Goal: Task Accomplishment & Management: Manage account settings

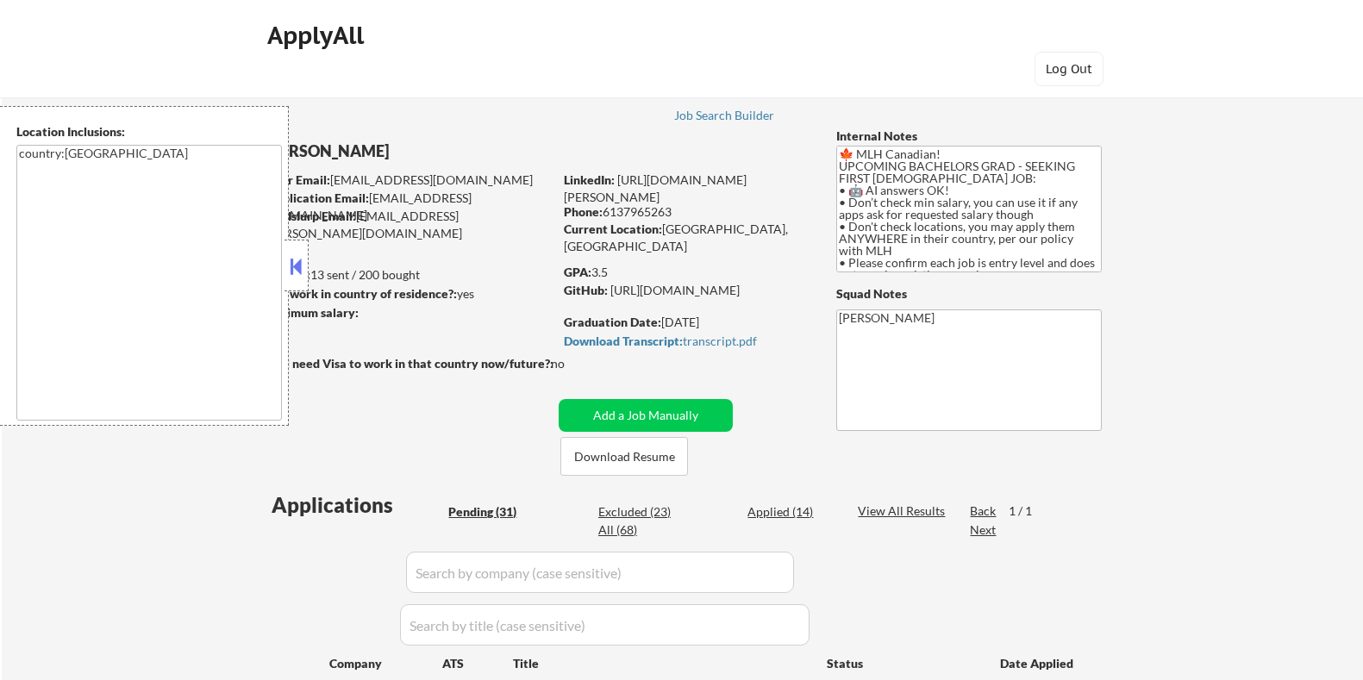
select select ""pending""
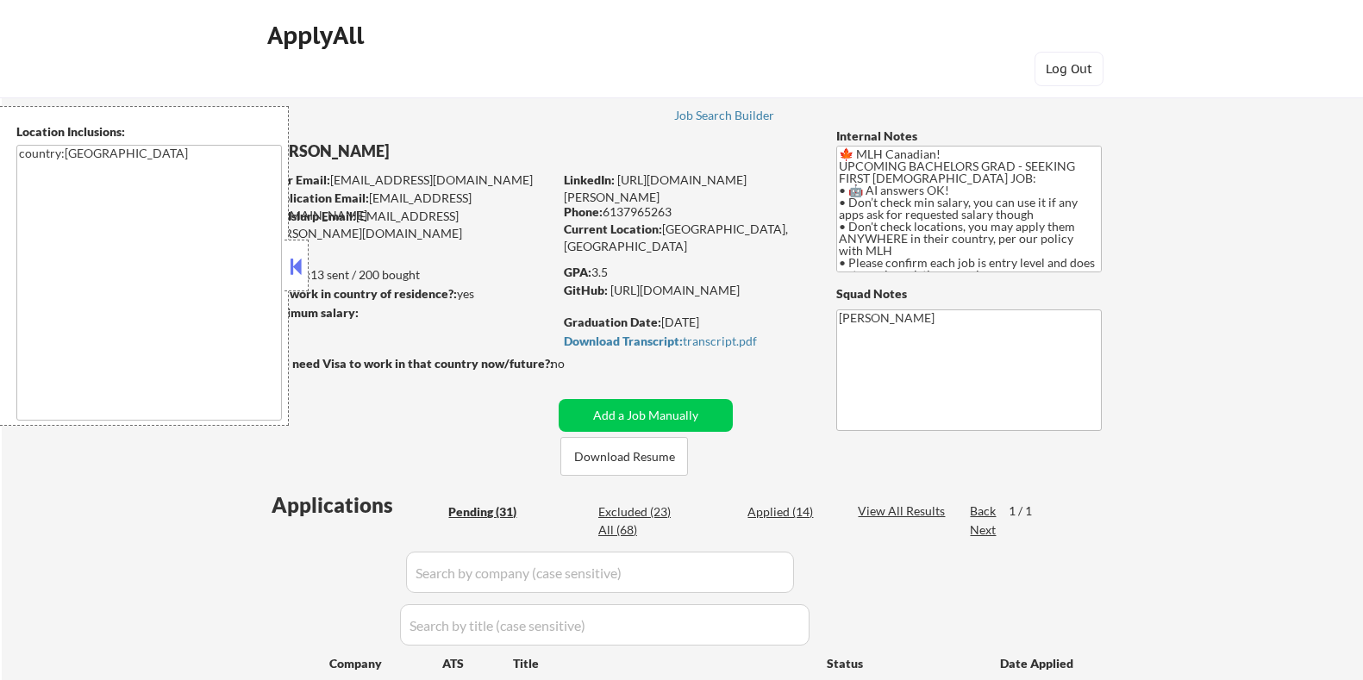
select select ""pending""
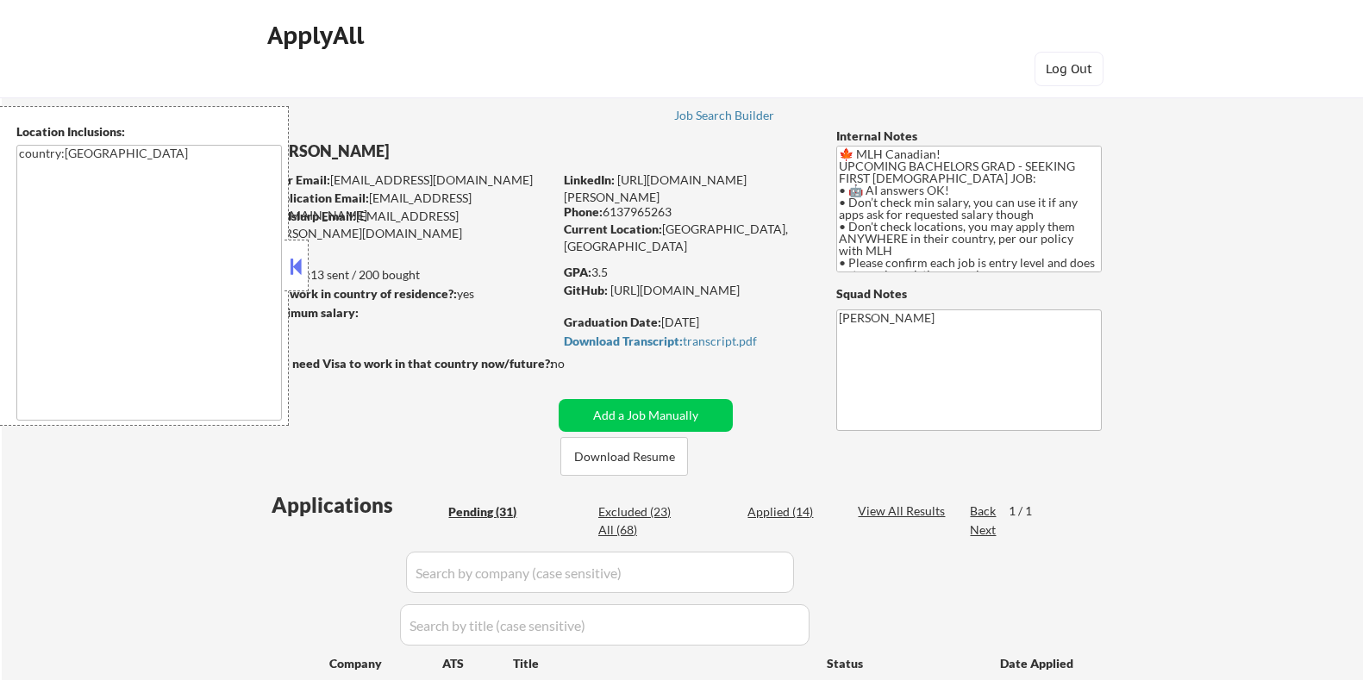
select select ""pending""
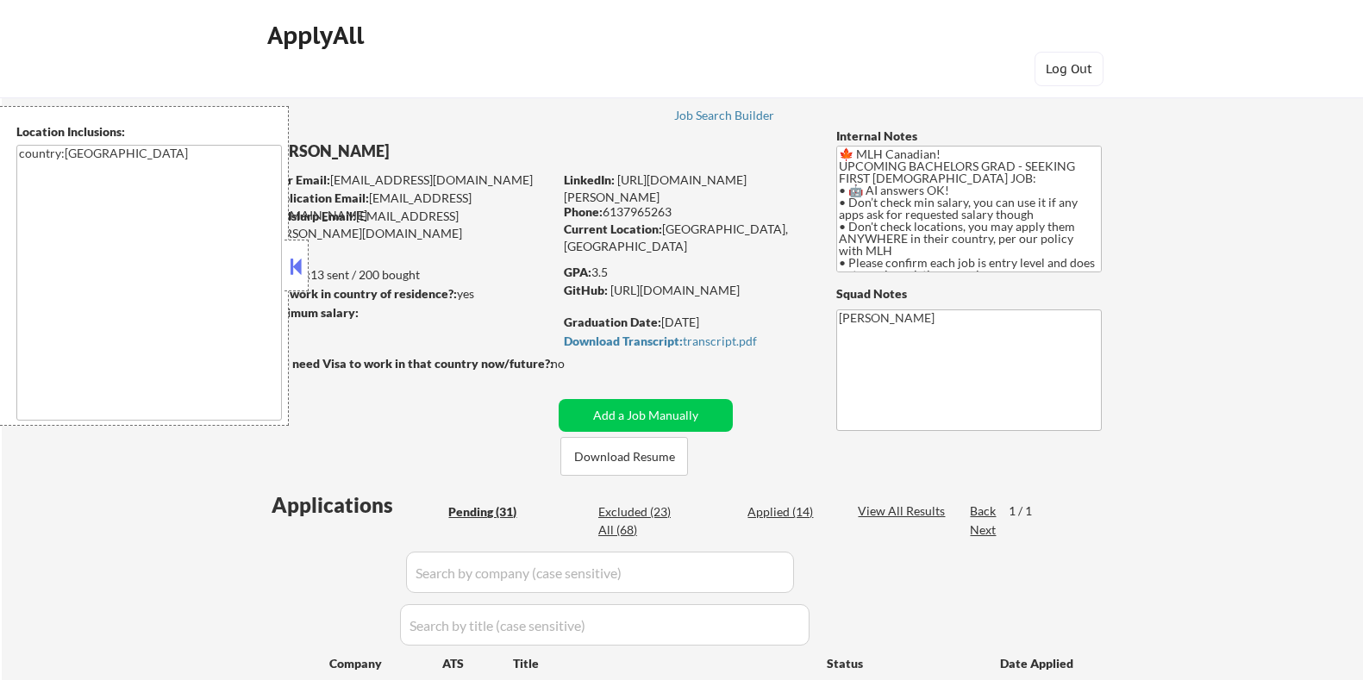
select select ""pending""
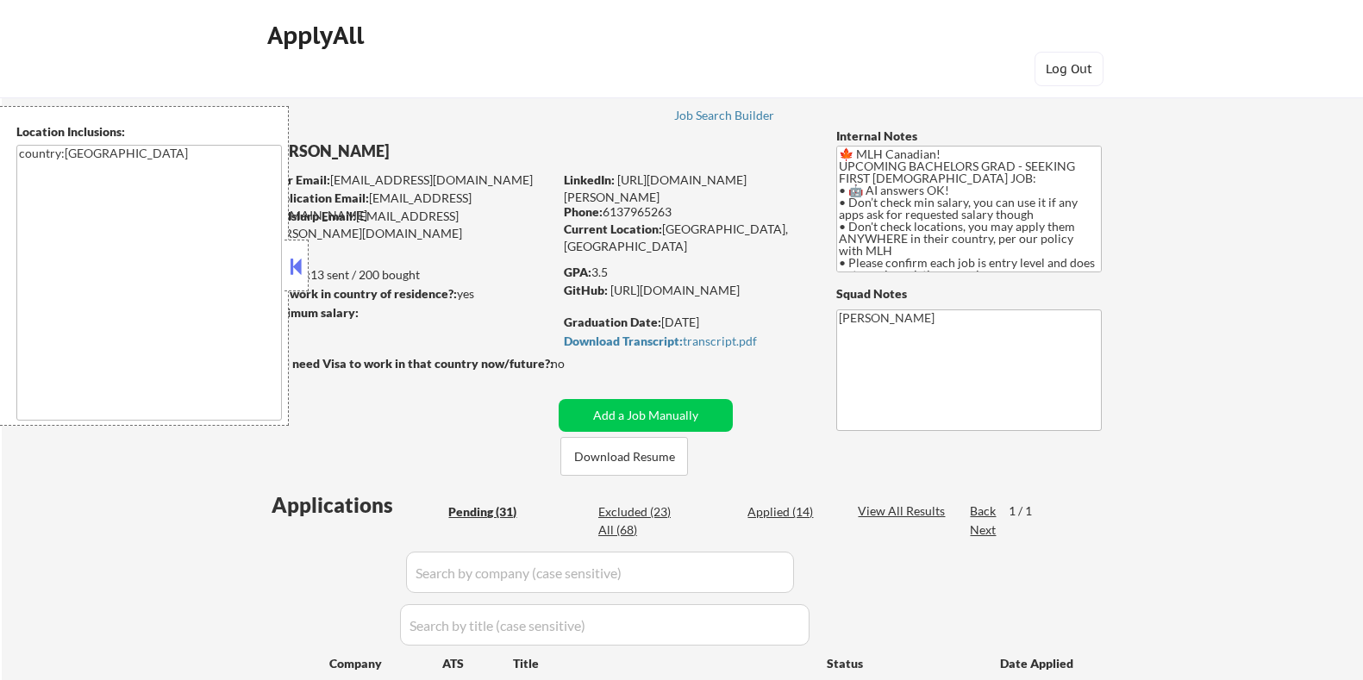
select select ""pending""
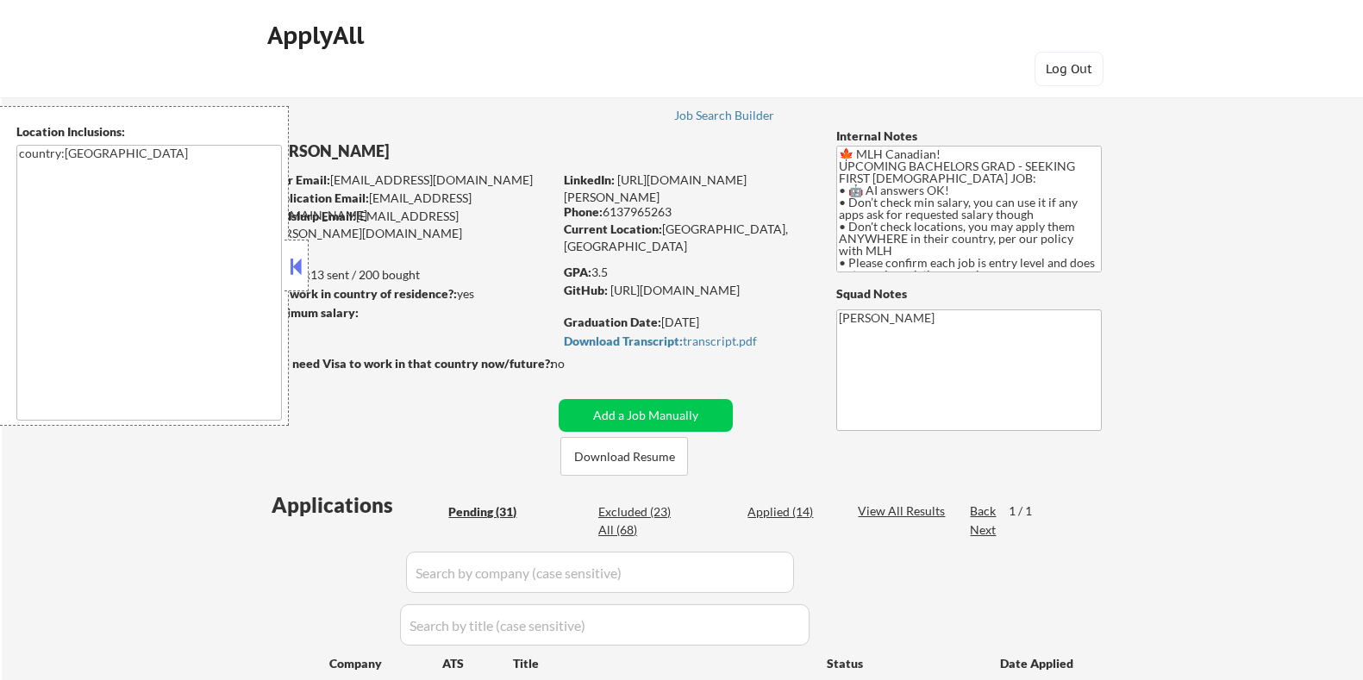
select select ""pending""
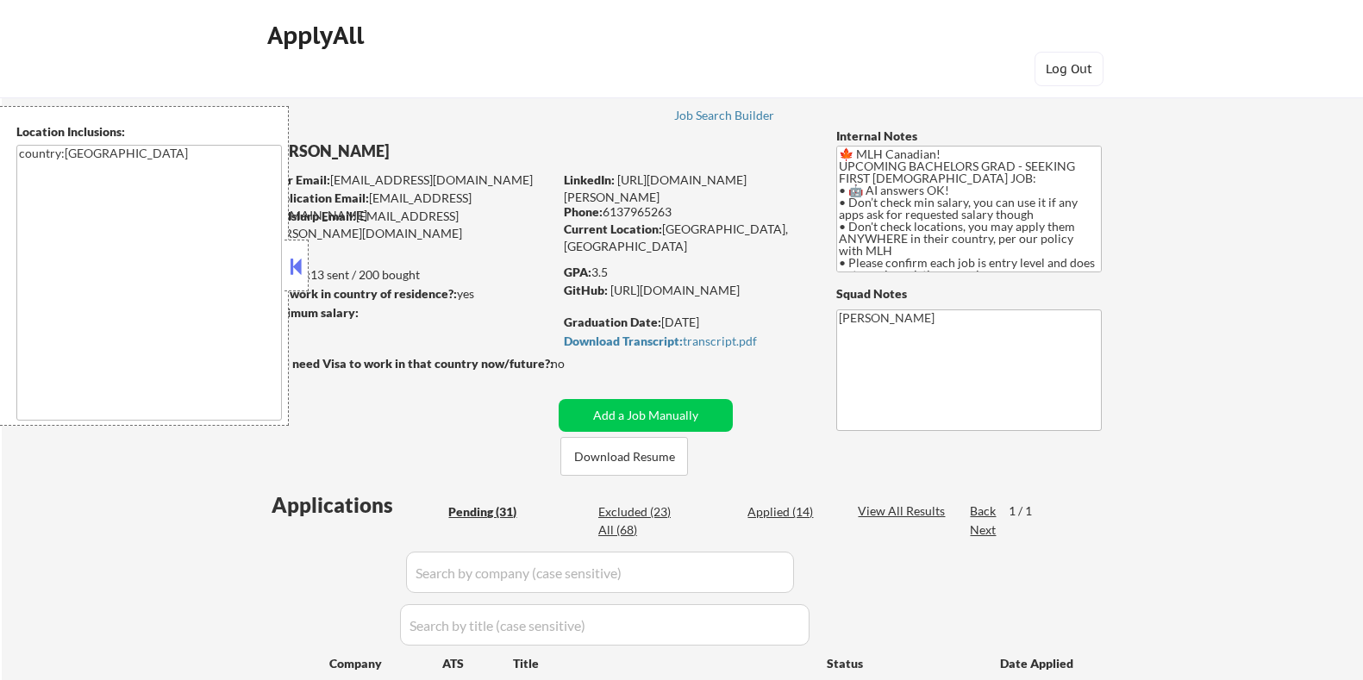
select select ""pending""
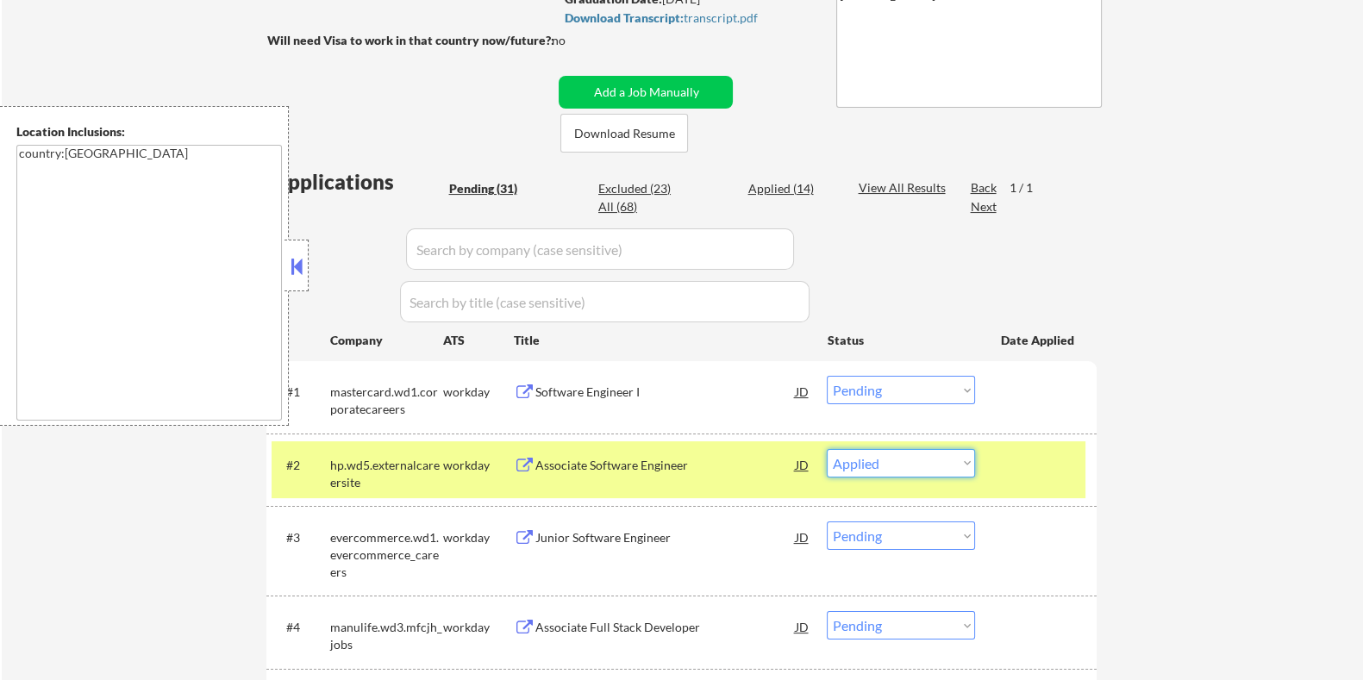
click at [827, 449] on select "Choose an option... Pending Applied Excluded (Questions) Excluded (Expired) Exc…" at bounding box center [901, 463] width 148 height 28
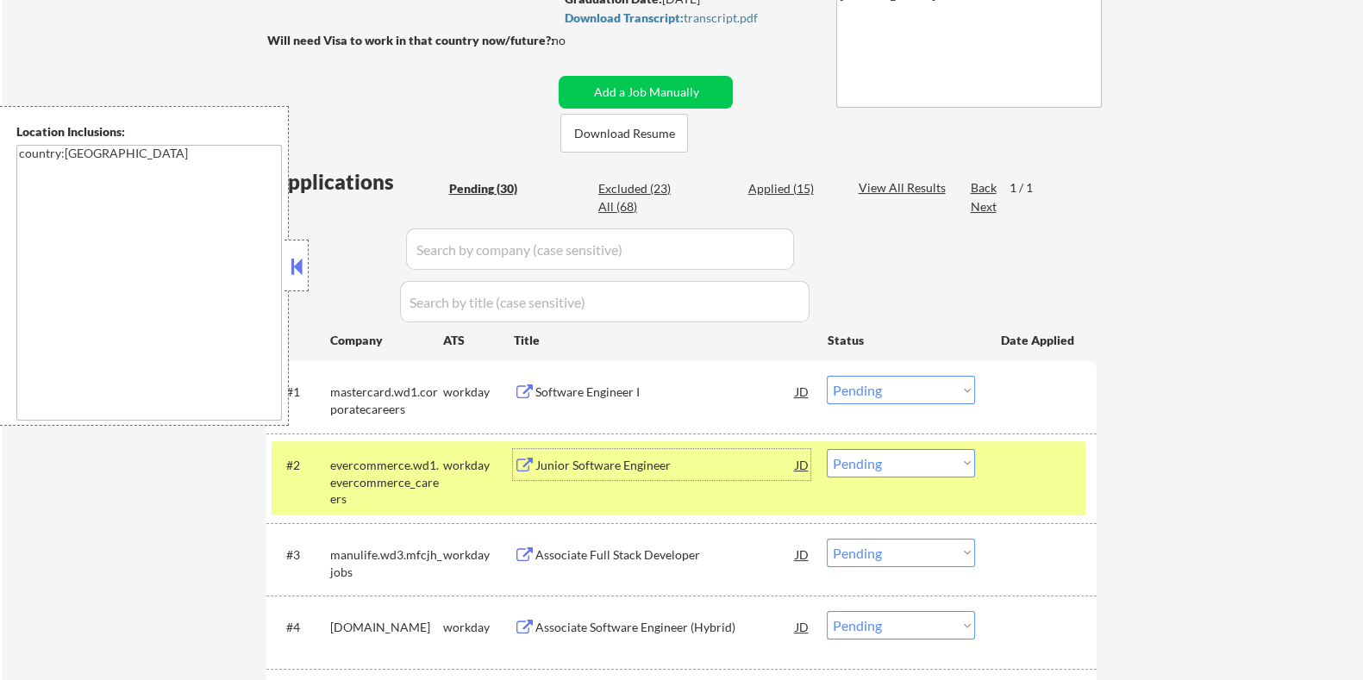
click at [543, 466] on div "Junior Software Engineer" at bounding box center [665, 465] width 260 height 17
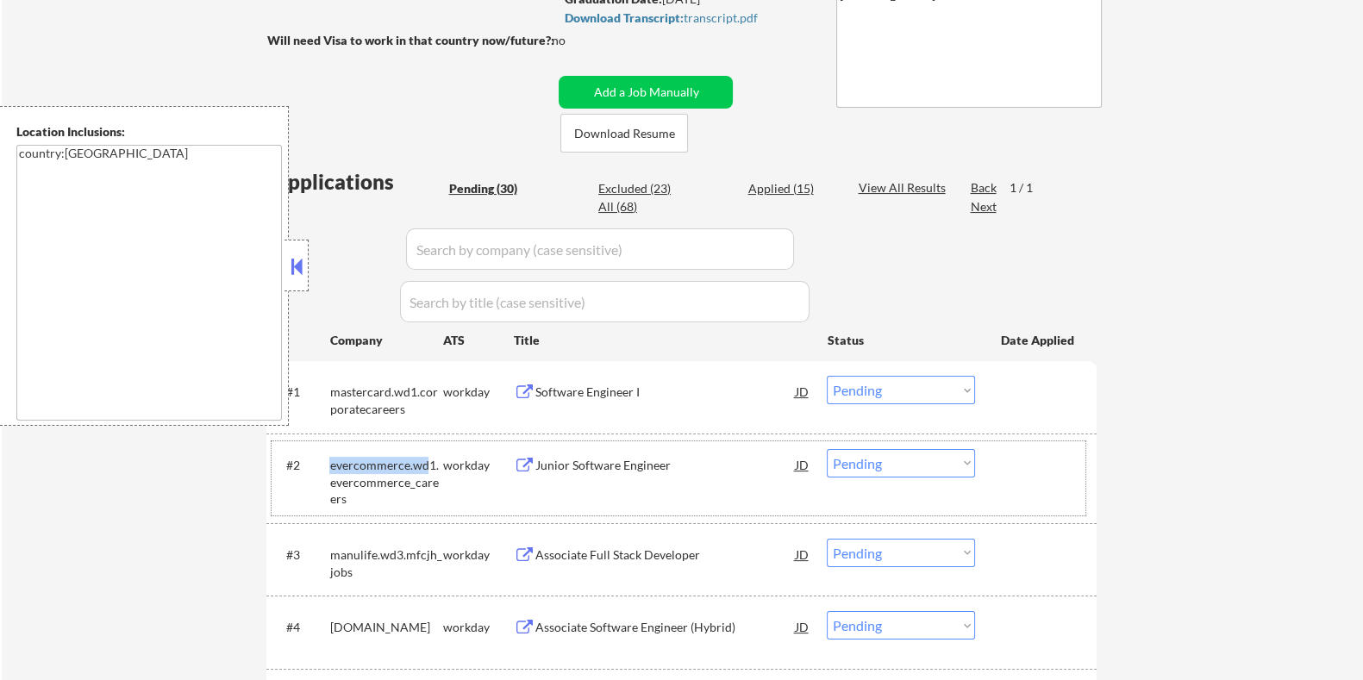
drag, startPoint x: 330, startPoint y: 454, endPoint x: 429, endPoint y: 457, distance: 99.2
click at [429, 457] on div "evercommerce.wd1.evercommerce_careers" at bounding box center [385, 478] width 113 height 59
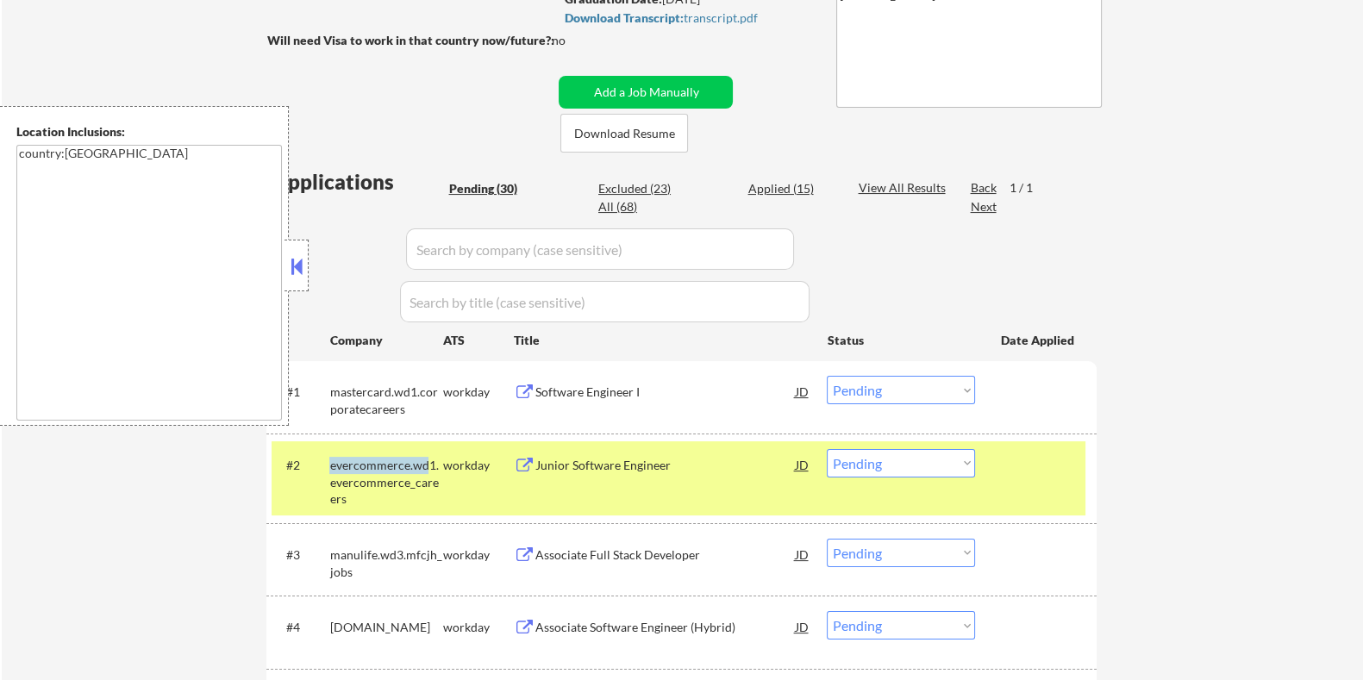
copy div "evercommerce.wd"
click at [927, 466] on select "Choose an option... Pending Applied Excluded (Questions) Excluded (Expired) Exc…" at bounding box center [901, 463] width 148 height 28
click at [827, 449] on select "Choose an option... Pending Applied Excluded (Questions) Excluded (Expired) Exc…" at bounding box center [901, 463] width 148 height 28
select select ""pending""
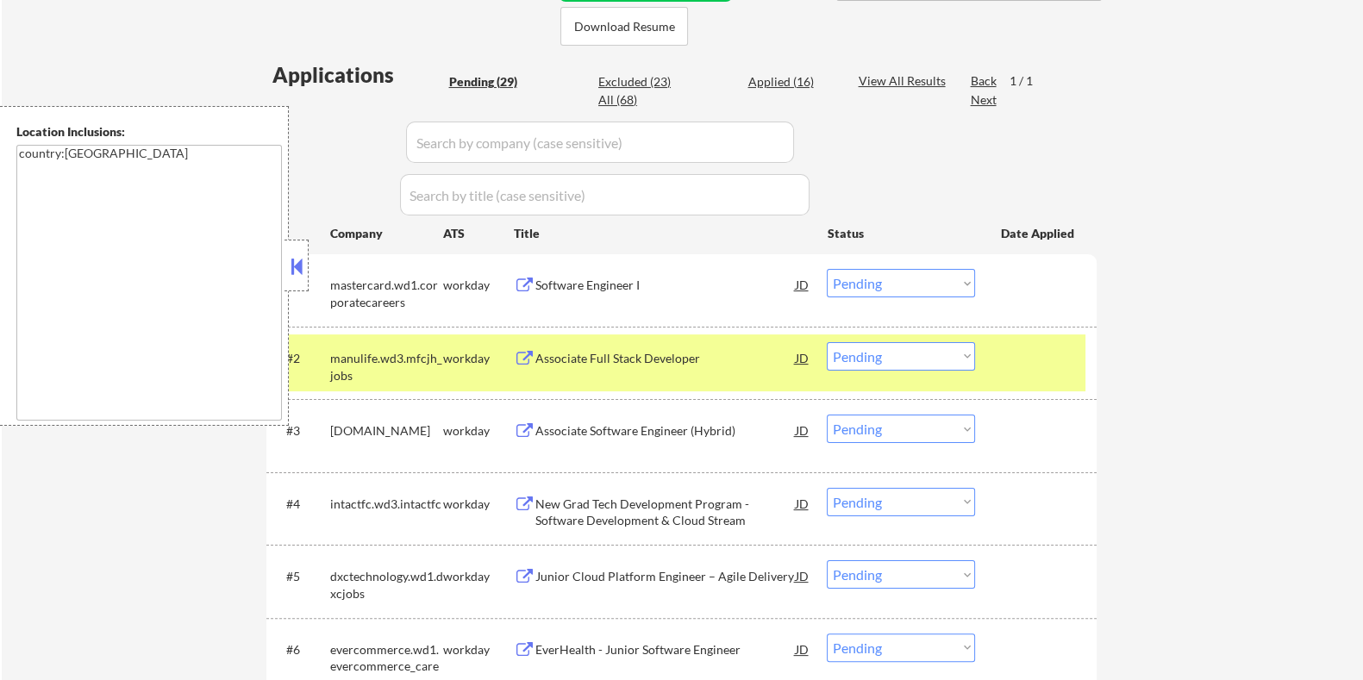
scroll to position [539, 0]
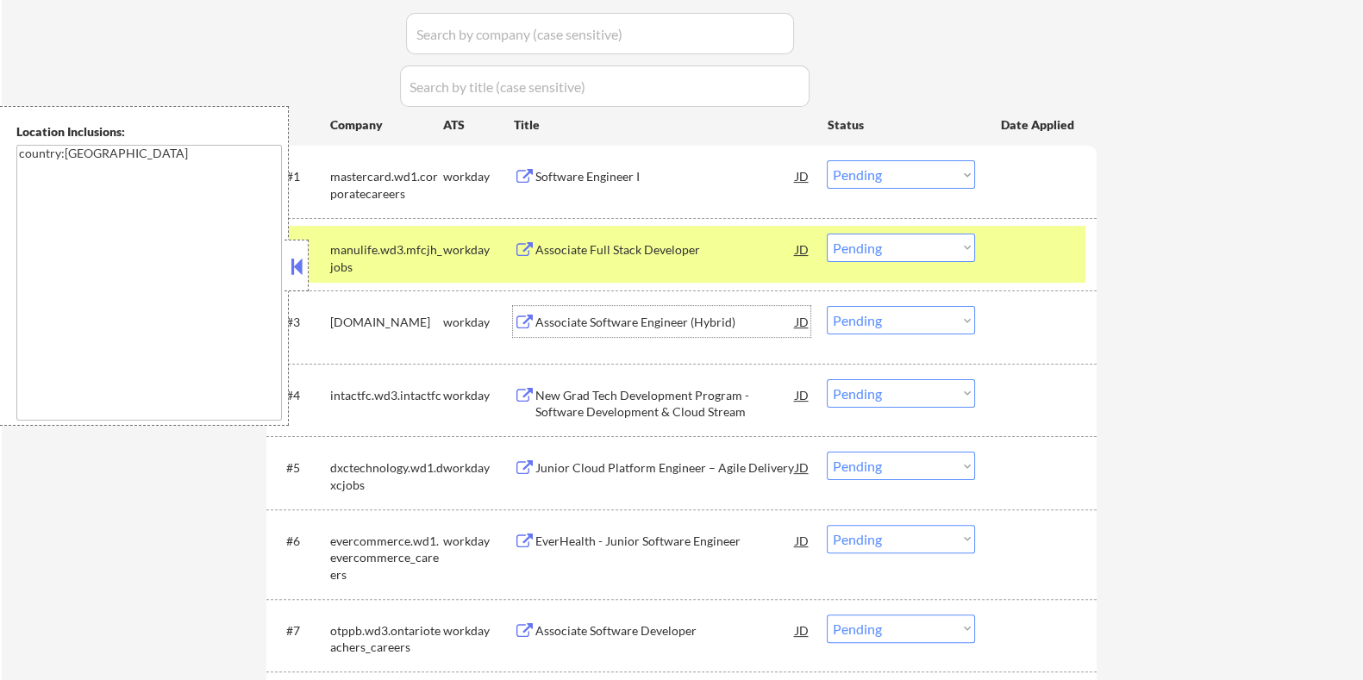
click at [579, 321] on div "Associate Software Engineer (Hybrid)" at bounding box center [665, 322] width 260 height 17
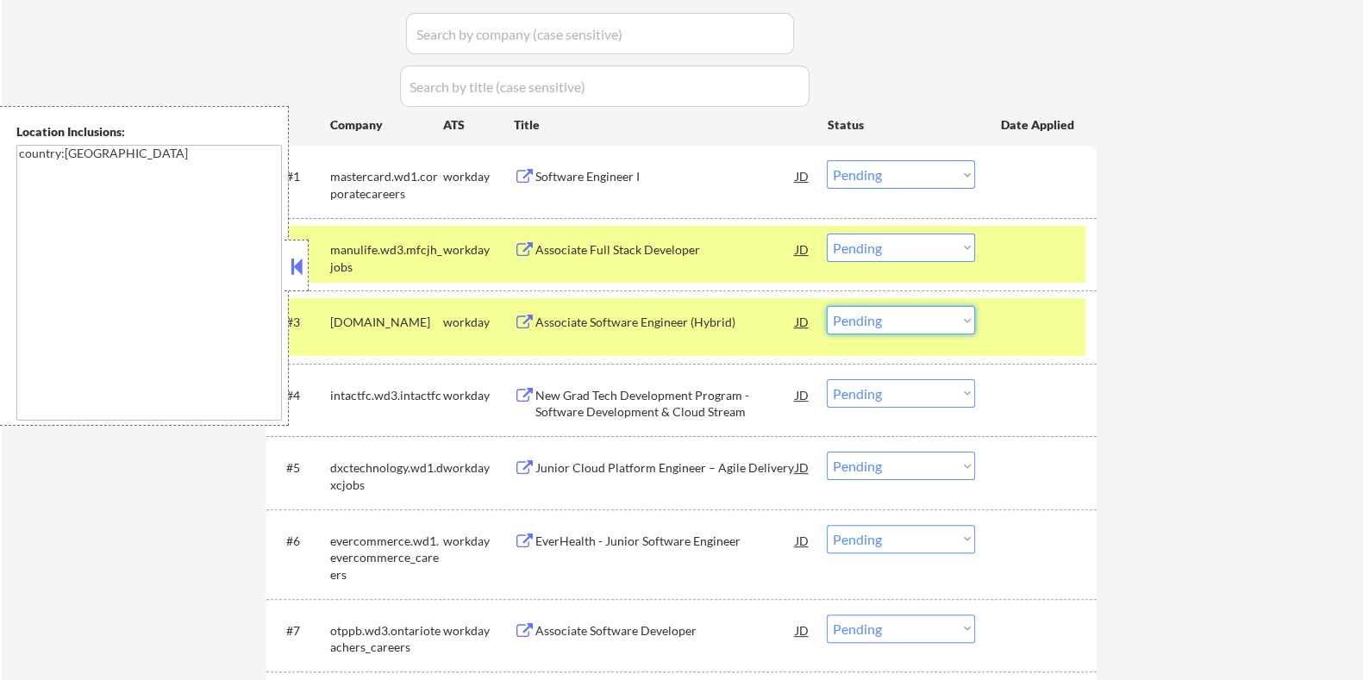
click at [892, 316] on select "Choose an option... Pending Applied Excluded (Questions) Excluded (Expired) Exc…" at bounding box center [901, 320] width 148 height 28
click at [827, 306] on select "Choose an option... Pending Applied Excluded (Questions) Excluded (Expired) Exc…" at bounding box center [901, 320] width 148 height 28
select select ""pending""
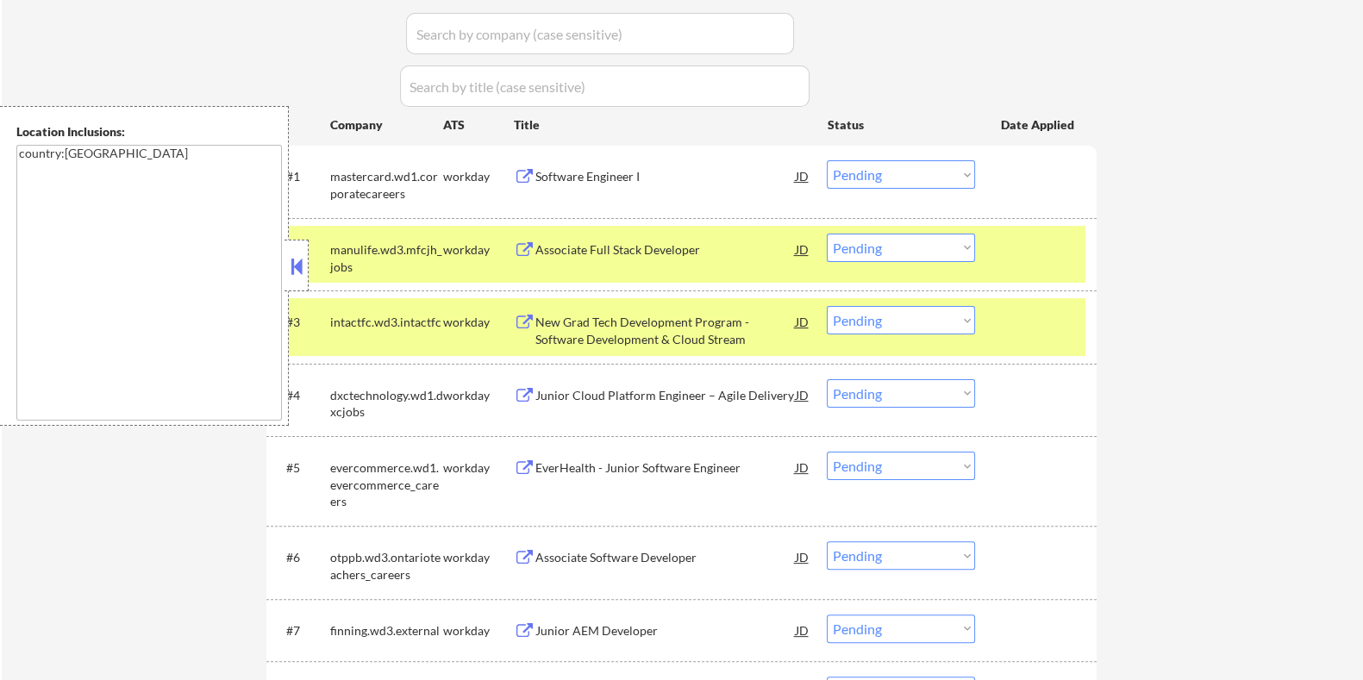
click at [593, 328] on div "New Grad Tech Development Program - Software Development & Cloud Stream" at bounding box center [665, 331] width 260 height 34
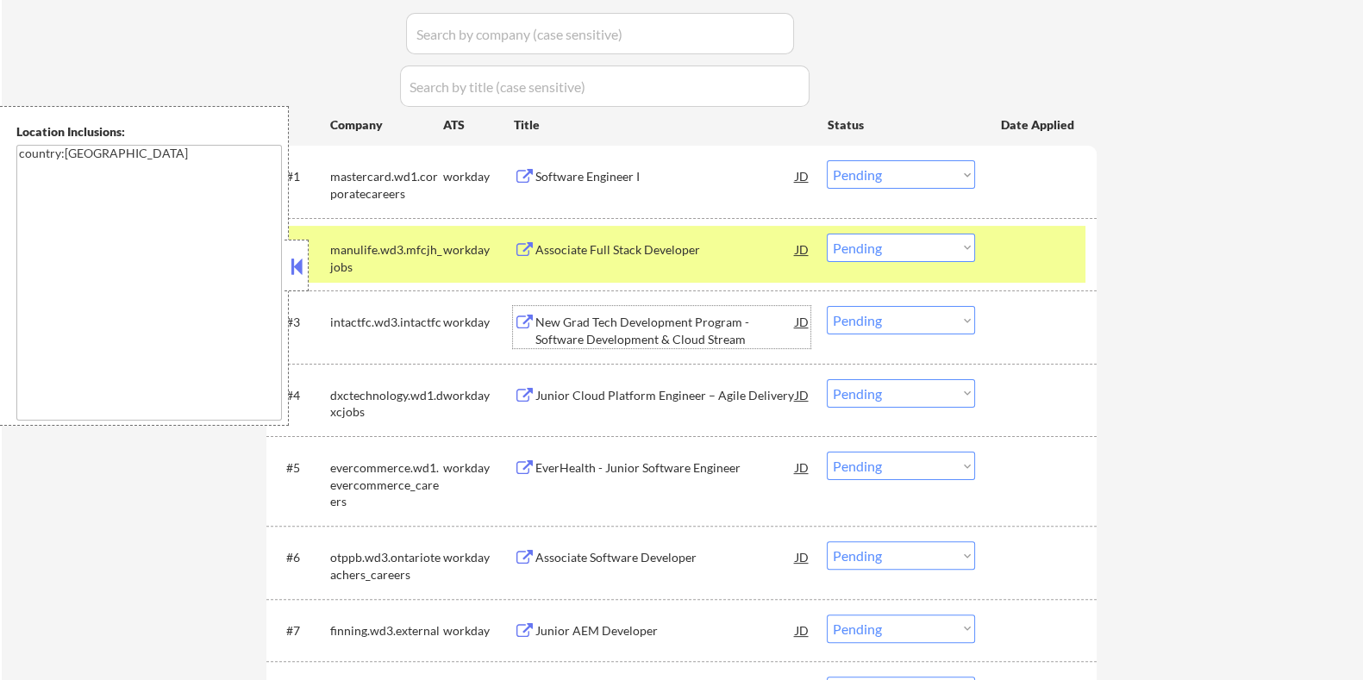
scroll to position [323, 0]
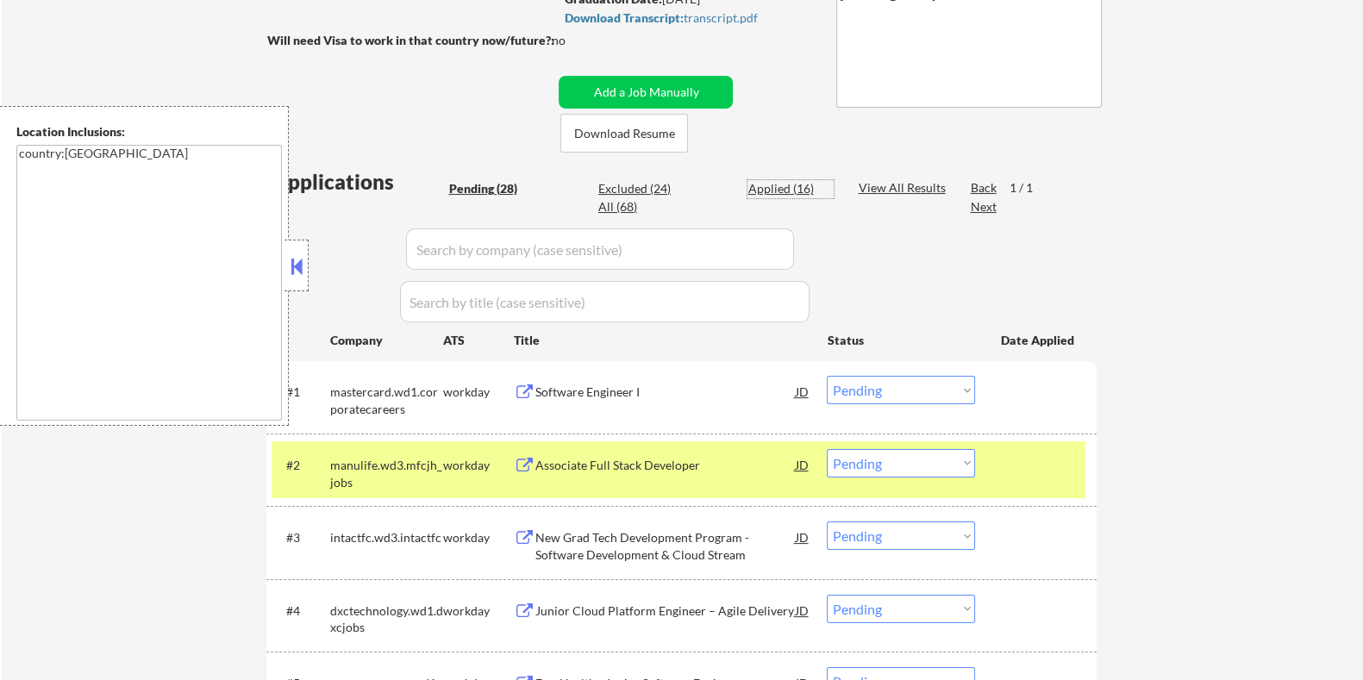
click at [792, 187] on div "Applied (16)" at bounding box center [791, 188] width 86 height 17
select select ""applied""
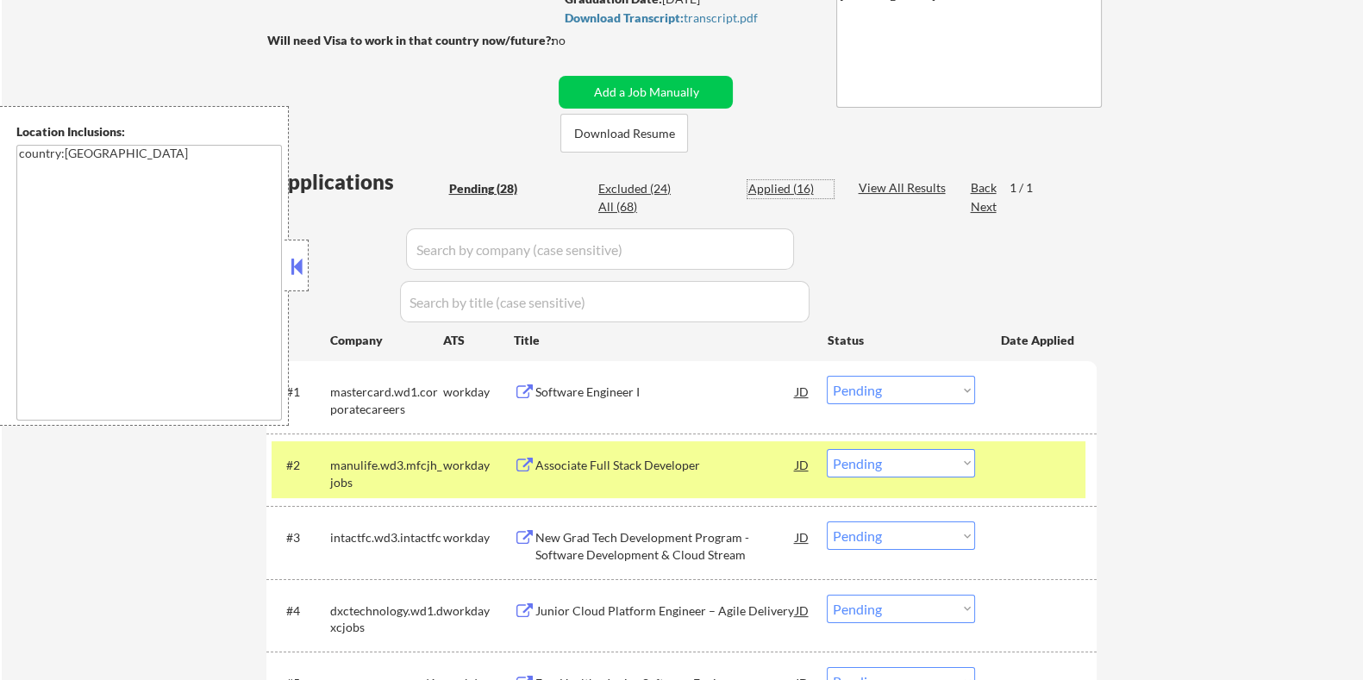
select select ""applied""
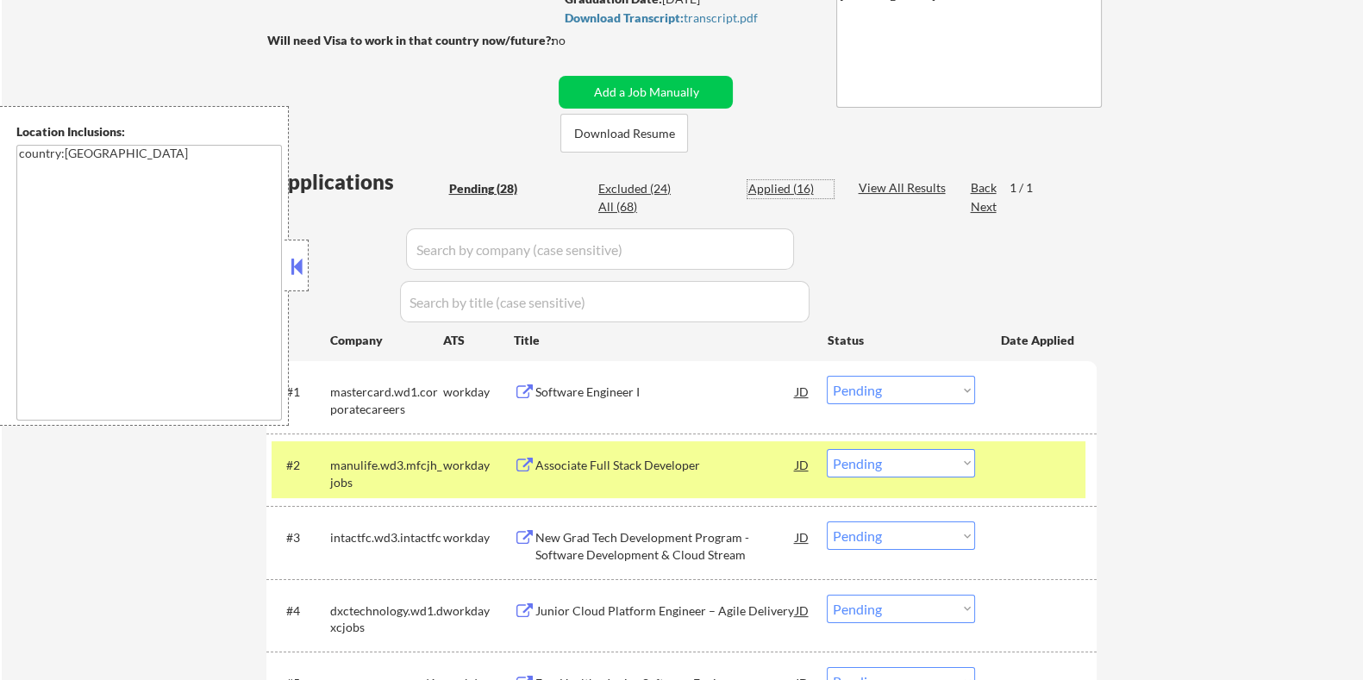
select select ""applied""
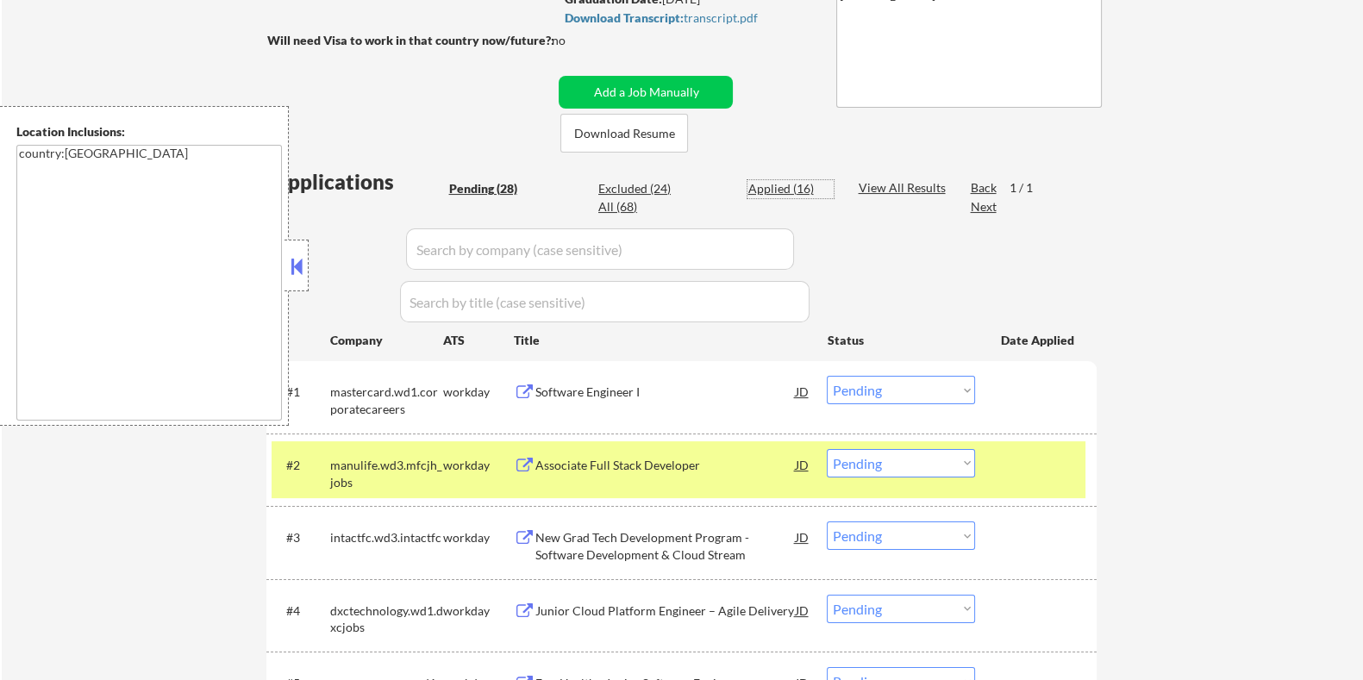
select select ""applied""
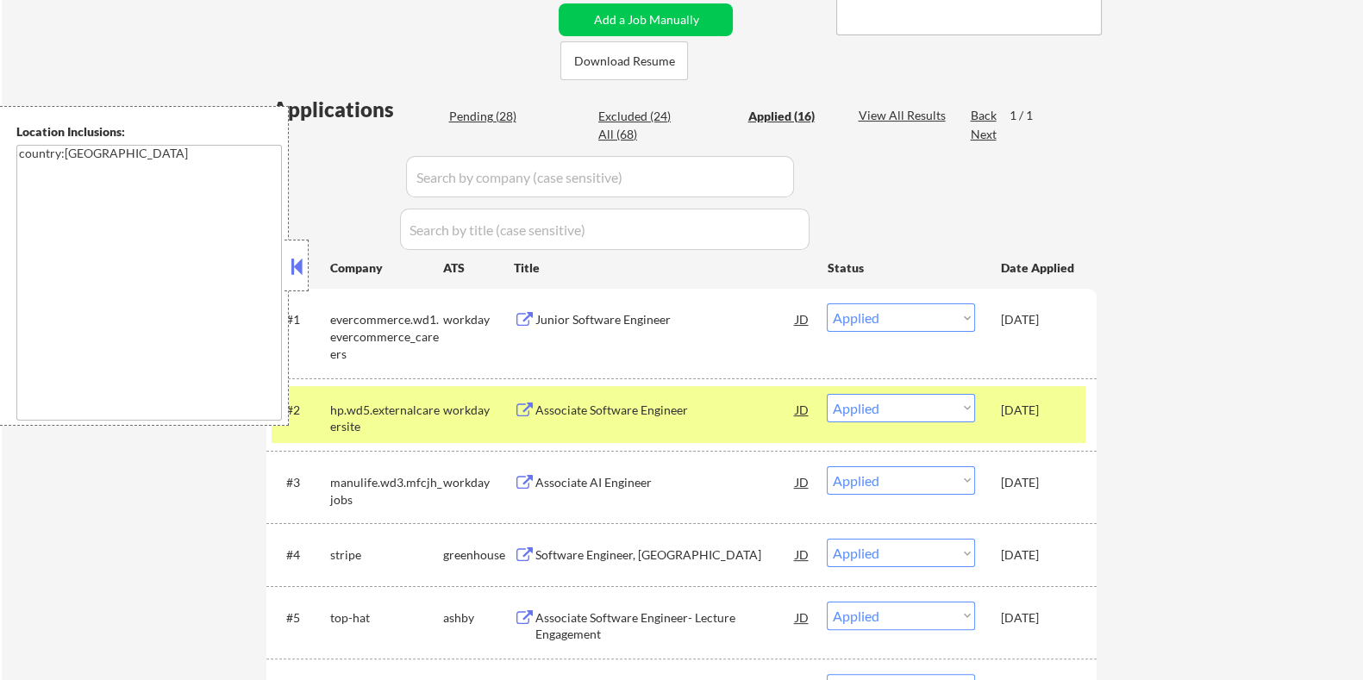
scroll to position [430, 0]
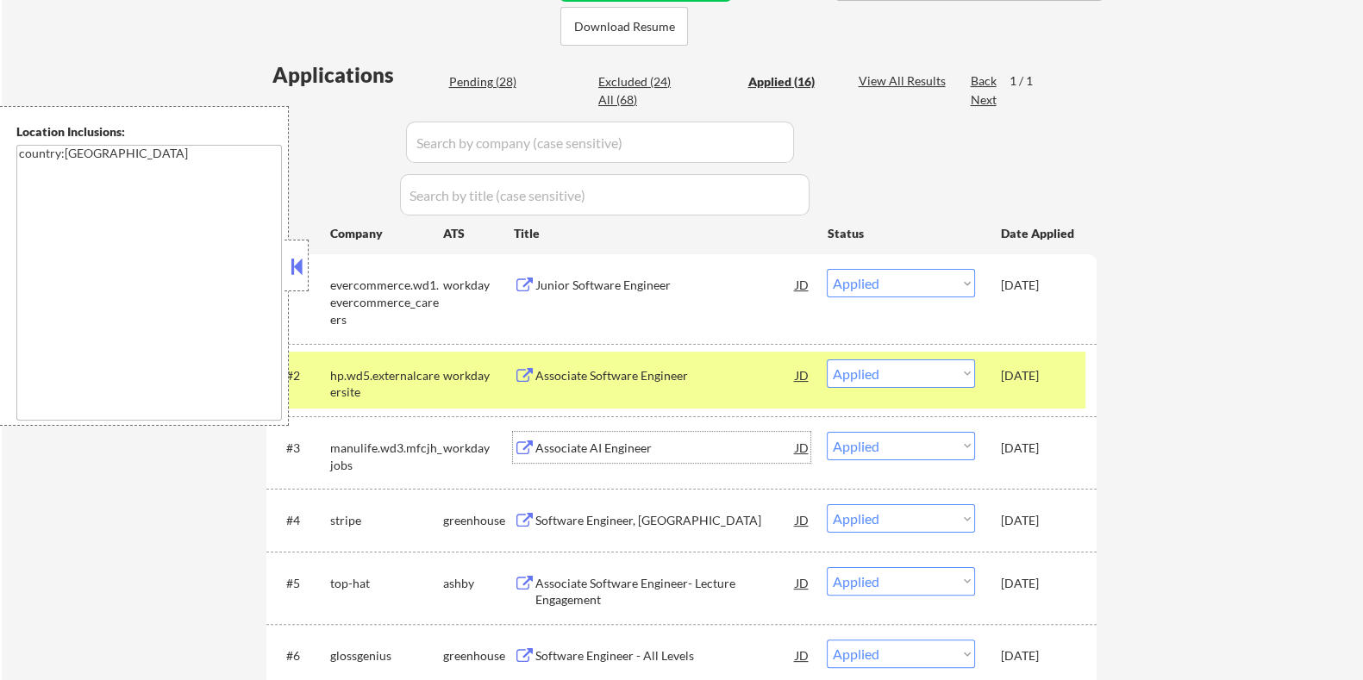
click at [579, 448] on div "Associate AI Engineer" at bounding box center [665, 448] width 260 height 17
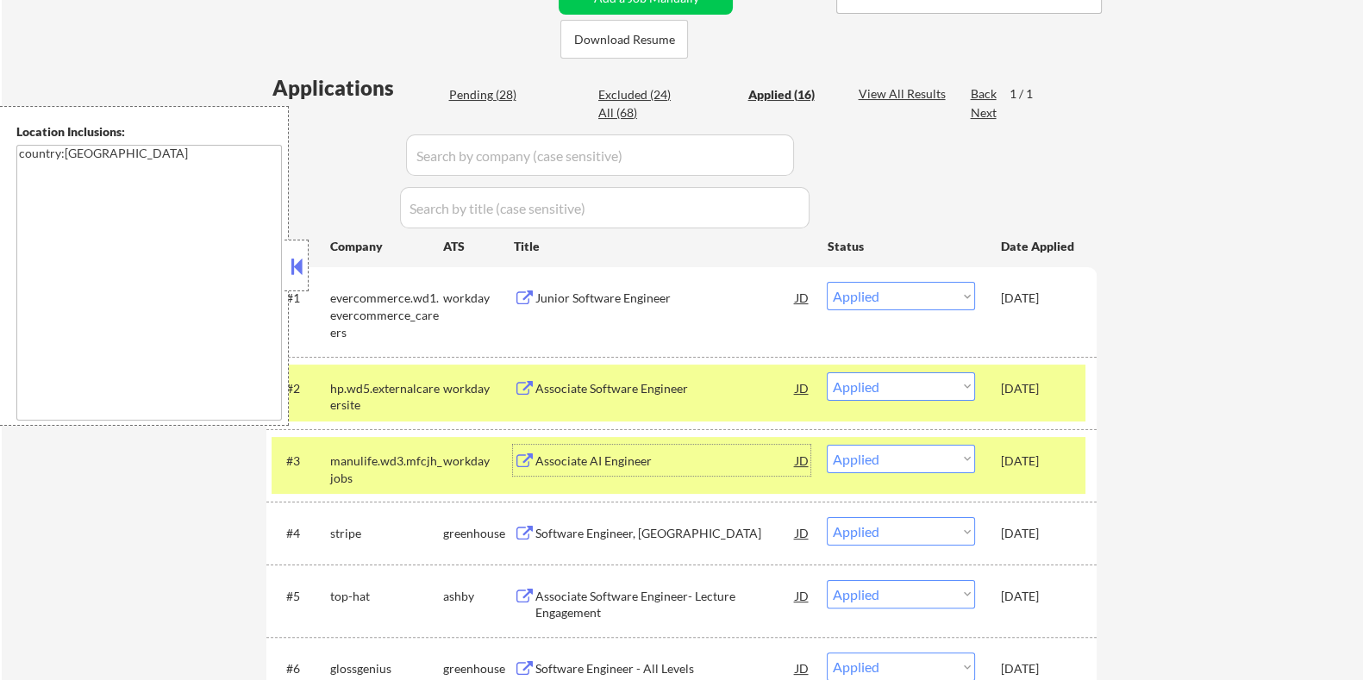
scroll to position [323, 0]
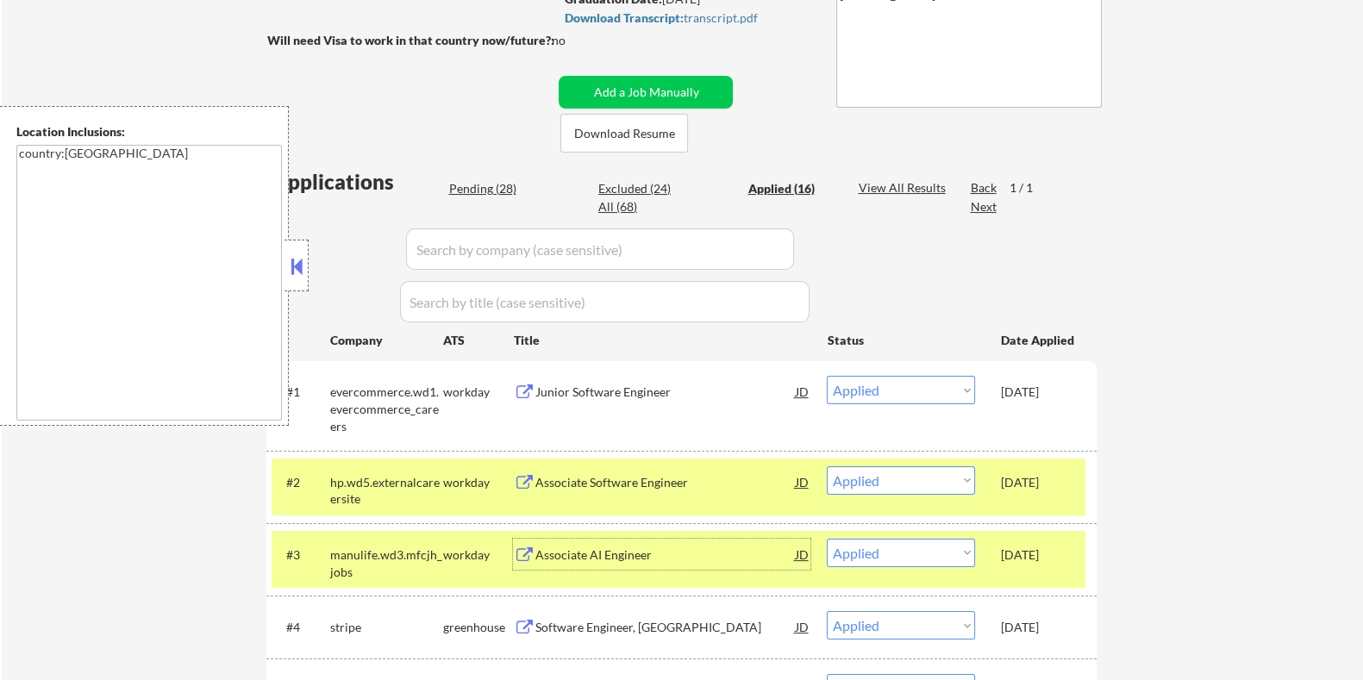
click at [487, 184] on div "Pending (28)" at bounding box center [491, 188] width 86 height 17
select select ""pending""
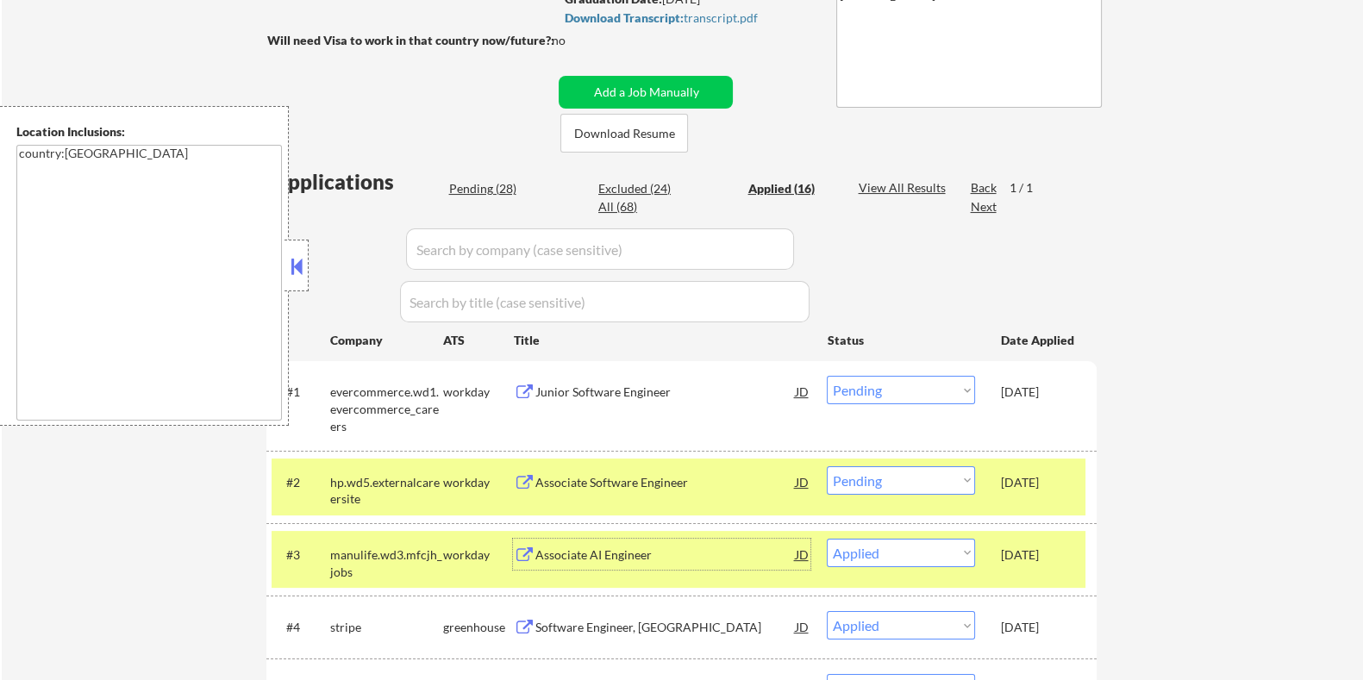
select select ""pending""
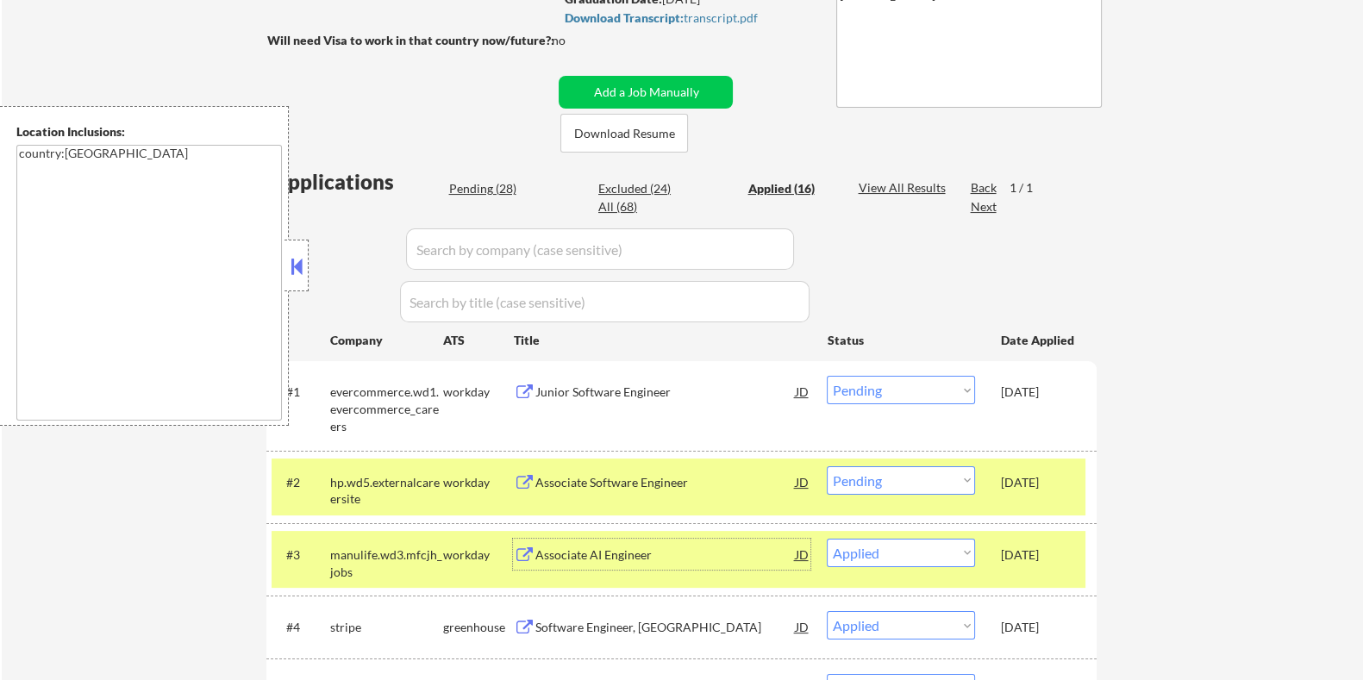
select select ""pending""
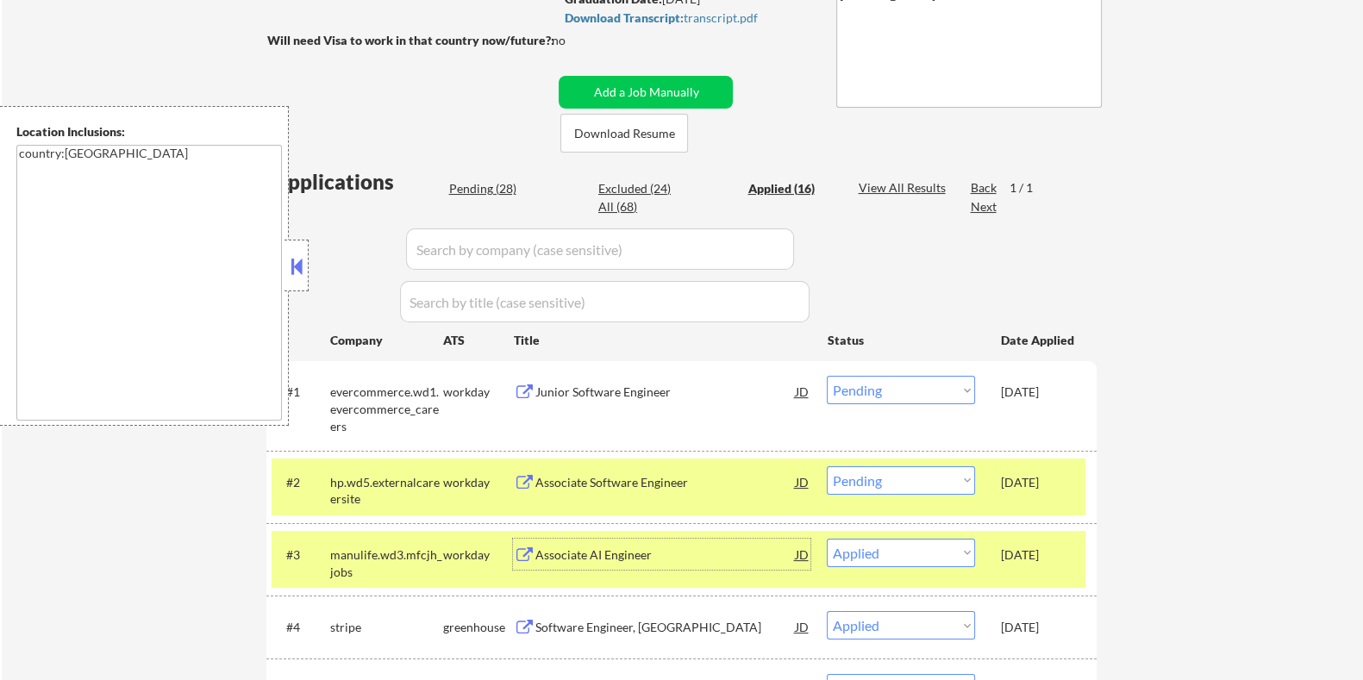
select select ""pending""
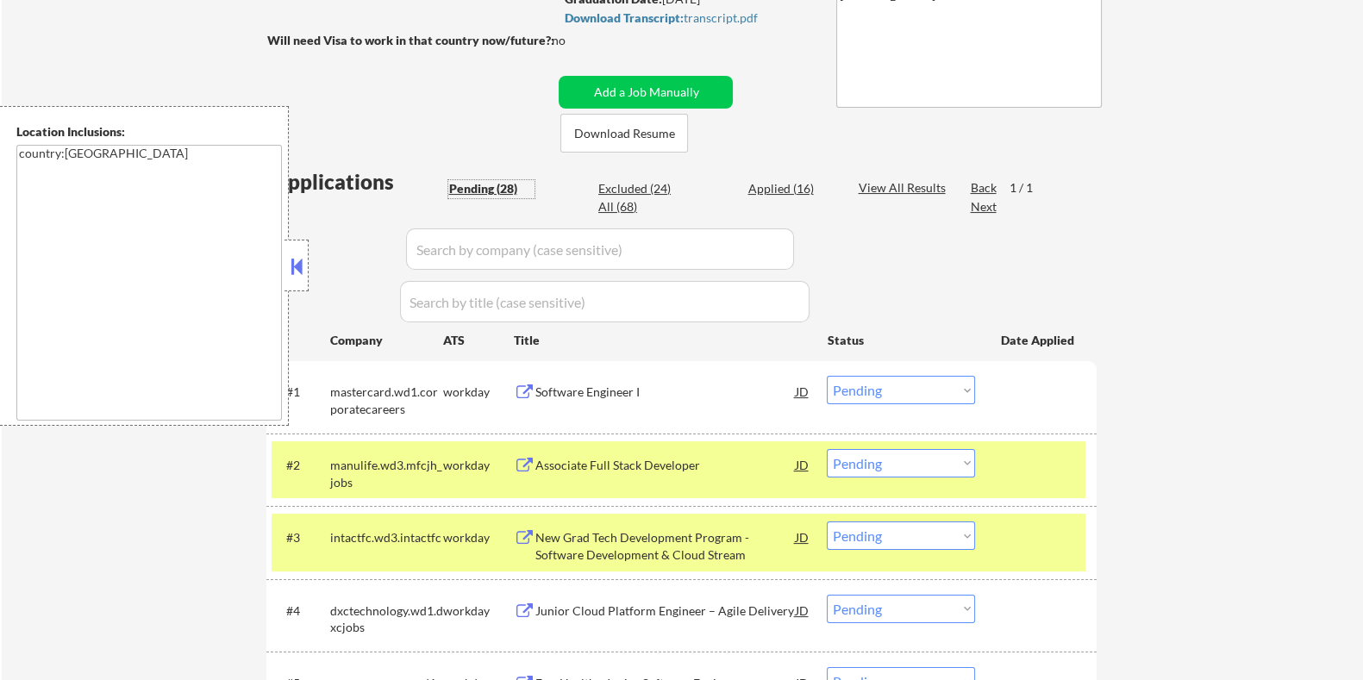
click at [763, 187] on div "Applied (16)" at bounding box center [791, 188] width 86 height 17
select select ""applied""
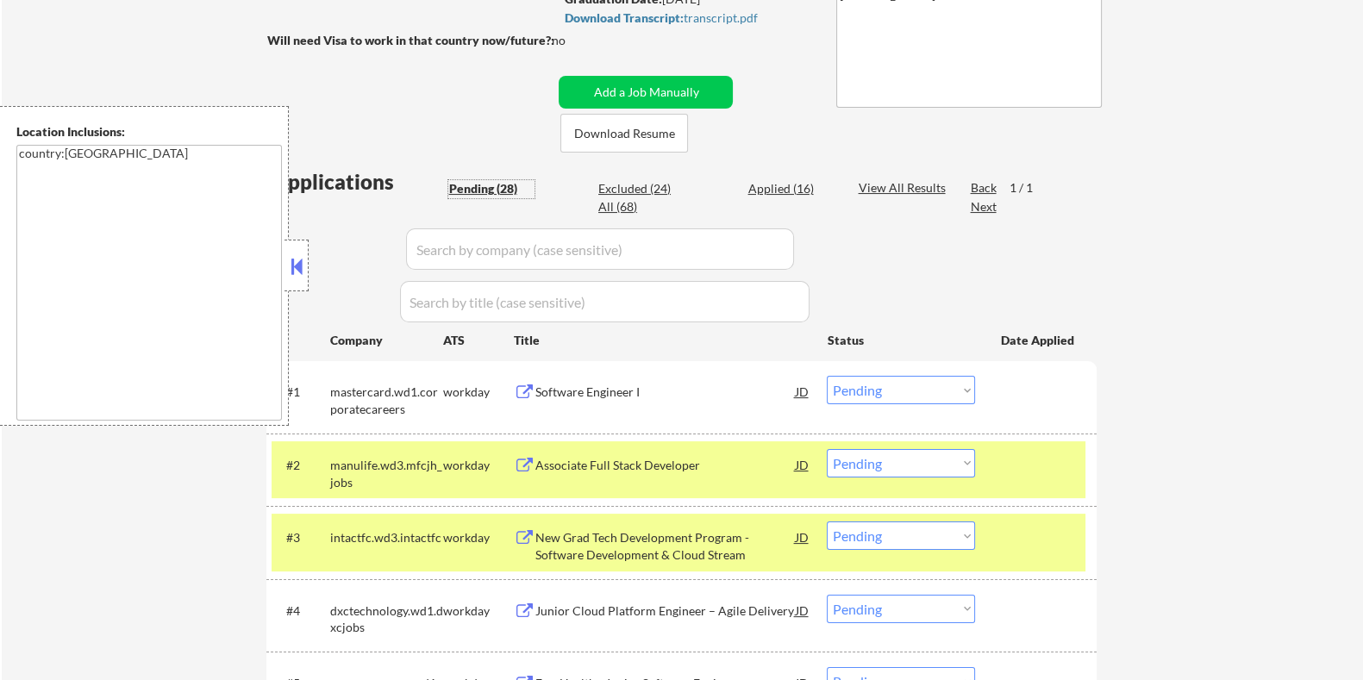
select select ""applied""
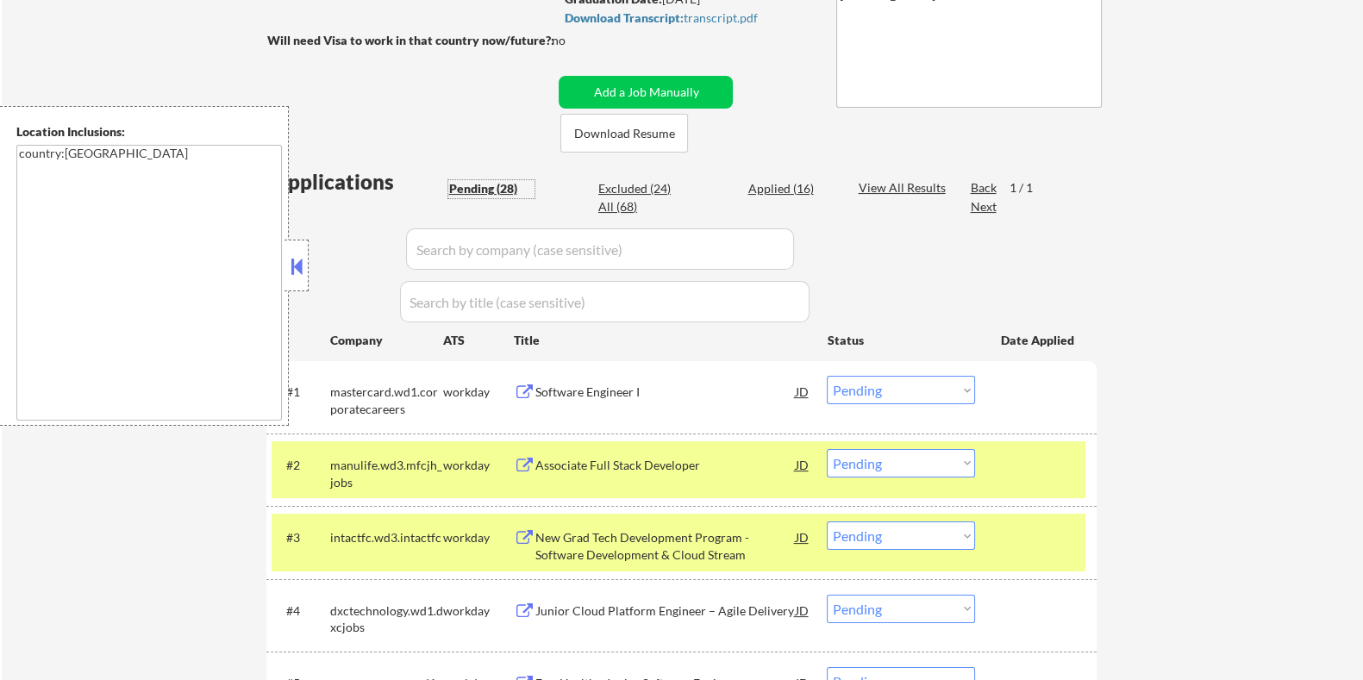
select select ""applied""
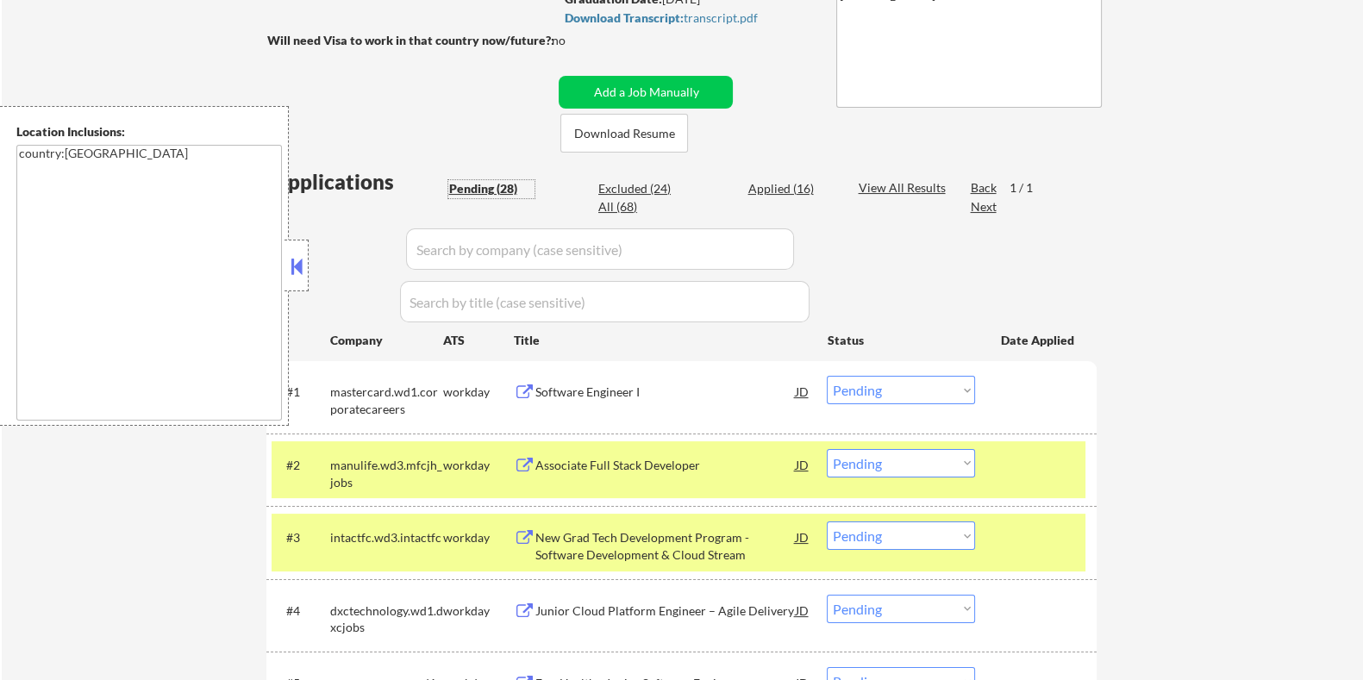
select select ""applied""
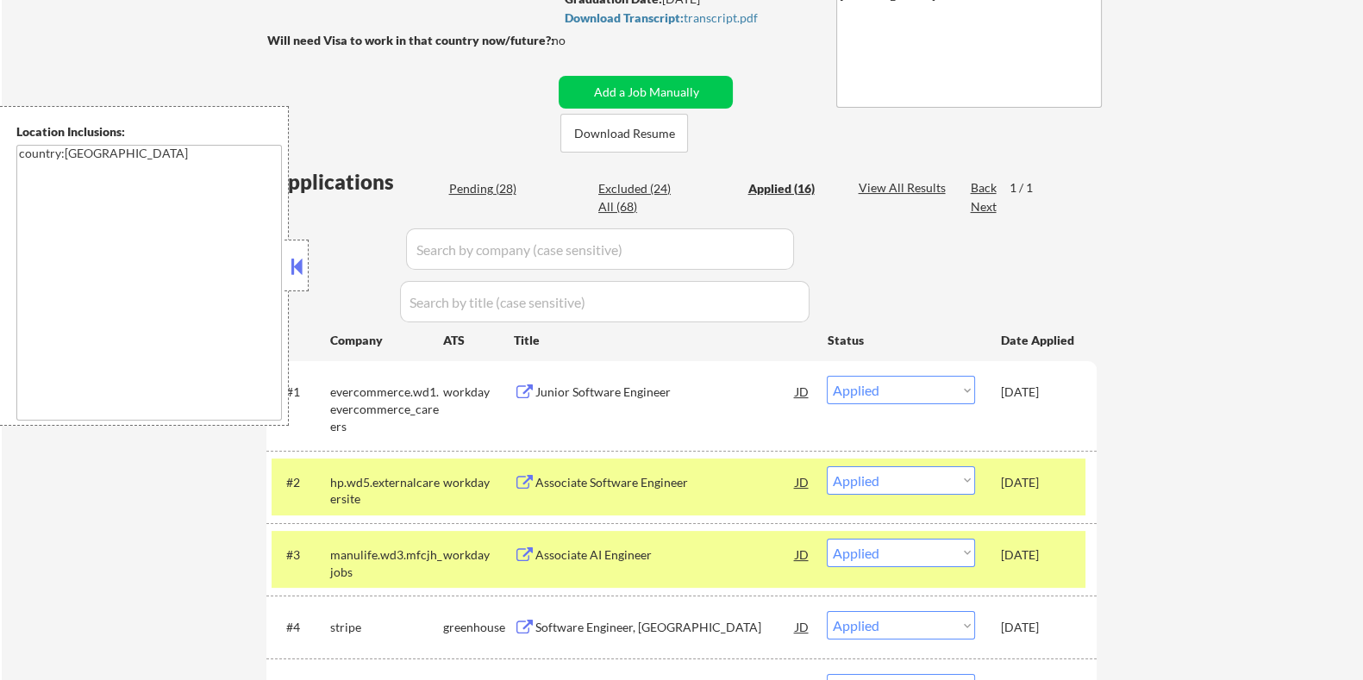
click at [562, 390] on div "Junior Software Engineer" at bounding box center [665, 392] width 260 height 17
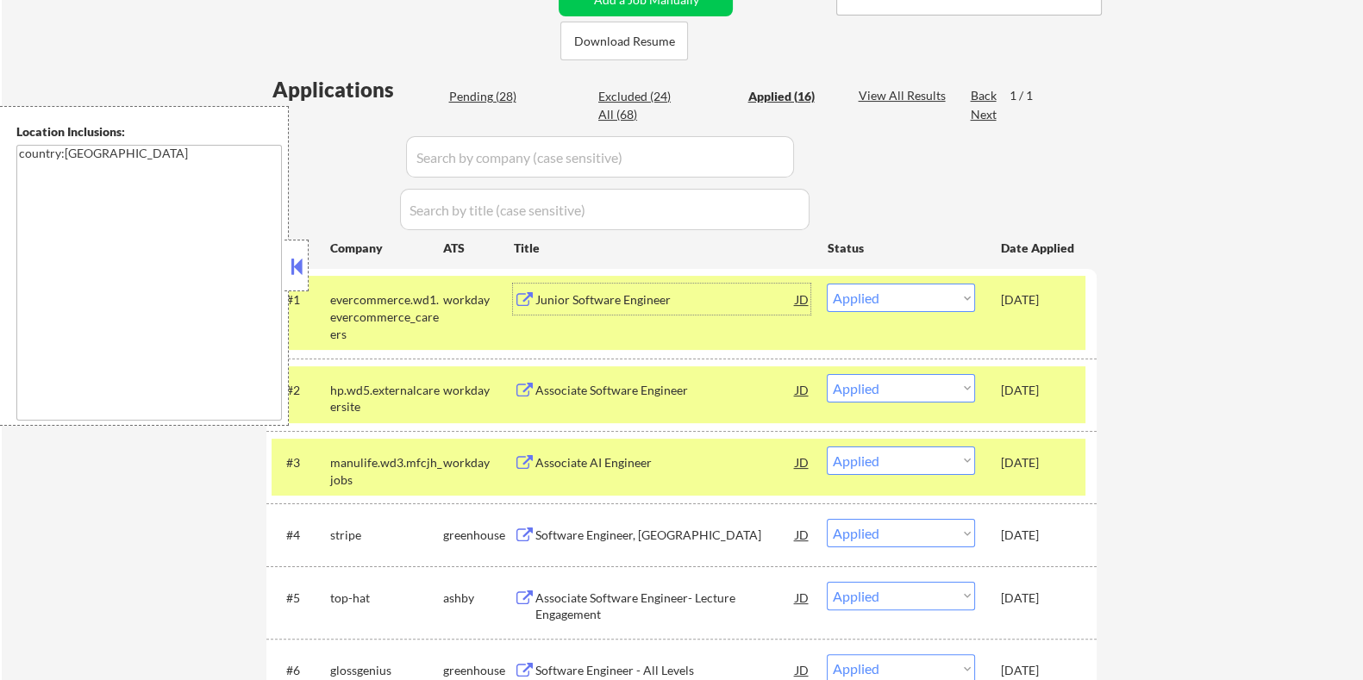
scroll to position [430, 0]
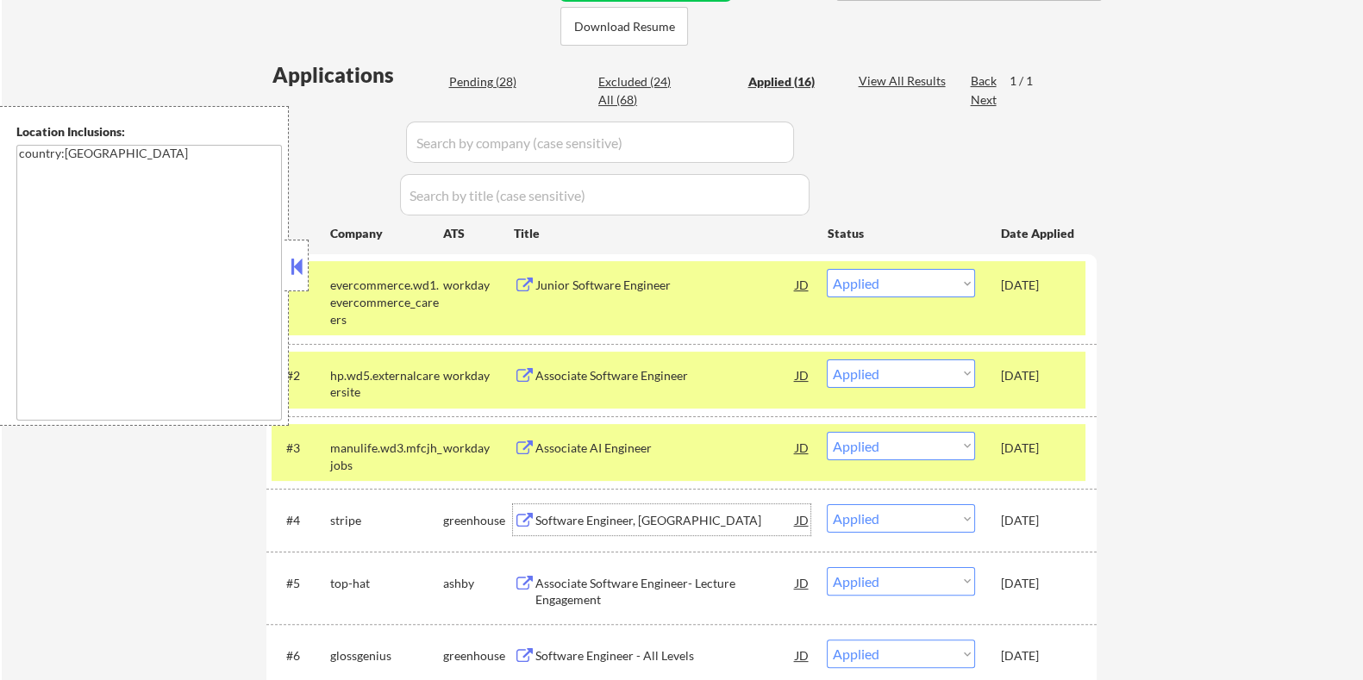
click at [588, 520] on div "Software Engineer, New Grad" at bounding box center [665, 520] width 260 height 17
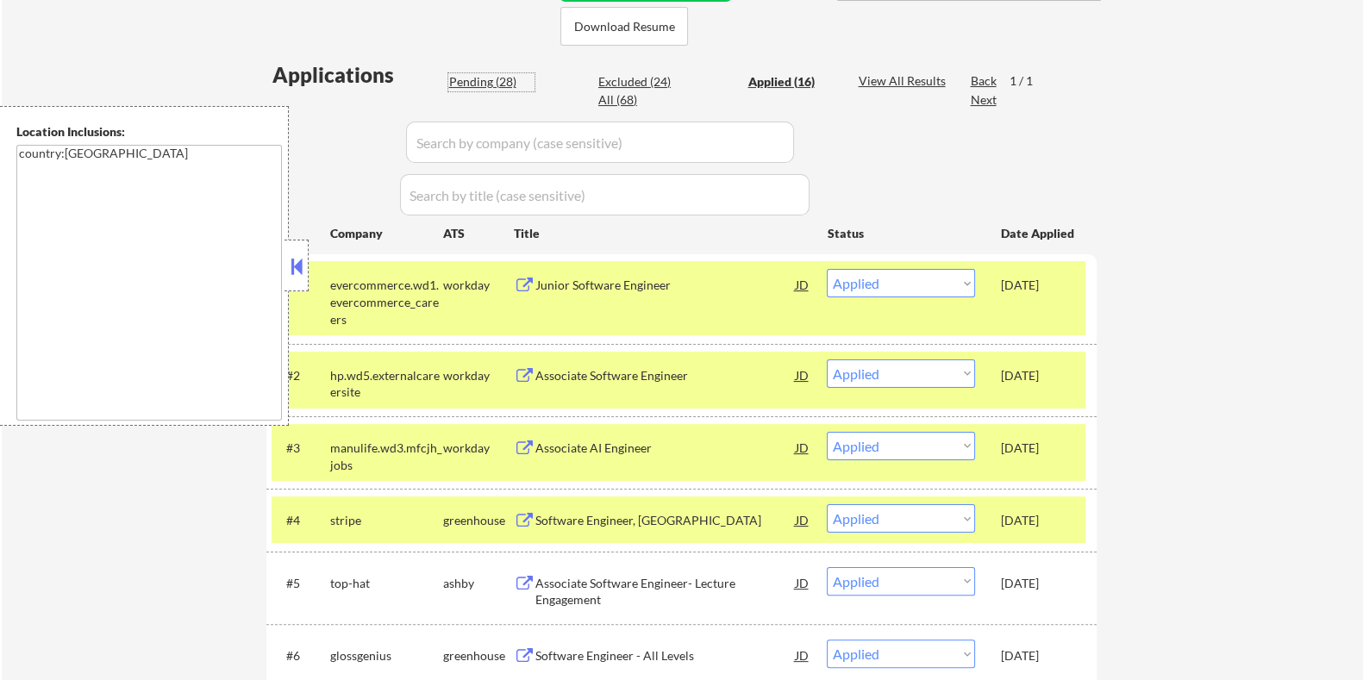
click at [494, 78] on div "Pending (28)" at bounding box center [491, 81] width 86 height 17
select select ""pending""
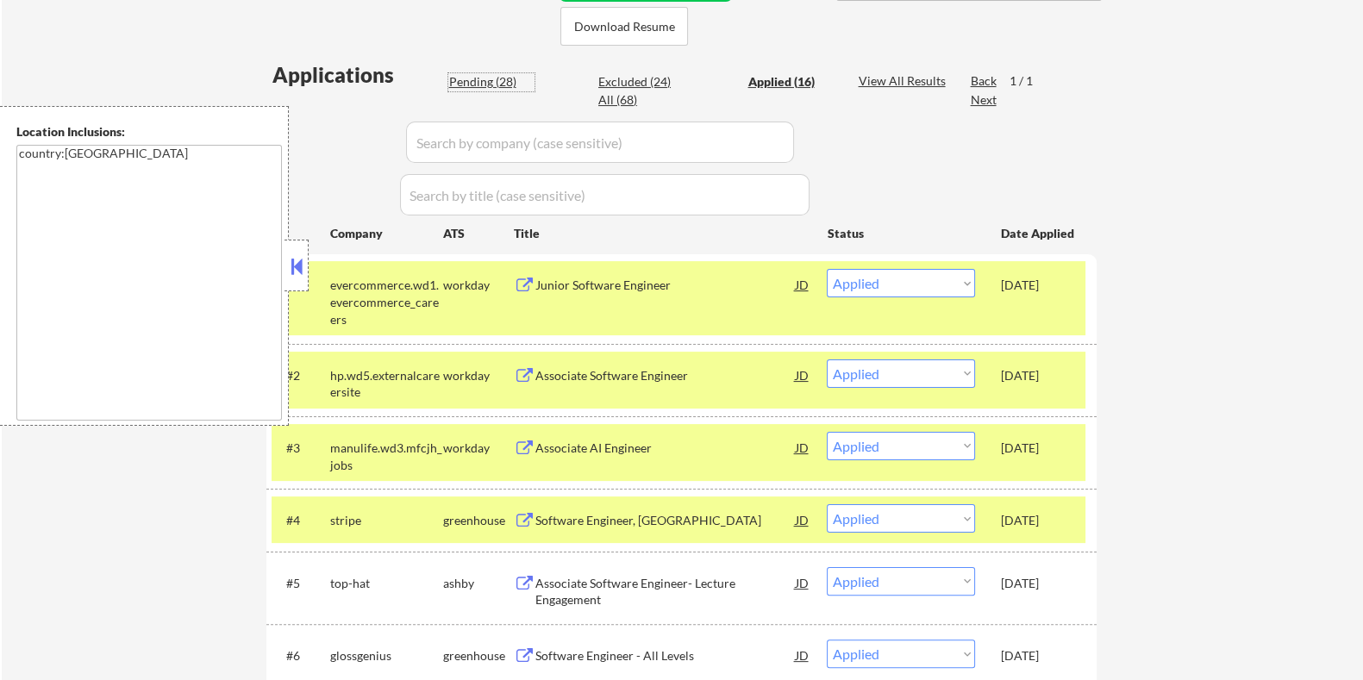
select select ""pending""
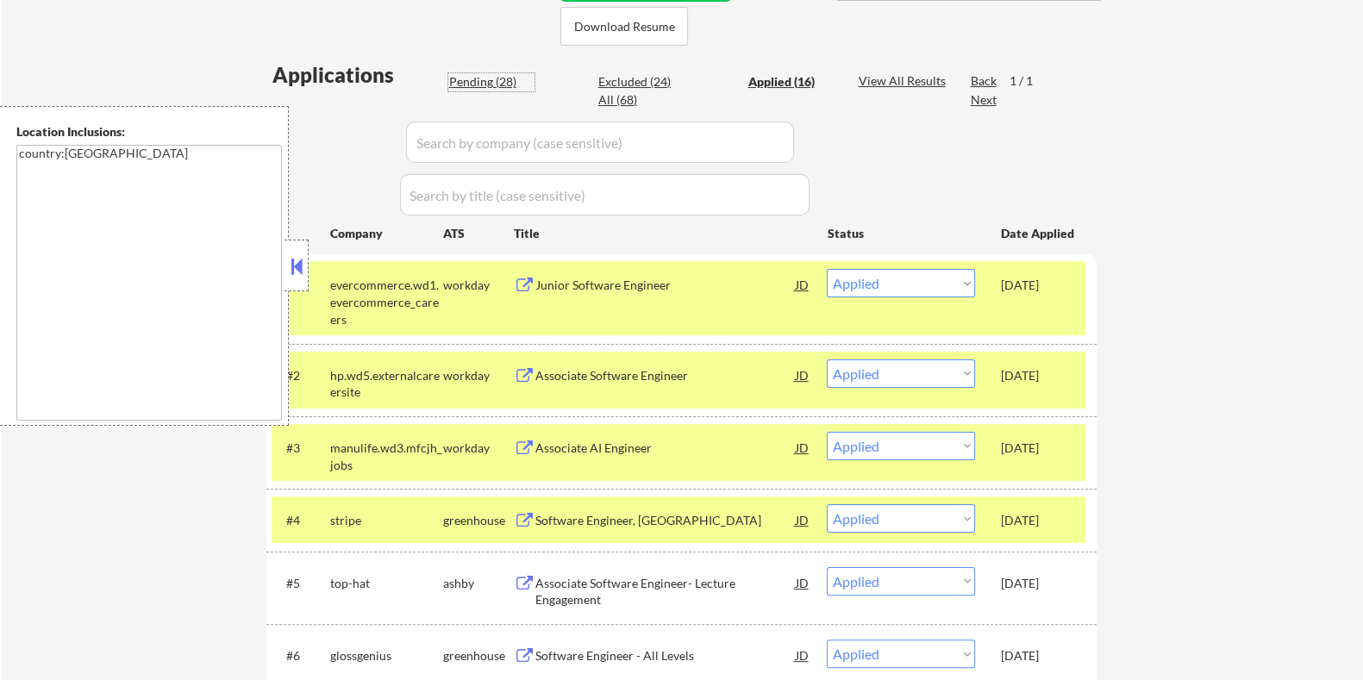
select select ""pending""
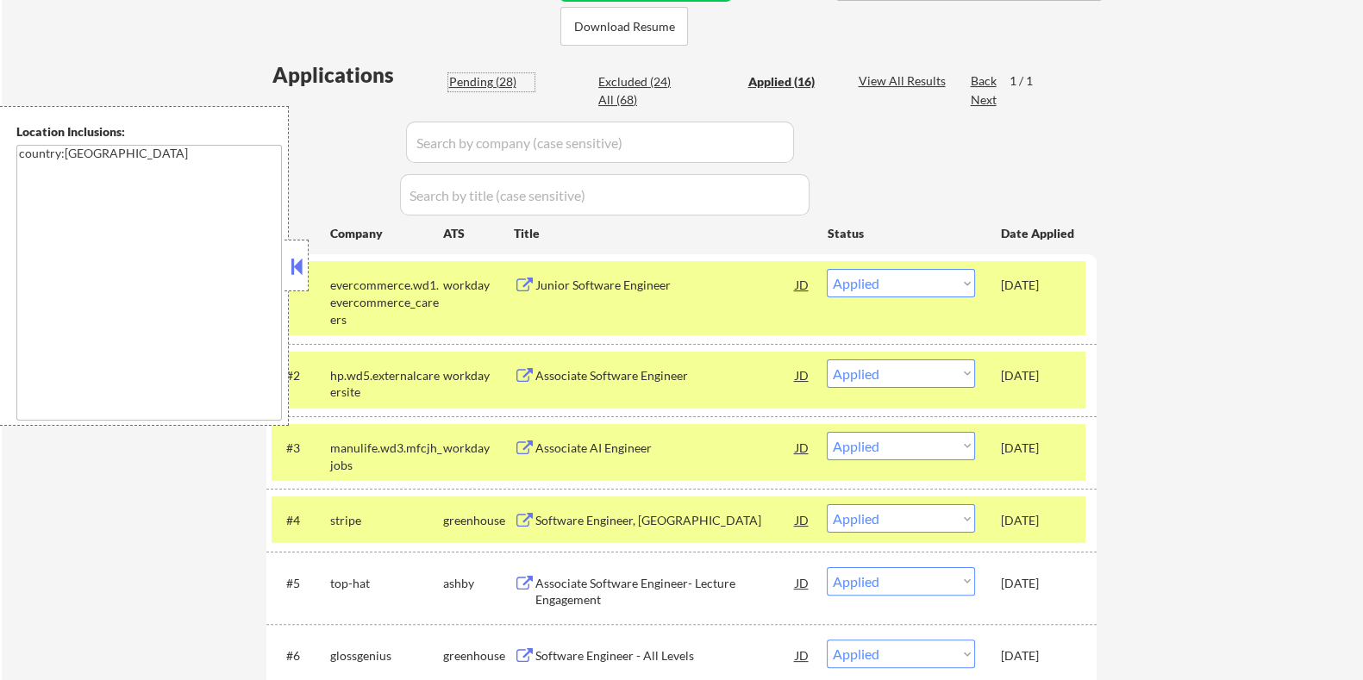
select select ""pending""
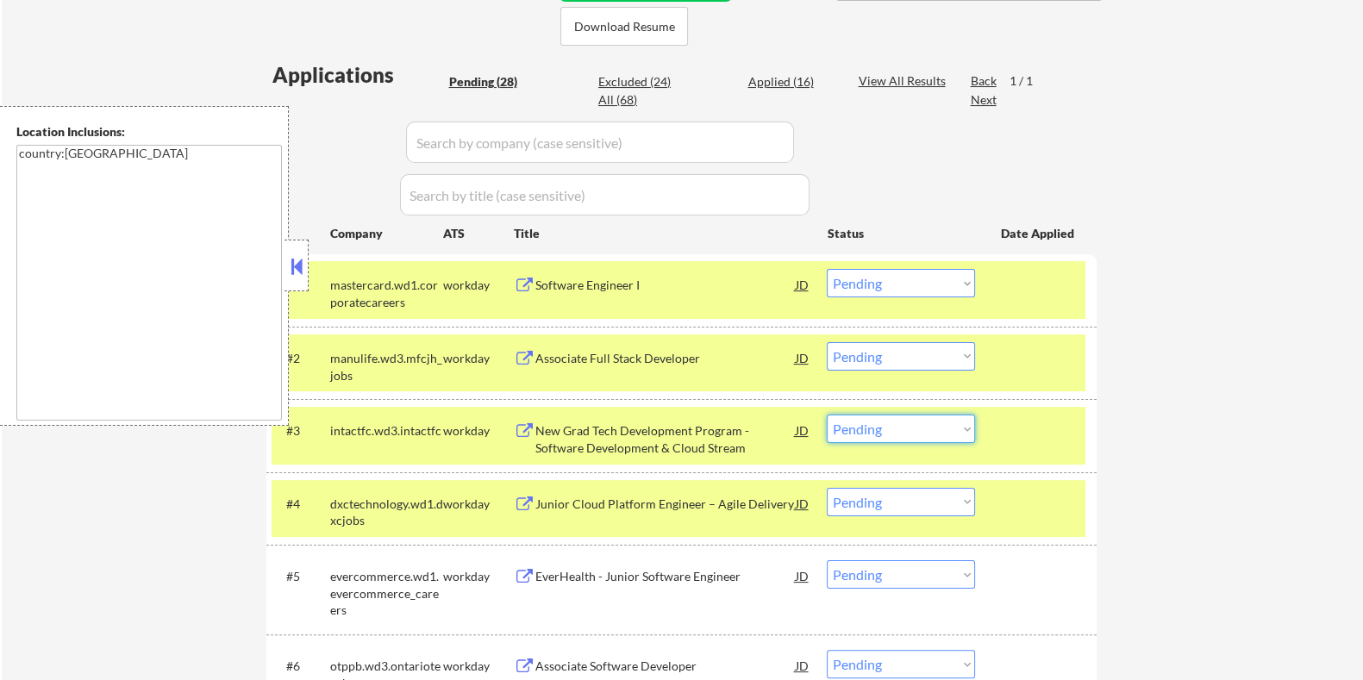
click at [918, 425] on select "Choose an option... Pending Applied Excluded (Questions) Excluded (Expired) Exc…" at bounding box center [901, 429] width 148 height 28
click at [827, 415] on select "Choose an option... Pending Applied Excluded (Questions) Excluded (Expired) Exc…" at bounding box center [901, 429] width 148 height 28
select select ""pending""
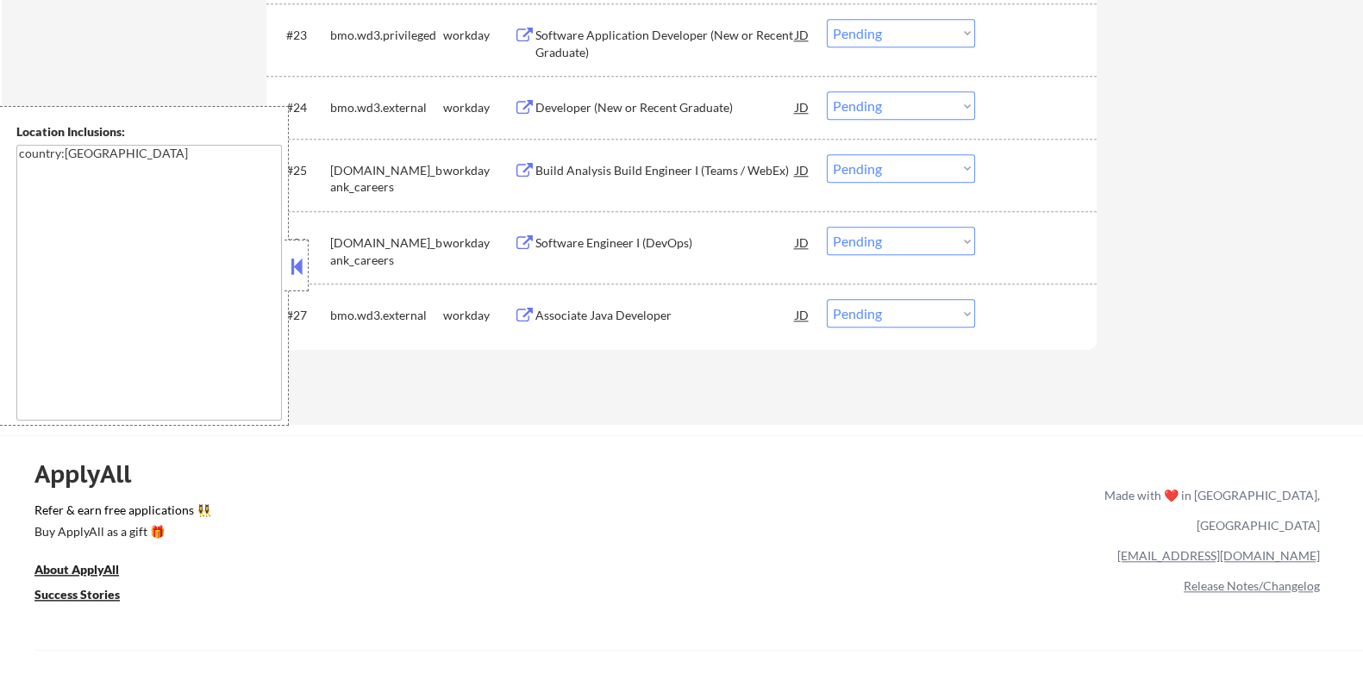
scroll to position [2156, 0]
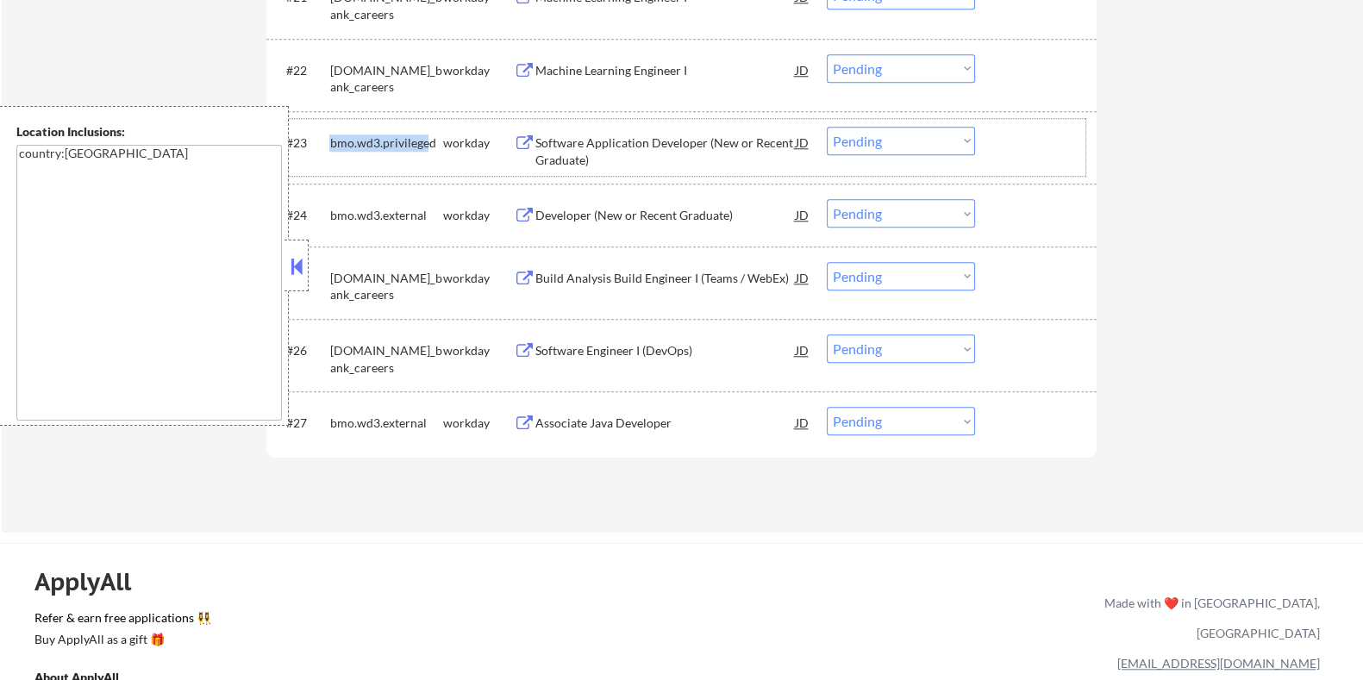
drag, startPoint x: 426, startPoint y: 129, endPoint x: 332, endPoint y: 127, distance: 94.0
click at [332, 127] on div "bmo.wd3.privileged" at bounding box center [385, 142] width 113 height 31
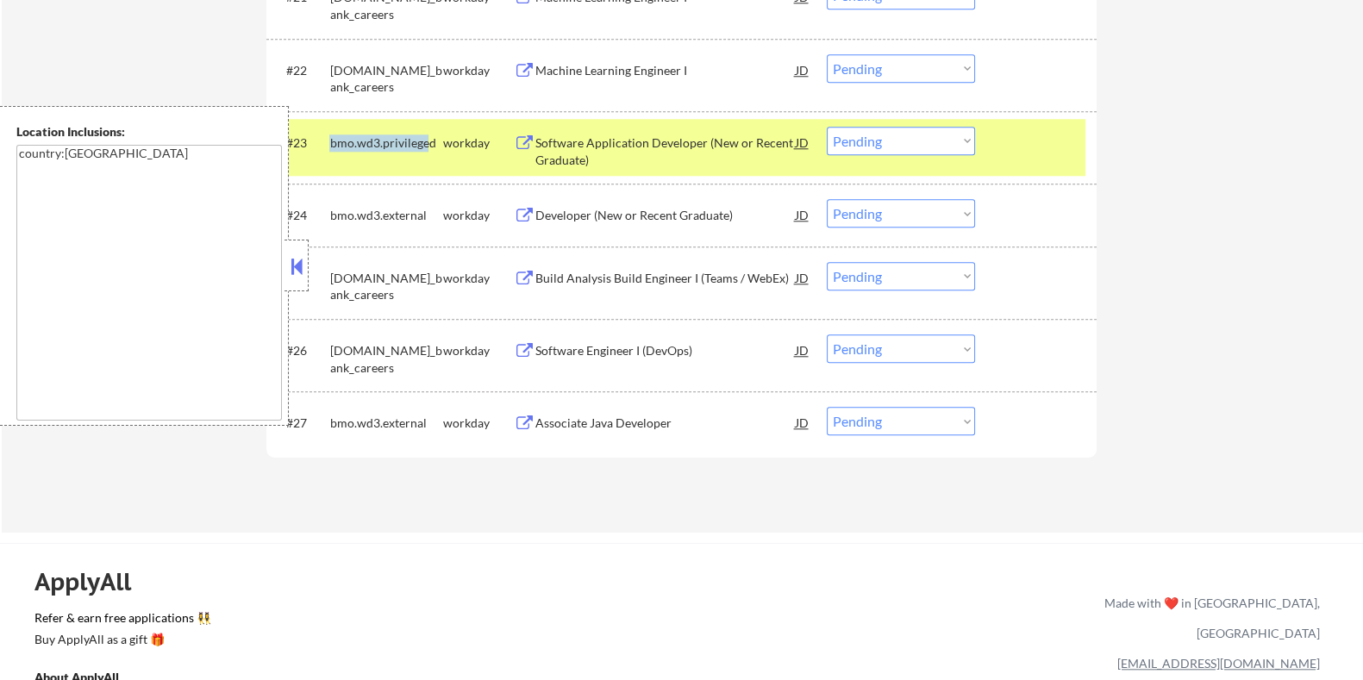
click at [418, 154] on div "bmo.wd3.privileged" at bounding box center [385, 142] width 113 height 31
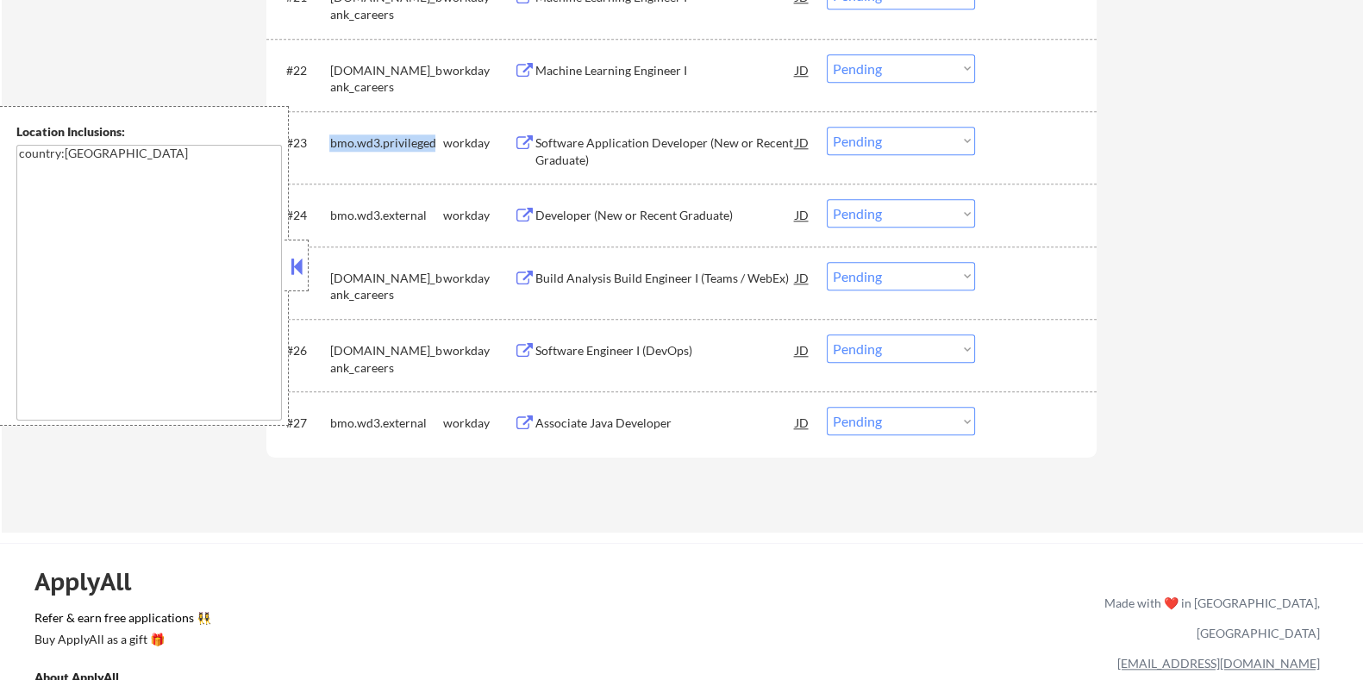
drag, startPoint x: 431, startPoint y: 140, endPoint x: 331, endPoint y: 144, distance: 100.1
click at [332, 140] on div "bmo.wd3.privileged" at bounding box center [385, 143] width 113 height 17
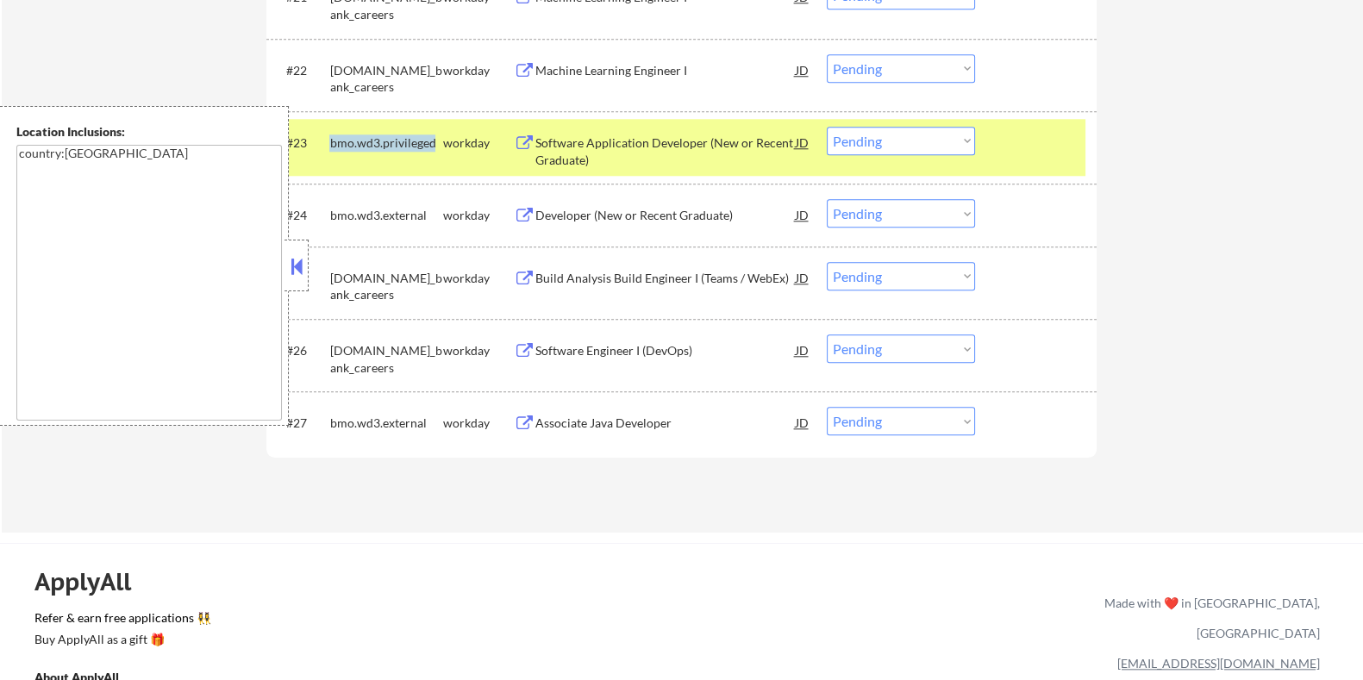
copy div "bmo.wd3.privileged"
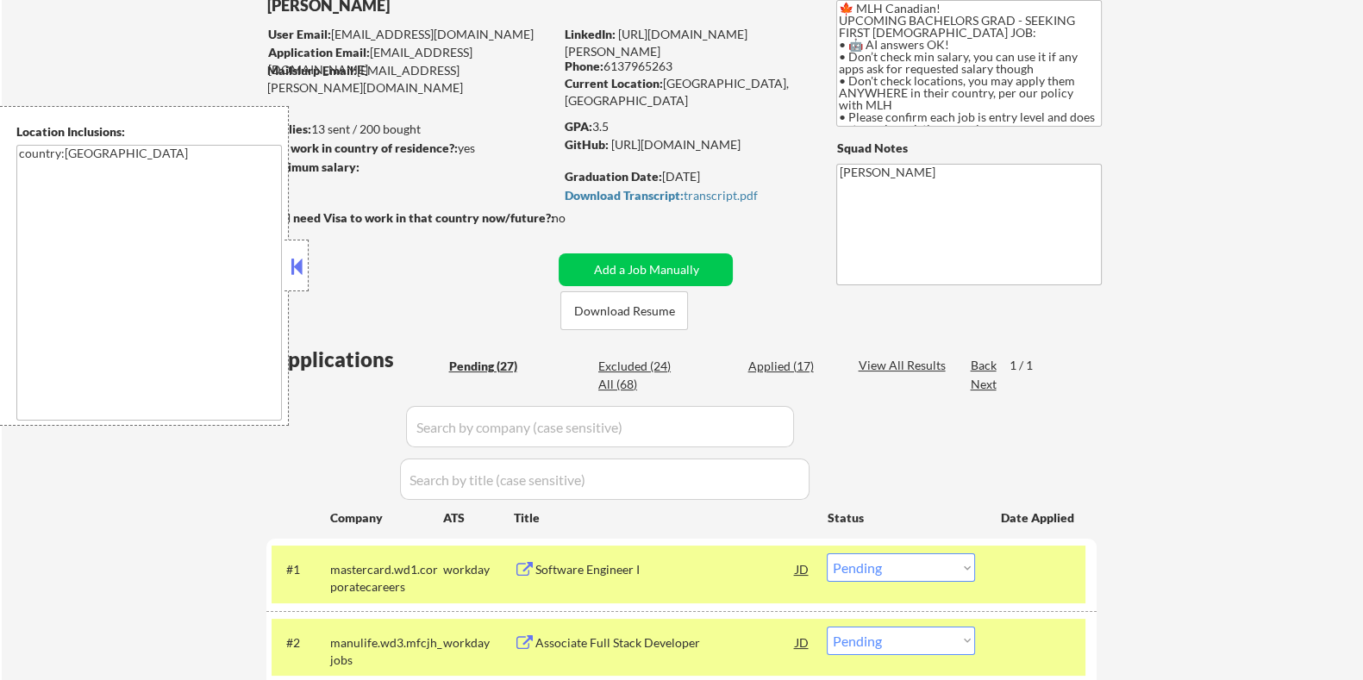
scroll to position [107, 0]
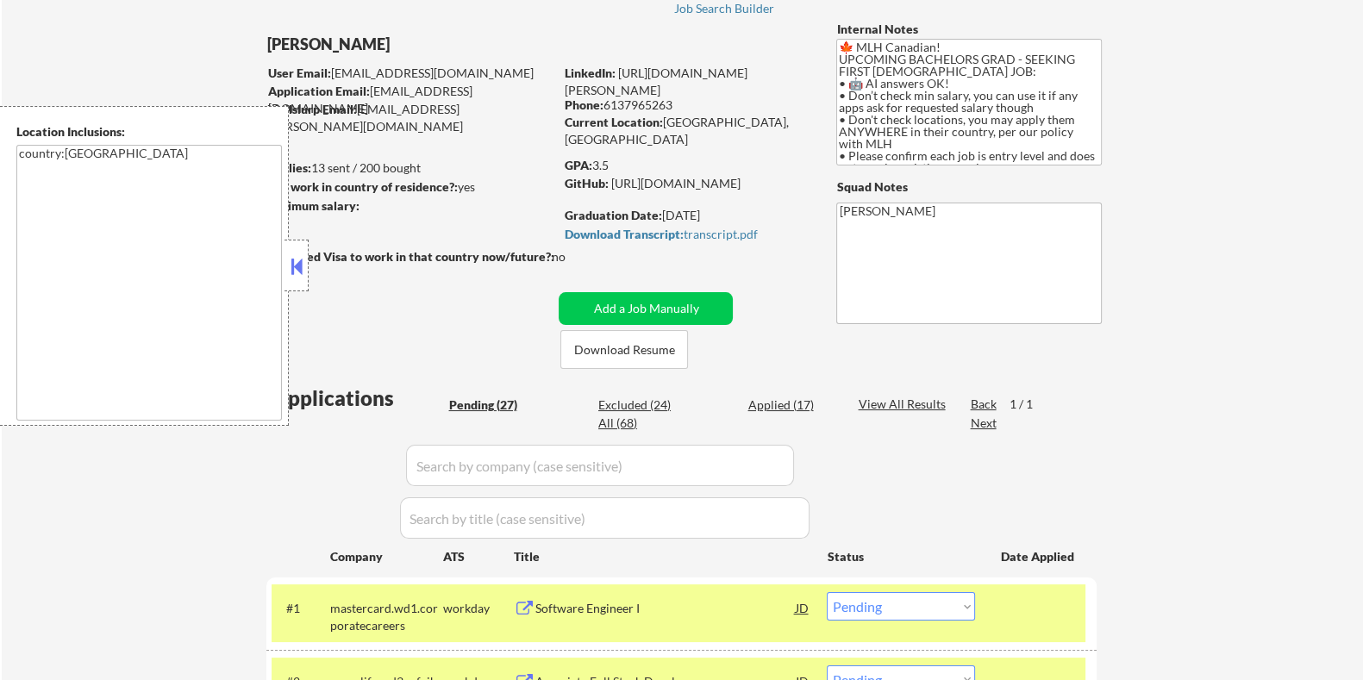
click at [558, 462] on input "input" at bounding box center [600, 465] width 388 height 41
paste input "bmo.wd3.privileged"
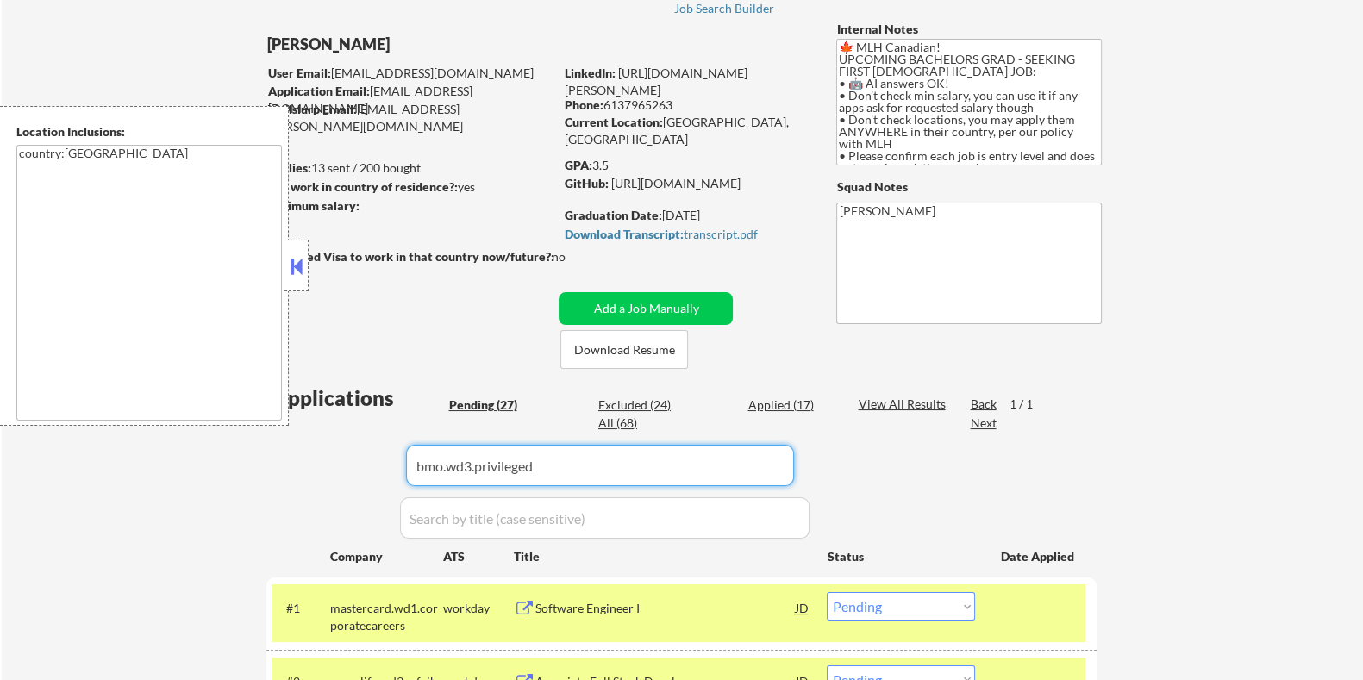
type input "bmo.wd3.privileged"
click at [875, 400] on div "View All Results" at bounding box center [904, 404] width 92 height 17
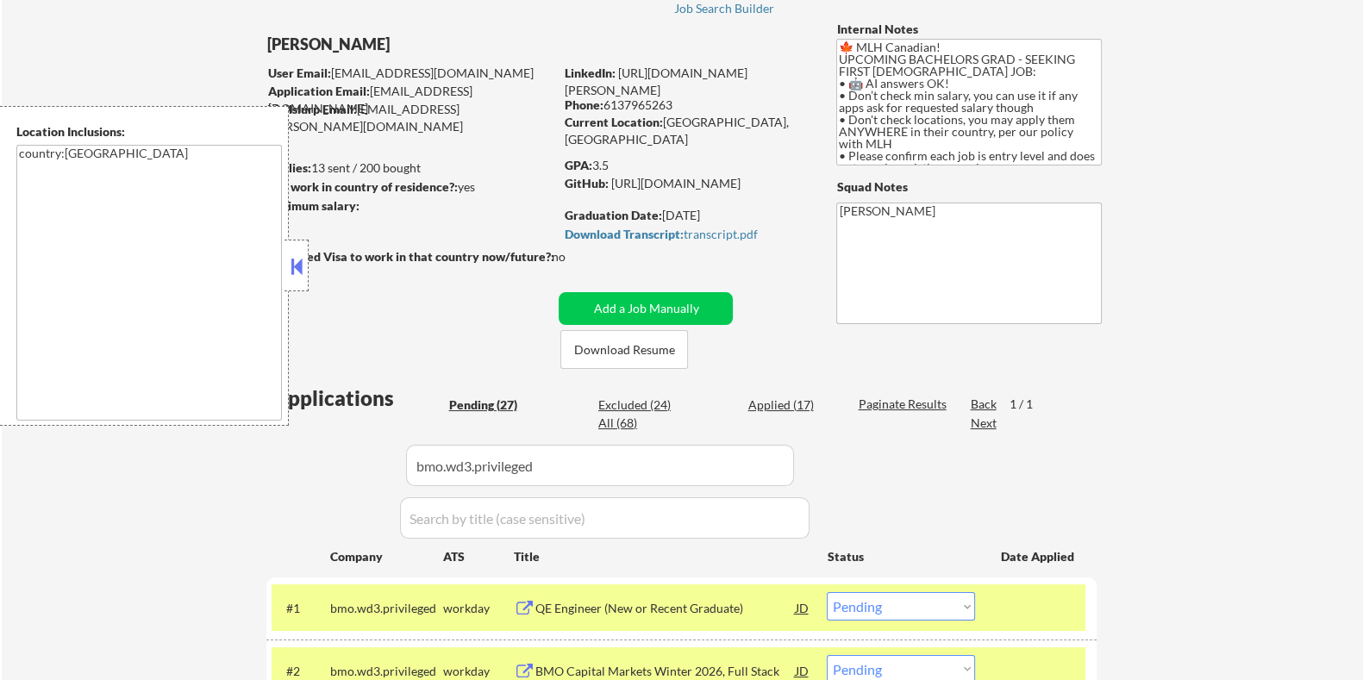
scroll to position [323, 0]
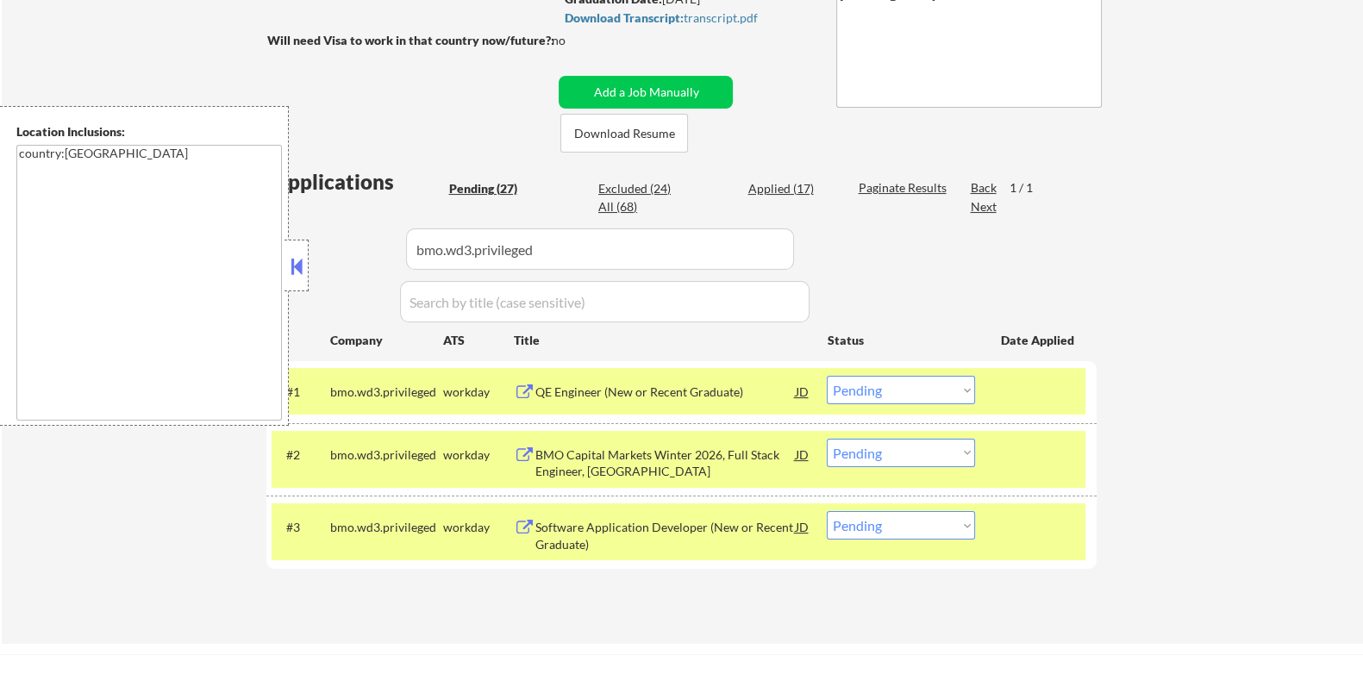
click at [630, 387] on div "QE Engineer (New or Recent Graduate)" at bounding box center [665, 392] width 260 height 17
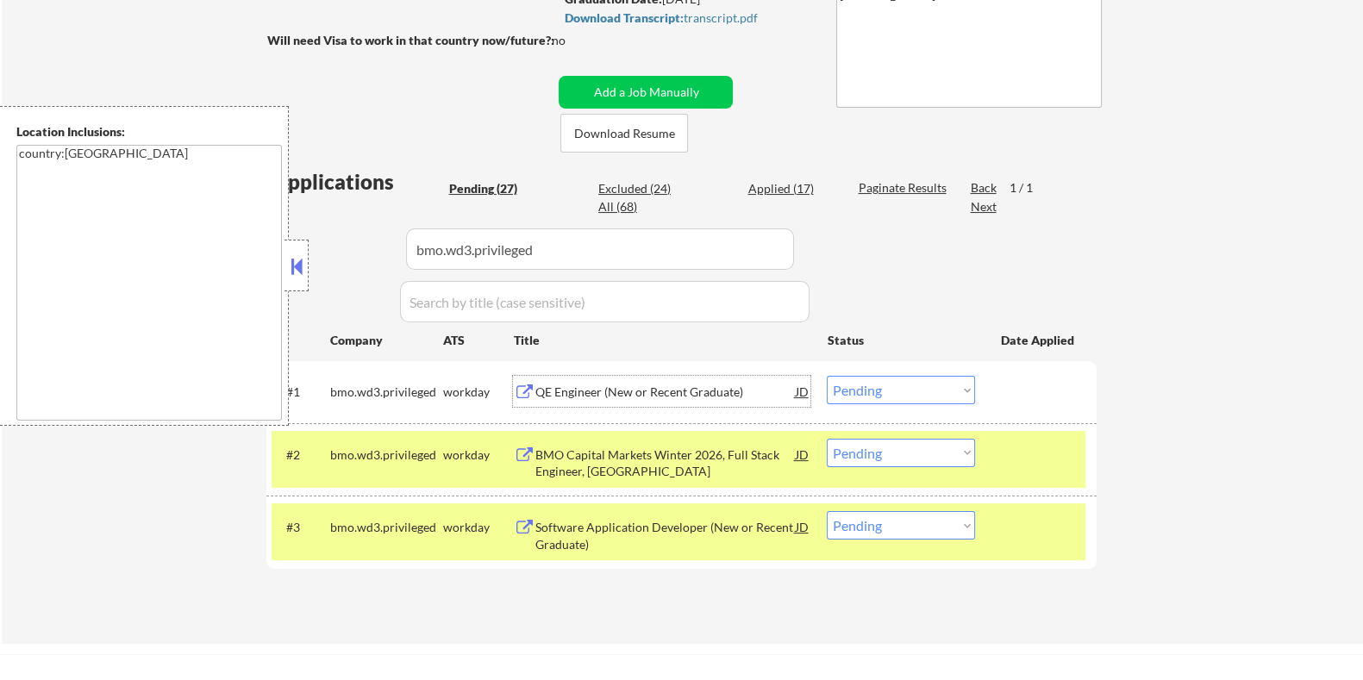
click at [878, 393] on select "Choose an option... Pending Applied Excluded (Questions) Excluded (Expired) Exc…" at bounding box center [901, 390] width 148 height 28
click at [827, 376] on select "Choose an option... Pending Applied Excluded (Questions) Excluded (Expired) Exc…" at bounding box center [901, 390] width 148 height 28
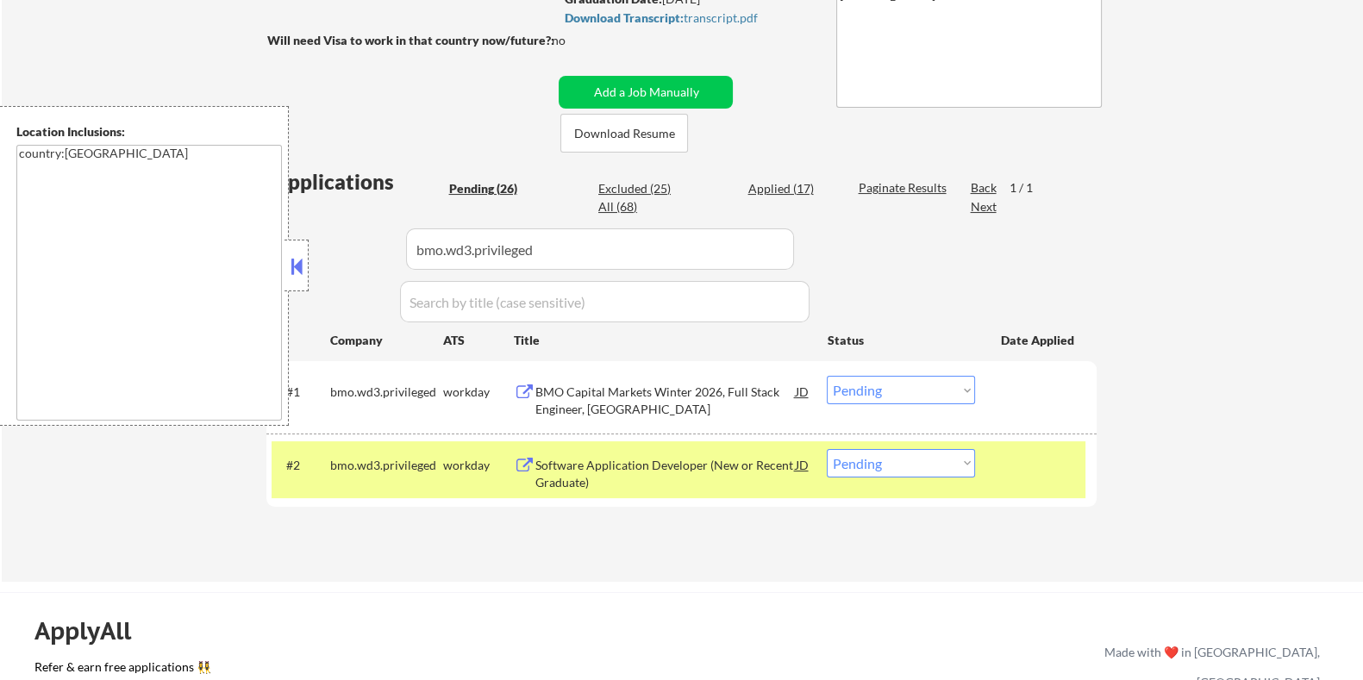
click at [591, 398] on div "BMO Capital Markets Winter 2026, Full Stack Engineer, Toronto" at bounding box center [665, 401] width 260 height 34
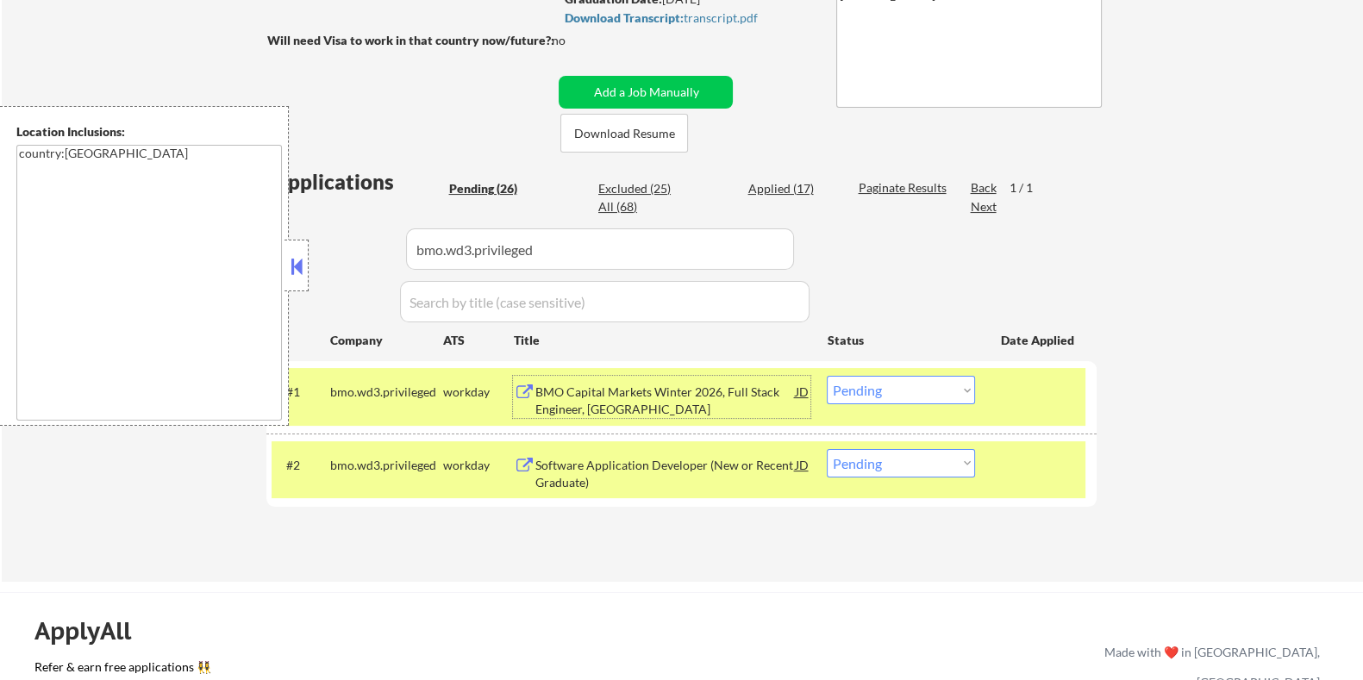
click at [892, 393] on select "Choose an option... Pending Applied Excluded (Questions) Excluded (Expired) Exc…" at bounding box center [901, 390] width 148 height 28
click at [827, 376] on select "Choose an option... Pending Applied Excluded (Questions) Excluded (Expired) Exc…" at bounding box center [901, 390] width 148 height 28
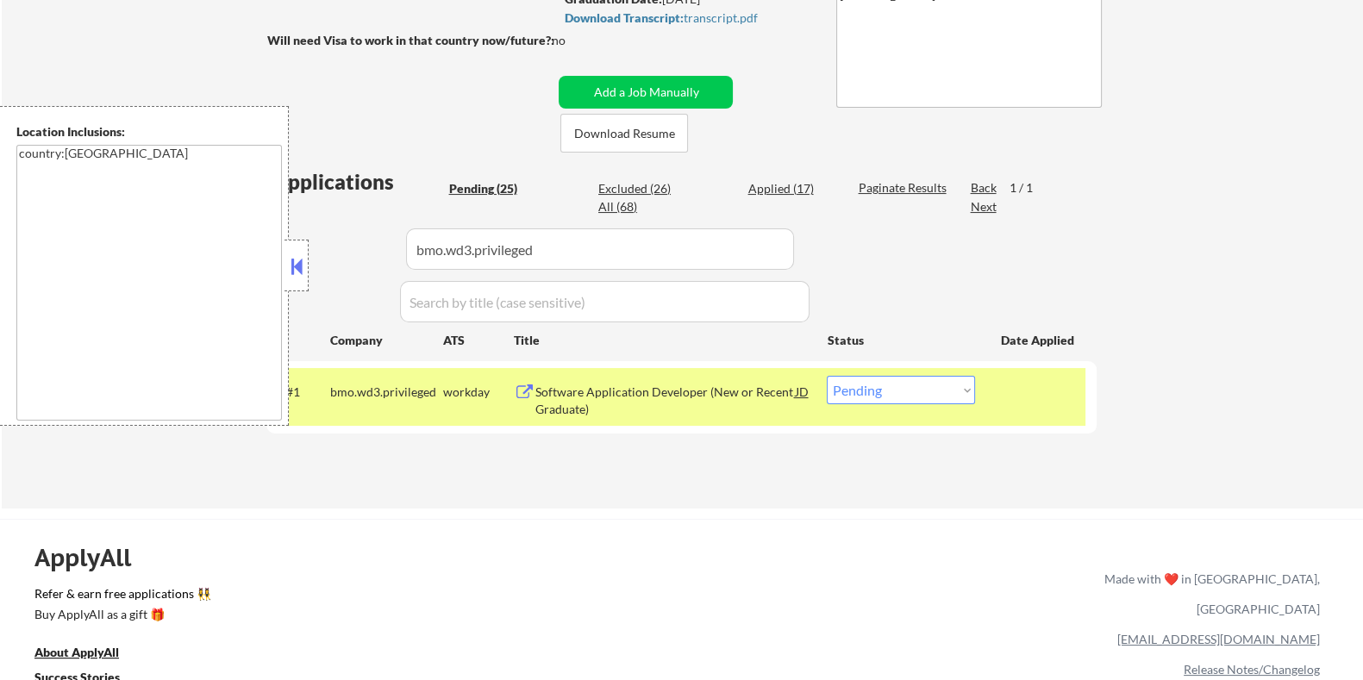
click at [640, 398] on div "Software Application Developer (New or Recent Graduate)" at bounding box center [665, 401] width 260 height 34
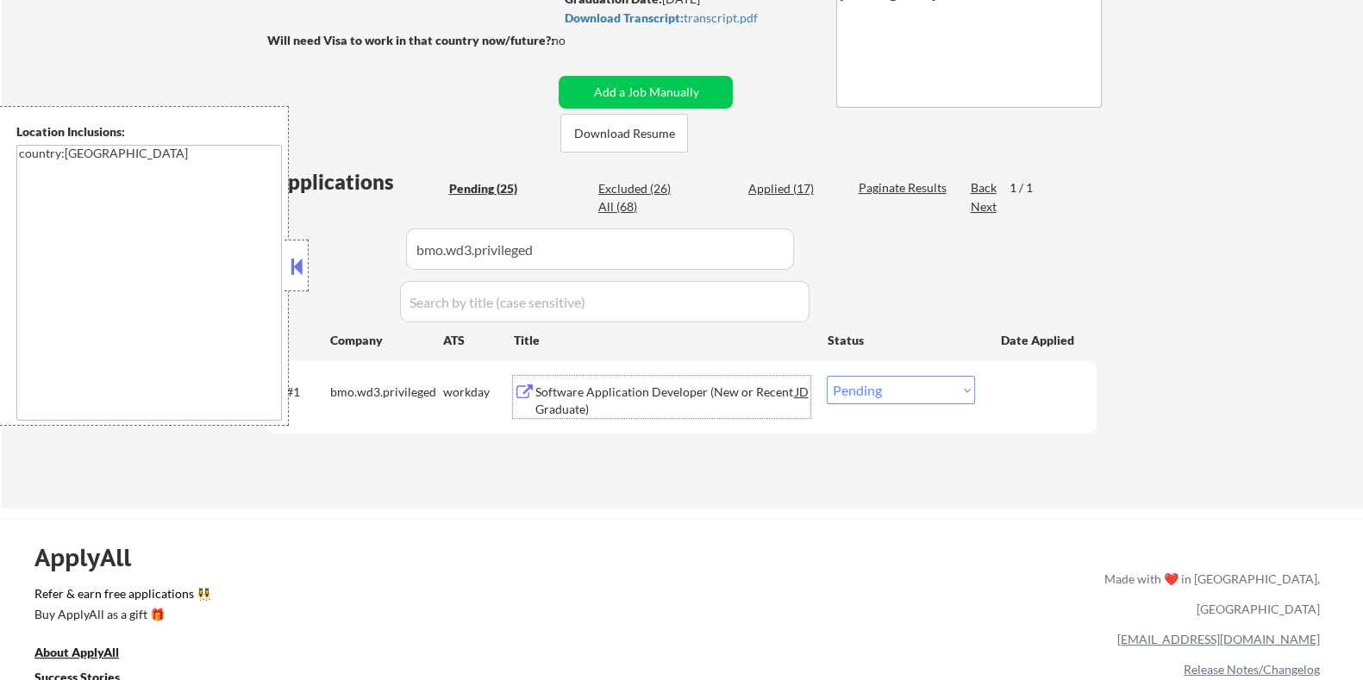
click at [883, 397] on select "Choose an option... Pending Applied Excluded (Questions) Excluded (Expired) Exc…" at bounding box center [901, 390] width 148 height 28
select select ""excluded__expired_""
click at [827, 376] on select "Choose an option... Pending Applied Excluded (Questions) Excluded (Expired) Exc…" at bounding box center [901, 390] width 148 height 28
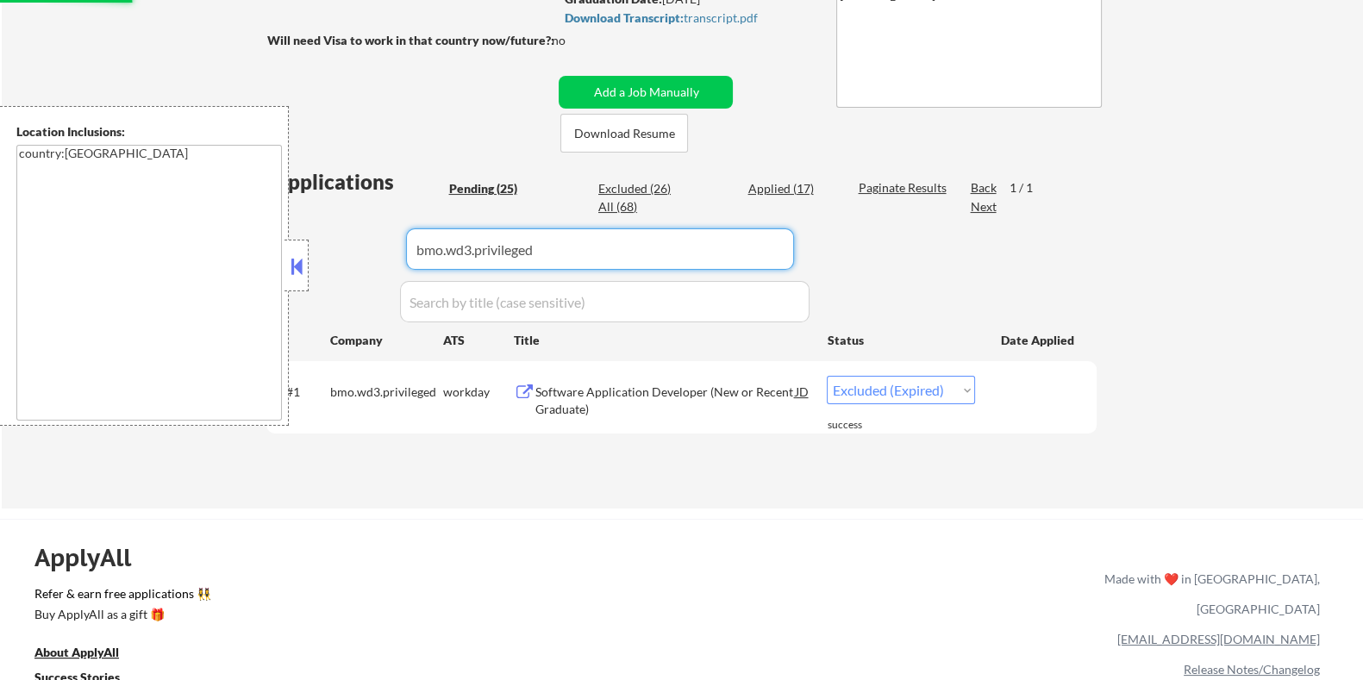
select select ""excluded__expired_""
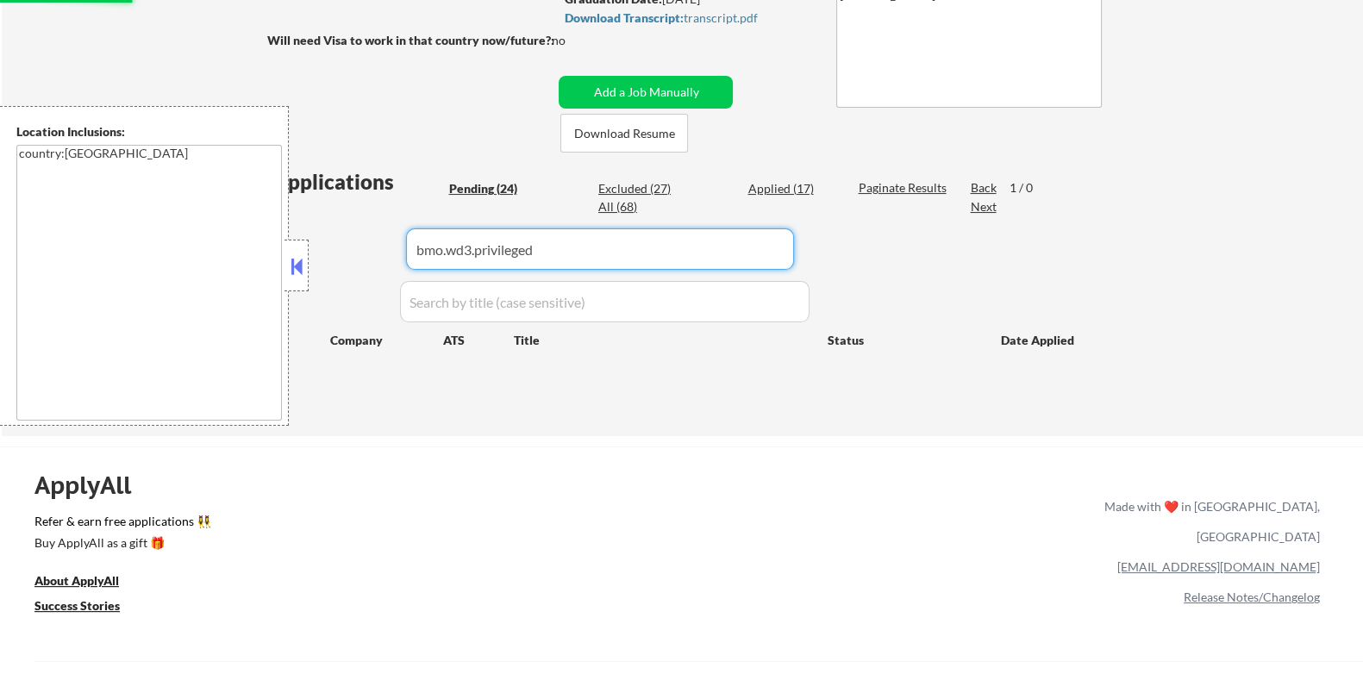
drag, startPoint x: 601, startPoint y: 242, endPoint x: 422, endPoint y: 288, distance: 185.1
click at [380, 290] on div "Applications Pending (24) Excluded (27) Applied (17) All (68) Paginate Results …" at bounding box center [681, 285] width 830 height 236
select select ""pending""
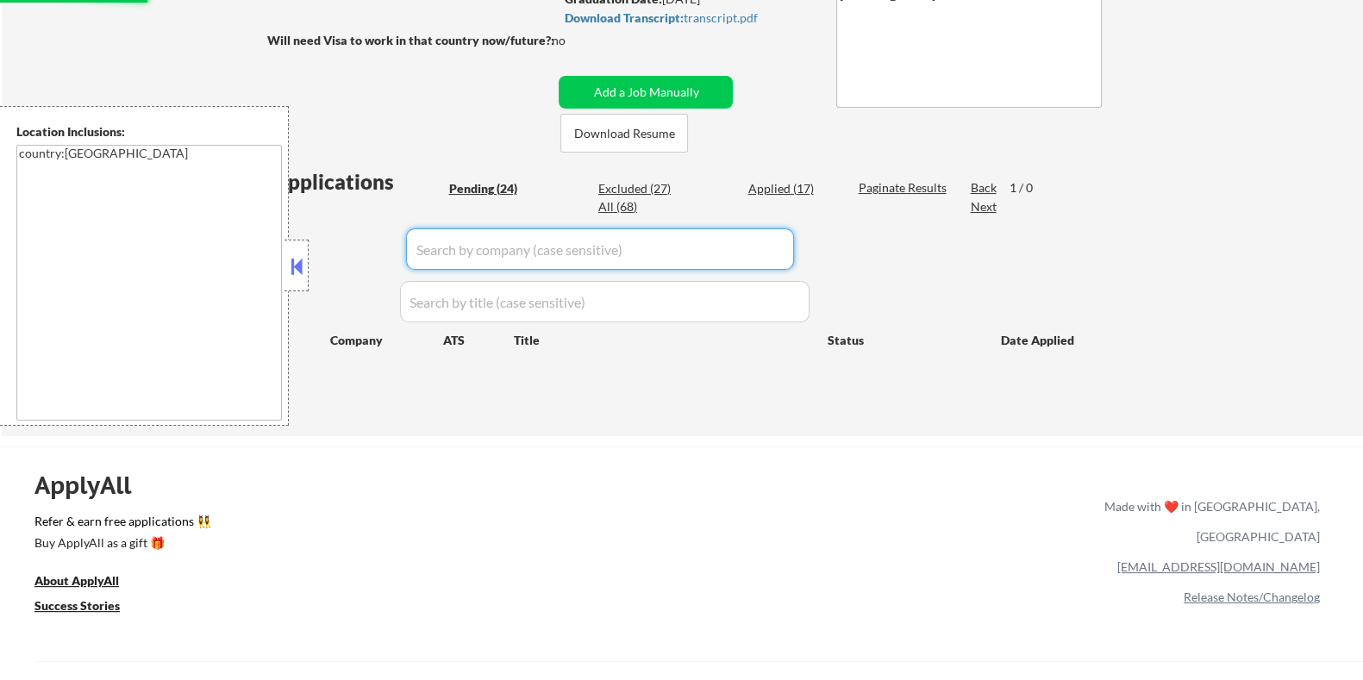
select select ""pending""
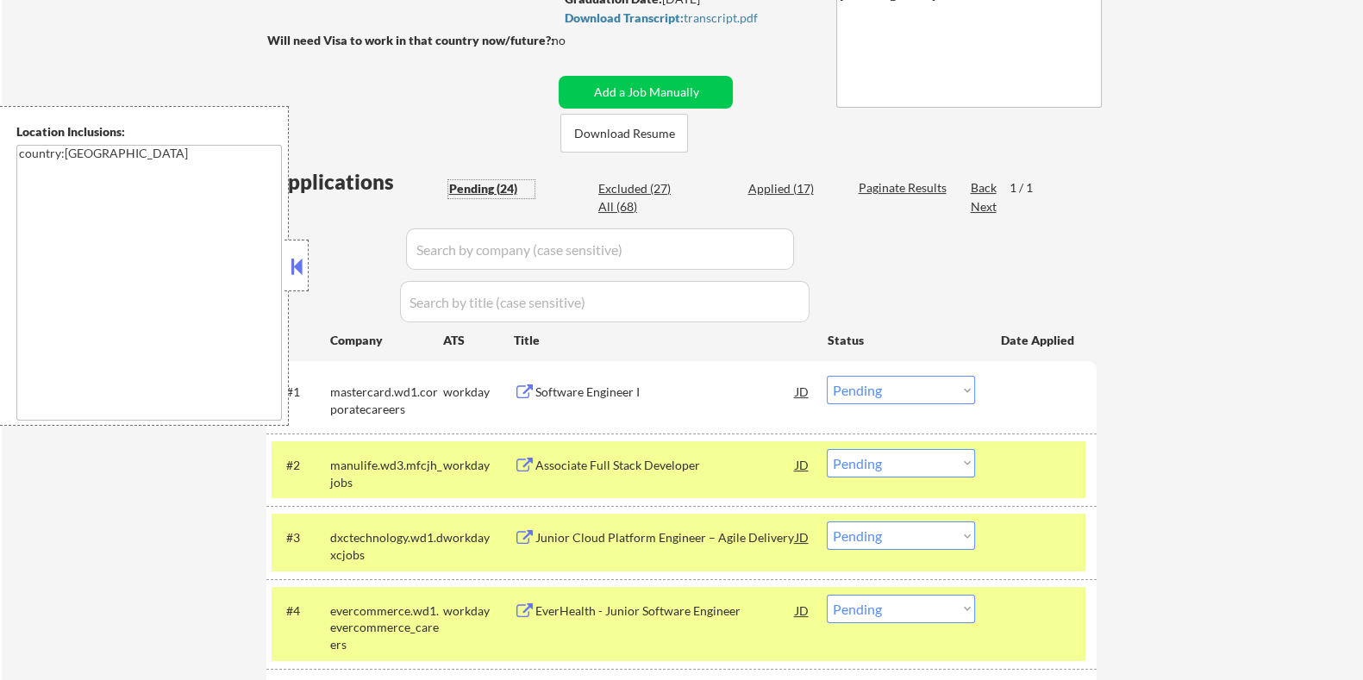
click at [469, 187] on div "Pending (24)" at bounding box center [491, 188] width 86 height 17
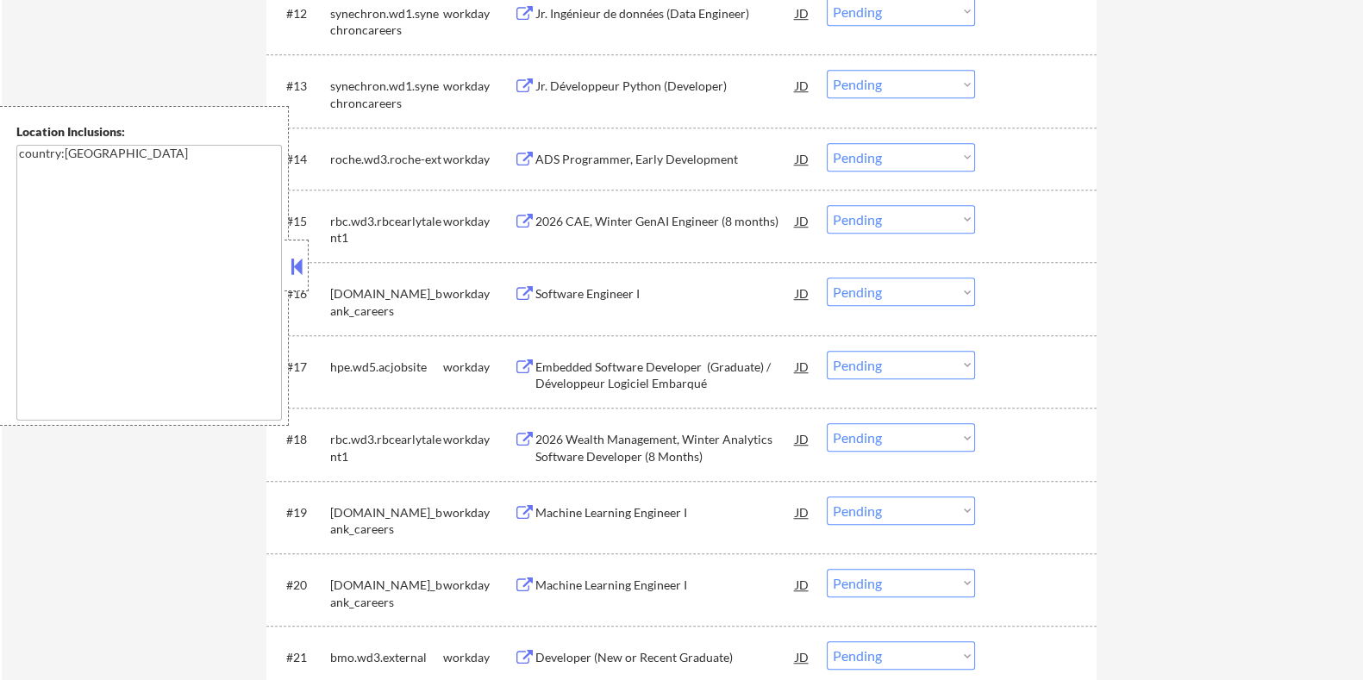
scroll to position [1508, 0]
drag, startPoint x: 361, startPoint y: 589, endPoint x: 341, endPoint y: 587, distance: 19.9
click at [341, 587] on div "td.wd3.td_bank_careers" at bounding box center [385, 591] width 113 height 34
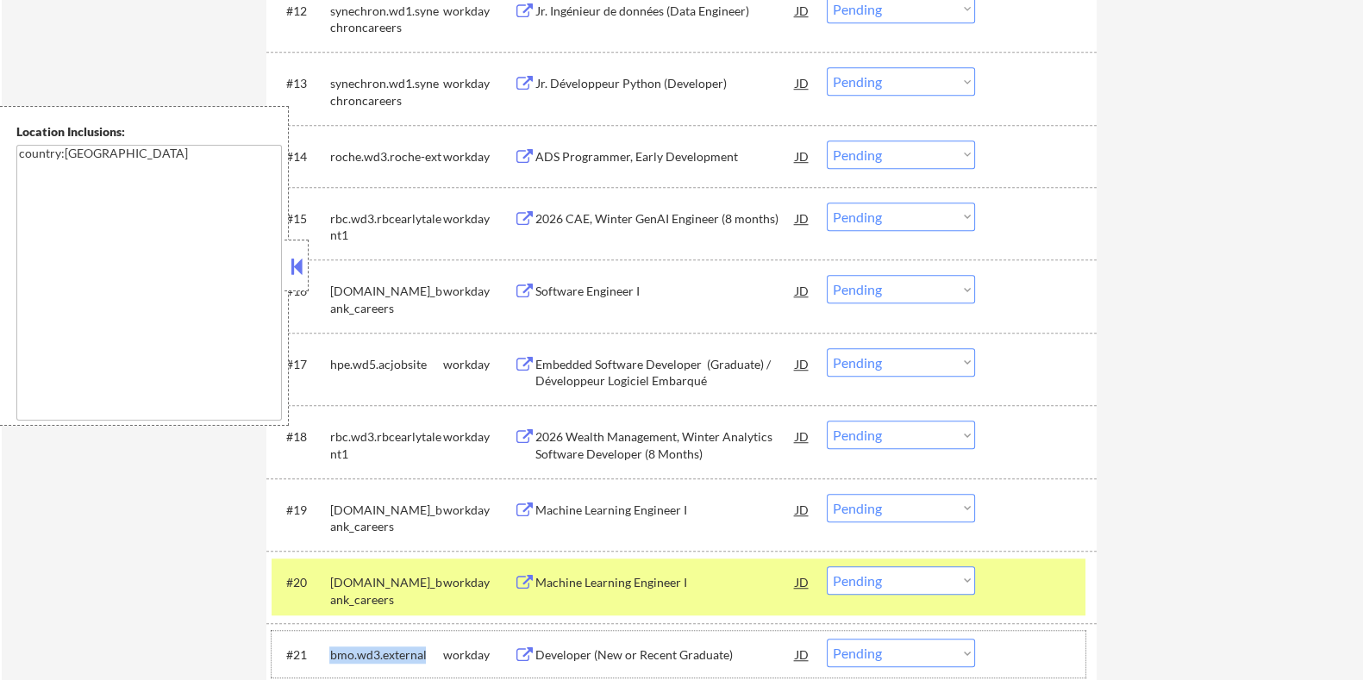
drag, startPoint x: 422, startPoint y: 650, endPoint x: 327, endPoint y: 648, distance: 95.7
click at [327, 648] on div "#21 bmo.wd3.external workday Developer (New or Recent Graduate) JD Choose an op…" at bounding box center [679, 654] width 814 height 47
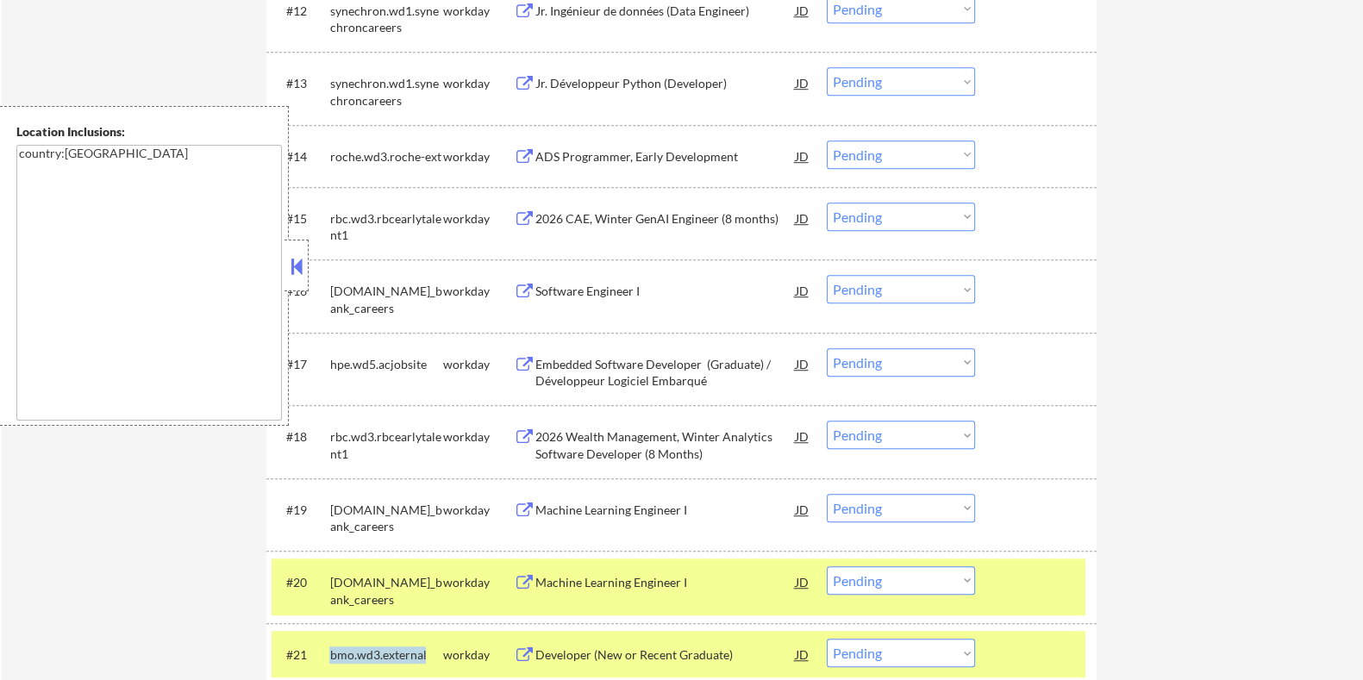
copy div "bmo.wd3.external"
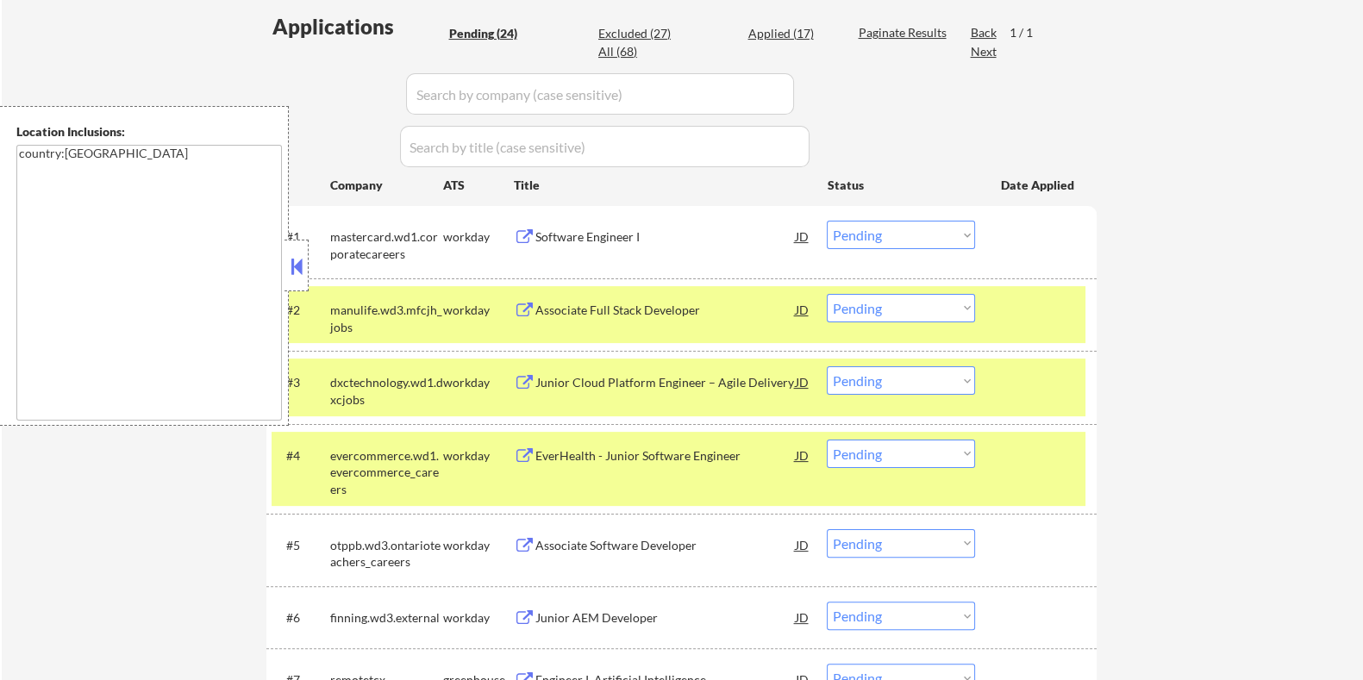
scroll to position [323, 0]
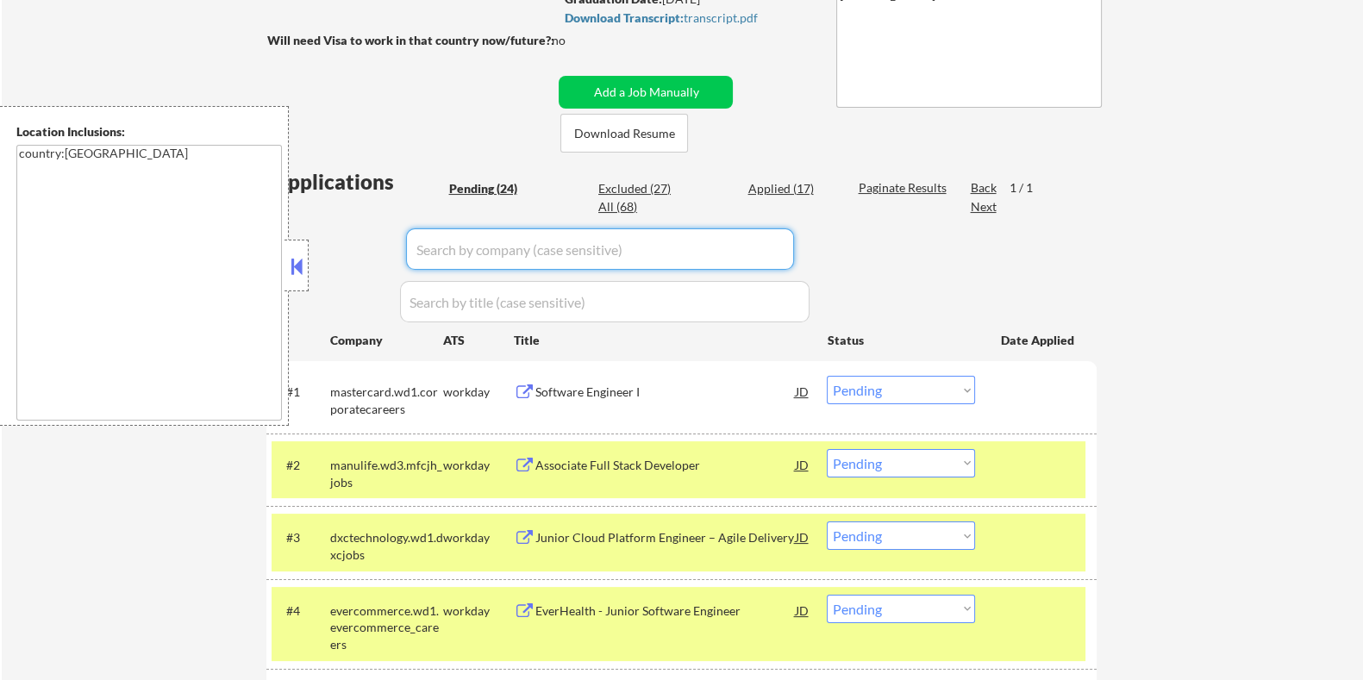
click at [476, 247] on input "input" at bounding box center [600, 248] width 388 height 41
paste input "bmo.wd3.external"
type input "bmo.wd3.external"
click at [883, 190] on div "Paginate Results" at bounding box center [904, 187] width 92 height 17
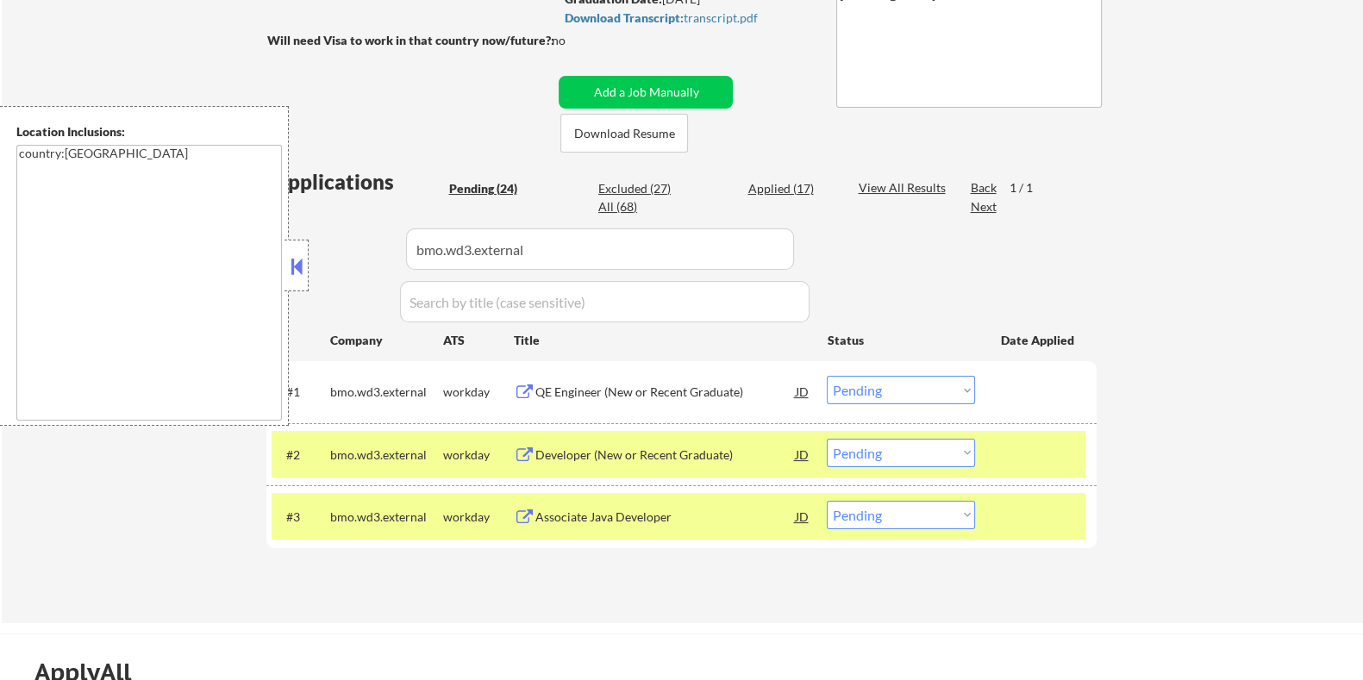
click at [663, 391] on div "QE Engineer (New or Recent Graduate)" at bounding box center [665, 392] width 260 height 17
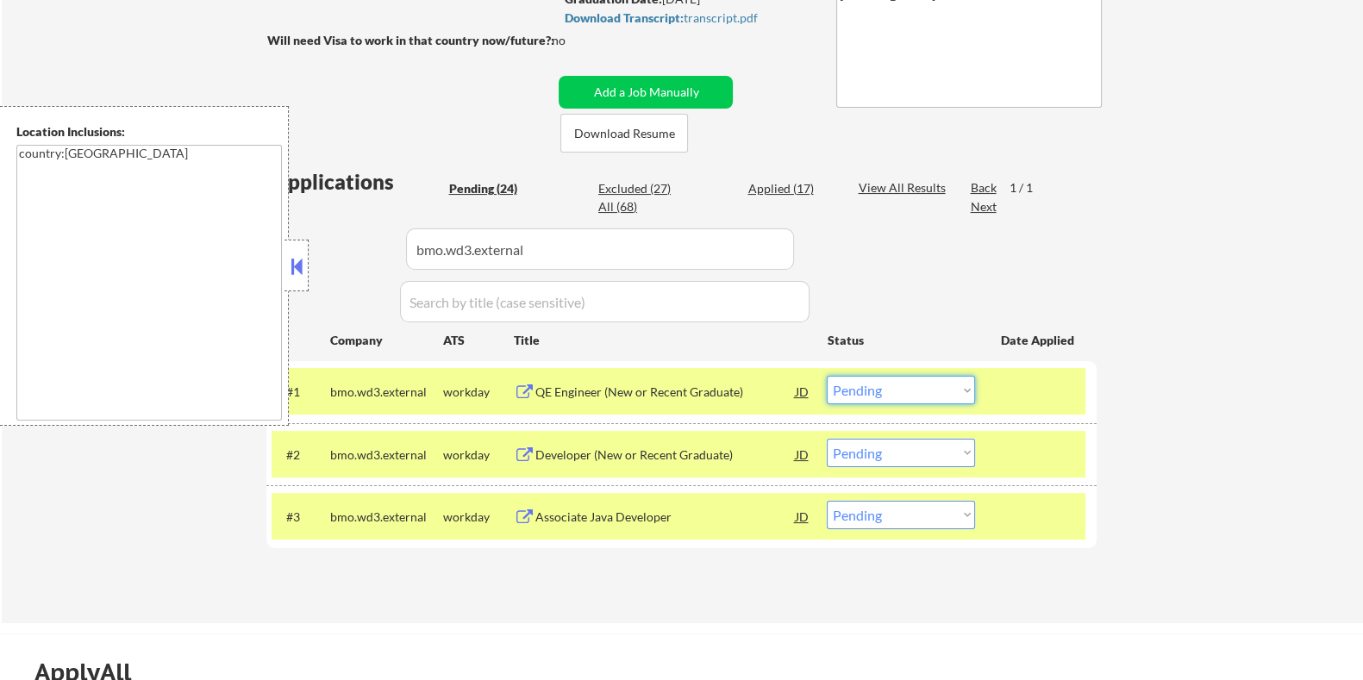
click at [888, 390] on select "Choose an option... Pending Applied Excluded (Questions) Excluded (Expired) Exc…" at bounding box center [901, 390] width 148 height 28
click at [827, 376] on select "Choose an option... Pending Applied Excluded (Questions) Excluded (Expired) Exc…" at bounding box center [901, 390] width 148 height 28
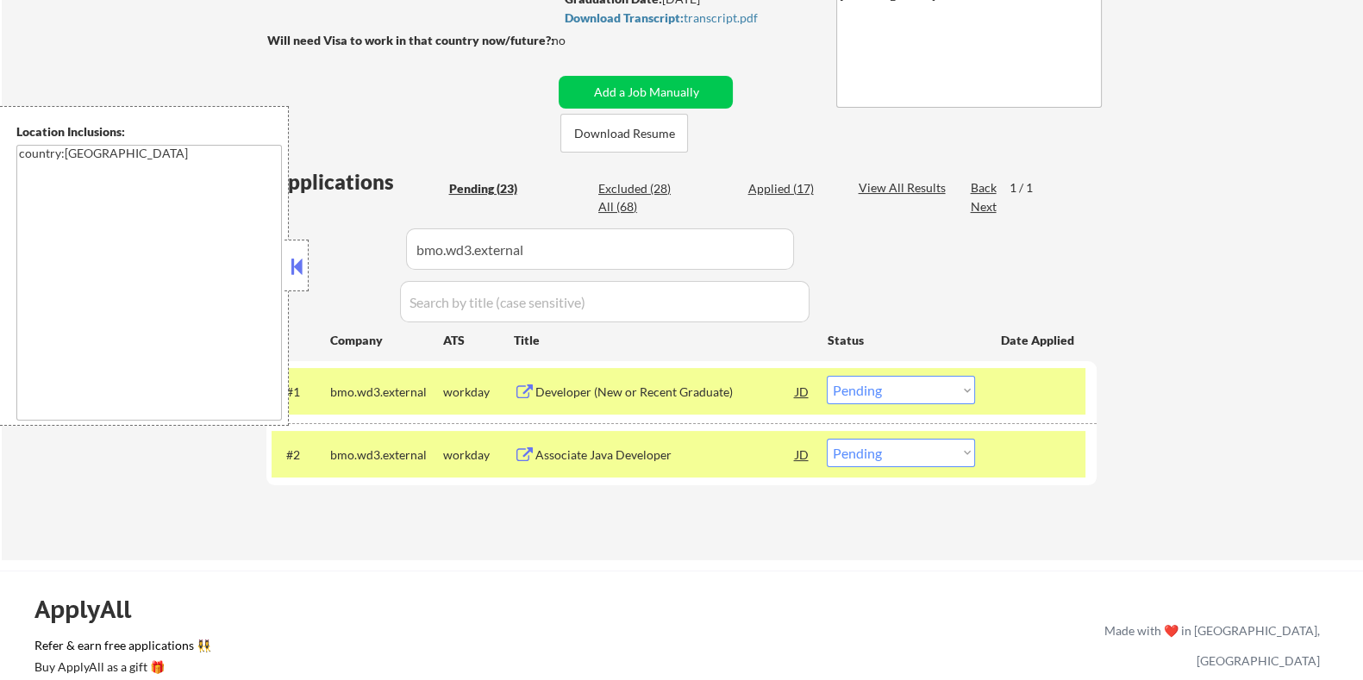
click at [634, 394] on div "Developer (New or Recent Graduate)" at bounding box center [665, 392] width 260 height 17
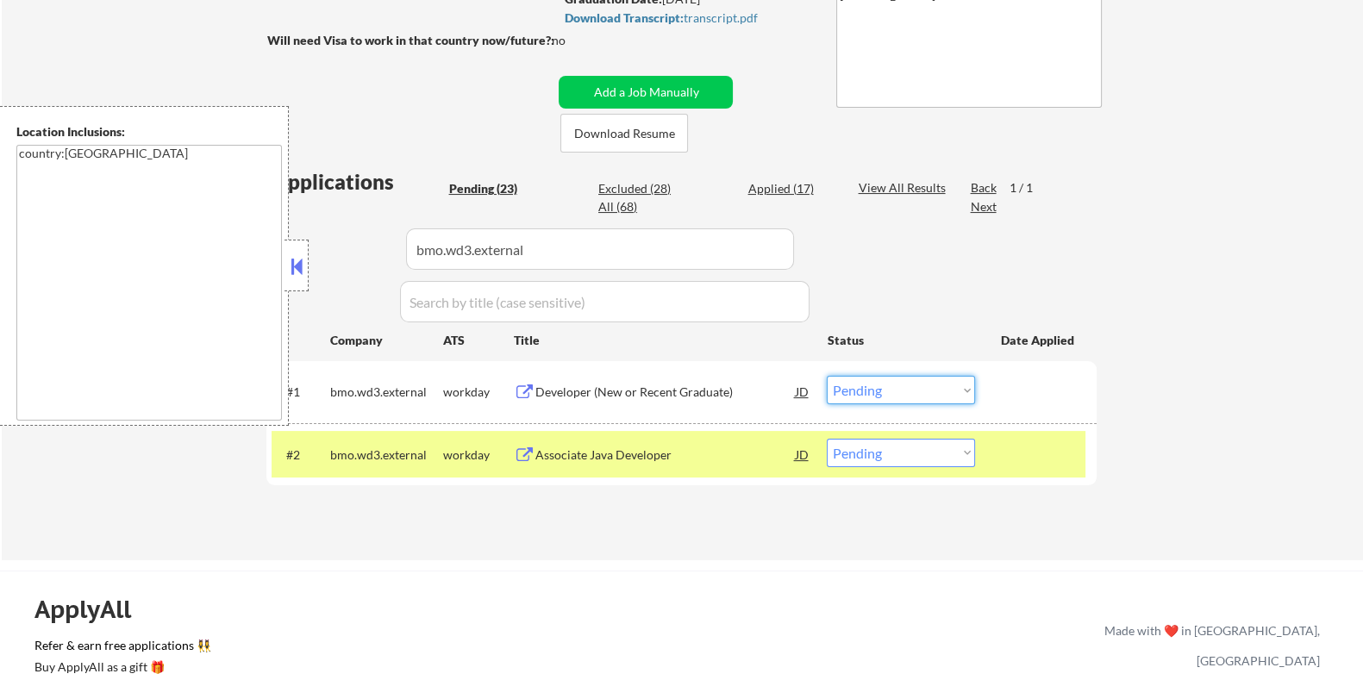
click at [922, 387] on select "Choose an option... Pending Applied Excluded (Questions) Excluded (Expired) Exc…" at bounding box center [901, 390] width 148 height 28
click at [827, 376] on select "Choose an option... Pending Applied Excluded (Questions) Excluded (Expired) Exc…" at bounding box center [901, 390] width 148 height 28
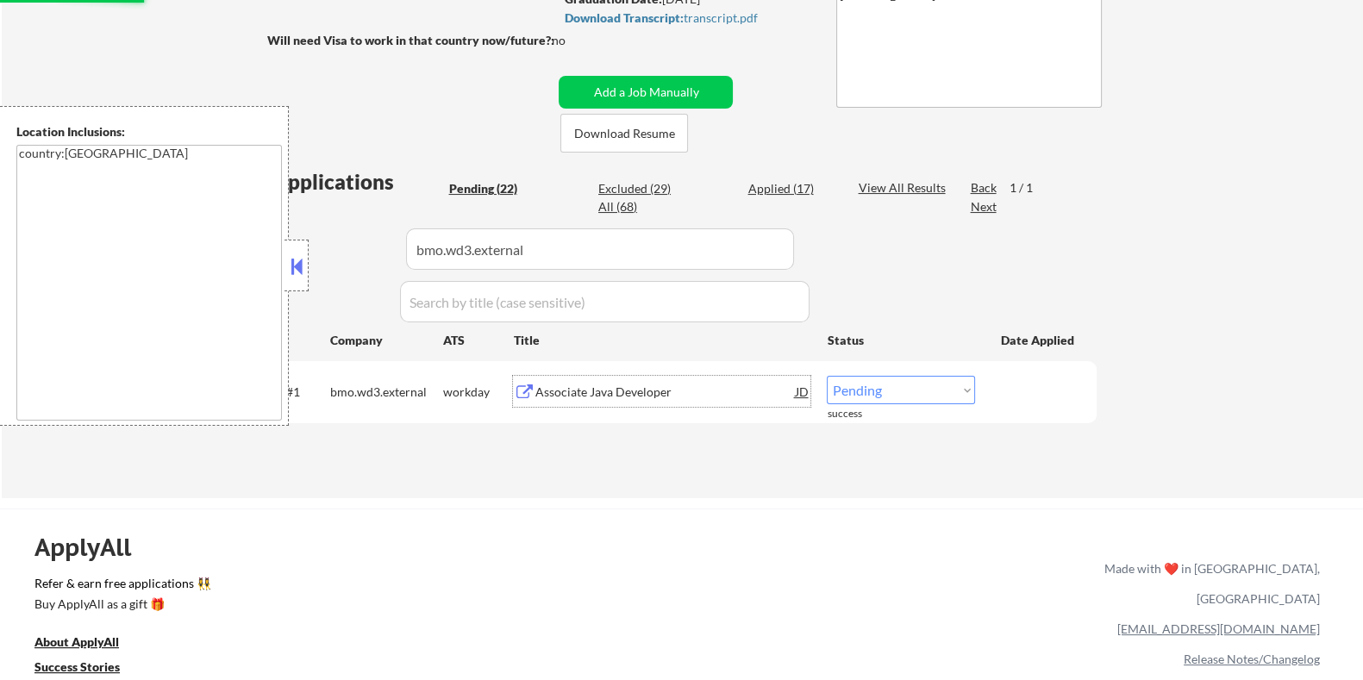
click at [602, 388] on div "Associate Java Developer" at bounding box center [665, 392] width 260 height 17
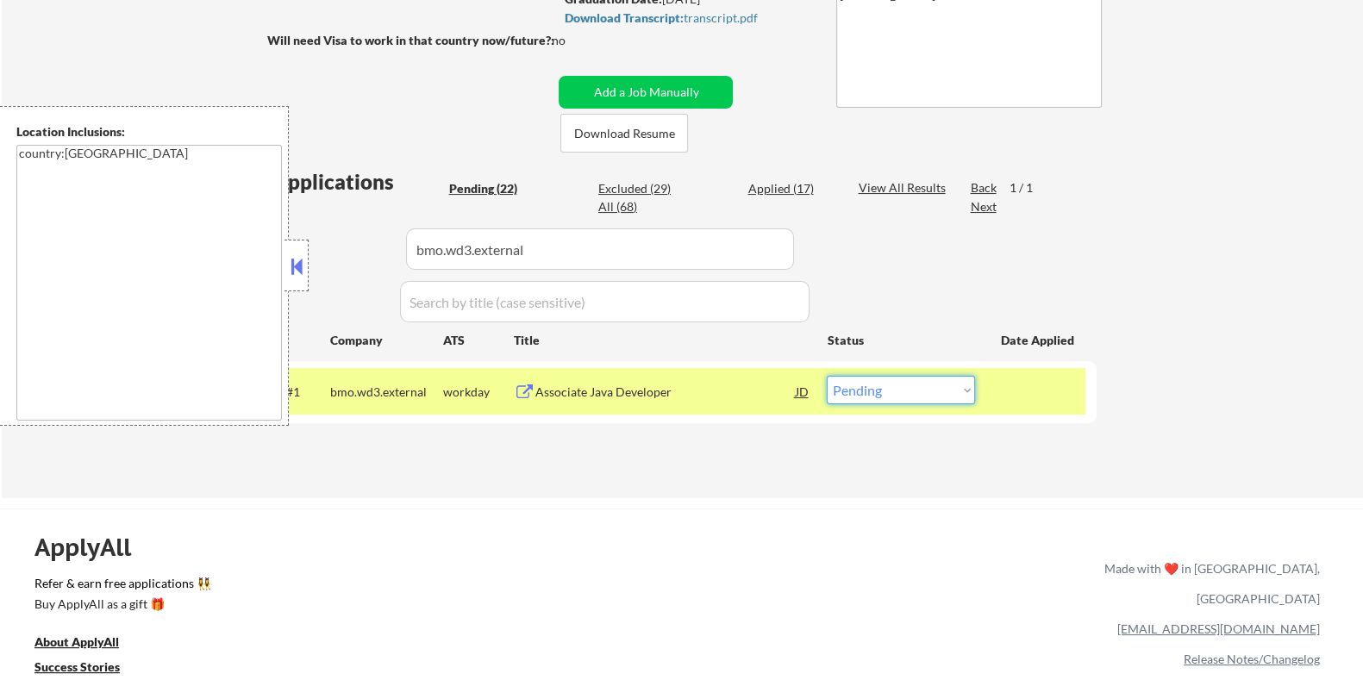
click at [894, 399] on select "Choose an option... Pending Applied Excluded (Questions) Excluded (Expired) Exc…" at bounding box center [901, 390] width 148 height 28
select select ""excluded__bad_match_""
click at [827, 376] on select "Choose an option... Pending Applied Excluded (Questions) Excluded (Expired) Exc…" at bounding box center [901, 390] width 148 height 28
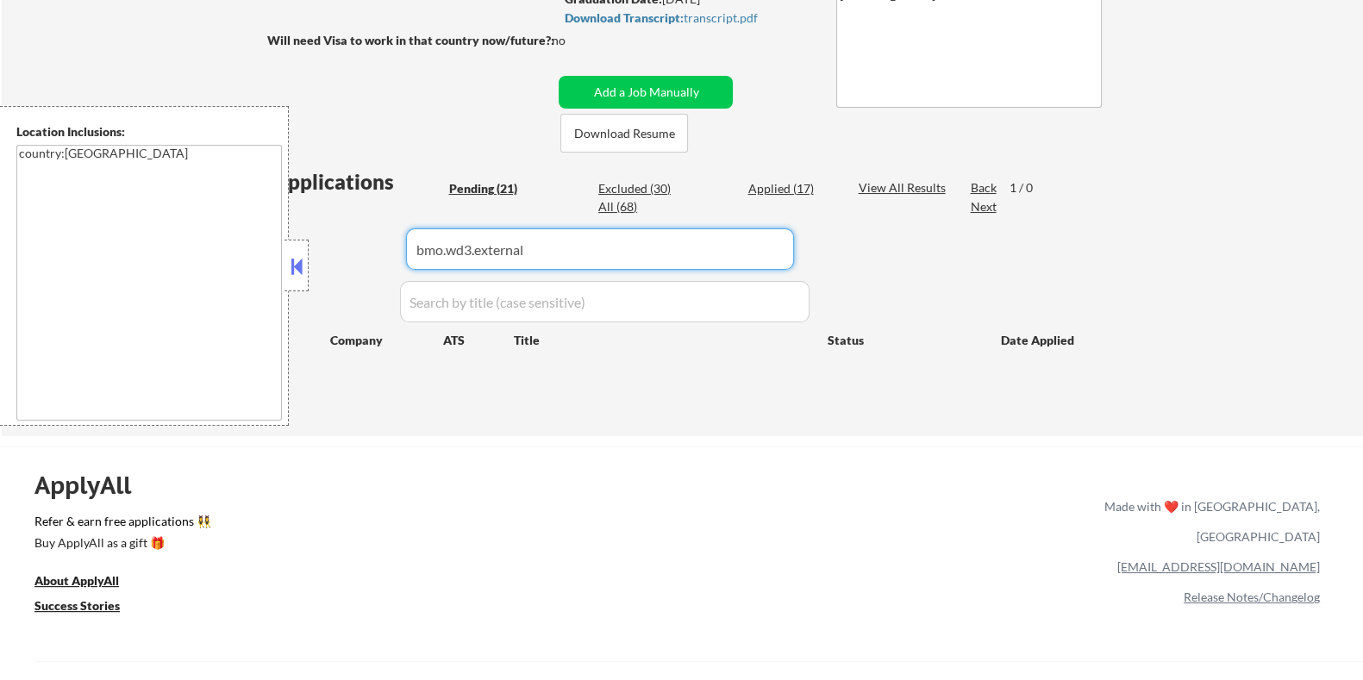
drag, startPoint x: 510, startPoint y: 248, endPoint x: 271, endPoint y: 248, distance: 238.8
click at [271, 248] on body "← Return to /applysquad Mailslurp Inbox Job Search Builder Ishar Ghura User Ema…" at bounding box center [681, 17] width 1363 height 680
select select ""pending""
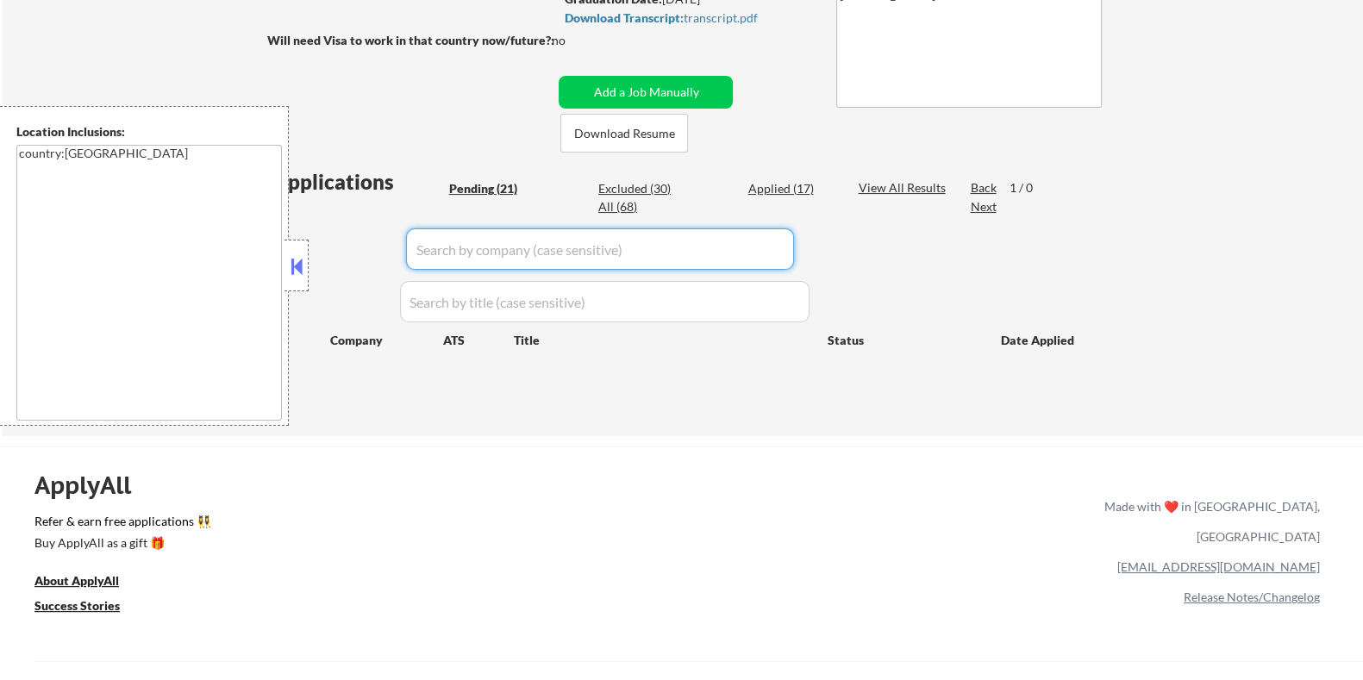
select select ""pending""
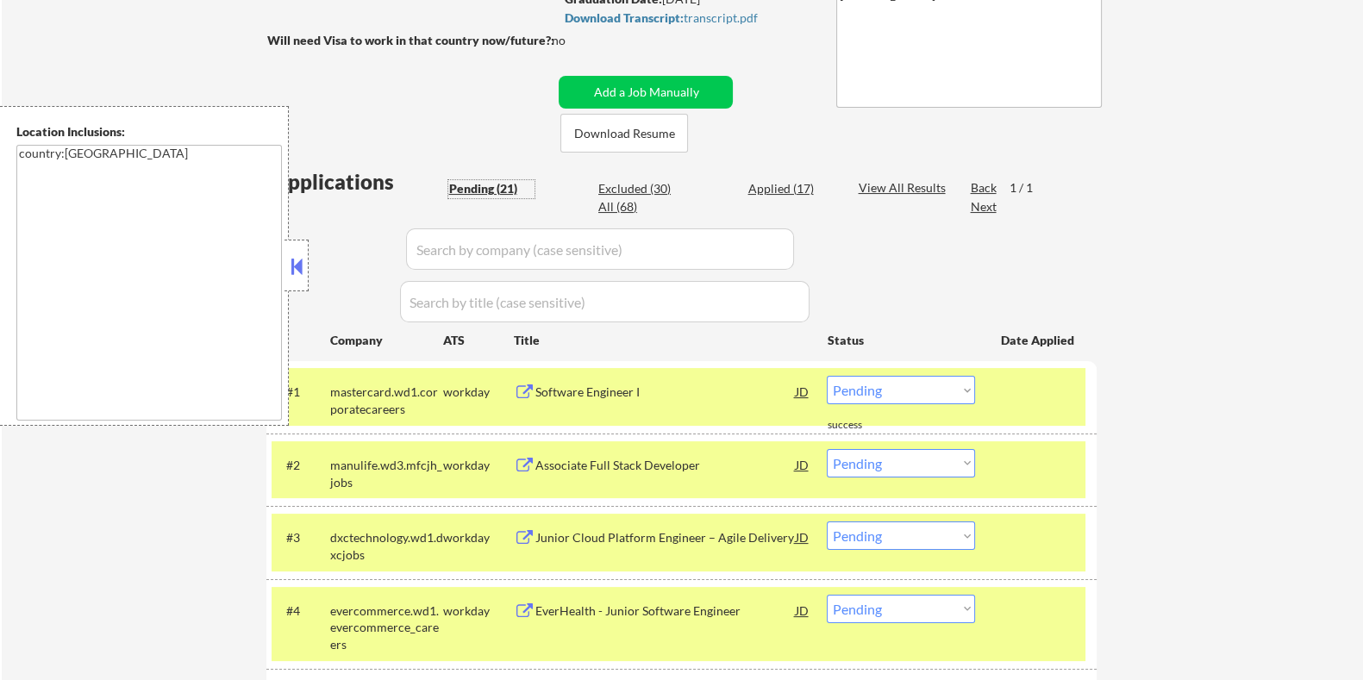
click at [482, 187] on div "Pending (21)" at bounding box center [491, 188] width 86 height 17
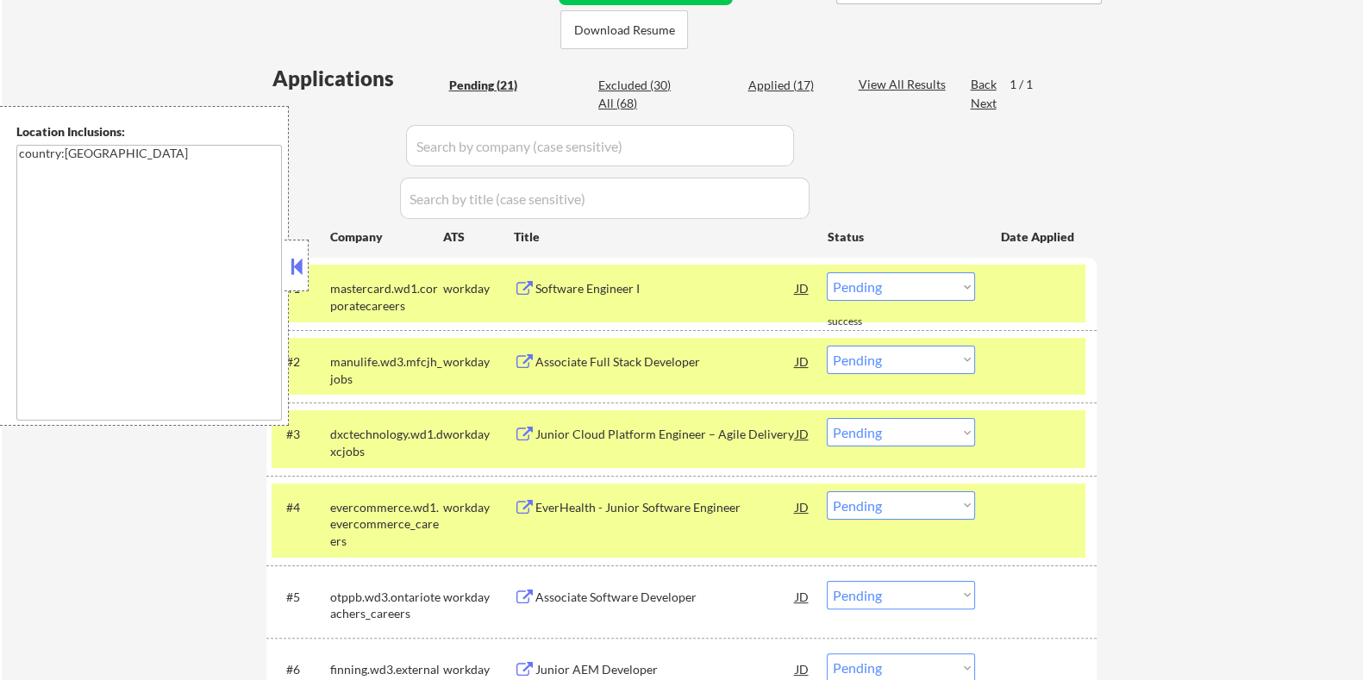
scroll to position [430, 0]
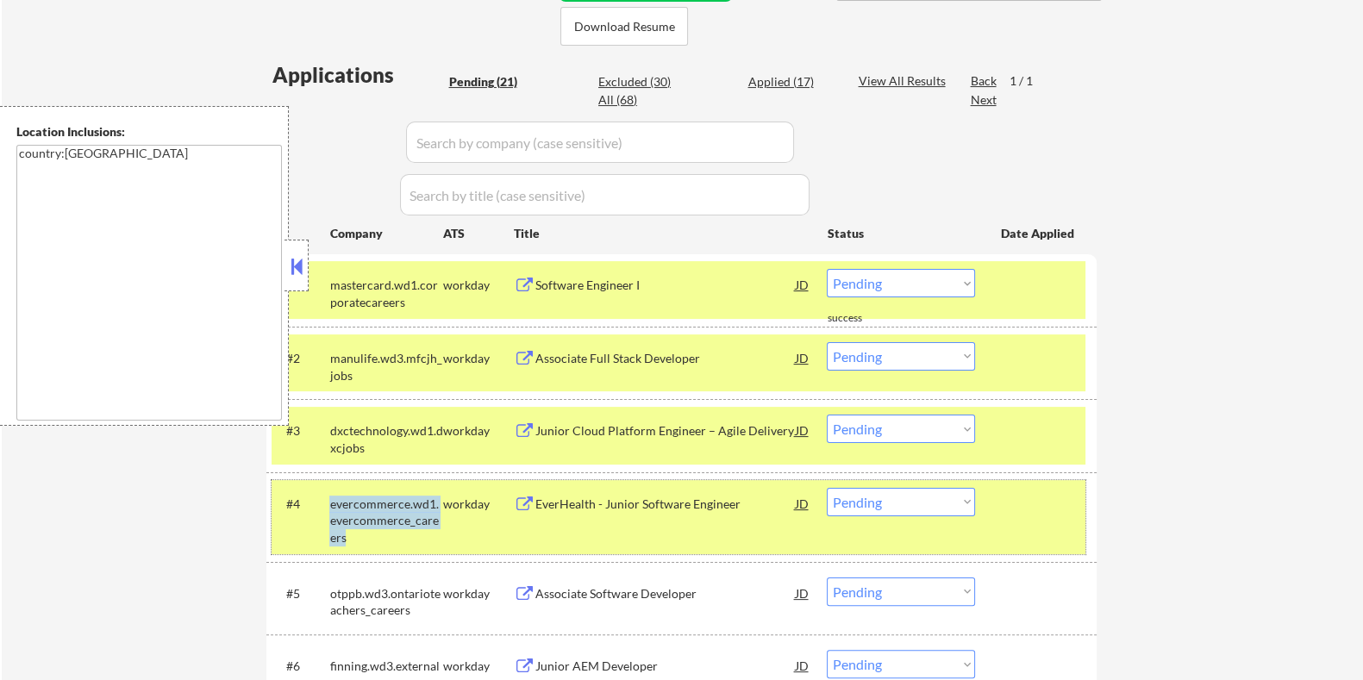
drag, startPoint x: 349, startPoint y: 532, endPoint x: 324, endPoint y: 526, distance: 25.7
click at [324, 526] on div "#4 evercommerce.wd1.evercommerce_careers workday EverHealth - Junior Software E…" at bounding box center [679, 517] width 814 height 74
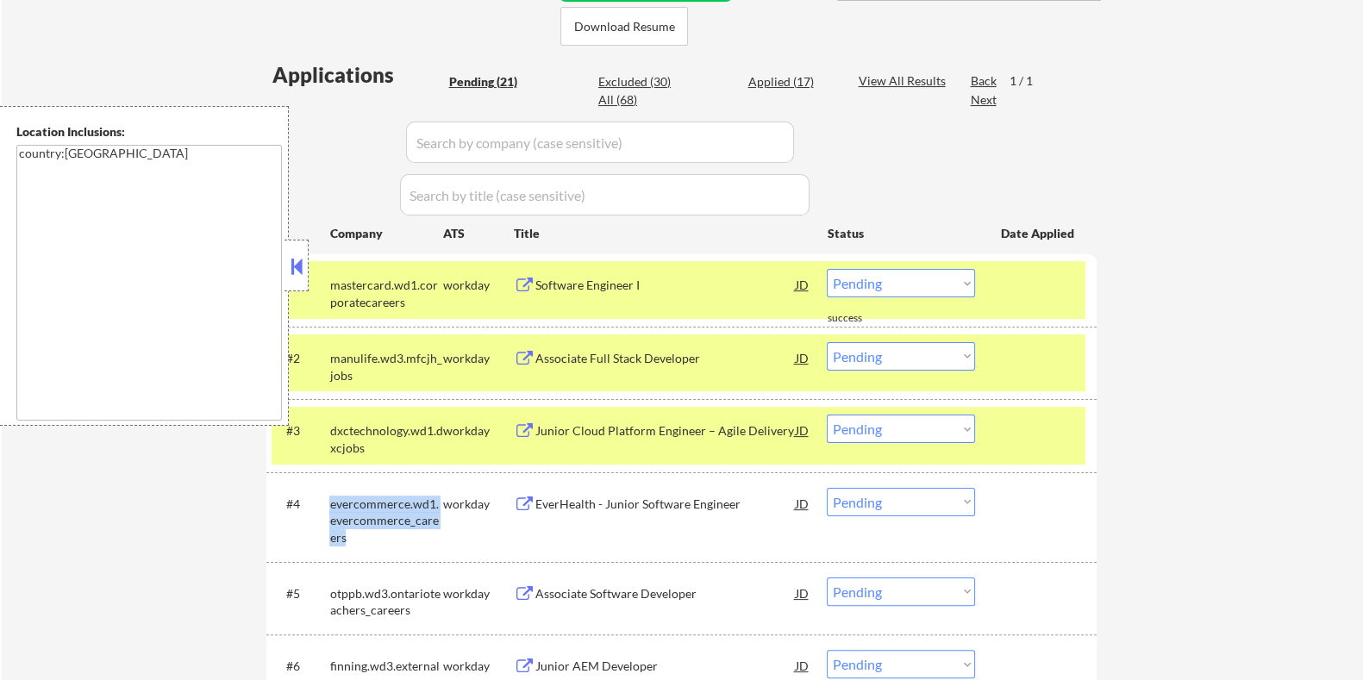
copy div "evercommerce.wd1.evercommerce_careers"
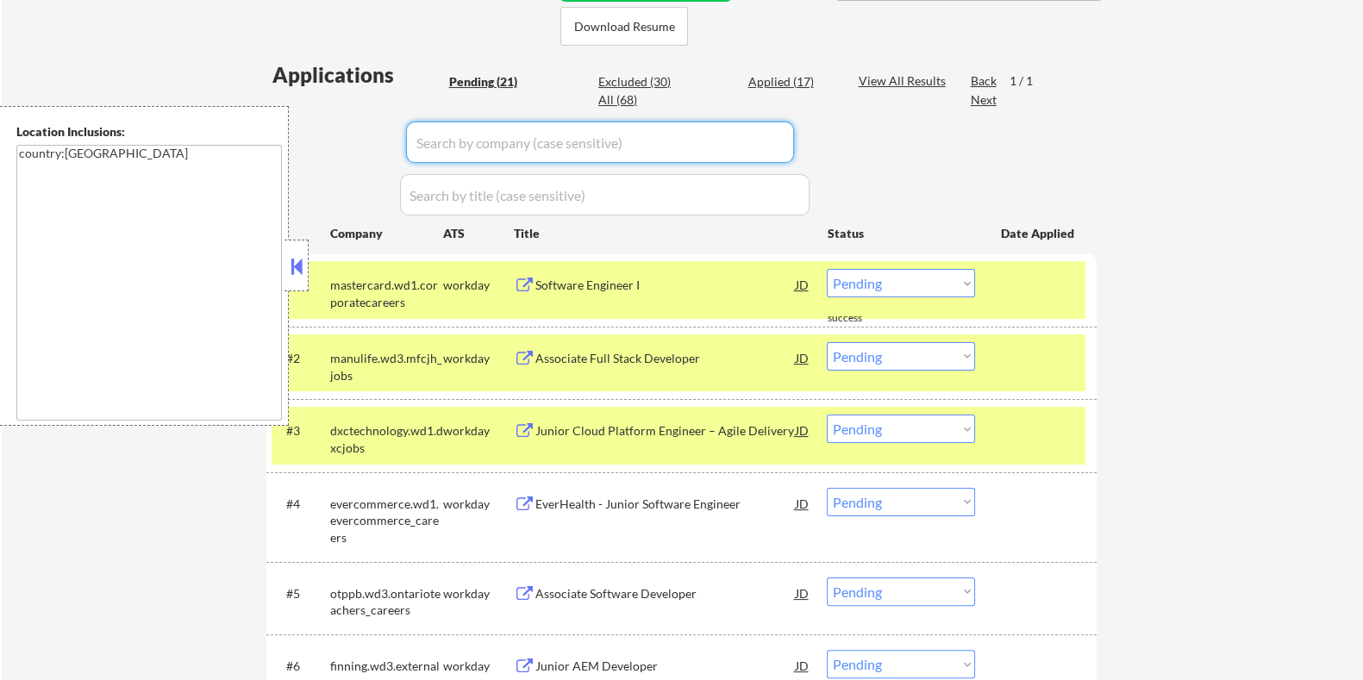
click at [472, 145] on input "input" at bounding box center [600, 142] width 388 height 41
paste input "evercommerce.wd1.evercommerce_careers"
type input "evercommerce.wd1.evercommerce_careers"
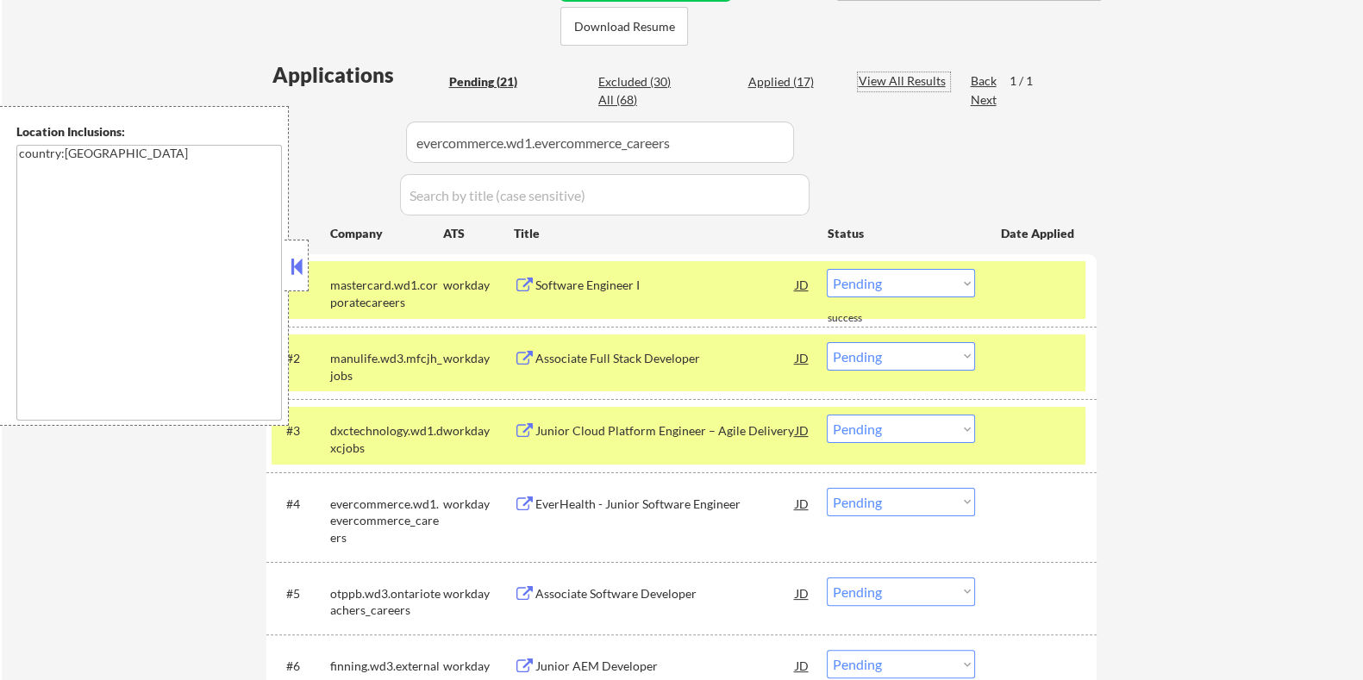
click at [893, 75] on div "View All Results" at bounding box center [904, 80] width 92 height 17
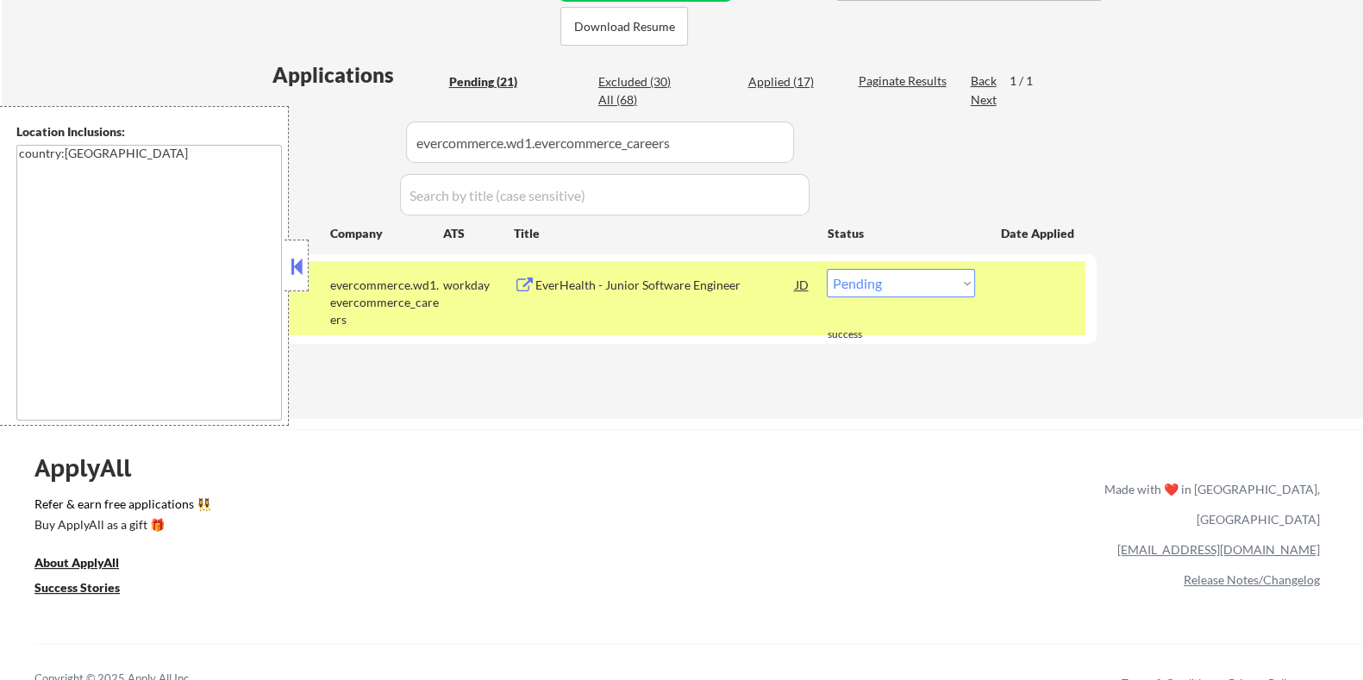
click at [670, 282] on div "EverHealth - Junior Software Engineer" at bounding box center [665, 285] width 260 height 17
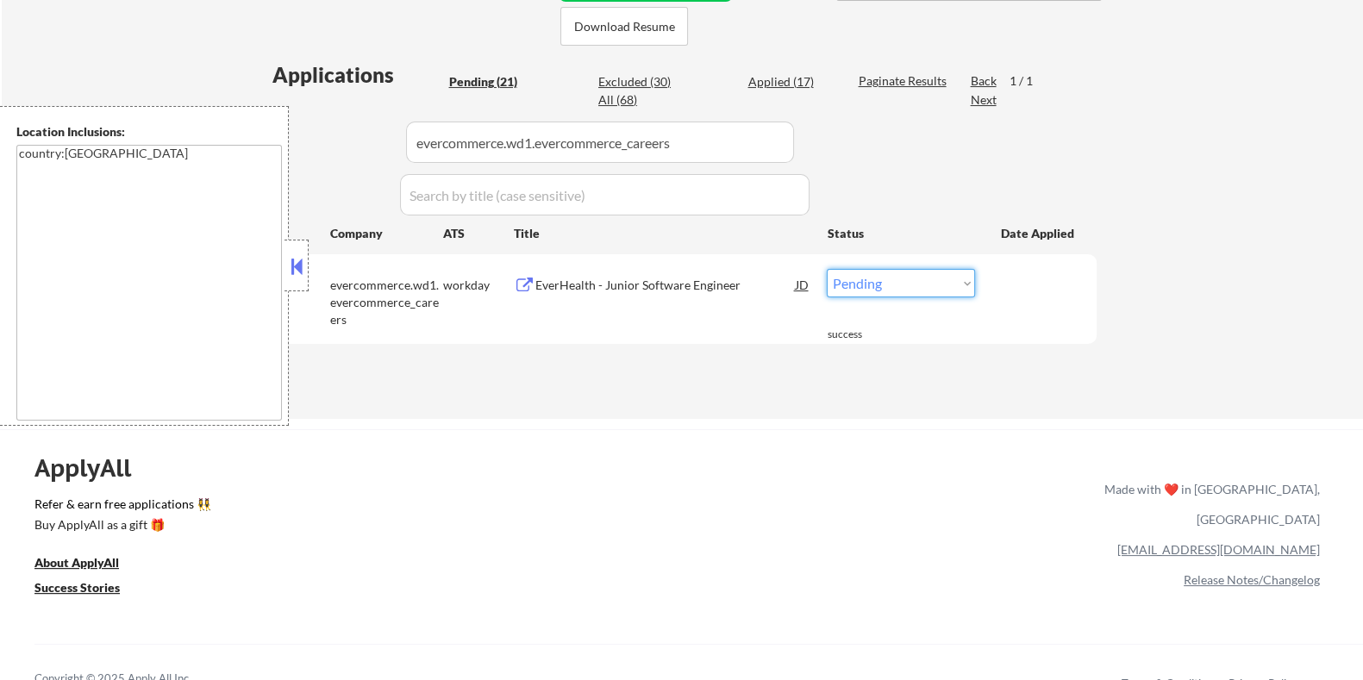
click at [960, 287] on select "Choose an option... Pending Applied Excluded (Questions) Excluded (Expired) Exc…" at bounding box center [901, 283] width 148 height 28
select select ""excluded__expired_""
click at [827, 269] on select "Choose an option... Pending Applied Excluded (Questions) Excluded (Expired) Exc…" at bounding box center [901, 283] width 148 height 28
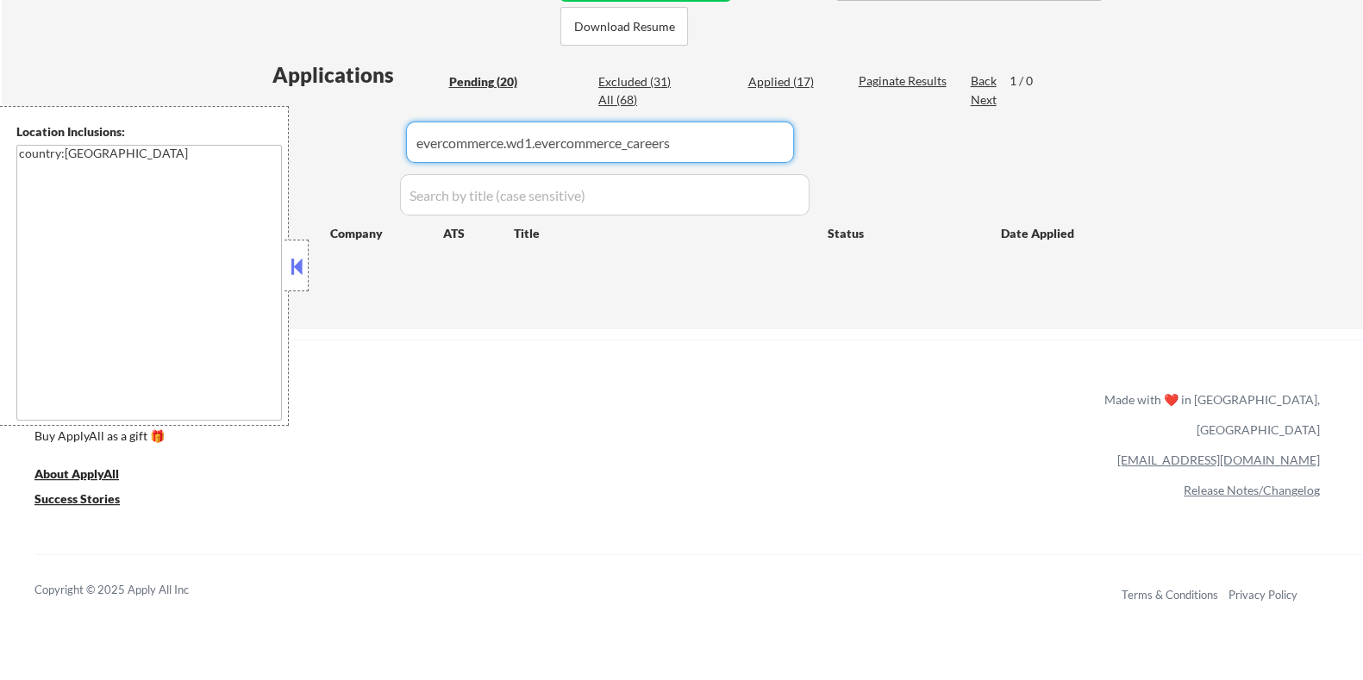
drag, startPoint x: 690, startPoint y: 148, endPoint x: 279, endPoint y: 141, distance: 410.5
select select ""pending""
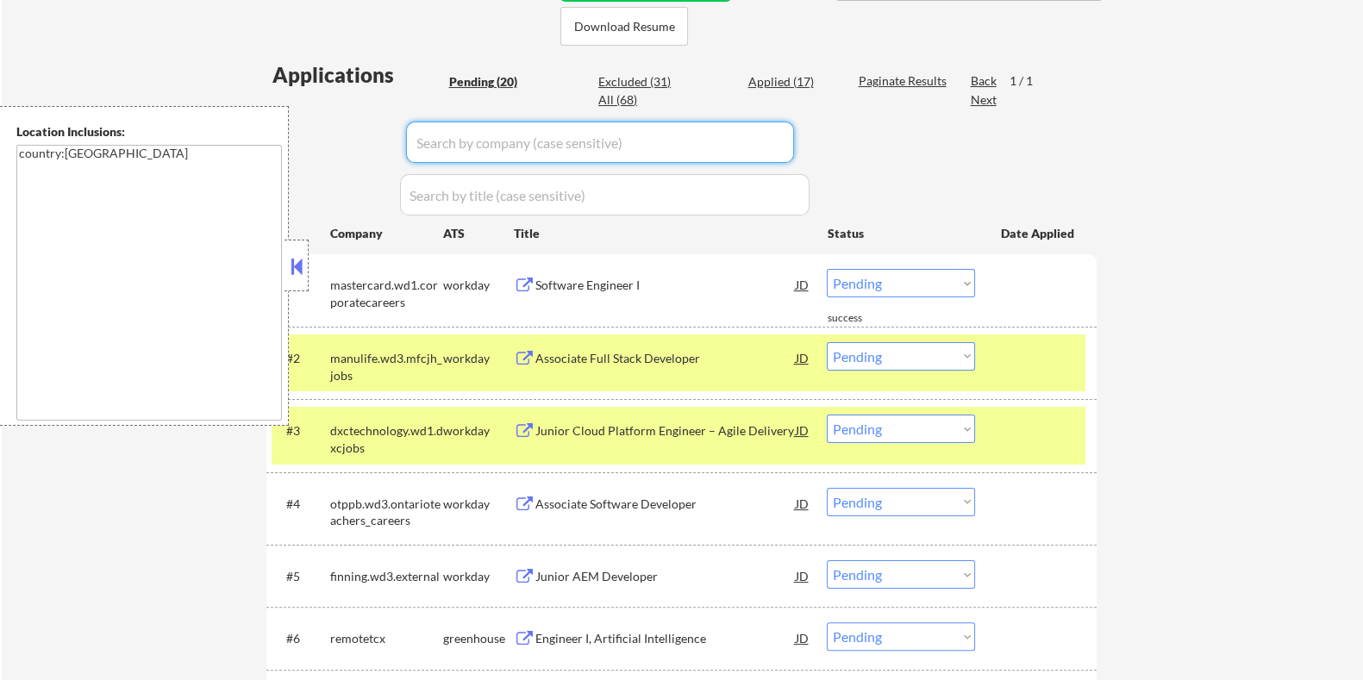
click at [466, 78] on div "Pending (20)" at bounding box center [491, 81] width 86 height 17
click at [291, 264] on button at bounding box center [296, 266] width 19 height 26
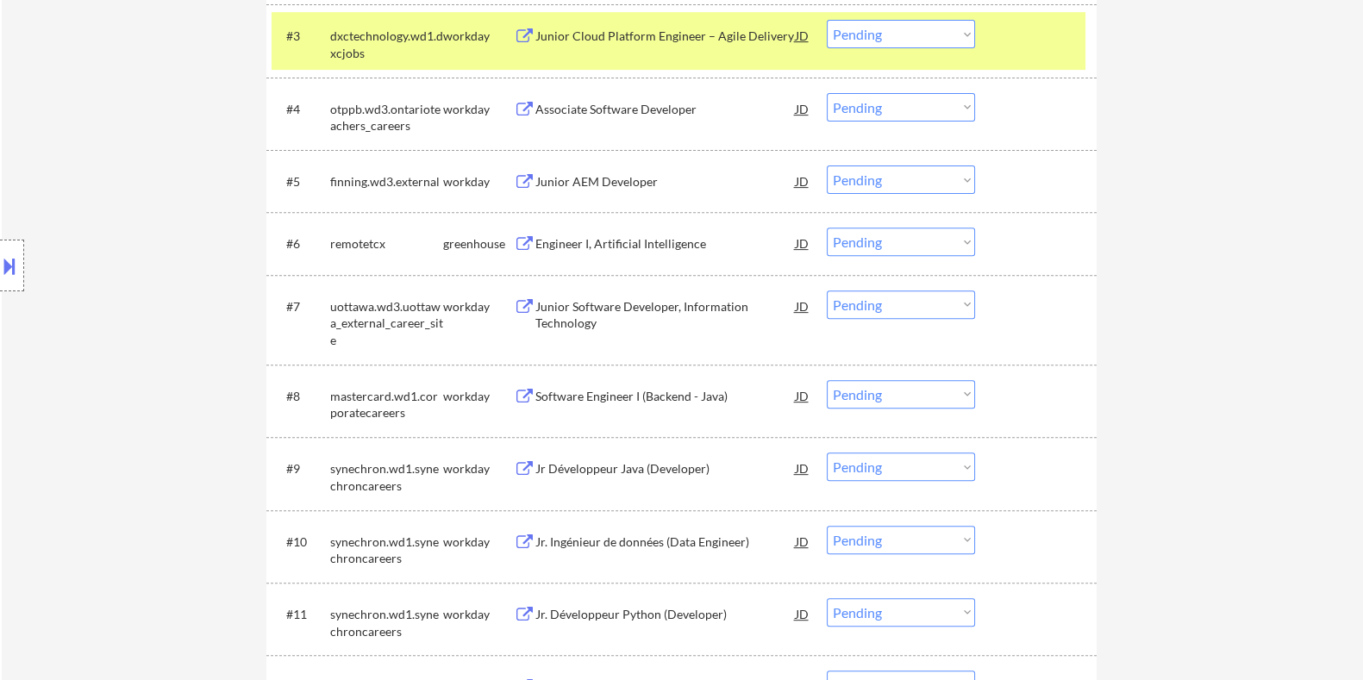
scroll to position [861, 0]
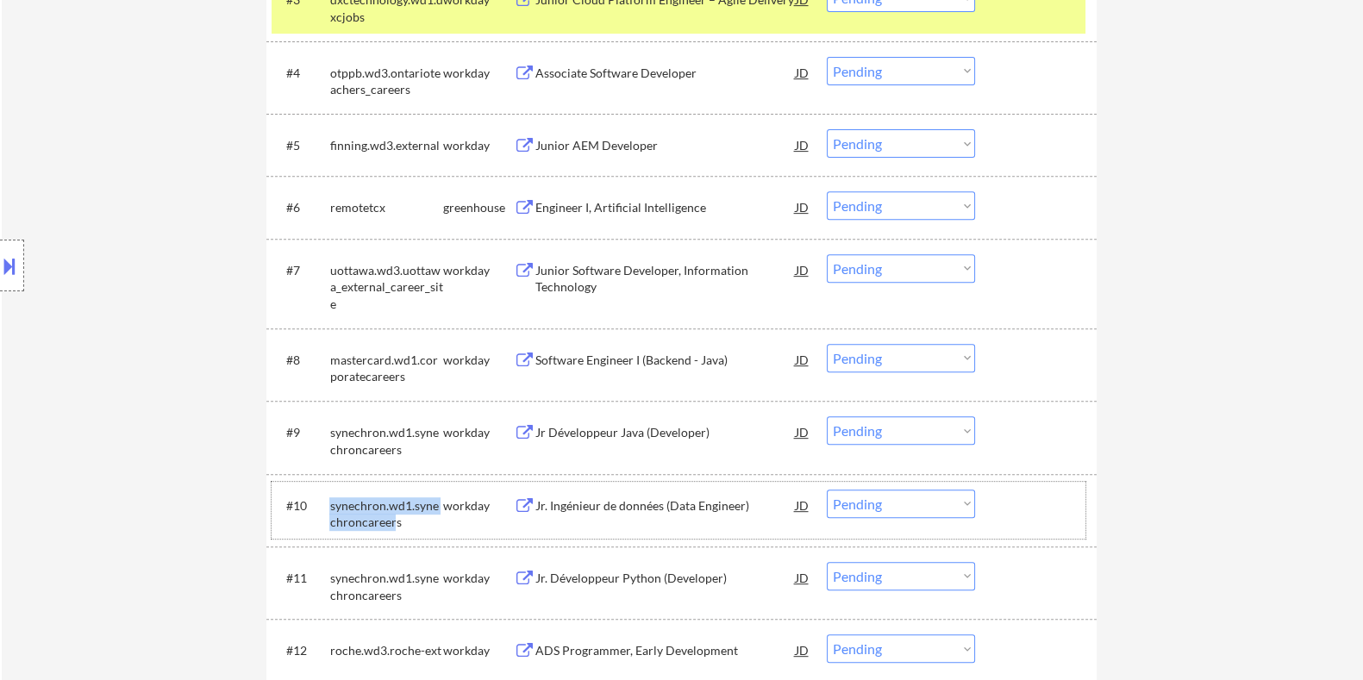
drag, startPoint x: 388, startPoint y: 514, endPoint x: 328, endPoint y: 498, distance: 62.5
click at [328, 498] on div "#10 synechron.wd1.synechroncareers workday Jr. Ingénieur de données (Data Engin…" at bounding box center [679, 510] width 814 height 57
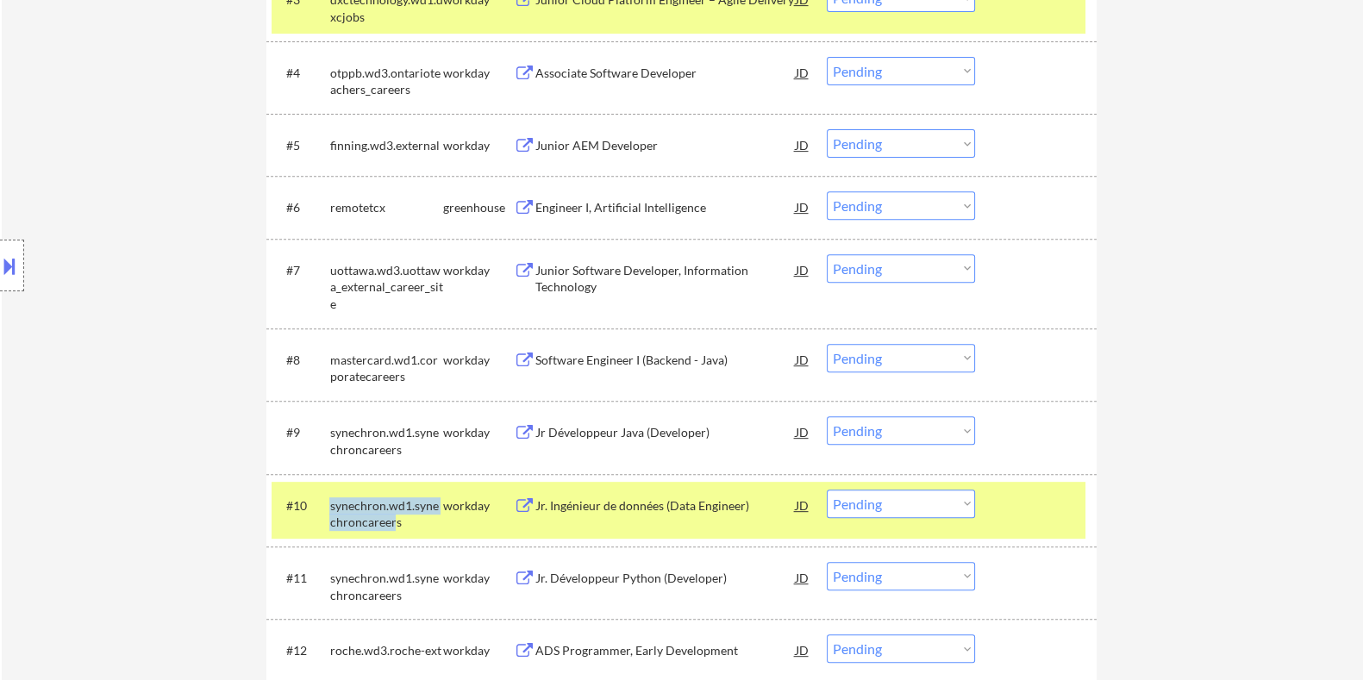
copy div "synechron.wd1.synechroncareer"
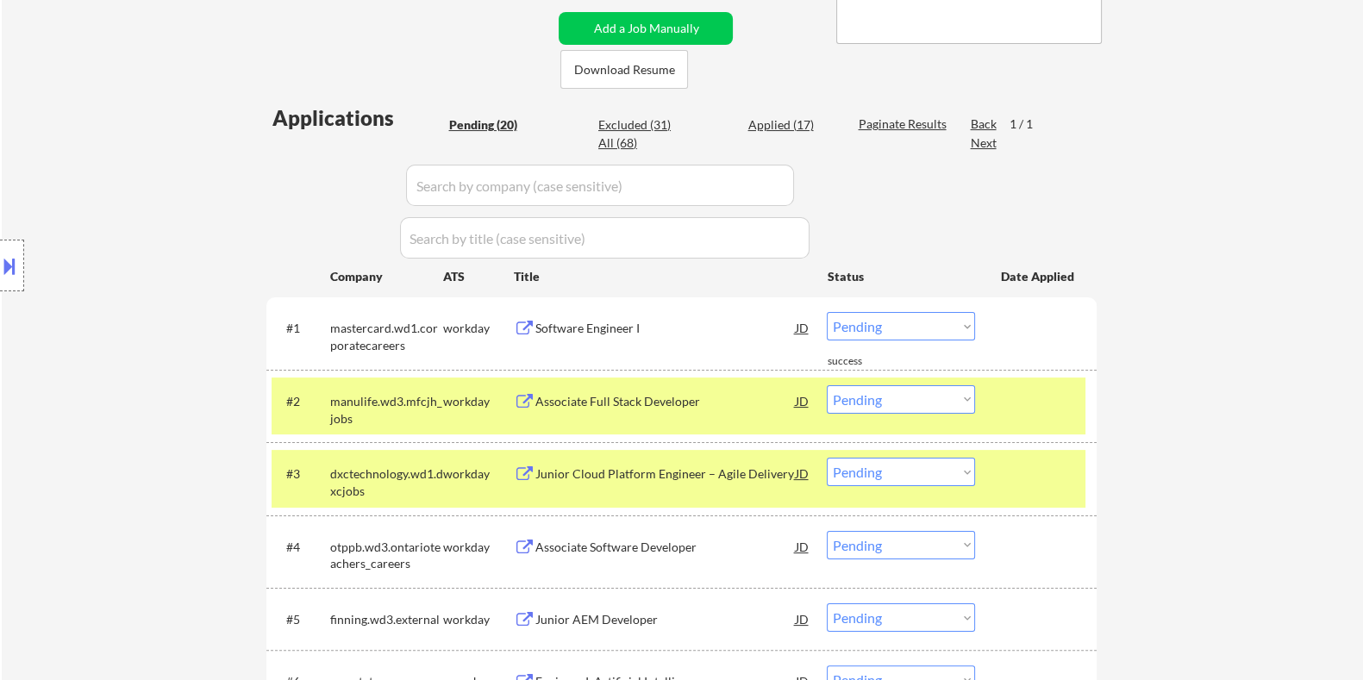
scroll to position [323, 0]
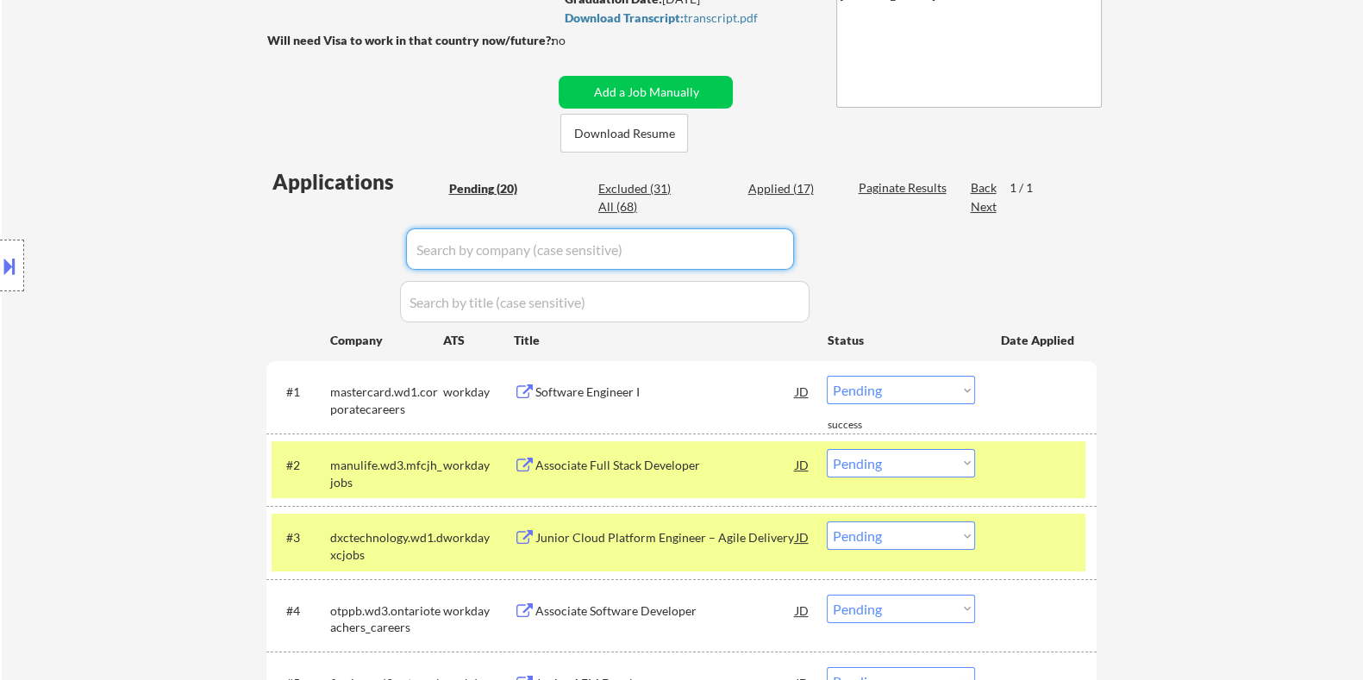
click at [491, 257] on input "input" at bounding box center [600, 248] width 388 height 41
paste input "synechron.wd1.synechroncareer"
type input "synechron.wd1.synechroncareer"
click at [873, 185] on div "Paginate Results" at bounding box center [904, 187] width 92 height 17
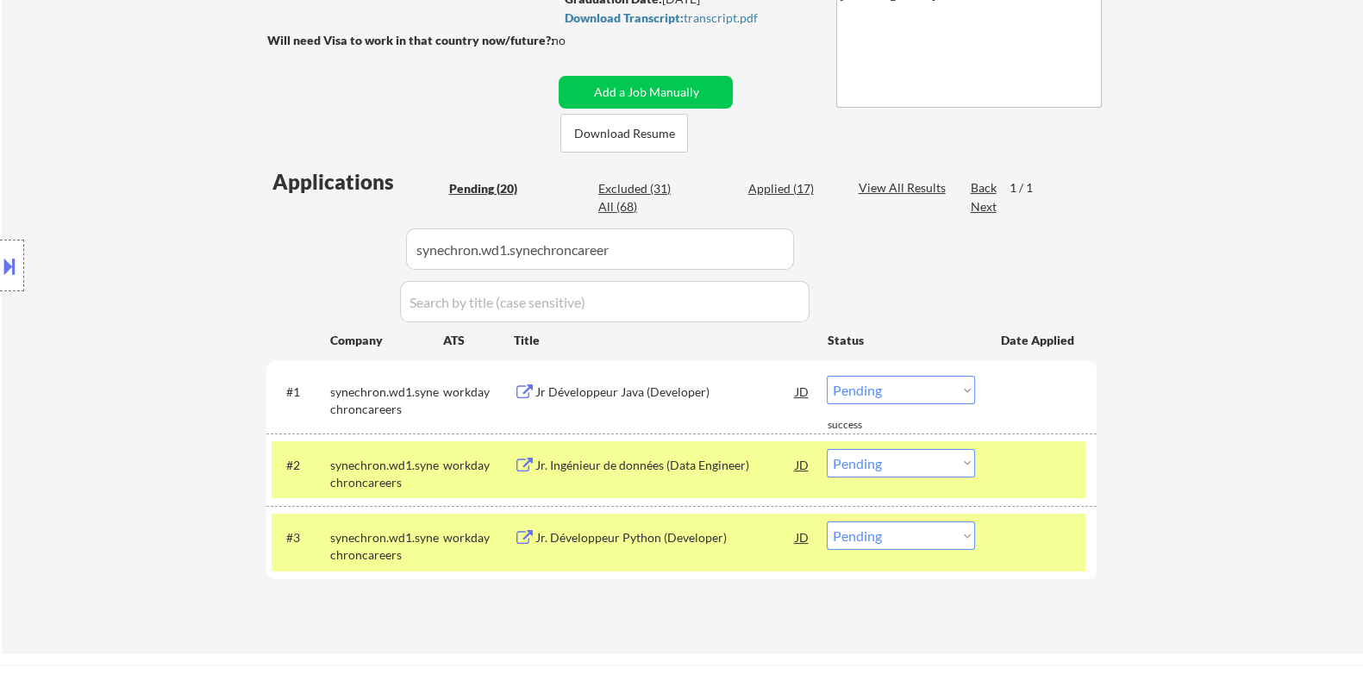
click at [672, 385] on div "Jr Développeur Java (Developer)" at bounding box center [665, 392] width 260 height 17
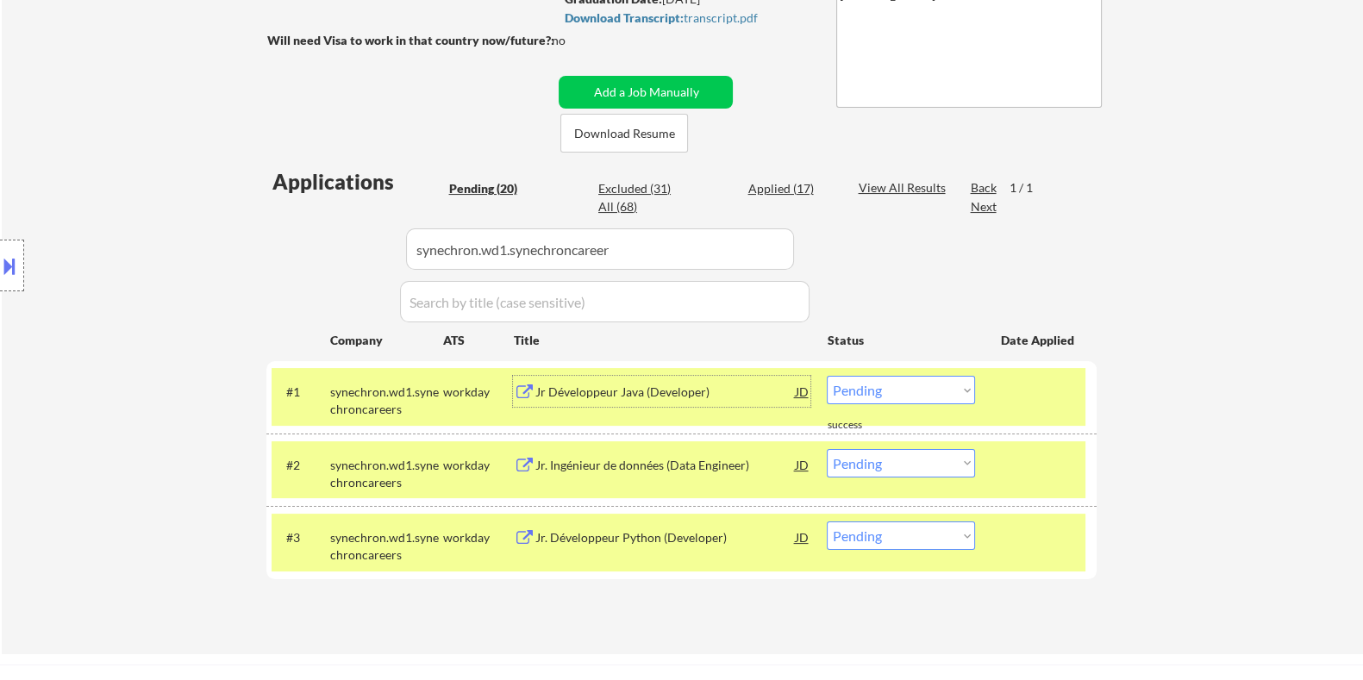
click at [879, 390] on select "Choose an option... Pending Applied Excluded (Questions) Excluded (Expired) Exc…" at bounding box center [901, 390] width 148 height 28
click at [827, 376] on select "Choose an option... Pending Applied Excluded (Questions) Excluded (Expired) Exc…" at bounding box center [901, 390] width 148 height 28
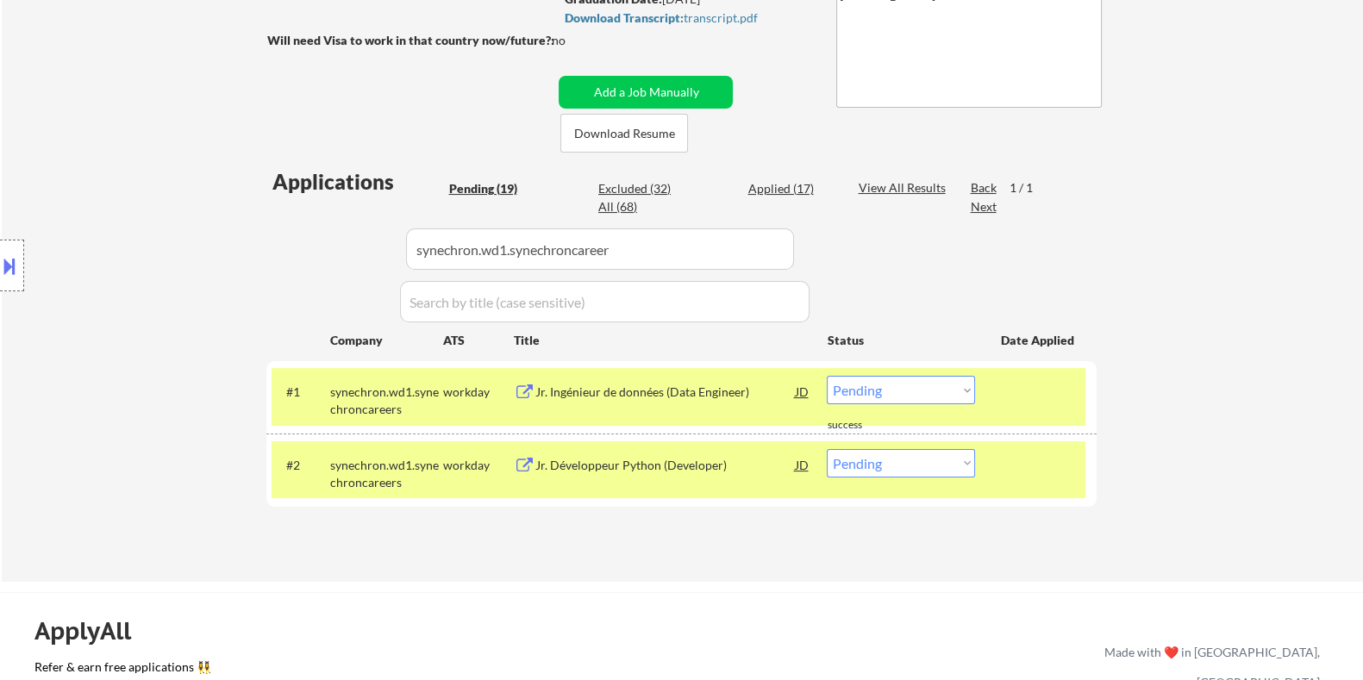
click at [660, 387] on div "Jr. Ingénieur de données (Data Engineer)" at bounding box center [665, 392] width 260 height 17
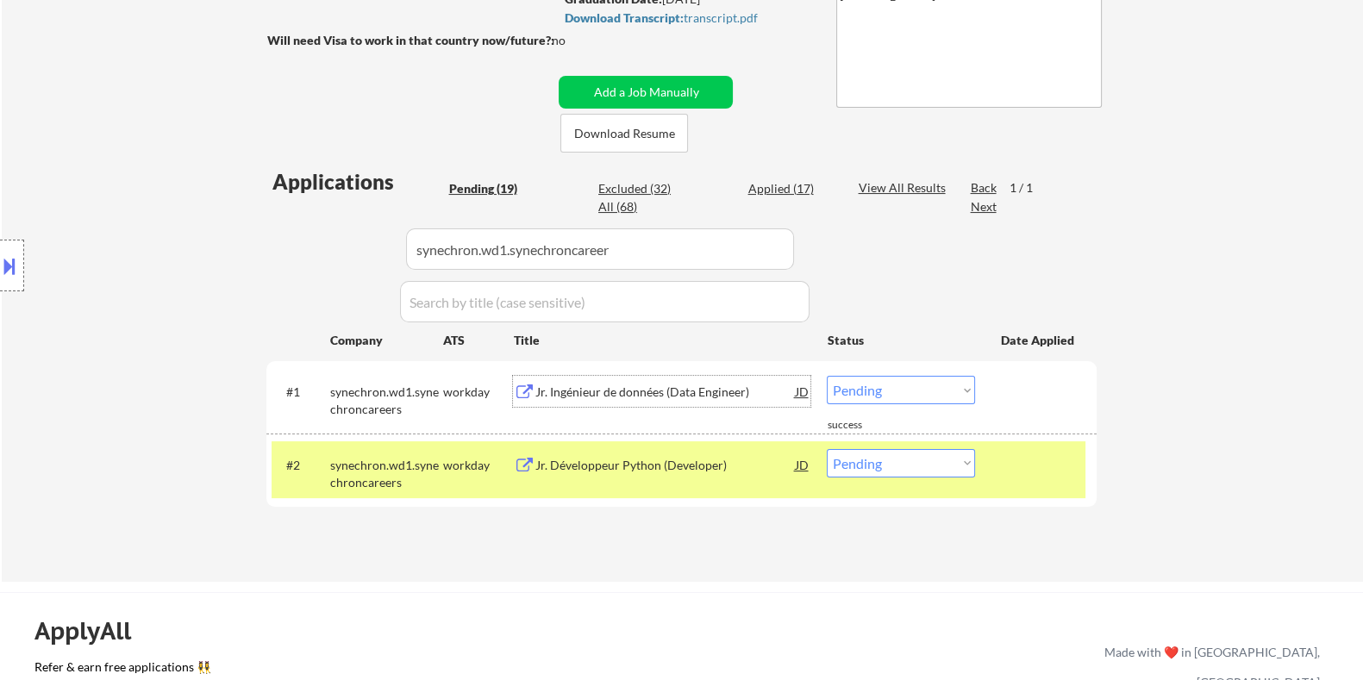
click at [879, 386] on select "Choose an option... Pending Applied Excluded (Questions) Excluded (Expired) Exc…" at bounding box center [901, 390] width 148 height 28
click at [827, 376] on select "Choose an option... Pending Applied Excluded (Questions) Excluded (Expired) Exc…" at bounding box center [901, 390] width 148 height 28
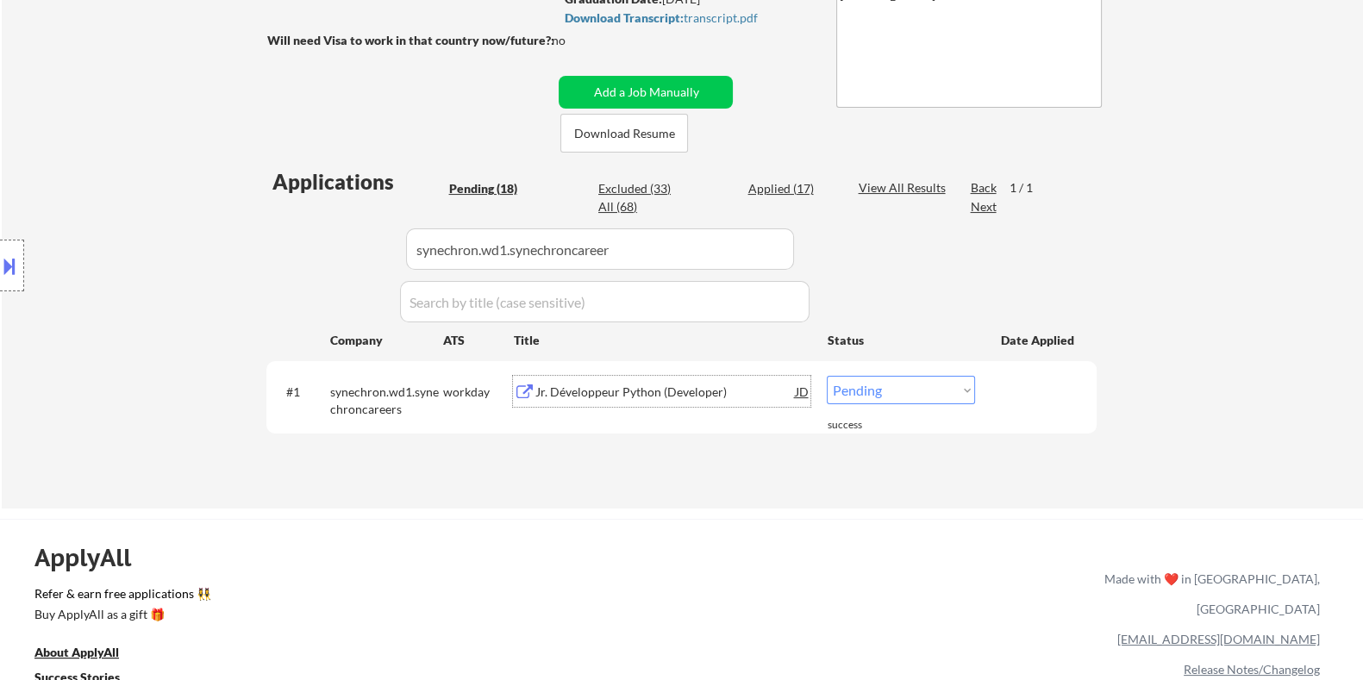
click at [587, 387] on div "Jr. Développeur Python (Developer)" at bounding box center [665, 392] width 260 height 17
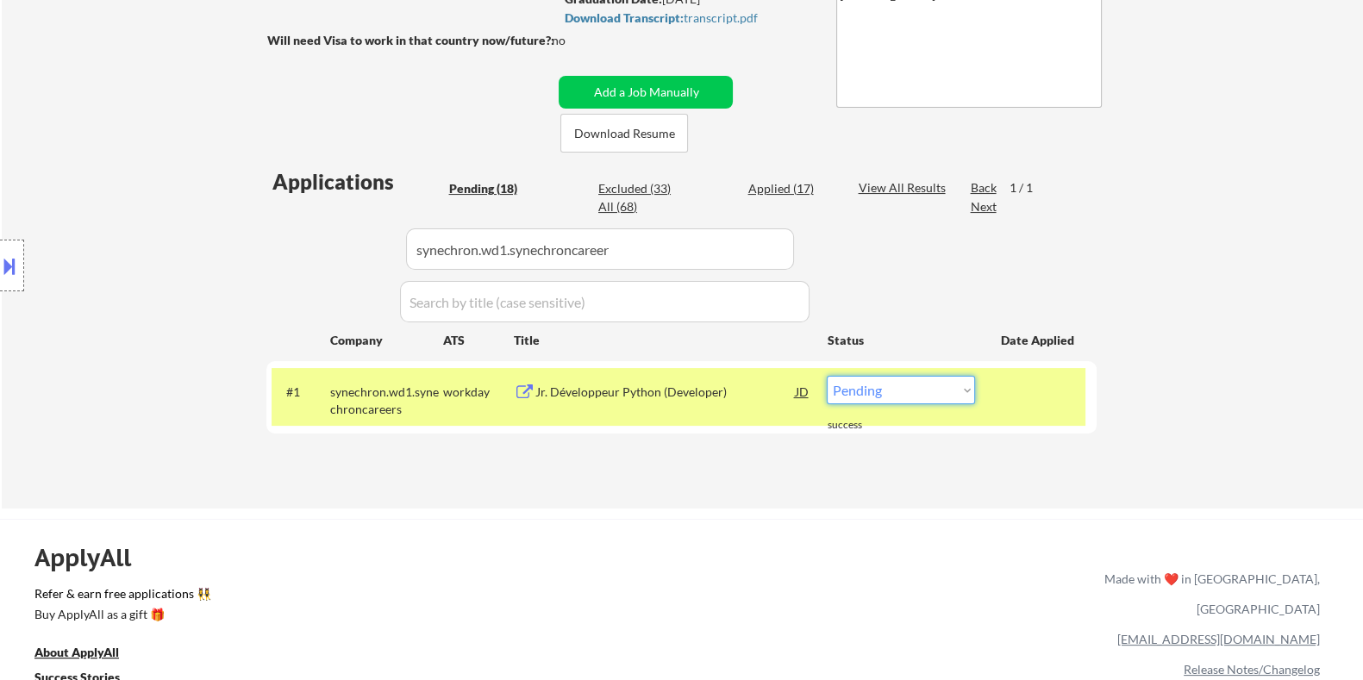
click at [877, 387] on select "Choose an option... Pending Applied Excluded (Questions) Excluded (Expired) Exc…" at bounding box center [901, 390] width 148 height 28
select select ""excluded__expired_""
click at [827, 376] on select "Choose an option... Pending Applied Excluded (Questions) Excluded (Expired) Exc…" at bounding box center [901, 390] width 148 height 28
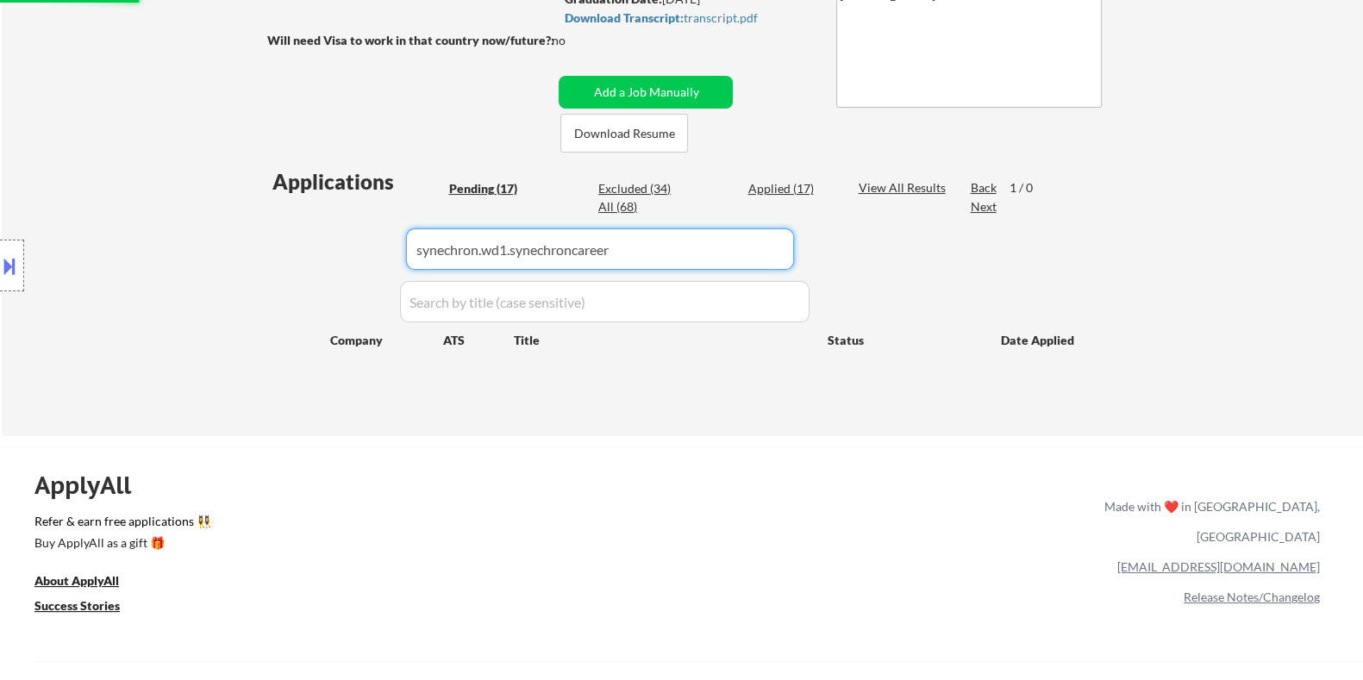
drag, startPoint x: 640, startPoint y: 246, endPoint x: 147, endPoint y: 243, distance: 493.2
click at [147, 243] on body "← Return to /applysquad Mailslurp Inbox Job Search Builder Ishar Ghura User Ema…" at bounding box center [681, 17] width 1363 height 680
select select ""pending""
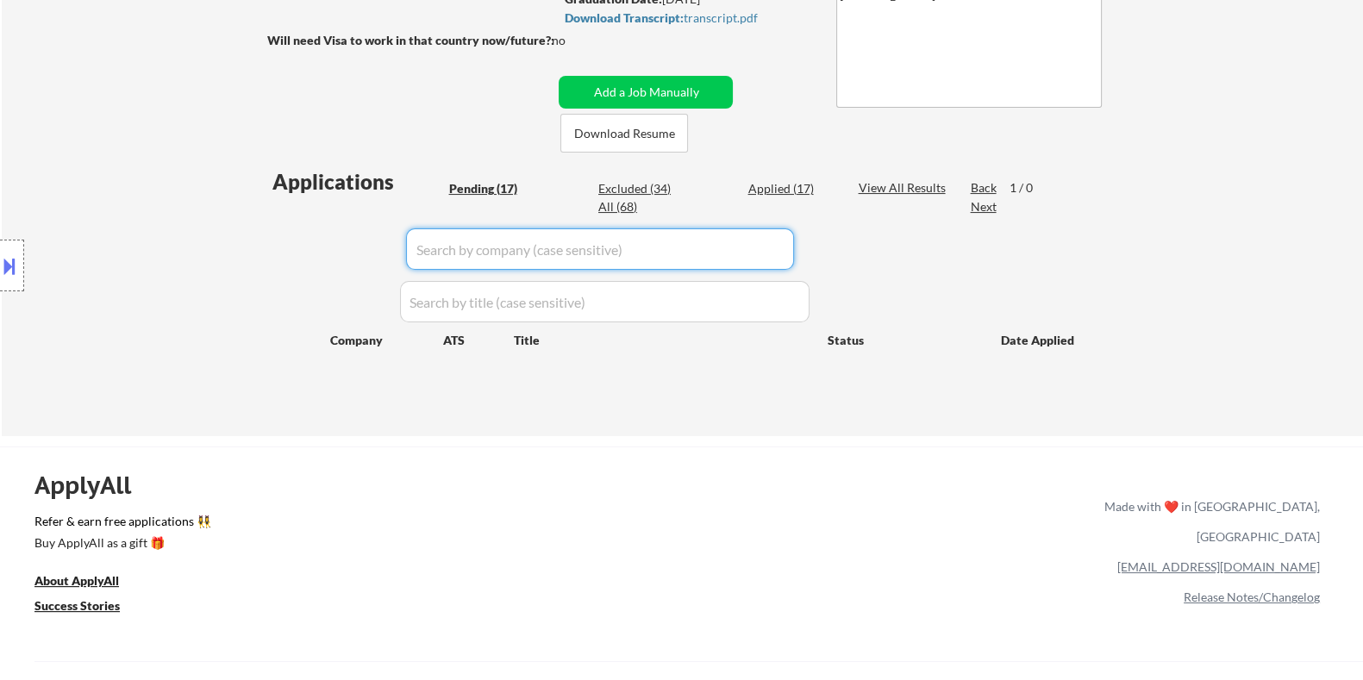
select select ""pending""
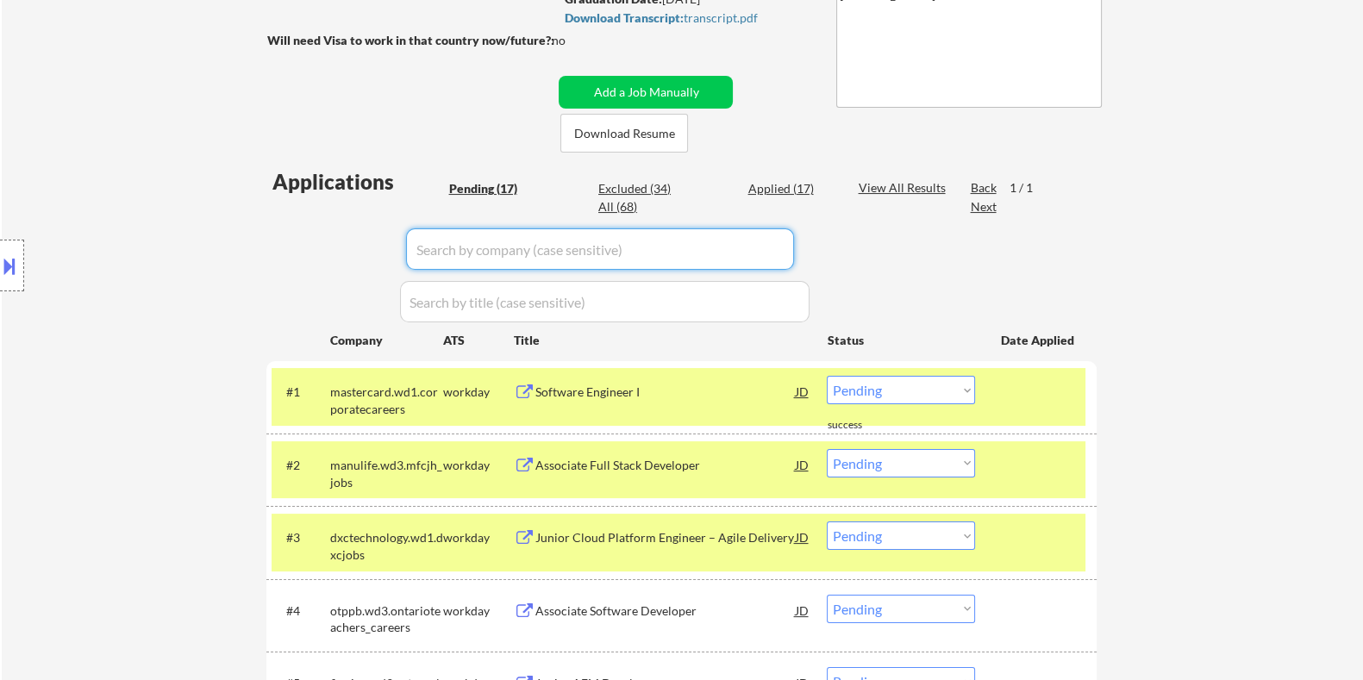
click at [479, 186] on div "Pending (17)" at bounding box center [491, 188] width 86 height 17
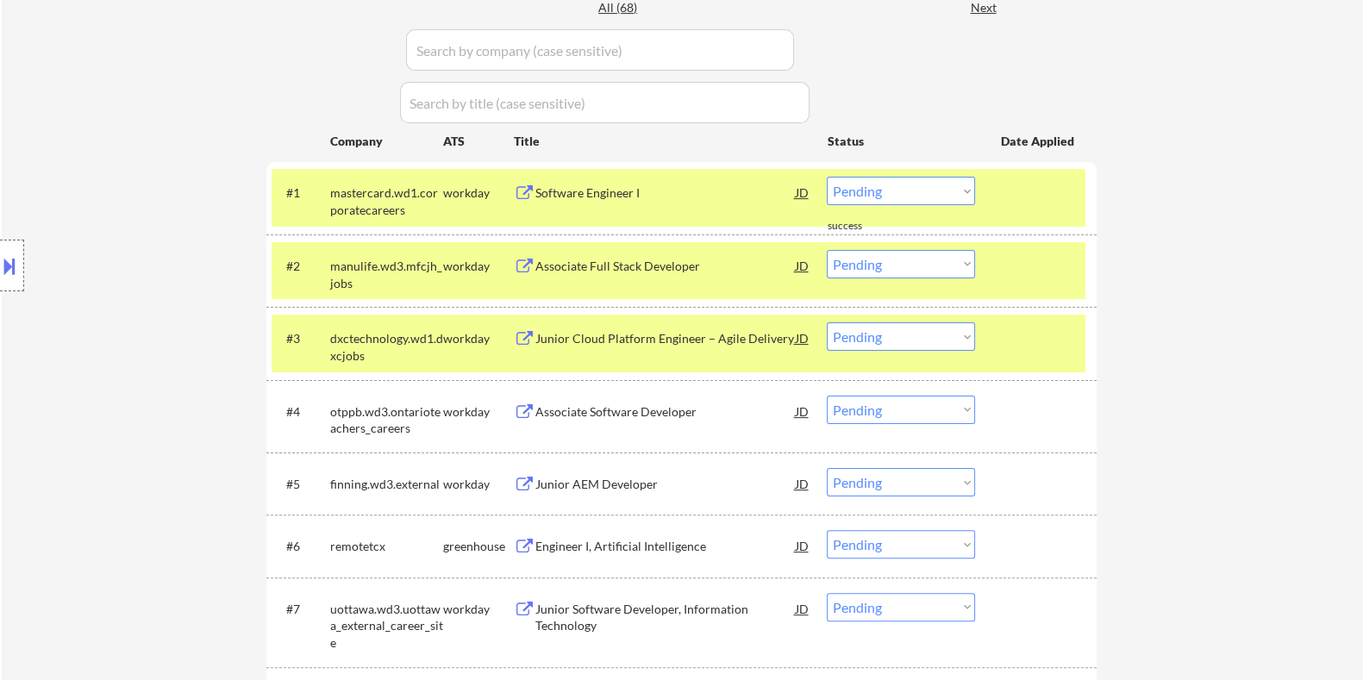
scroll to position [539, 0]
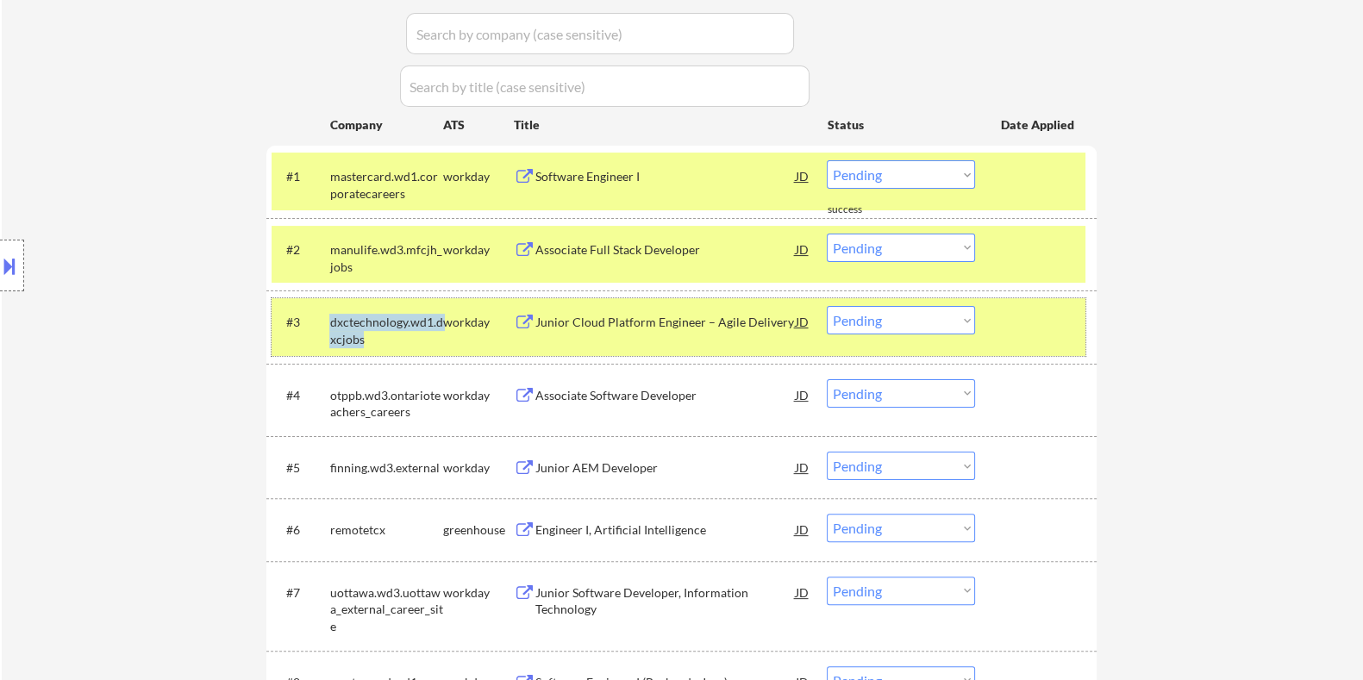
drag, startPoint x: 374, startPoint y: 332, endPoint x: 329, endPoint y: 321, distance: 46.2
click at [329, 321] on div "dxctechnology.wd1.dxcjobs" at bounding box center [385, 331] width 113 height 34
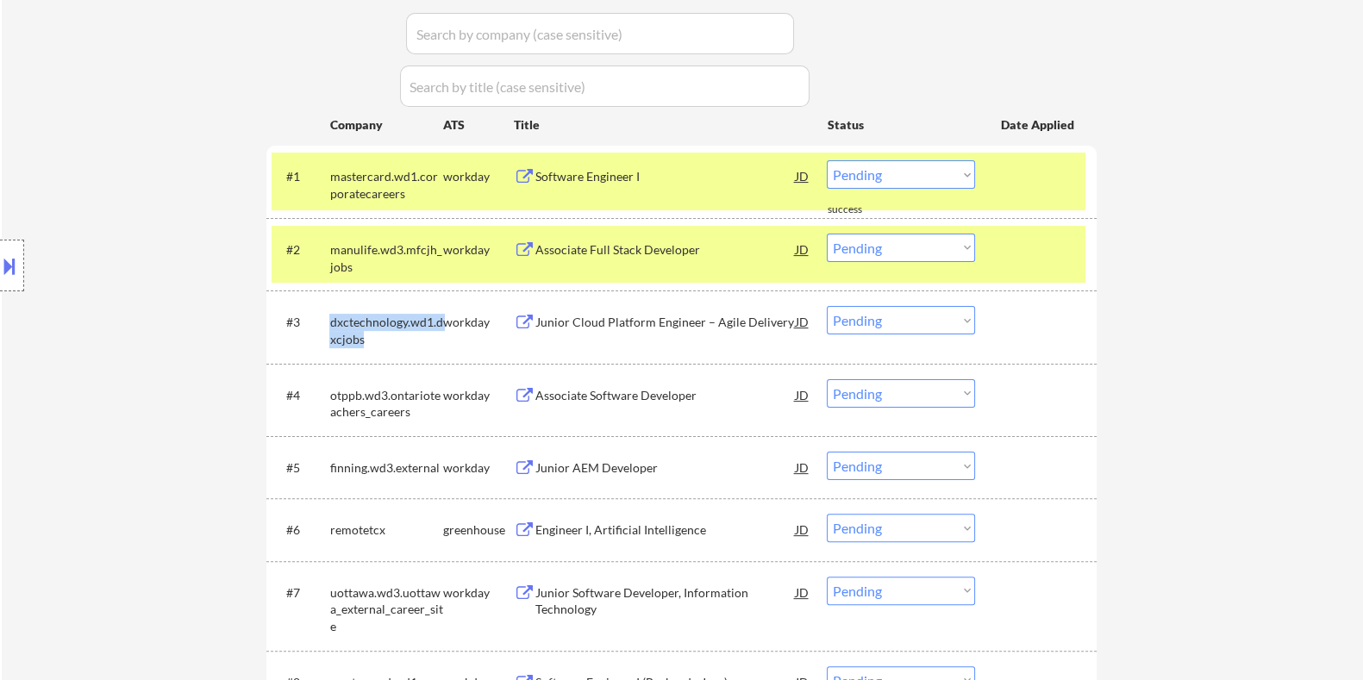
copy div "dxctechnology.wd1.dxcjobs"
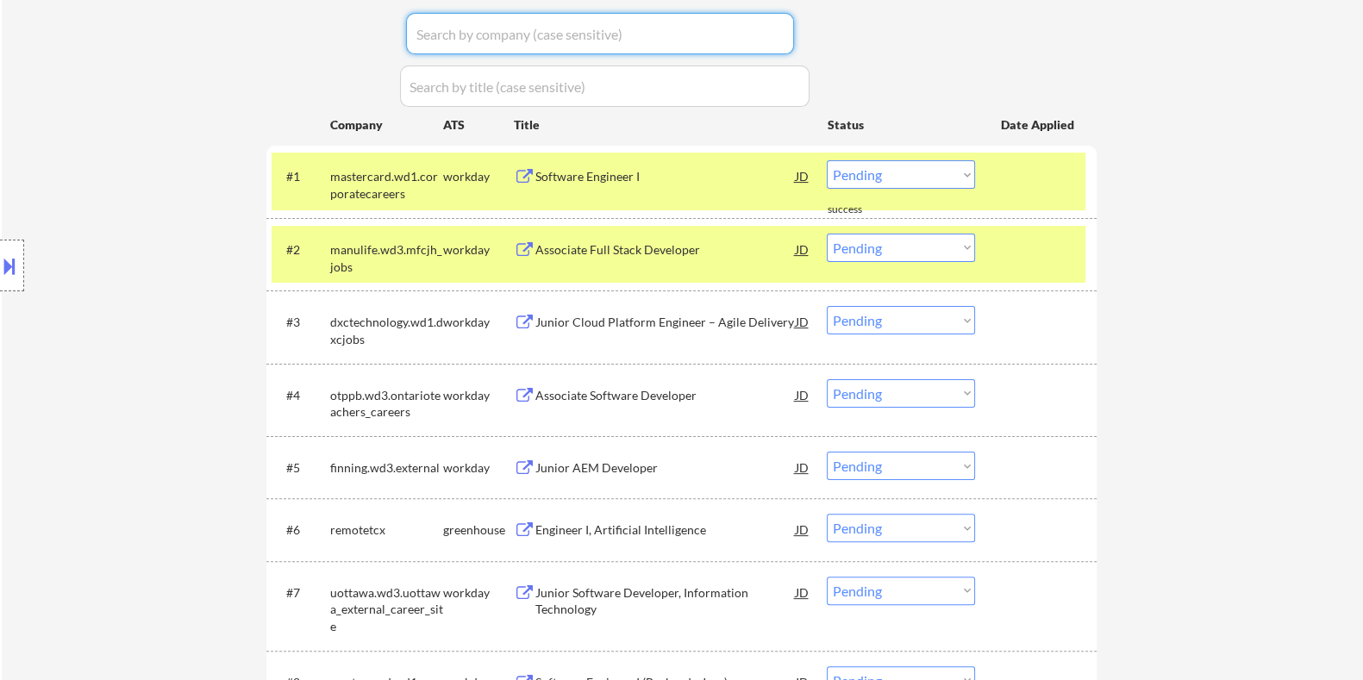
click at [517, 41] on input "input" at bounding box center [600, 33] width 388 height 41
paste input "dxctechnology.wd1.dxcjobs"
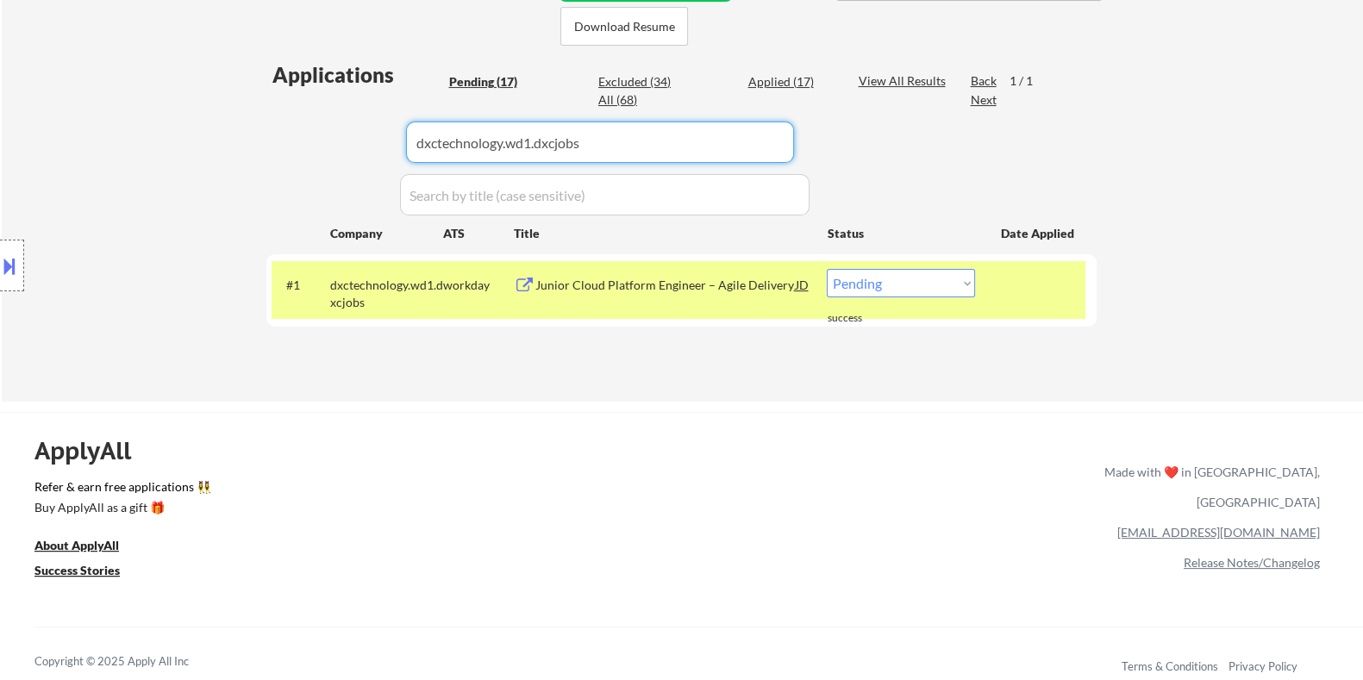
type input "dxctechnology.wd1.dxcjobs"
click at [869, 79] on div "View All Results" at bounding box center [904, 80] width 92 height 17
click at [616, 280] on div "Junior Cloud Platform Engineer – Agile Delivery" at bounding box center [665, 285] width 260 height 17
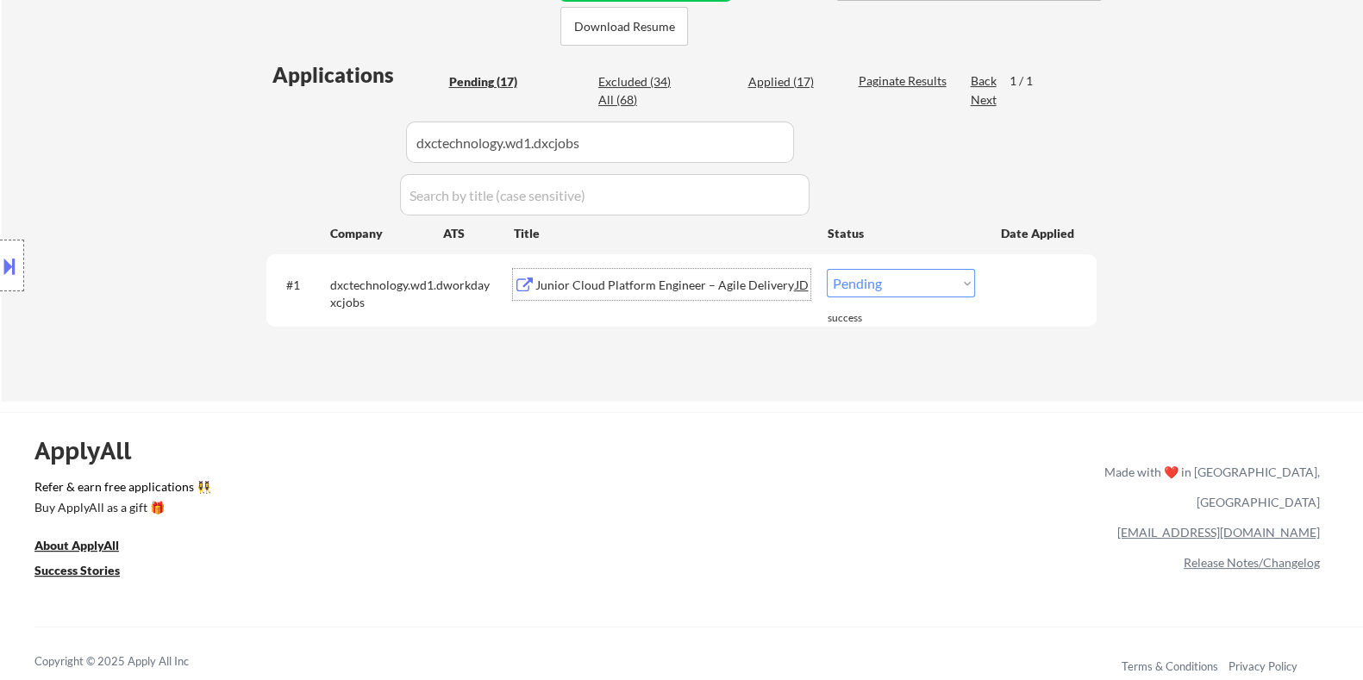
click at [889, 279] on select "Choose an option... Pending Applied Excluded (Questions) Excluded (Expired) Exc…" at bounding box center [901, 283] width 148 height 28
select select ""excluded__other_""
click at [827, 269] on select "Choose an option... Pending Applied Excluded (Questions) Excluded (Expired) Exc…" at bounding box center [901, 283] width 148 height 28
select select ""excluded__other_""
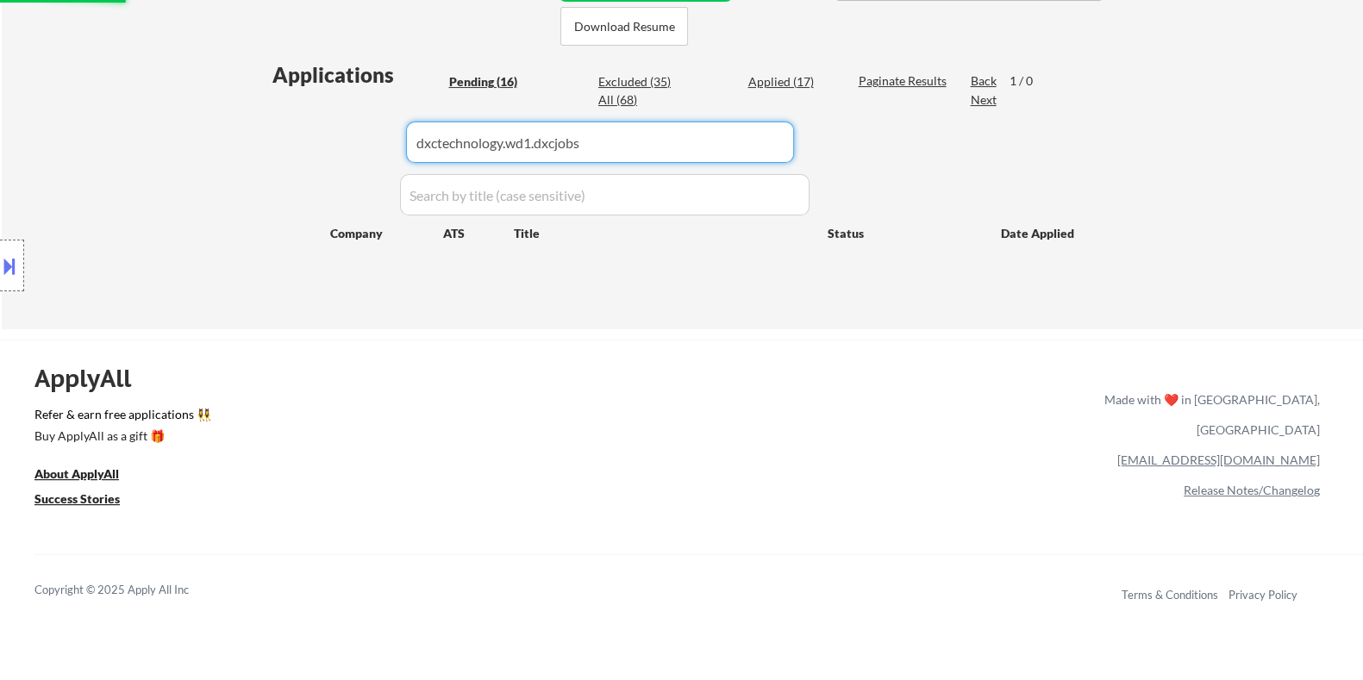
drag, startPoint x: 622, startPoint y: 148, endPoint x: 289, endPoint y: 144, distance: 332.9
select select ""pending""
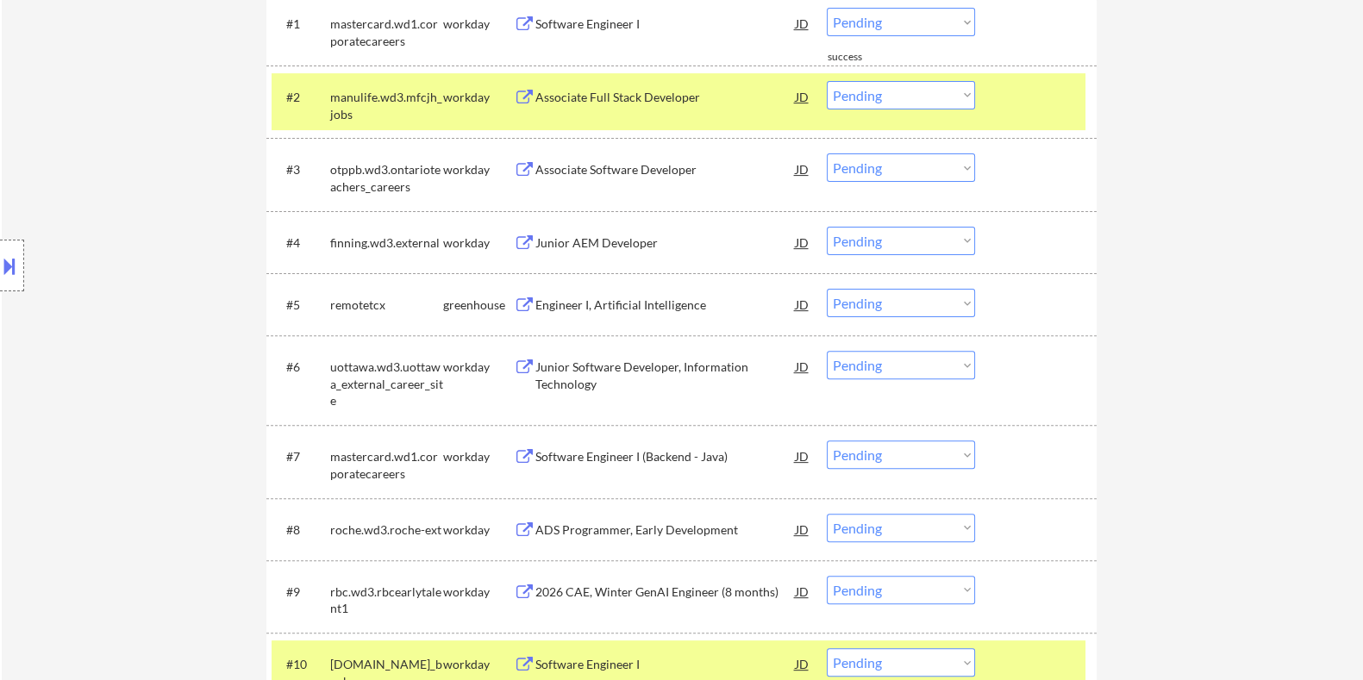
scroll to position [754, 0]
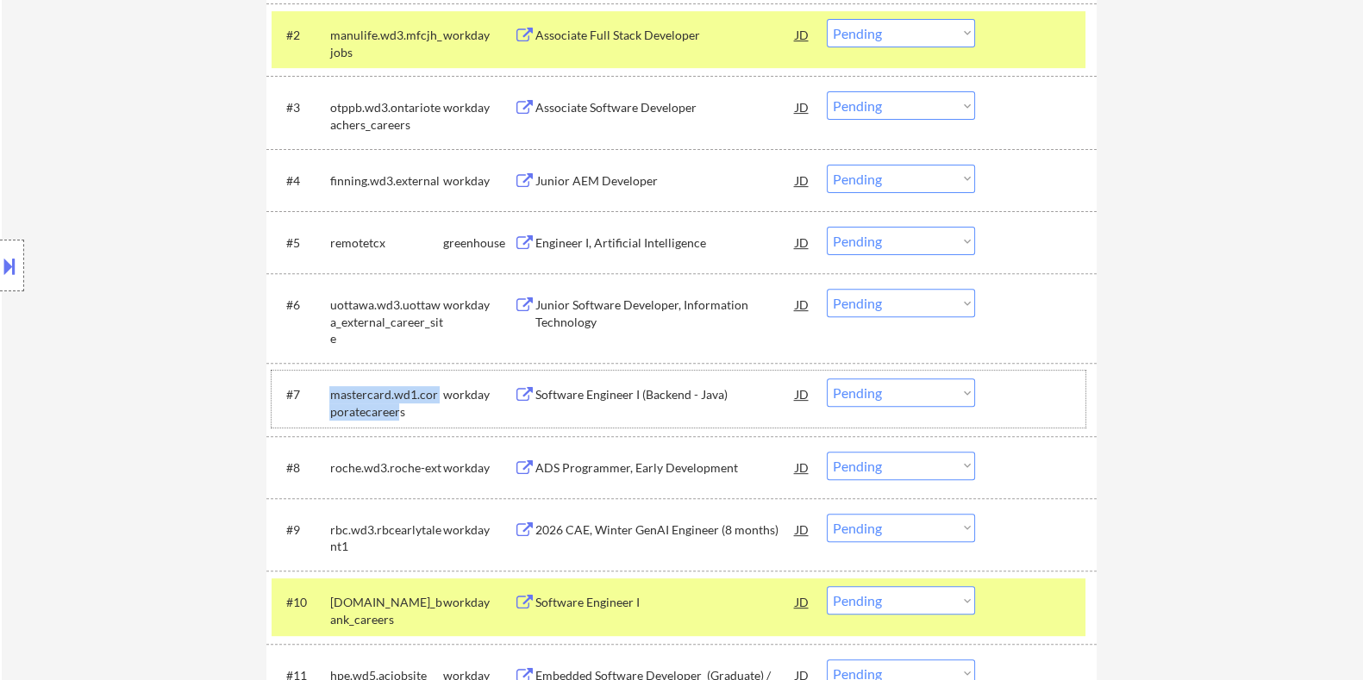
drag, startPoint x: 391, startPoint y: 416, endPoint x: 328, endPoint y: 390, distance: 68.1
click at [328, 390] on div "#7 mastercard.wd1.corporatecareers workday Software Engineer I (Backend - Java)…" at bounding box center [679, 399] width 814 height 57
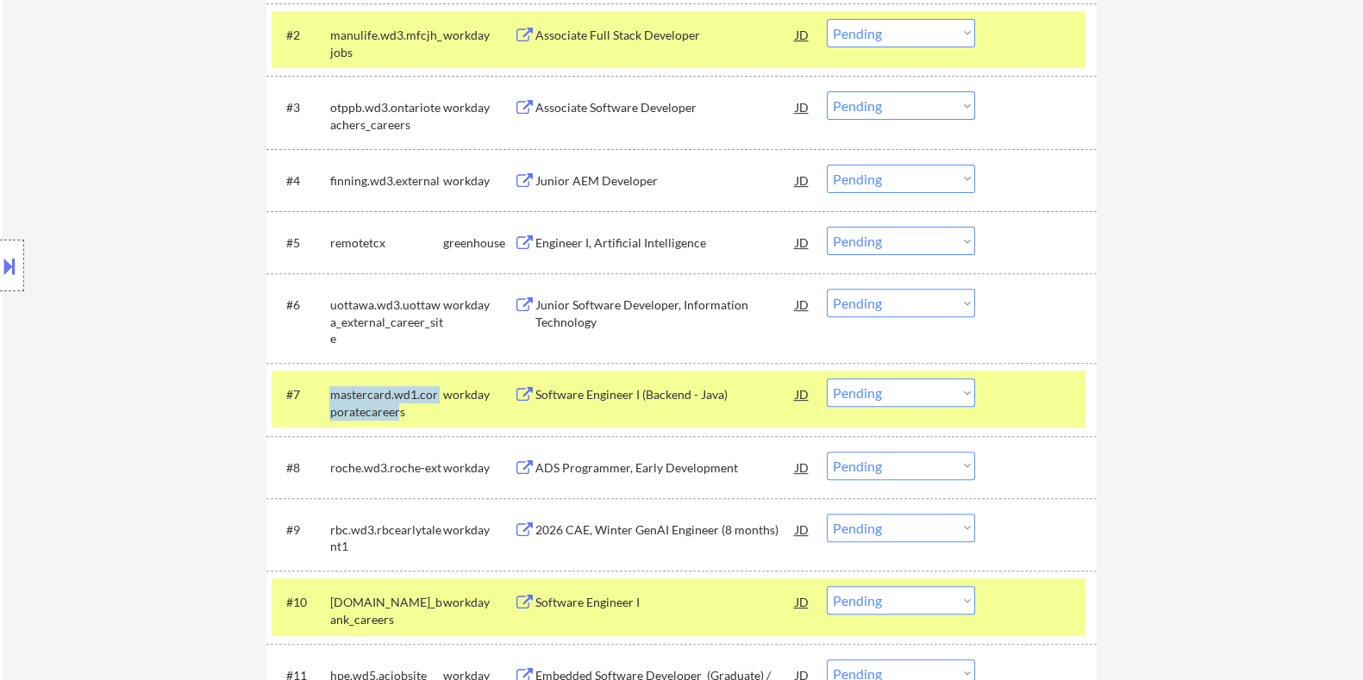
copy div "mastercard.wd1.corporatecareer"
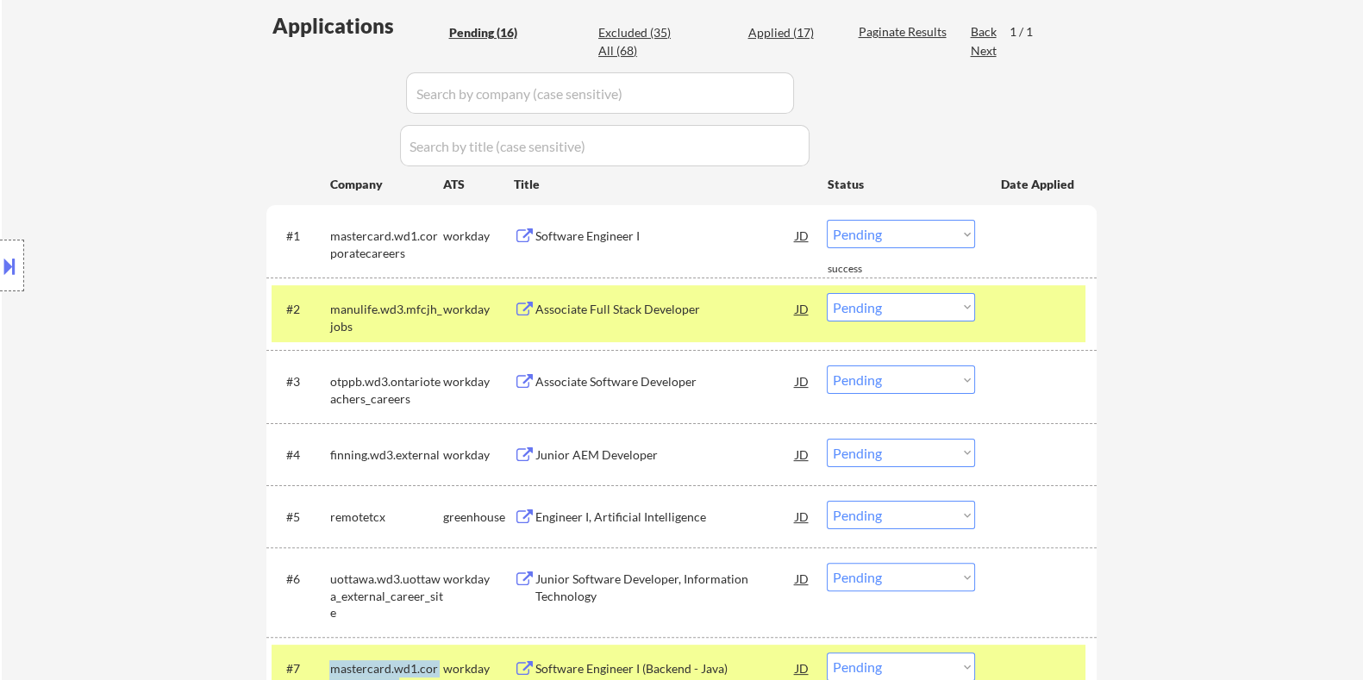
scroll to position [323, 0]
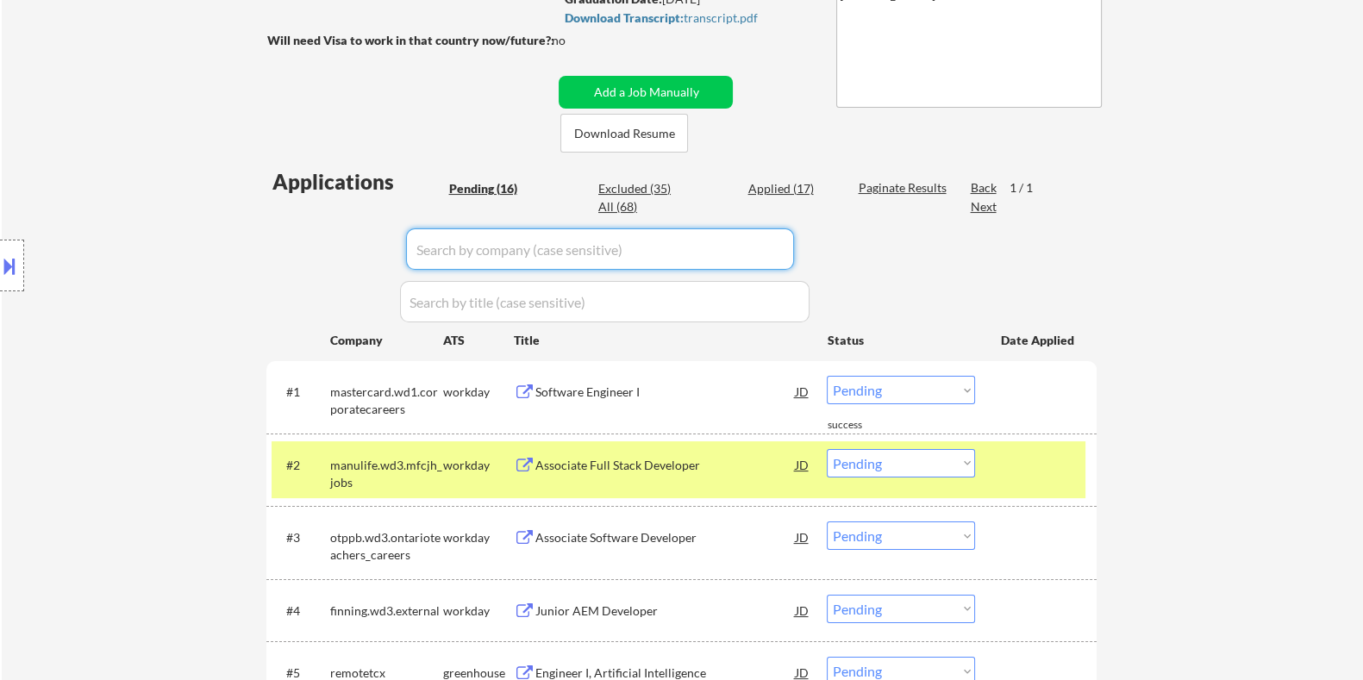
click at [464, 254] on input "input" at bounding box center [600, 248] width 388 height 41
paste input "mastercard.wd1.corporatecareer"
type input "mastercard.wd1.corporatecareer"
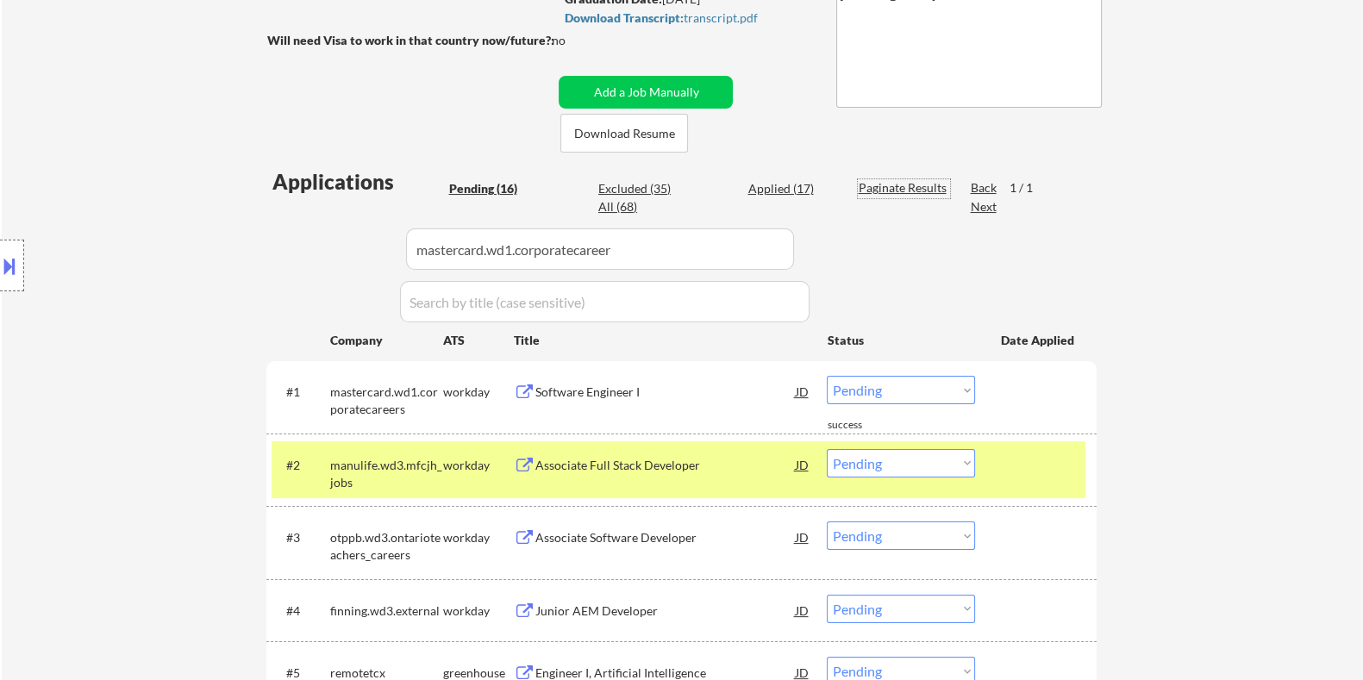
click at [869, 179] on div "Paginate Results" at bounding box center [904, 187] width 92 height 17
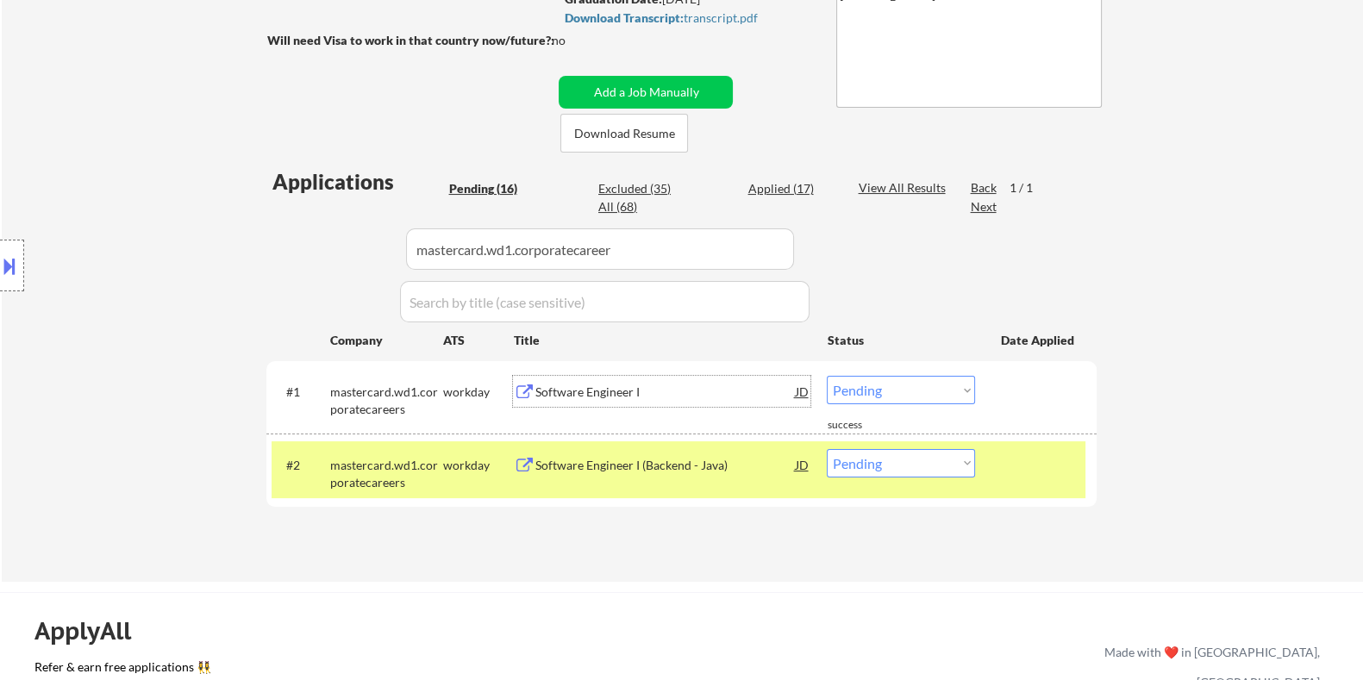
click at [631, 386] on div "Software Engineer I" at bounding box center [665, 392] width 260 height 17
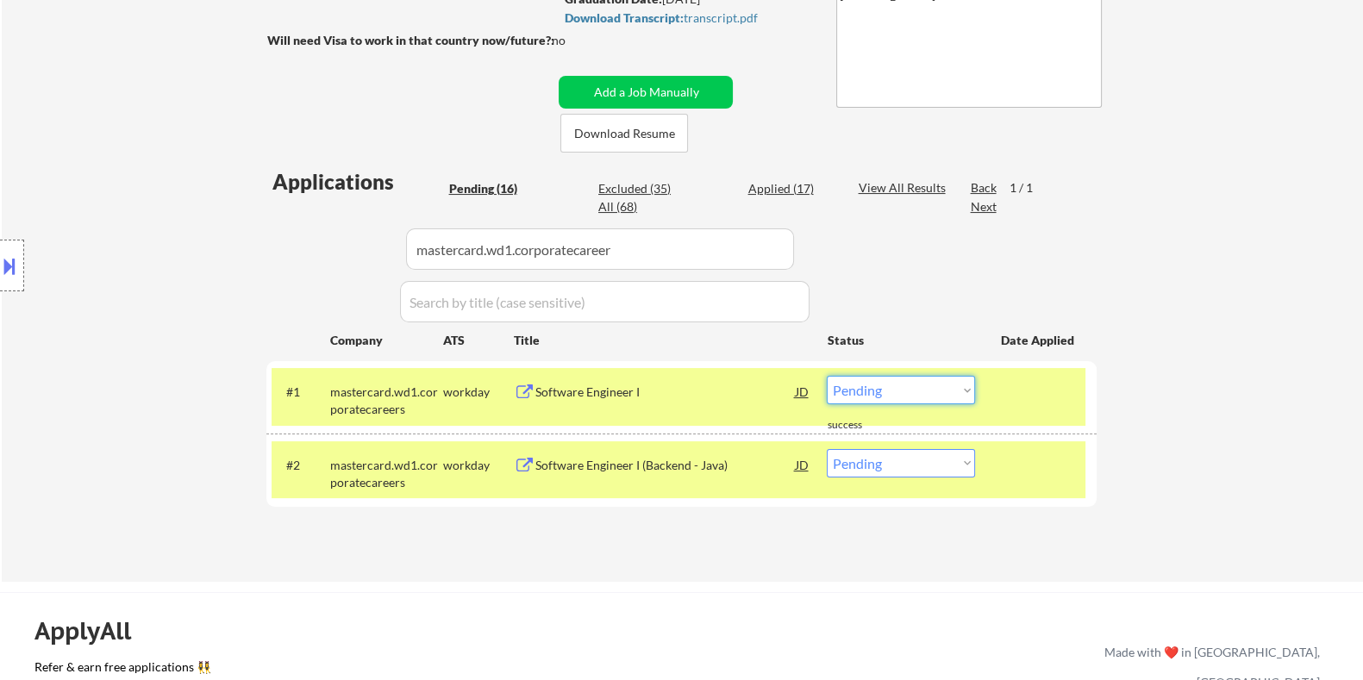
click at [875, 392] on select "Choose an option... Pending Applied Excluded (Questions) Excluded (Expired) Exc…" at bounding box center [901, 390] width 148 height 28
click at [827, 376] on select "Choose an option... Pending Applied Excluded (Questions) Excluded (Expired) Exc…" at bounding box center [901, 390] width 148 height 28
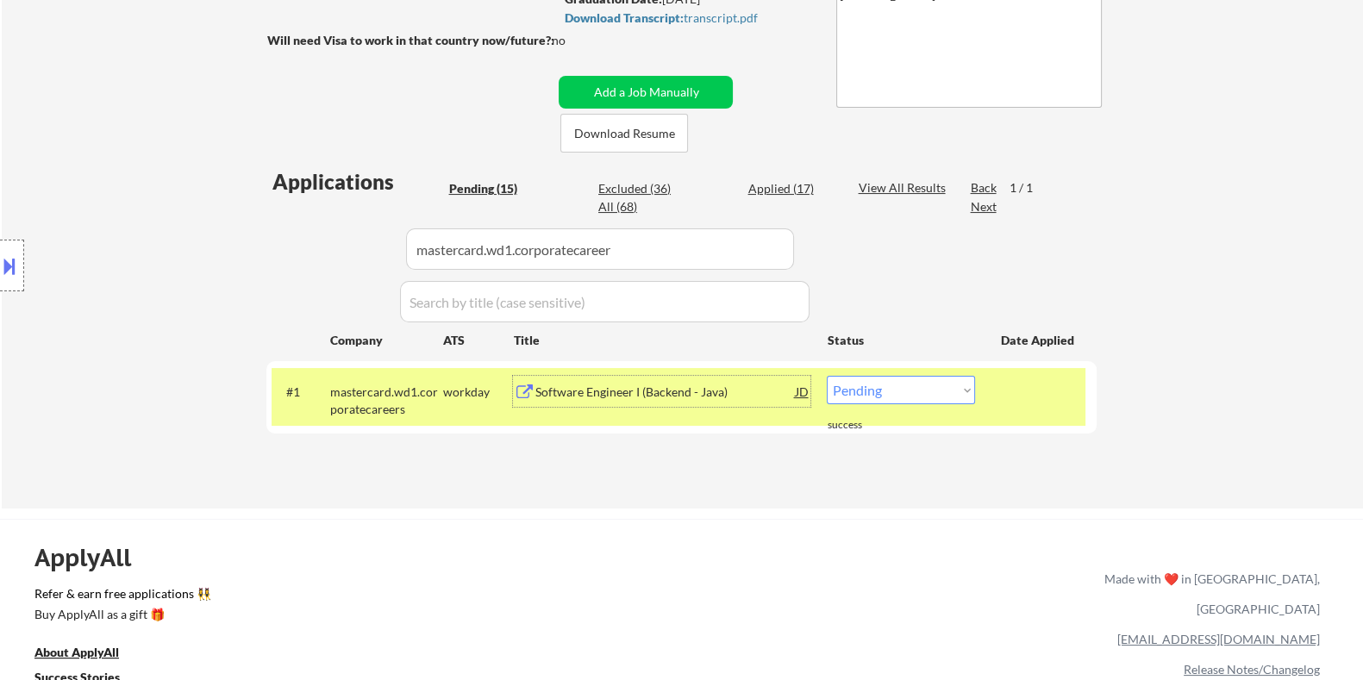
click at [567, 388] on div "Software Engineer I (Backend - Java)" at bounding box center [665, 392] width 260 height 17
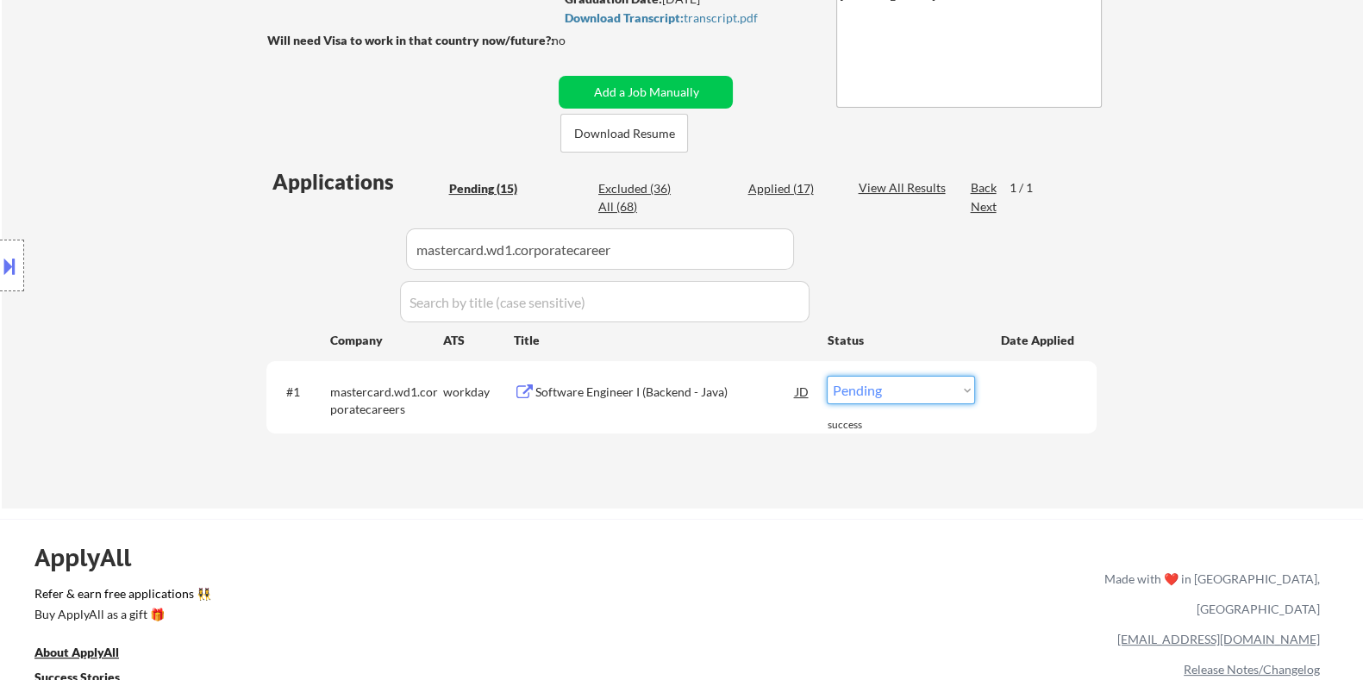
click at [911, 390] on select "Choose an option... Pending Applied Excluded (Questions) Excluded (Expired) Exc…" at bounding box center [901, 390] width 148 height 28
select select ""excluded__expired_""
click at [827, 376] on select "Choose an option... Pending Applied Excluded (Questions) Excluded (Expired) Exc…" at bounding box center [901, 390] width 148 height 28
select select ""excluded__expired_""
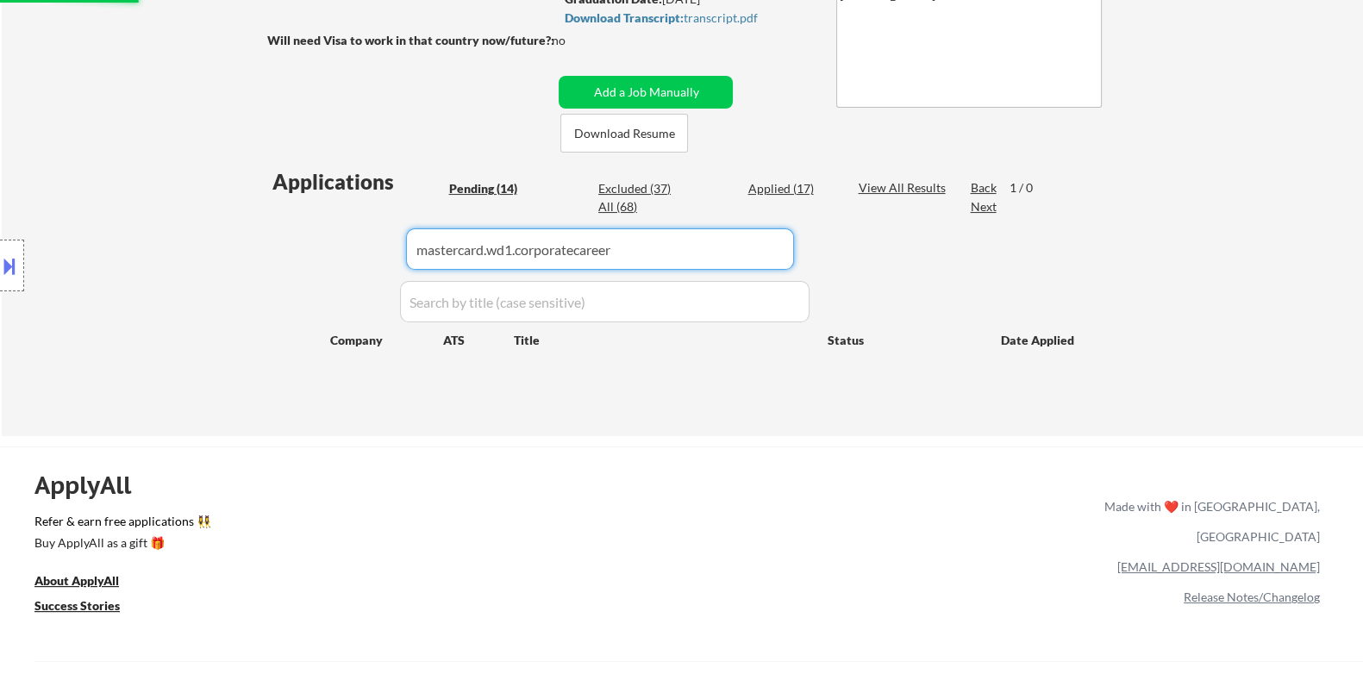
drag, startPoint x: 655, startPoint y: 256, endPoint x: 316, endPoint y: 256, distance: 339.7
click at [316, 256] on div "Applications Pending (14) Excluded (37) Applied (17) All (68) View All Results …" at bounding box center [681, 285] width 830 height 236
select select ""pending""
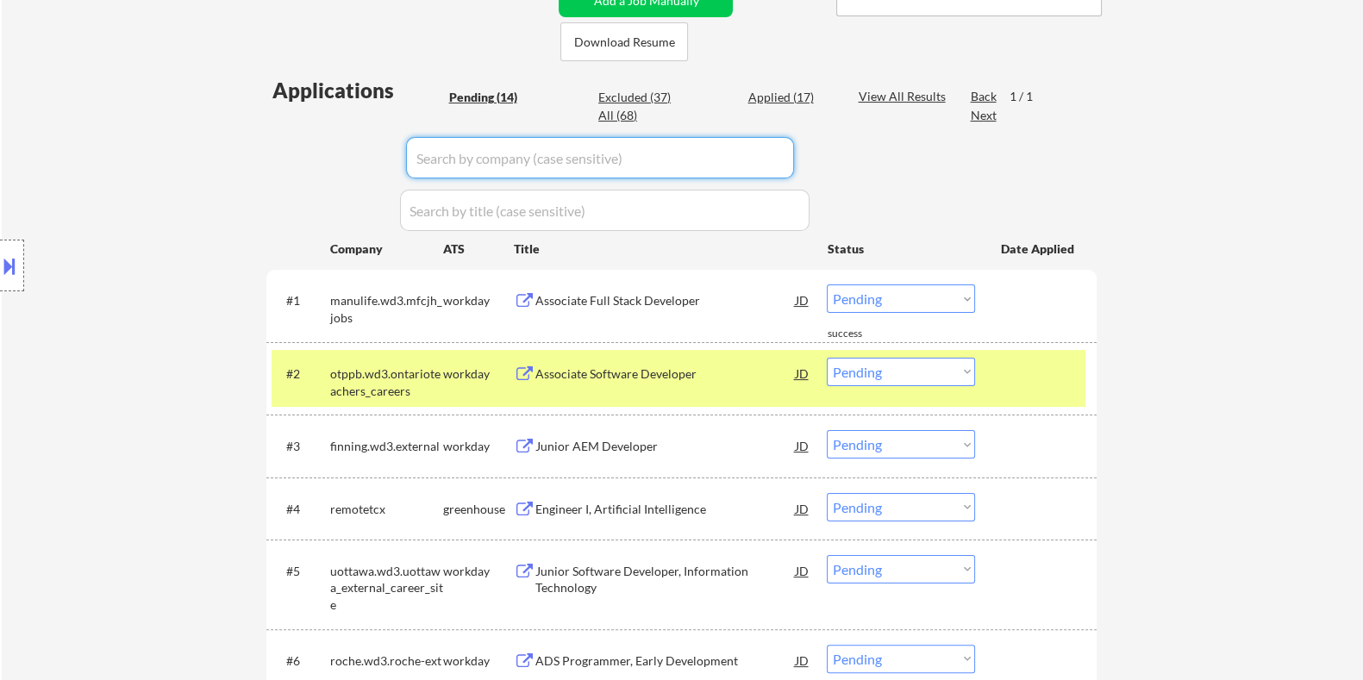
scroll to position [430, 0]
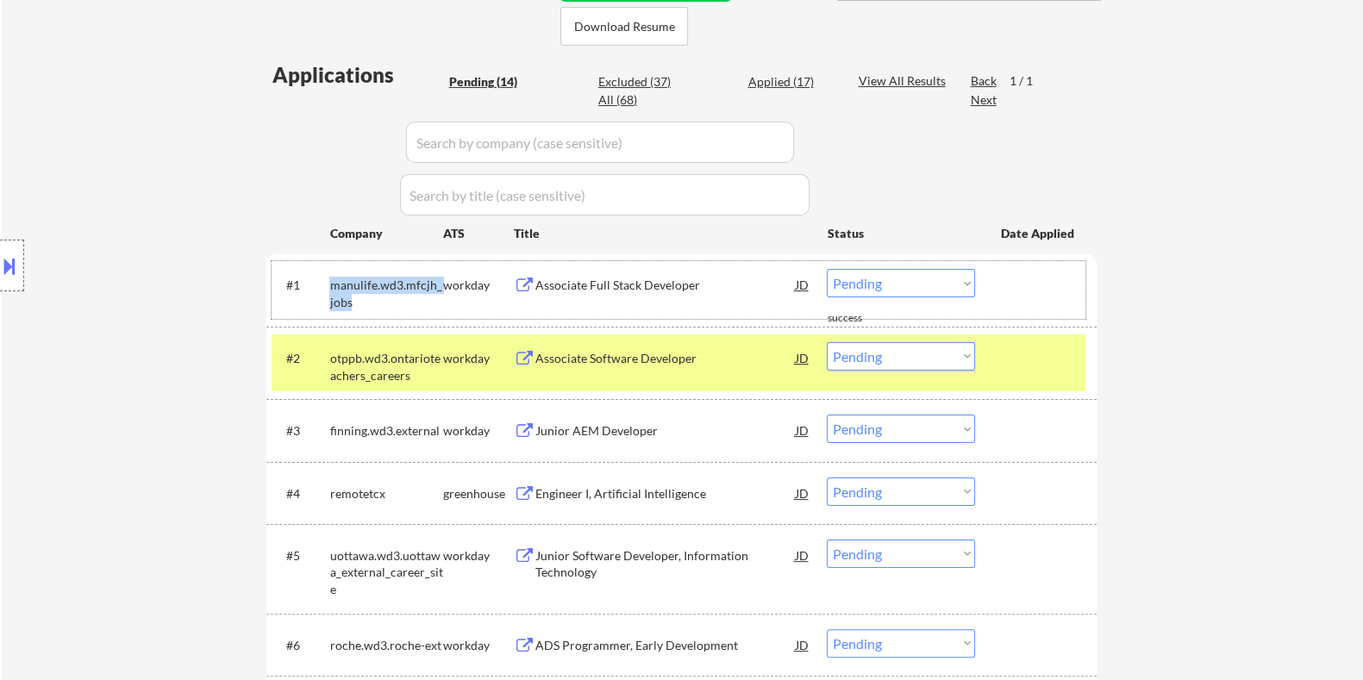
drag, startPoint x: 358, startPoint y: 304, endPoint x: 329, endPoint y: 291, distance: 32.0
click at [329, 291] on div "manulife.wd3.mfcjh_jobs" at bounding box center [385, 294] width 113 height 34
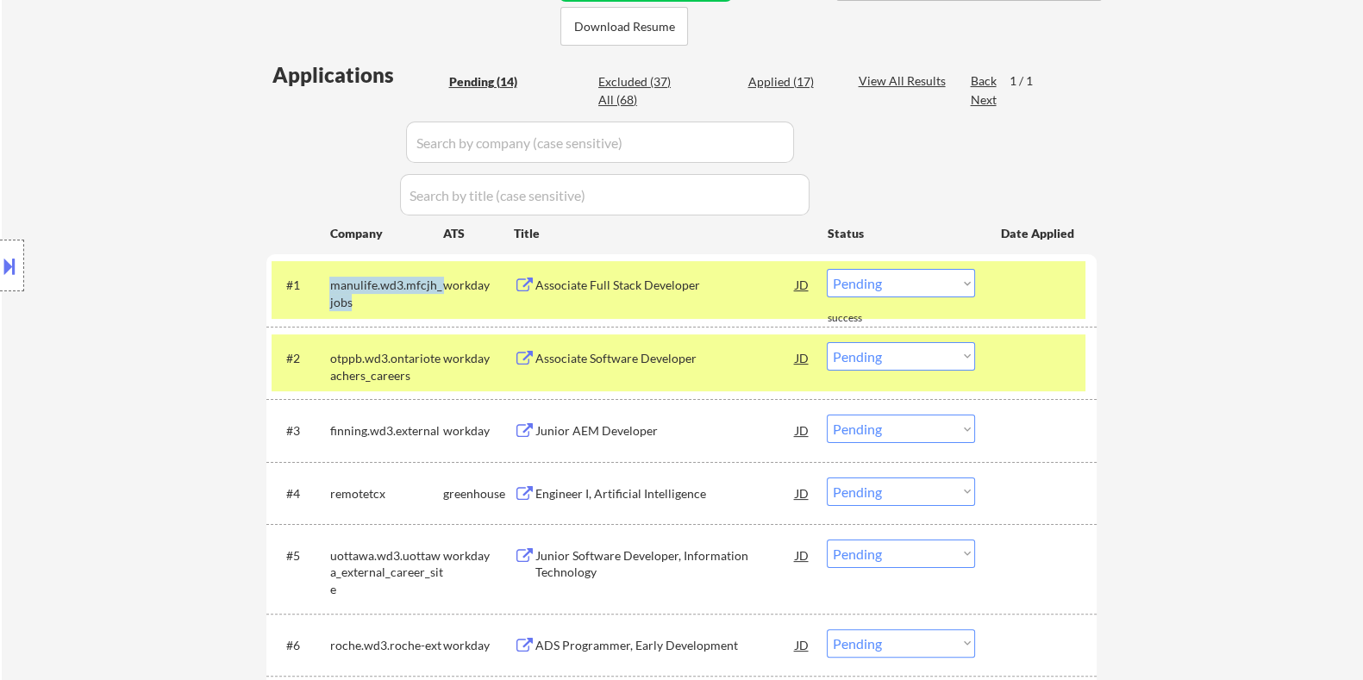
copy div "manulife.wd3.mfcjh_jobs"
click at [441, 147] on input "input" at bounding box center [600, 142] width 388 height 41
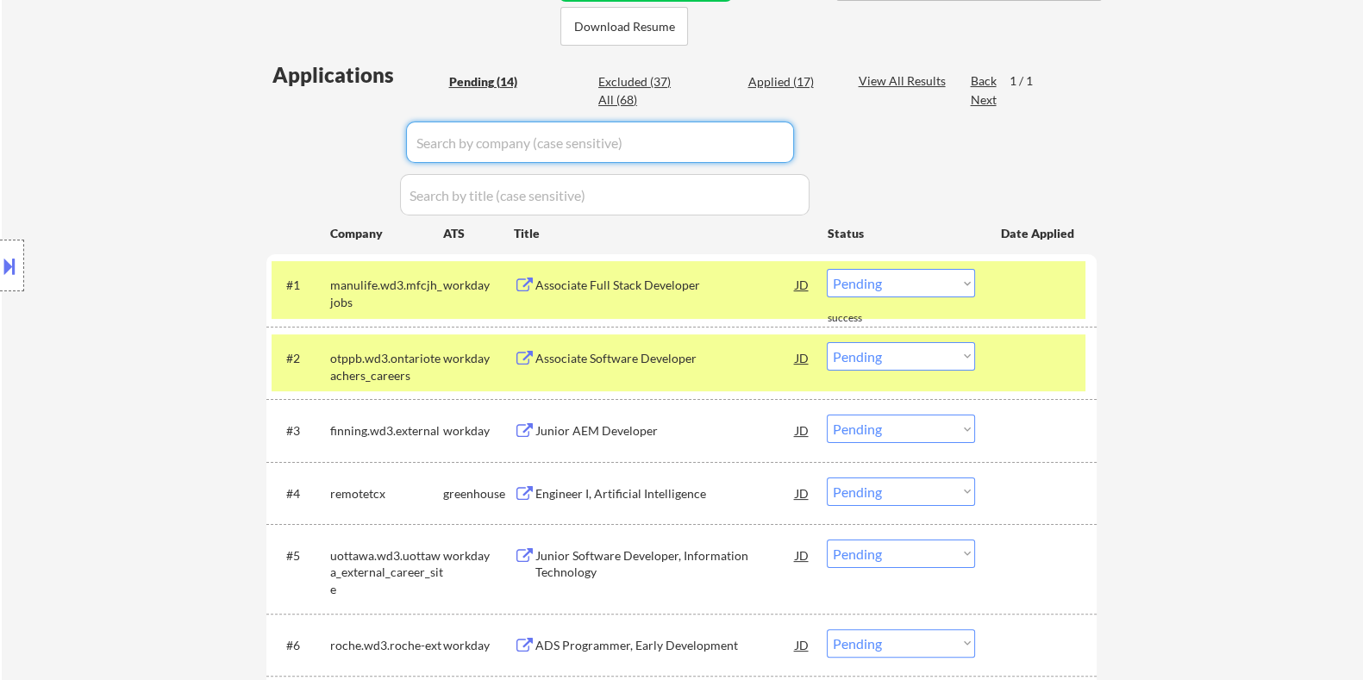
paste input "manulife.wd3.mfcjh_jobs"
type input "manulife.wd3.mfcjh_jobs"
click at [858, 75] on div "View All Results" at bounding box center [904, 80] width 92 height 17
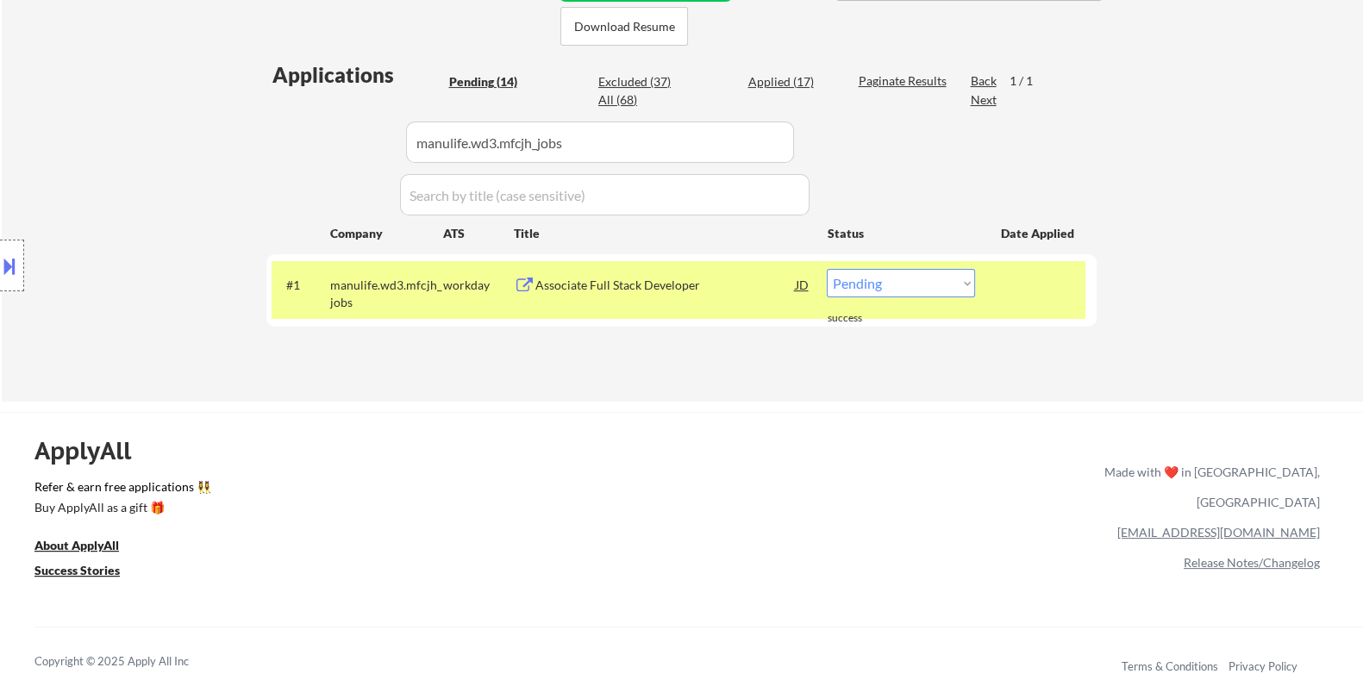
click at [629, 291] on div "Associate Full Stack Developer" at bounding box center [665, 285] width 260 height 17
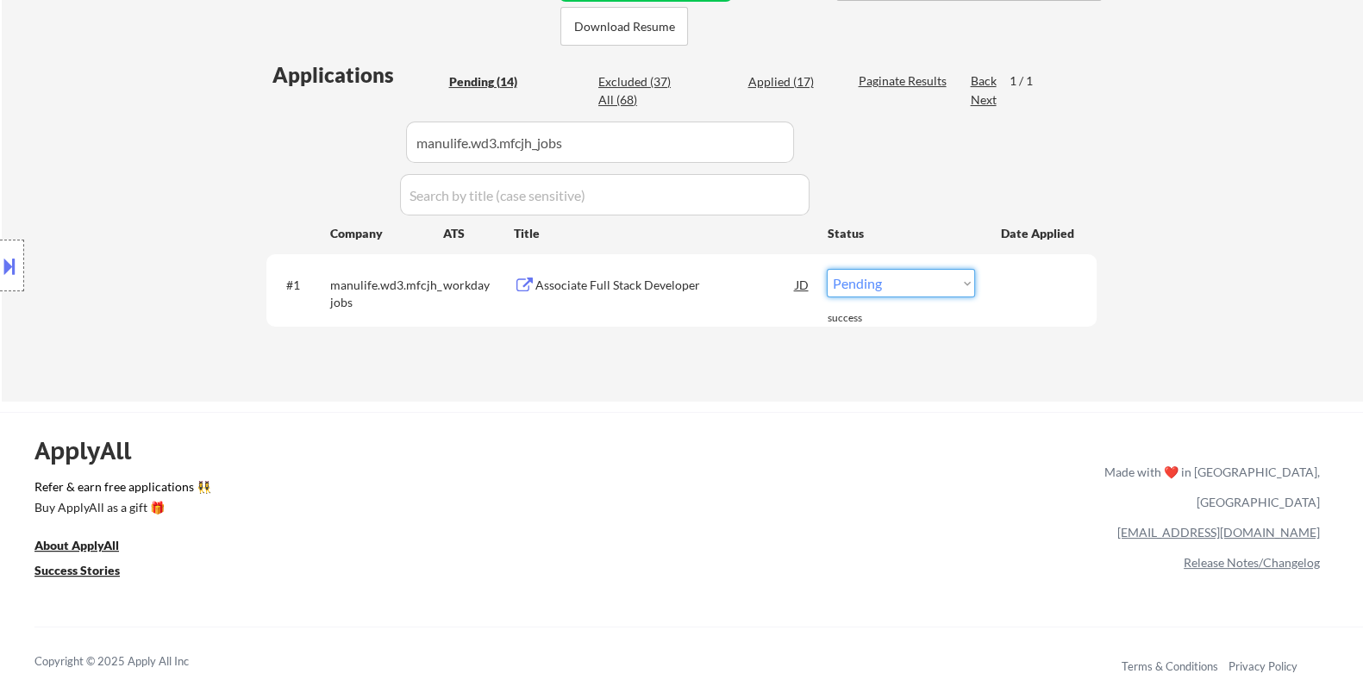
click at [860, 285] on select "Choose an option... Pending Applied Excluded (Questions) Excluded (Expired) Exc…" at bounding box center [901, 283] width 148 height 28
select select ""excluded__bad_match_""
click at [827, 269] on select "Choose an option... Pending Applied Excluded (Questions) Excluded (Expired) Exc…" at bounding box center [901, 283] width 148 height 28
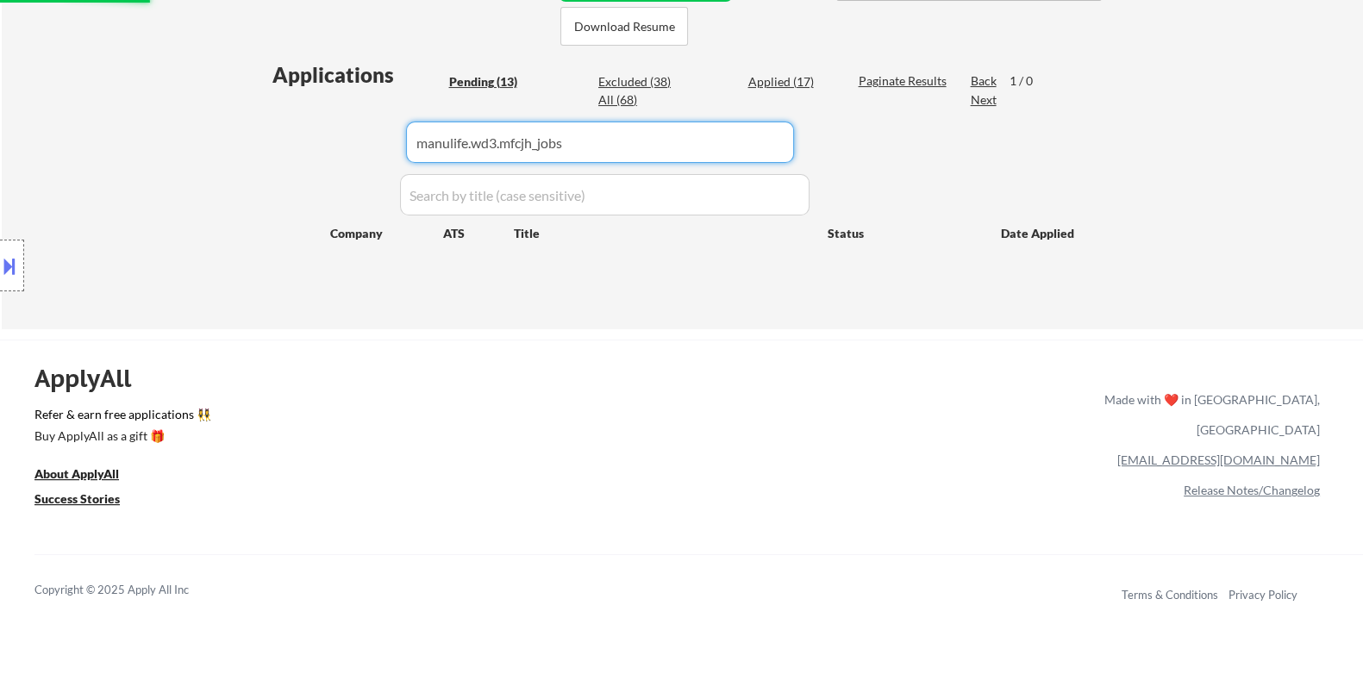
drag, startPoint x: 598, startPoint y: 150, endPoint x: 410, endPoint y: 149, distance: 188.0
click at [410, 149] on input "input" at bounding box center [600, 142] width 388 height 41
select select ""pending""
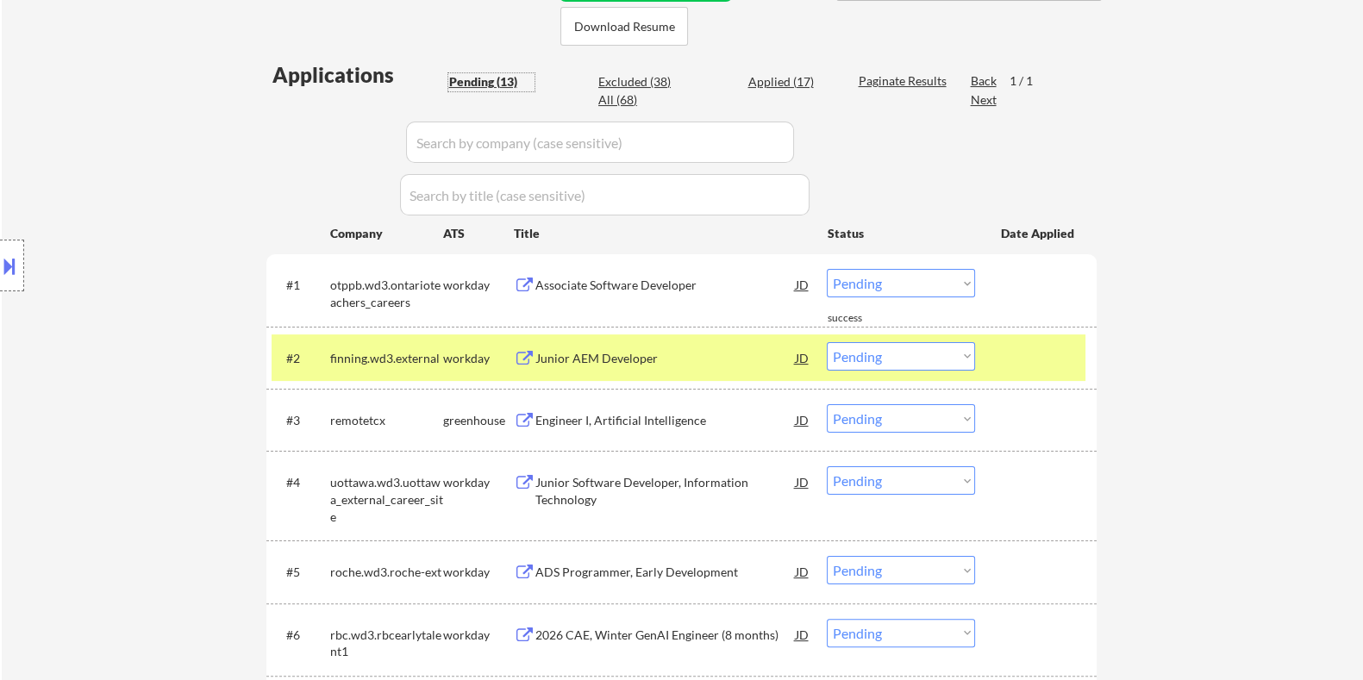
click at [475, 81] on div "Pending (13)" at bounding box center [491, 81] width 86 height 17
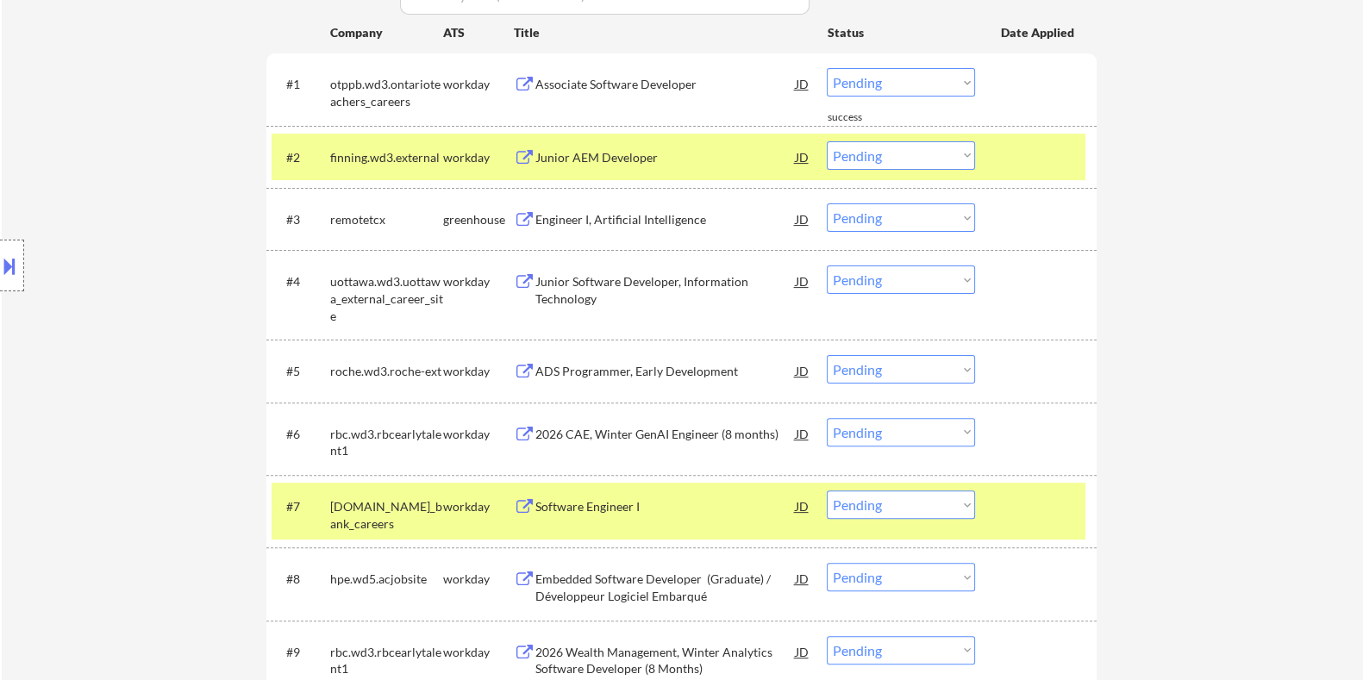
scroll to position [647, 0]
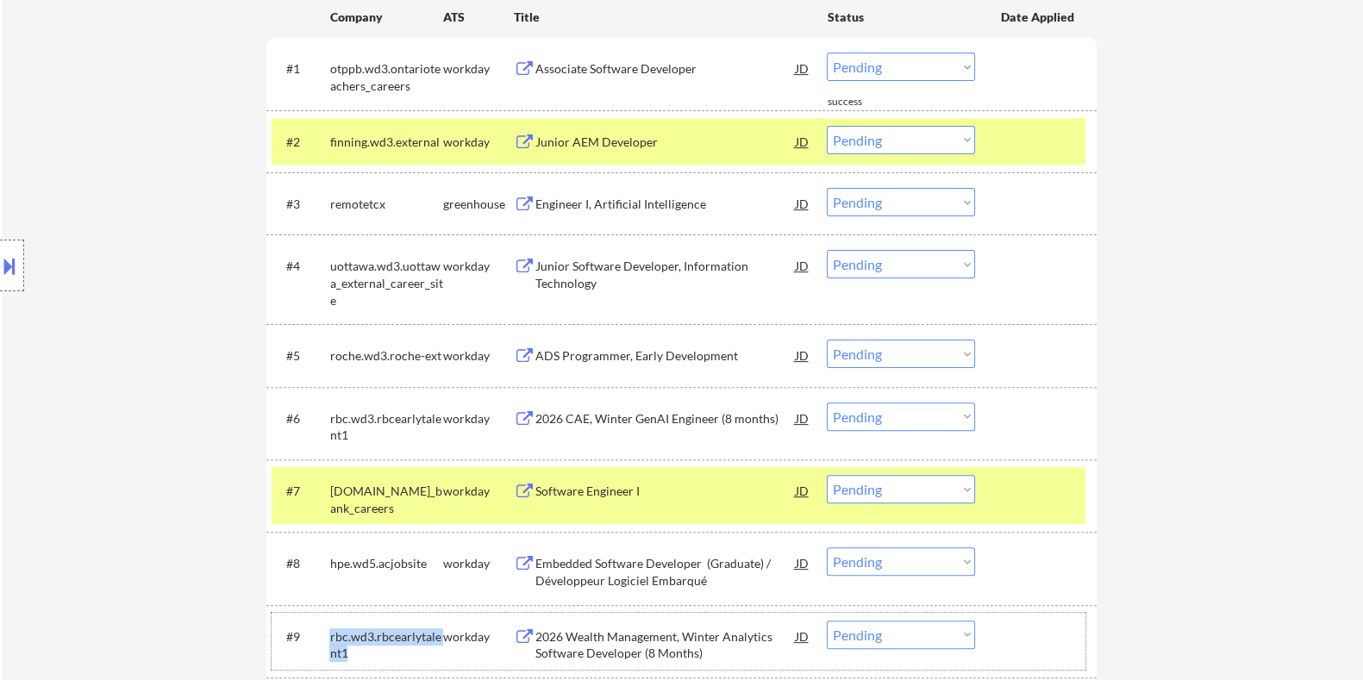
drag, startPoint x: 351, startPoint y: 650, endPoint x: 328, endPoint y: 635, distance: 27.5
click at [328, 635] on div "#9 rbc.wd3.rbcearlytalent1 workday 2026 Wealth Management, Winter Analytics Sof…" at bounding box center [679, 641] width 814 height 57
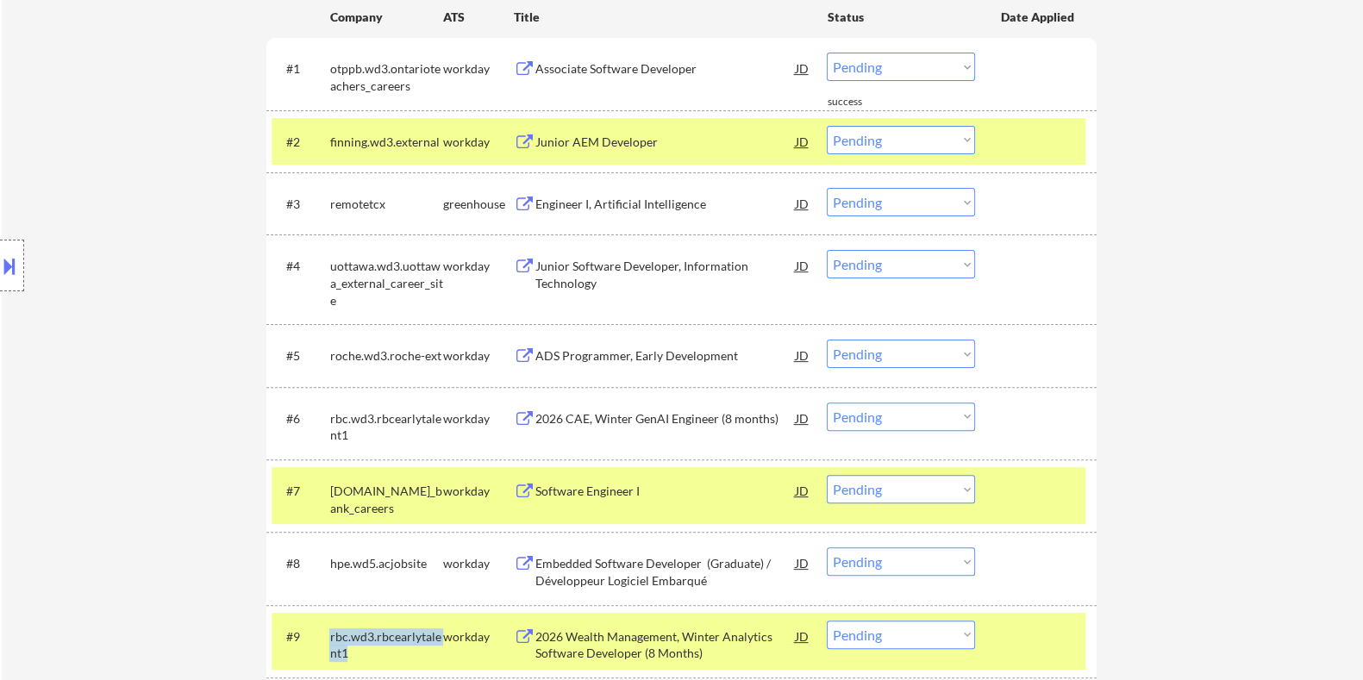
copy div "rbc.wd3.rbcearlytalent1"
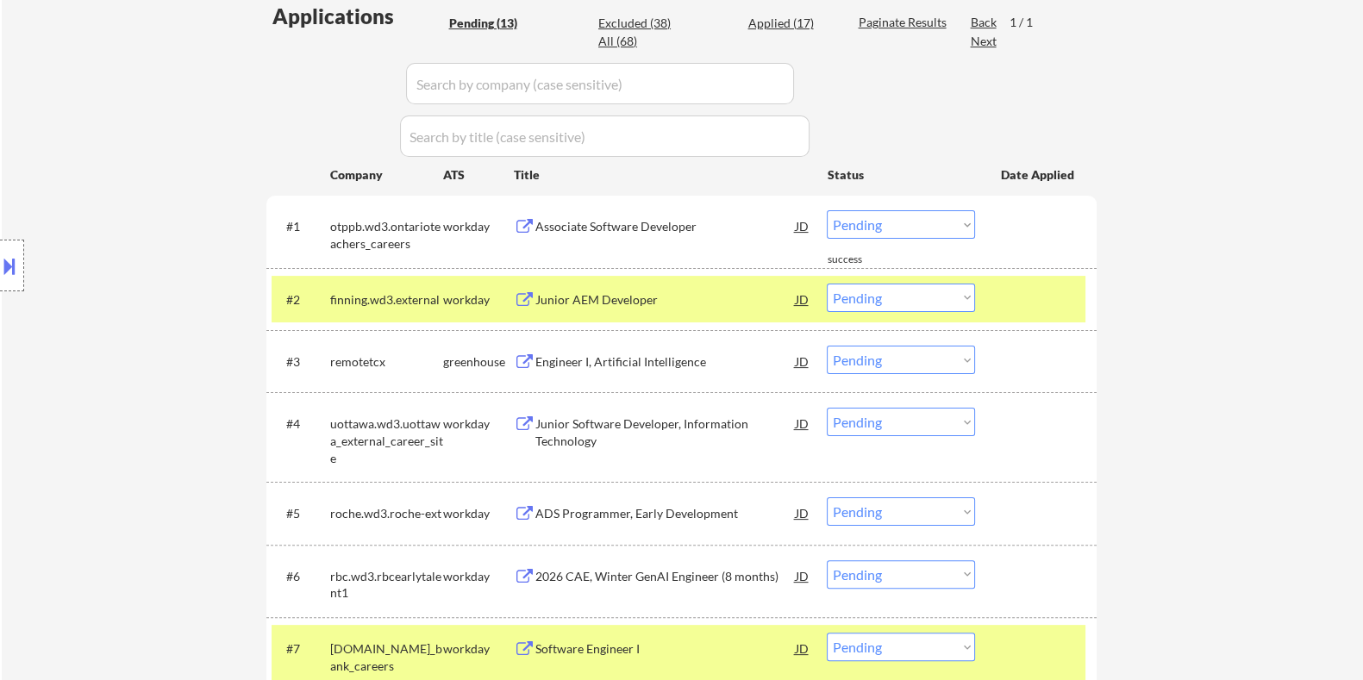
scroll to position [323, 0]
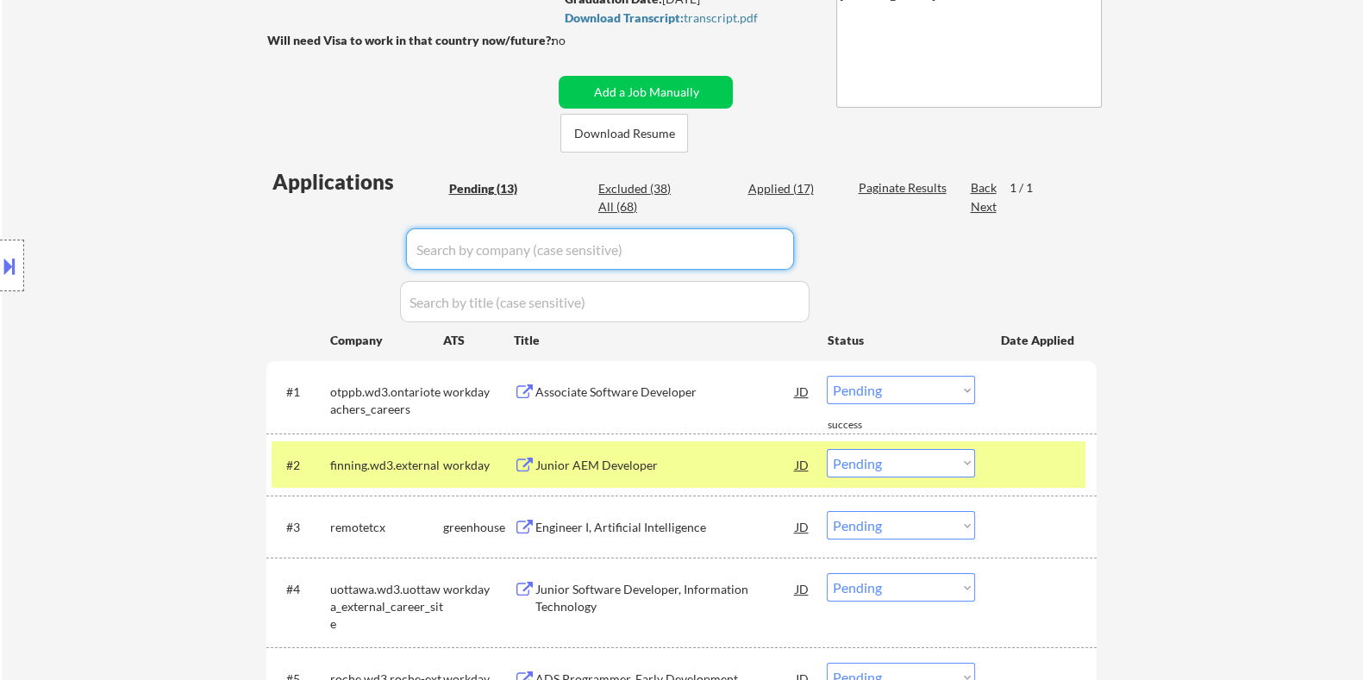
click at [496, 247] on input "input" at bounding box center [600, 248] width 388 height 41
paste input "rbc.wd3.rbcearlytalent1"
type input "rbc.wd3.rbcearlytalent1"
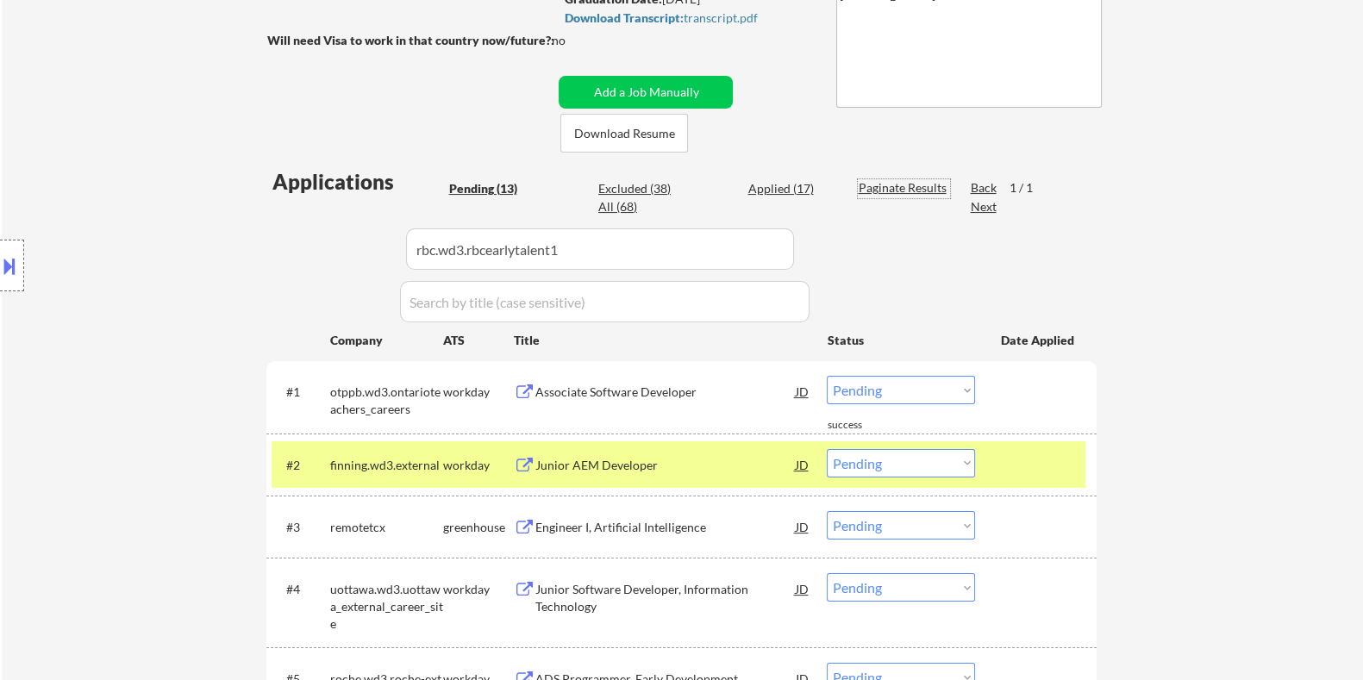
click at [867, 183] on div "Paginate Results" at bounding box center [904, 187] width 92 height 17
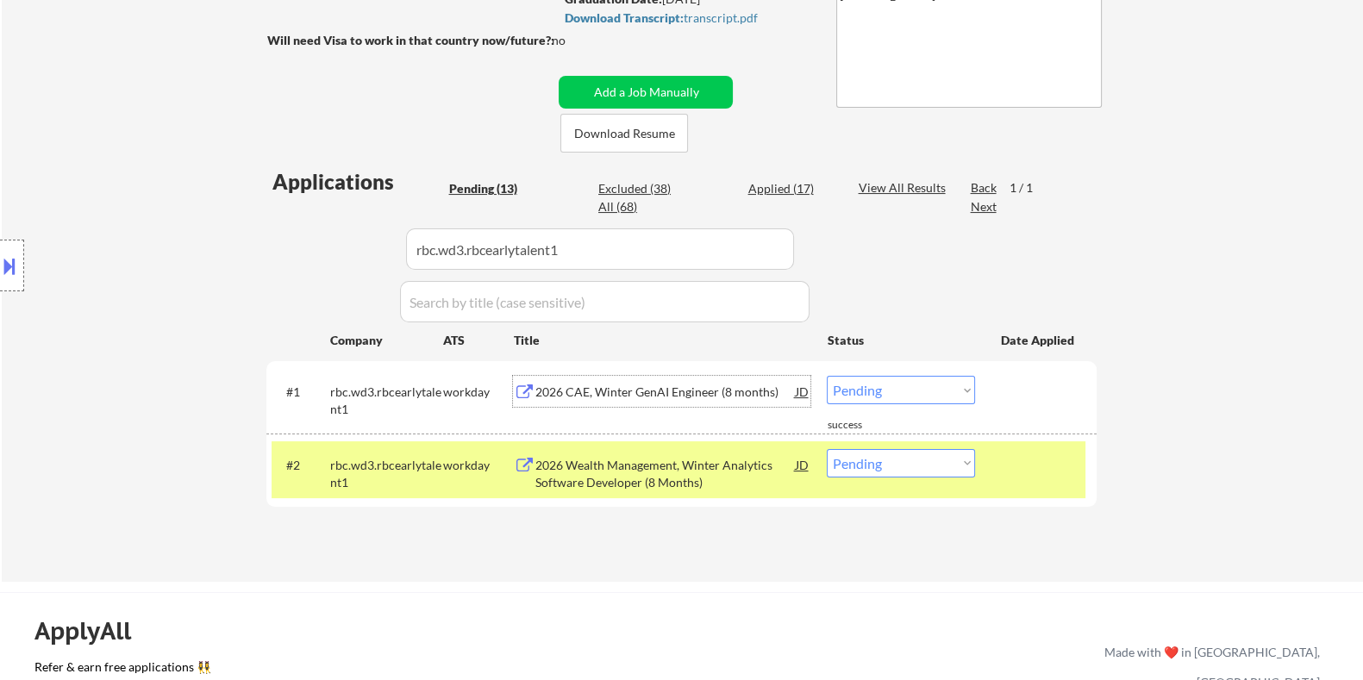
click at [668, 390] on div "2026 CAE, Winter GenAI Engineer (8 months)" at bounding box center [665, 392] width 260 height 17
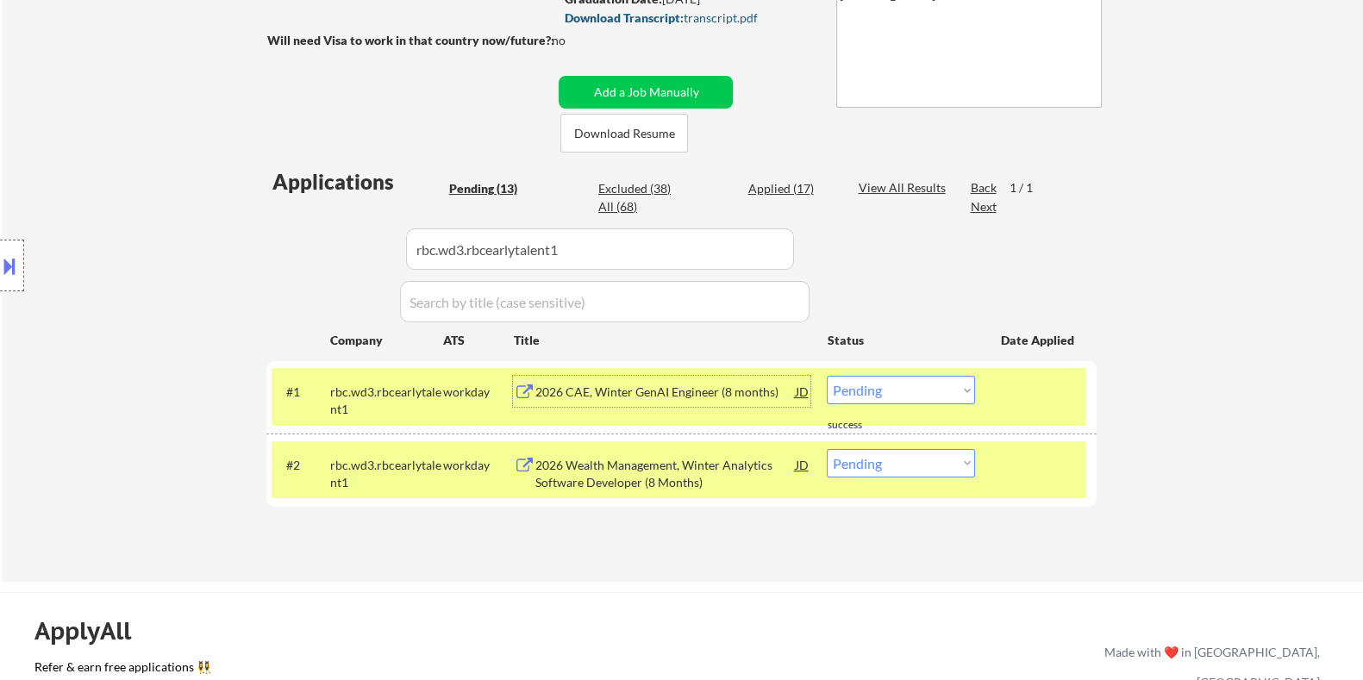
click at [731, 15] on div "Download Transcript: transcript.pdf" at bounding box center [684, 18] width 240 height 12
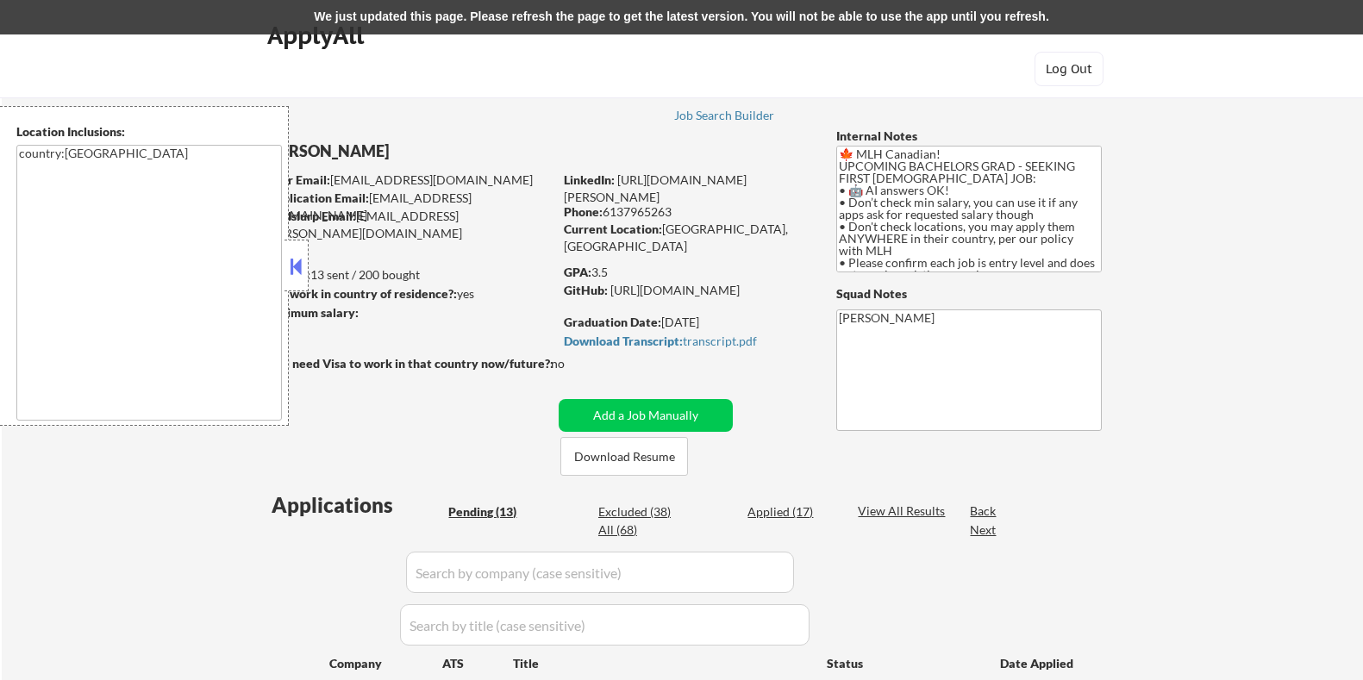
select select ""pending""
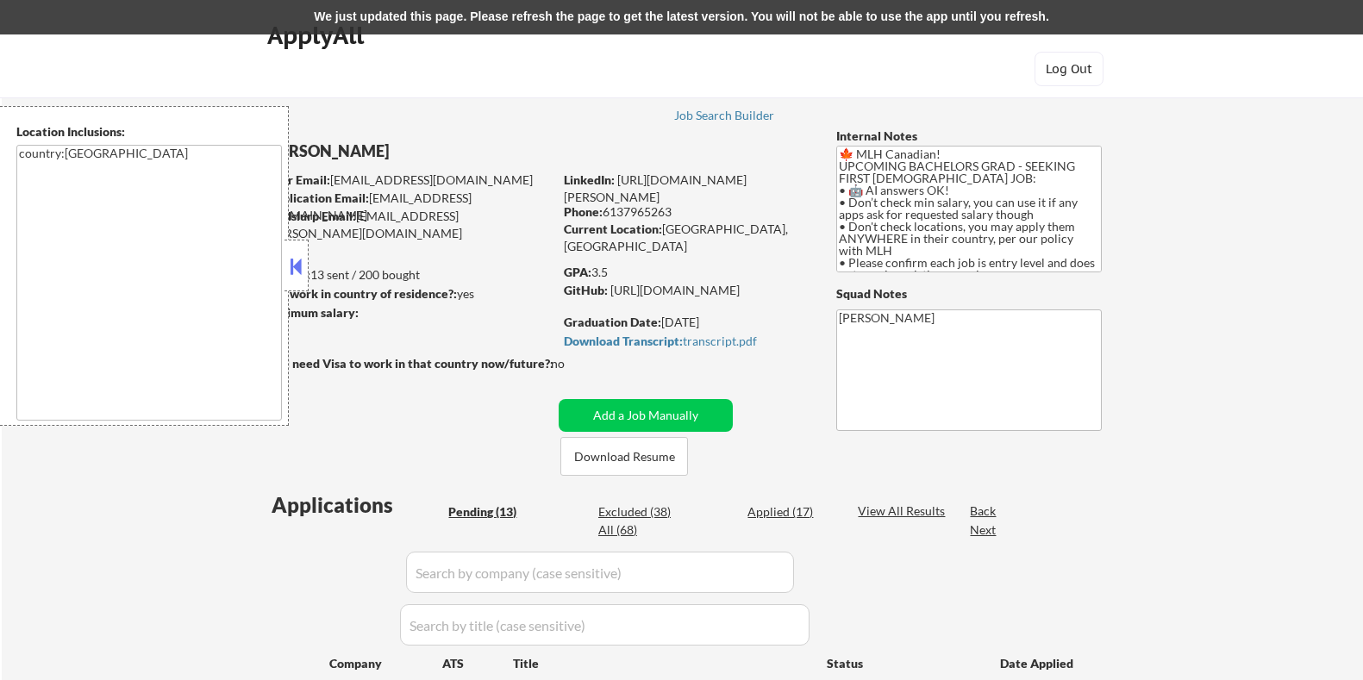
select select ""pending""
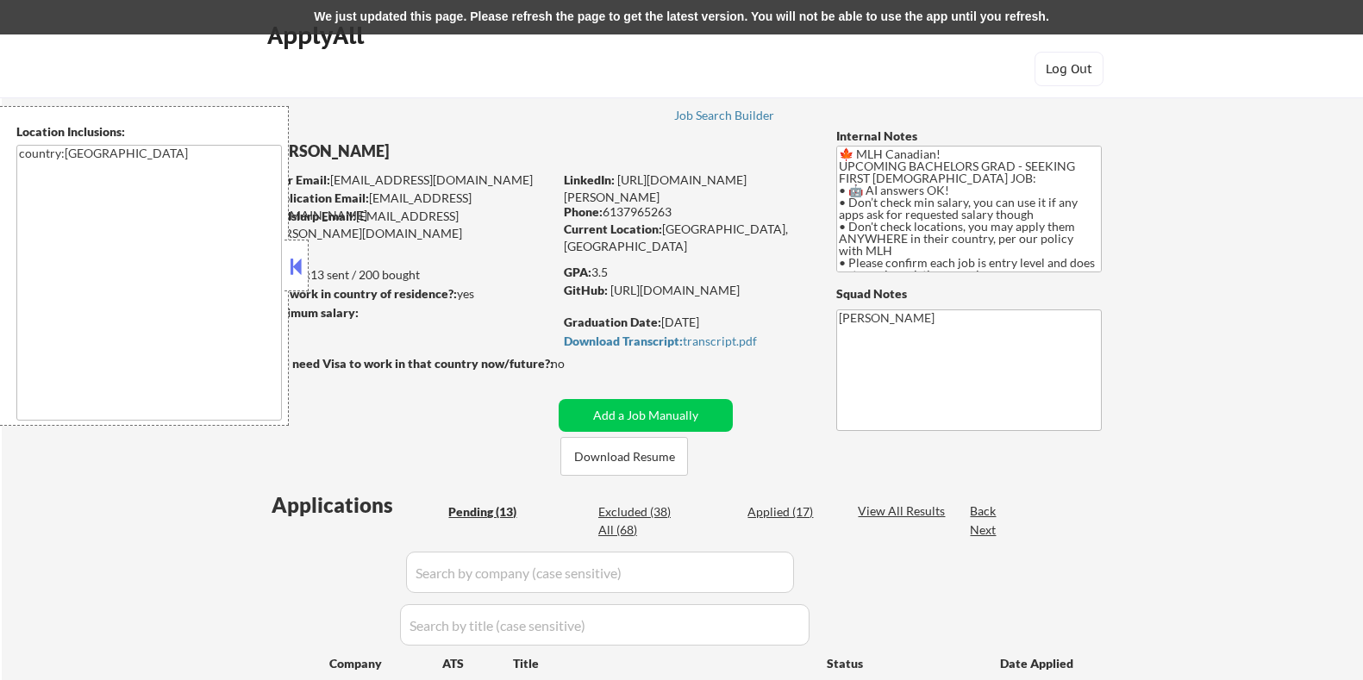
select select ""pending""
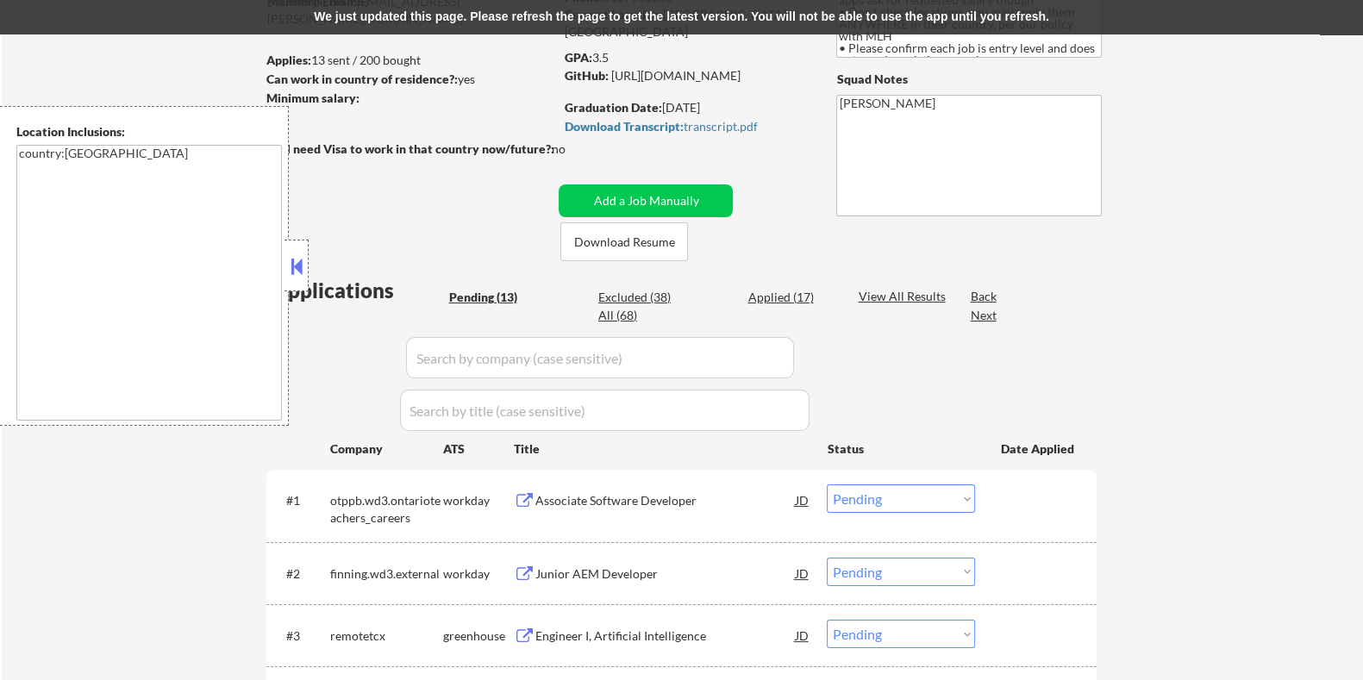
scroll to position [215, 0]
click at [297, 267] on button at bounding box center [296, 266] width 19 height 26
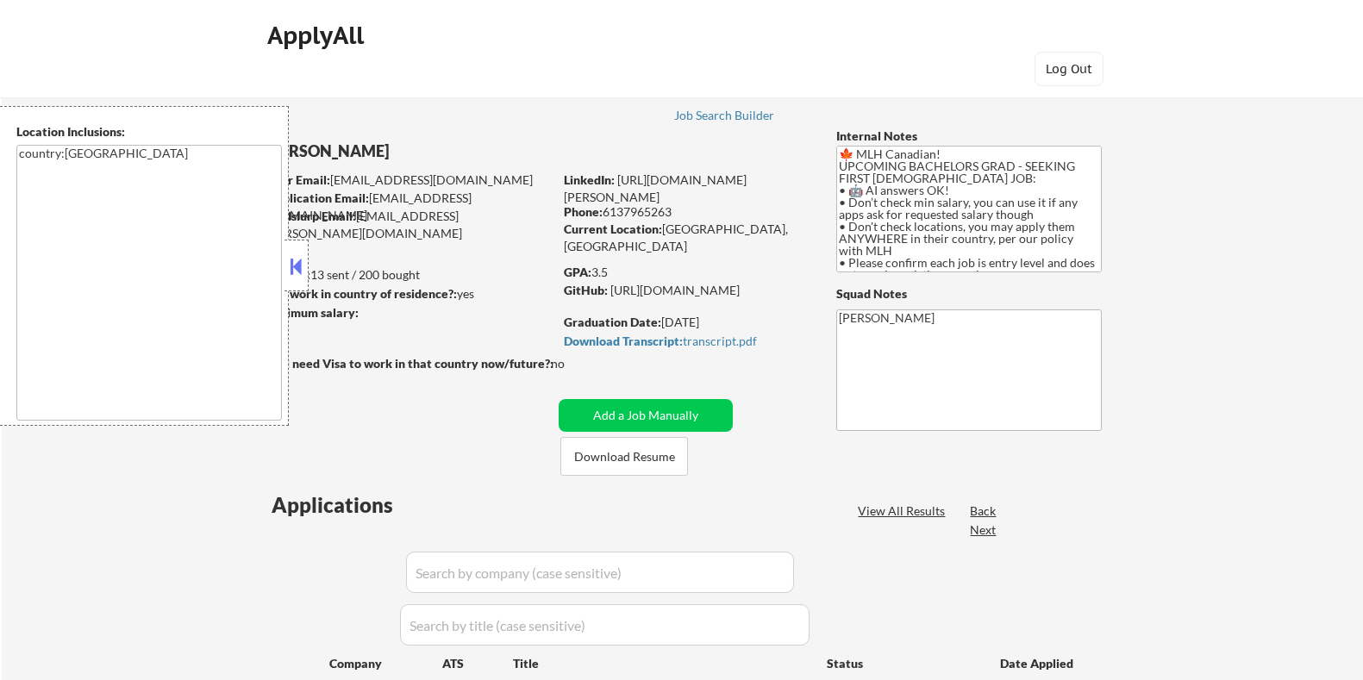
select select ""pending""
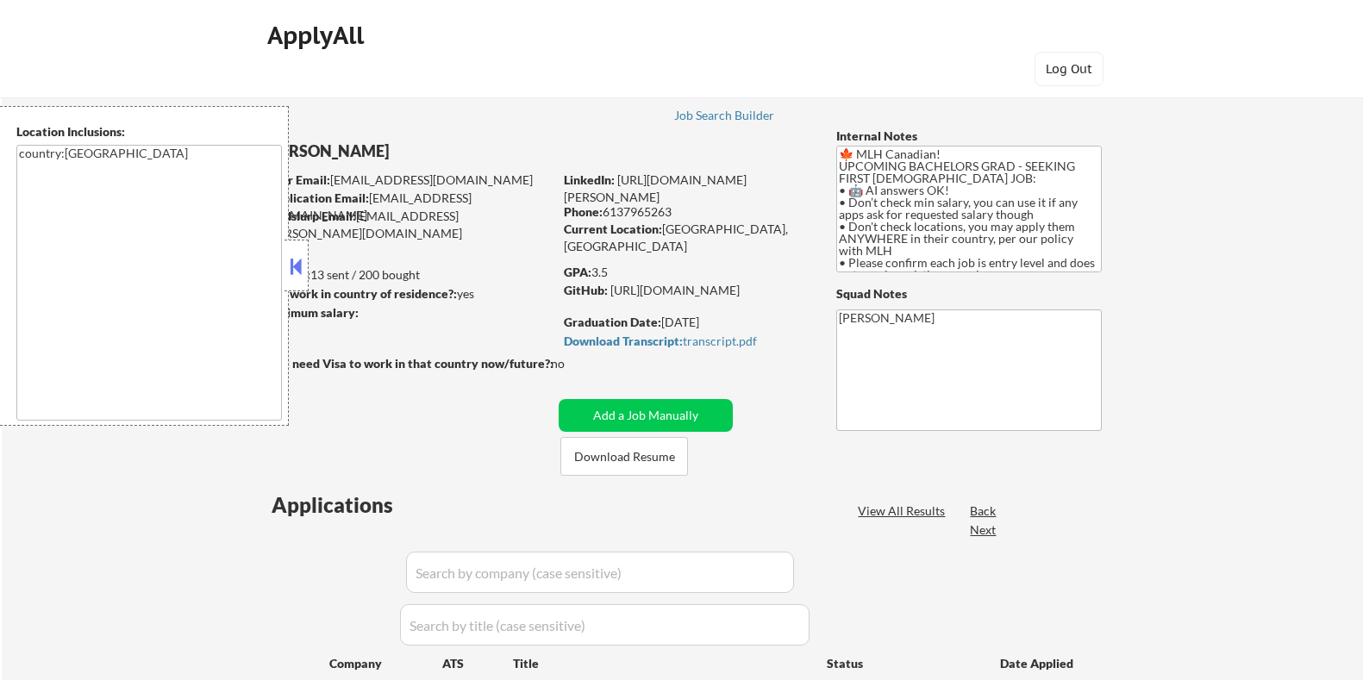
select select ""pending""
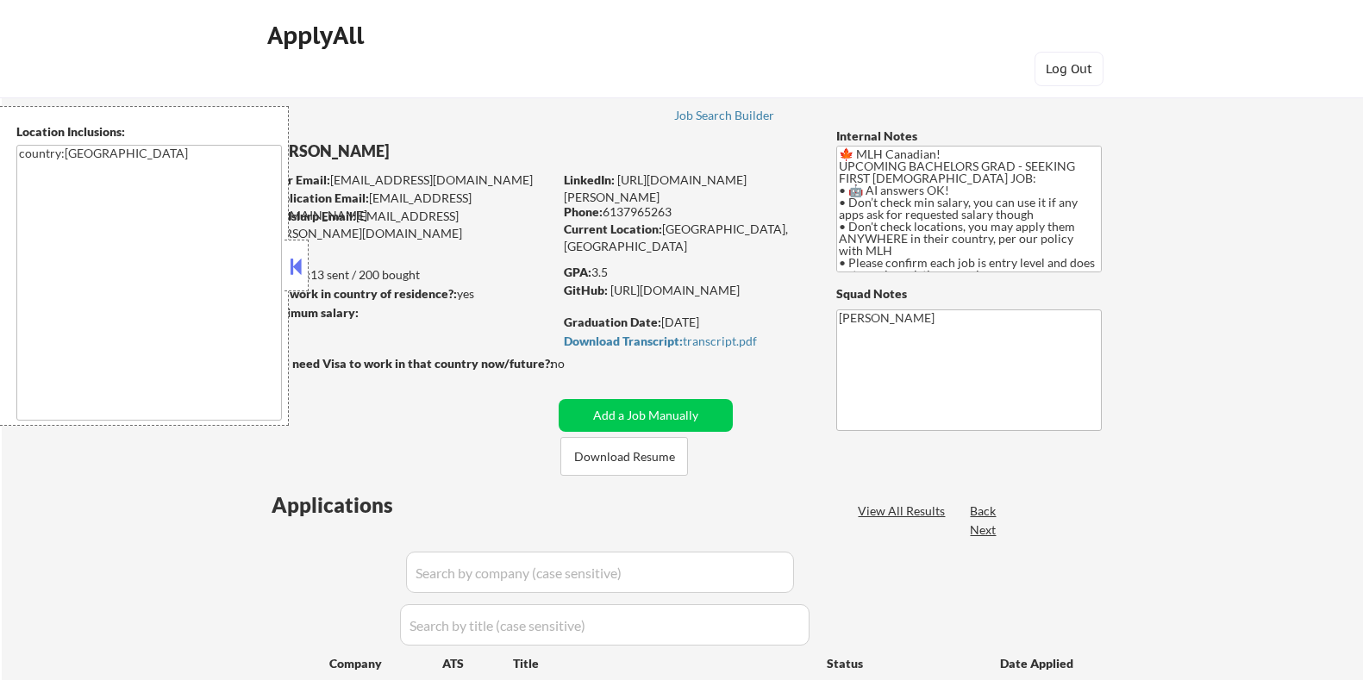
select select ""pending""
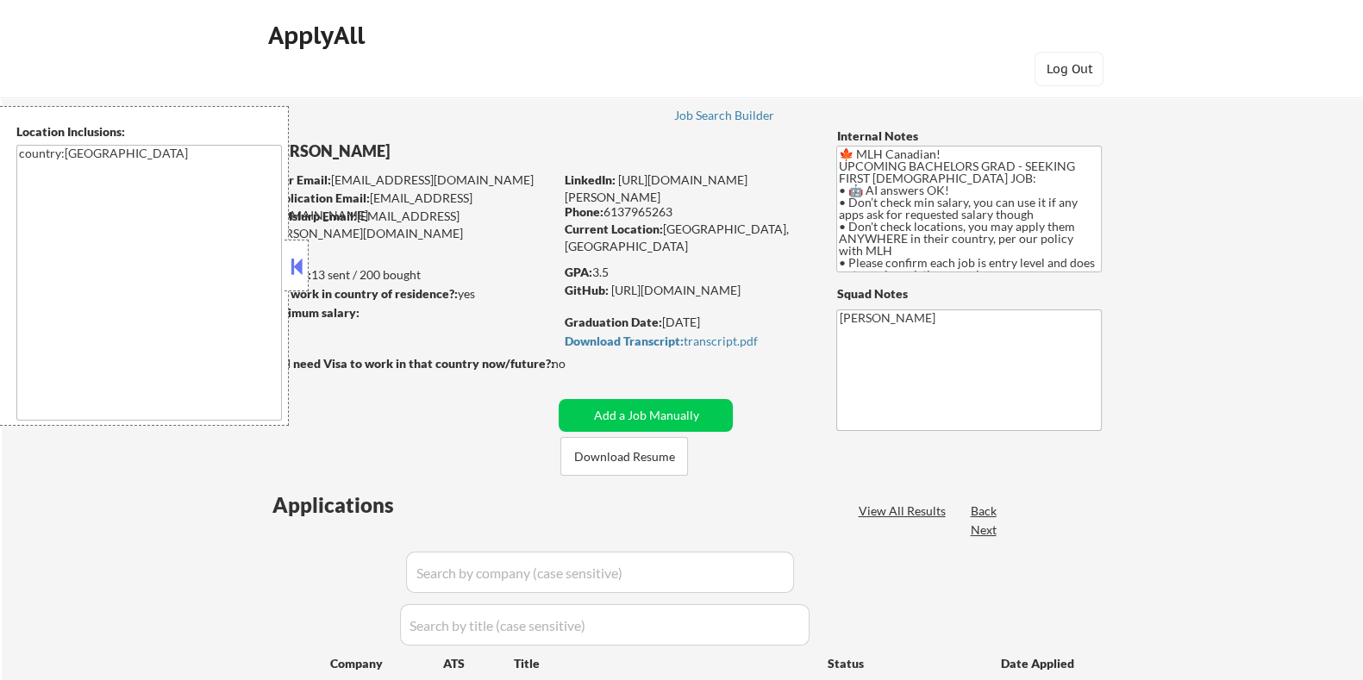
select select ""pending""
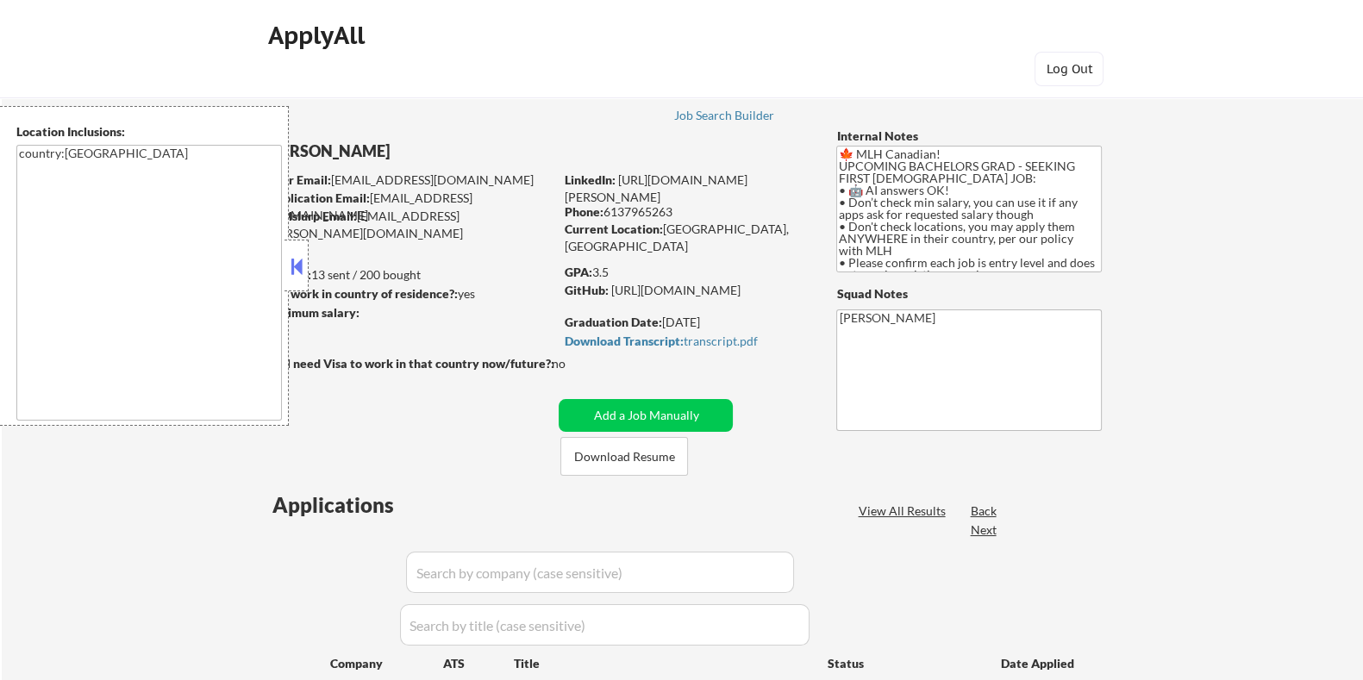
select select ""pending""
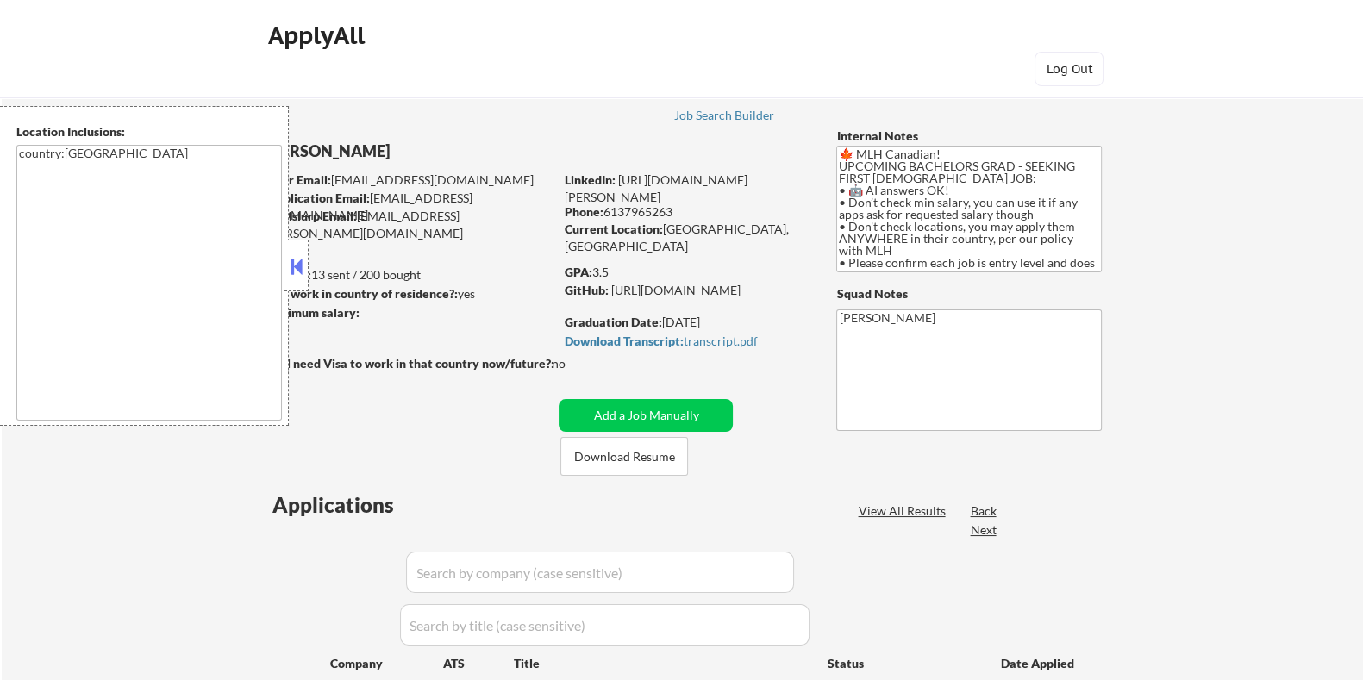
select select ""pending""
click at [293, 259] on button at bounding box center [296, 266] width 19 height 26
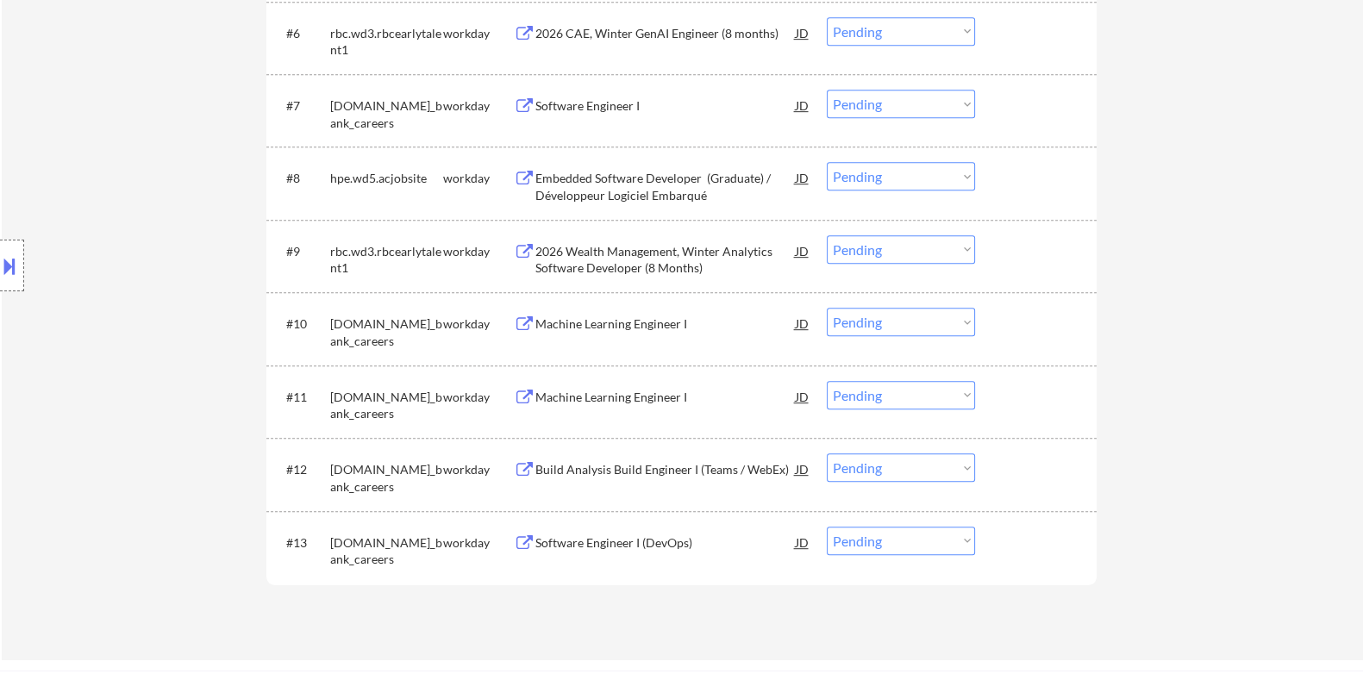
scroll to position [861, 0]
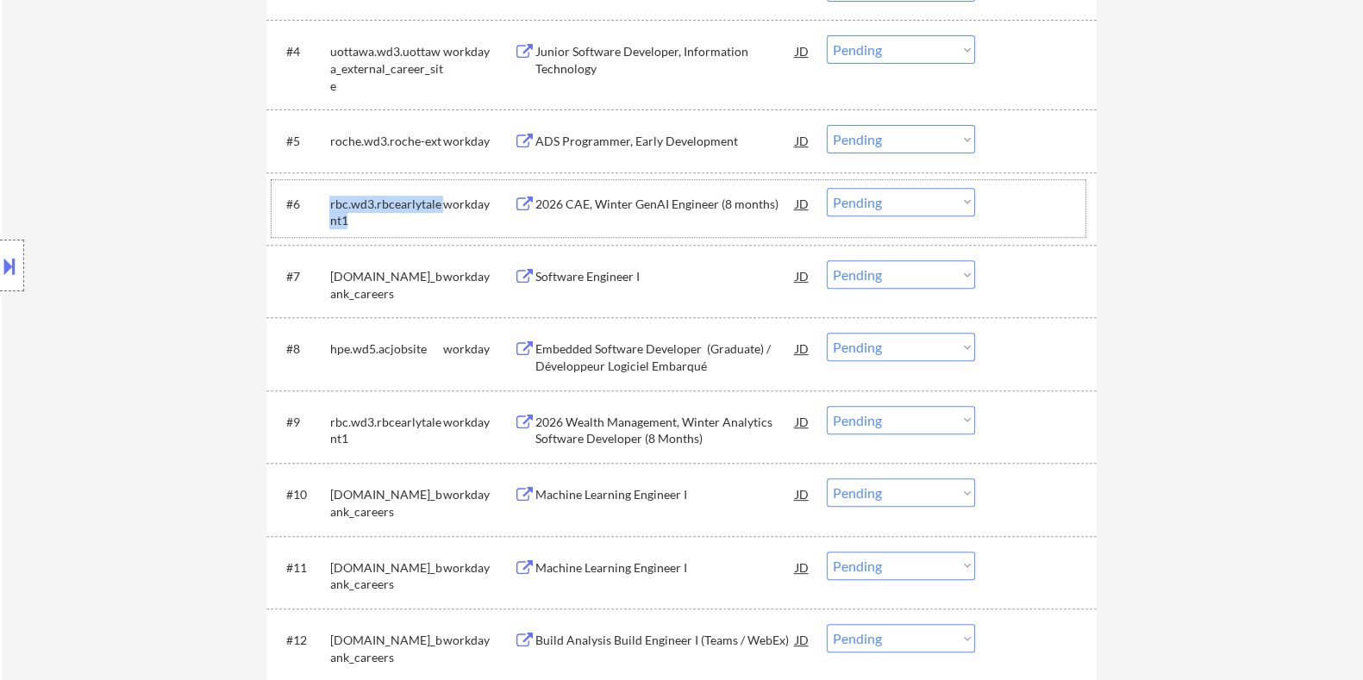
drag, startPoint x: 345, startPoint y: 213, endPoint x: 329, endPoint y: 203, distance: 18.7
click at [329, 203] on div "rbc.wd3.rbcearlytalent1" at bounding box center [385, 213] width 113 height 34
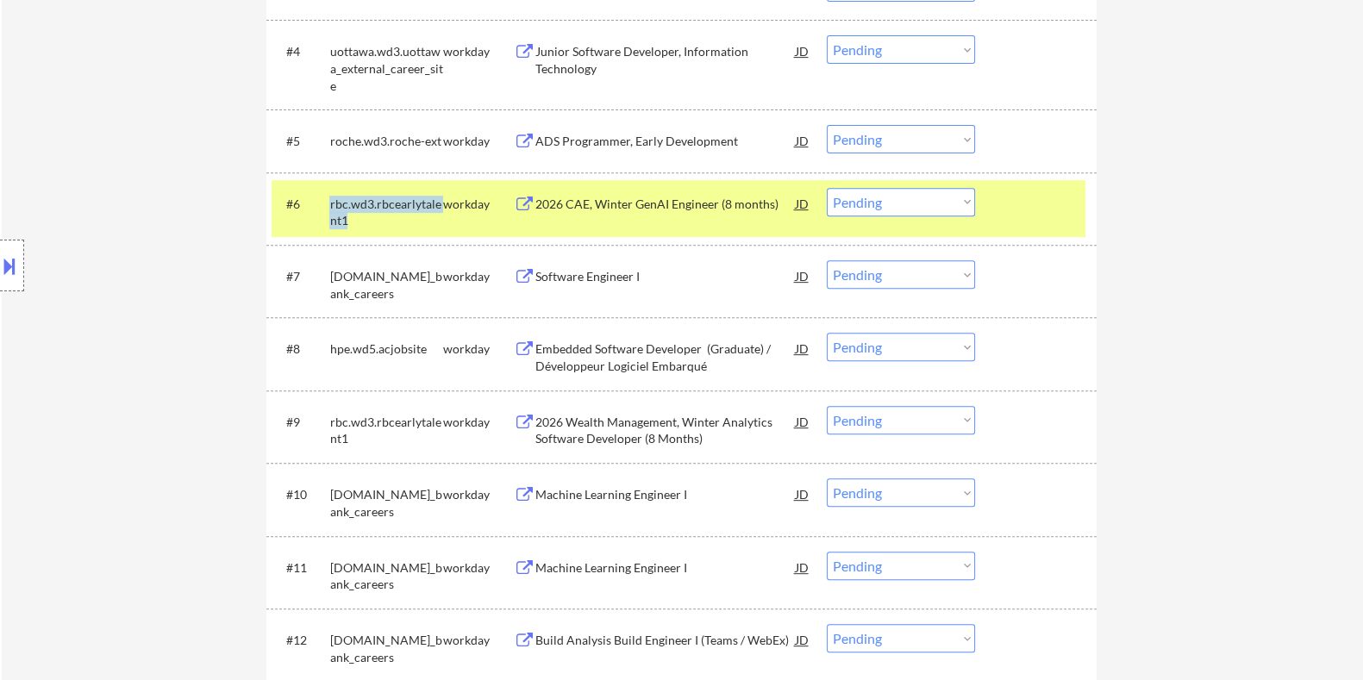
copy div "rbc.wd3.rbcearlytalent1"
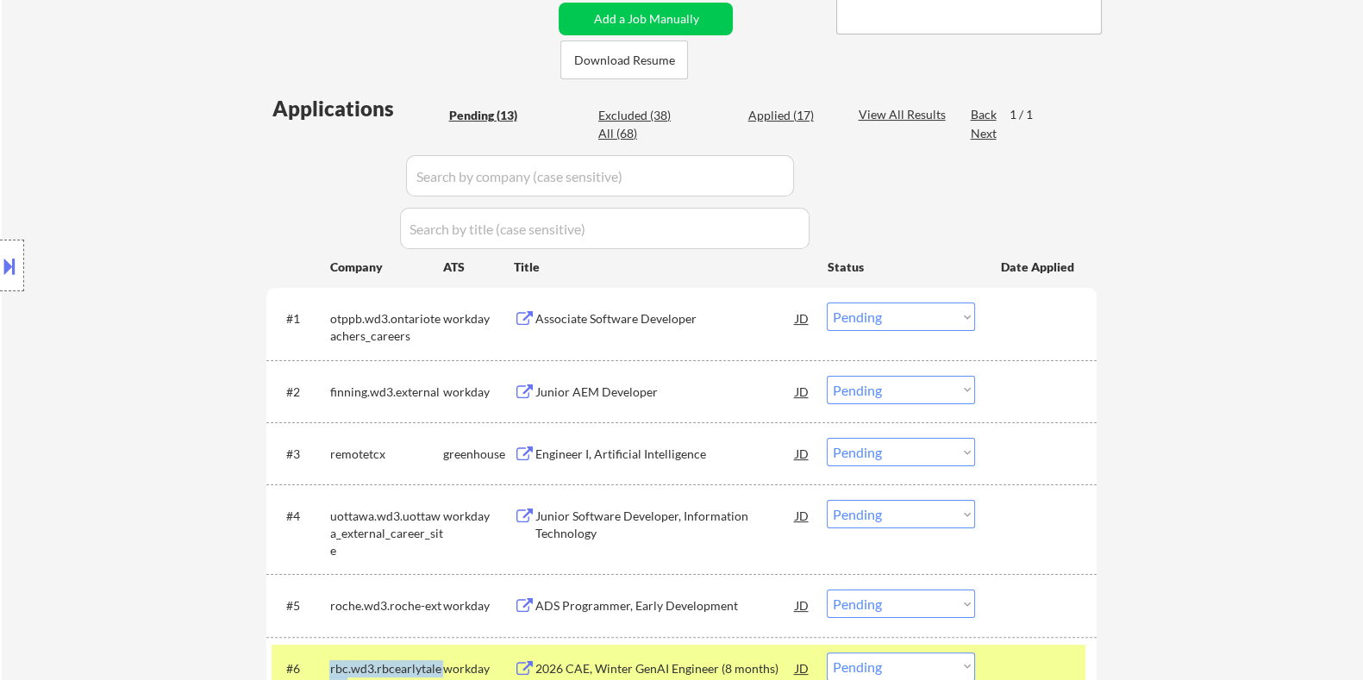
scroll to position [323, 0]
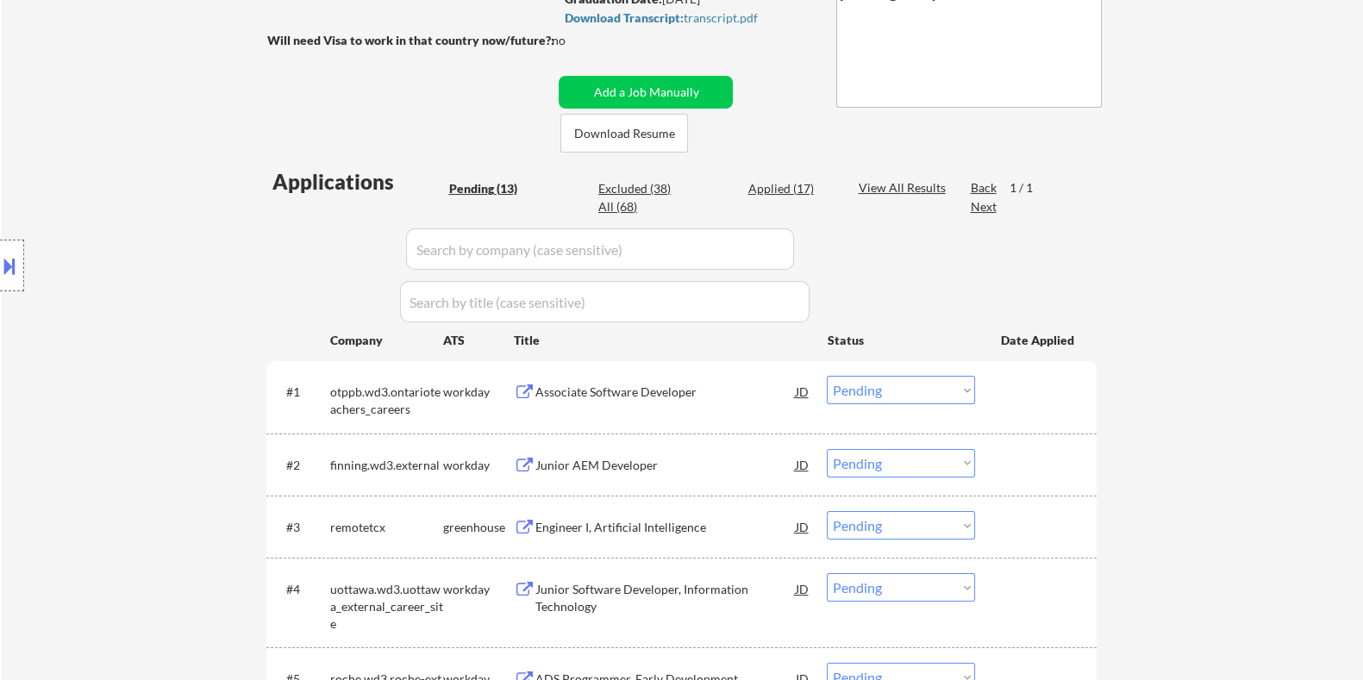
click at [524, 258] on input "input" at bounding box center [600, 248] width 388 height 41
paste input "rbc.wd3.rbcearlytalent1"
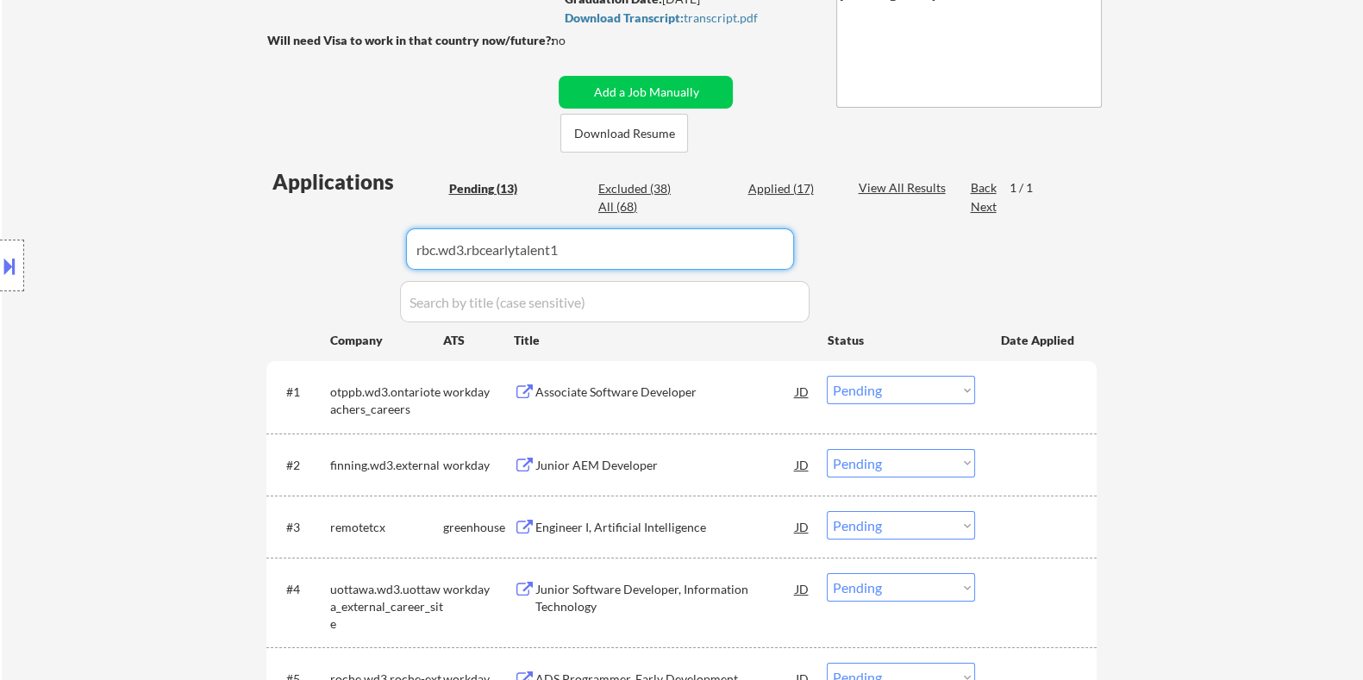
type input "rbc.wd3.rbcearlytalent1"
click at [894, 187] on div "View All Results" at bounding box center [904, 187] width 92 height 17
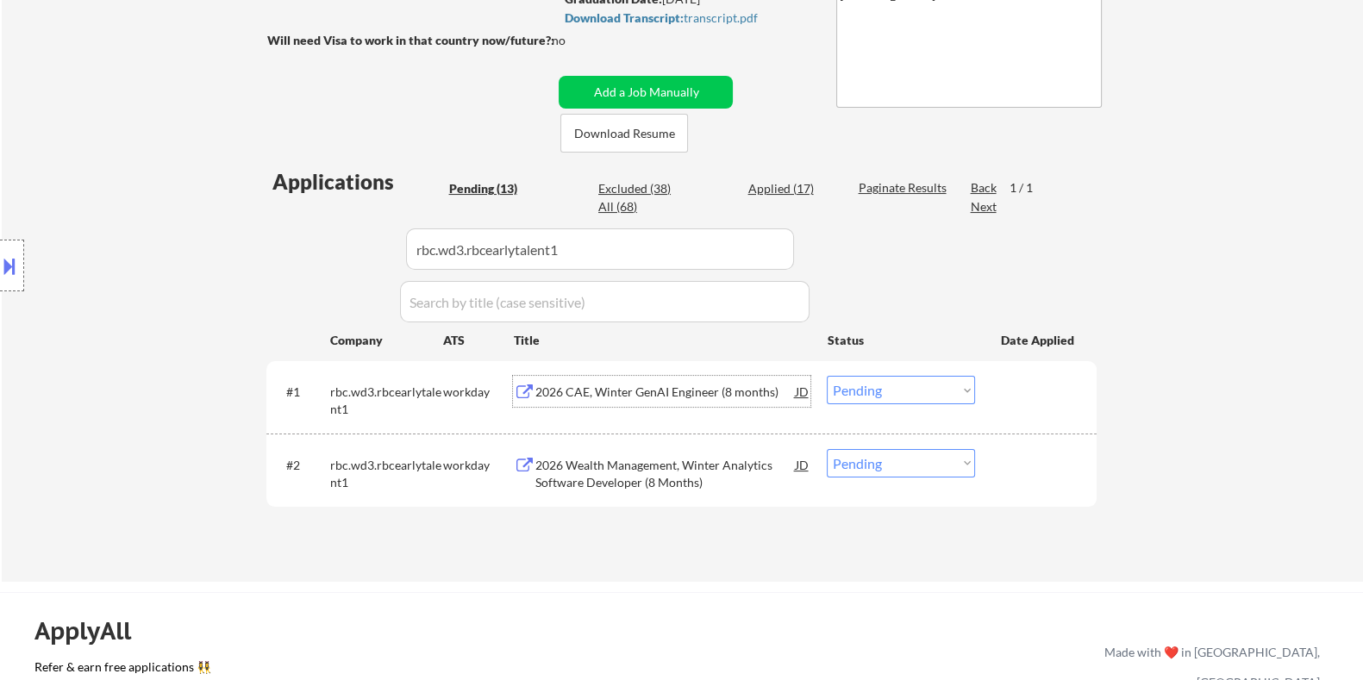
click at [616, 386] on div "2026 CAE, Winter GenAI Engineer (8 months)" at bounding box center [665, 392] width 260 height 17
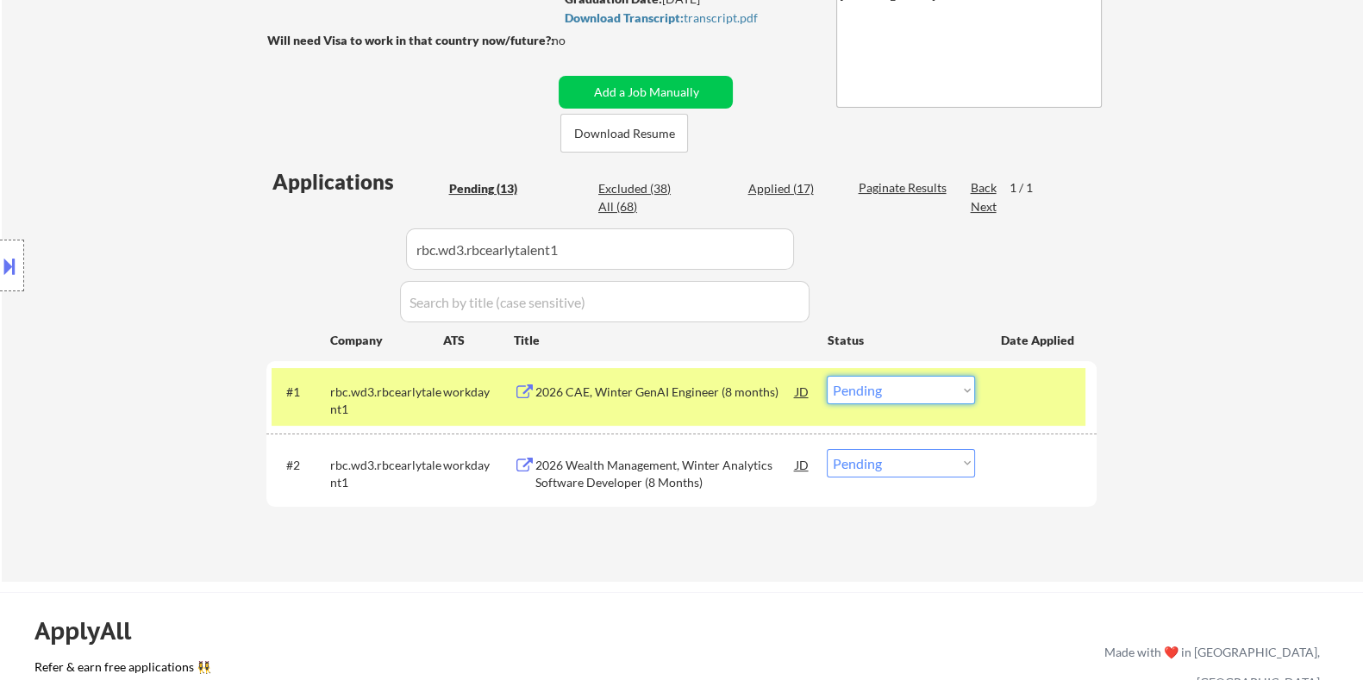
click at [891, 391] on select "Choose an option... Pending Applied Excluded (Questions) Excluded (Expired) Exc…" at bounding box center [901, 390] width 148 height 28
click at [827, 376] on select "Choose an option... Pending Applied Excluded (Questions) Excluded (Expired) Exc…" at bounding box center [901, 390] width 148 height 28
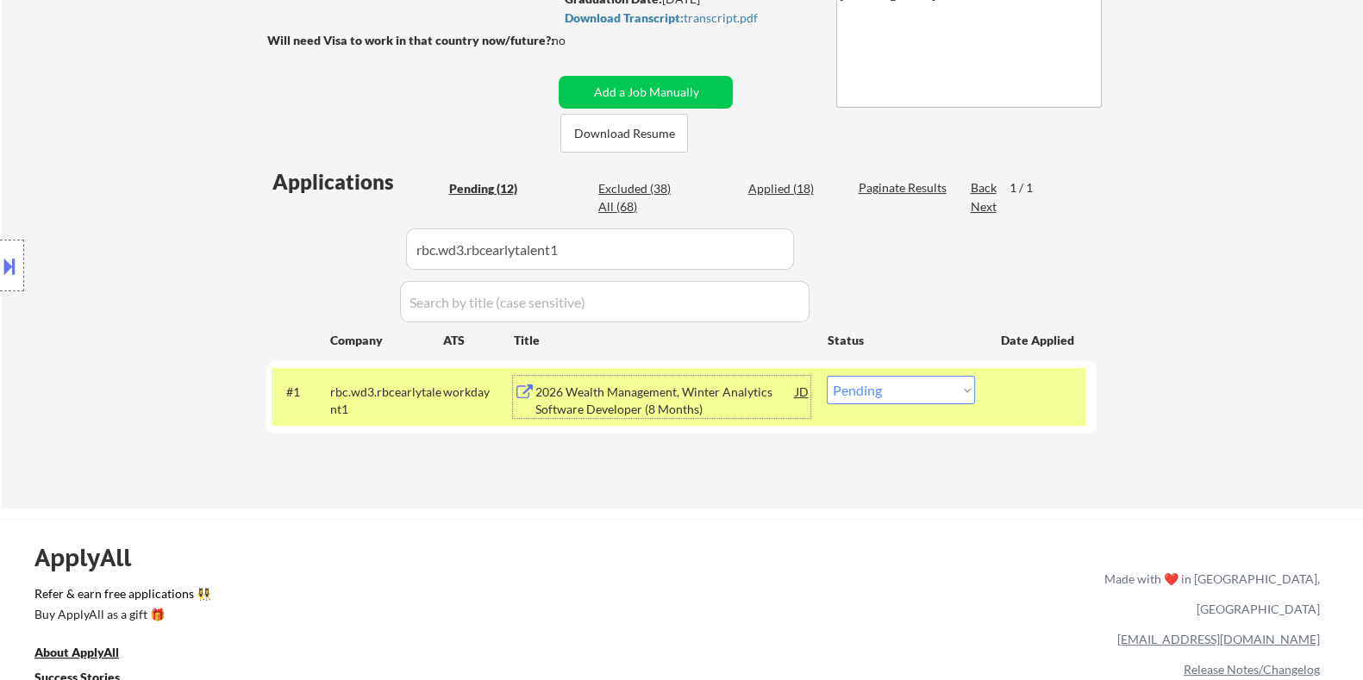
click at [597, 399] on div "2026 Wealth Management, Winter Analytics Software Developer (8 Months)" at bounding box center [665, 401] width 260 height 34
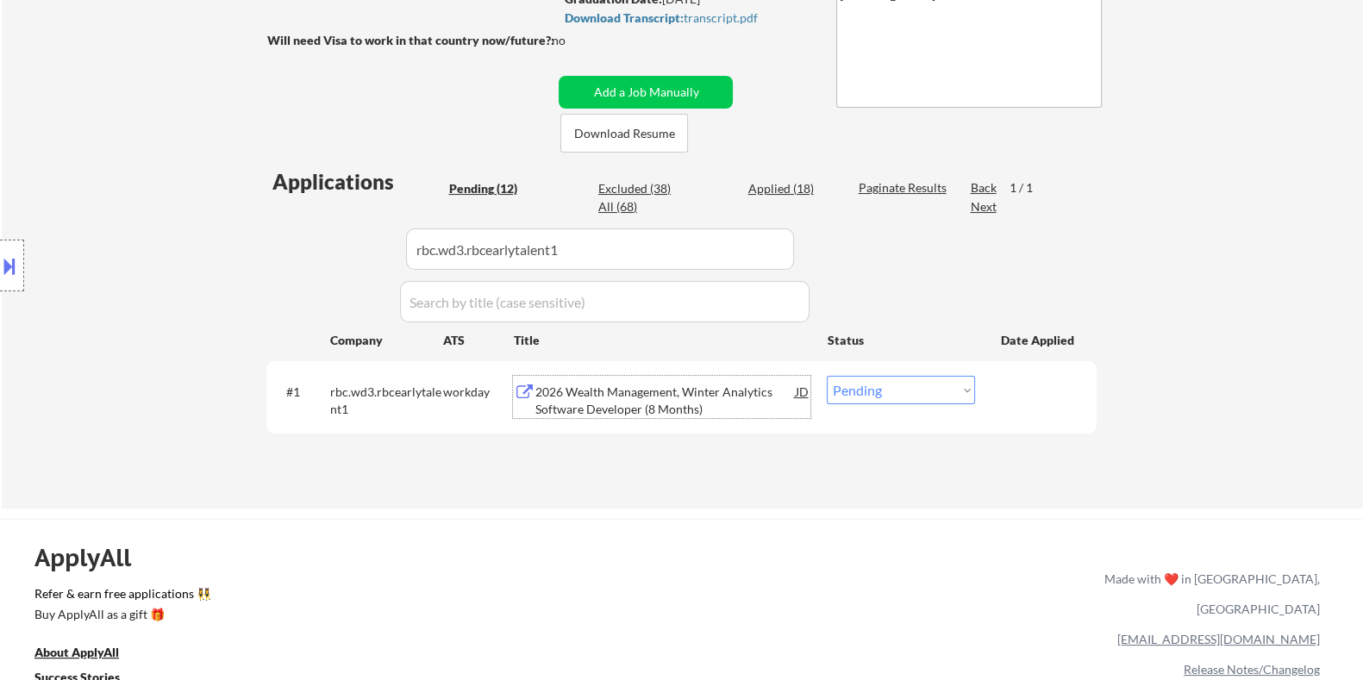
click at [895, 388] on select "Choose an option... Pending Applied Excluded (Questions) Excluded (Expired) Exc…" at bounding box center [901, 390] width 148 height 28
select select ""excluded__expired_""
click at [827, 376] on select "Choose an option... Pending Applied Excluded (Questions) Excluded (Expired) Exc…" at bounding box center [901, 390] width 148 height 28
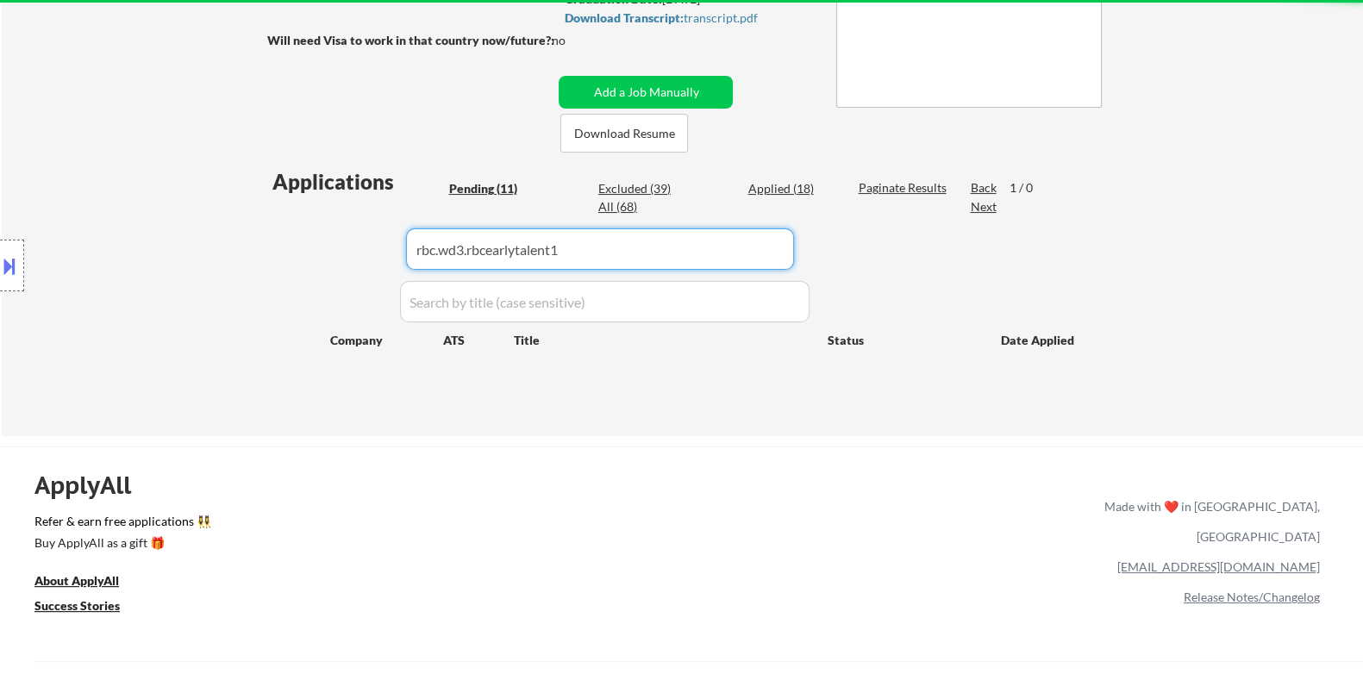
drag, startPoint x: 595, startPoint y: 256, endPoint x: 341, endPoint y: 256, distance: 254.4
click at [341, 256] on div "Applications Pending (11) Excluded (39) Applied (18) All (68) Paginate Results …" at bounding box center [681, 285] width 830 height 236
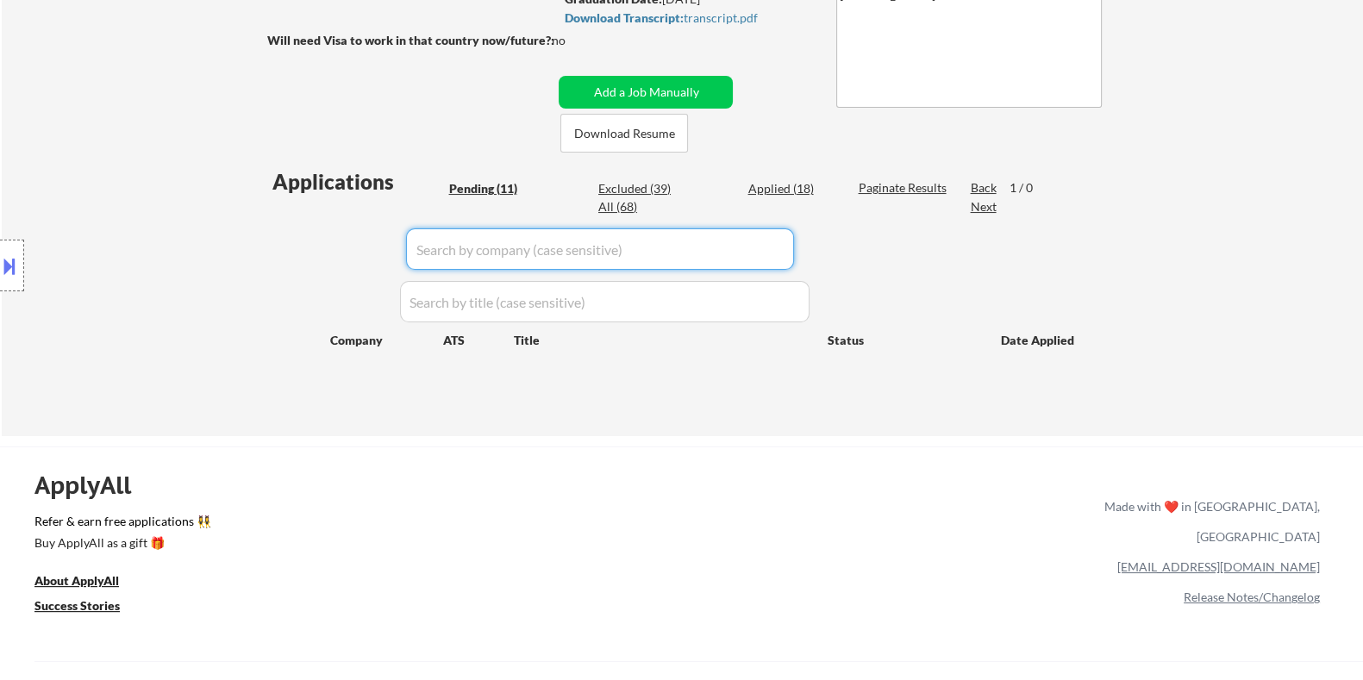
select select ""pending""
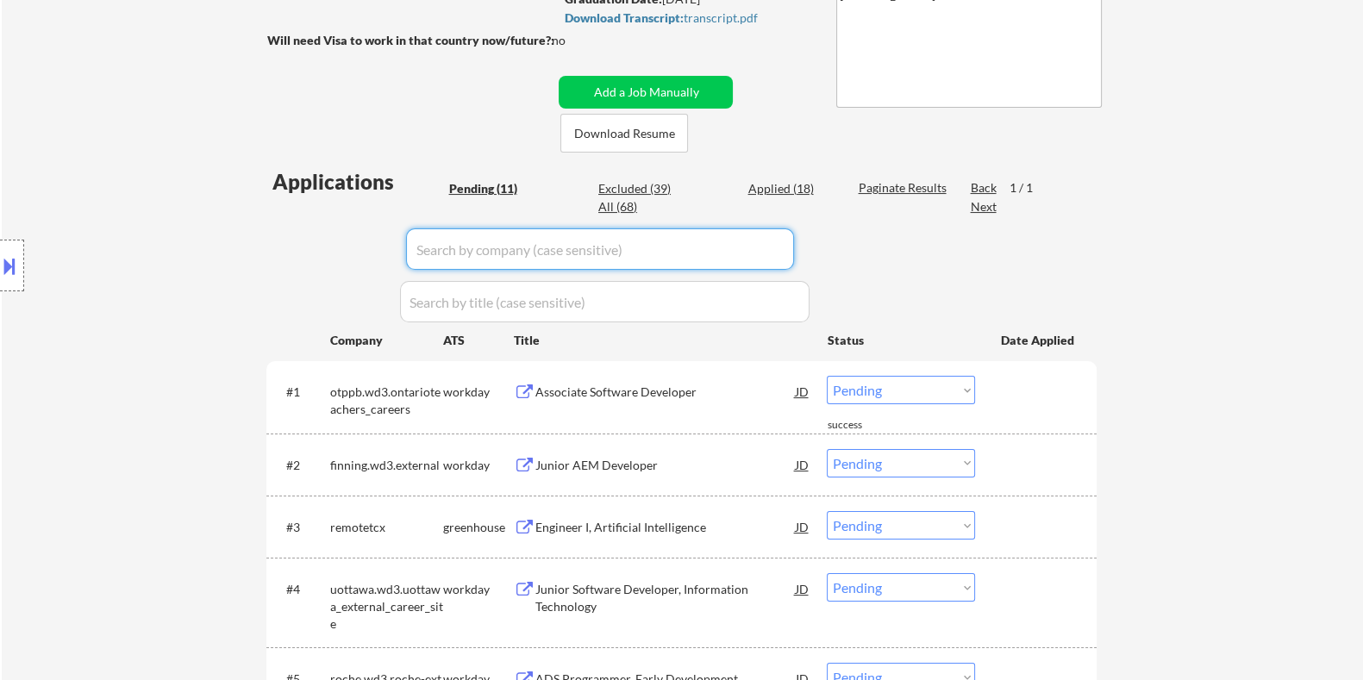
click at [474, 190] on div "Pending (11)" at bounding box center [491, 188] width 86 height 17
click at [480, 180] on div "Pending (11)" at bounding box center [491, 188] width 86 height 17
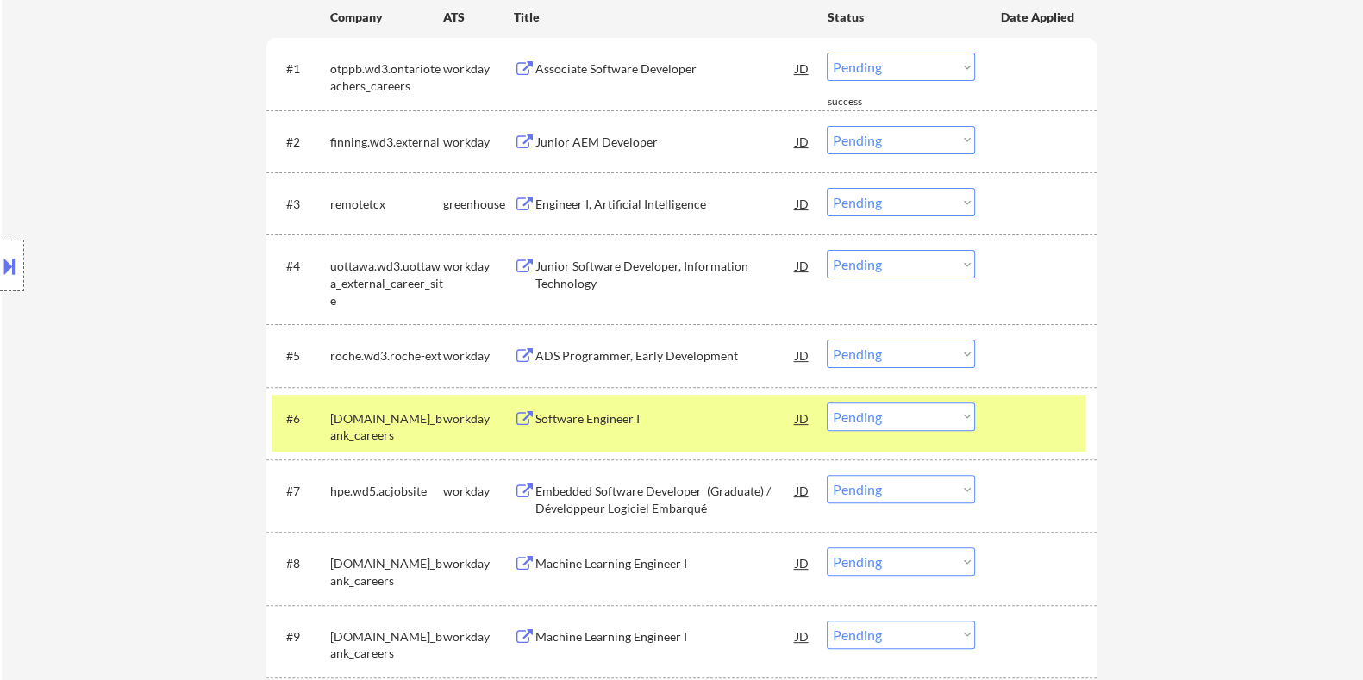
scroll to position [861, 0]
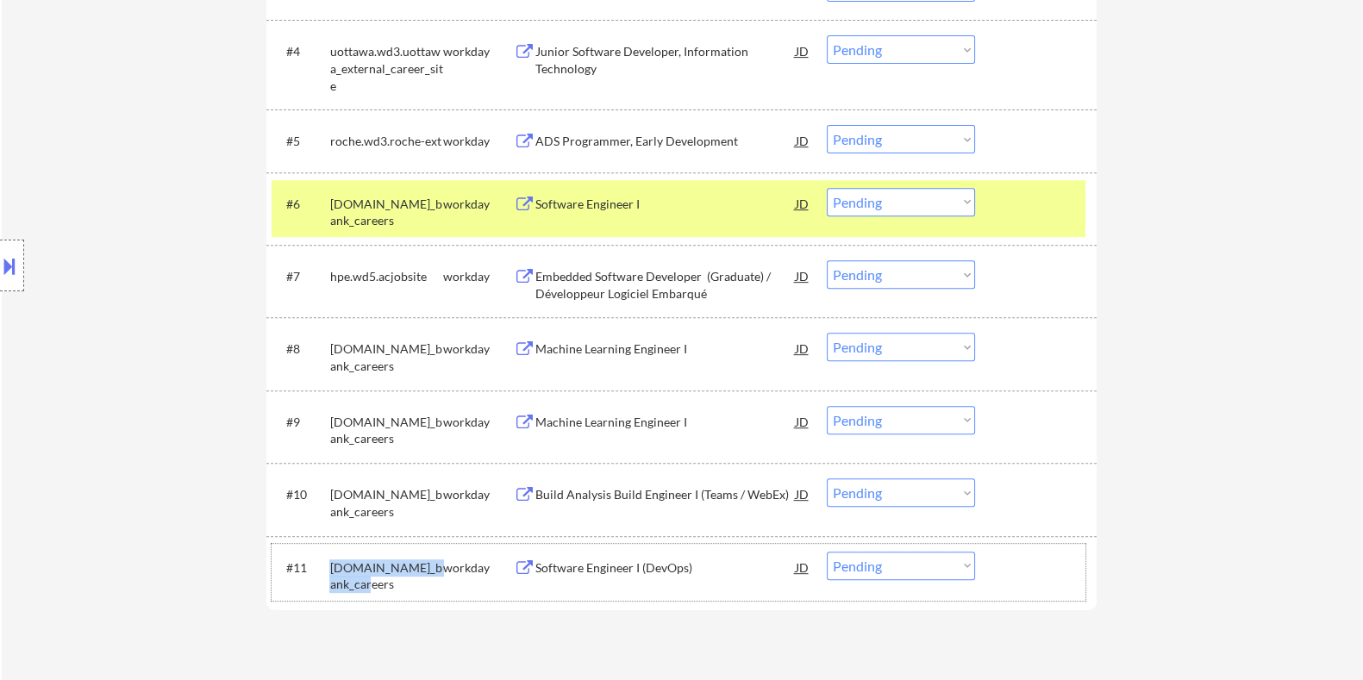
drag, startPoint x: 360, startPoint y: 579, endPoint x: 330, endPoint y: 566, distance: 33.2
click at [330, 566] on div "td.wd3.td_bank_careers" at bounding box center [385, 577] width 113 height 34
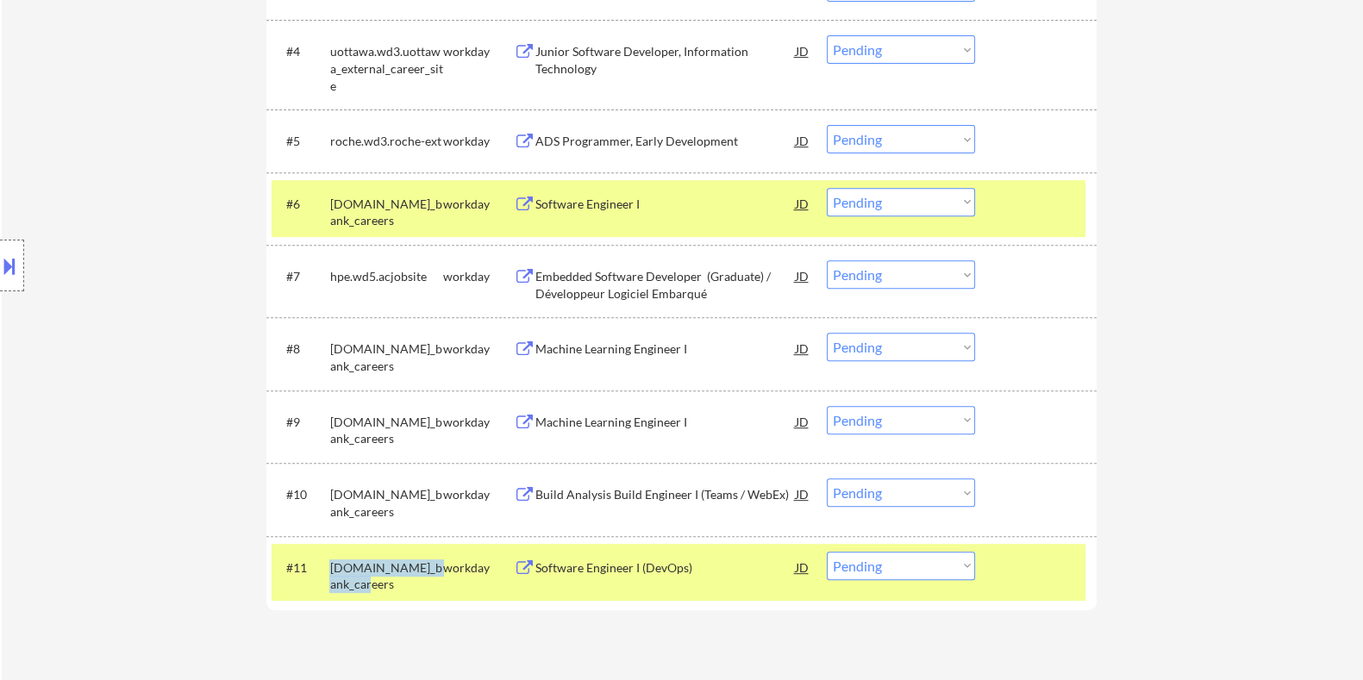
copy div "td.wd3.td_bank_careers"
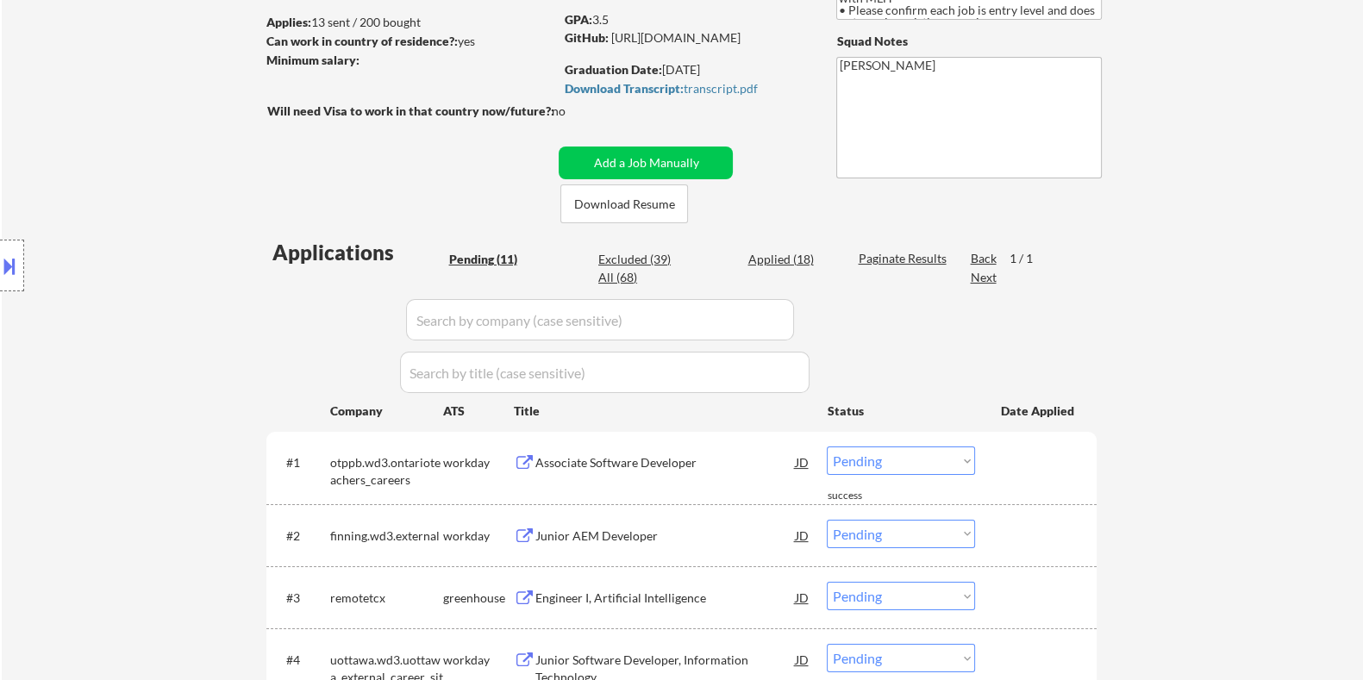
scroll to position [107, 0]
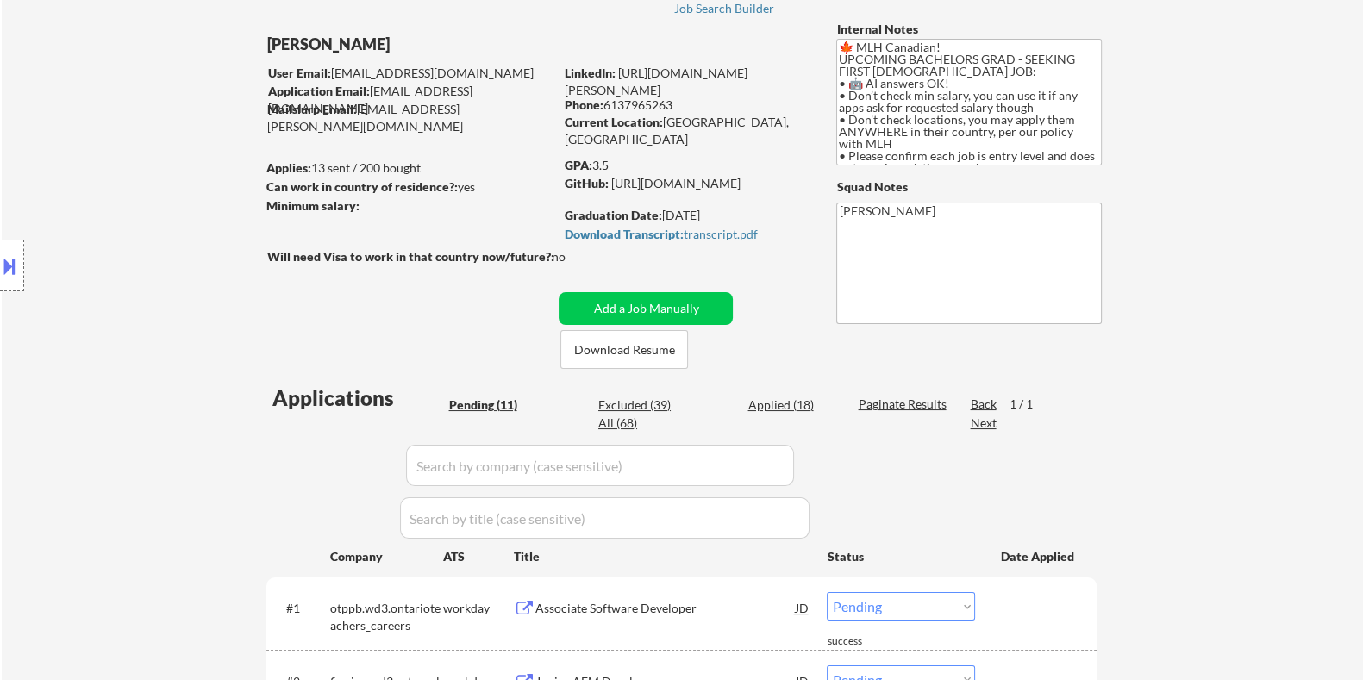
click at [445, 462] on input "input" at bounding box center [600, 465] width 388 height 41
paste input "td.wd3.td_bank_careers"
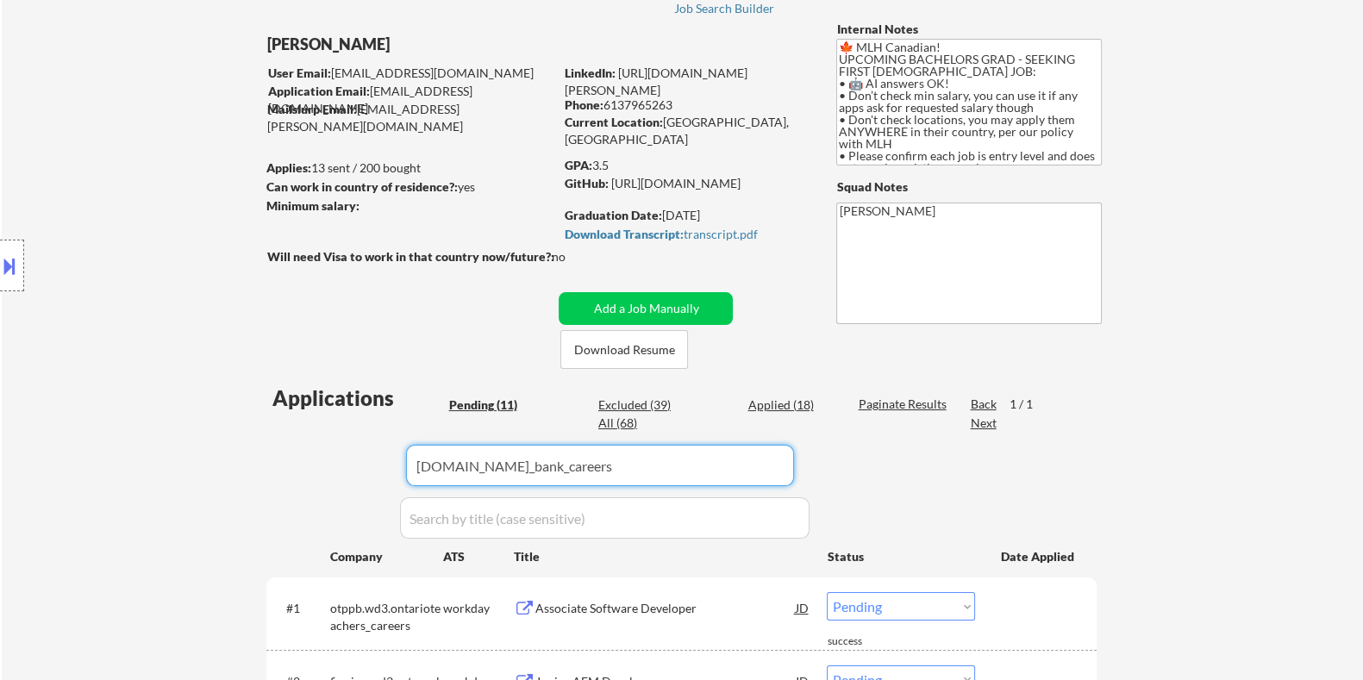
type input "td.wd3.td_bank_careers"
click at [880, 404] on div "Paginate Results" at bounding box center [904, 404] width 92 height 17
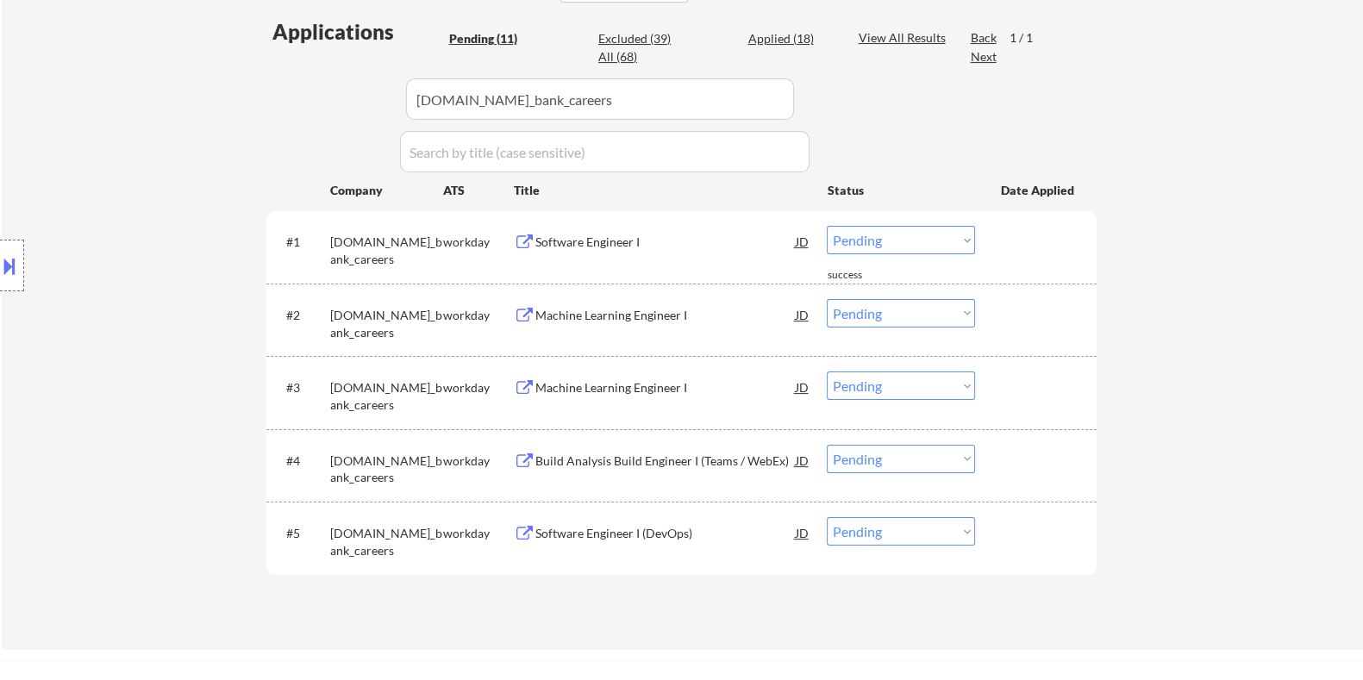
scroll to position [647, 0]
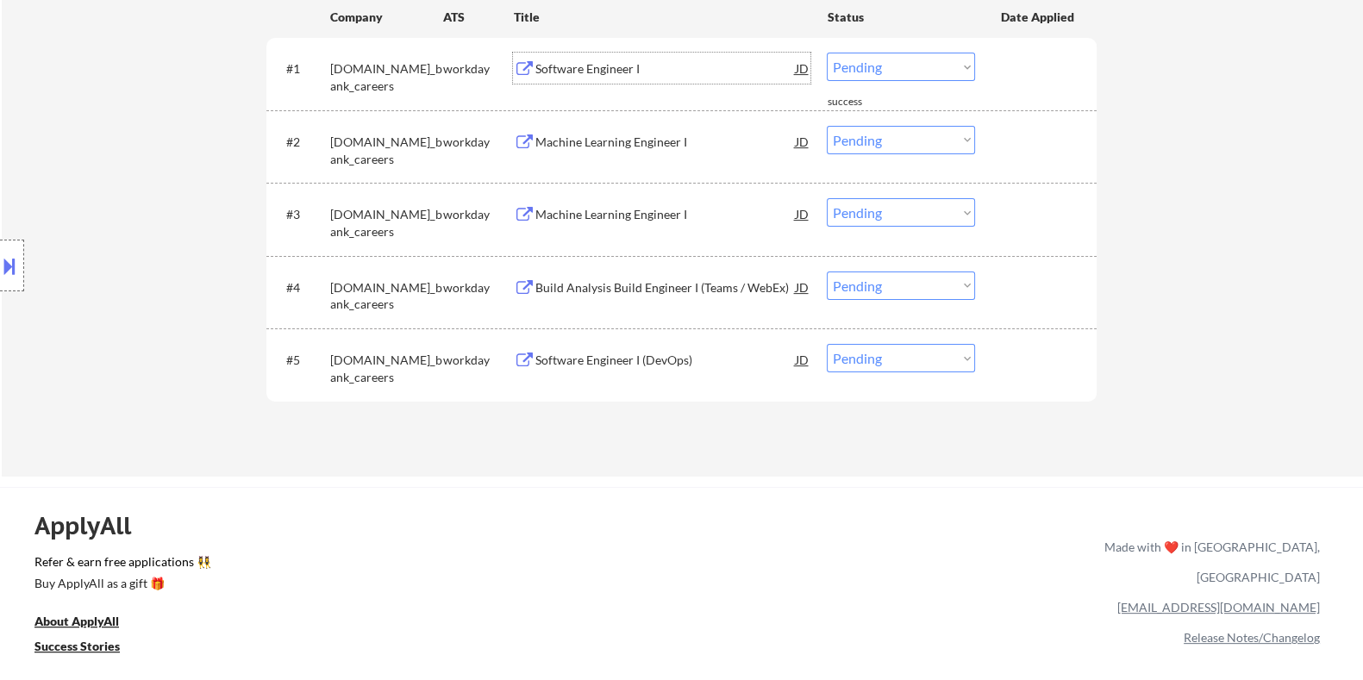
click at [612, 71] on div "Software Engineer I" at bounding box center [665, 68] width 260 height 17
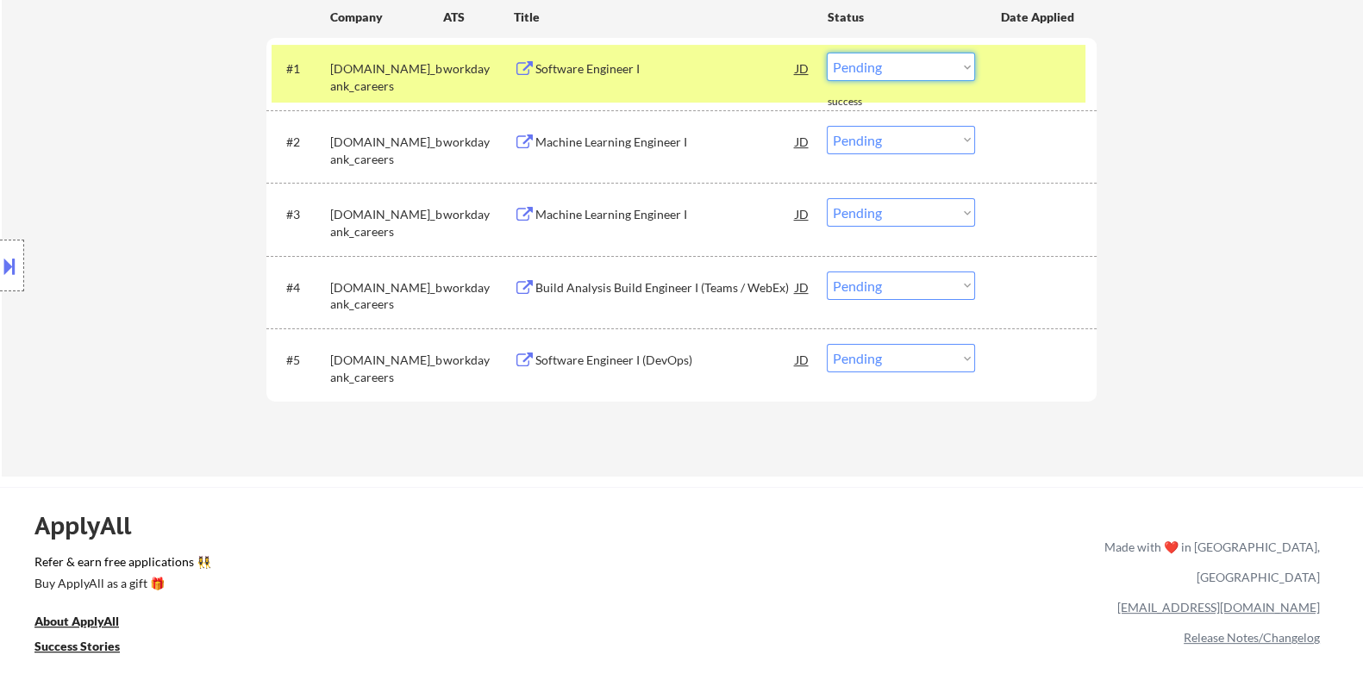
click at [897, 66] on select "Choose an option... Pending Applied Excluded (Questions) Excluded (Expired) Exc…" at bounding box center [901, 67] width 148 height 28
click at [827, 53] on select "Choose an option... Pending Applied Excluded (Questions) Excluded (Expired) Exc…" at bounding box center [901, 67] width 148 height 28
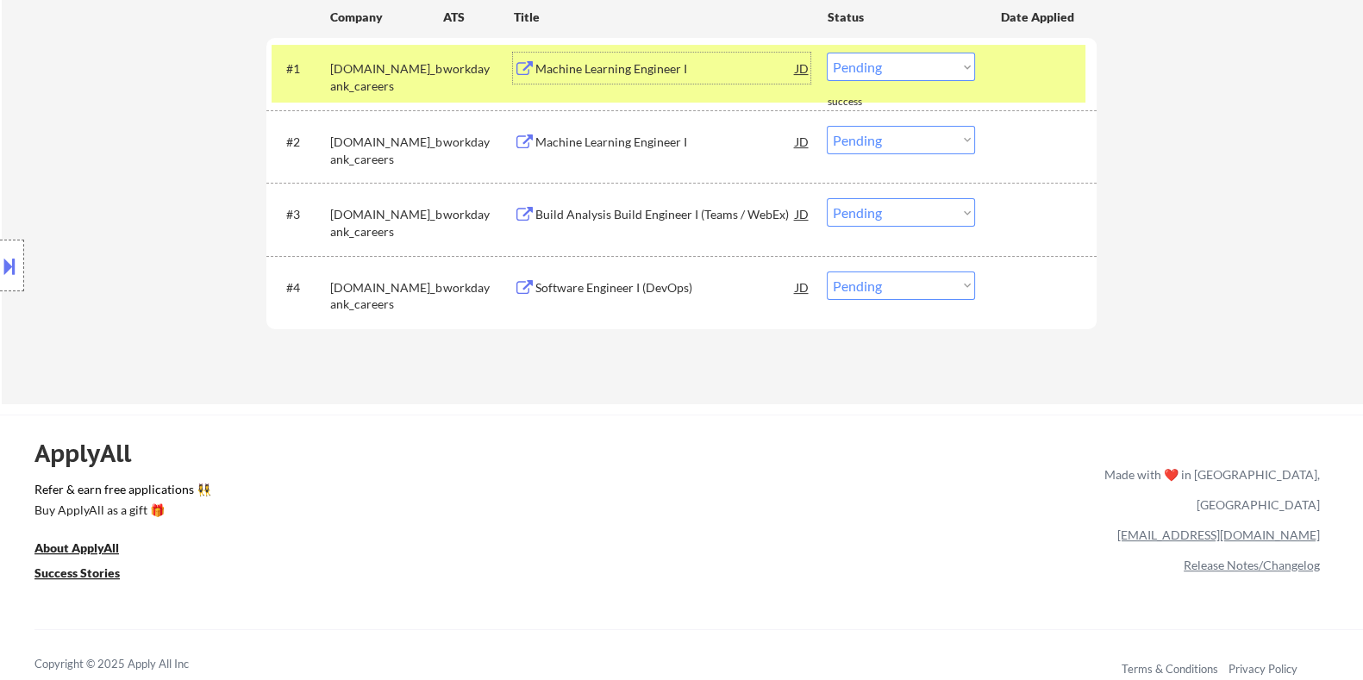
click at [608, 62] on div "Machine Learning Engineer I" at bounding box center [665, 68] width 260 height 17
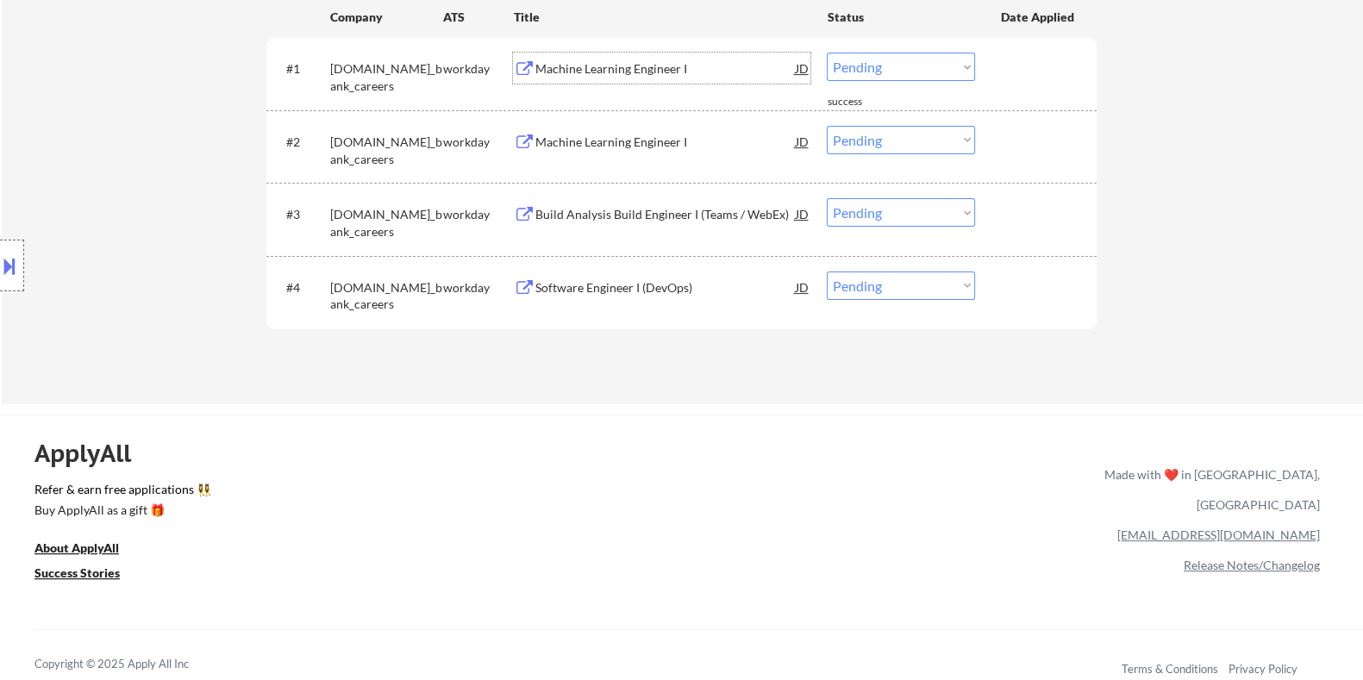
click at [901, 64] on select "Choose an option... Pending Applied Excluded (Questions) Excluded (Expired) Exc…" at bounding box center [901, 67] width 148 height 28
click at [827, 53] on select "Choose an option... Pending Applied Excluded (Questions) Excluded (Expired) Exc…" at bounding box center [901, 67] width 148 height 28
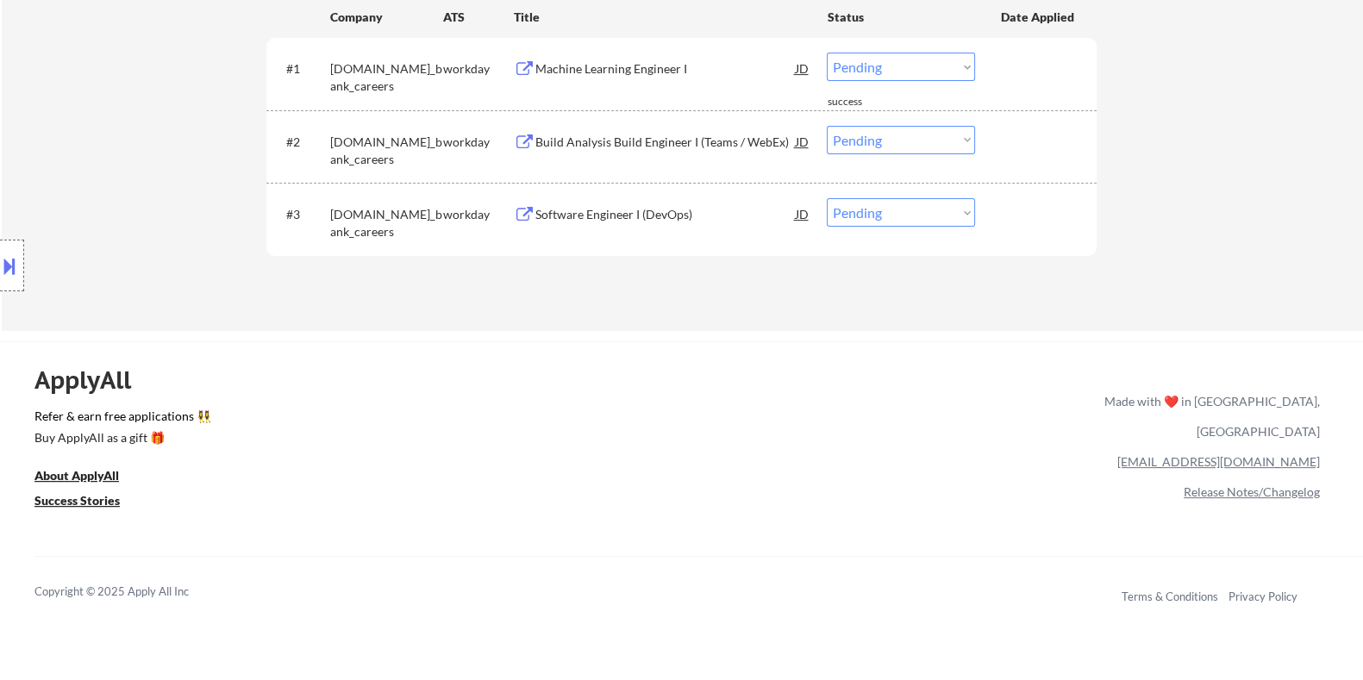
click at [624, 68] on div "Machine Learning Engineer I" at bounding box center [665, 68] width 260 height 17
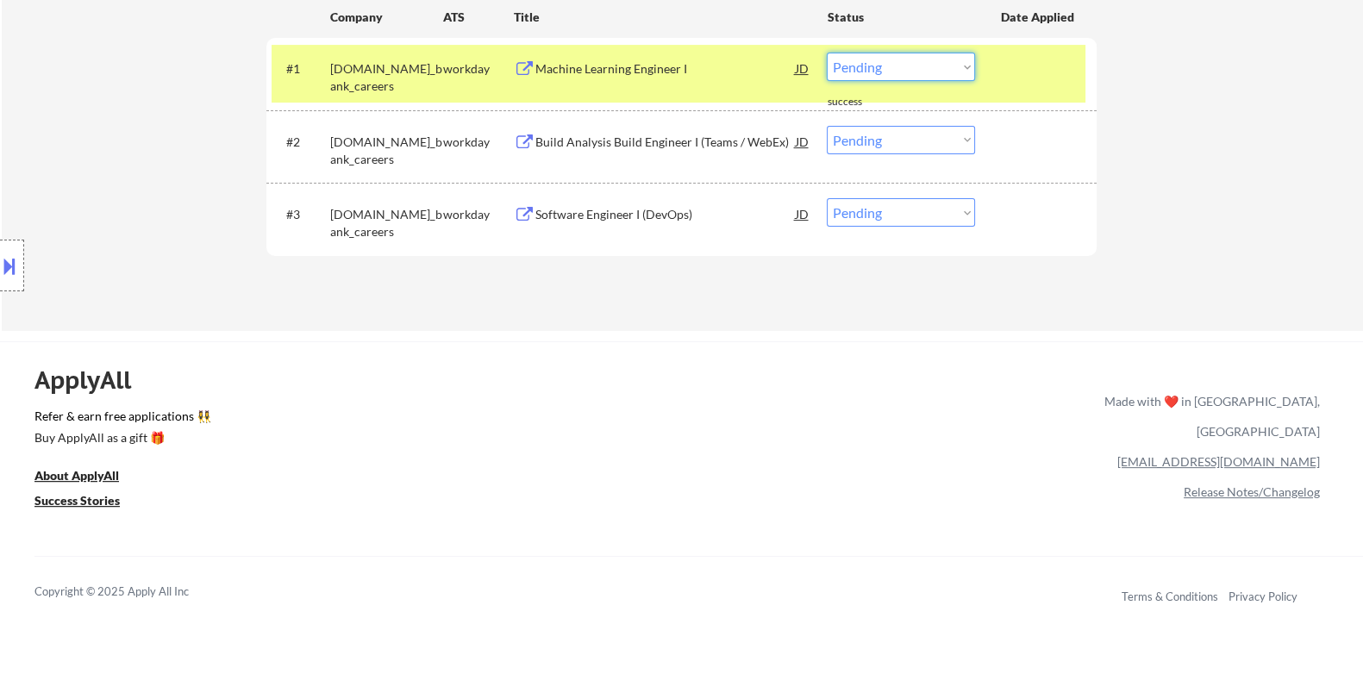
click at [913, 63] on select "Choose an option... Pending Applied Excluded (Questions) Excluded (Expired) Exc…" at bounding box center [901, 67] width 148 height 28
click at [827, 53] on select "Choose an option... Pending Applied Excluded (Questions) Excluded (Expired) Exc…" at bounding box center [901, 67] width 148 height 28
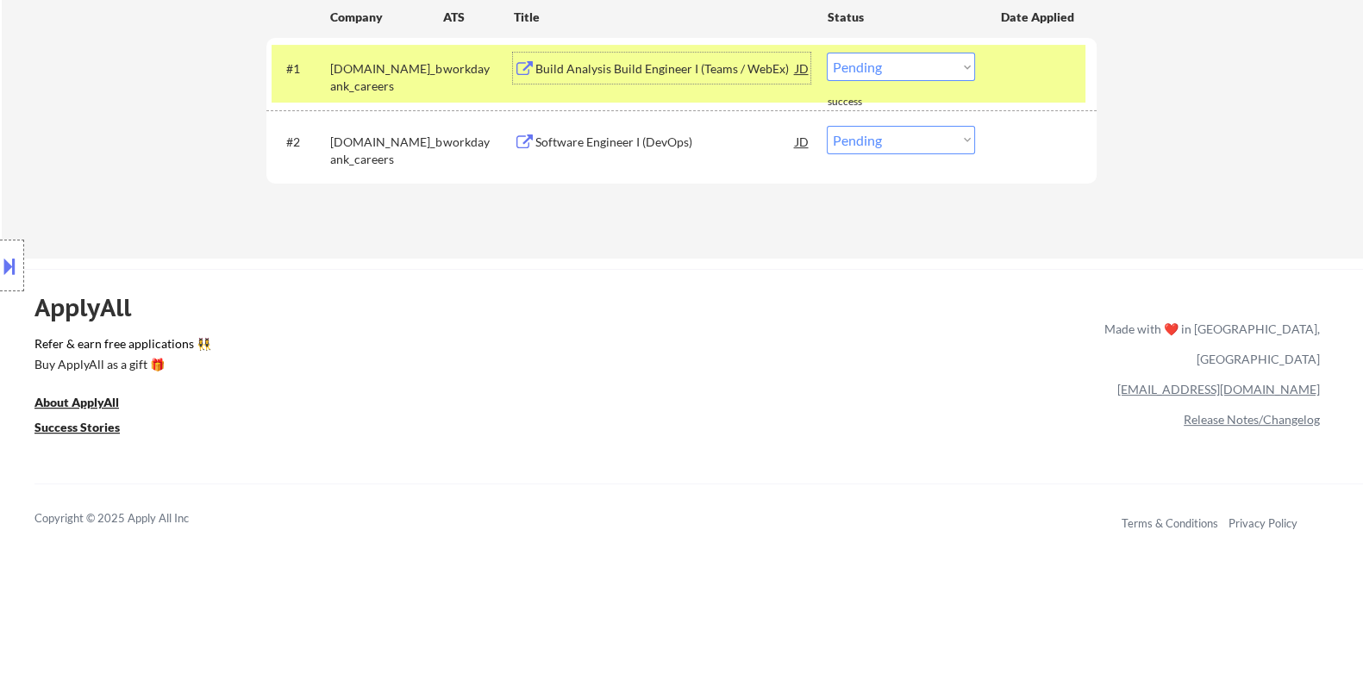
click at [656, 71] on div "Build Analysis Build Engineer I (Teams / WebEx)" at bounding box center [665, 68] width 260 height 17
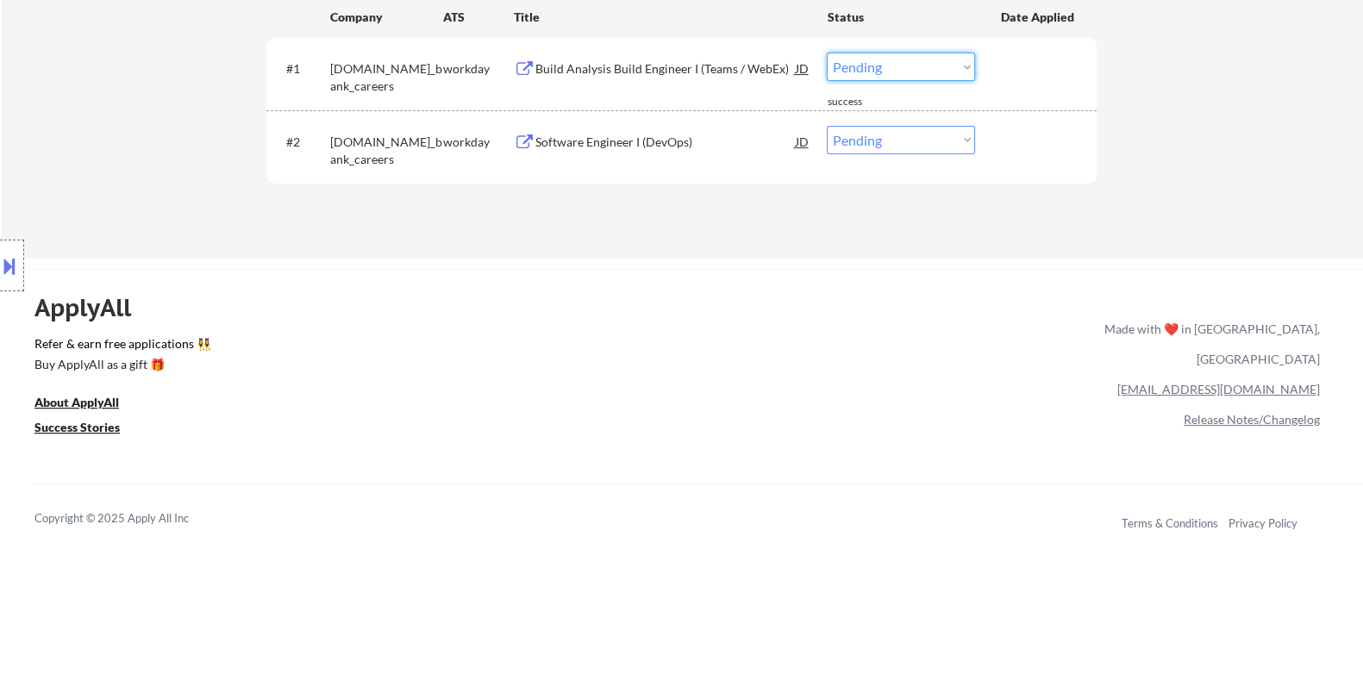
click at [884, 68] on select "Choose an option... Pending Applied Excluded (Questions) Excluded (Expired) Exc…" at bounding box center [901, 67] width 148 height 28
click at [827, 53] on select "Choose an option... Pending Applied Excluded (Questions) Excluded (Expired) Exc…" at bounding box center [901, 67] width 148 height 28
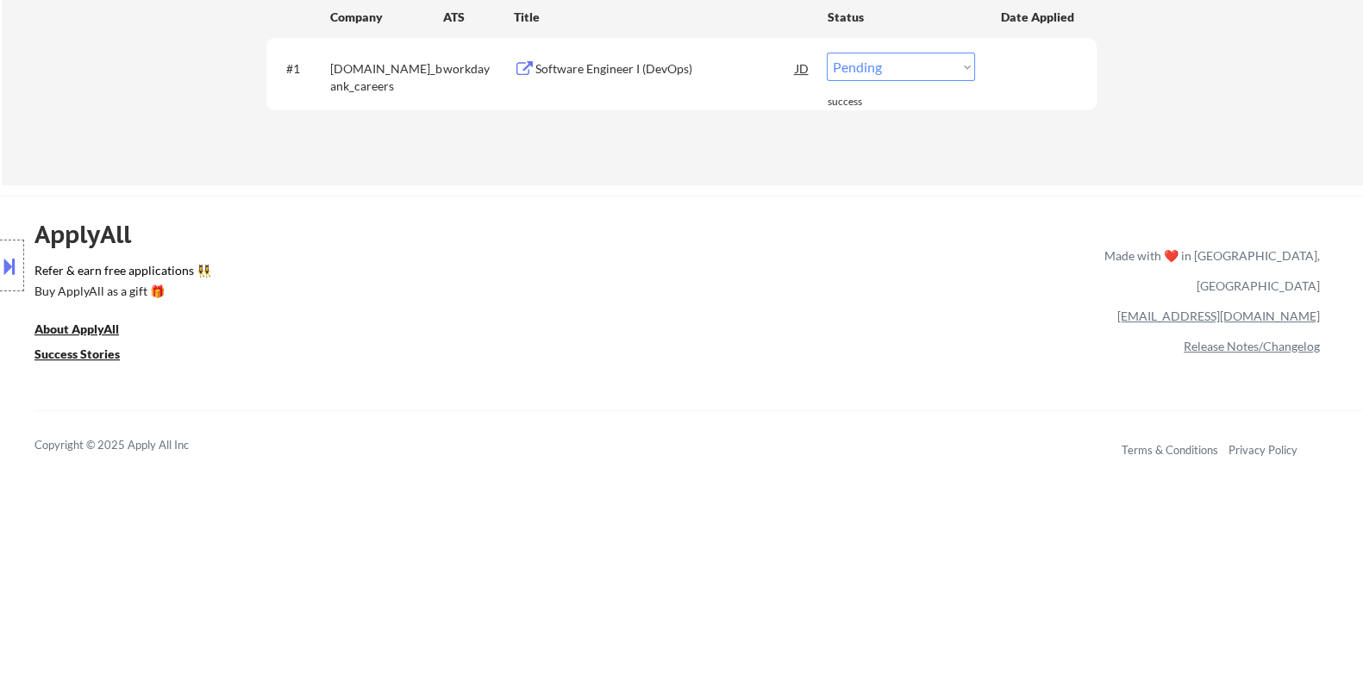
click at [657, 71] on div "Software Engineer I (DevOps)" at bounding box center [665, 68] width 260 height 17
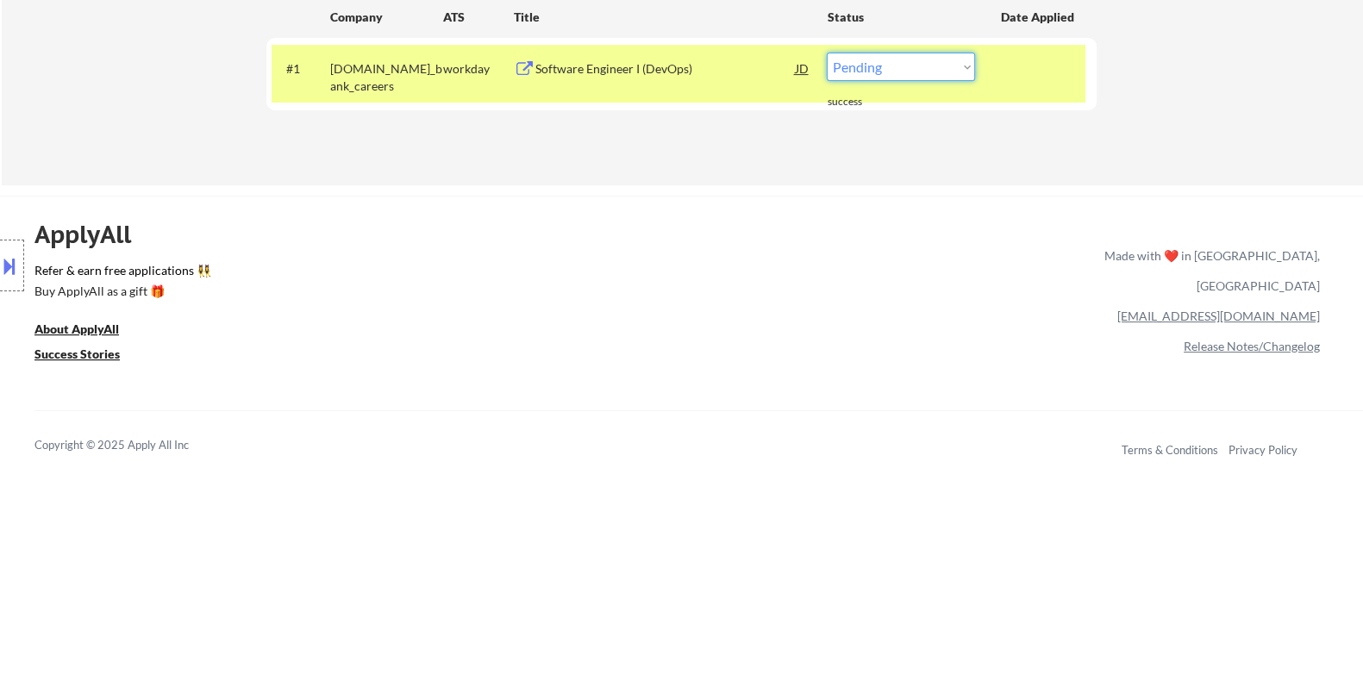
click at [954, 65] on select "Choose an option... Pending Applied Excluded (Questions) Excluded (Expired) Exc…" at bounding box center [901, 67] width 148 height 28
select select ""excluded__bad_match_""
click at [827, 53] on select "Choose an option... Pending Applied Excluded (Questions) Excluded (Expired) Exc…" at bounding box center [901, 67] width 148 height 28
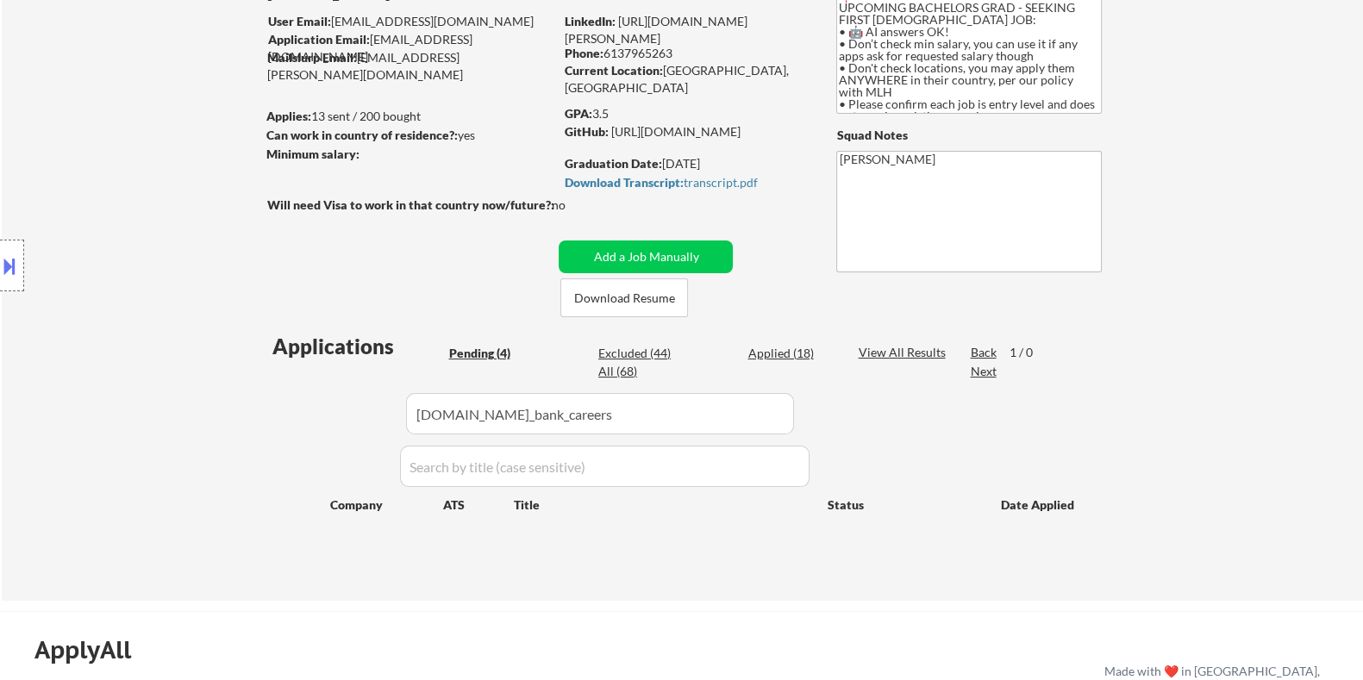
scroll to position [107, 0]
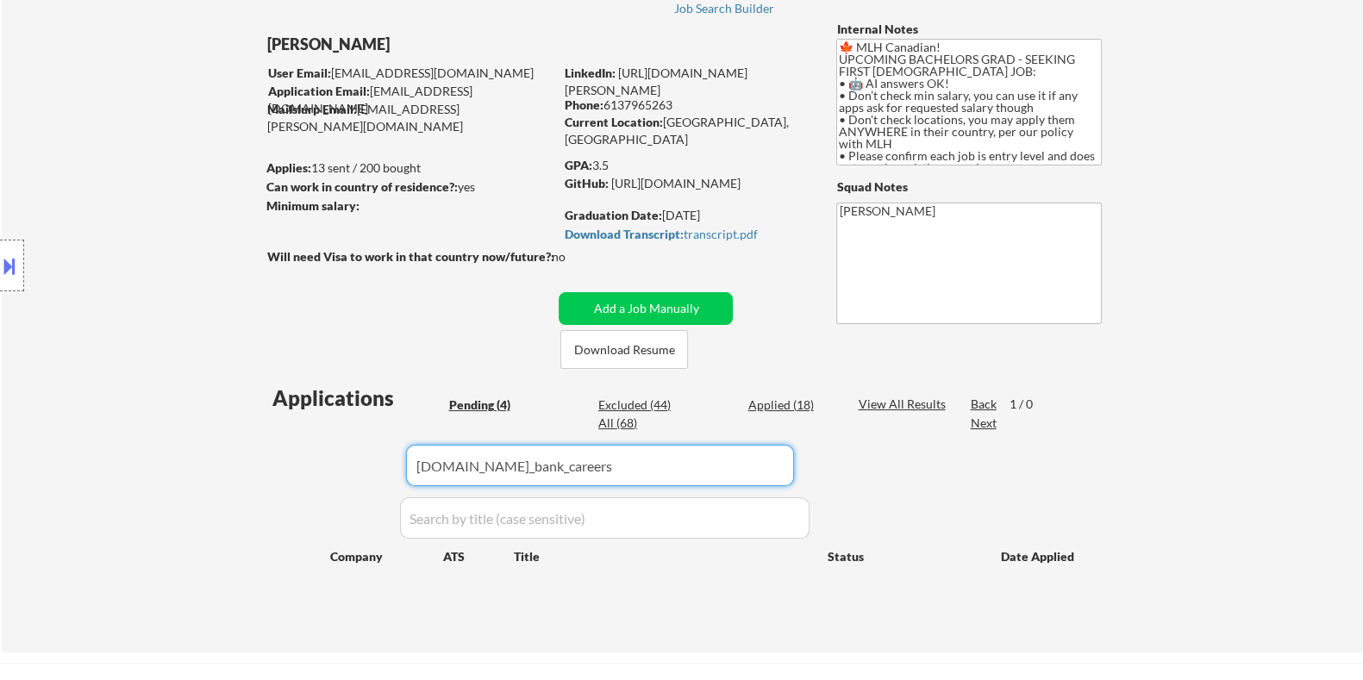
drag, startPoint x: 598, startPoint y: 464, endPoint x: 328, endPoint y: 463, distance: 270.7
click at [328, 463] on div "Applications Pending (4) Excluded (44) Applied (18) All (68) View All Results B…" at bounding box center [681, 502] width 830 height 236
select select ""pending""
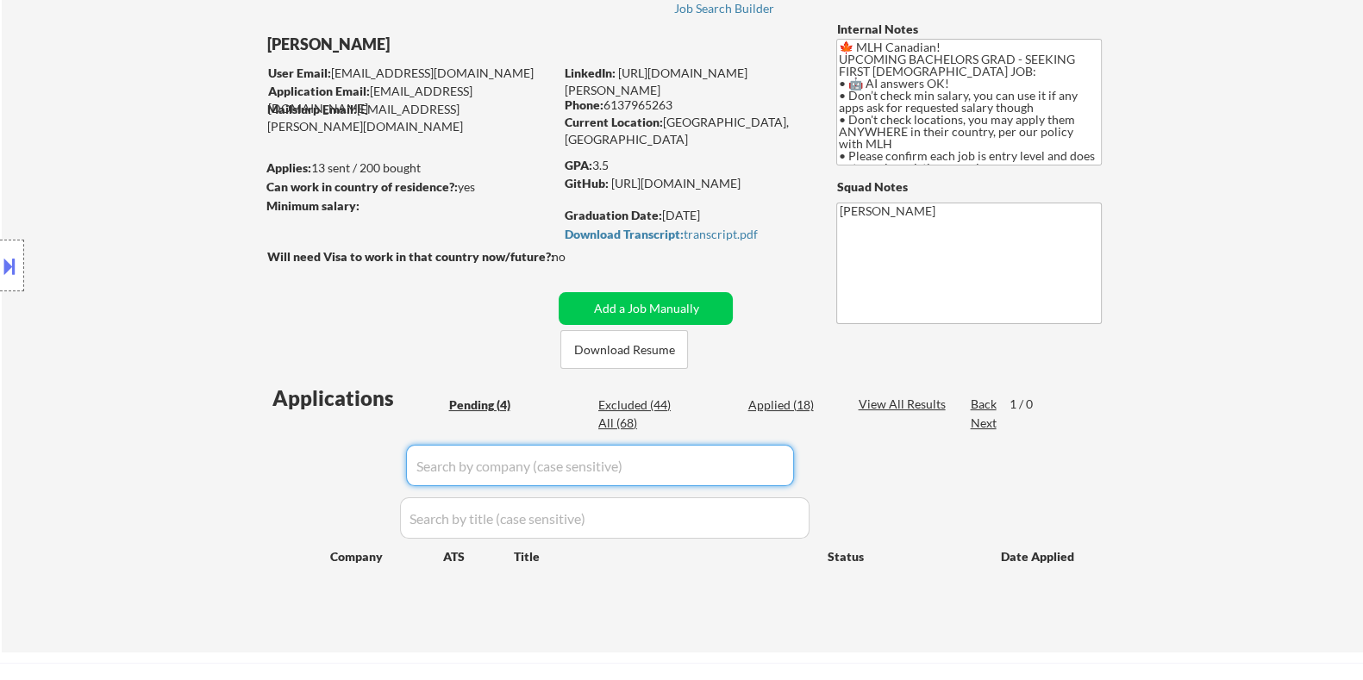
select select ""pending""
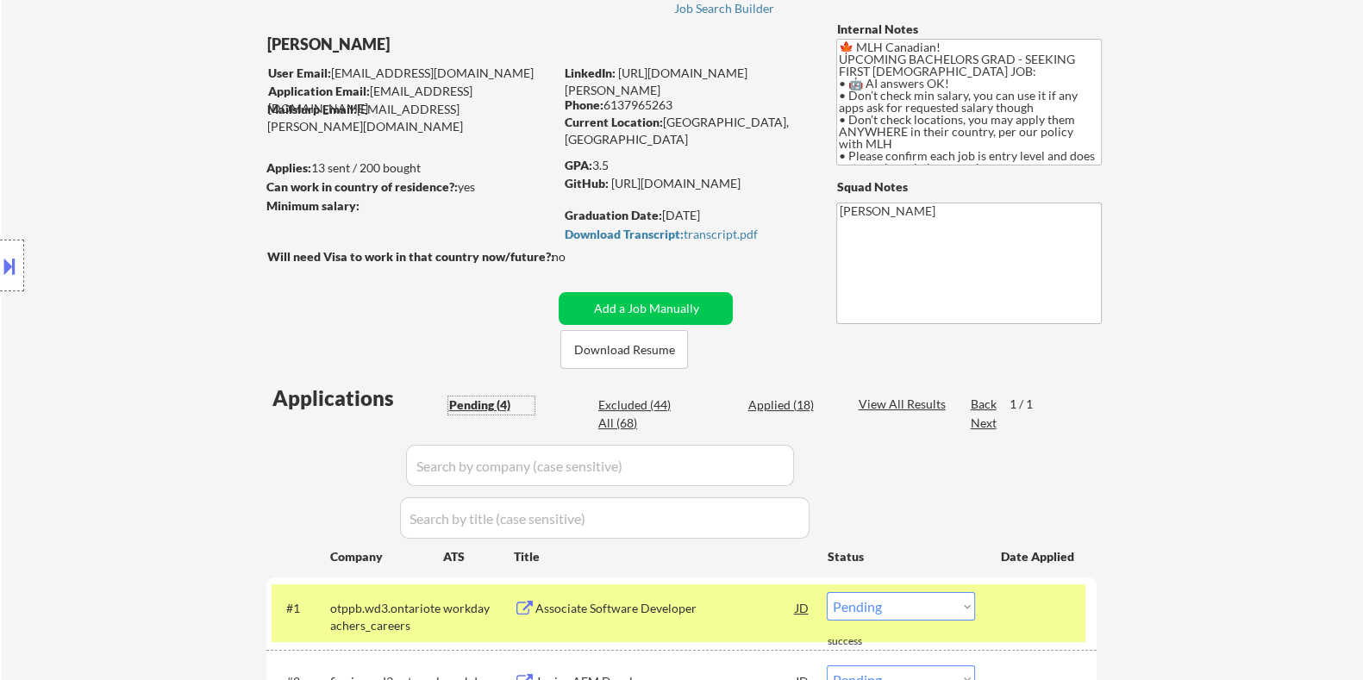
click at [483, 397] on div "Pending (4)" at bounding box center [491, 405] width 86 height 17
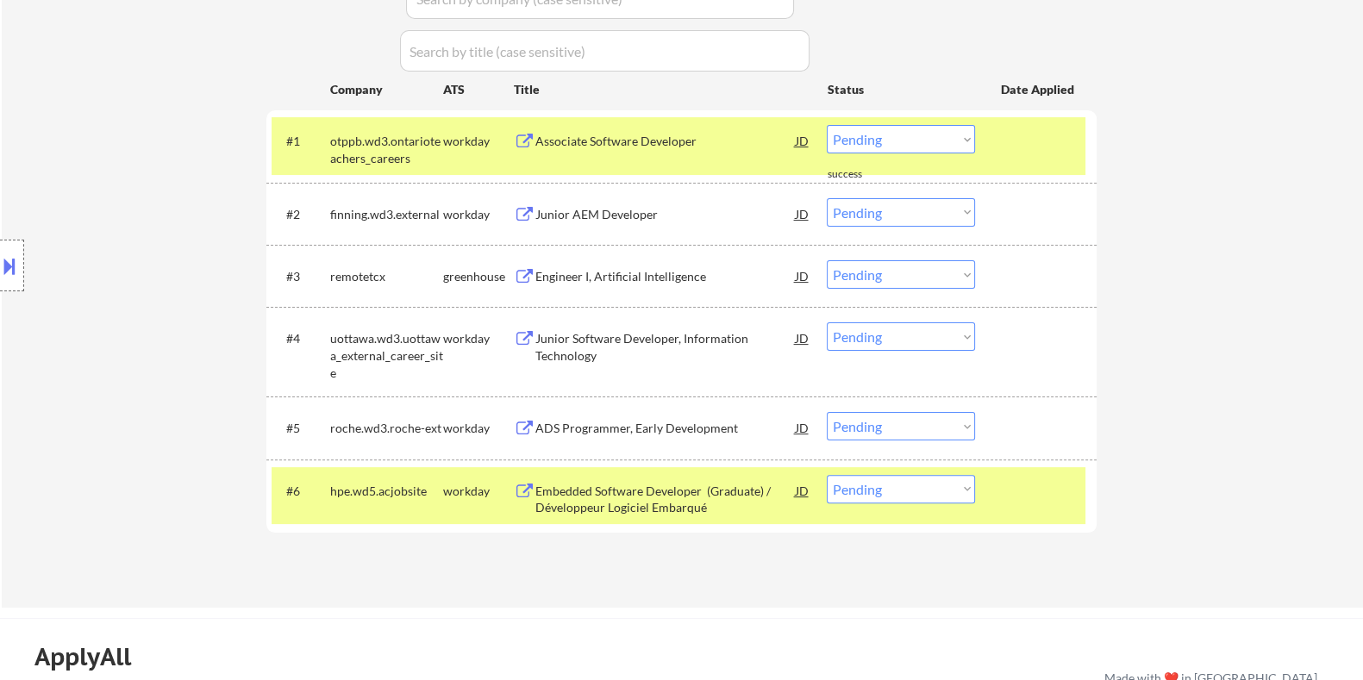
scroll to position [647, 0]
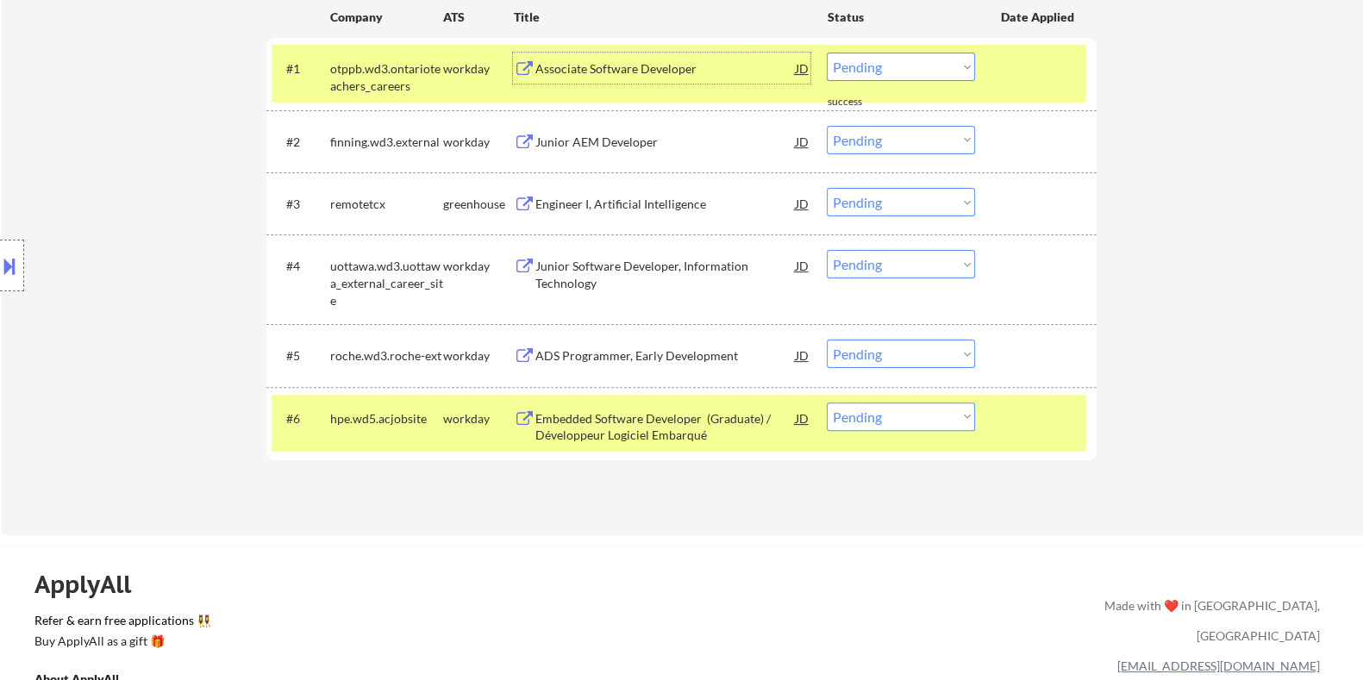
click at [627, 68] on div "Associate Software Developer" at bounding box center [665, 68] width 260 height 17
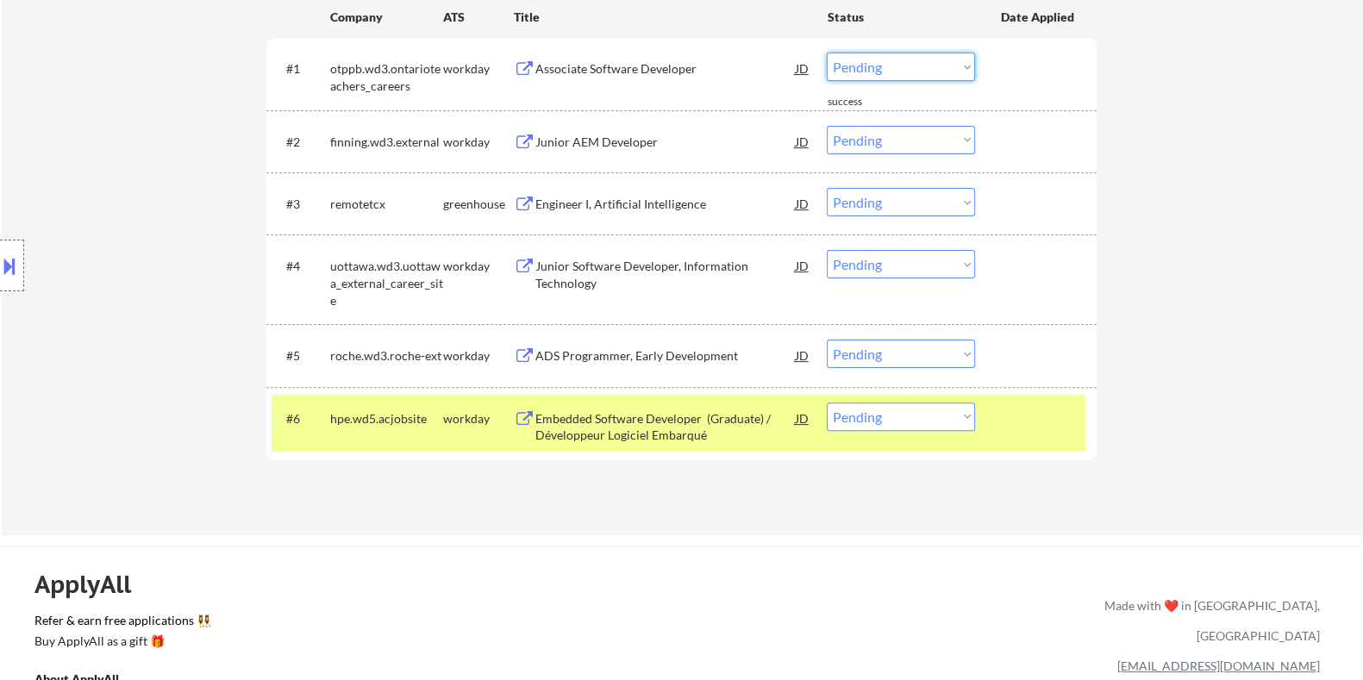
click at [869, 65] on select "Choose an option... Pending Applied Excluded (Questions) Excluded (Expired) Exc…" at bounding box center [901, 67] width 148 height 28
click at [827, 53] on select "Choose an option... Pending Applied Excluded (Questions) Excluded (Expired) Exc…" at bounding box center [901, 67] width 148 height 28
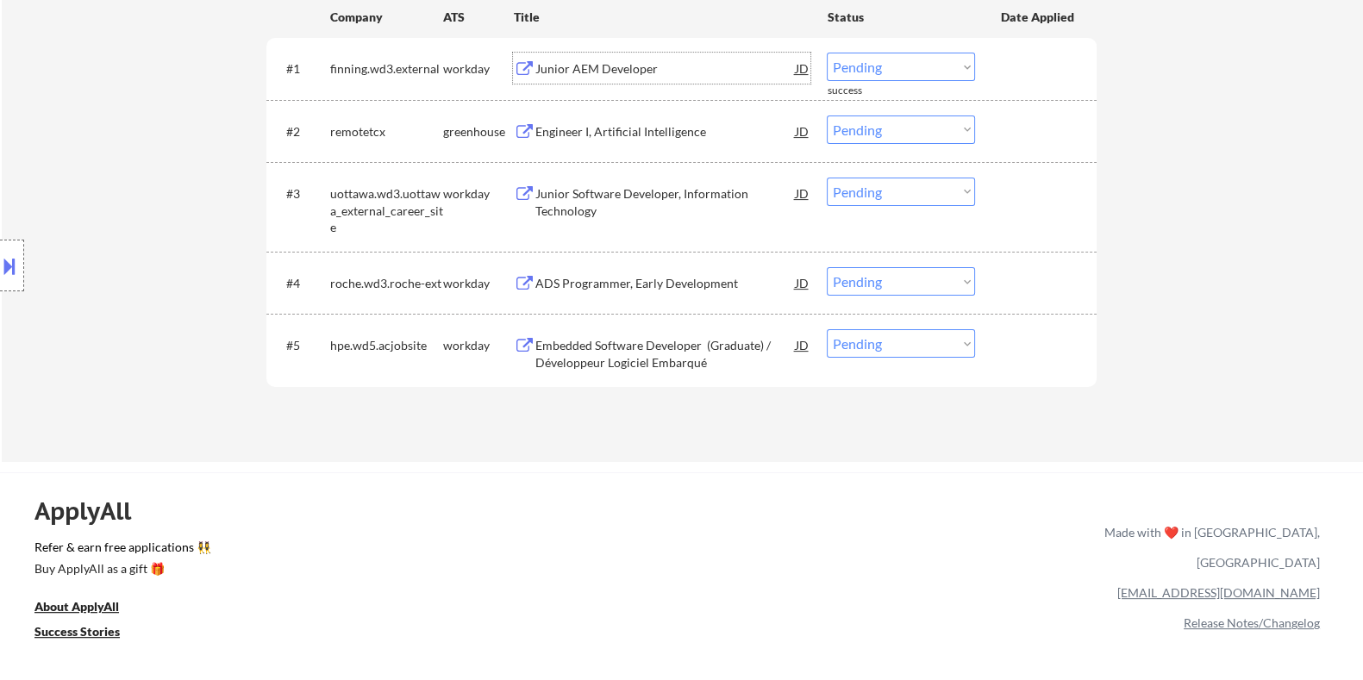
click at [648, 72] on div "Junior AEM Developer" at bounding box center [665, 68] width 260 height 17
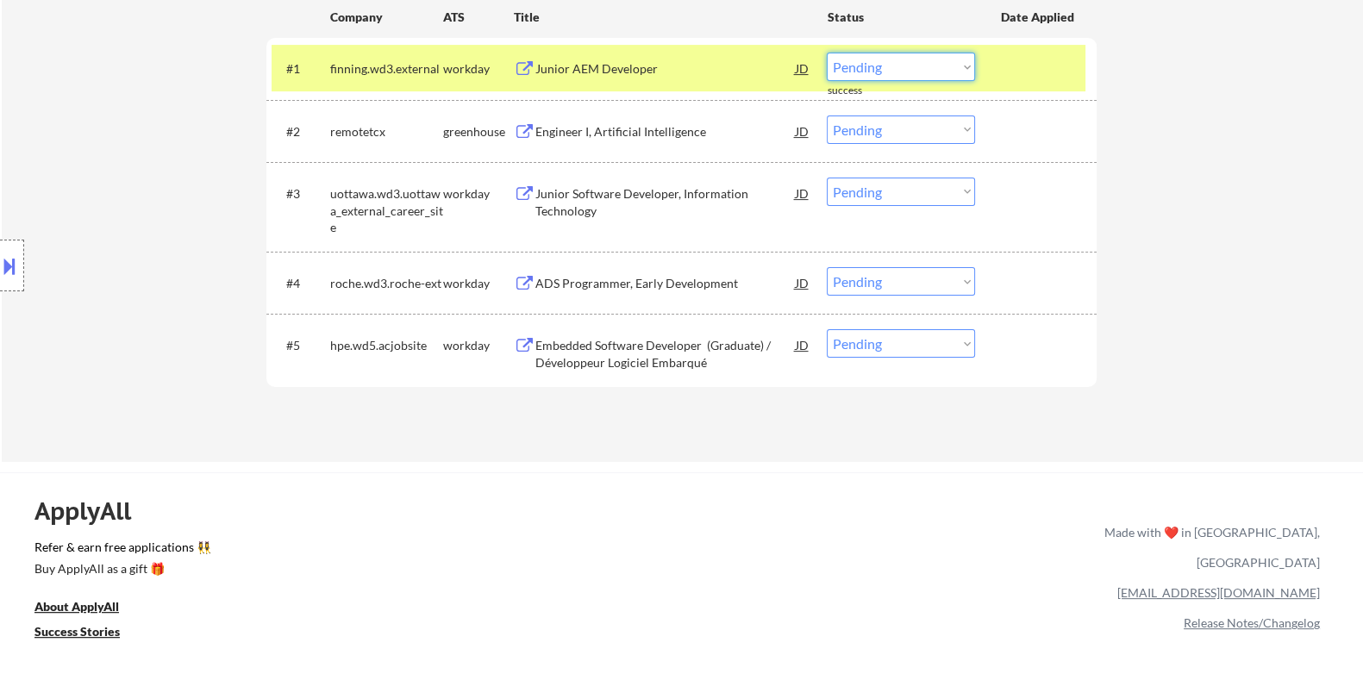
click at [876, 71] on select "Choose an option... Pending Applied Excluded (Questions) Excluded (Expired) Exc…" at bounding box center [901, 67] width 148 height 28
click at [827, 53] on select "Choose an option... Pending Applied Excluded (Questions) Excluded (Expired) Exc…" at bounding box center [901, 67] width 148 height 28
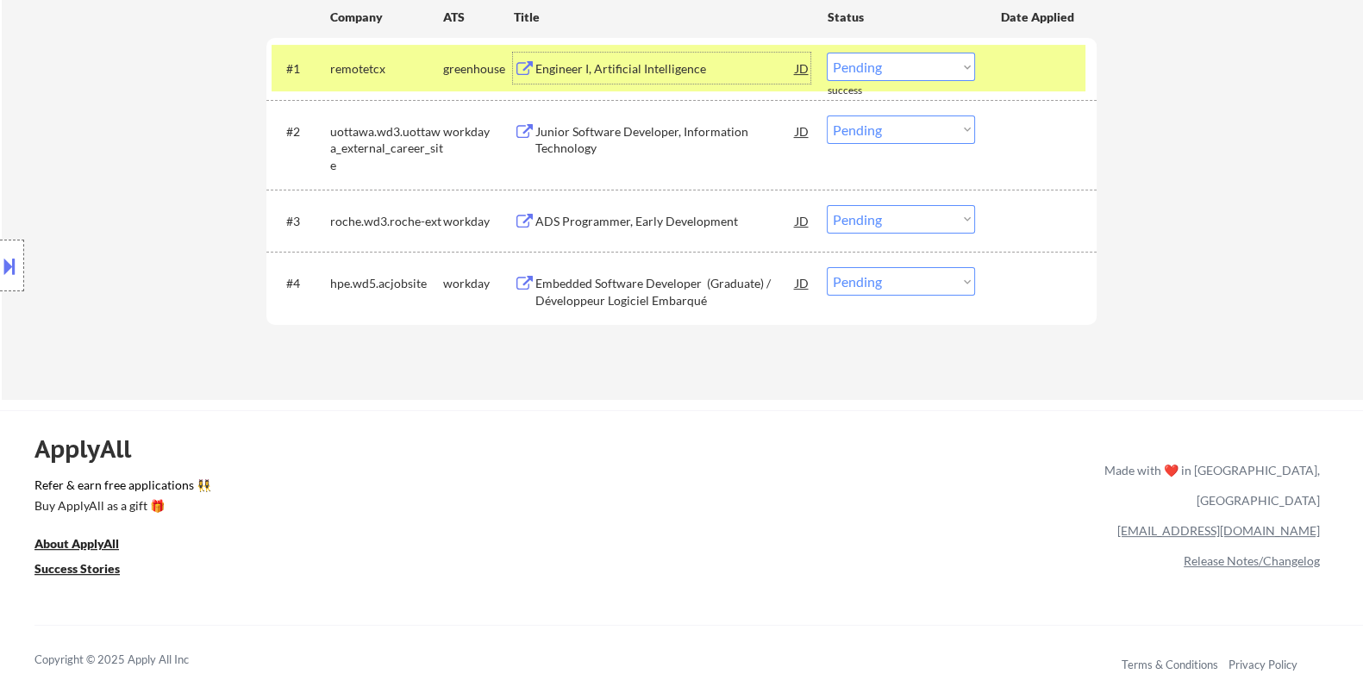
click at [629, 71] on div "Engineer I, Artificial Intelligence" at bounding box center [665, 68] width 260 height 17
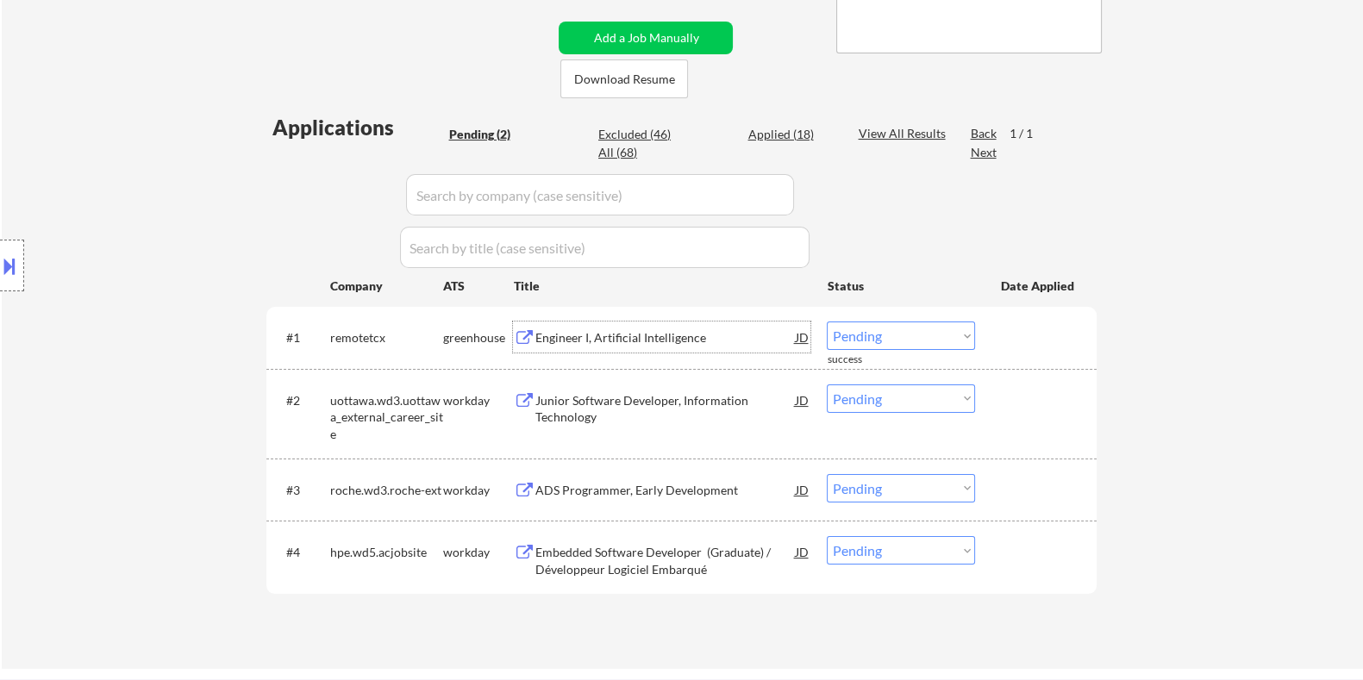
scroll to position [430, 0]
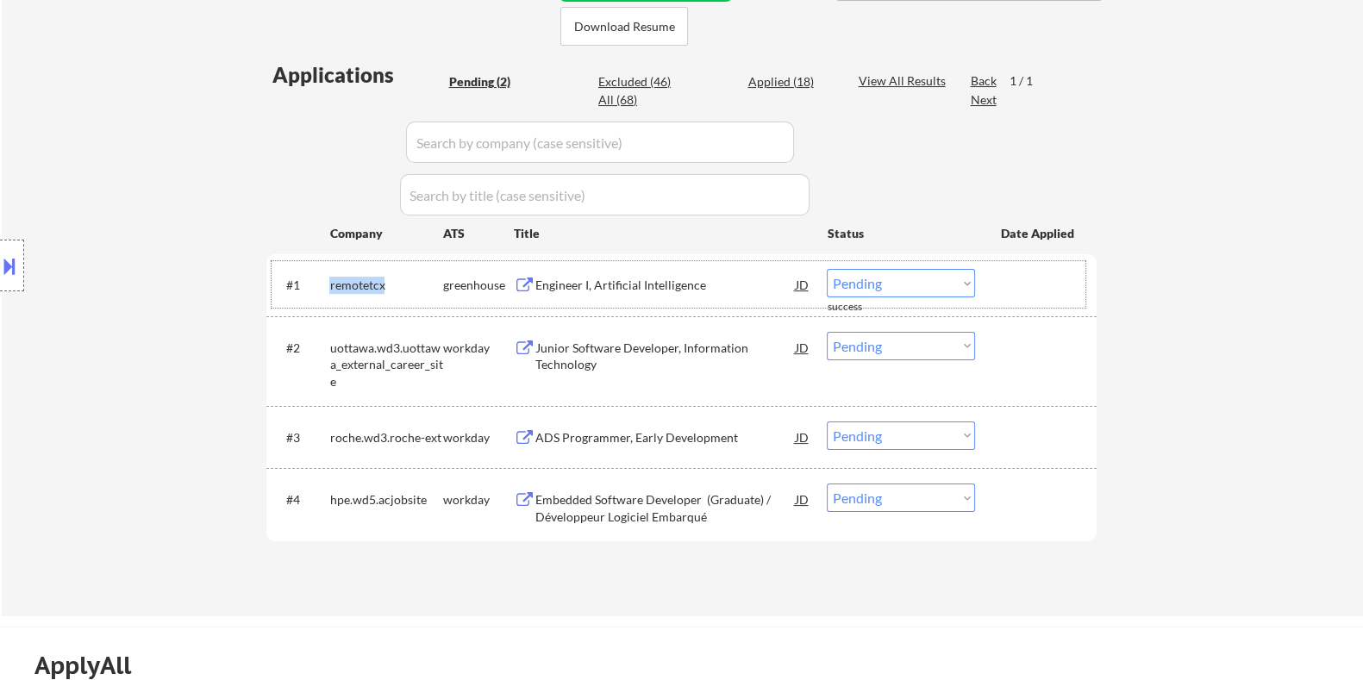
drag, startPoint x: 396, startPoint y: 279, endPoint x: 330, endPoint y: 279, distance: 65.5
click at [330, 279] on div "remotetcx" at bounding box center [385, 285] width 113 height 17
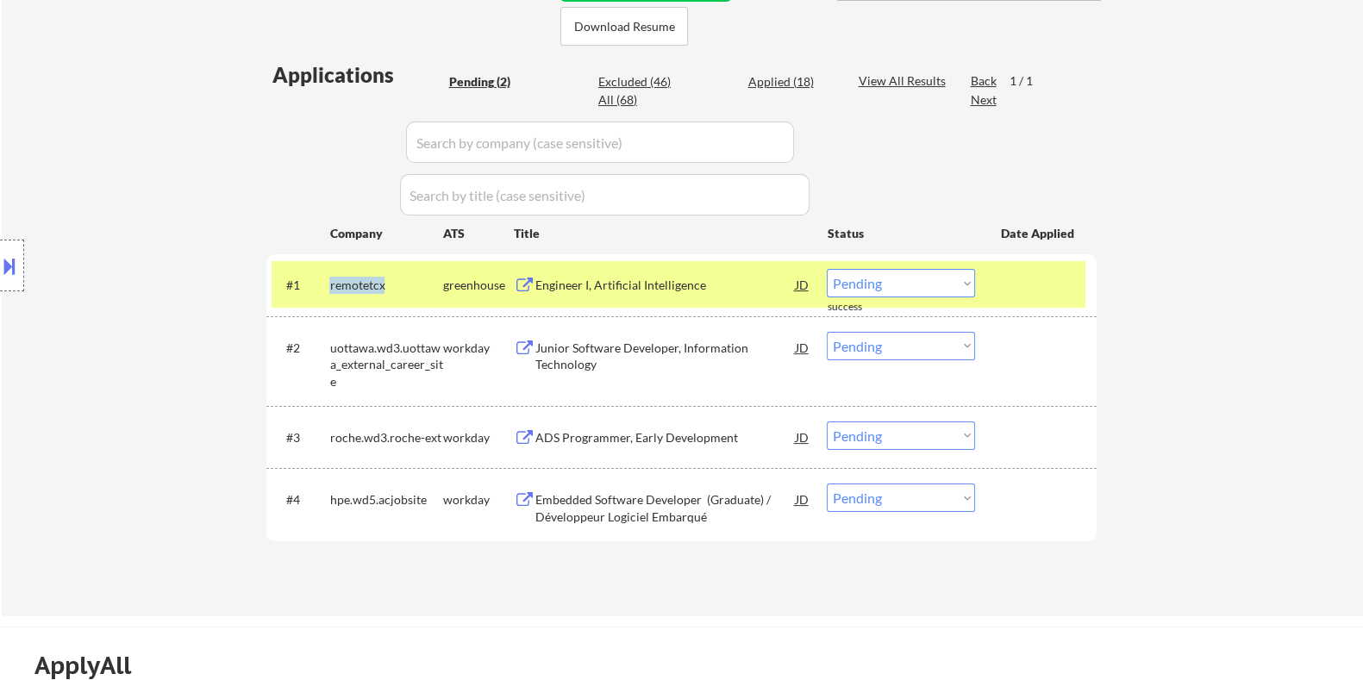
copy div "remotetcx"
click at [883, 284] on select "Choose an option... Pending Applied Excluded (Questions) Excluded (Expired) Exc…" at bounding box center [901, 283] width 148 height 28
click at [827, 269] on select "Choose an option... Pending Applied Excluded (Questions) Excluded (Expired) Exc…" at bounding box center [901, 283] width 148 height 28
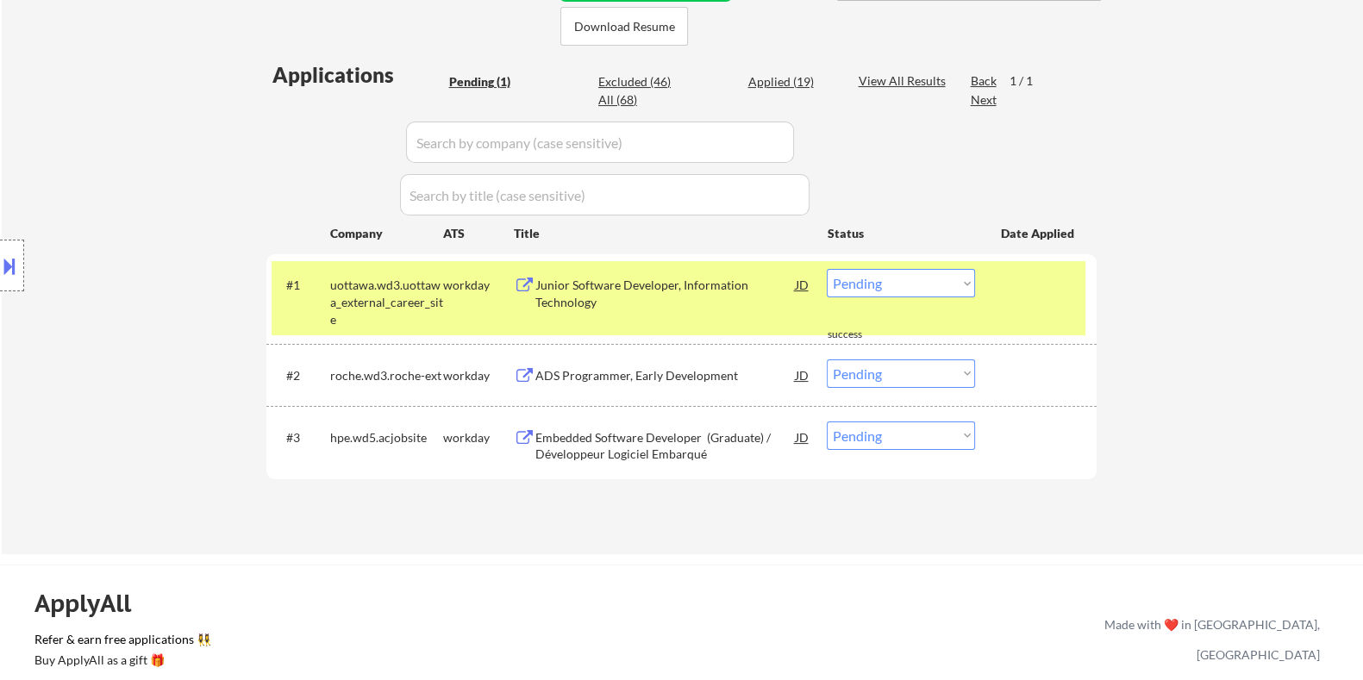
click at [597, 282] on div "Junior Software Developer, Information Technology" at bounding box center [665, 294] width 260 height 34
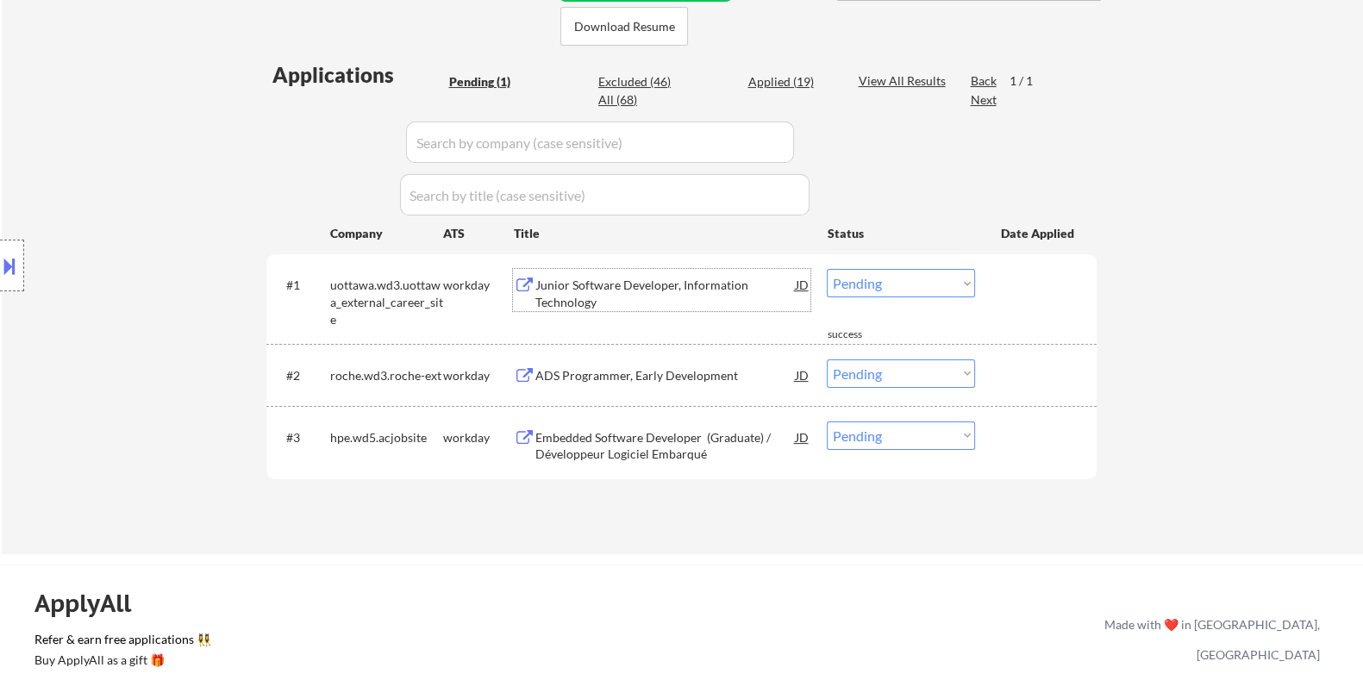
click at [878, 286] on select "Choose an option... Pending Applied Excluded (Questions) Excluded (Expired) Exc…" at bounding box center [901, 283] width 148 height 28
click at [827, 269] on select "Choose an option... Pending Applied Excluded (Questions) Excluded (Expired) Exc…" at bounding box center [901, 283] width 148 height 28
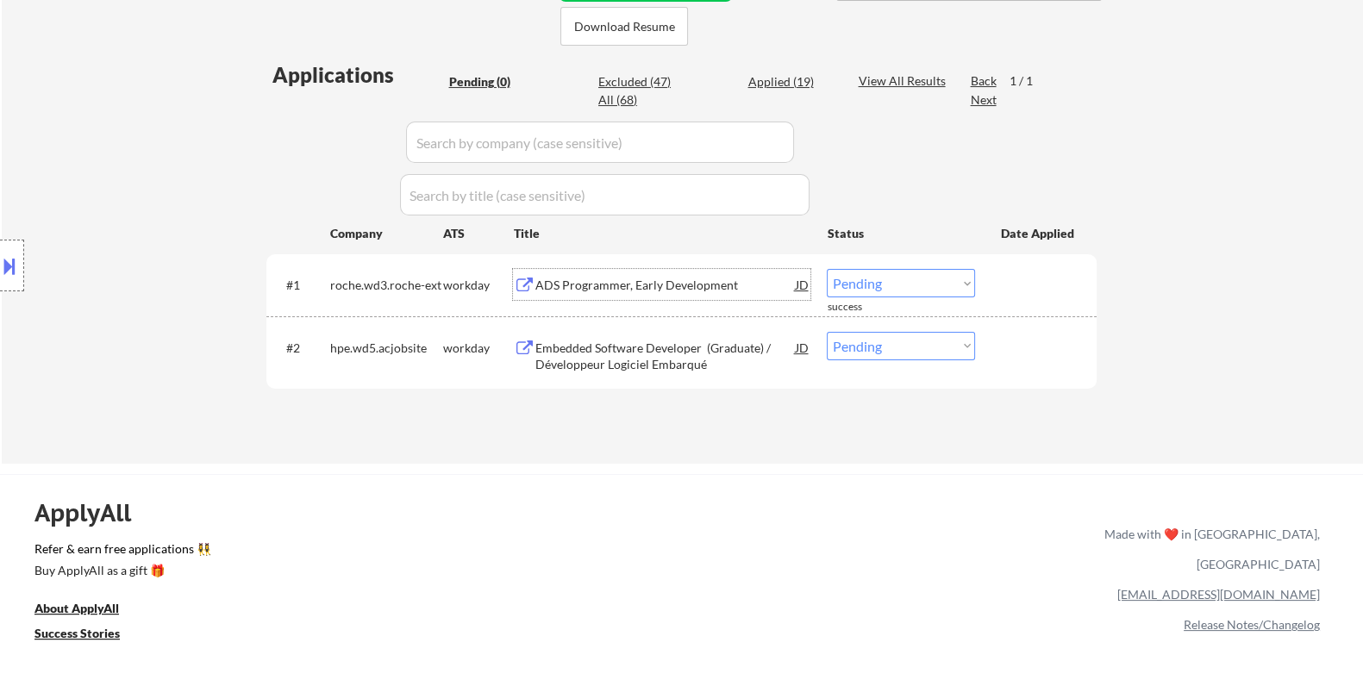
click at [634, 285] on div "ADS Programmer, Early Development" at bounding box center [665, 285] width 260 height 17
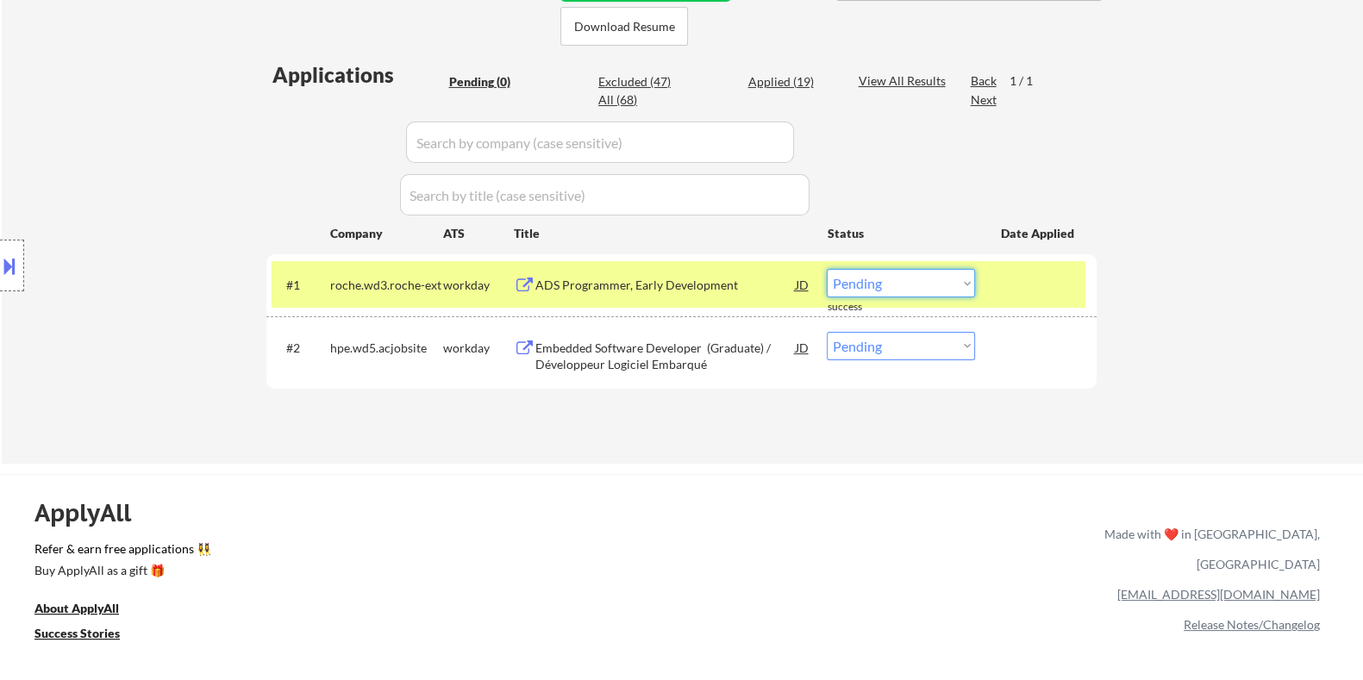
click at [914, 284] on select "Choose an option... Pending Applied Excluded (Questions) Excluded (Expired) Exc…" at bounding box center [901, 283] width 148 height 28
click at [827, 269] on select "Choose an option... Pending Applied Excluded (Questions) Excluded (Expired) Exc…" at bounding box center [901, 283] width 148 height 28
select select ""pending""
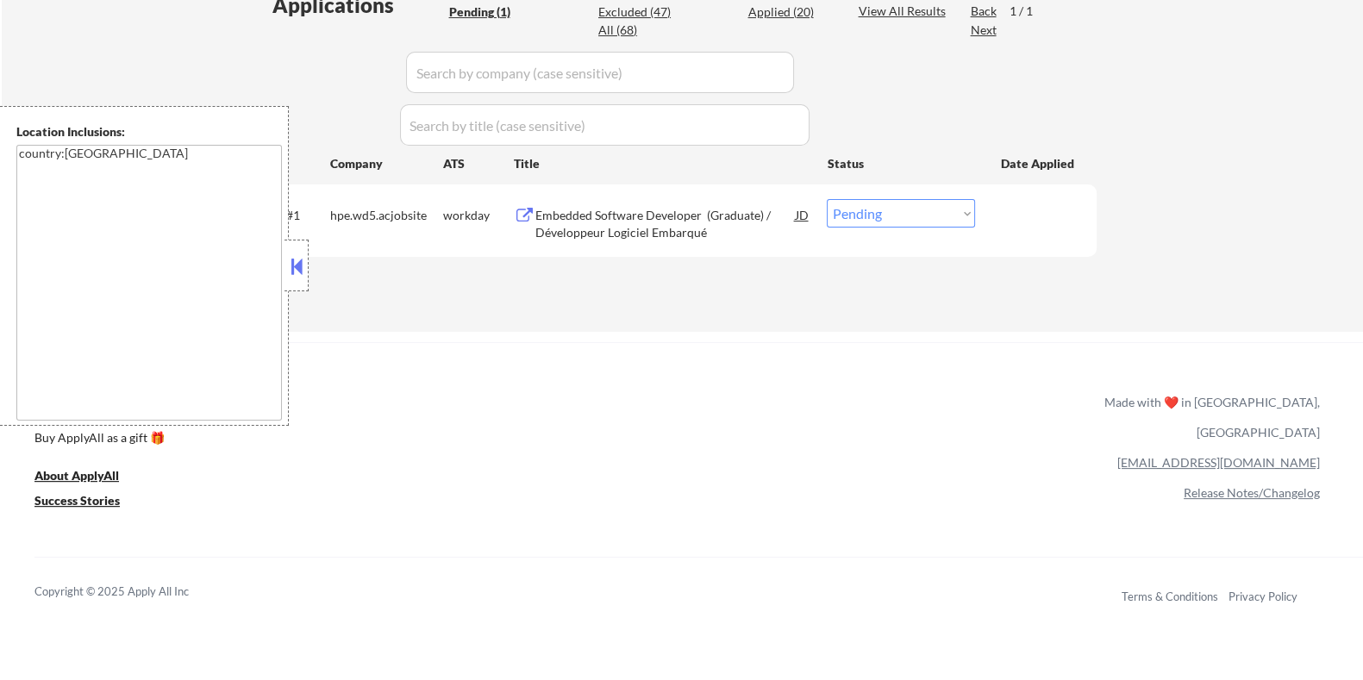
scroll to position [430, 0]
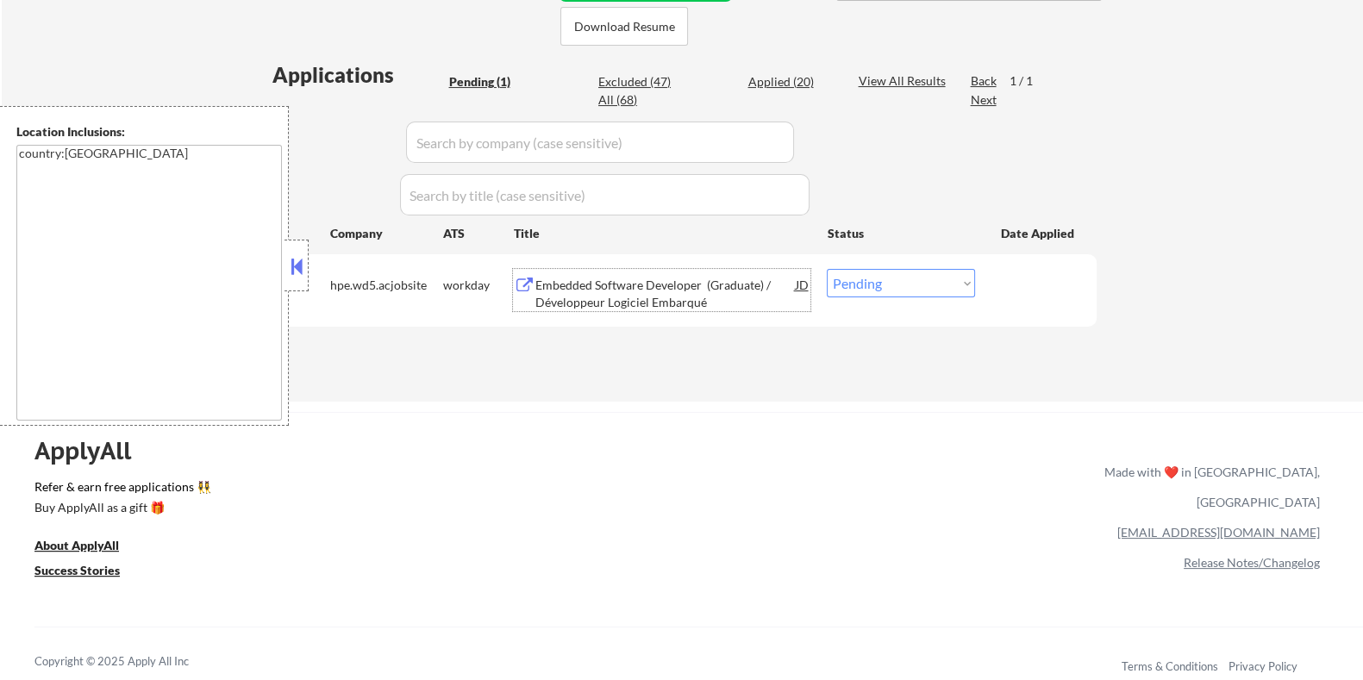
click at [604, 285] on div "Embedded Software Developer (Graduate) / Développeur Logiciel Embarqué" at bounding box center [665, 294] width 260 height 34
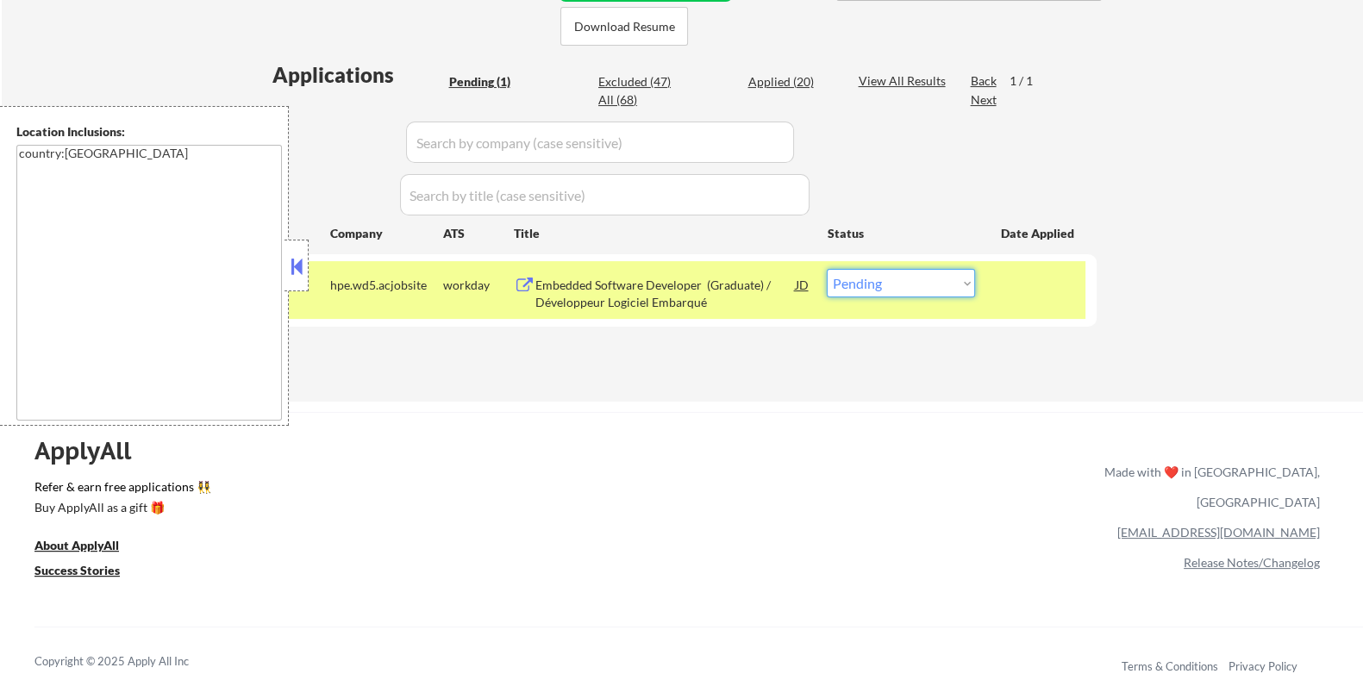
click at [952, 278] on select "Choose an option... Pending Applied Excluded (Questions) Excluded (Expired) Exc…" at bounding box center [901, 283] width 148 height 28
select select ""excluded__expired_""
click at [827, 269] on select "Choose an option... Pending Applied Excluded (Questions) Excluded (Expired) Exc…" at bounding box center [901, 283] width 148 height 28
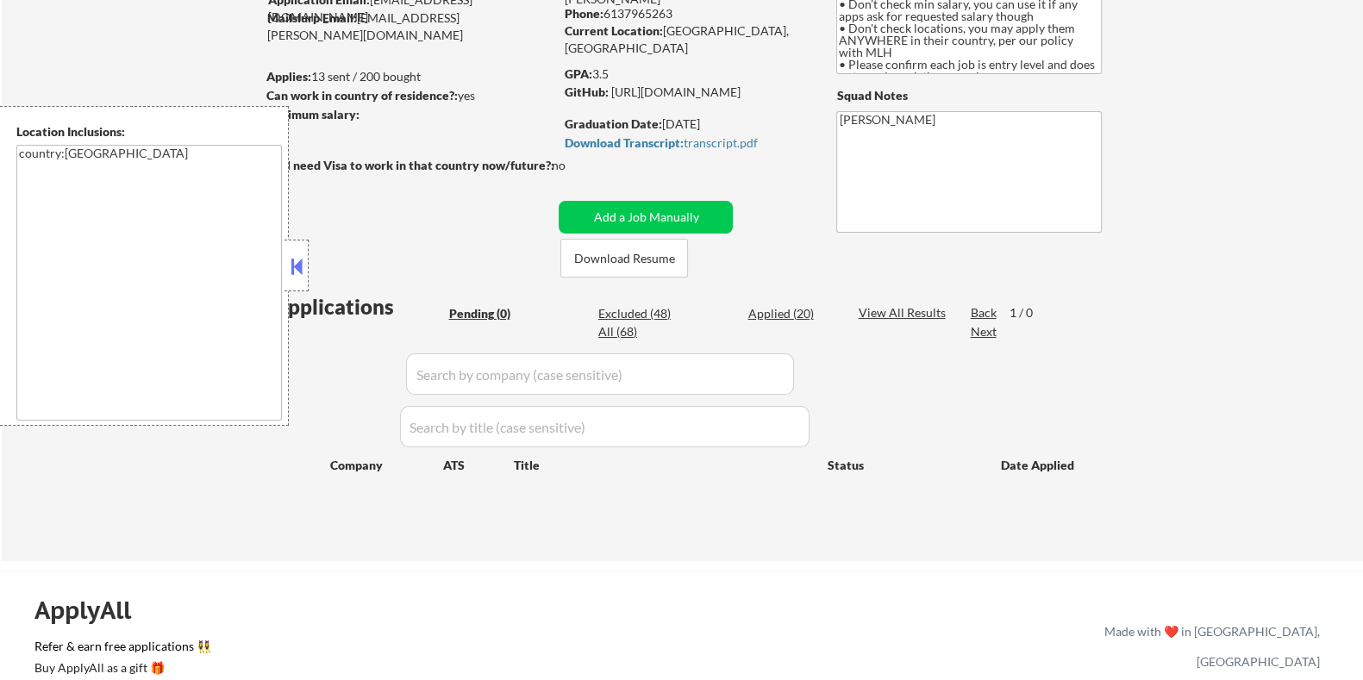
scroll to position [107, 0]
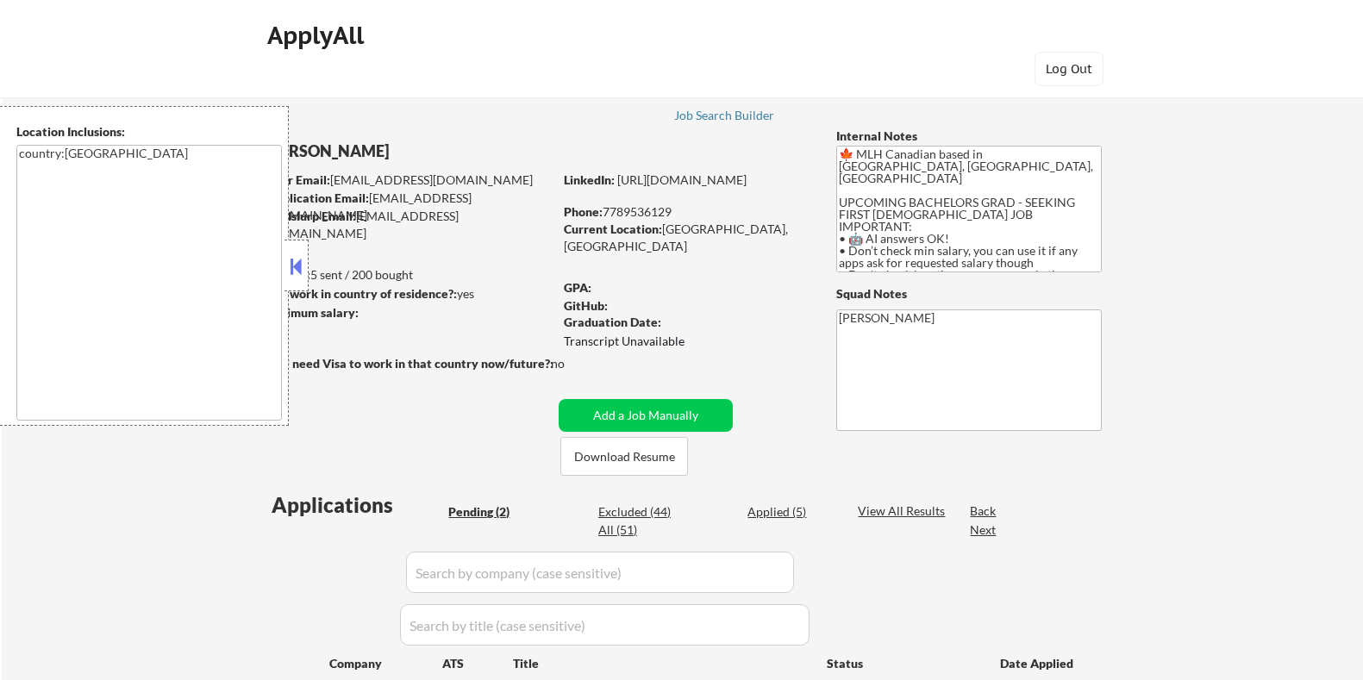
select select ""pending""
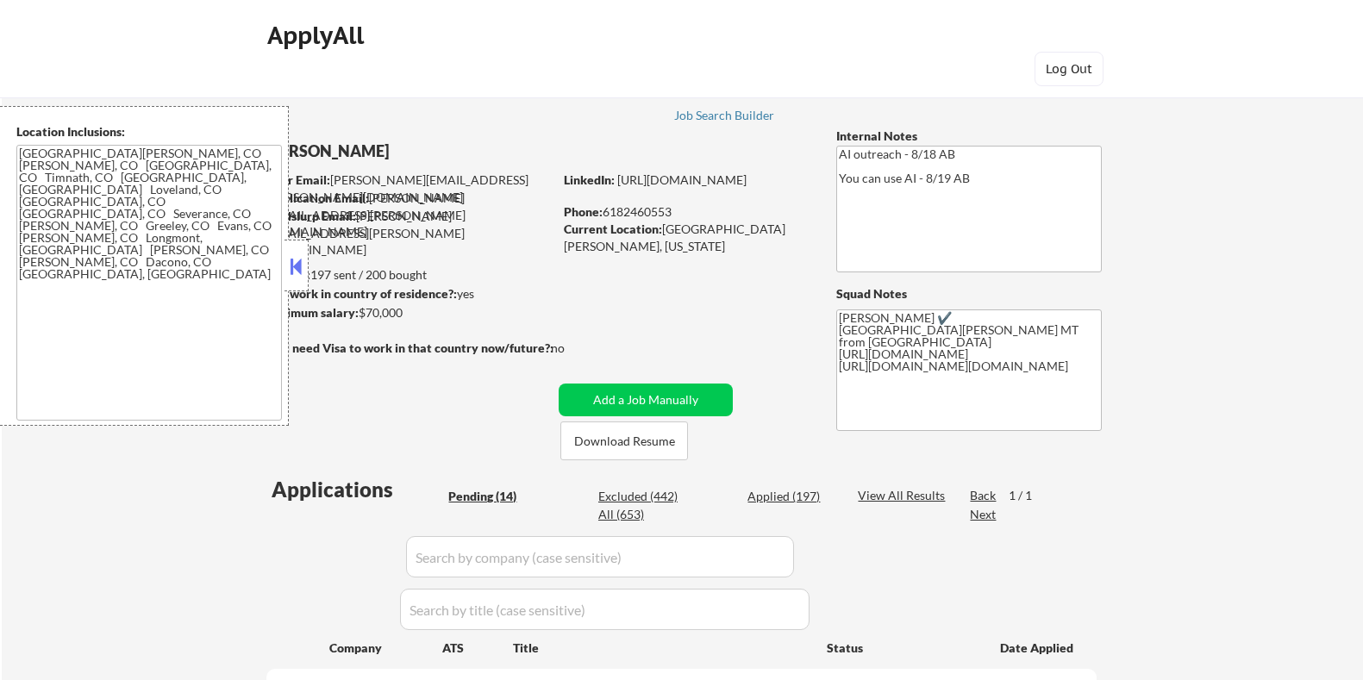
select select ""pending""
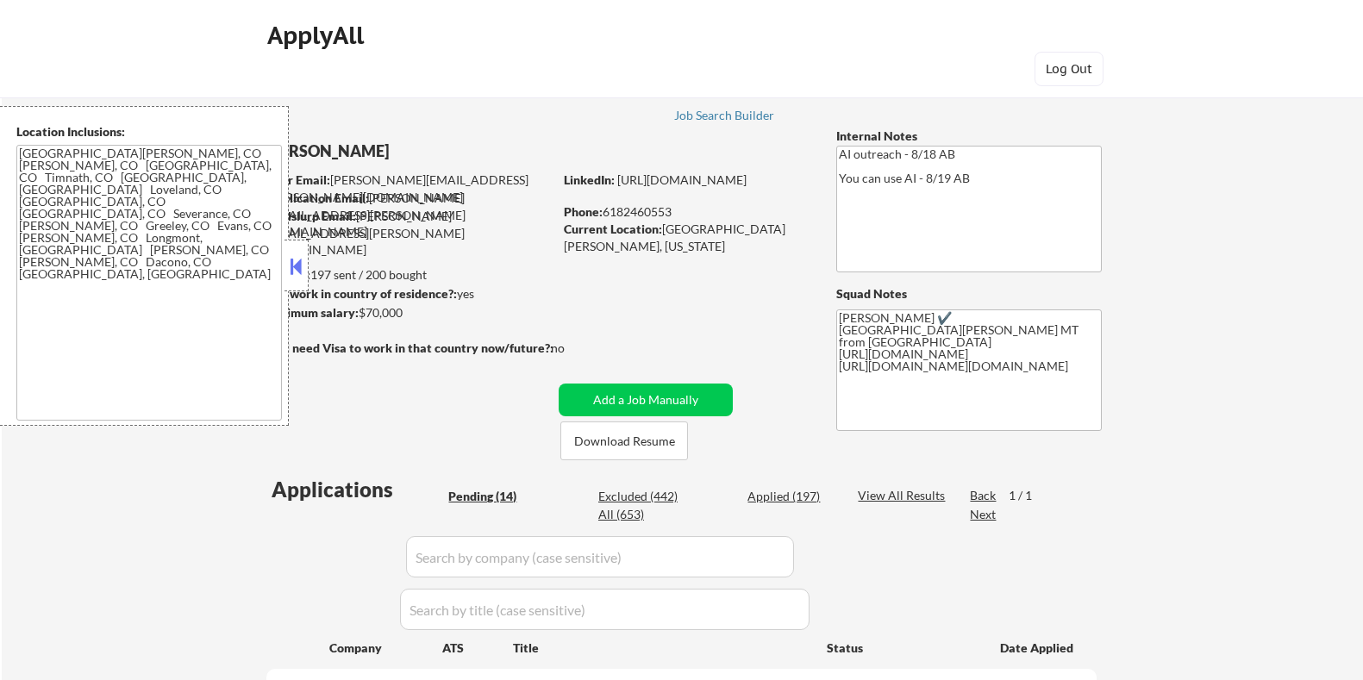
select select ""pending""
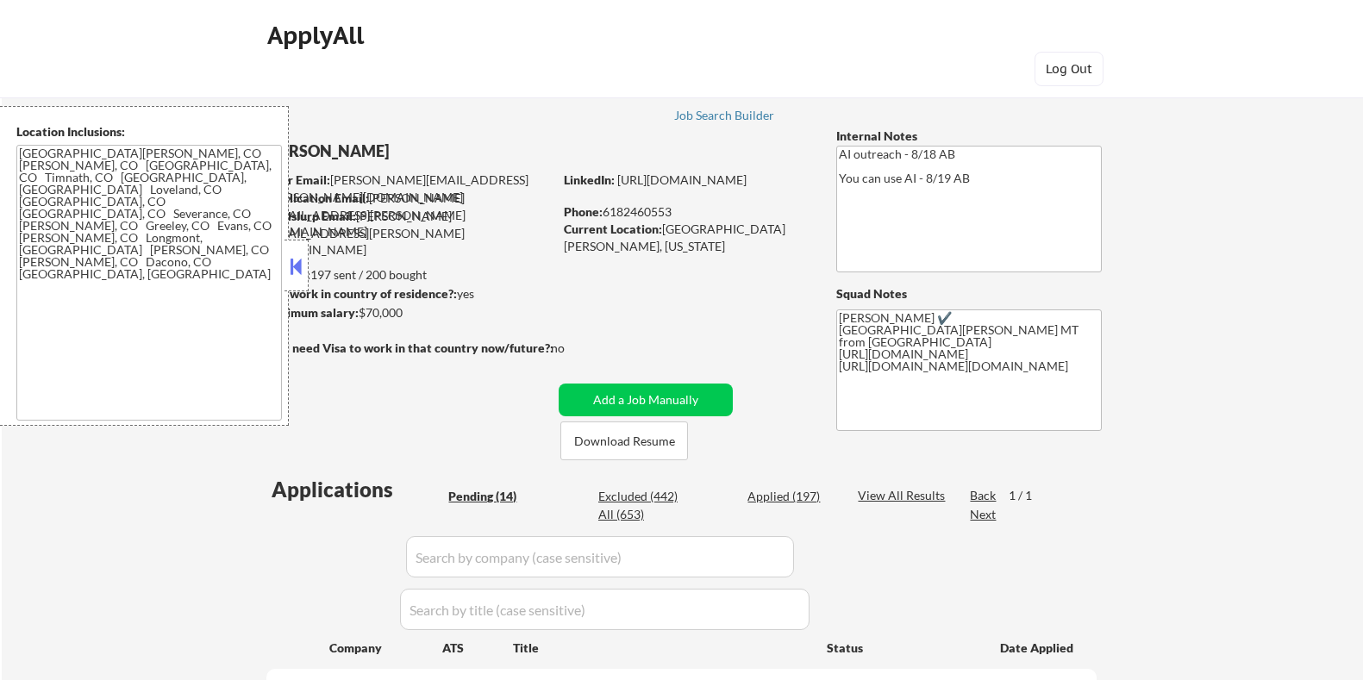
select select ""pending""
click at [660, 447] on button "Download Resume" at bounding box center [624, 441] width 128 height 39
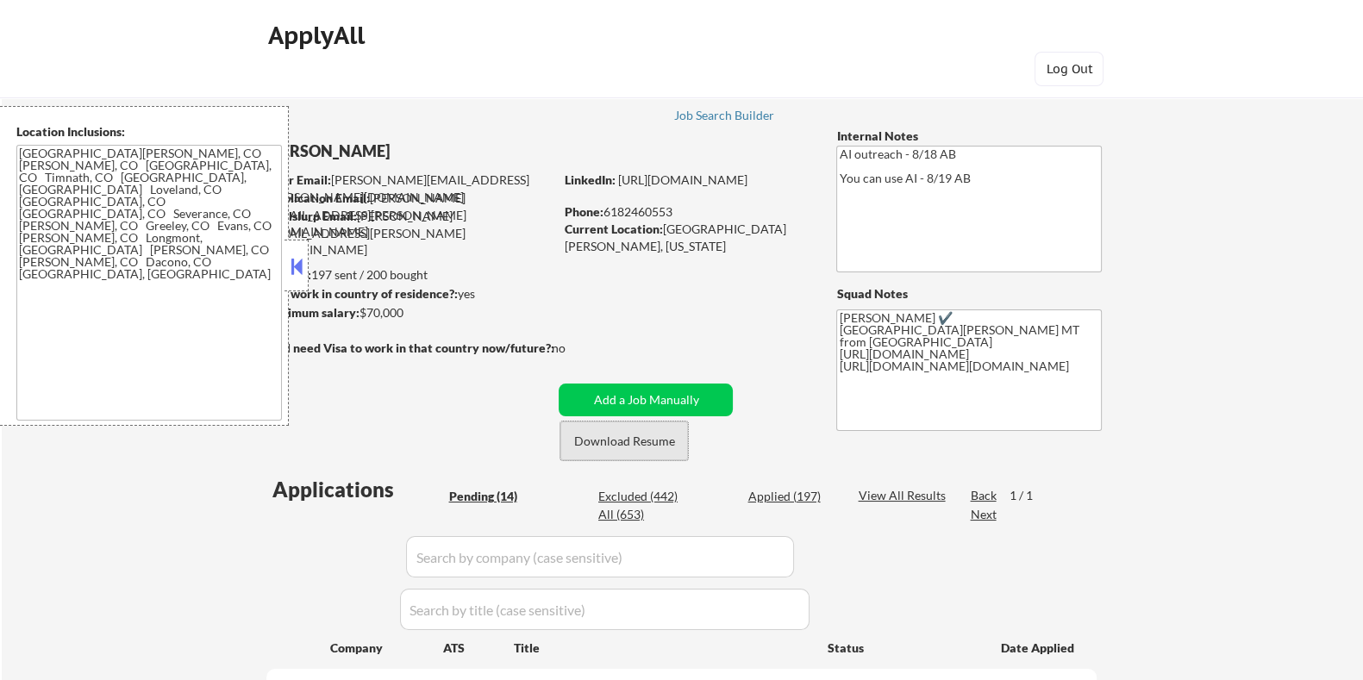
click at [643, 440] on button "Download Resume" at bounding box center [624, 441] width 128 height 39
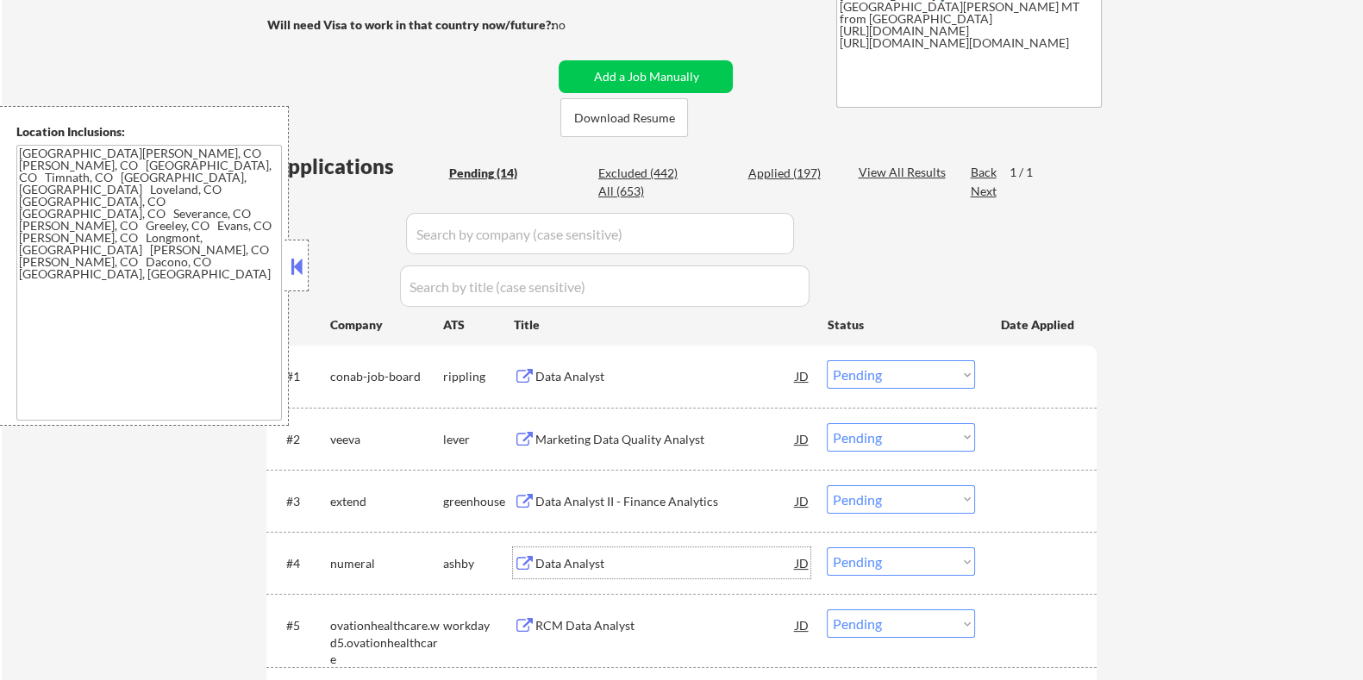
click at [578, 560] on div "Data Analyst" at bounding box center [665, 563] width 260 height 17
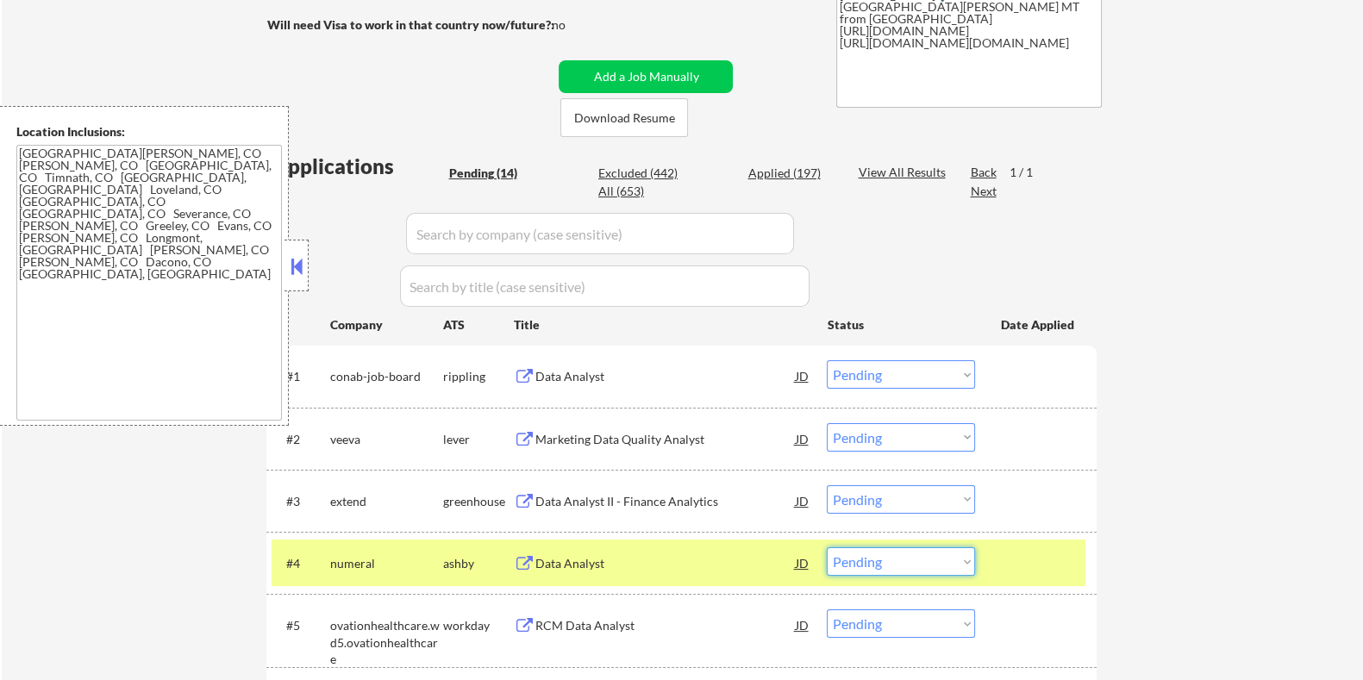
click at [958, 562] on select "Choose an option... Pending Applied Excluded (Questions) Excluded (Expired) Exc…" at bounding box center [901, 562] width 148 height 28
click at [827, 548] on select "Choose an option... Pending Applied Excluded (Questions) Excluded (Expired) Exc…" at bounding box center [901, 562] width 148 height 28
select select ""pending""
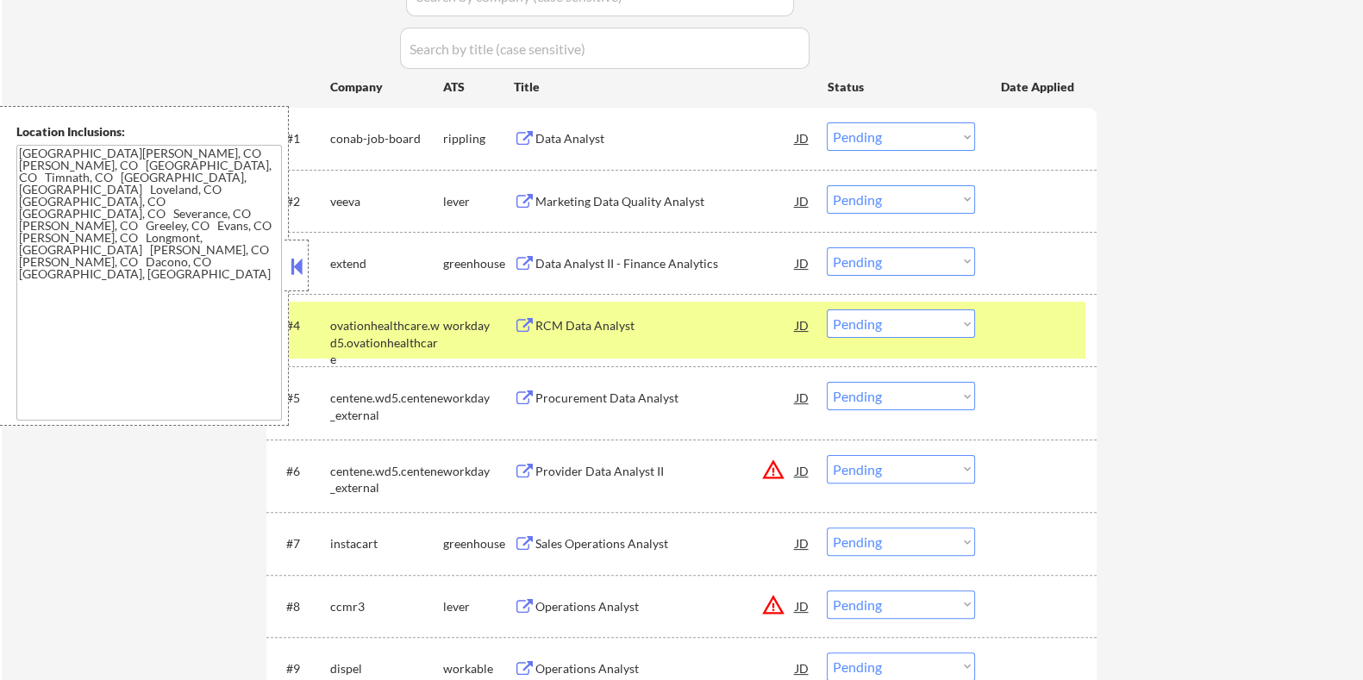
scroll to position [539, 0]
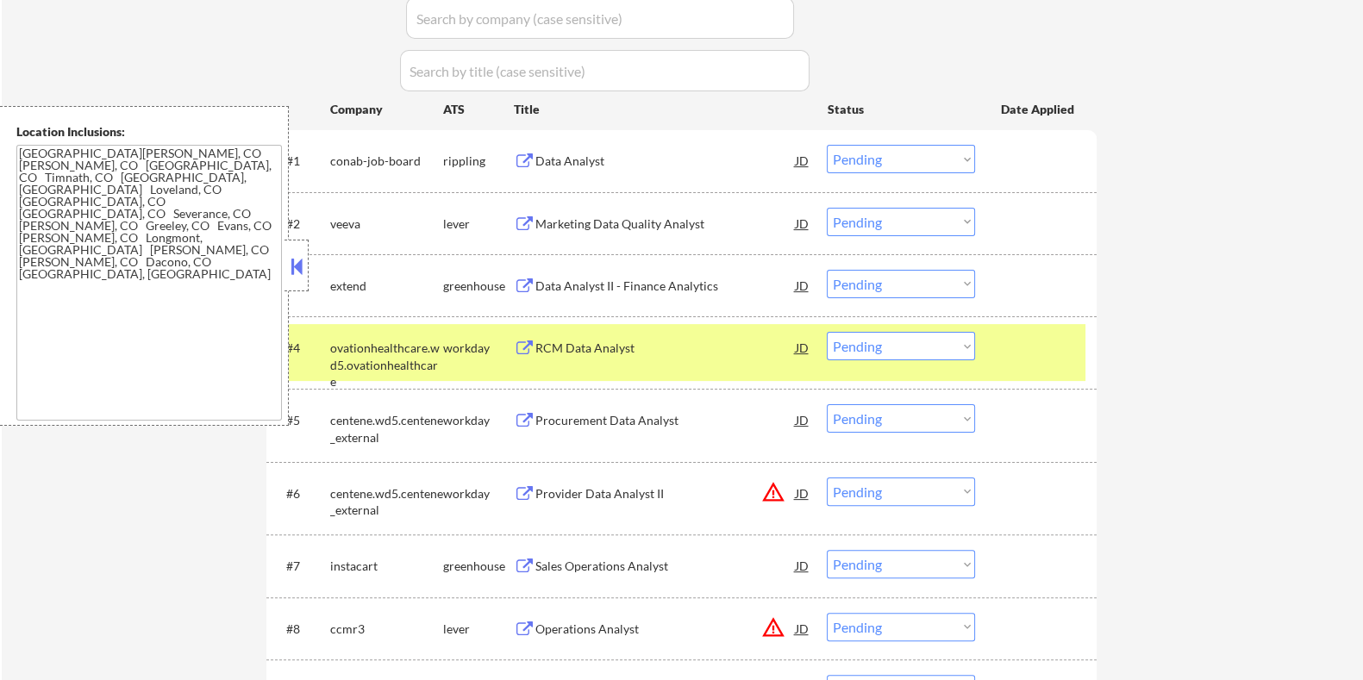
click at [568, 217] on div "Marketing Data Quality Analyst" at bounding box center [665, 224] width 260 height 17
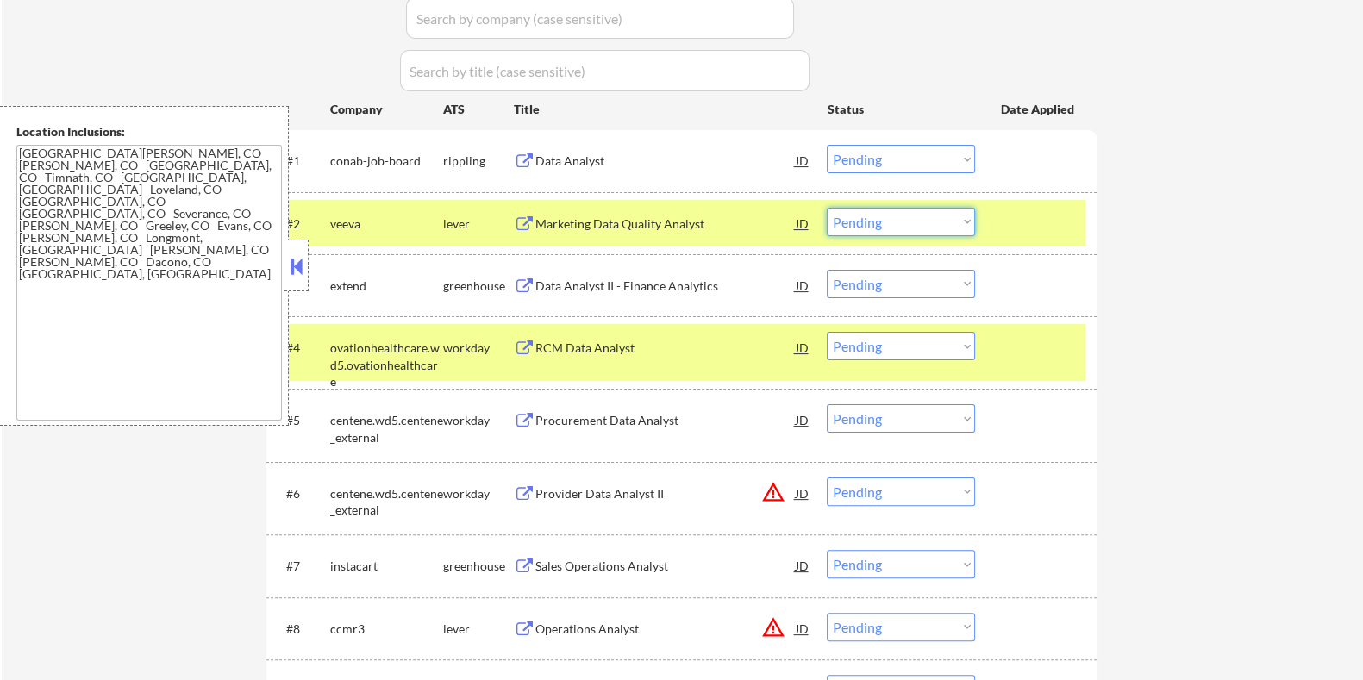
click at [893, 224] on select "Choose an option... Pending Applied Excluded (Questions) Excluded (Expired) Exc…" at bounding box center [901, 222] width 148 height 28
click at [827, 208] on select "Choose an option... Pending Applied Excluded (Questions) Excluded (Expired) Exc…" at bounding box center [901, 222] width 148 height 28
select select ""pending""
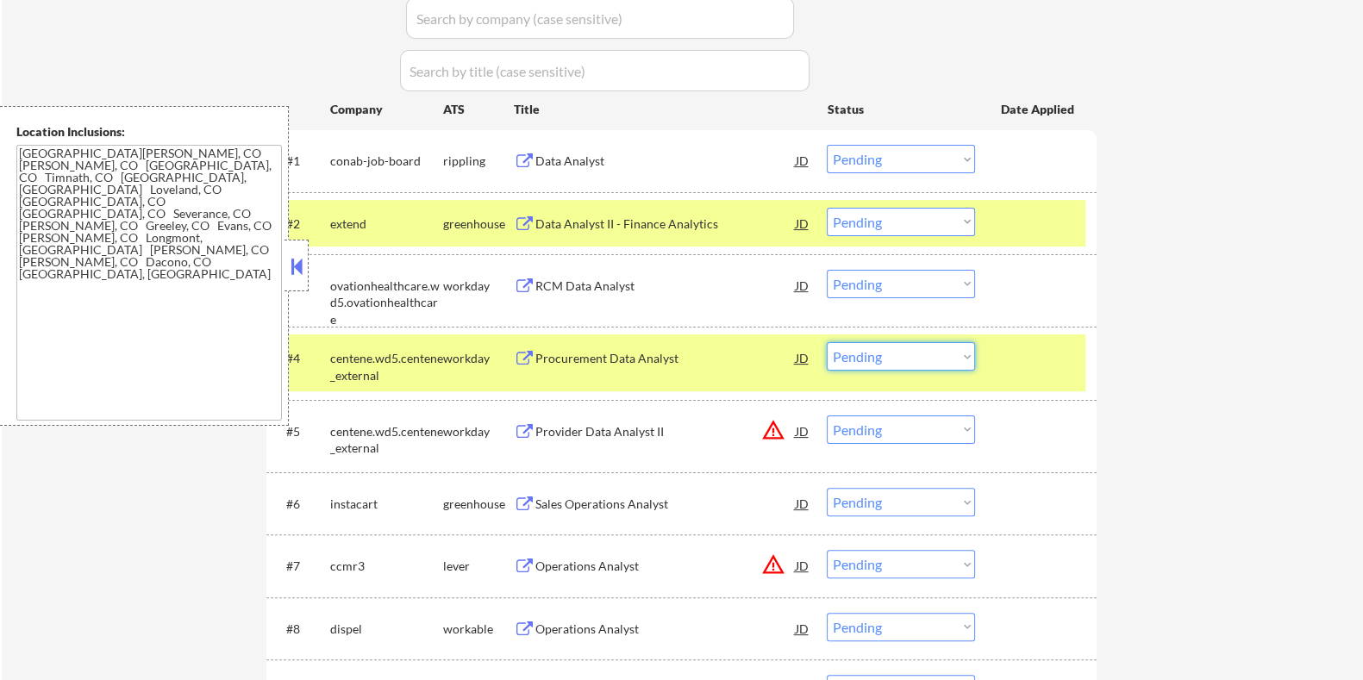
click at [869, 360] on select "Choose an option... Pending Applied Excluded (Questions) Excluded (Expired) Exc…" at bounding box center [901, 356] width 148 height 28
click at [827, 342] on select "Choose an option... Pending Applied Excluded (Questions) Excluded (Expired) Exc…" at bounding box center [901, 356] width 148 height 28
select select ""pending""
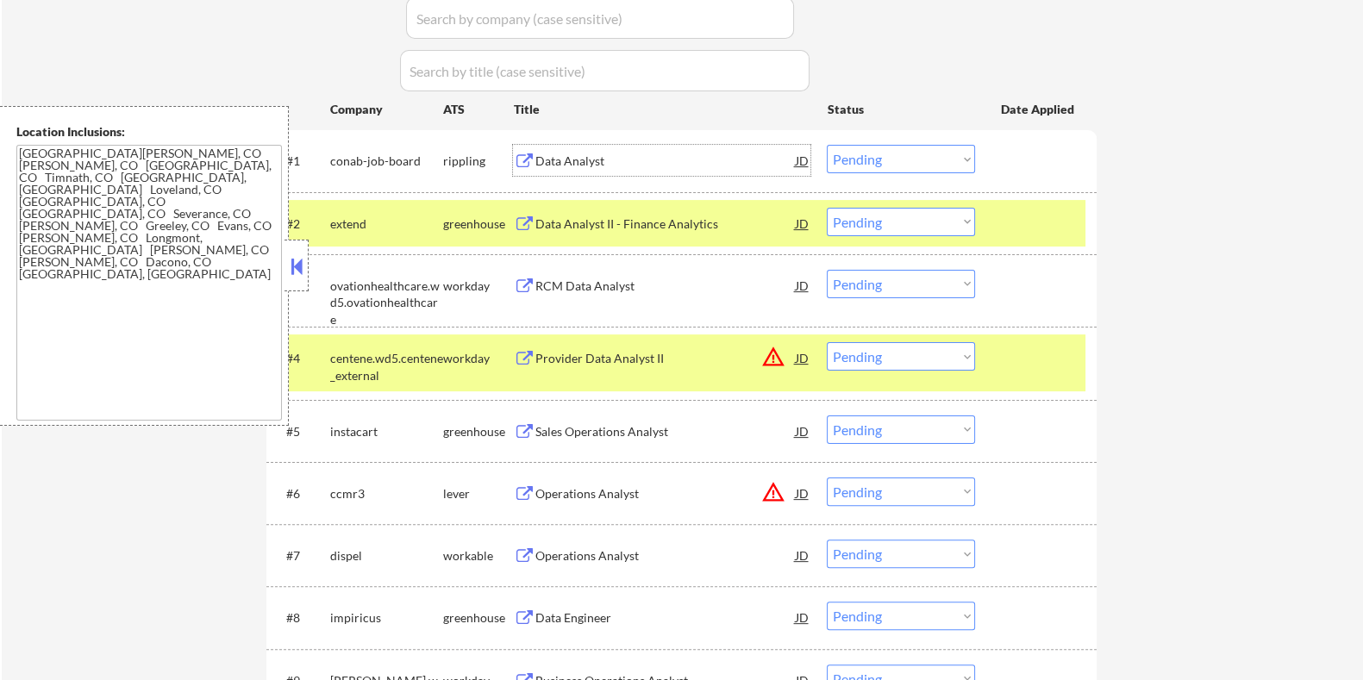
click at [571, 165] on div "Data Analyst" at bounding box center [665, 161] width 260 height 17
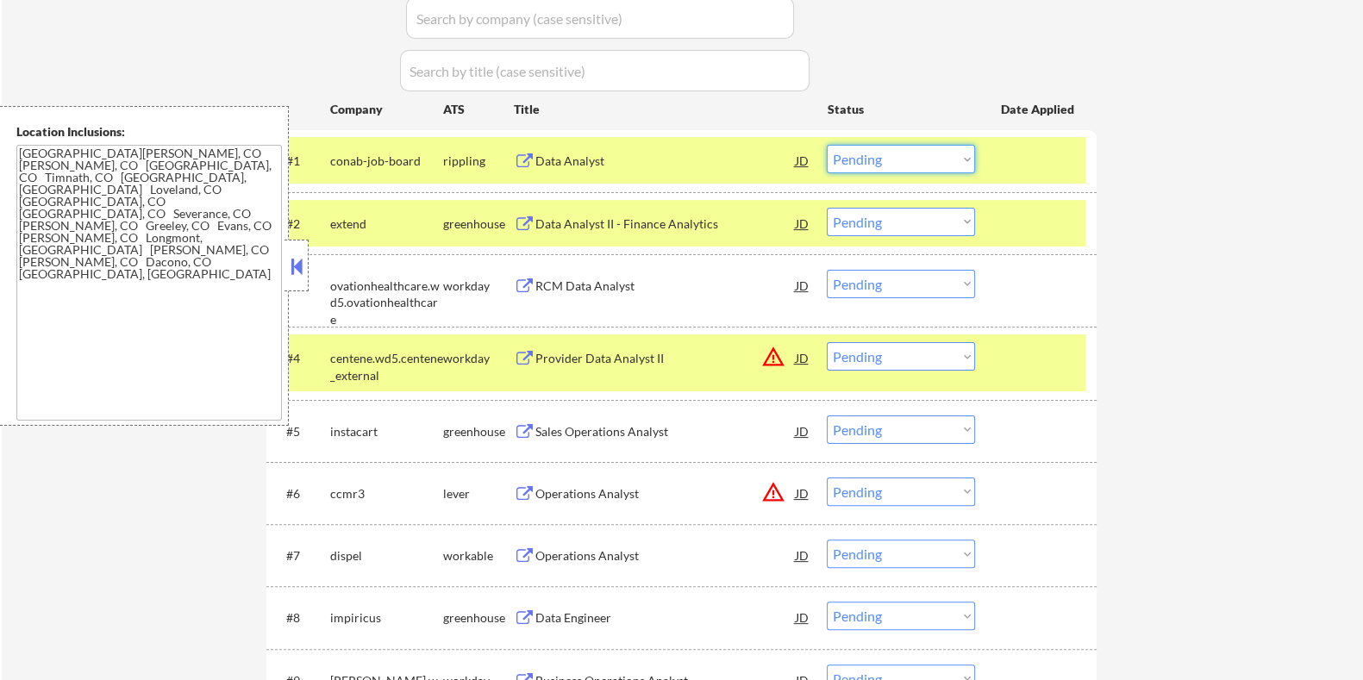
click at [917, 164] on select "Choose an option... Pending Applied Excluded (Questions) Excluded (Expired) Exc…" at bounding box center [901, 159] width 148 height 28
click at [827, 145] on select "Choose an option... Pending Applied Excluded (Questions) Excluded (Expired) Exc…" at bounding box center [901, 159] width 148 height 28
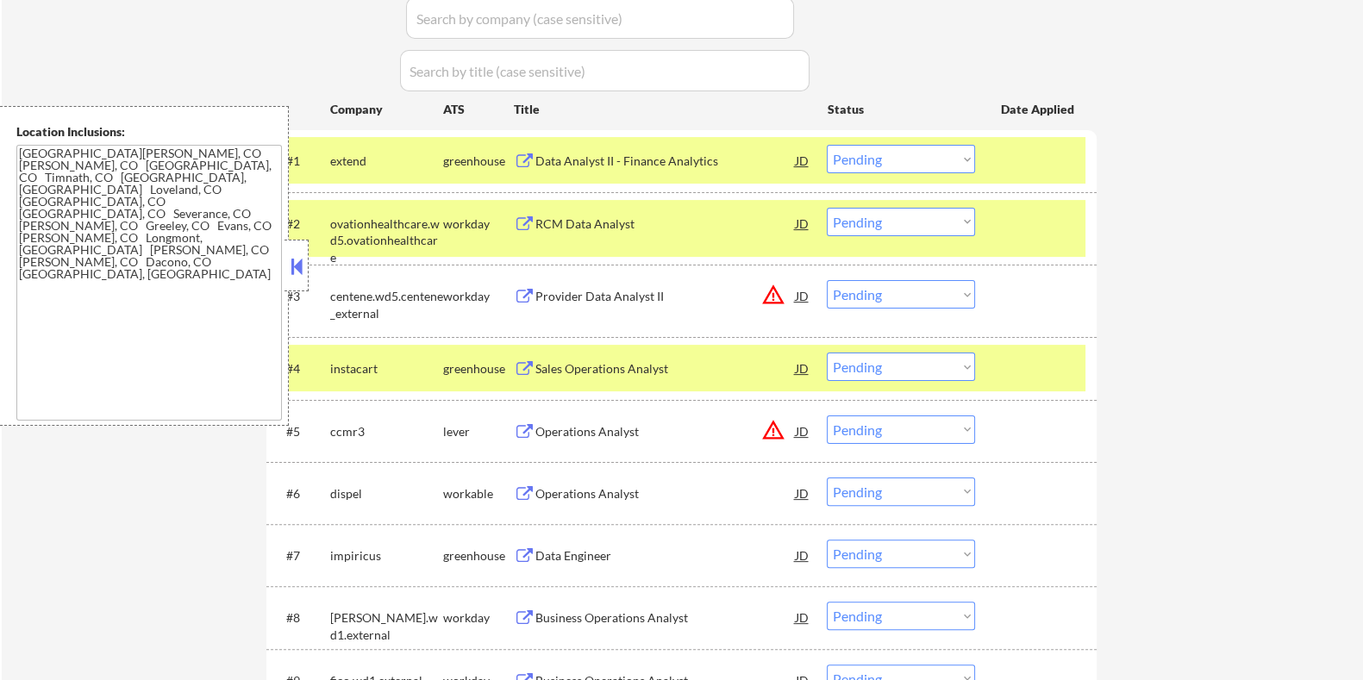
click at [642, 153] on div "Data Analyst II - Finance Analytics" at bounding box center [665, 161] width 260 height 17
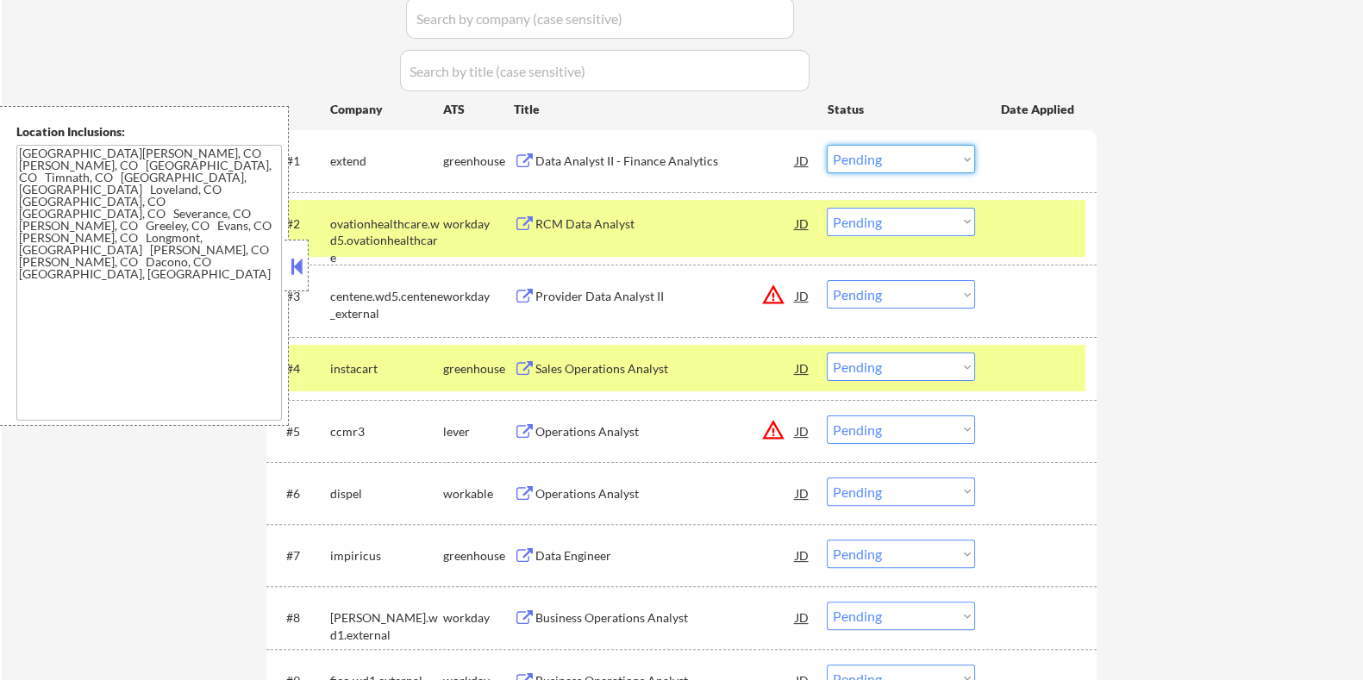
drag, startPoint x: 885, startPoint y: 154, endPoint x: 892, endPoint y: 168, distance: 15.8
click at [885, 154] on select "Choose an option... Pending Applied Excluded (Questions) Excluded (Expired) Exc…" at bounding box center [901, 159] width 148 height 28
click at [827, 145] on select "Choose an option... Pending Applied Excluded (Questions) Excluded (Expired) Exc…" at bounding box center [901, 159] width 148 height 28
select select ""pending""
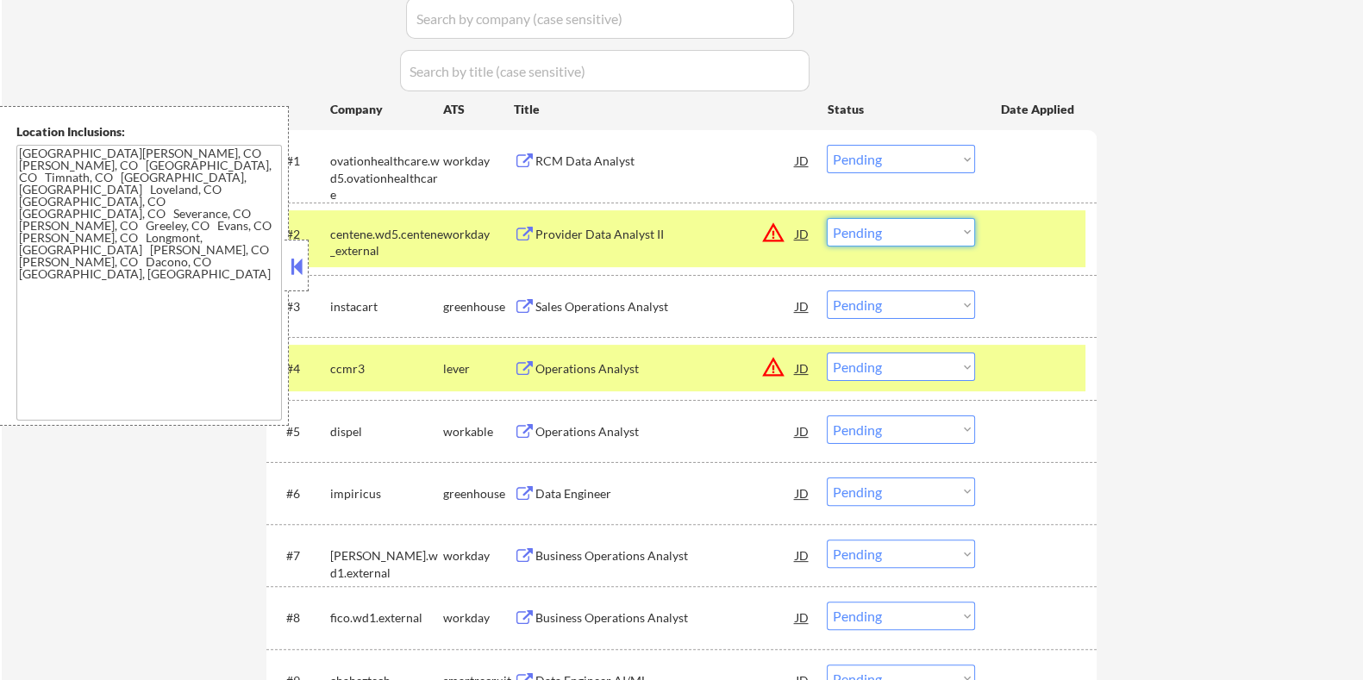
click at [906, 228] on select "Choose an option... Pending Applied Excluded (Questions) Excluded (Expired) Exc…" at bounding box center [901, 232] width 148 height 28
click at [827, 218] on select "Choose an option... Pending Applied Excluded (Questions) Excluded (Expired) Exc…" at bounding box center [901, 232] width 148 height 28
select select ""pending""
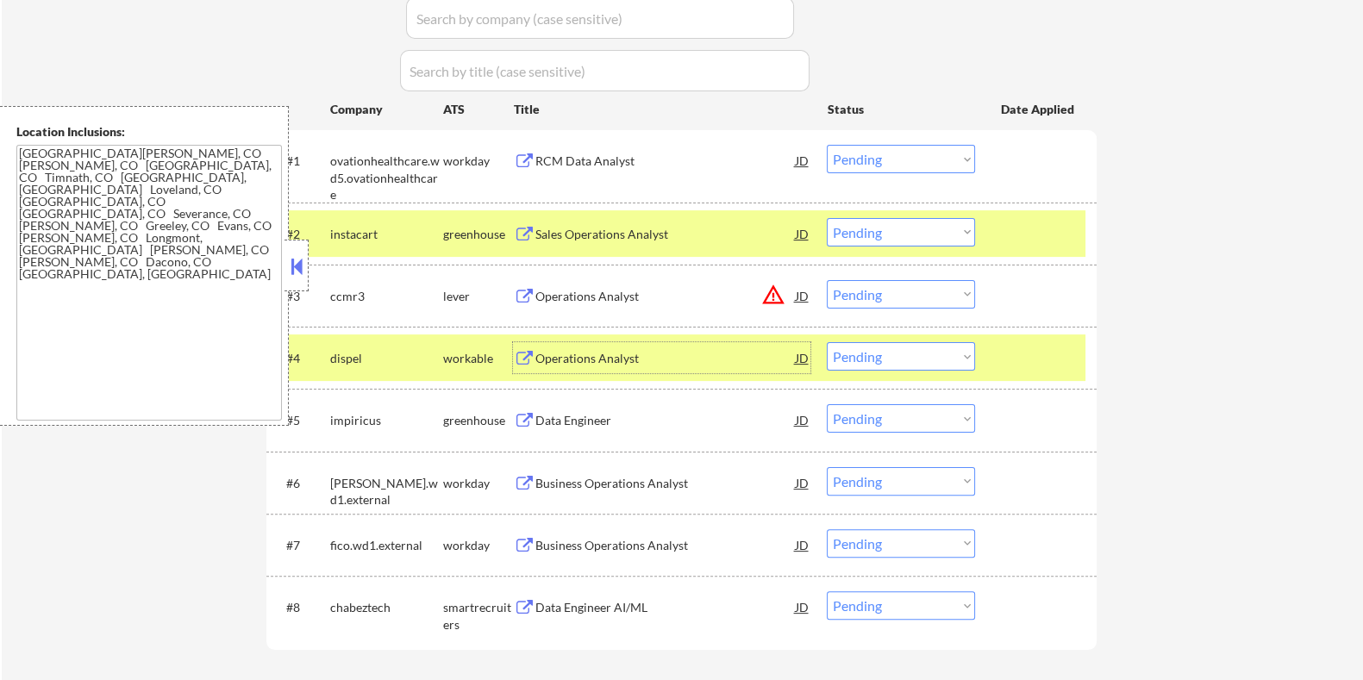
click at [579, 354] on div "Operations Analyst" at bounding box center [665, 358] width 260 height 17
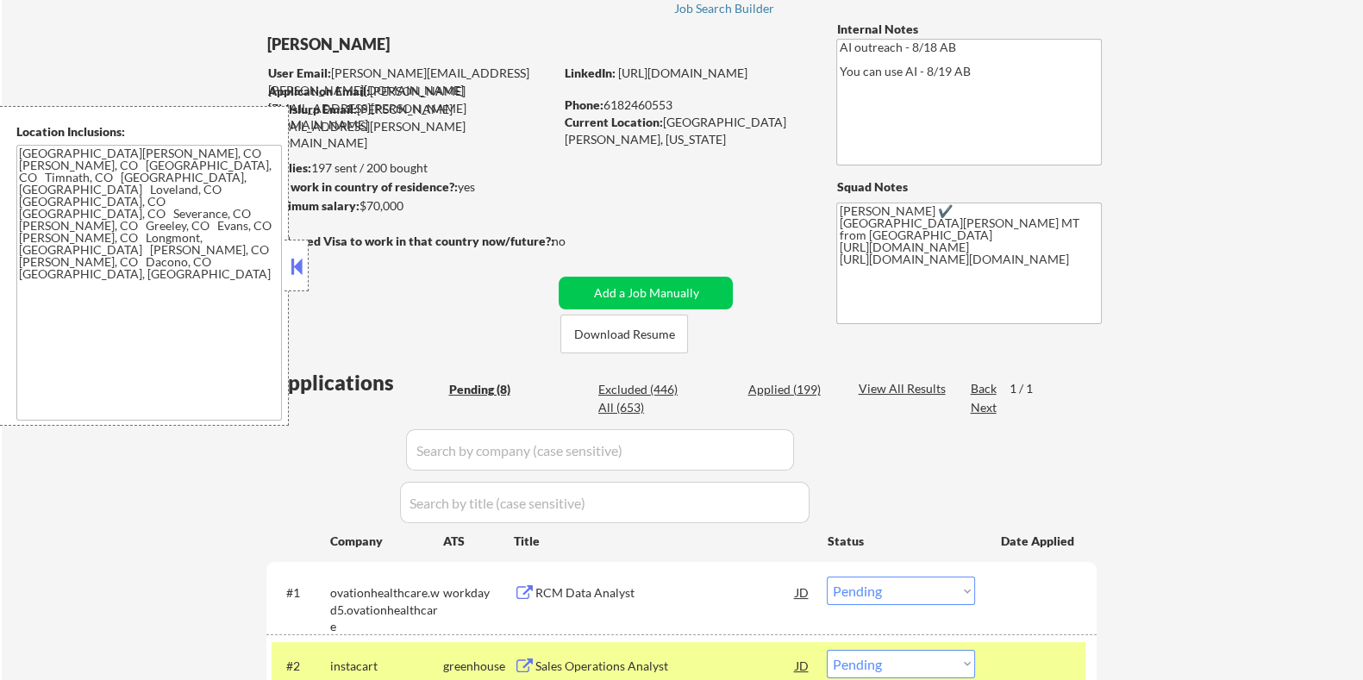
scroll to position [323, 0]
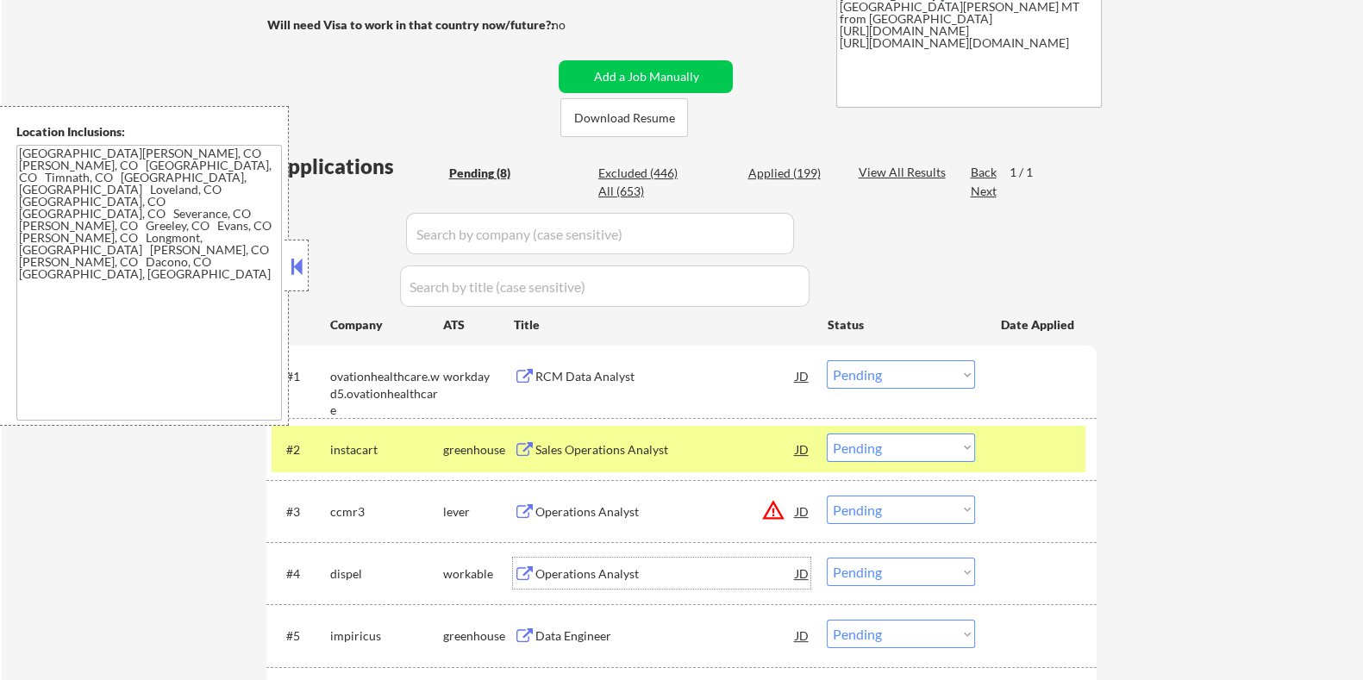
click at [591, 450] on div "Sales Operations Analyst" at bounding box center [665, 449] width 260 height 17
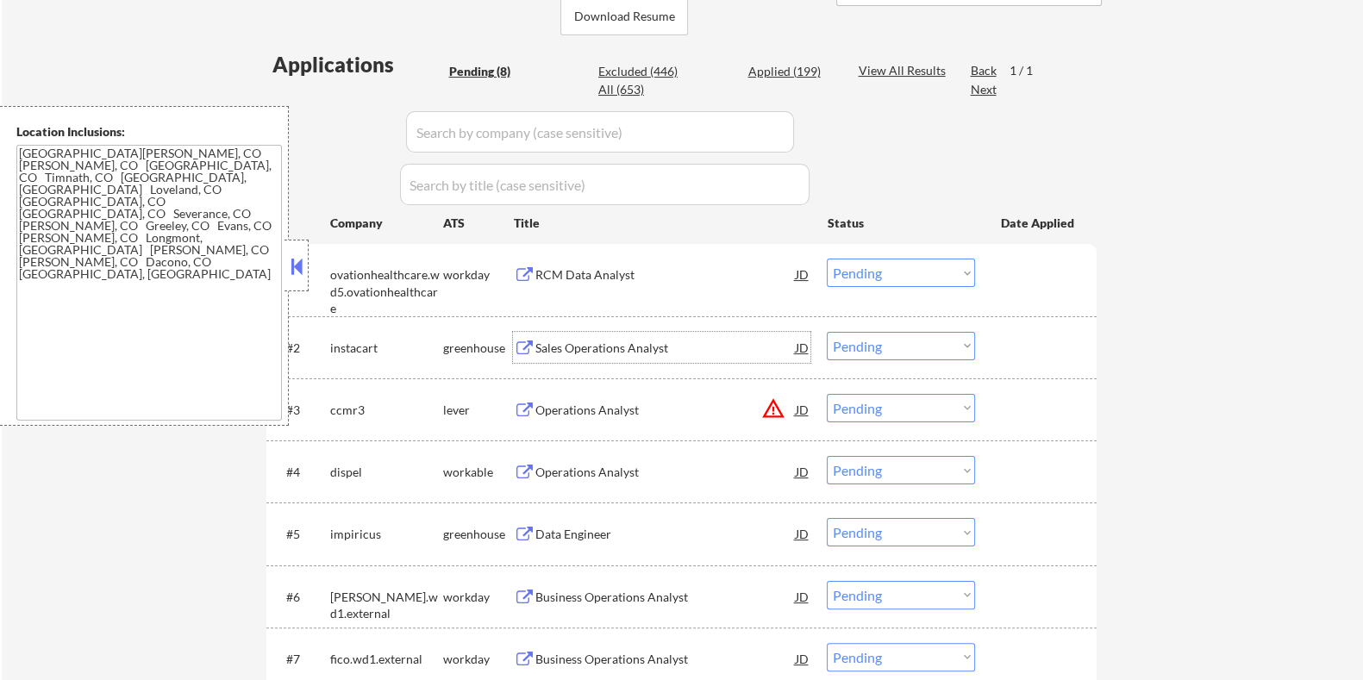
scroll to position [539, 0]
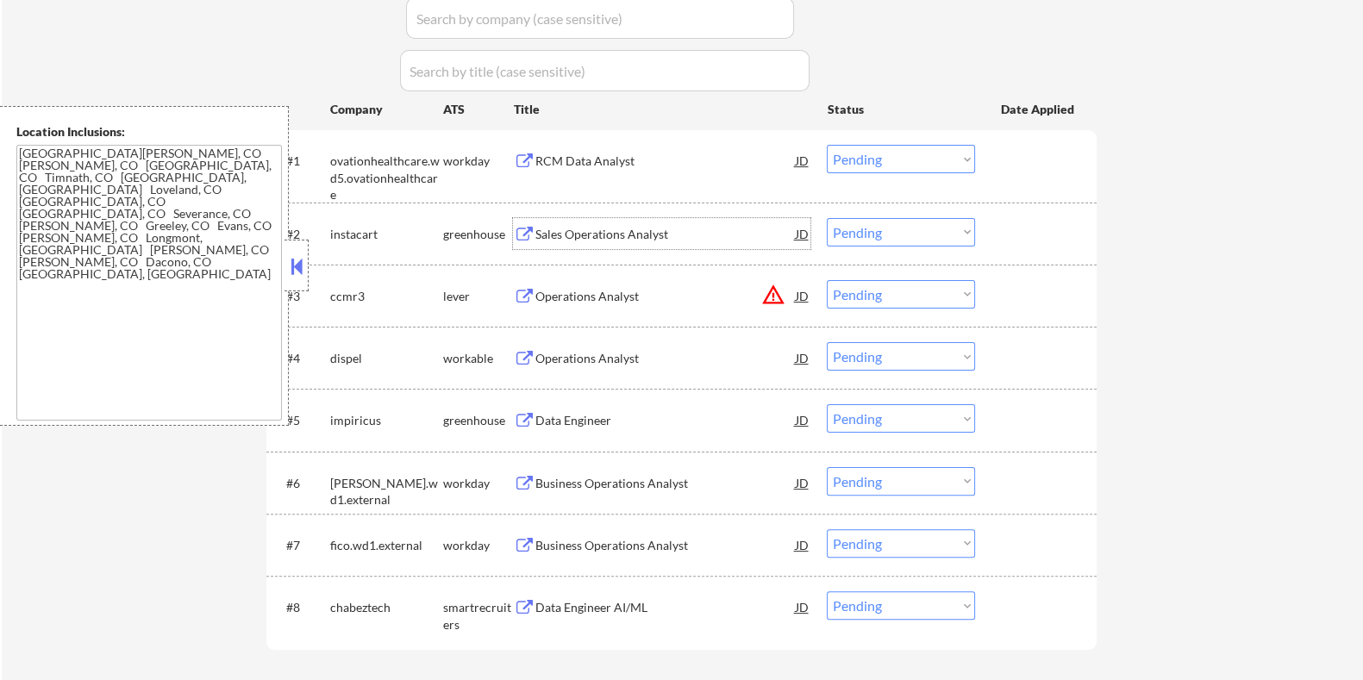
click at [586, 412] on div "Data Engineer" at bounding box center [665, 420] width 260 height 17
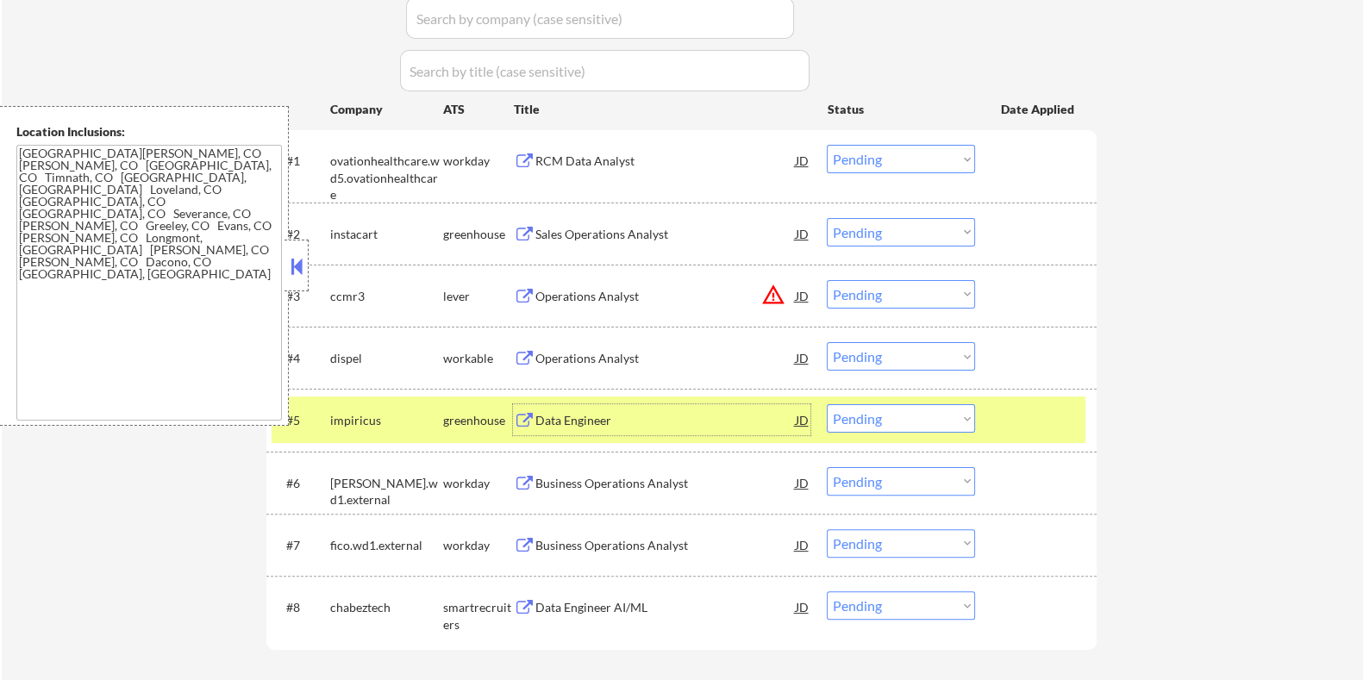
click at [927, 417] on select "Choose an option... Pending Applied Excluded (Questions) Excluded (Expired) Exc…" at bounding box center [901, 418] width 148 height 28
click at [827, 404] on select "Choose an option... Pending Applied Excluded (Questions) Excluded (Expired) Exc…" at bounding box center [901, 418] width 148 height 28
select select ""pending""
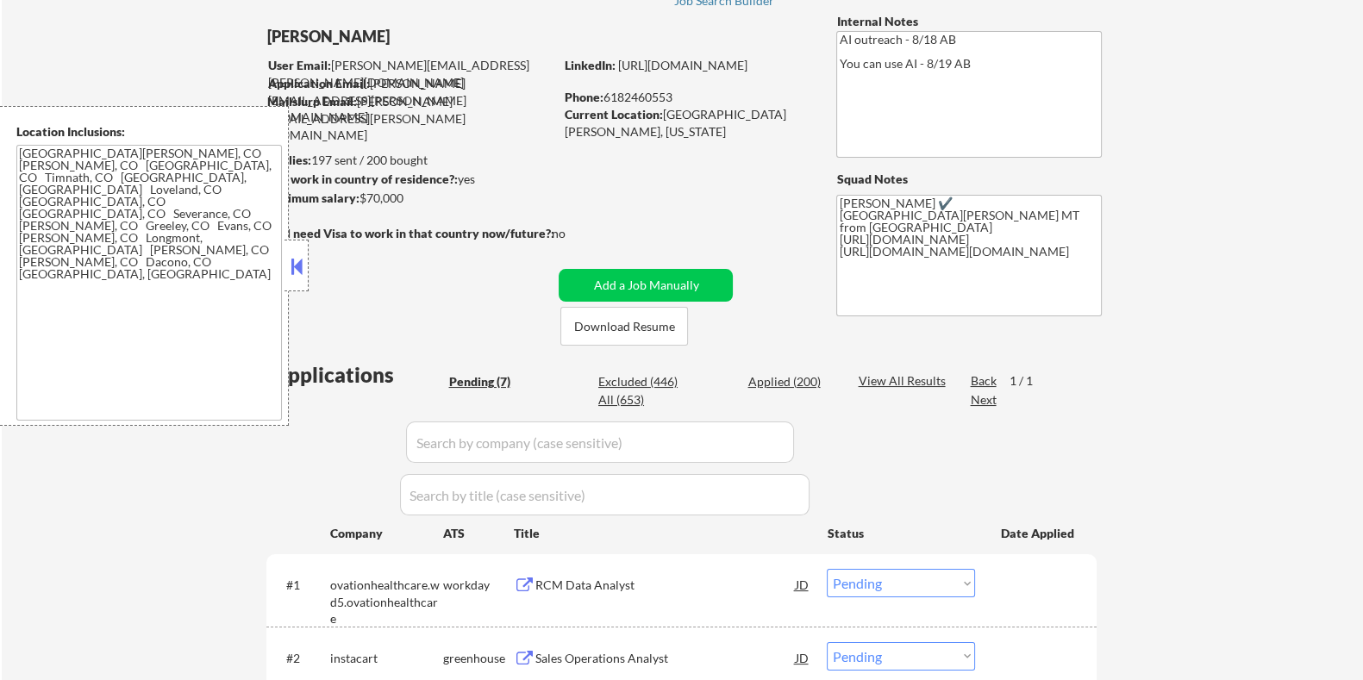
scroll to position [0, 0]
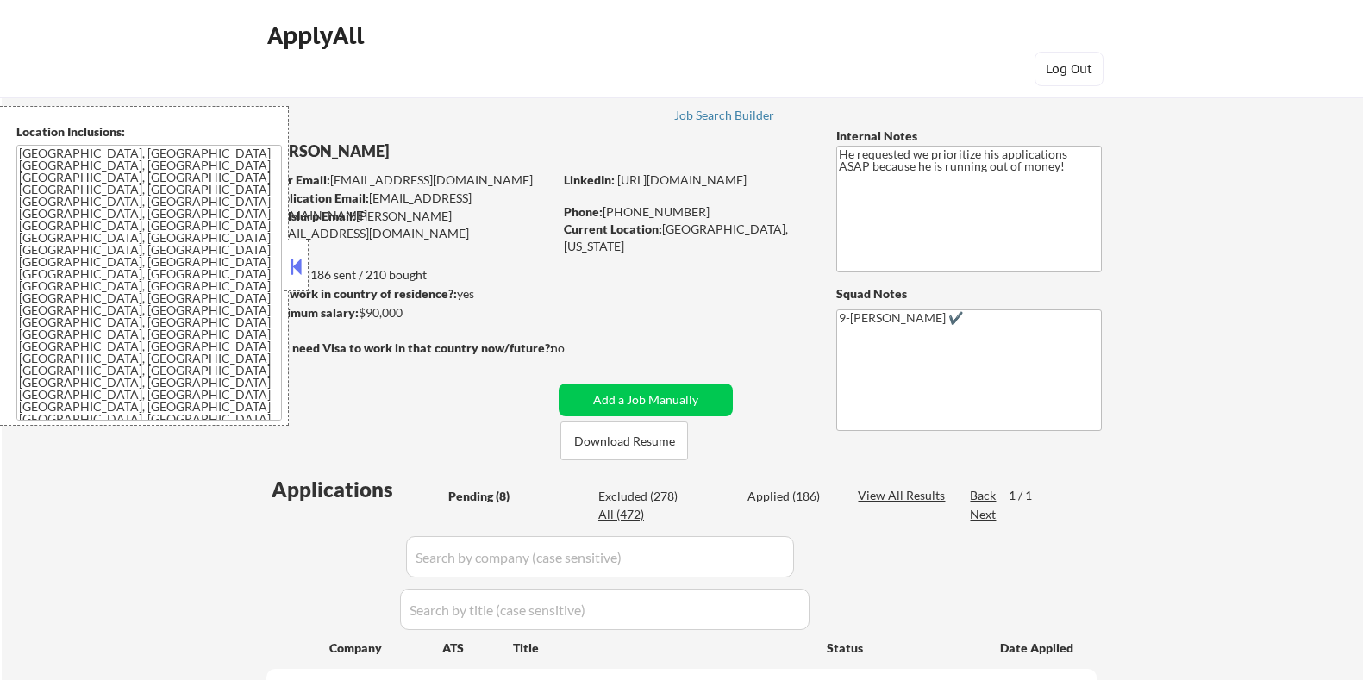
select select ""pending""
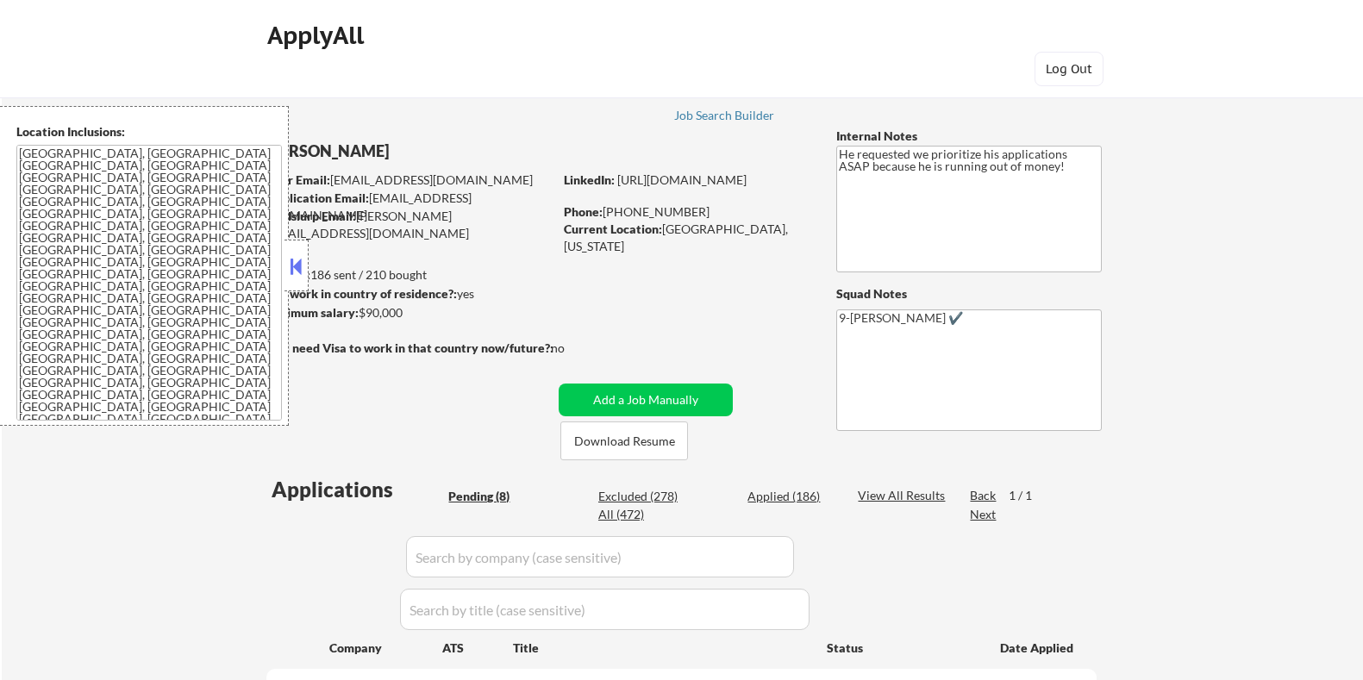
select select ""pending""
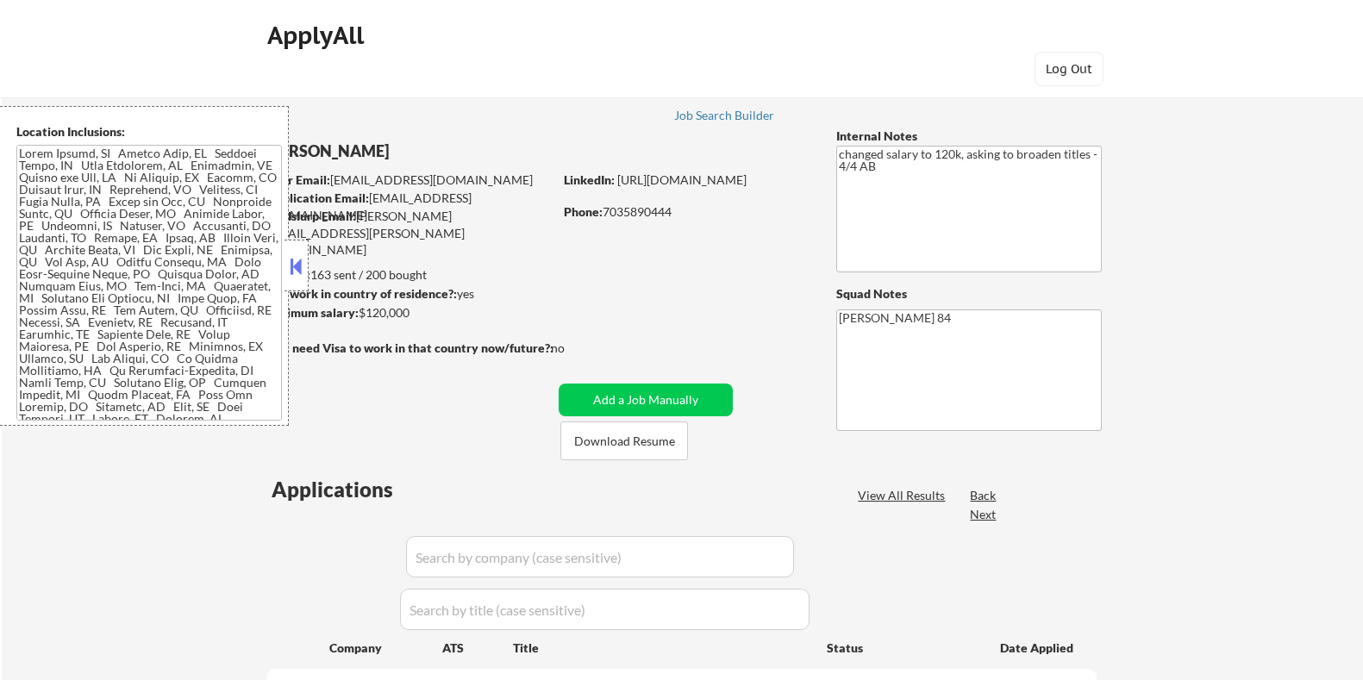
select select ""pending""
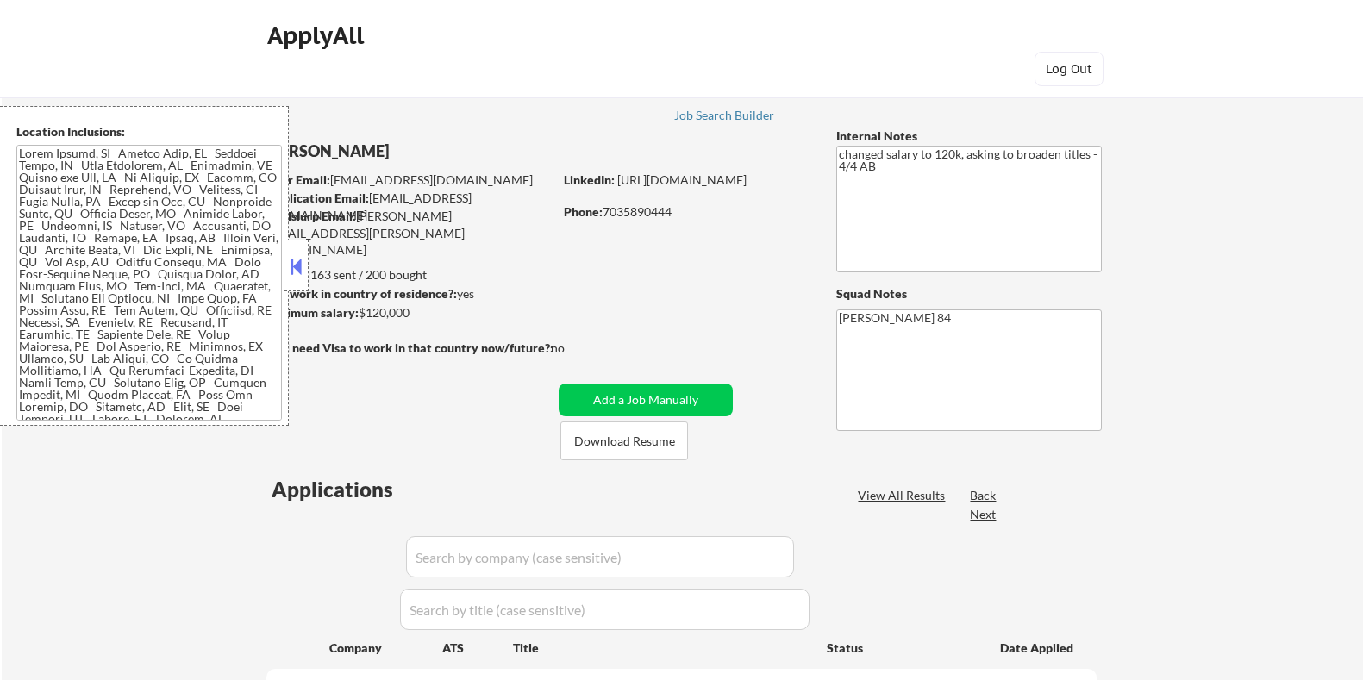
select select ""pending""
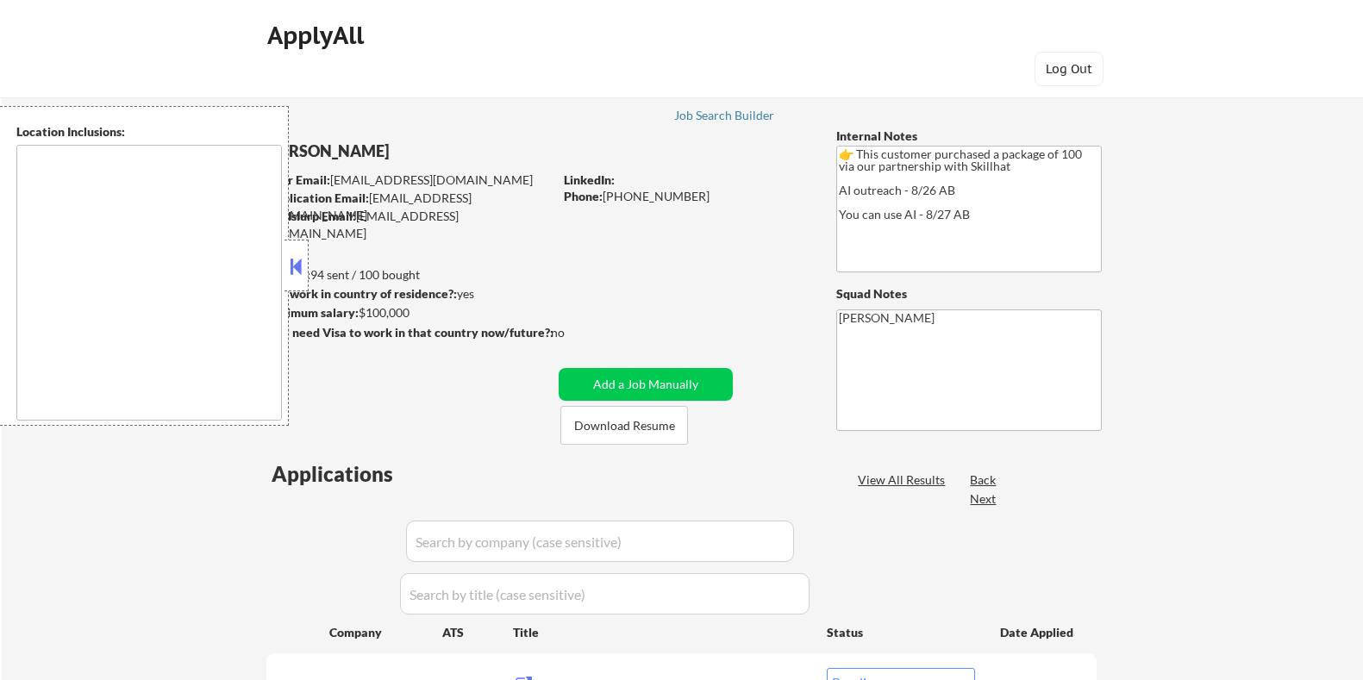
select select ""pending""
type textarea "[GEOGRAPHIC_DATA], ON [GEOGRAPHIC_DATA], ON [GEOGRAPHIC_DATA], ON [GEOGRAPHIC_D…"
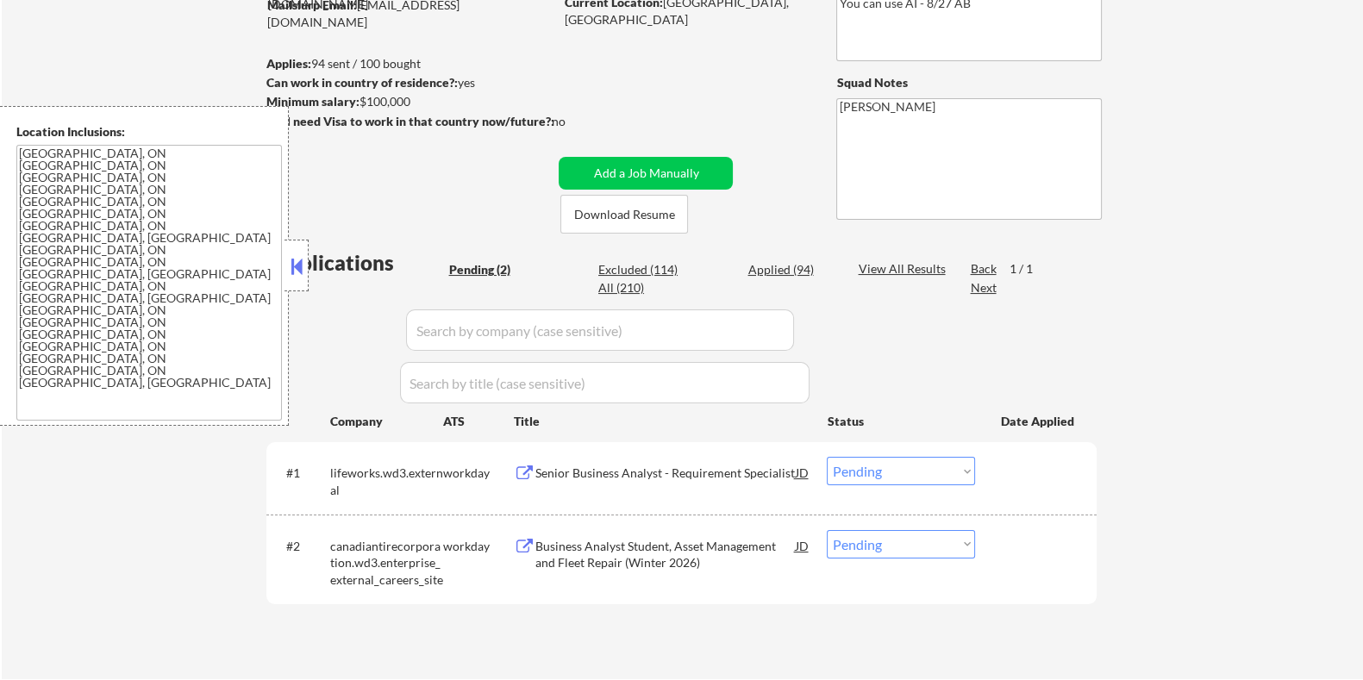
scroll to position [215, 0]
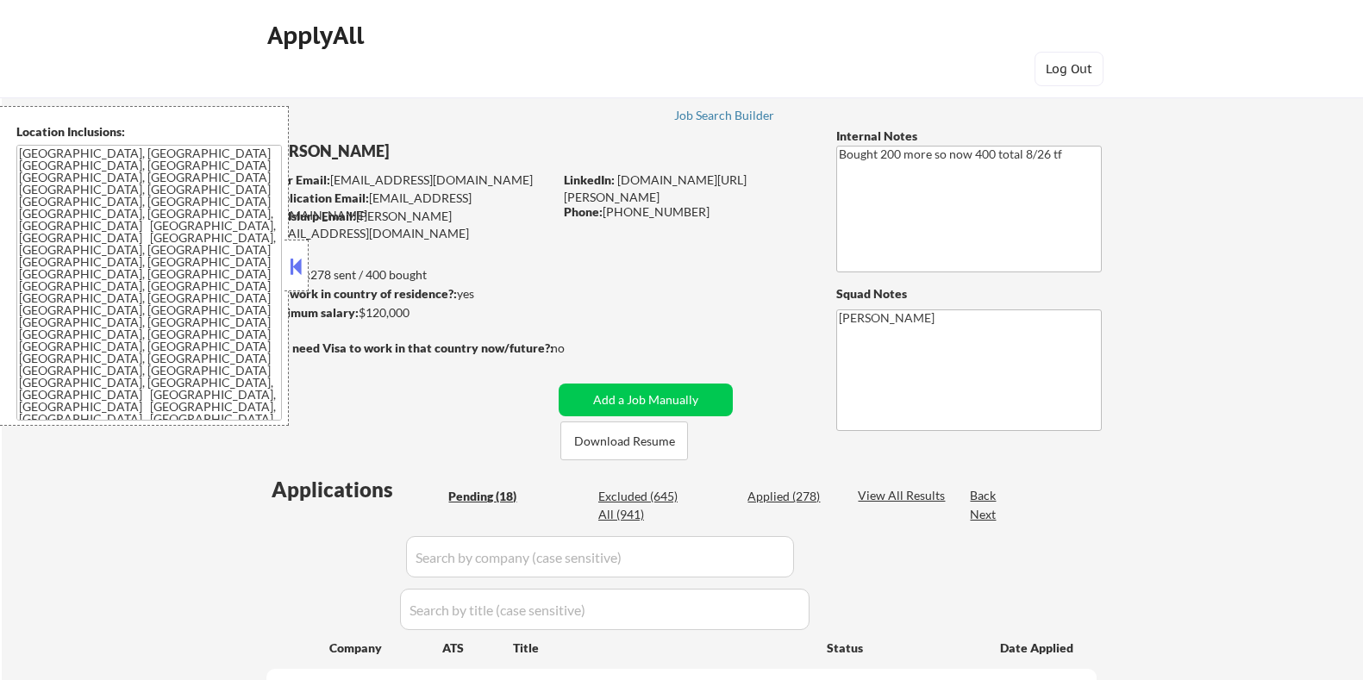
select select ""pending""
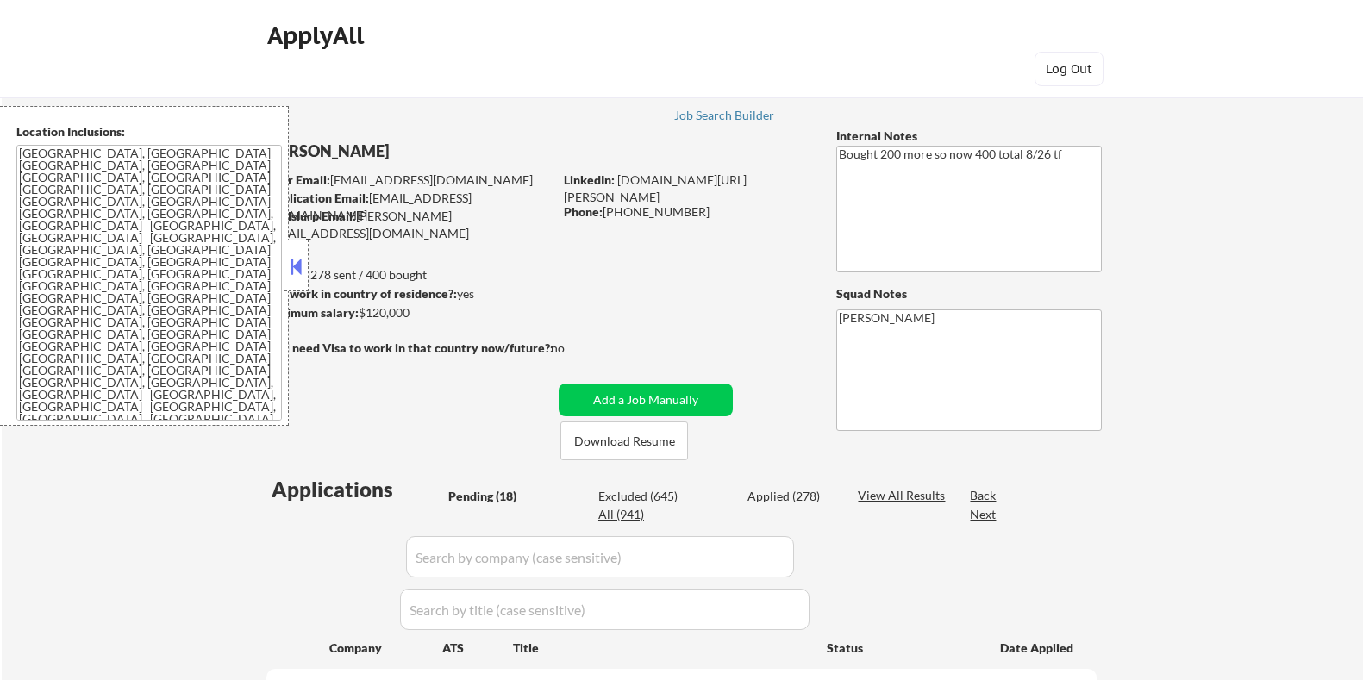
select select ""pending""
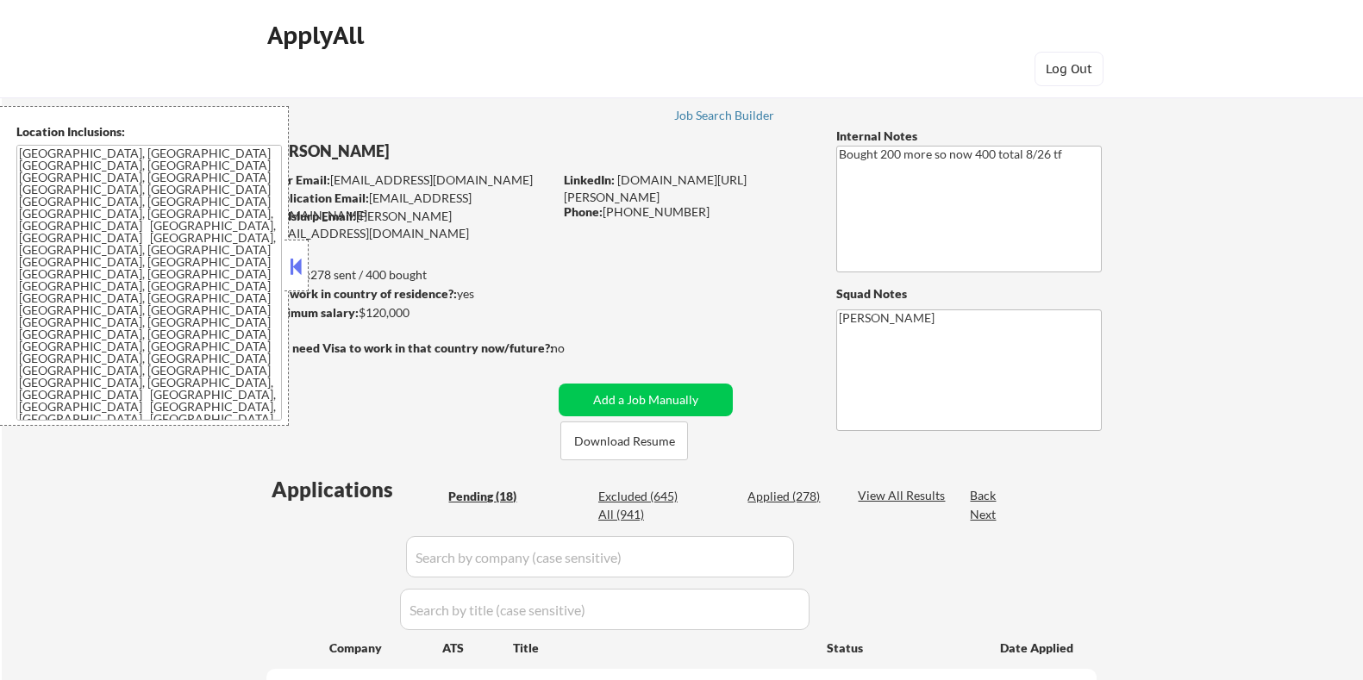
select select ""pending""
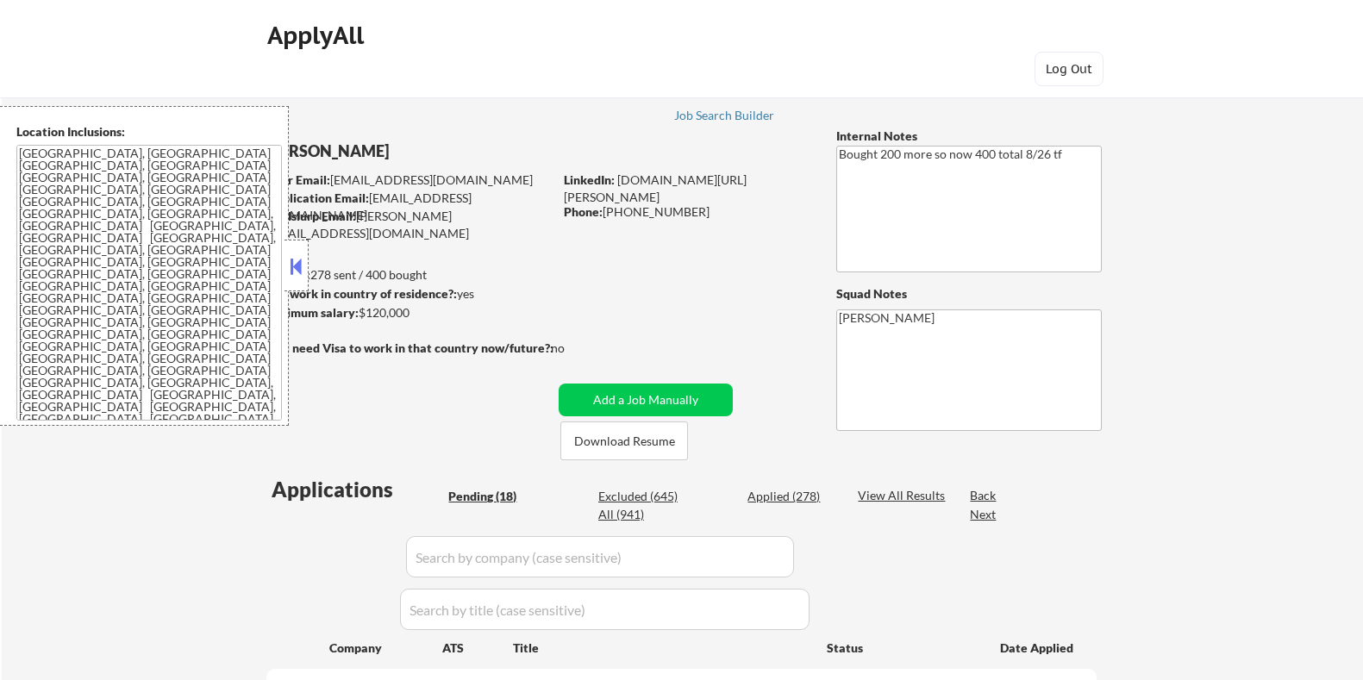
select select ""pending""
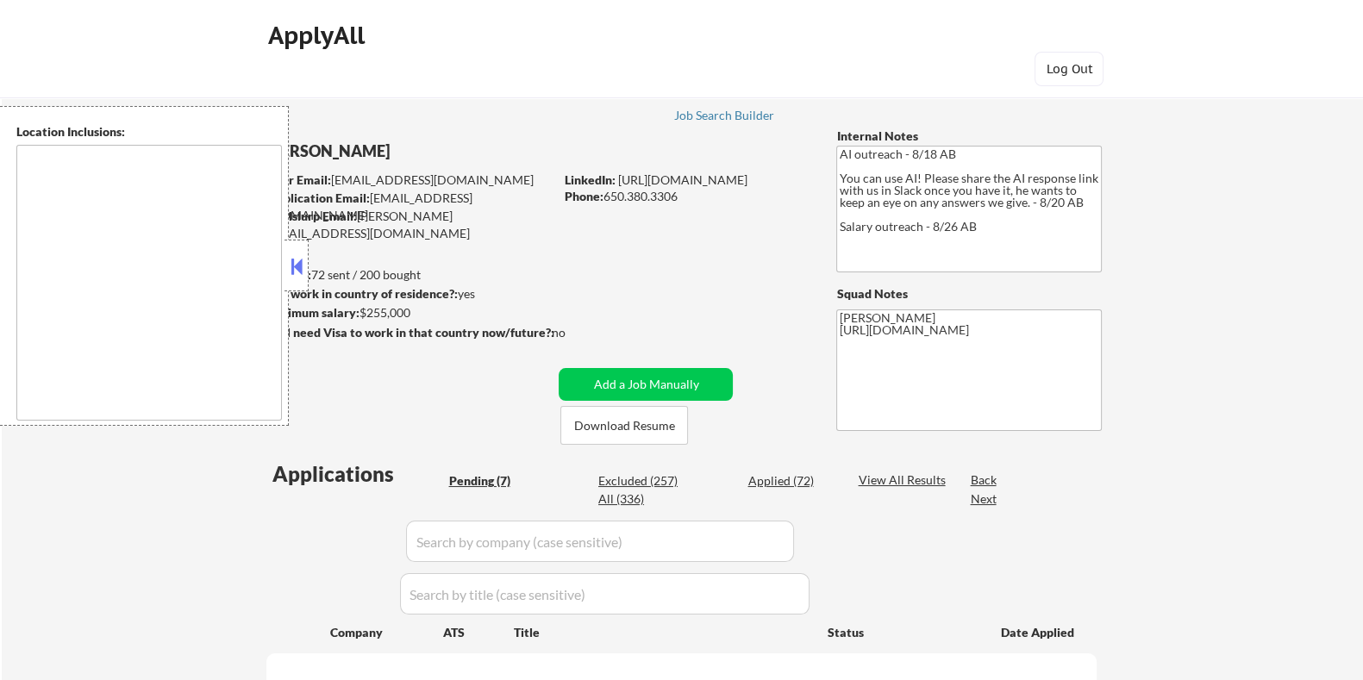
select select ""pending""
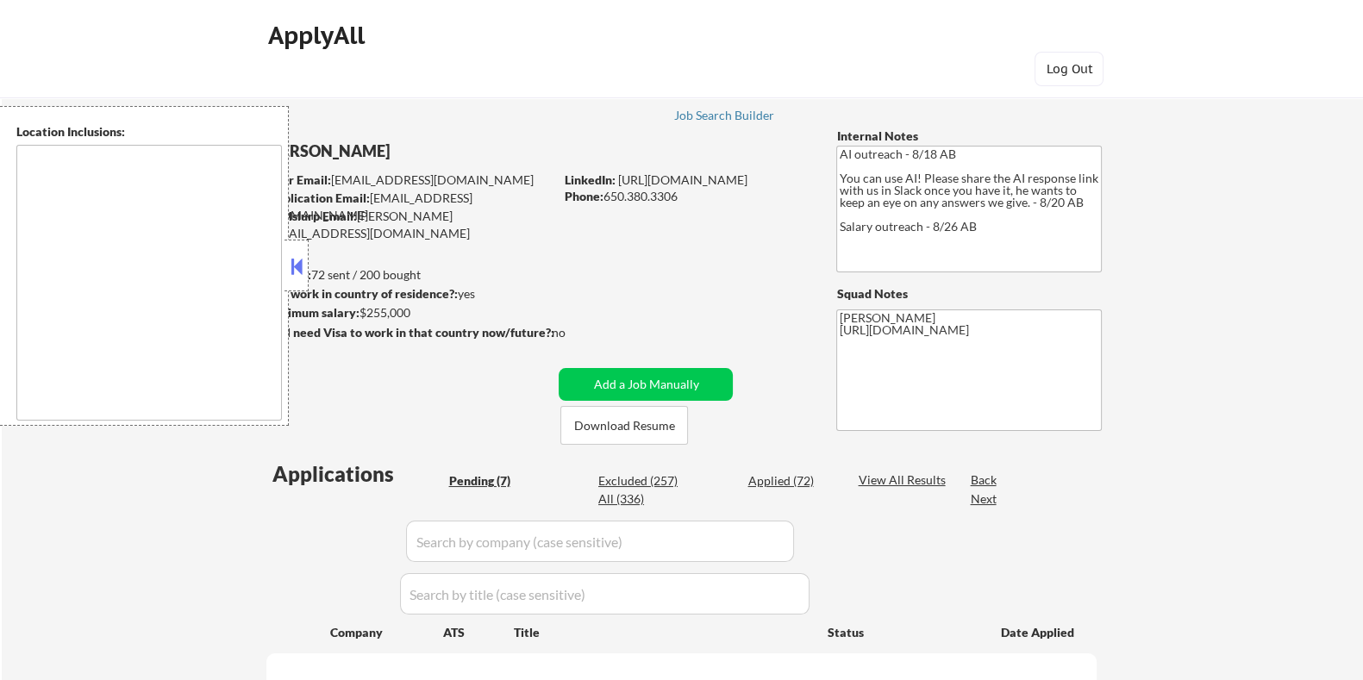
select select ""pending""
type textarea "San Francisco, CA Daly City, CA South San Francisco, CA Brisbane, CA Colma, CA …"
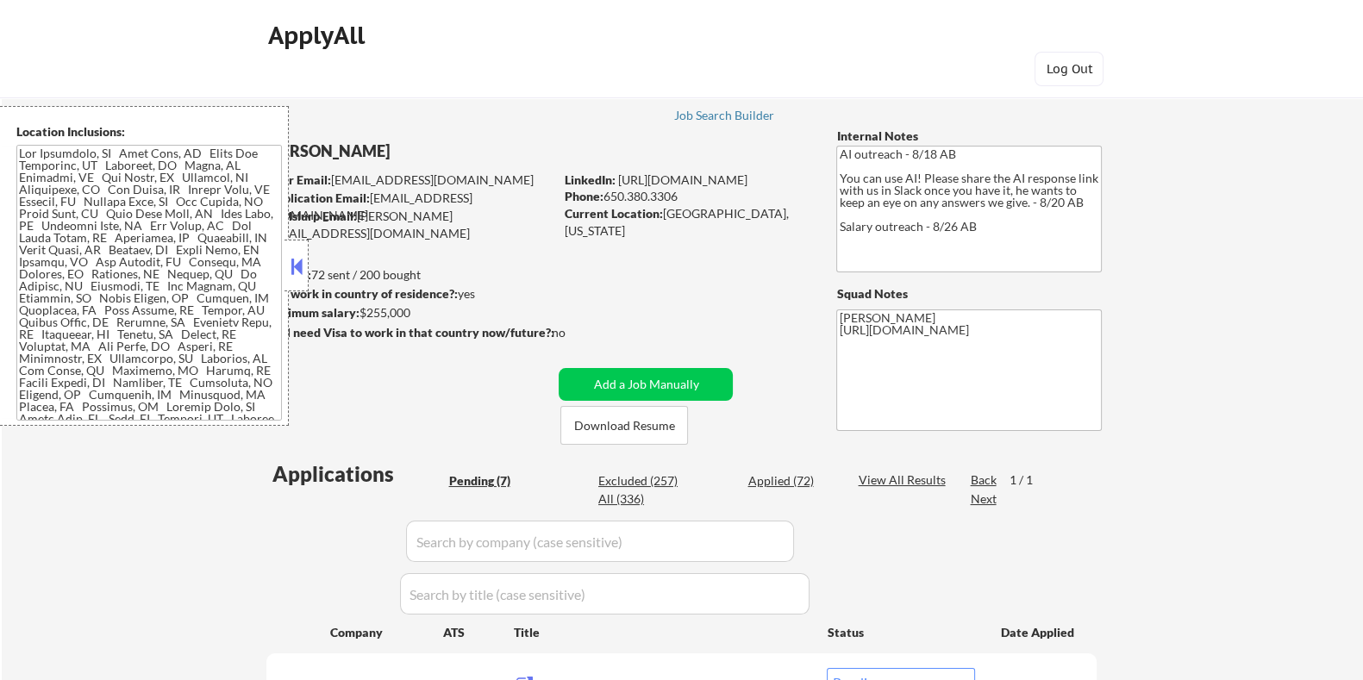
click at [293, 260] on button at bounding box center [296, 266] width 19 height 26
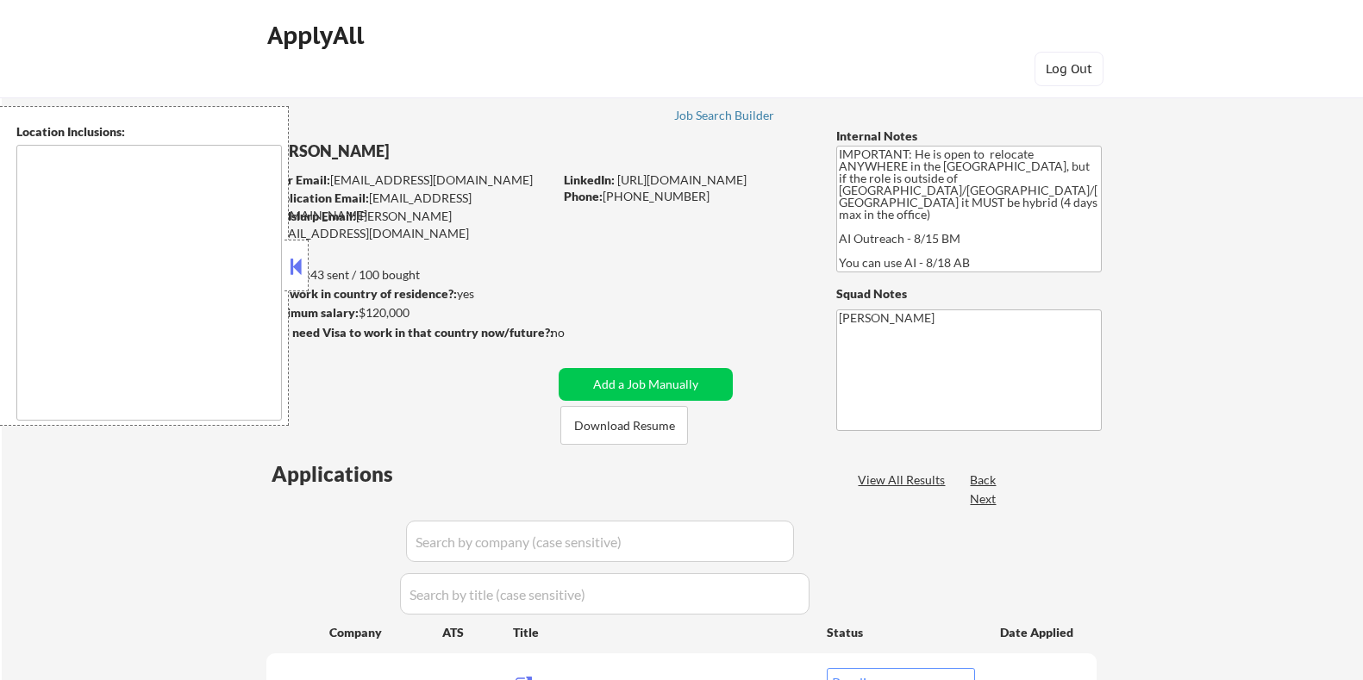
select select ""pending""
type textarea "country:[GEOGRAPHIC_DATA]"
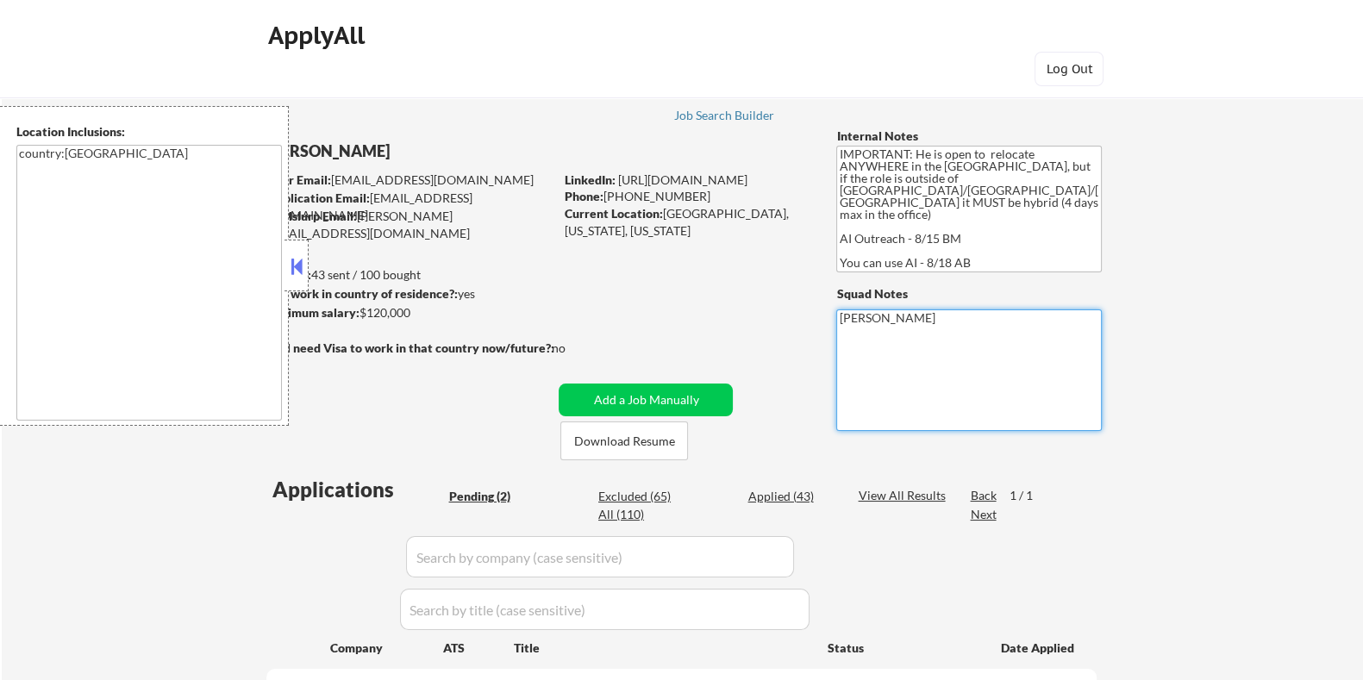
click at [1066, 358] on textarea "[PERSON_NAME]" at bounding box center [969, 371] width 266 height 122
type textarea "[PERSON_NAME]-"
click at [295, 265] on button at bounding box center [296, 266] width 19 height 26
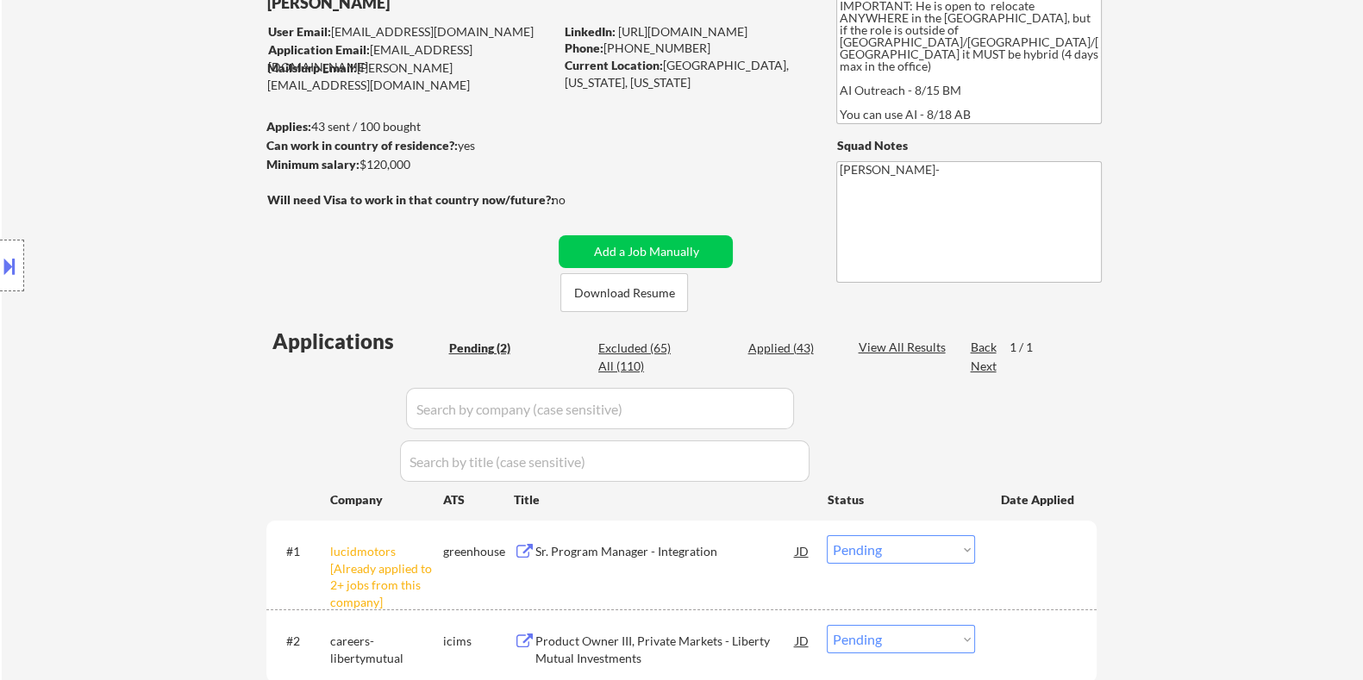
scroll to position [215, 0]
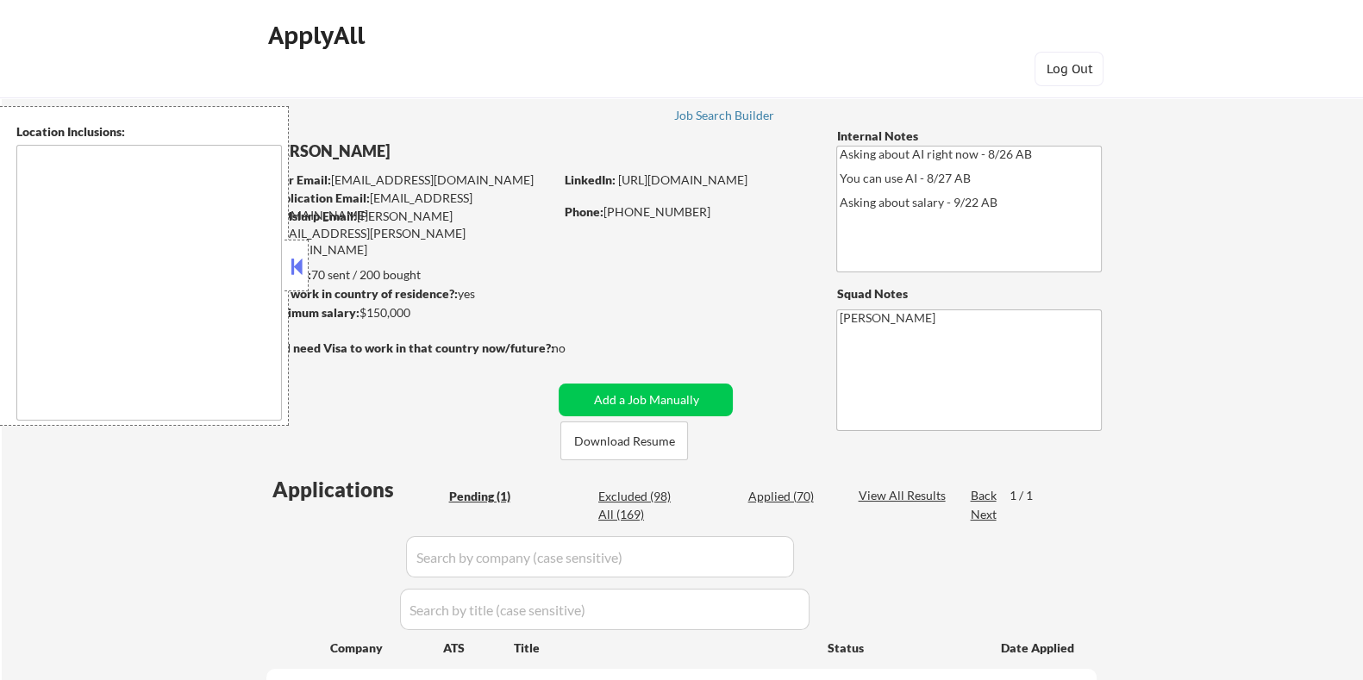
select select ""pending""
type textarea "remote"
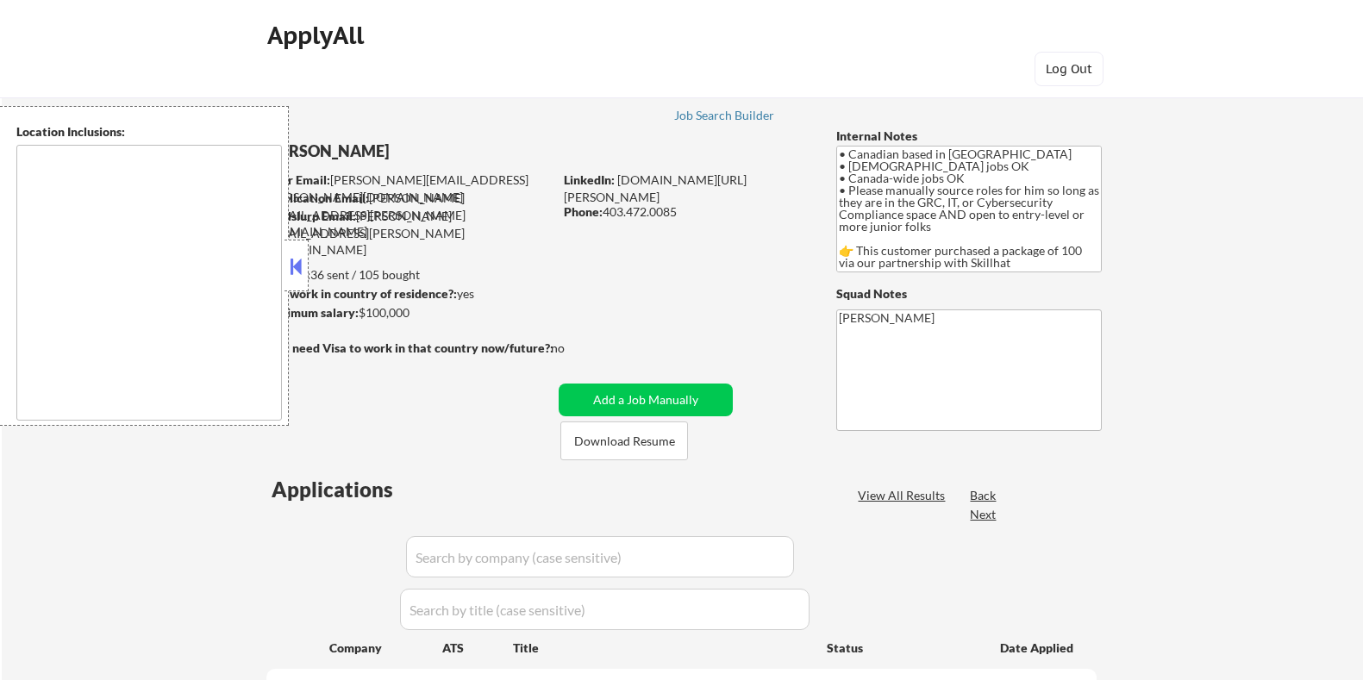
select select ""pending""
type textarea "country:[GEOGRAPHIC_DATA]"
select select ""pending""
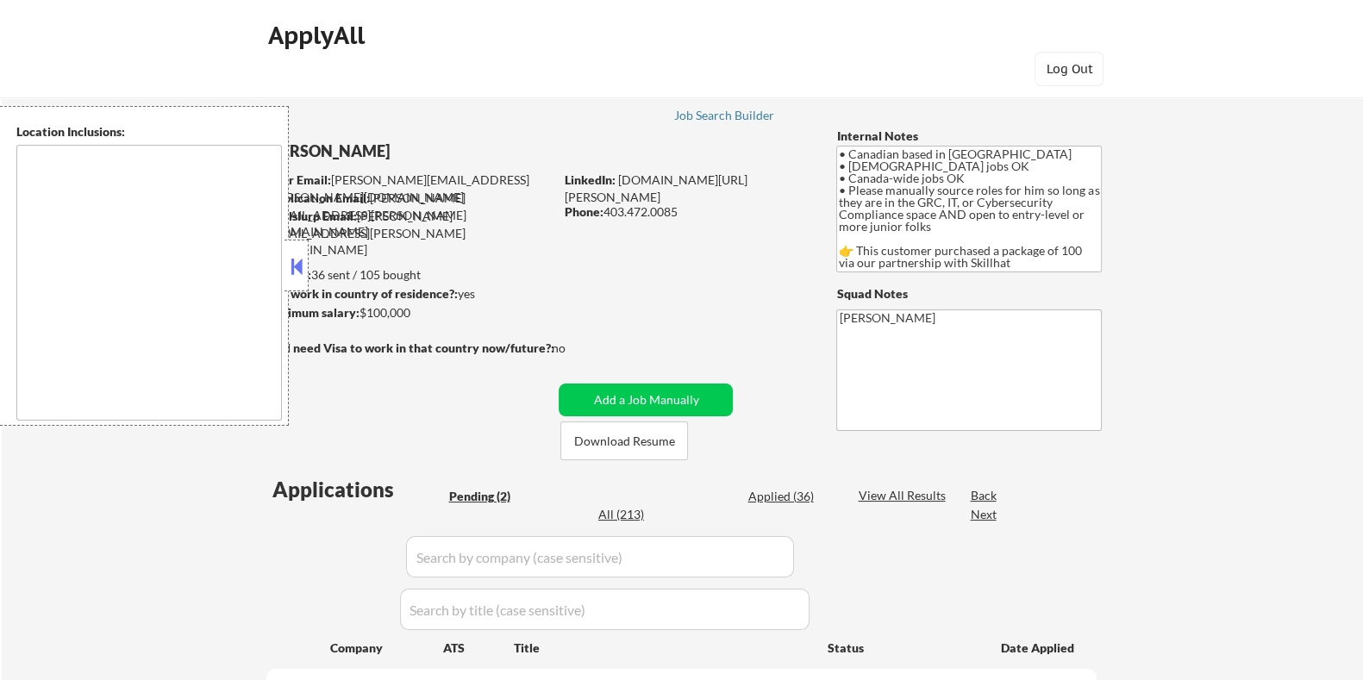
type textarea "country:[GEOGRAPHIC_DATA]"
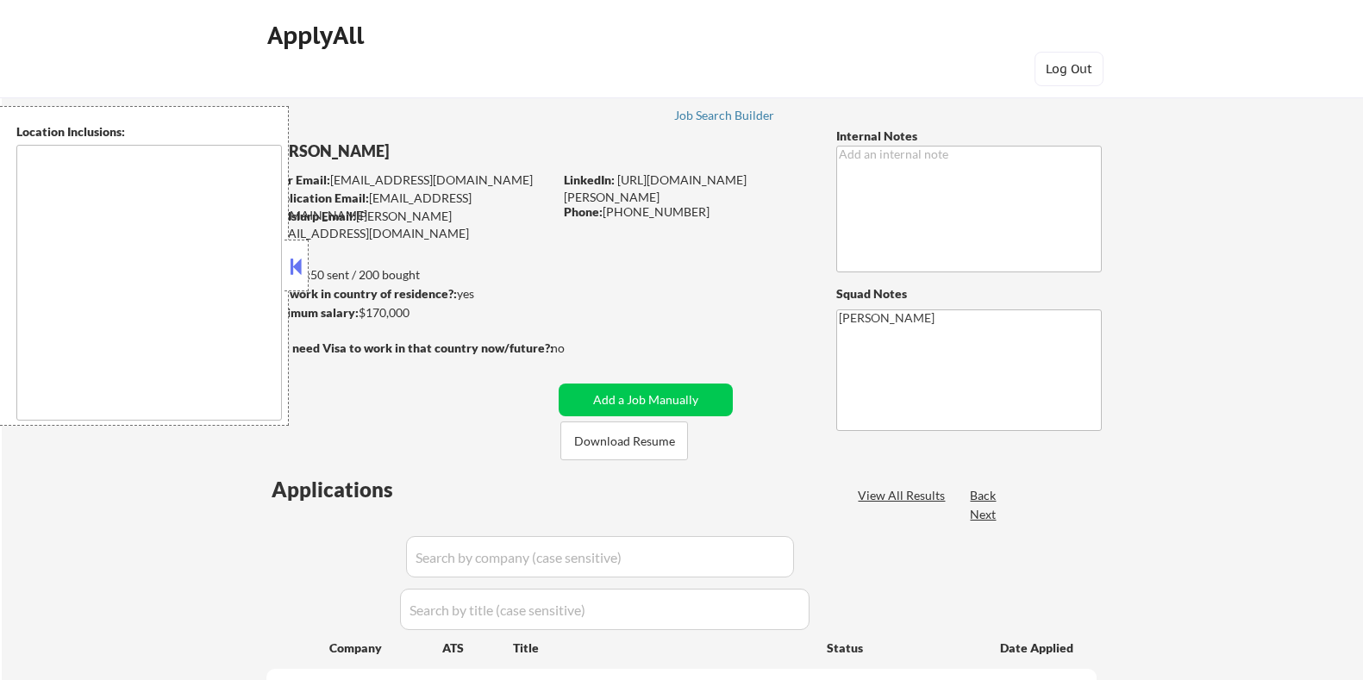
select select ""pending""
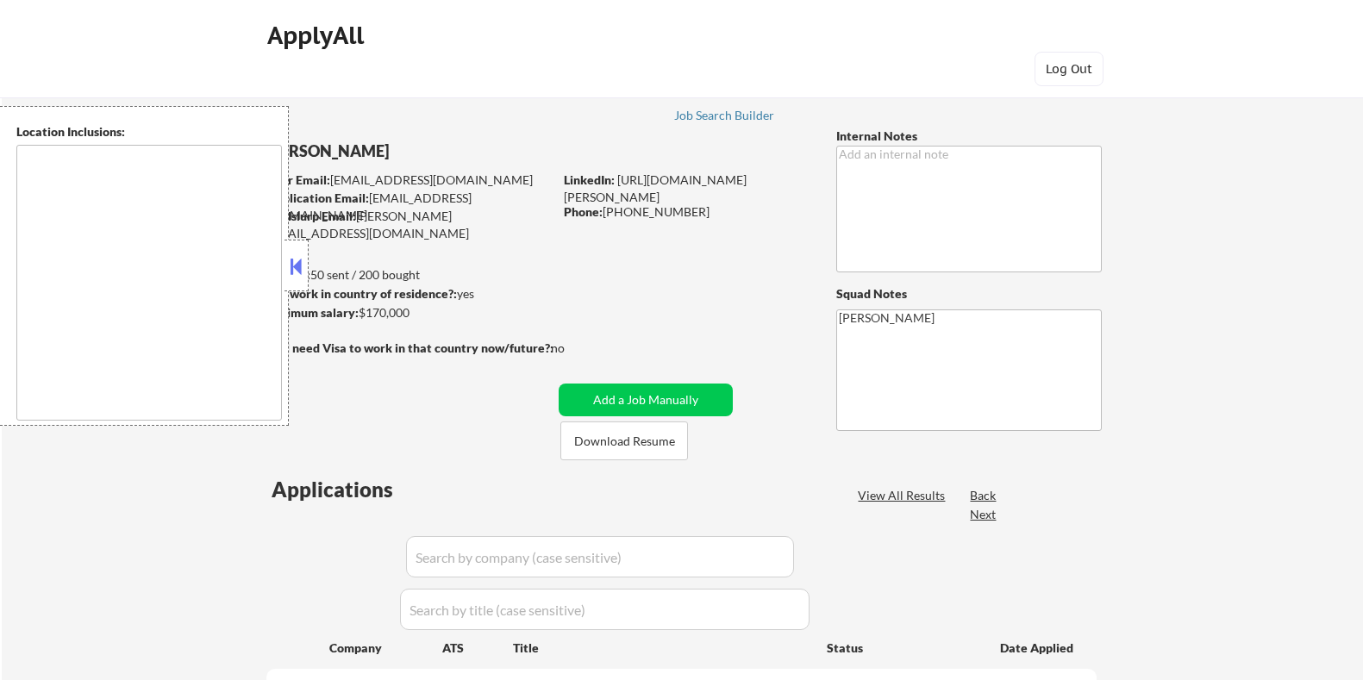
select select ""pending""
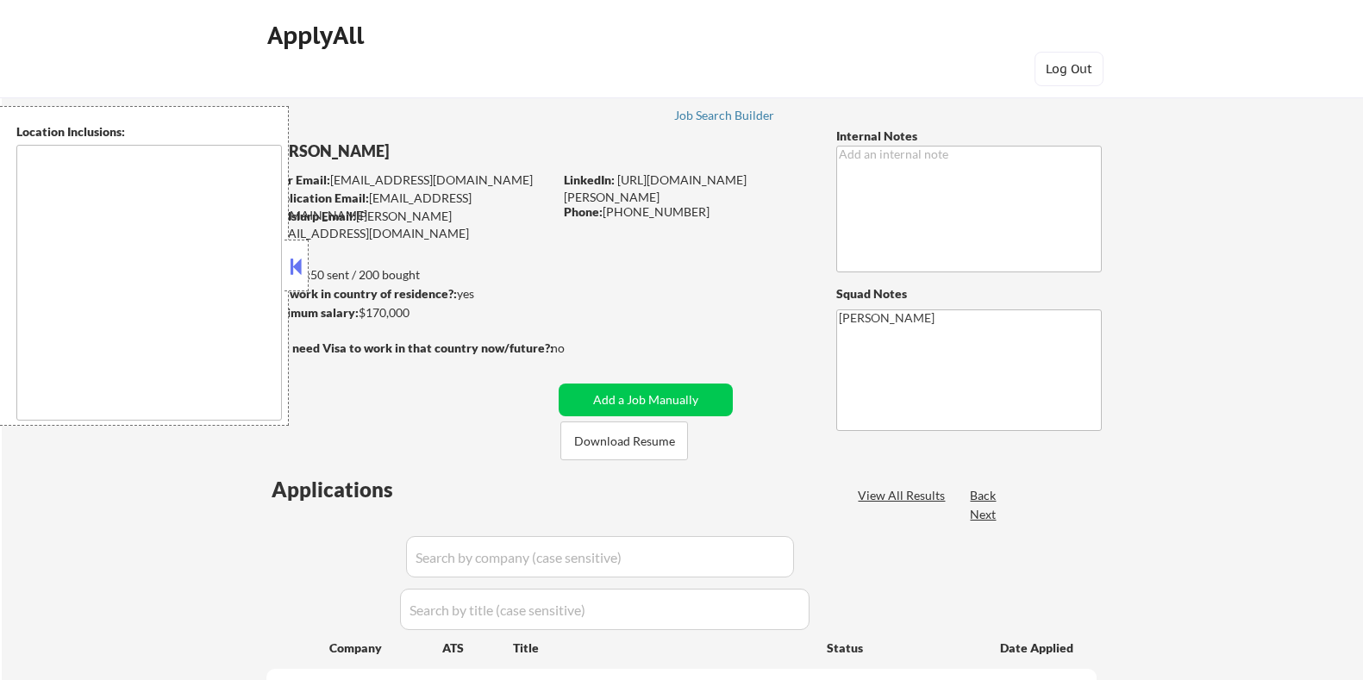
select select ""pending""
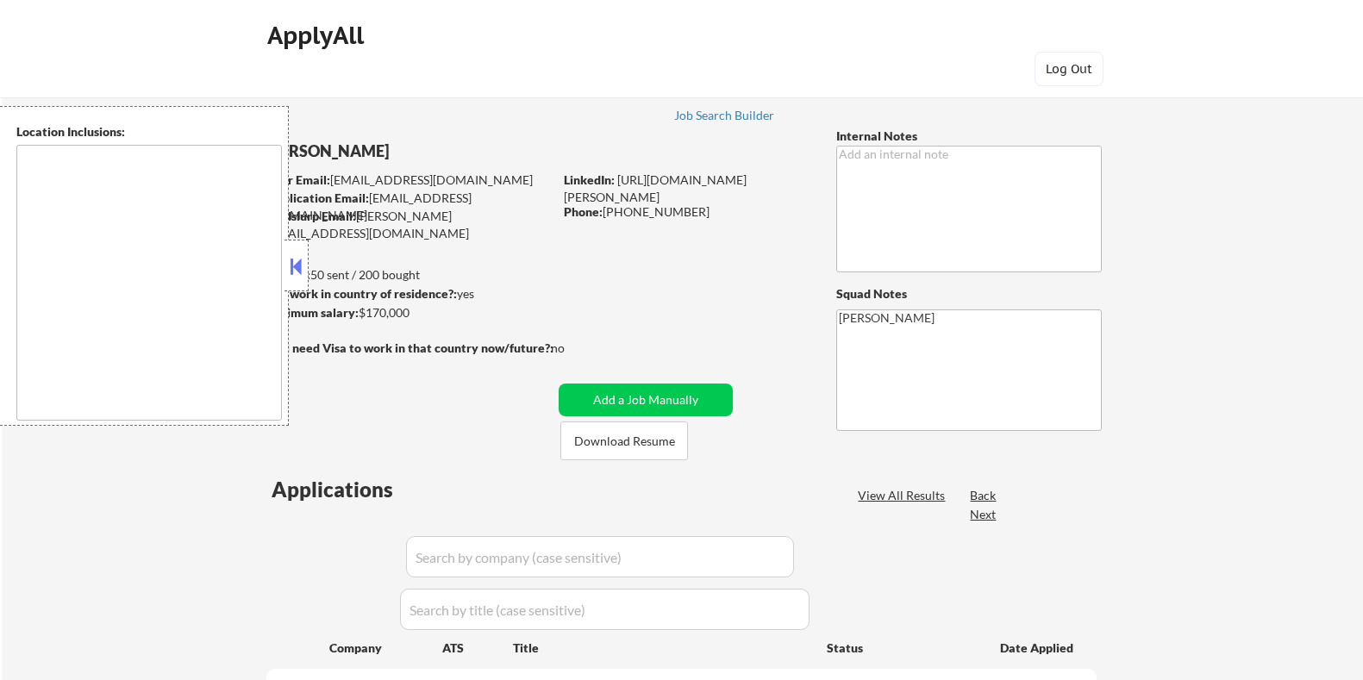
select select ""pending""
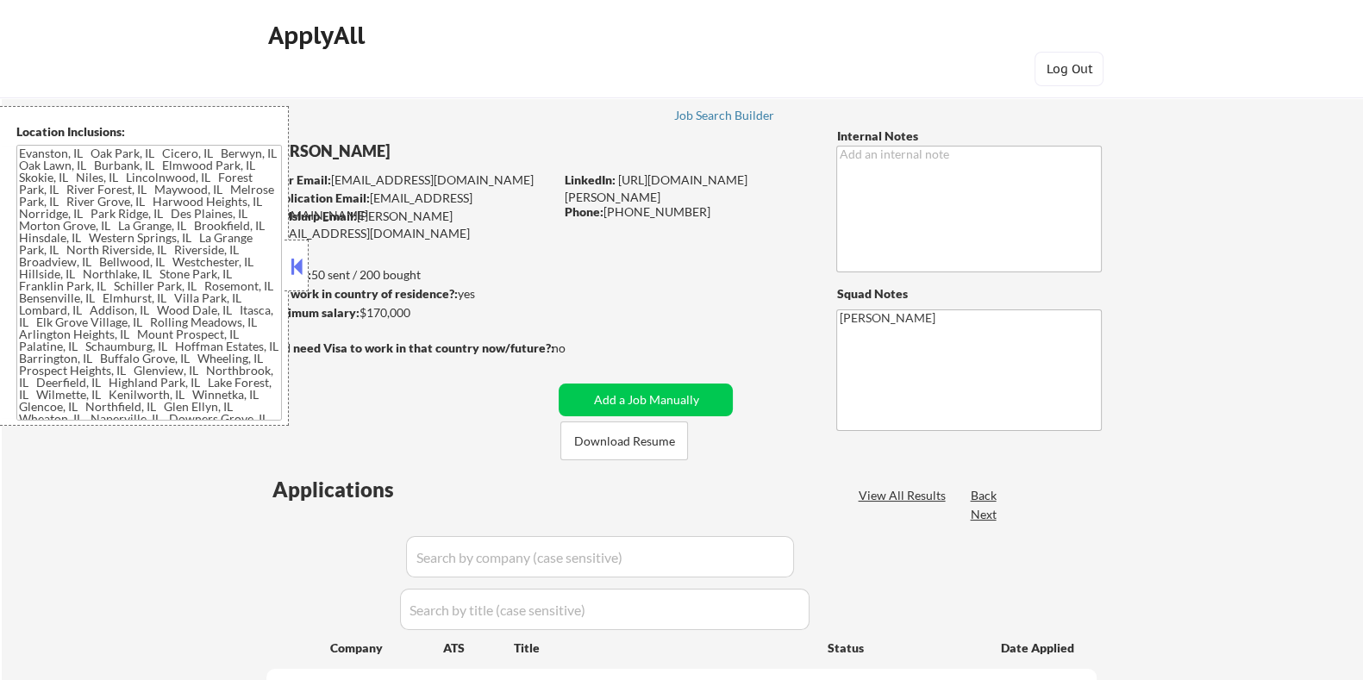
type textarea "[GEOGRAPHIC_DATA], [GEOGRAPHIC_DATA], [GEOGRAPHIC_DATA] [GEOGRAPHIC_DATA], [GEO…"
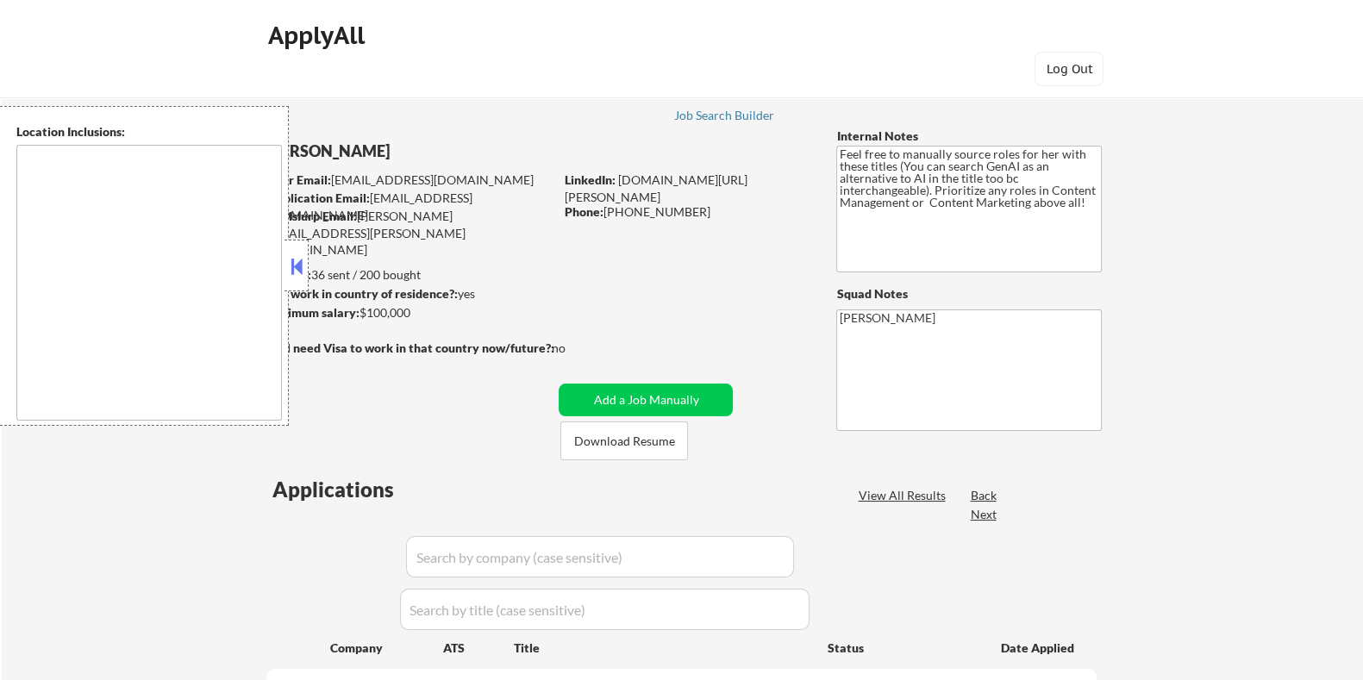
select select ""pending""
type textarea "[GEOGRAPHIC_DATA], [GEOGRAPHIC_DATA] [GEOGRAPHIC_DATA][PERSON_NAME], [GEOGRAPHI…"
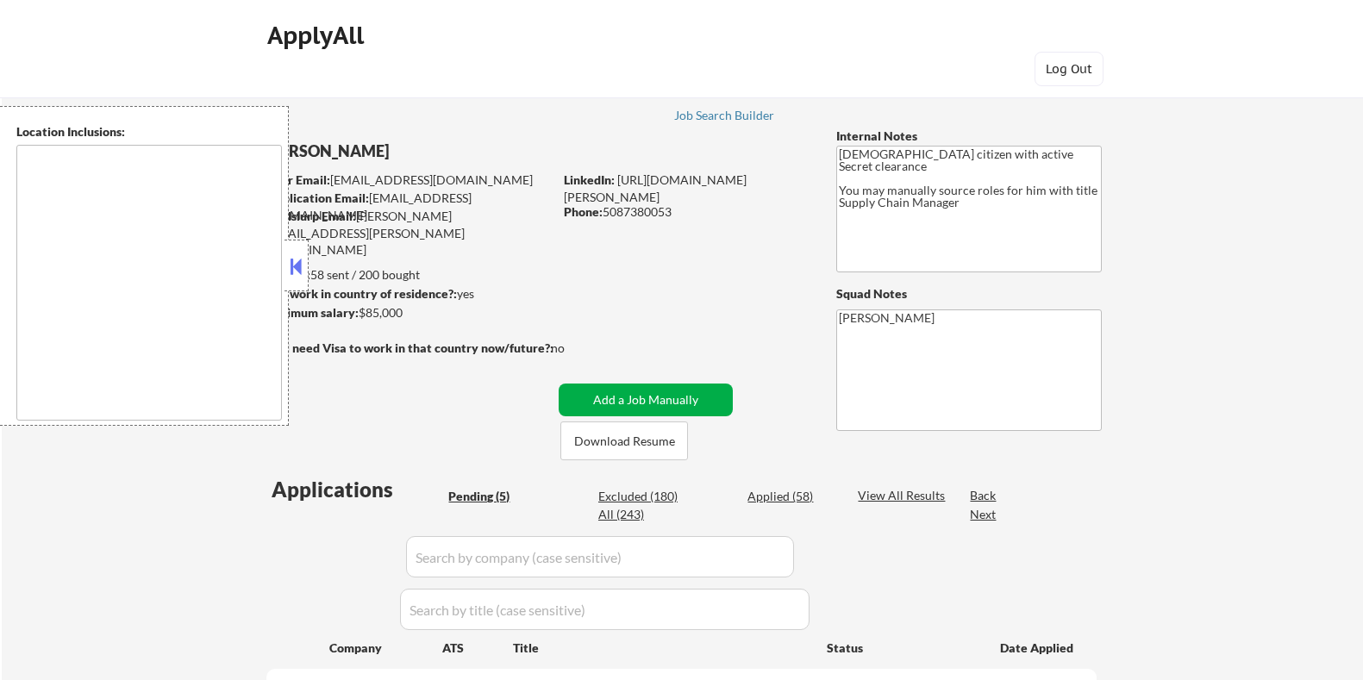
select select ""pending""
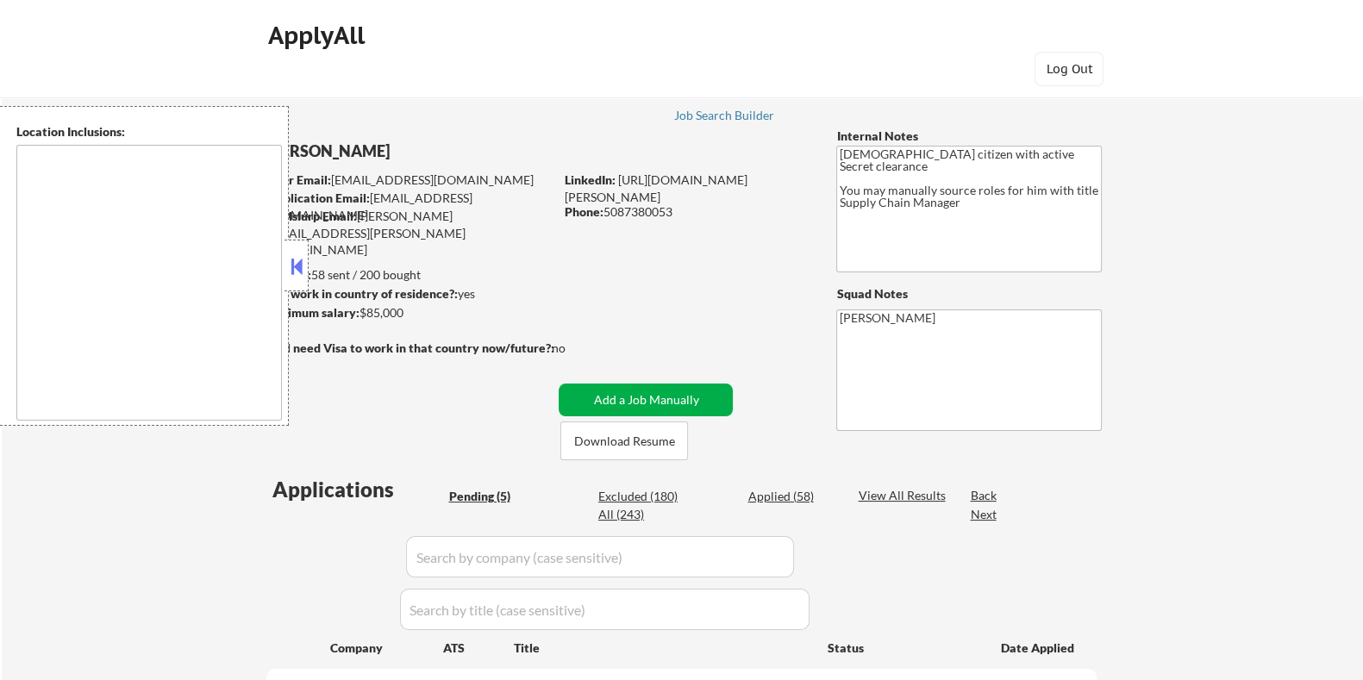
type textarea "[GEOGRAPHIC_DATA], [GEOGRAPHIC_DATA] in the [GEOGRAPHIC_DATA], [GEOGRAPHIC_DATA…"
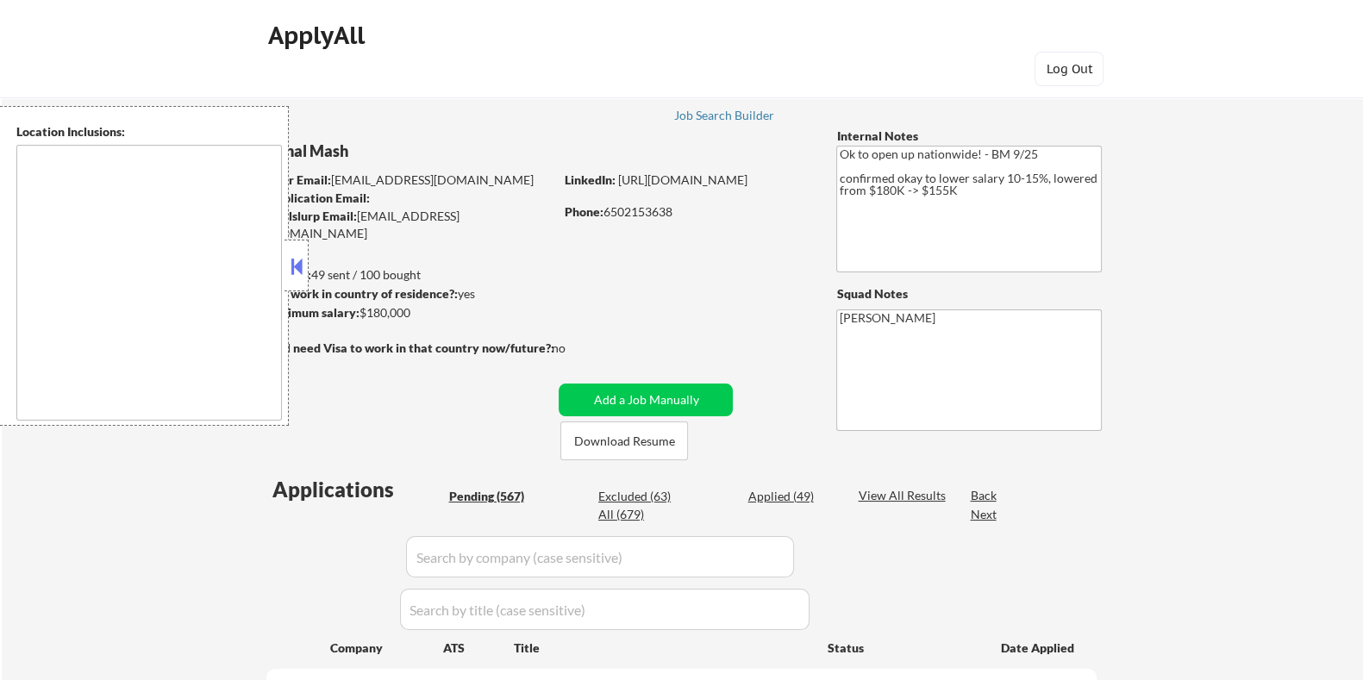
select select ""pending""
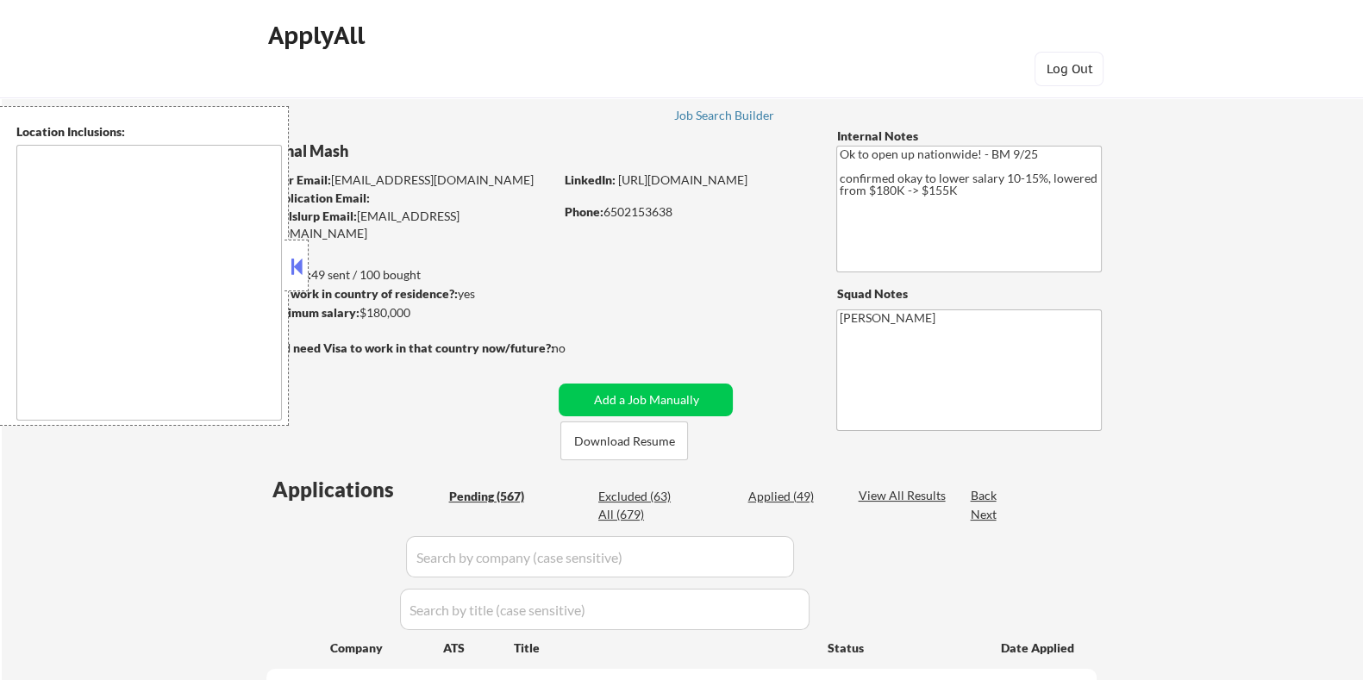
select select ""pending""
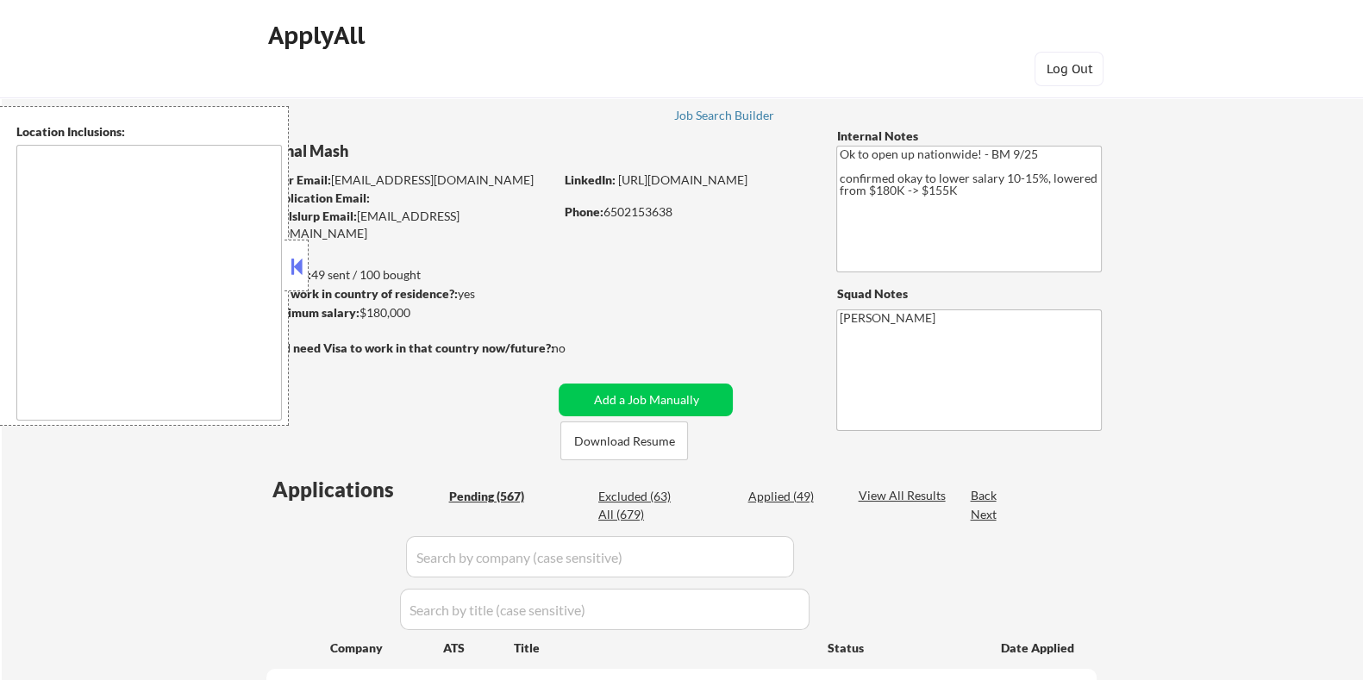
select select ""pending""
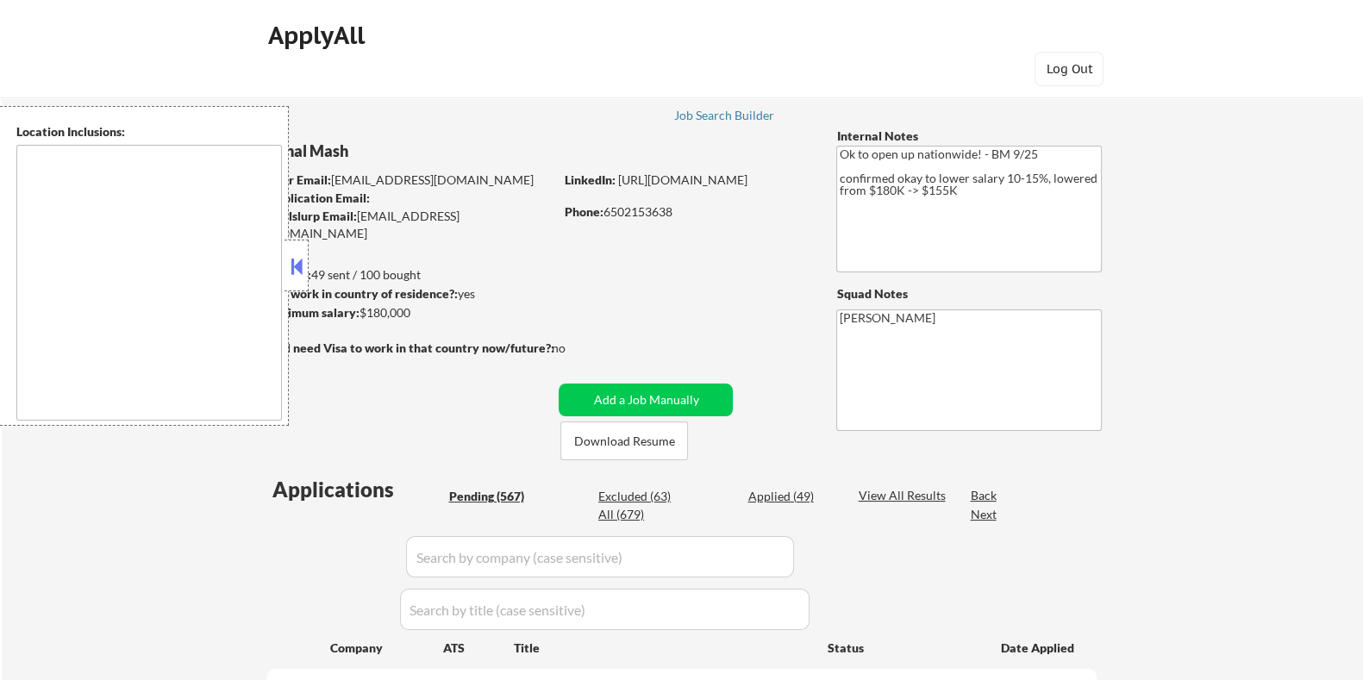
select select ""pending""
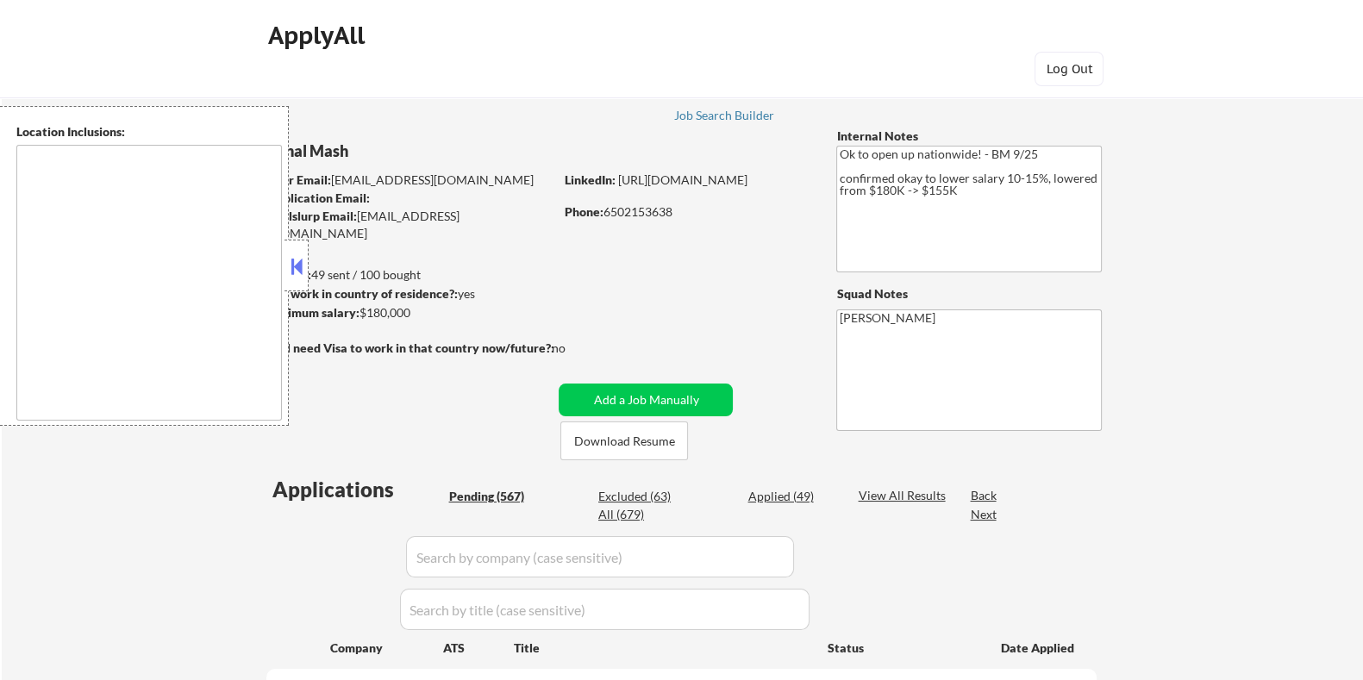
select select ""pending""
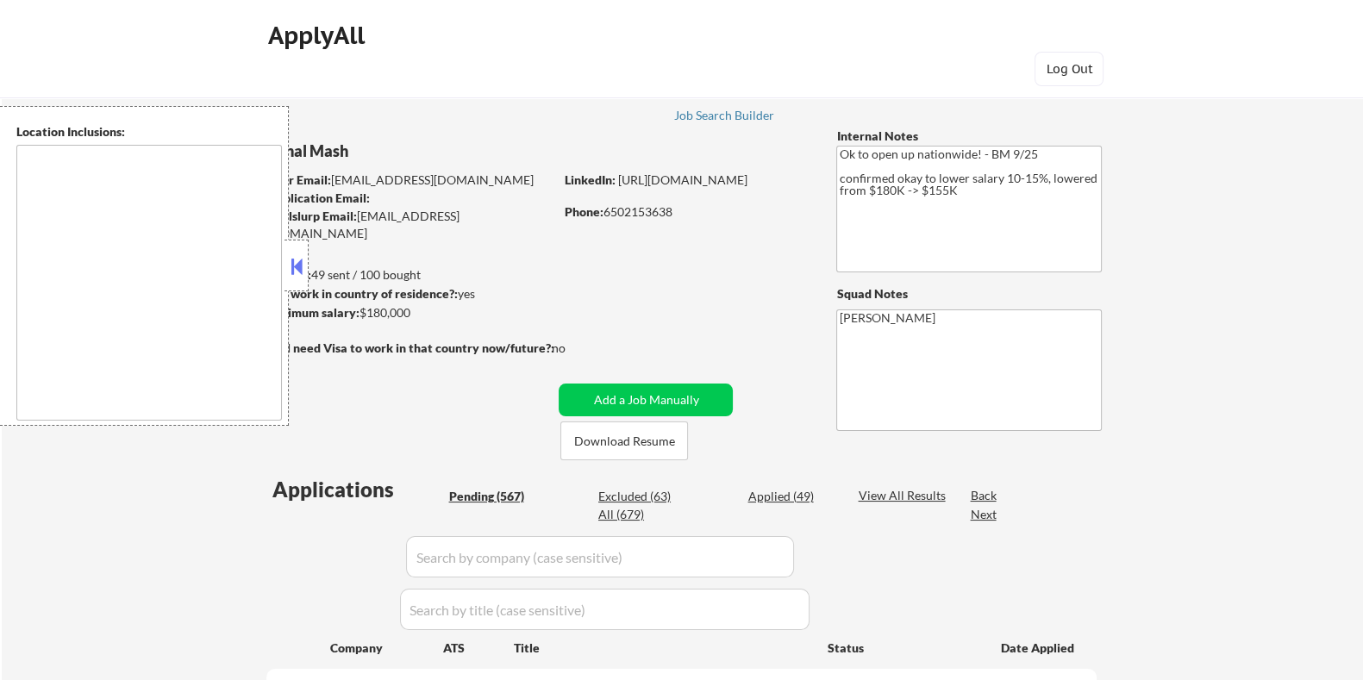
select select ""pending""
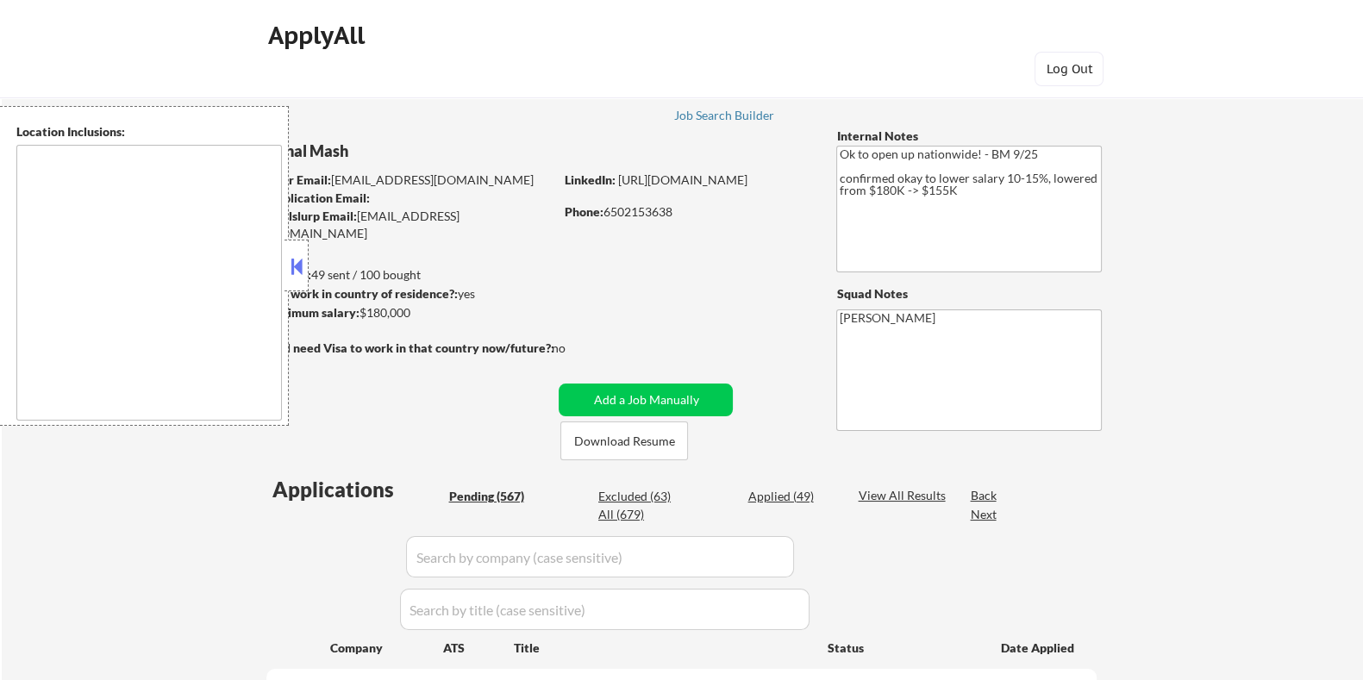
select select ""pending""
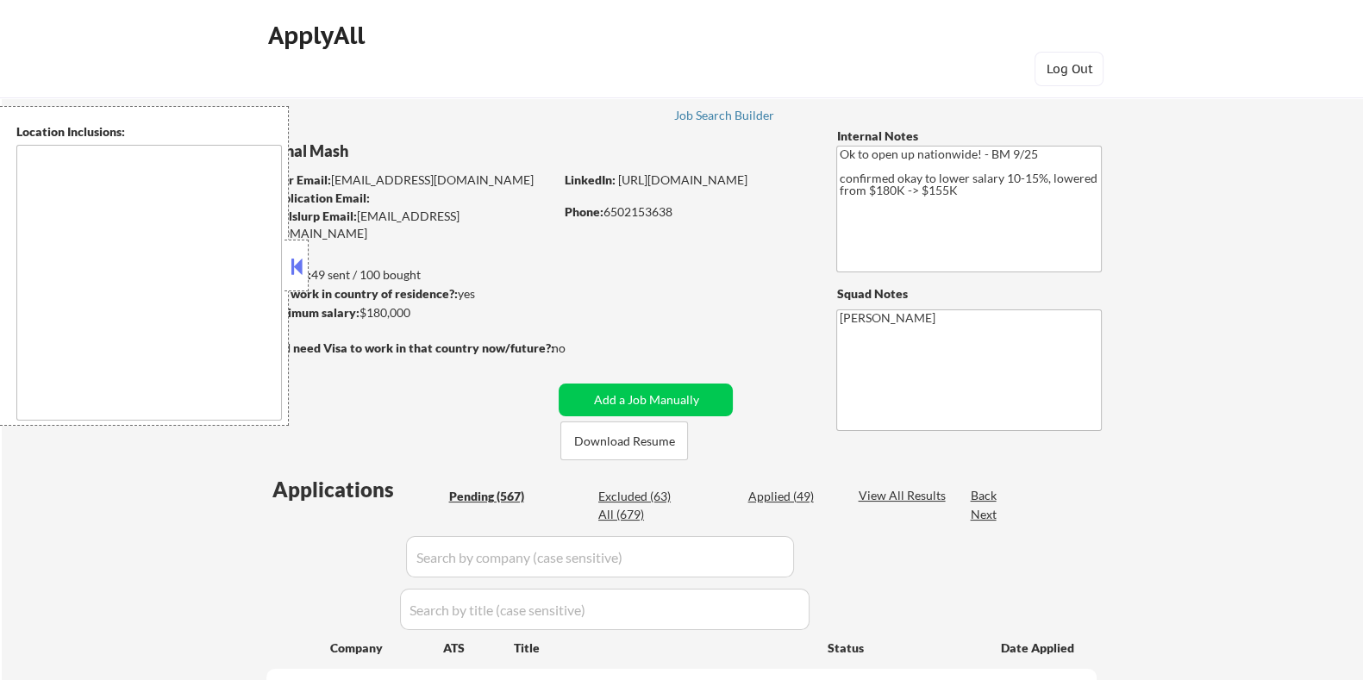
select select ""pending""
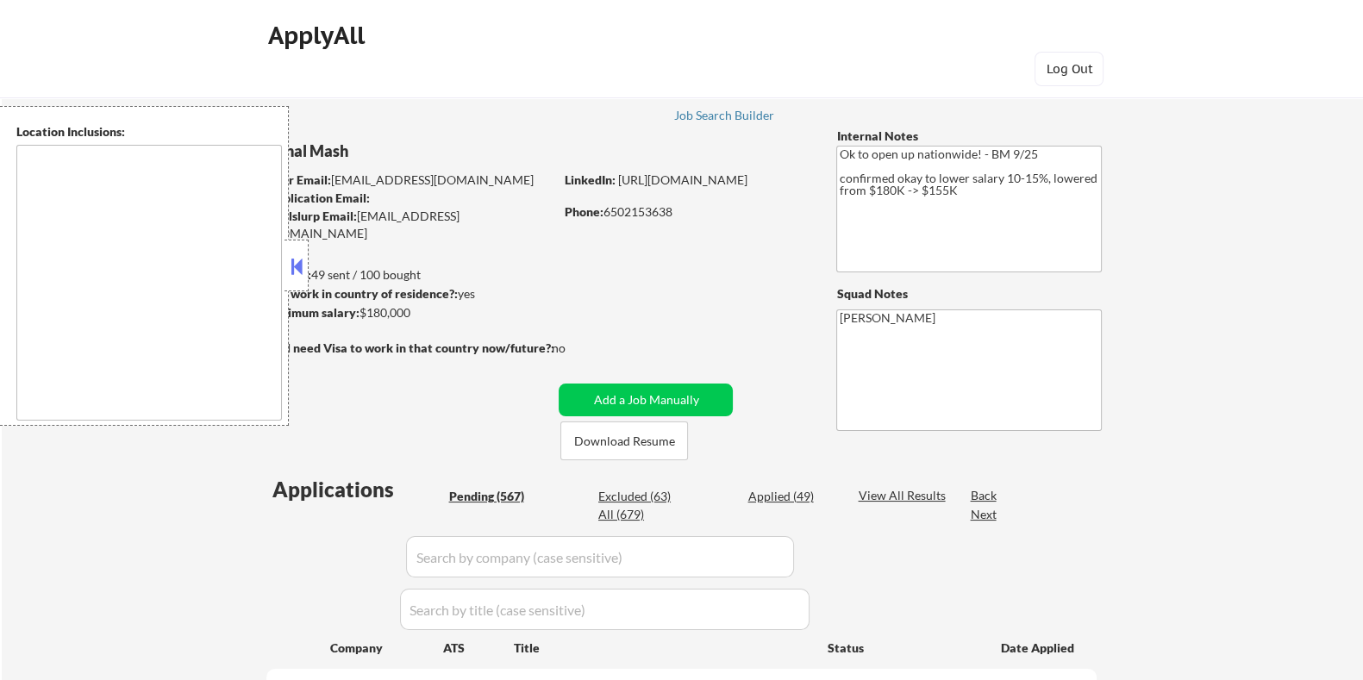
select select ""pending""
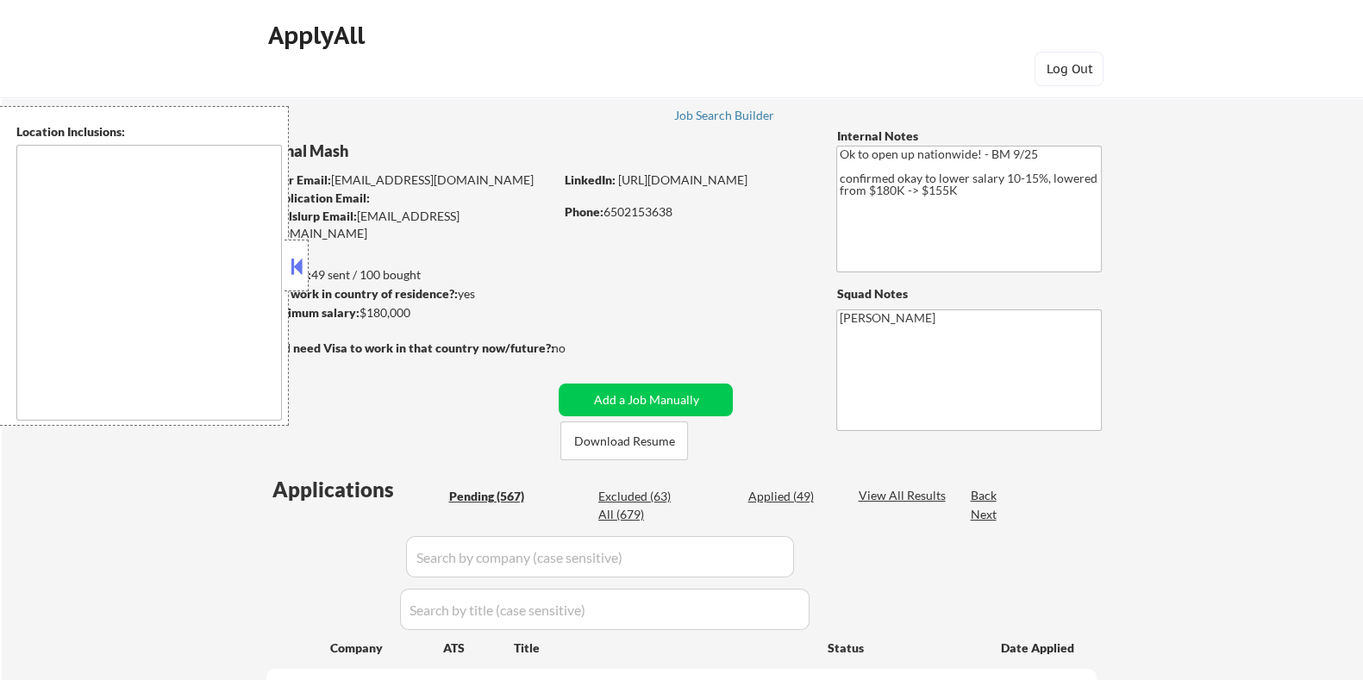
select select ""pending""
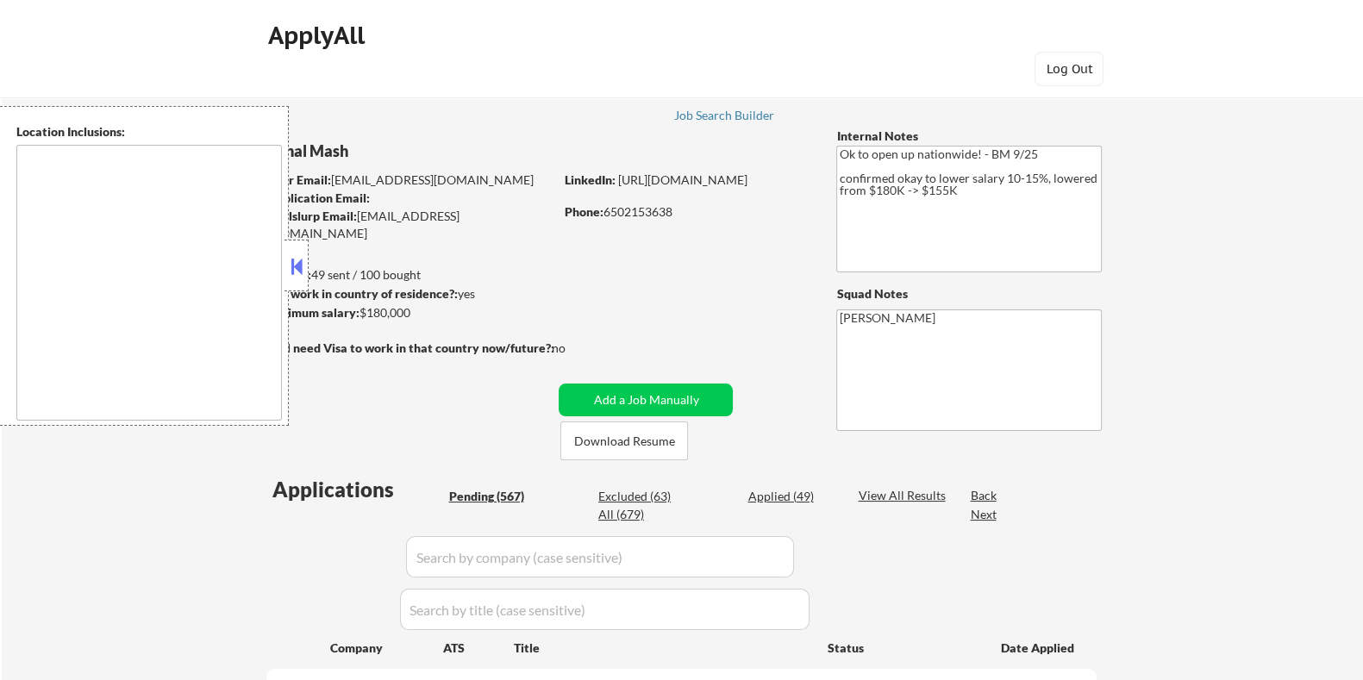
select select ""pending""
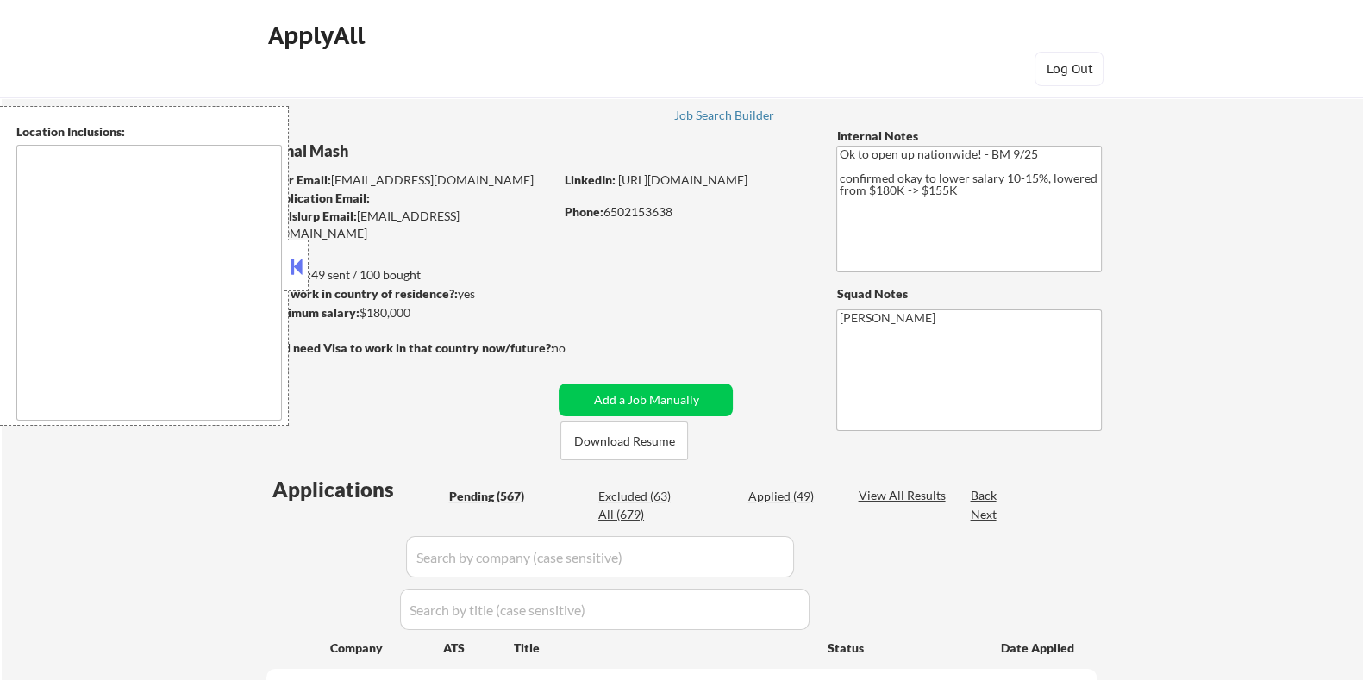
select select ""pending""
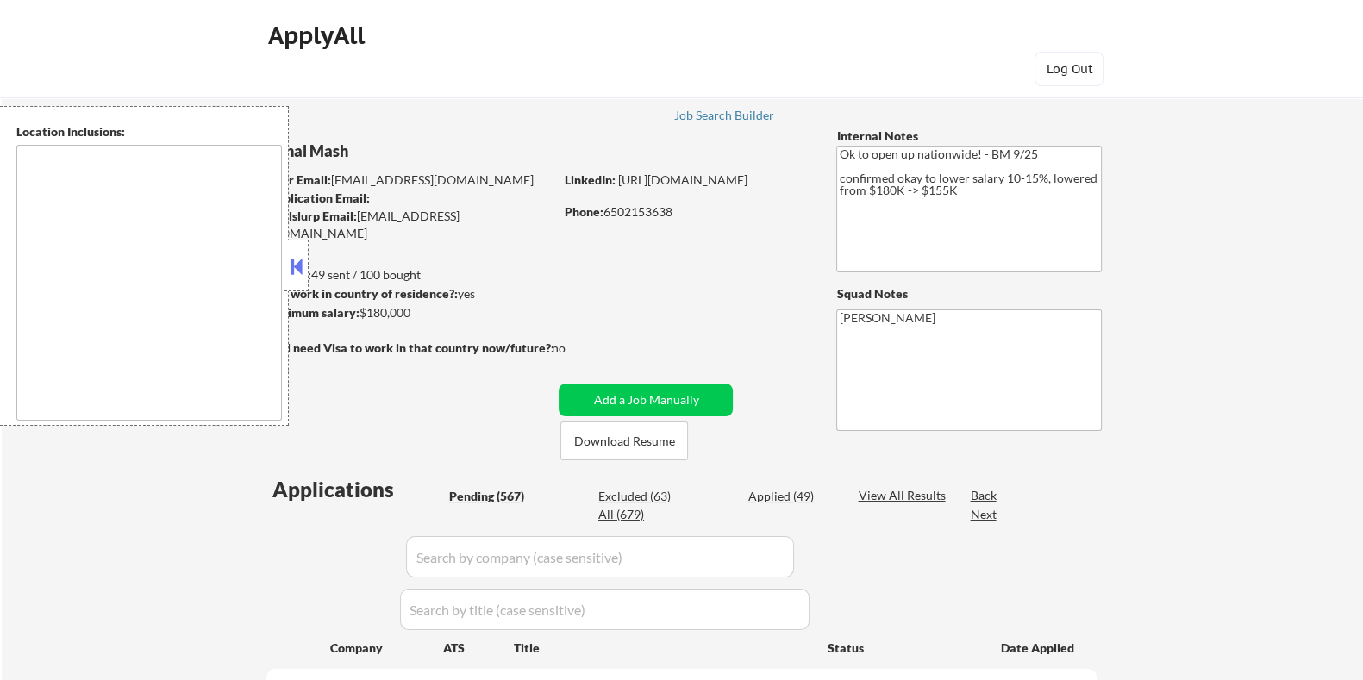
select select ""pending""
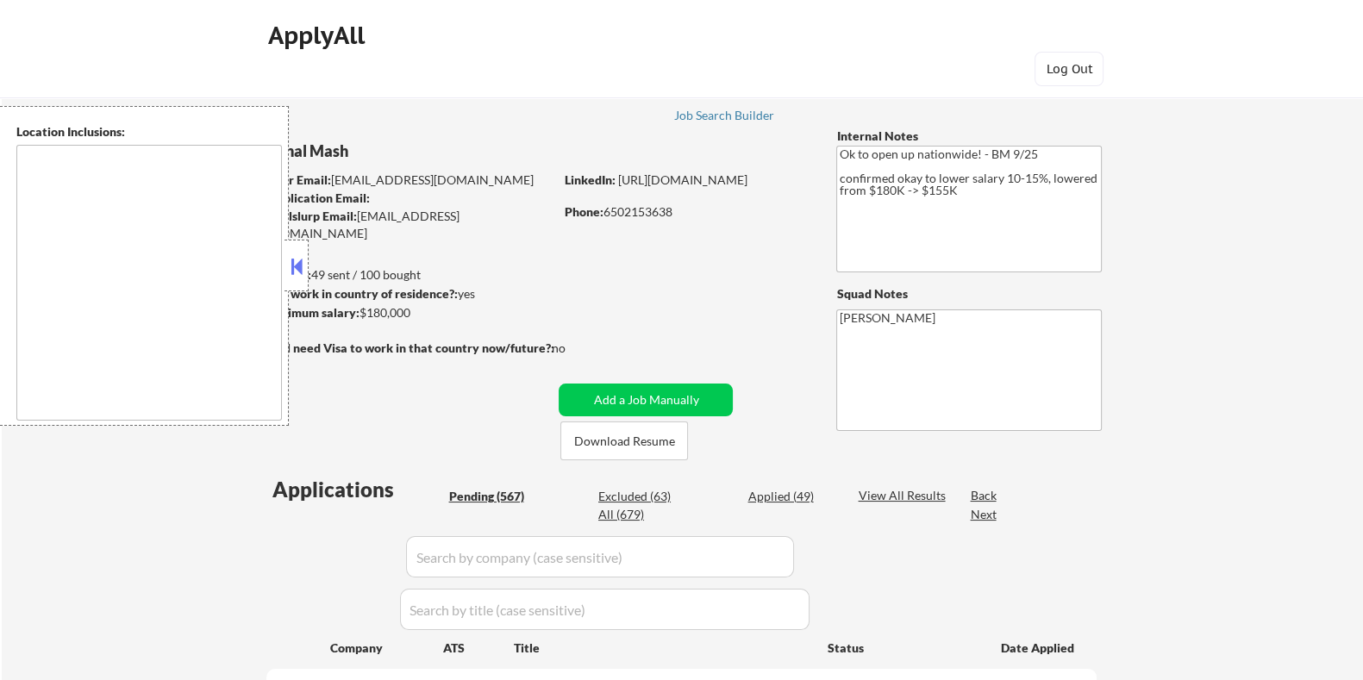
select select ""pending""
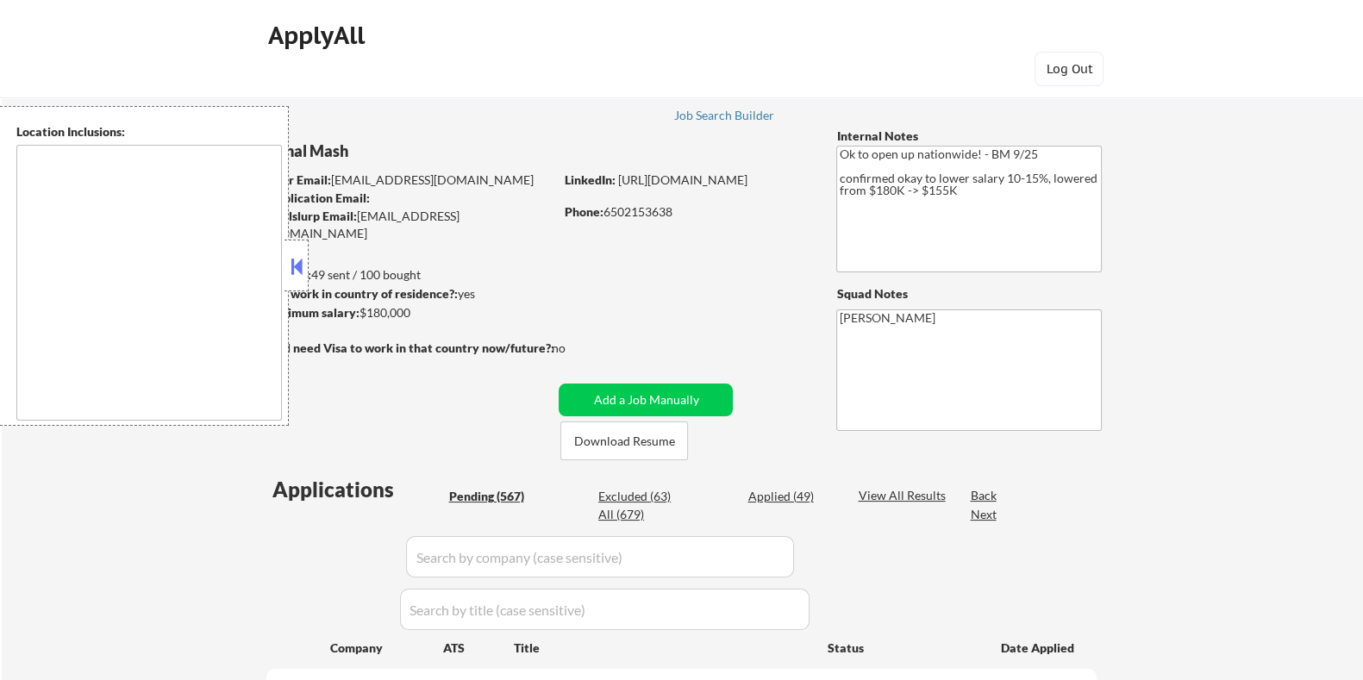
select select ""pending""
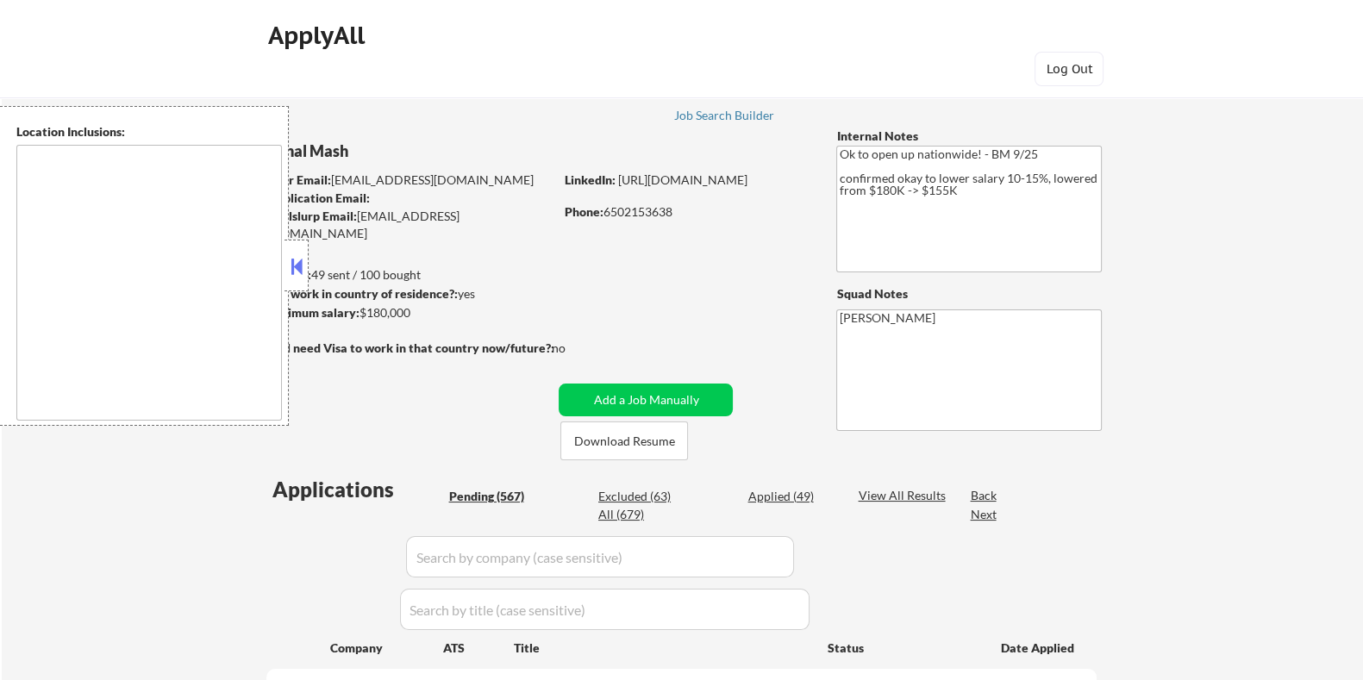
select select ""pending""
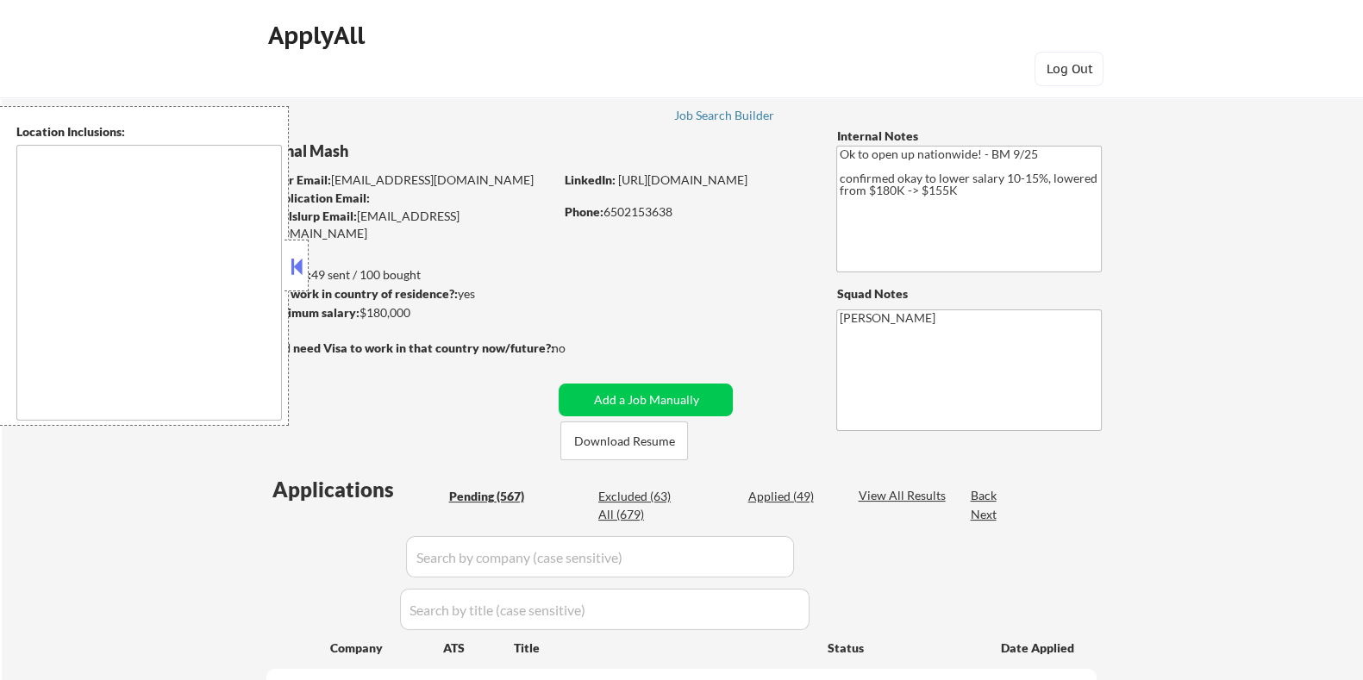
select select ""pending""
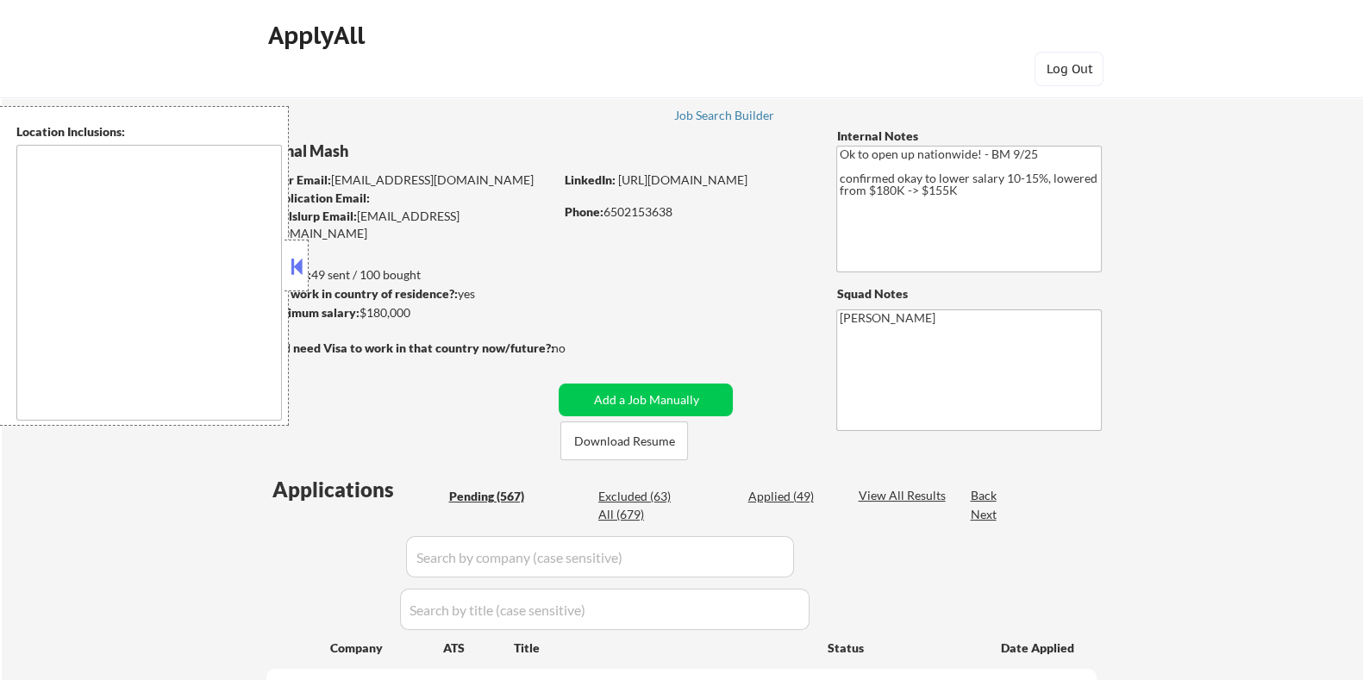
select select ""pending""
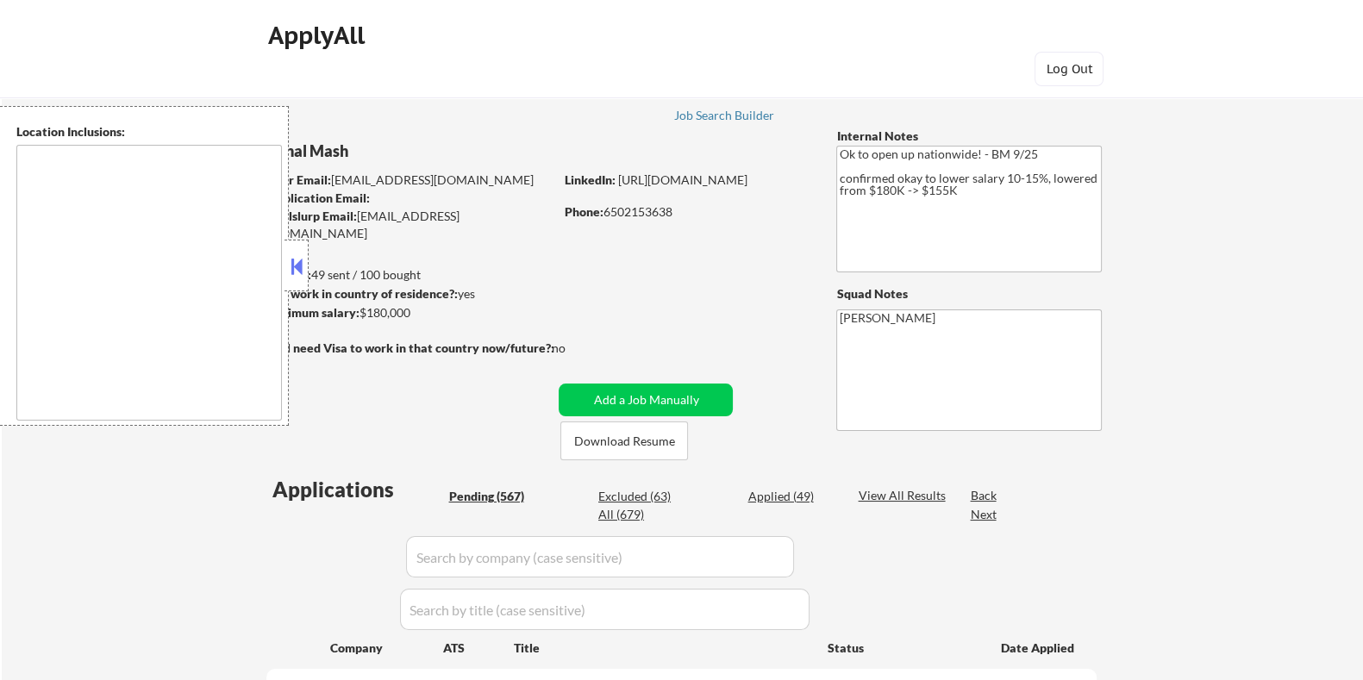
select select ""pending""
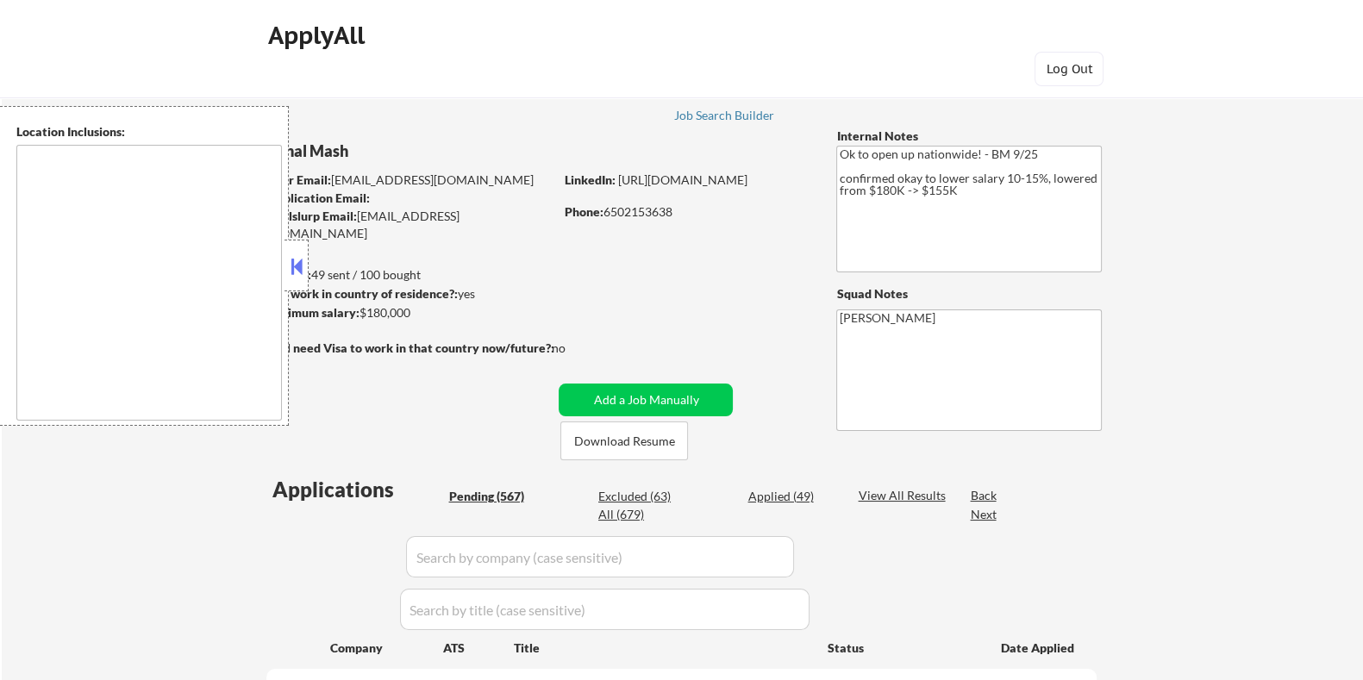
select select ""pending""
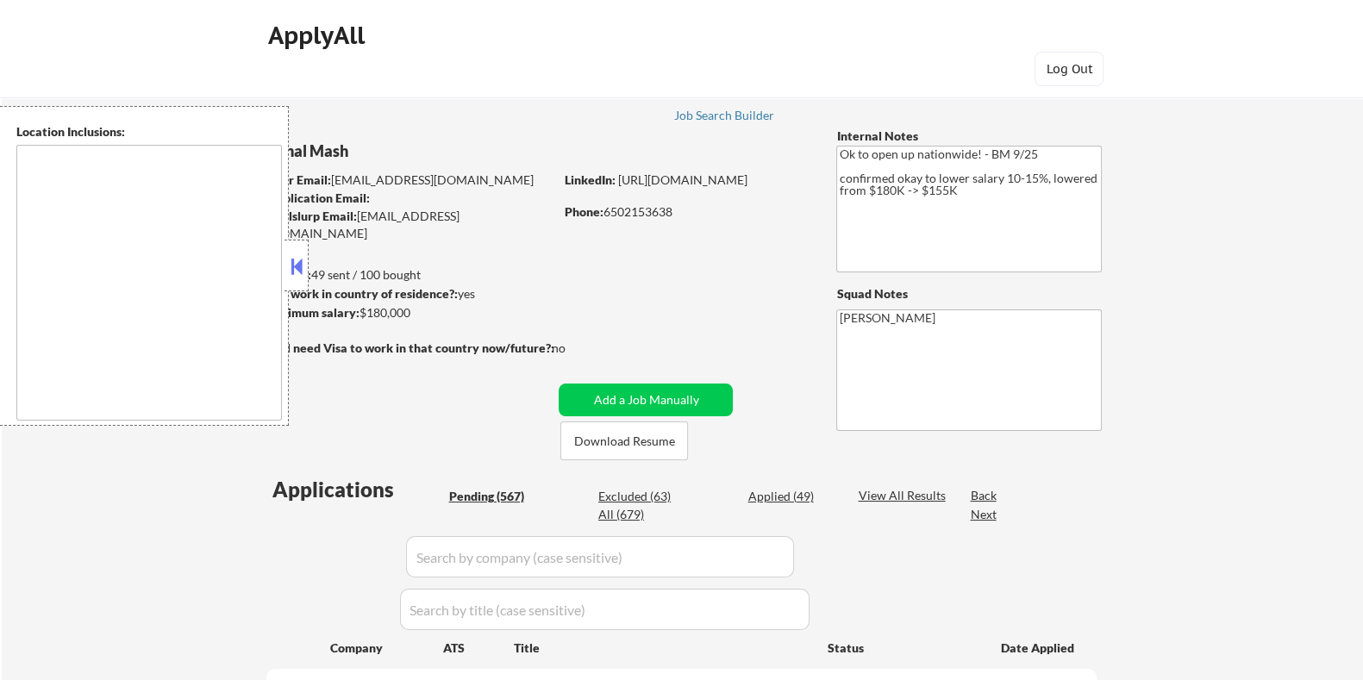
type textarea "country:[GEOGRAPHIC_DATA]"
click at [292, 262] on button at bounding box center [296, 266] width 19 height 26
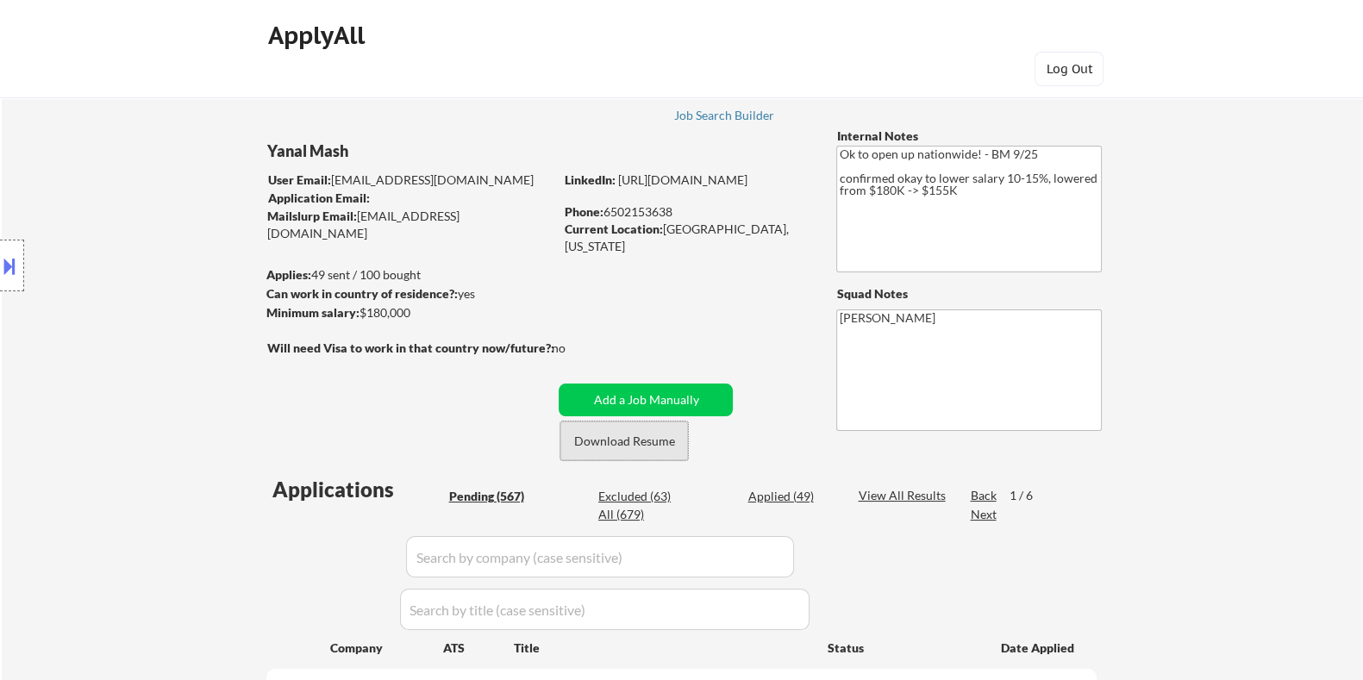
click at [647, 441] on button "Download Resume" at bounding box center [624, 441] width 128 height 39
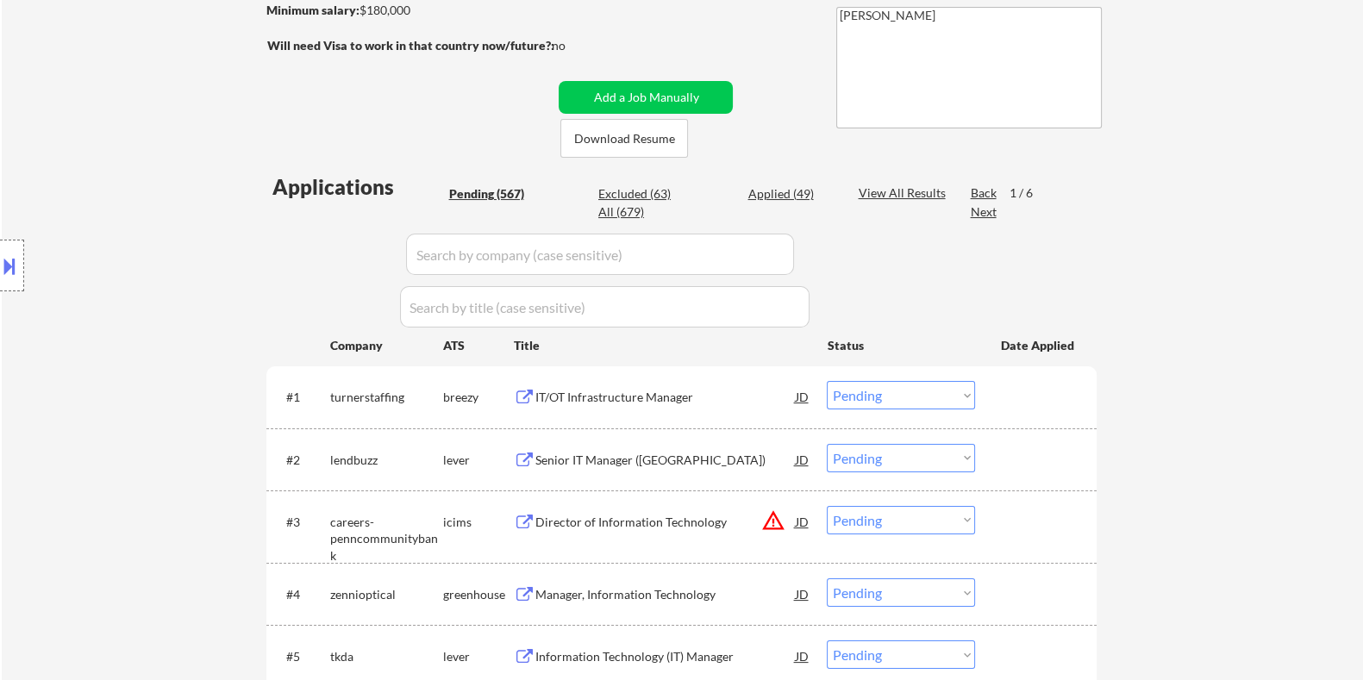
scroll to position [323, 0]
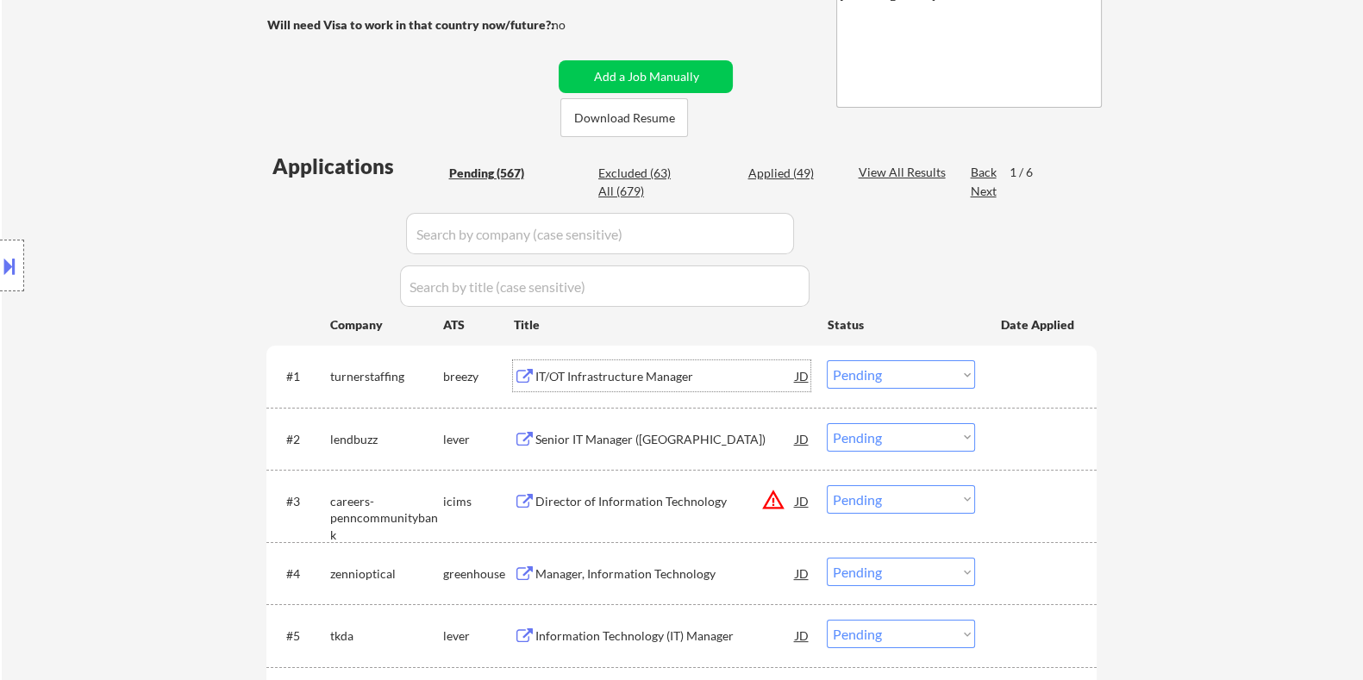
click at [579, 377] on div "IT/OT Infrastructure Manager" at bounding box center [665, 376] width 260 height 17
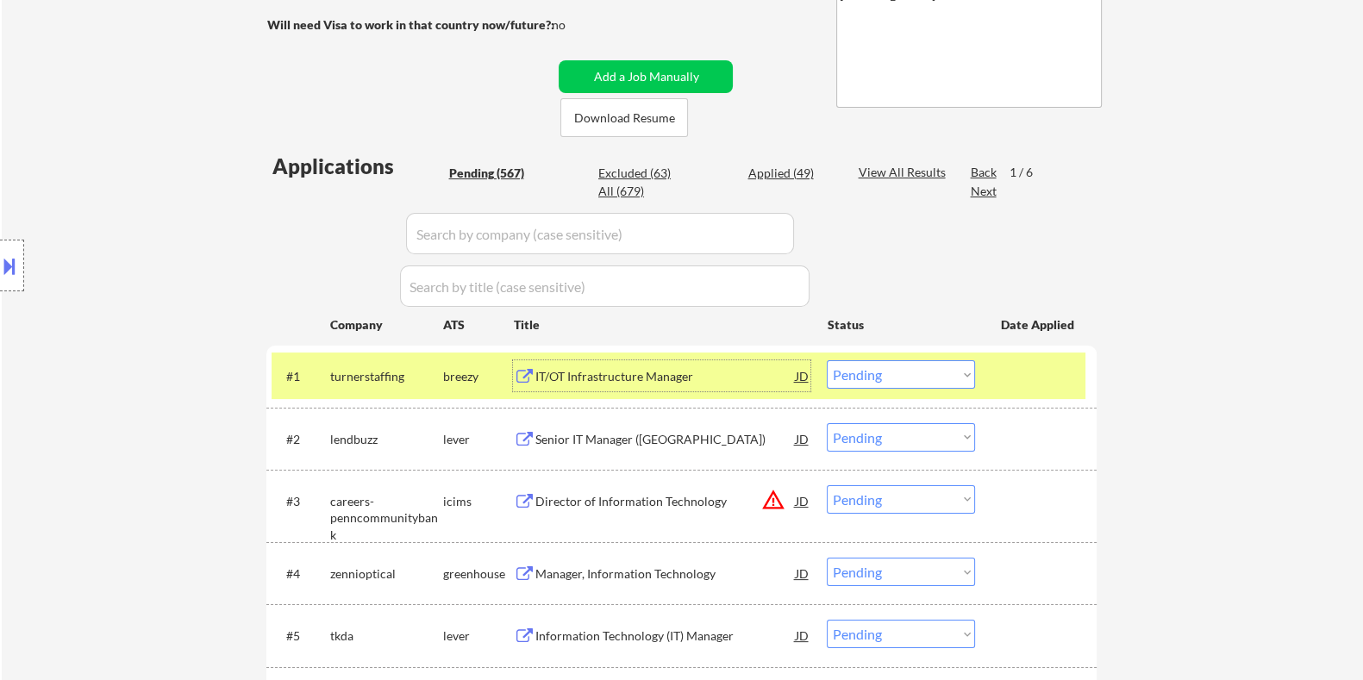
click at [567, 369] on div "IT/OT Infrastructure Manager" at bounding box center [665, 376] width 260 height 17
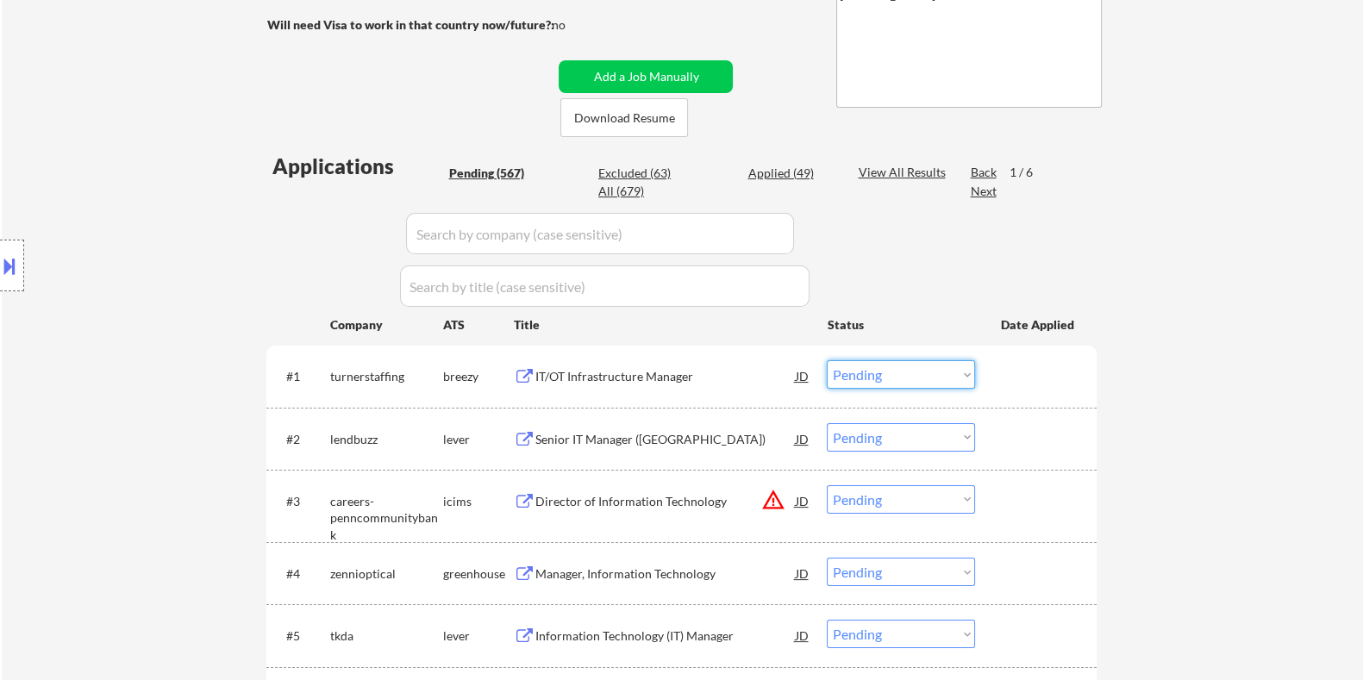
drag, startPoint x: 890, startPoint y: 375, endPoint x: 893, endPoint y: 386, distance: 11.7
click at [890, 375] on select "Choose an option... Pending Applied Excluded (Questions) Excluded (Expired) Exc…" at bounding box center [901, 374] width 148 height 28
click at [827, 360] on select "Choose an option... Pending Applied Excluded (Questions) Excluded (Expired) Exc…" at bounding box center [901, 374] width 148 height 28
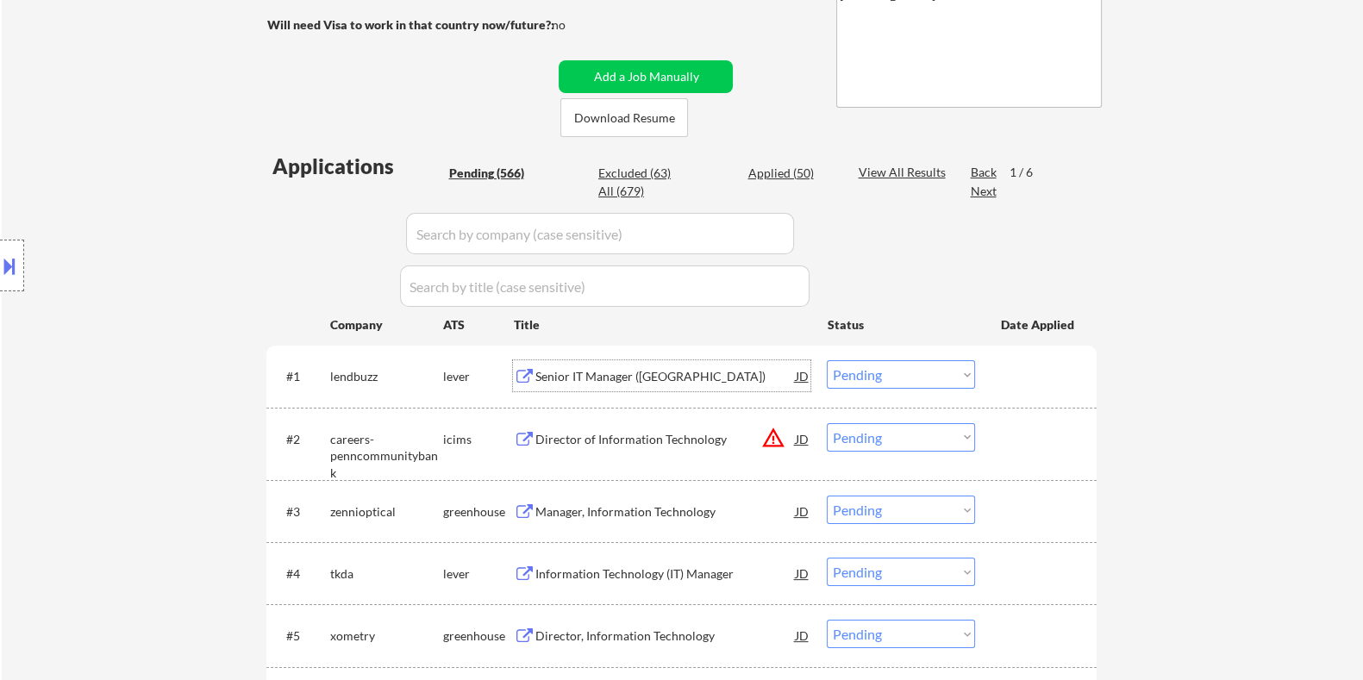
click at [588, 374] on div "Senior IT Manager (Boston)" at bounding box center [665, 376] width 260 height 17
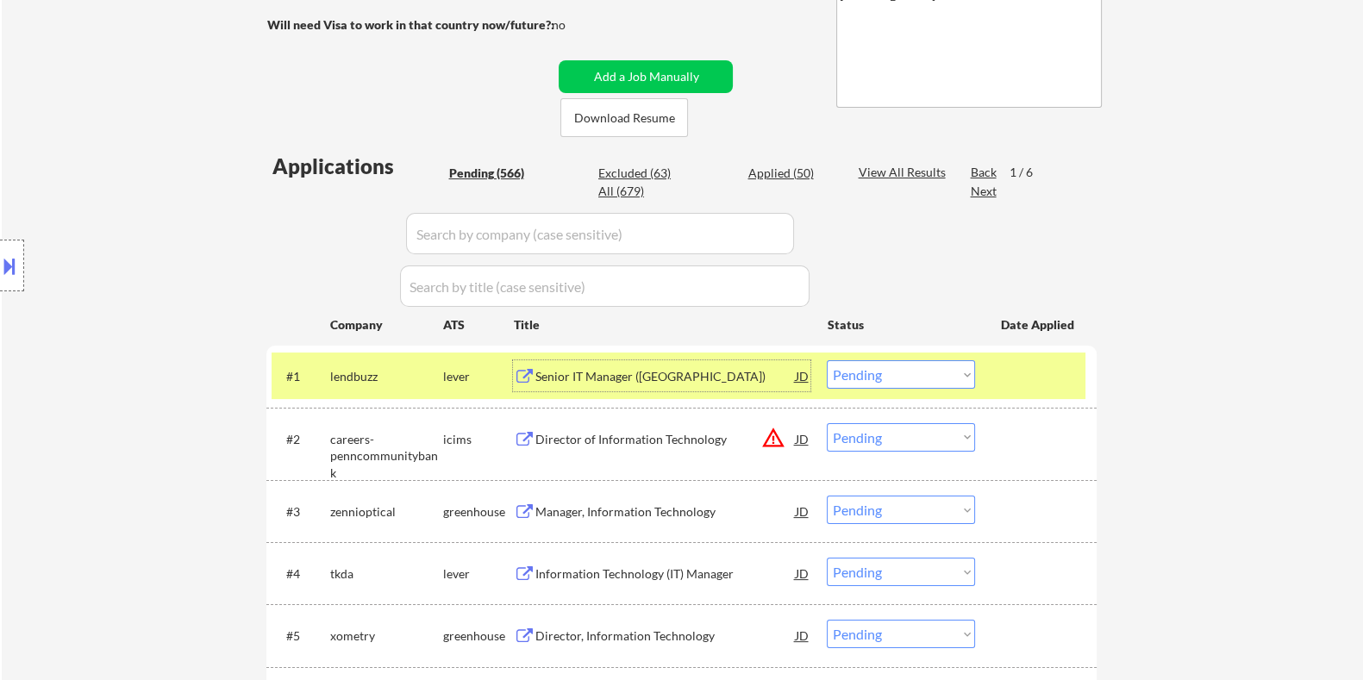
click at [911, 376] on select "Choose an option... Pending Applied Excluded (Questions) Excluded (Expired) Exc…" at bounding box center [901, 374] width 148 height 28
click at [827, 360] on select "Choose an option... Pending Applied Excluded (Questions) Excluded (Expired) Exc…" at bounding box center [901, 374] width 148 height 28
select select ""pending""
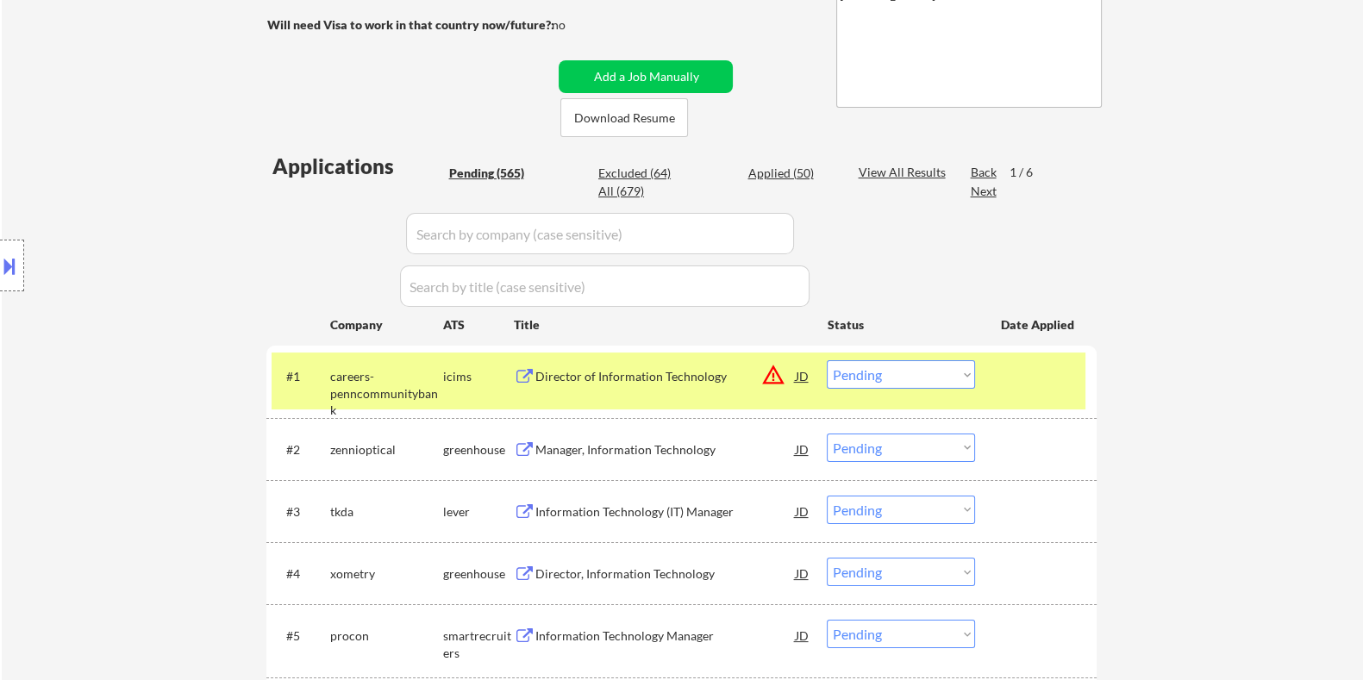
click at [602, 504] on div "Information Technology (IT) Manager" at bounding box center [665, 512] width 260 height 17
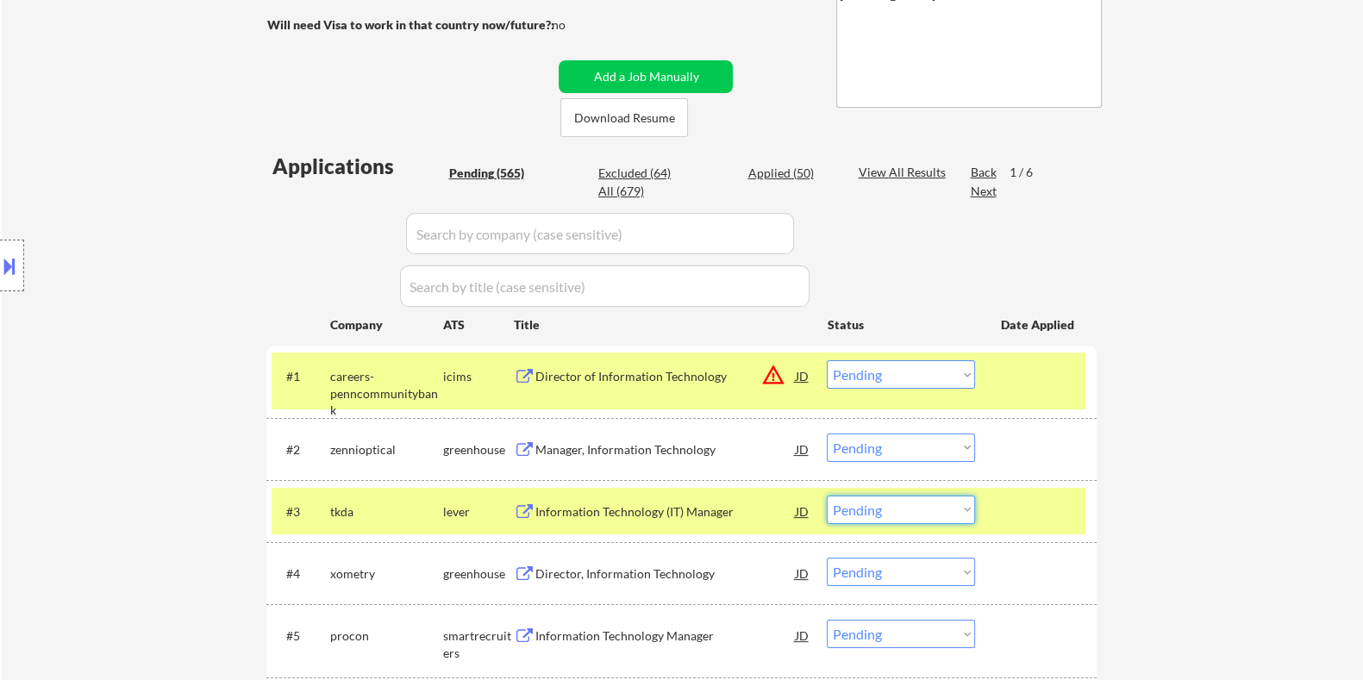
click at [900, 508] on select "Choose an option... Pending Applied Excluded (Questions) Excluded (Expired) Exc…" at bounding box center [901, 510] width 148 height 28
click at [827, 496] on select "Choose an option... Pending Applied Excluded (Questions) Excluded (Expired) Exc…" at bounding box center [901, 510] width 148 height 28
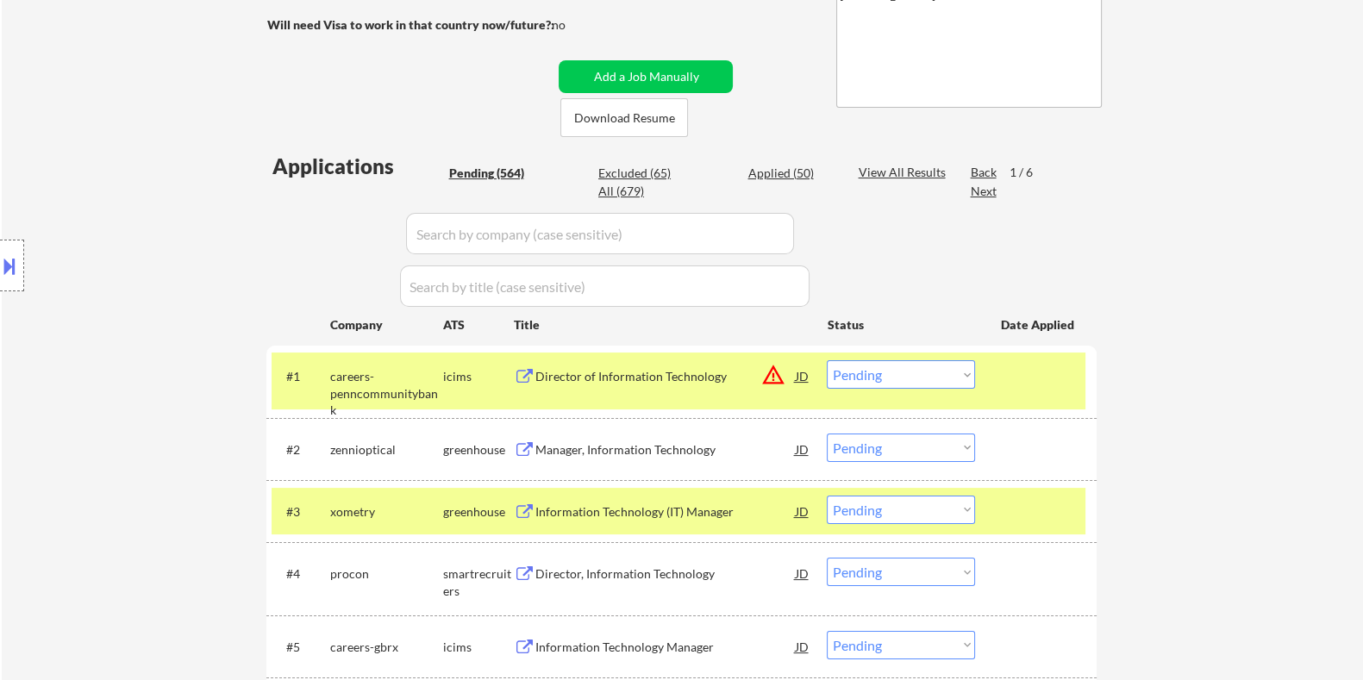
scroll to position [430, 0]
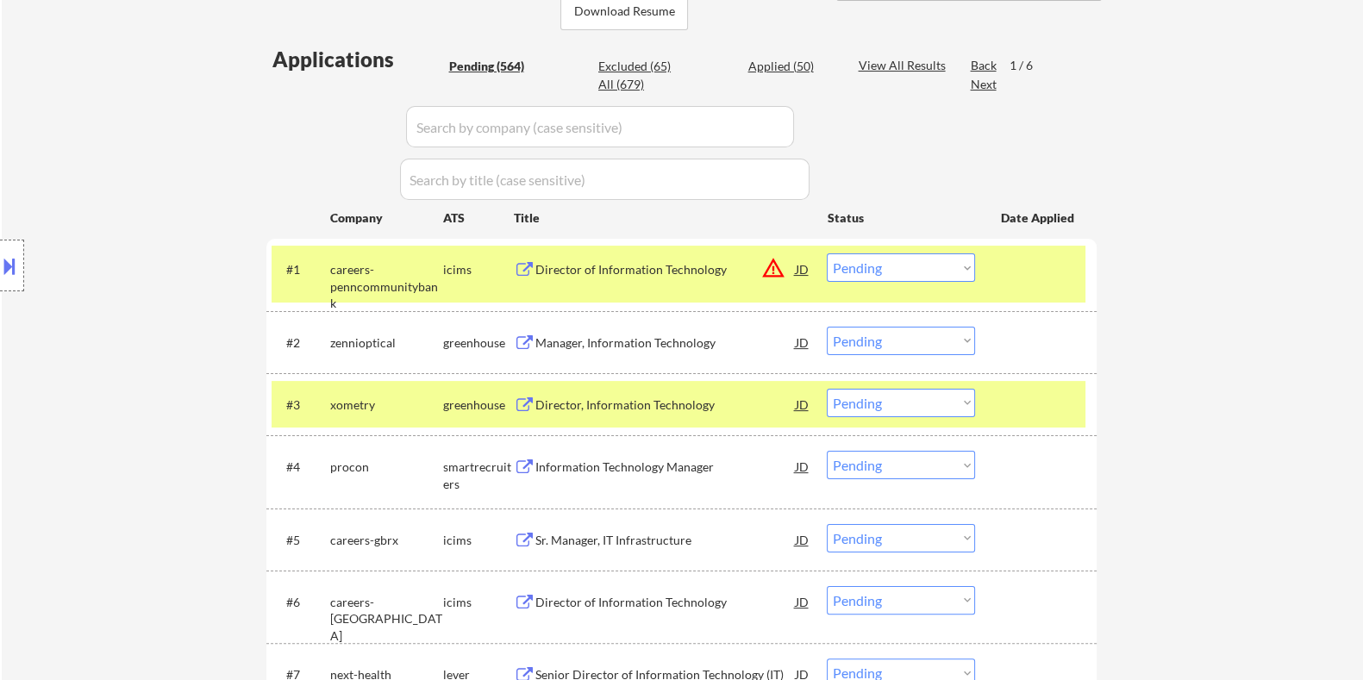
click at [572, 403] on div "Director, Information Technology" at bounding box center [665, 405] width 260 height 17
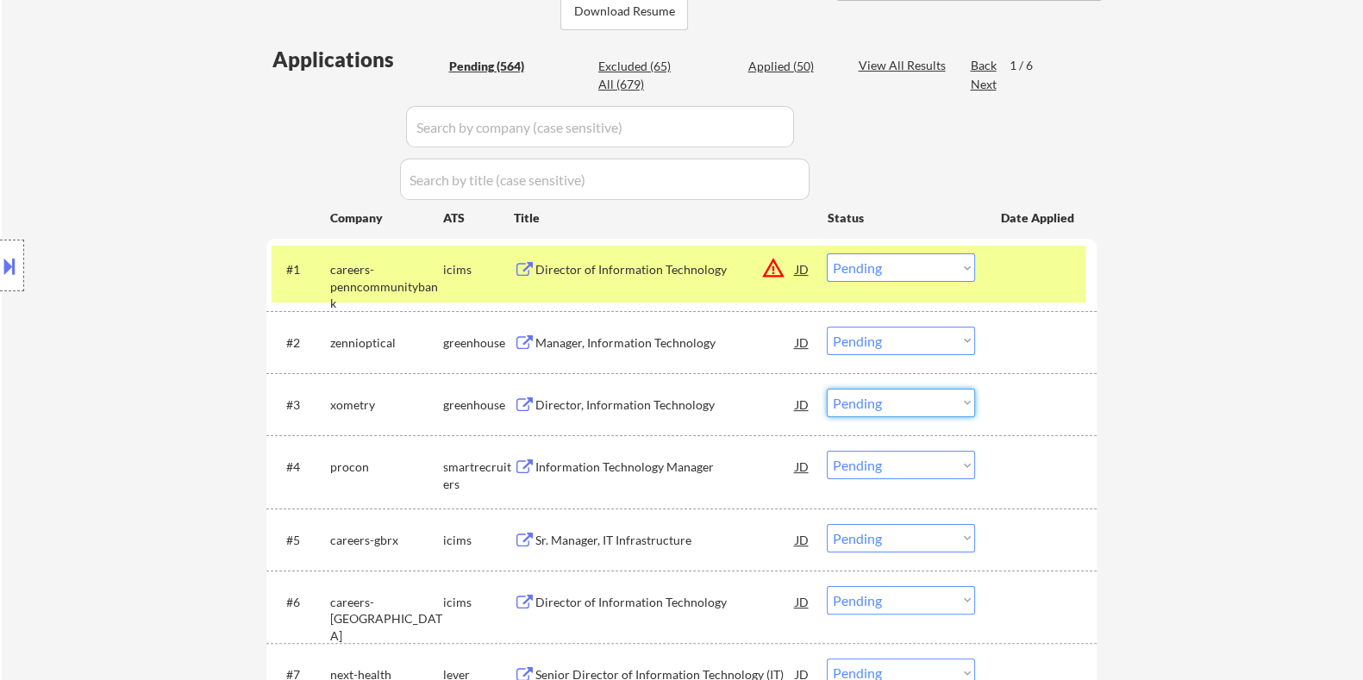
click at [897, 397] on select "Choose an option... Pending Applied Excluded (Questions) Excluded (Expired) Exc…" at bounding box center [901, 403] width 148 height 28
click at [827, 389] on select "Choose an option... Pending Applied Excluded (Questions) Excluded (Expired) Exc…" at bounding box center [901, 403] width 148 height 28
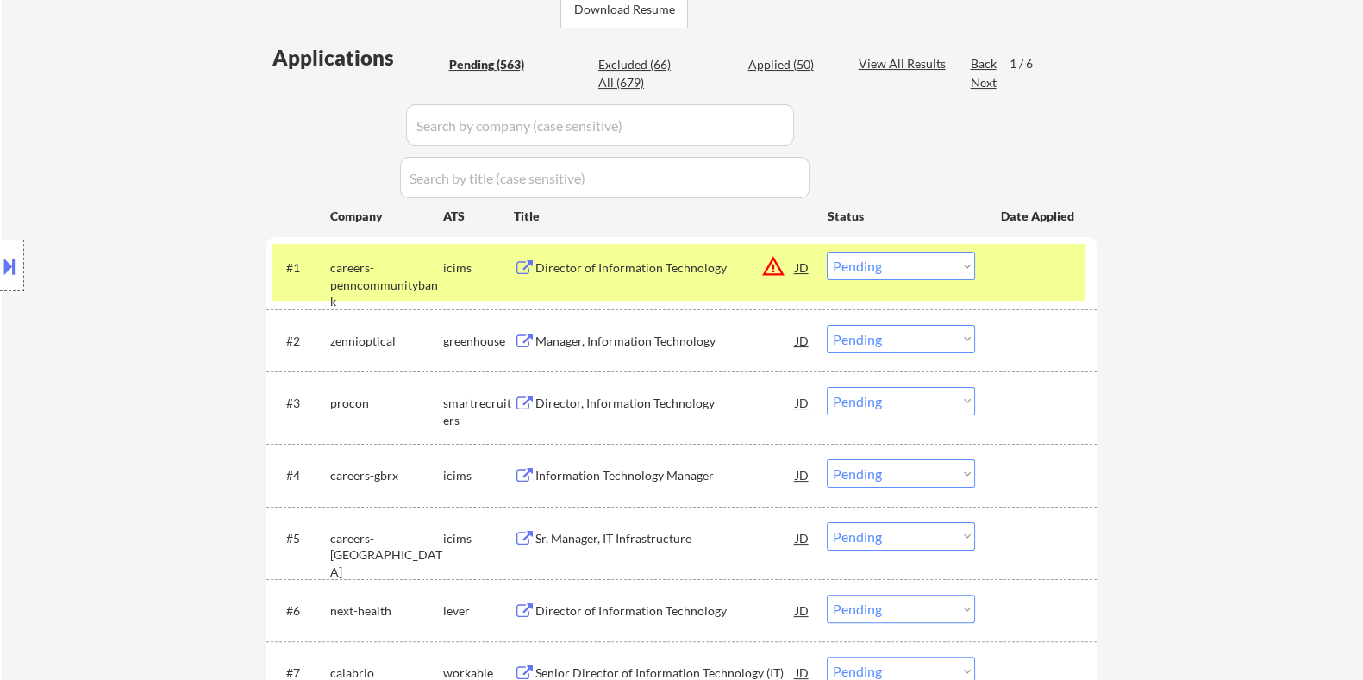
scroll to position [539, 0]
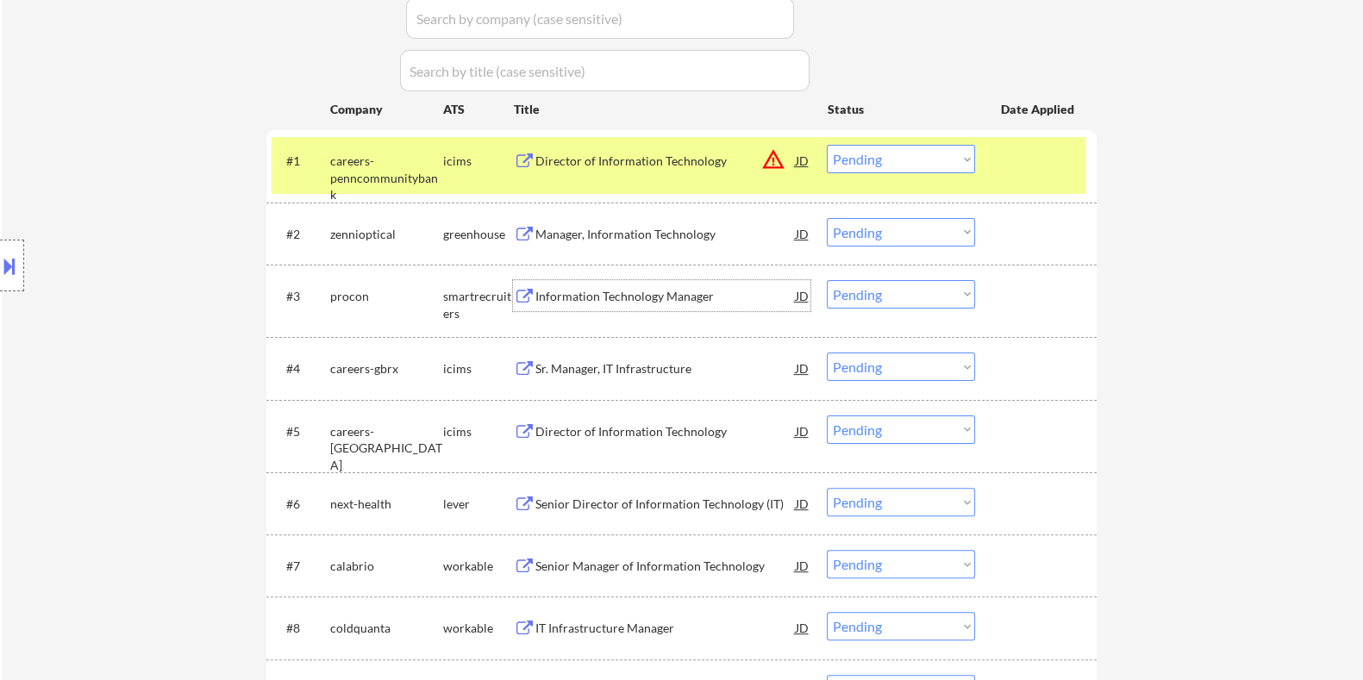
click at [578, 291] on div "Information Technology Manager" at bounding box center [665, 296] width 260 height 17
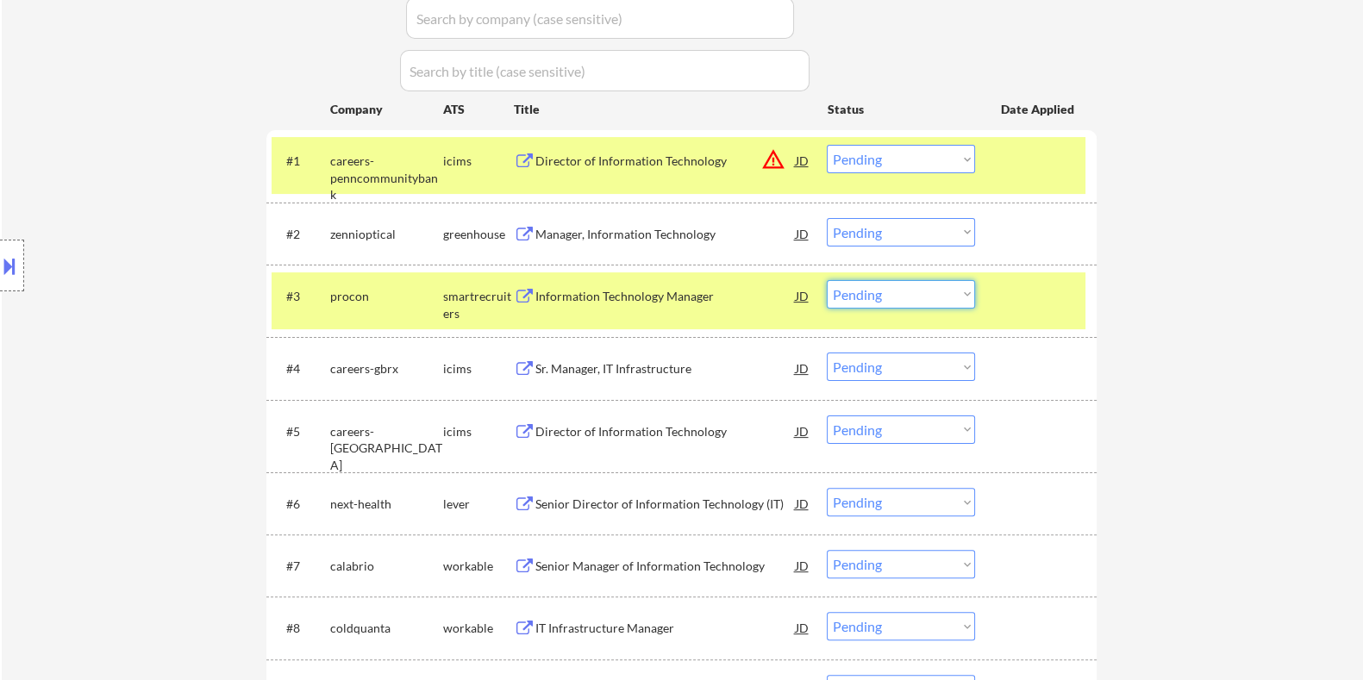
click at [894, 290] on select "Choose an option... Pending Applied Excluded (Questions) Excluded (Expired) Exc…" at bounding box center [901, 294] width 148 height 28
click at [827, 280] on select "Choose an option... Pending Applied Excluded (Questions) Excluded (Expired) Exc…" at bounding box center [901, 294] width 148 height 28
select select ""pending""
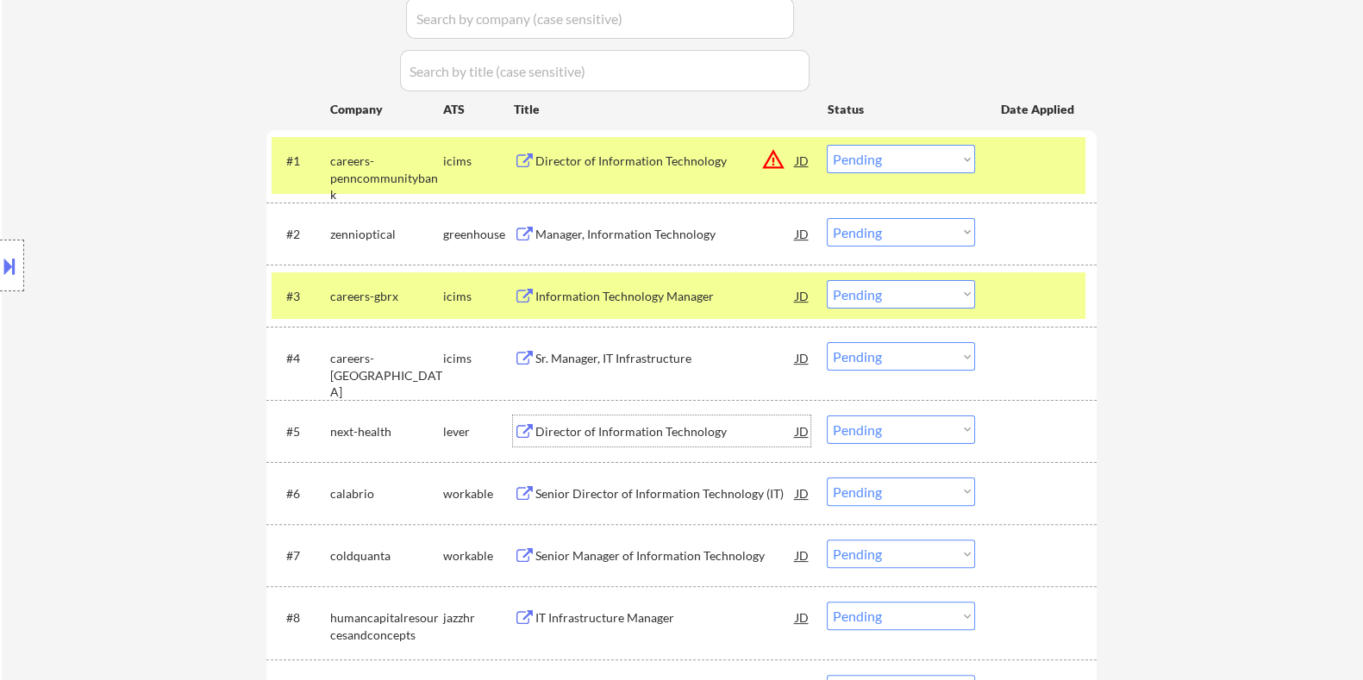
click at [599, 427] on div "Director of Information Technology" at bounding box center [665, 431] width 260 height 17
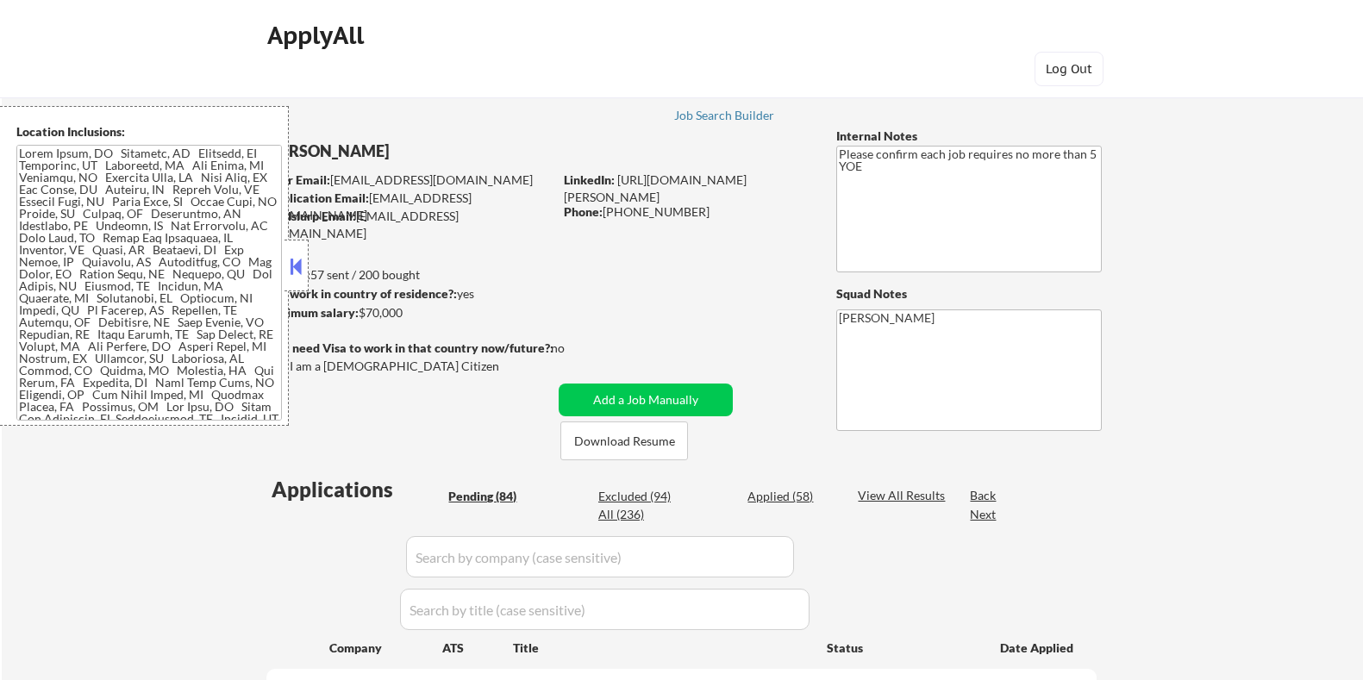
select select ""pending""
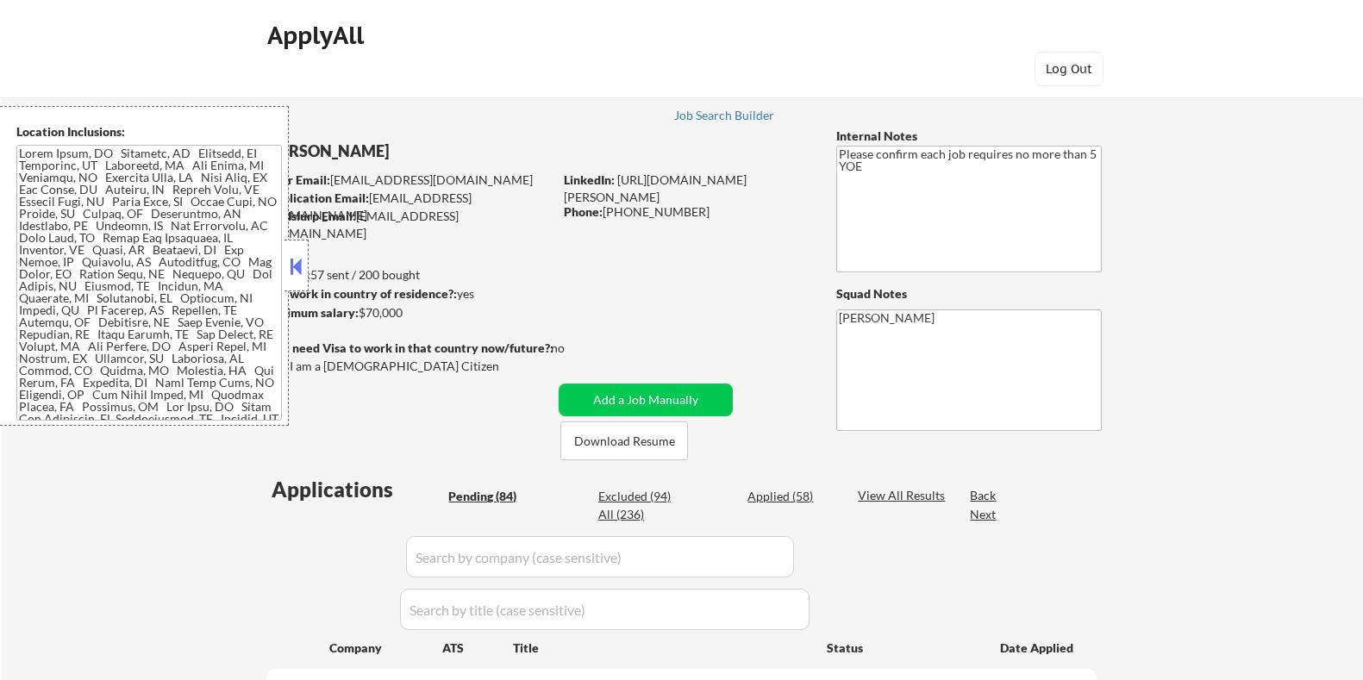
select select ""pending""
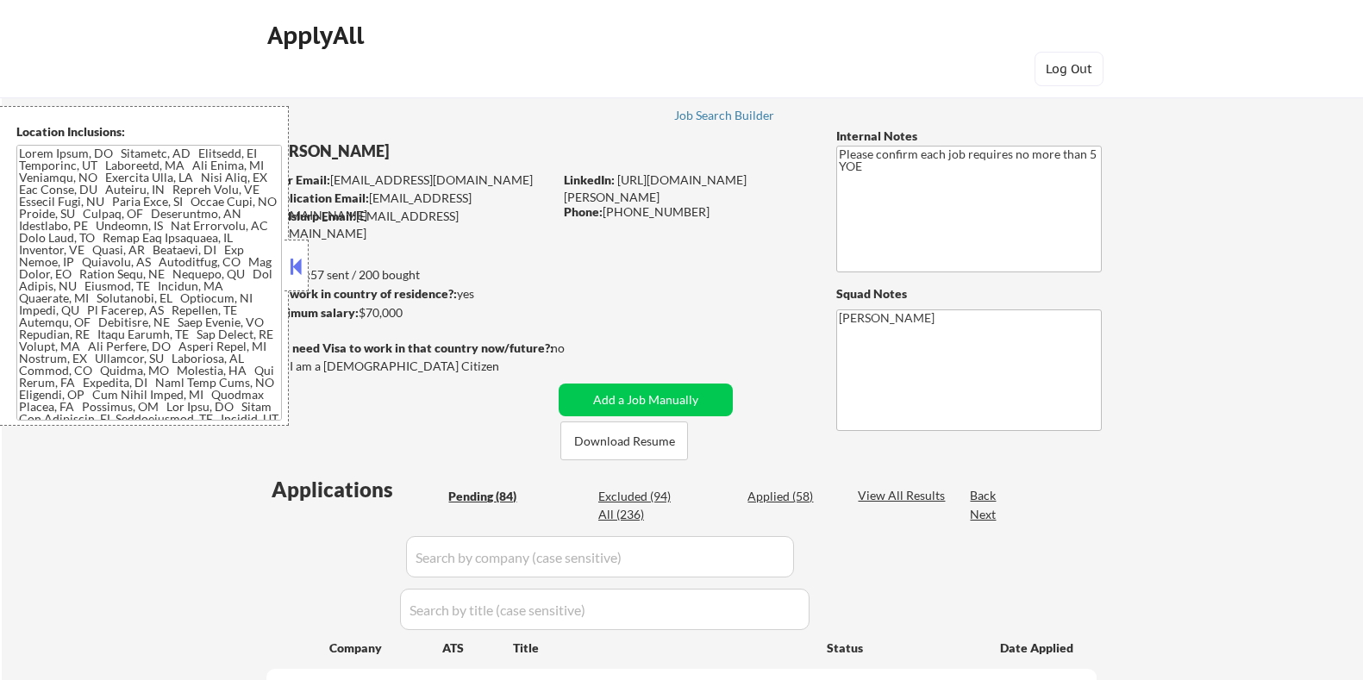
select select ""pending""
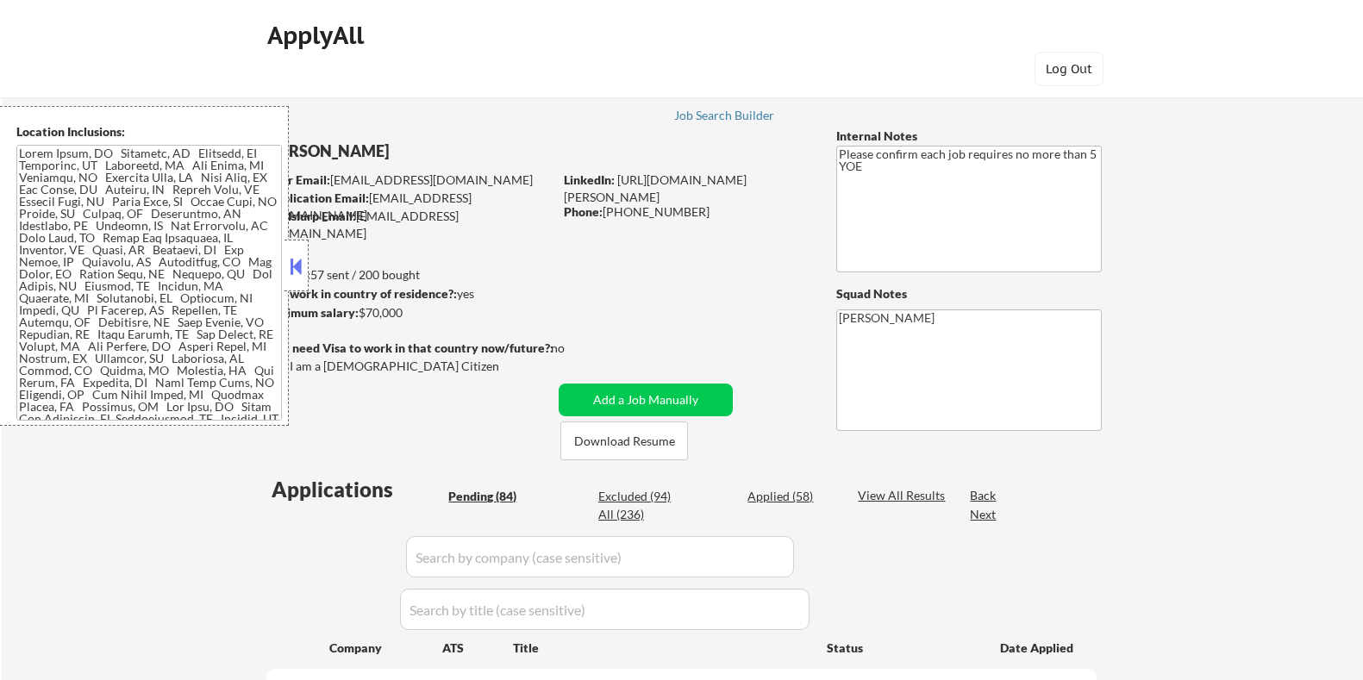
select select ""pending""
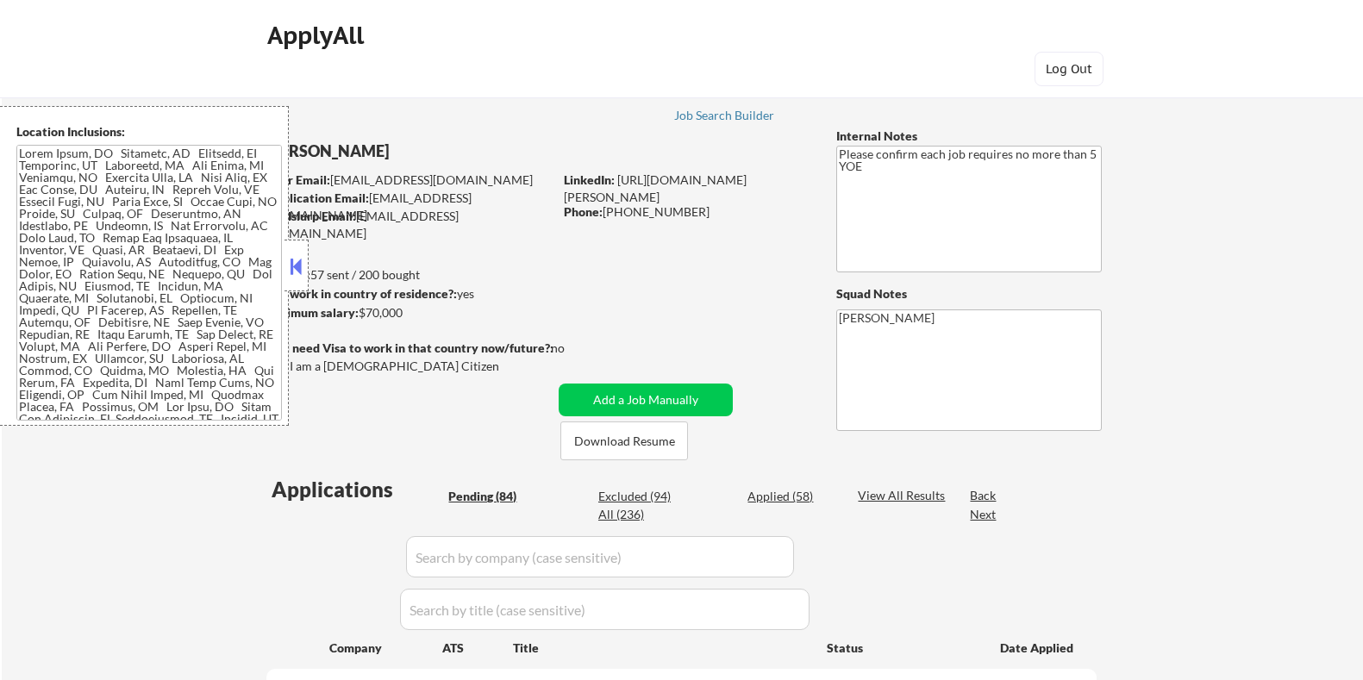
select select ""pending""
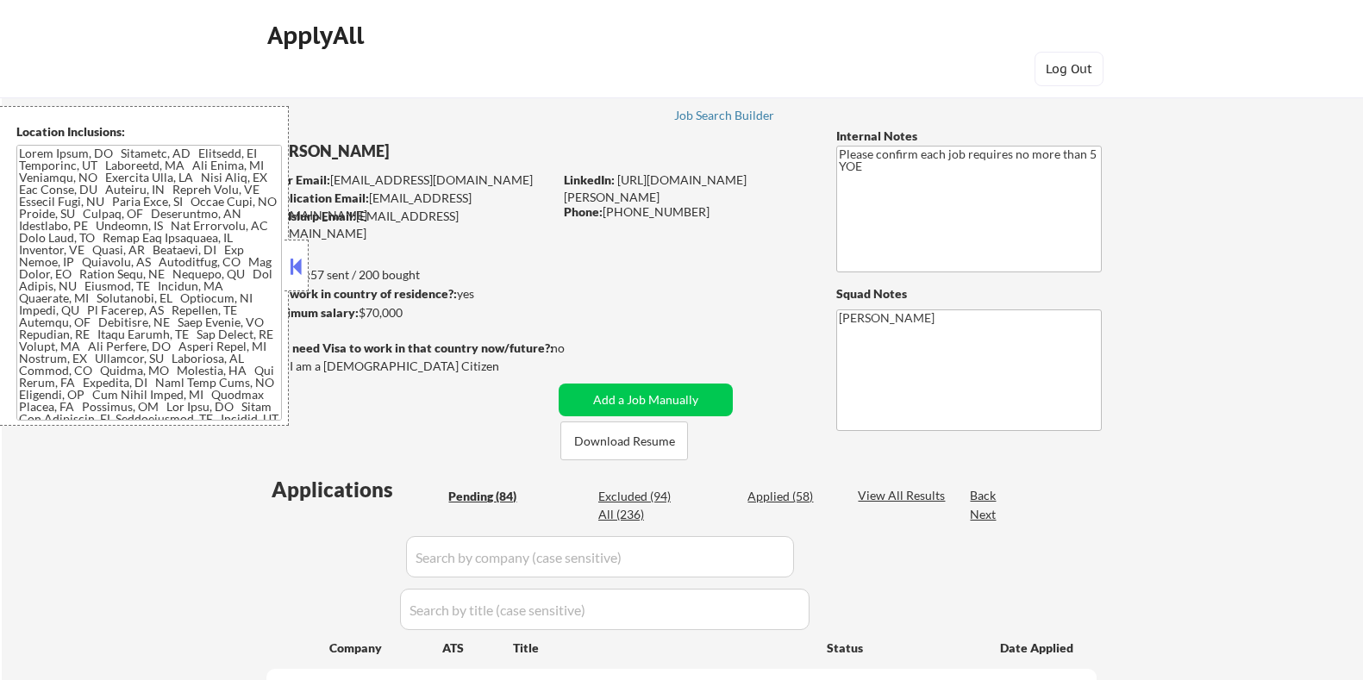
select select ""pending""
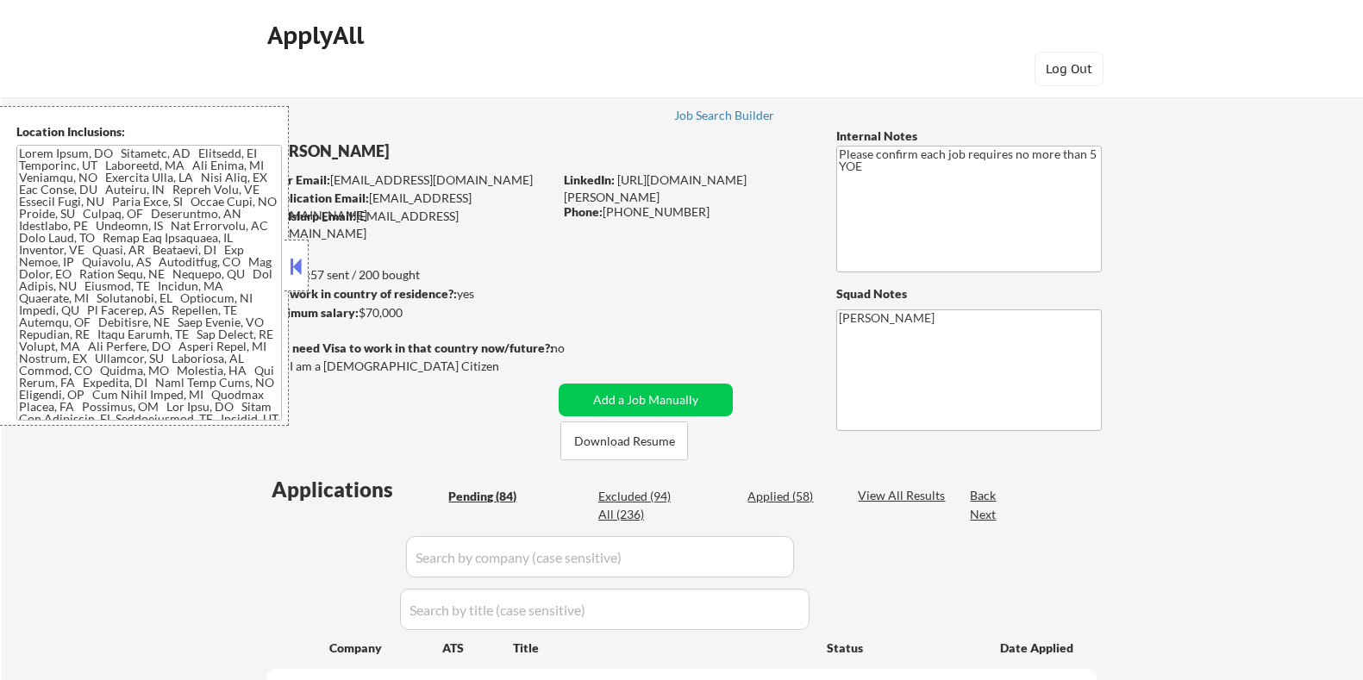
select select ""pending""
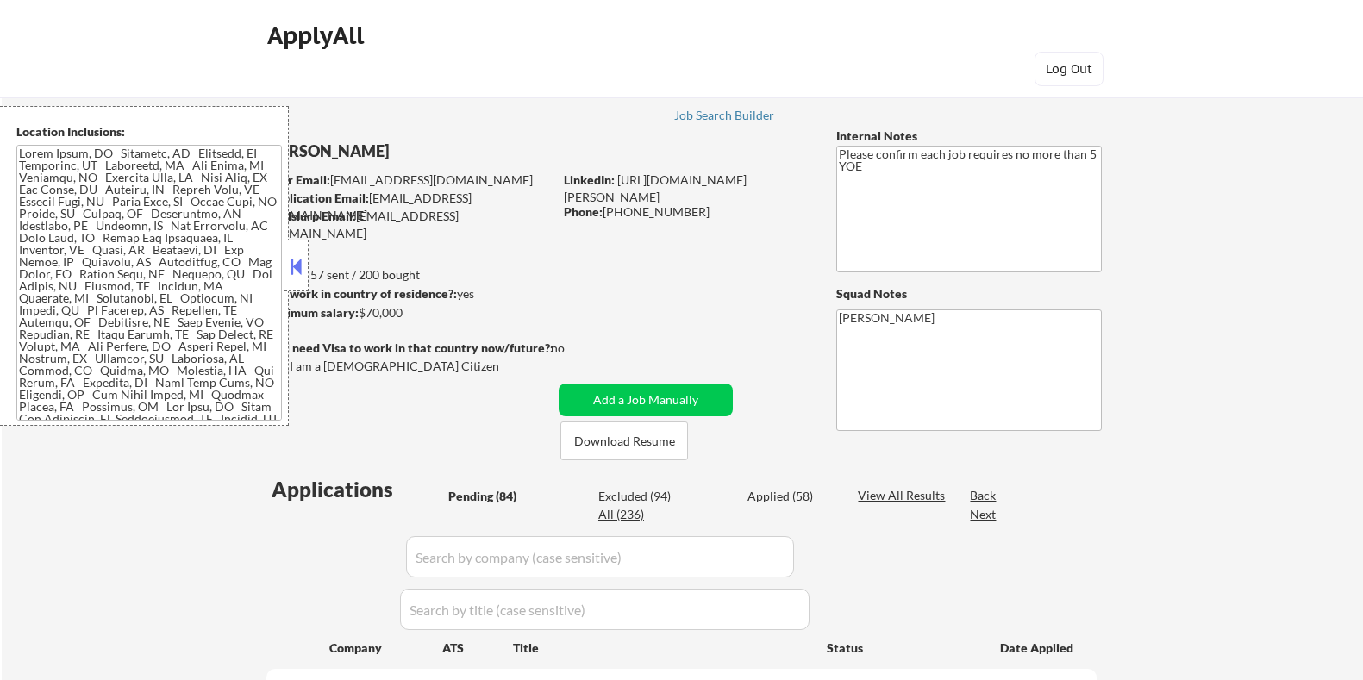
select select ""pending""
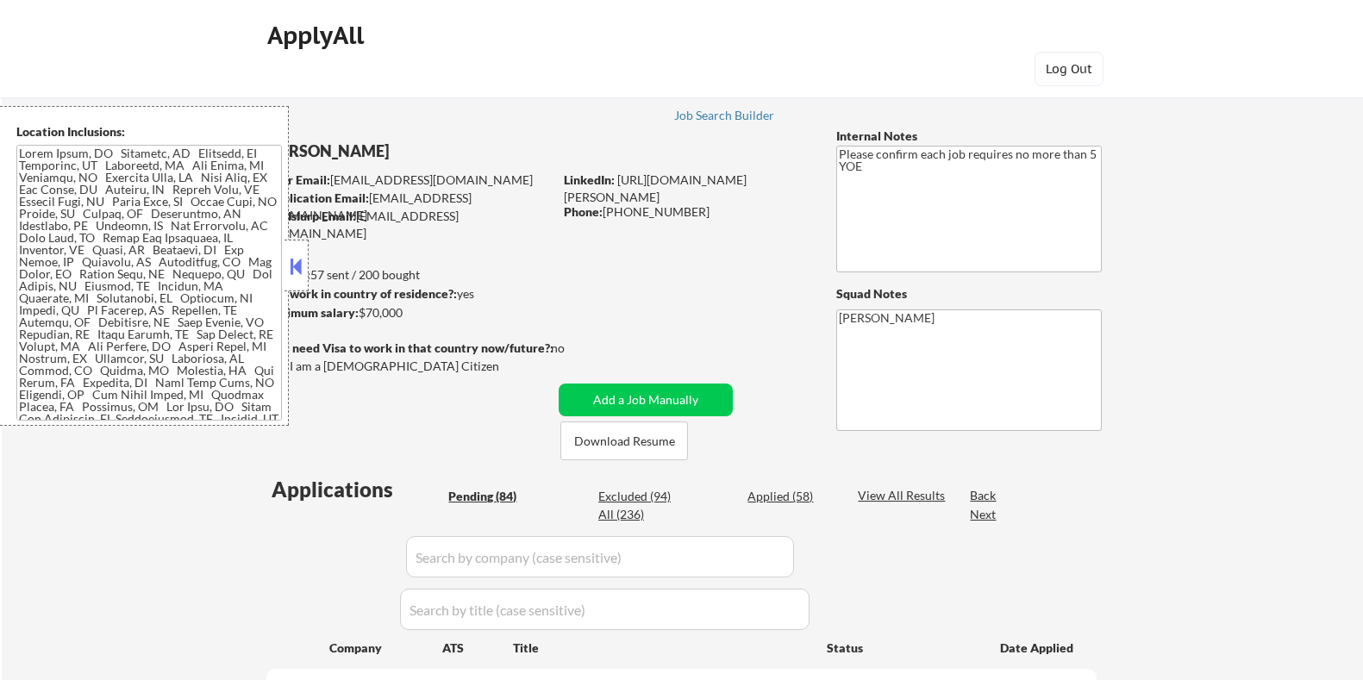
select select ""pending""
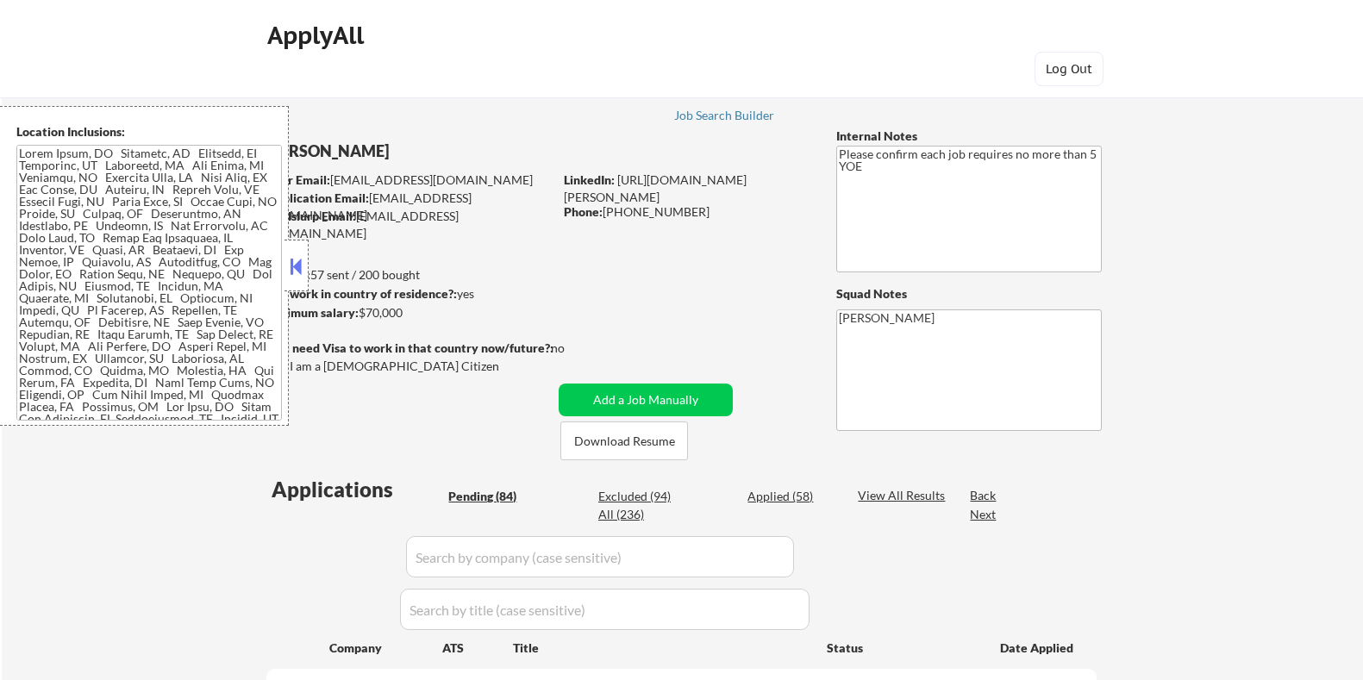
select select ""pending""
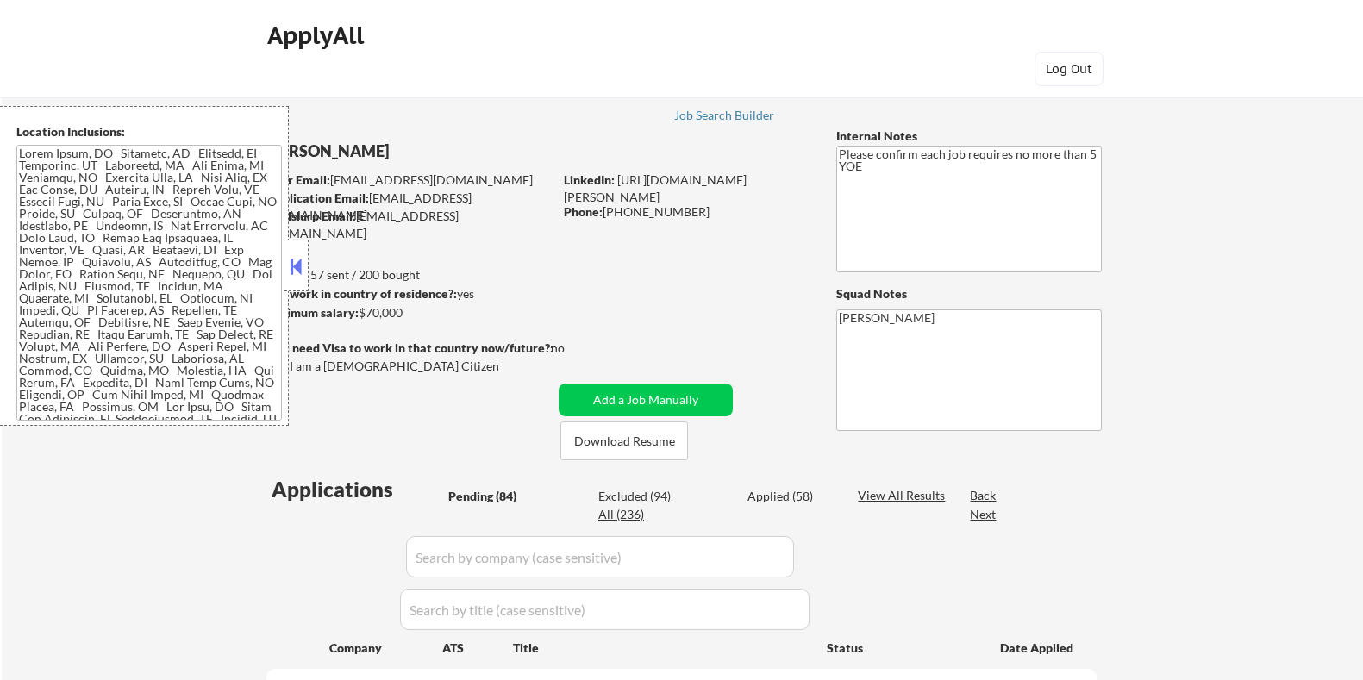
select select ""pending""
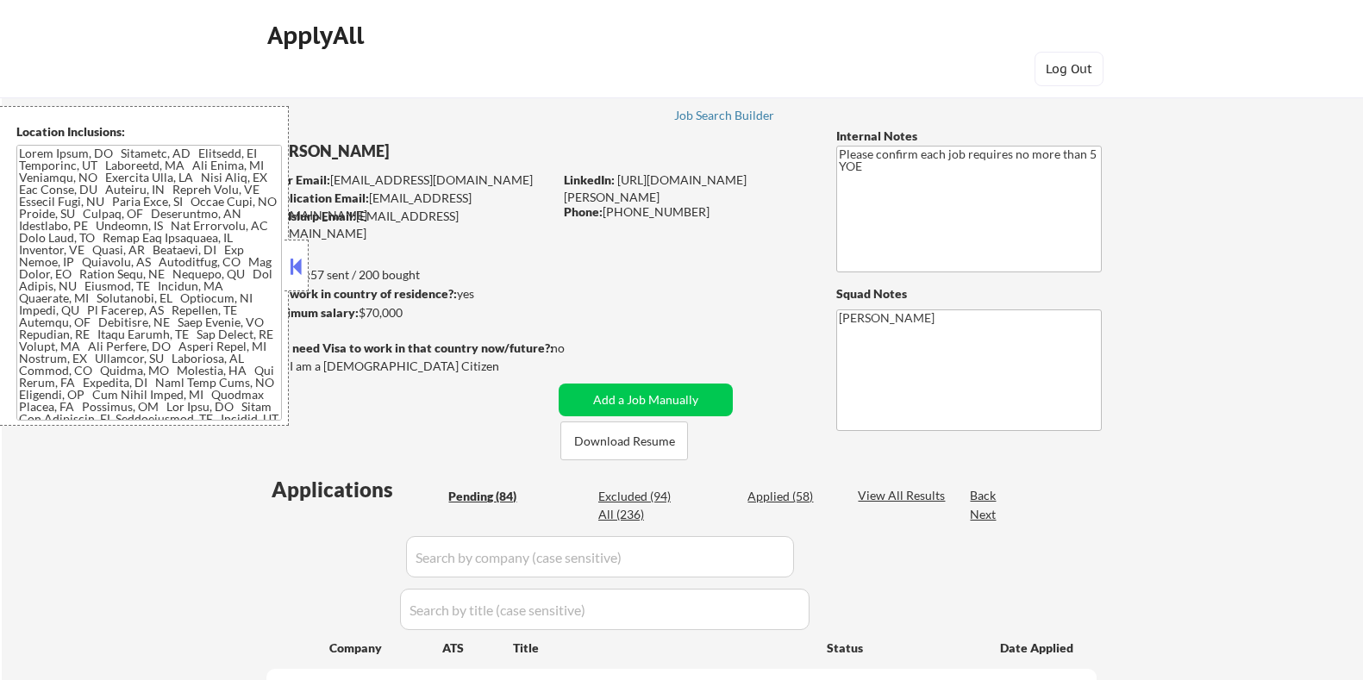
select select ""pending""
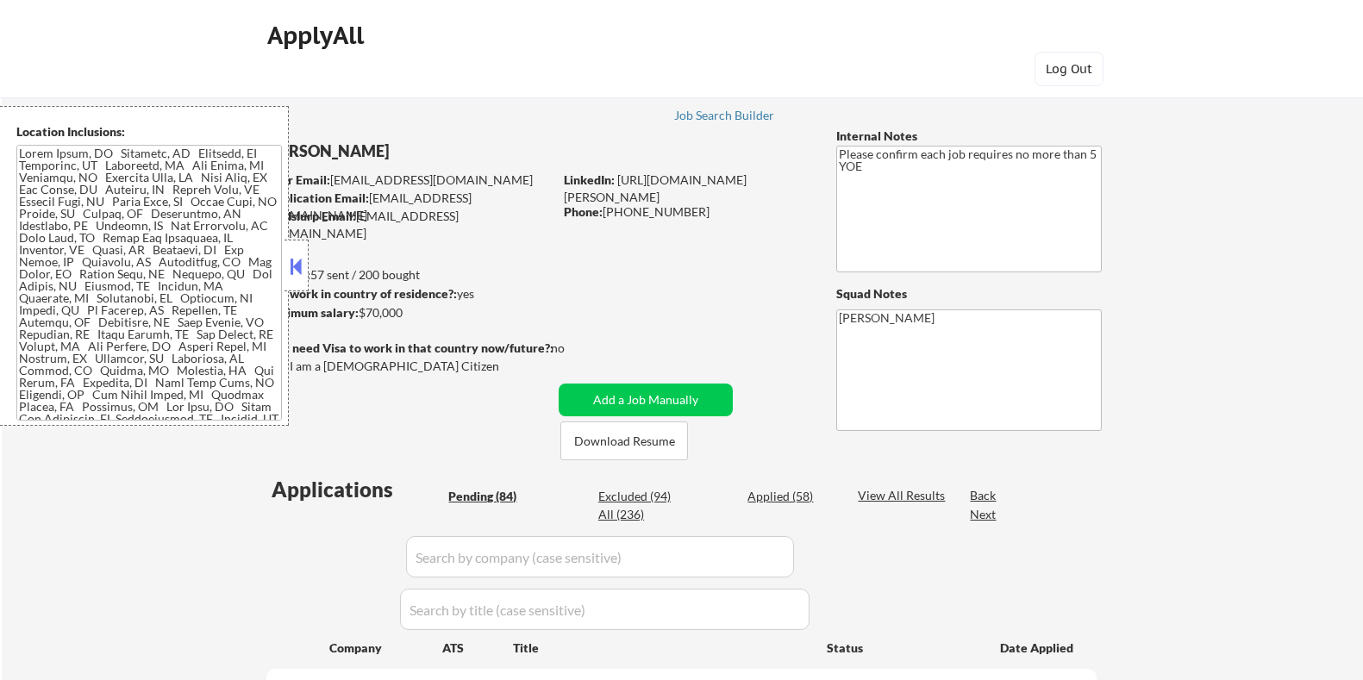
select select ""pending""
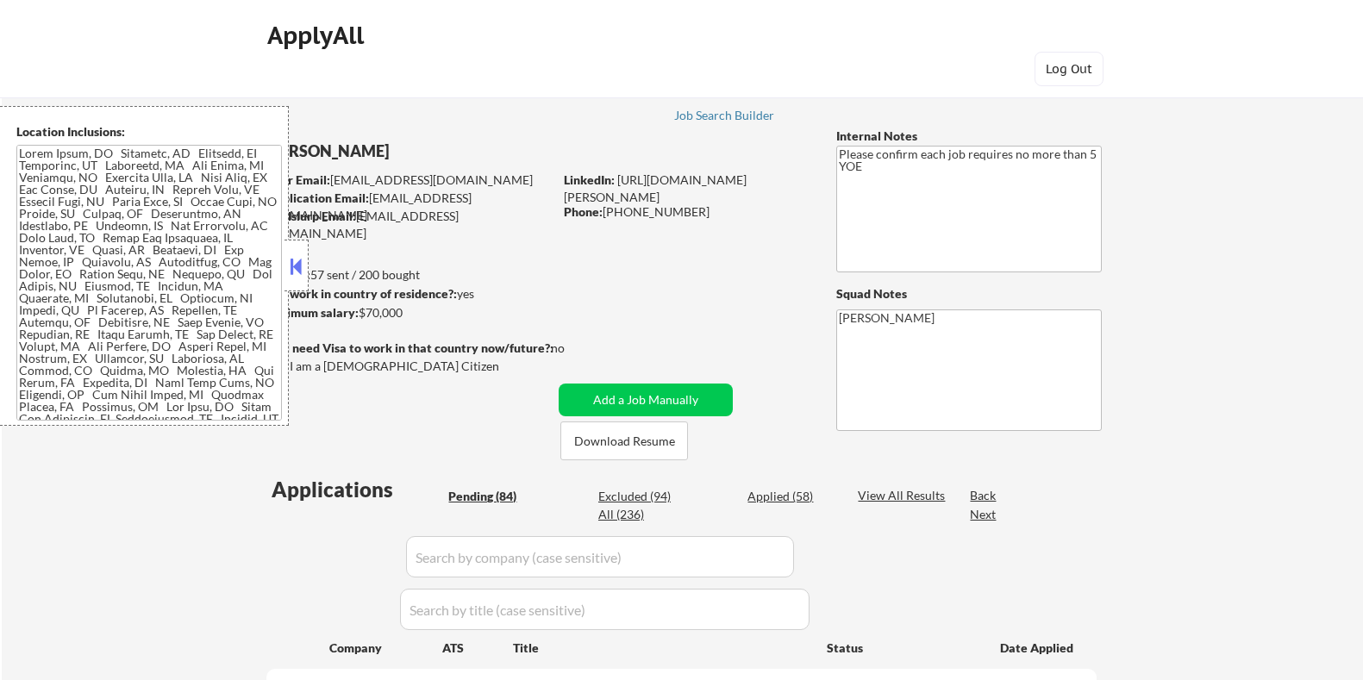
select select ""pending""
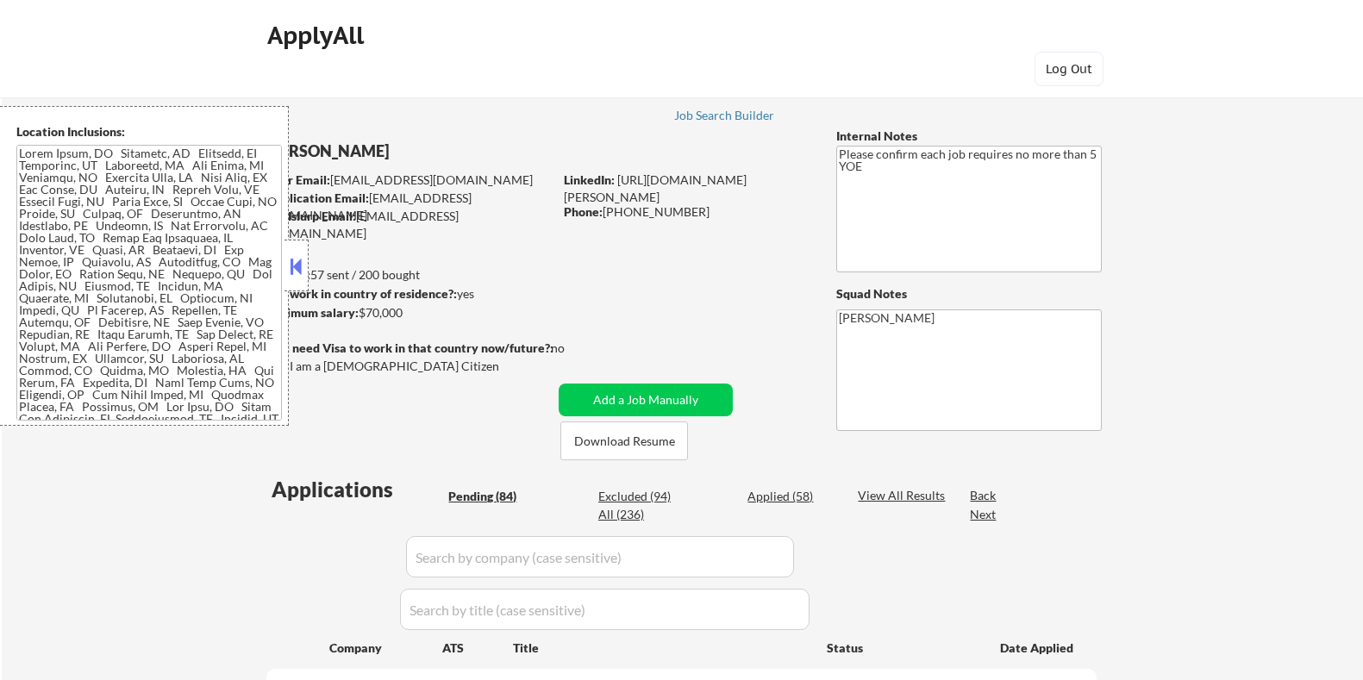
select select ""pending""
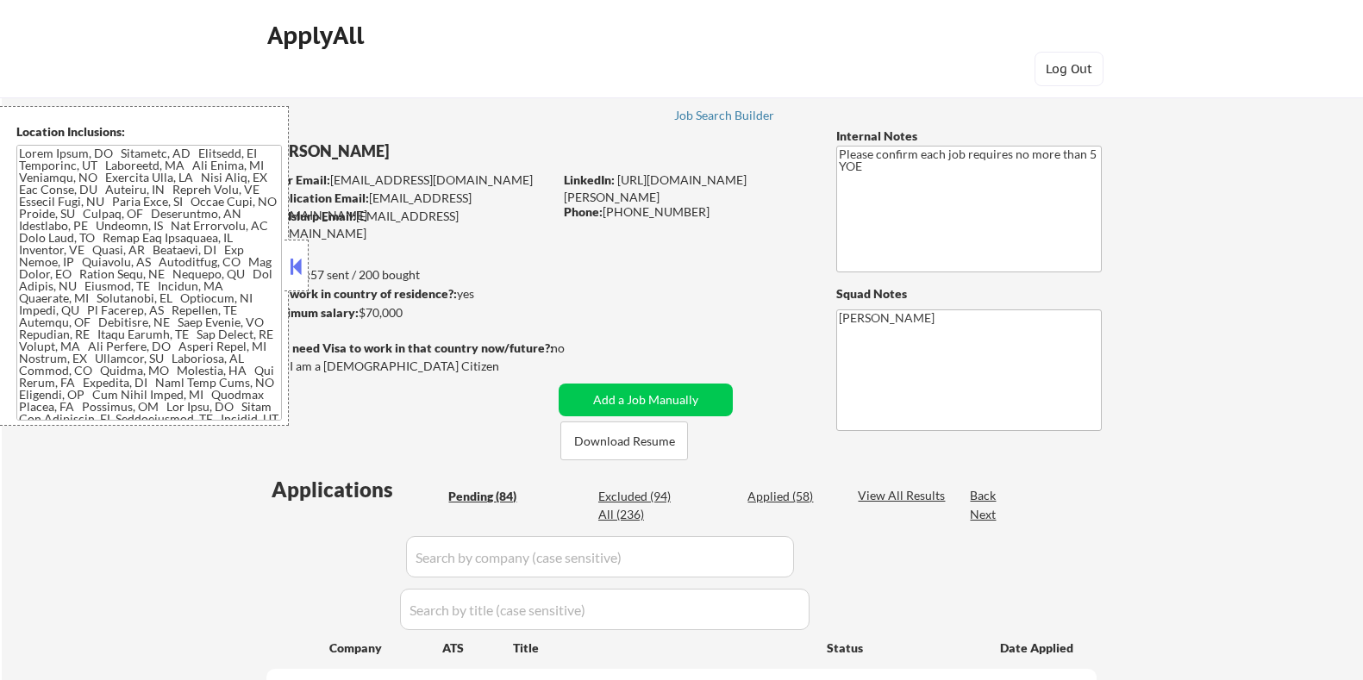
select select ""pending""
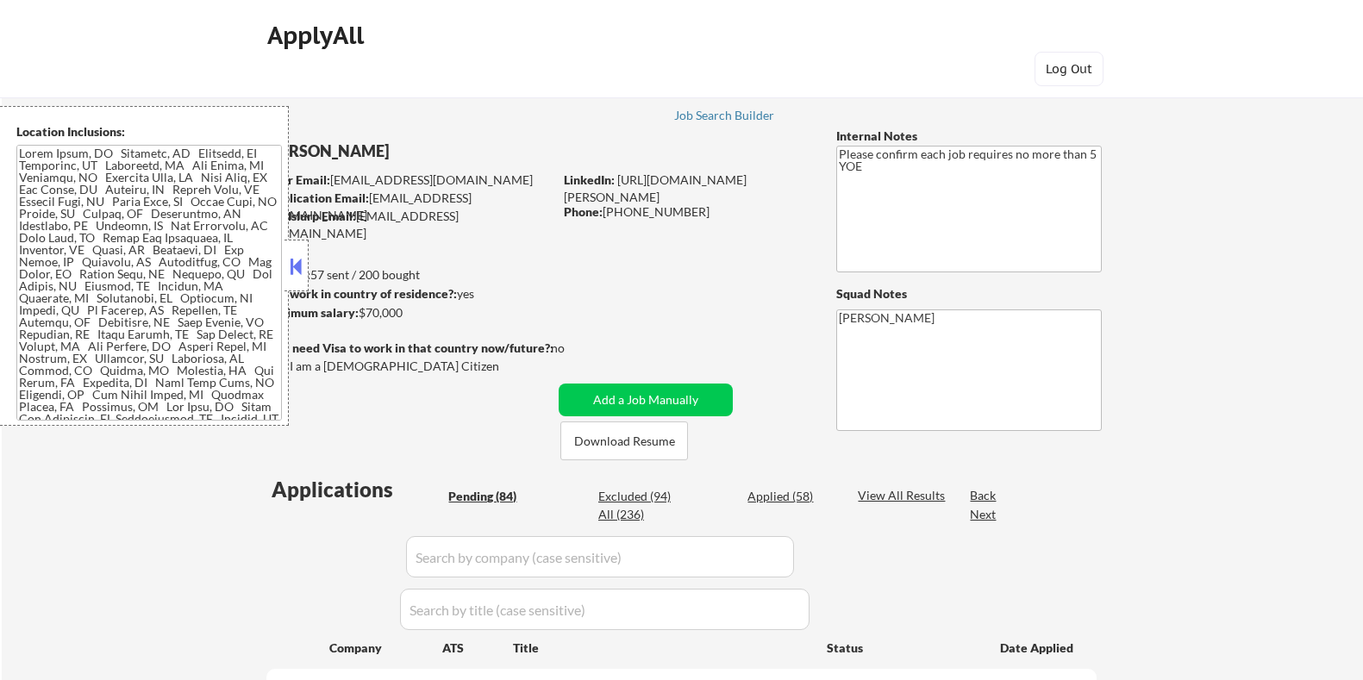
select select ""pending""
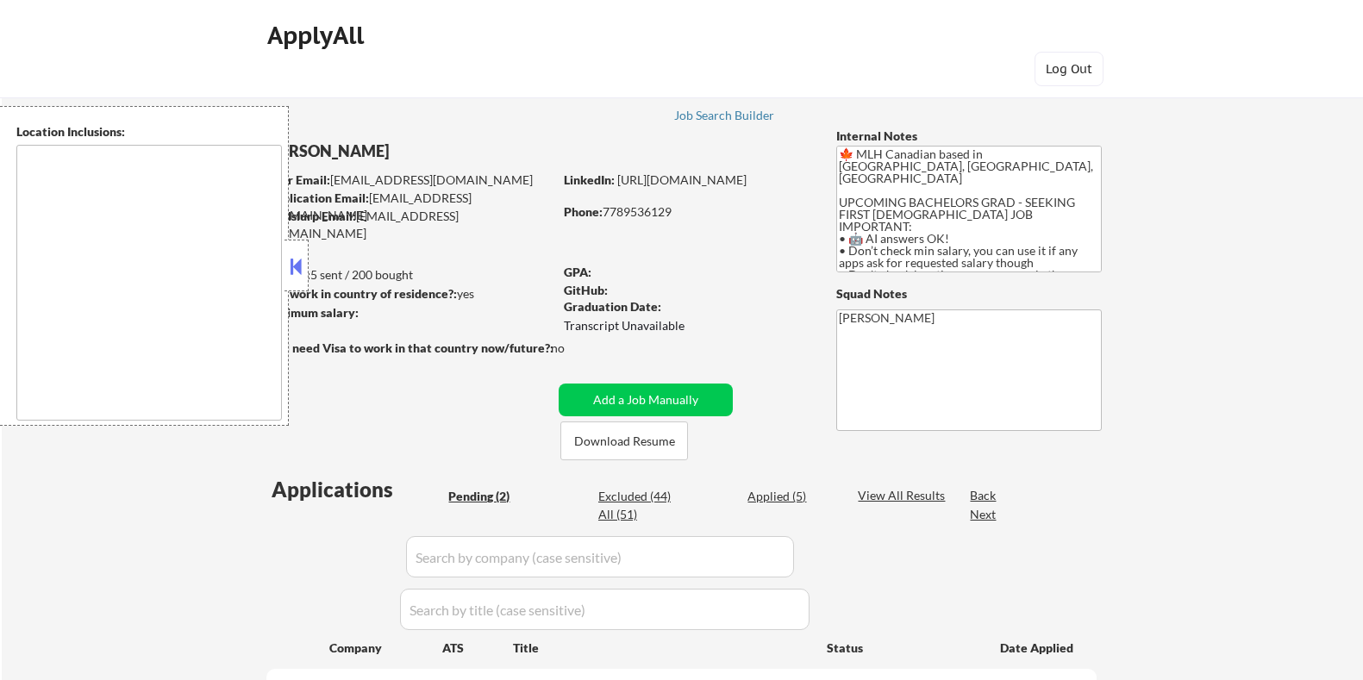
select select ""pending""
type textarea "country:[GEOGRAPHIC_DATA]"
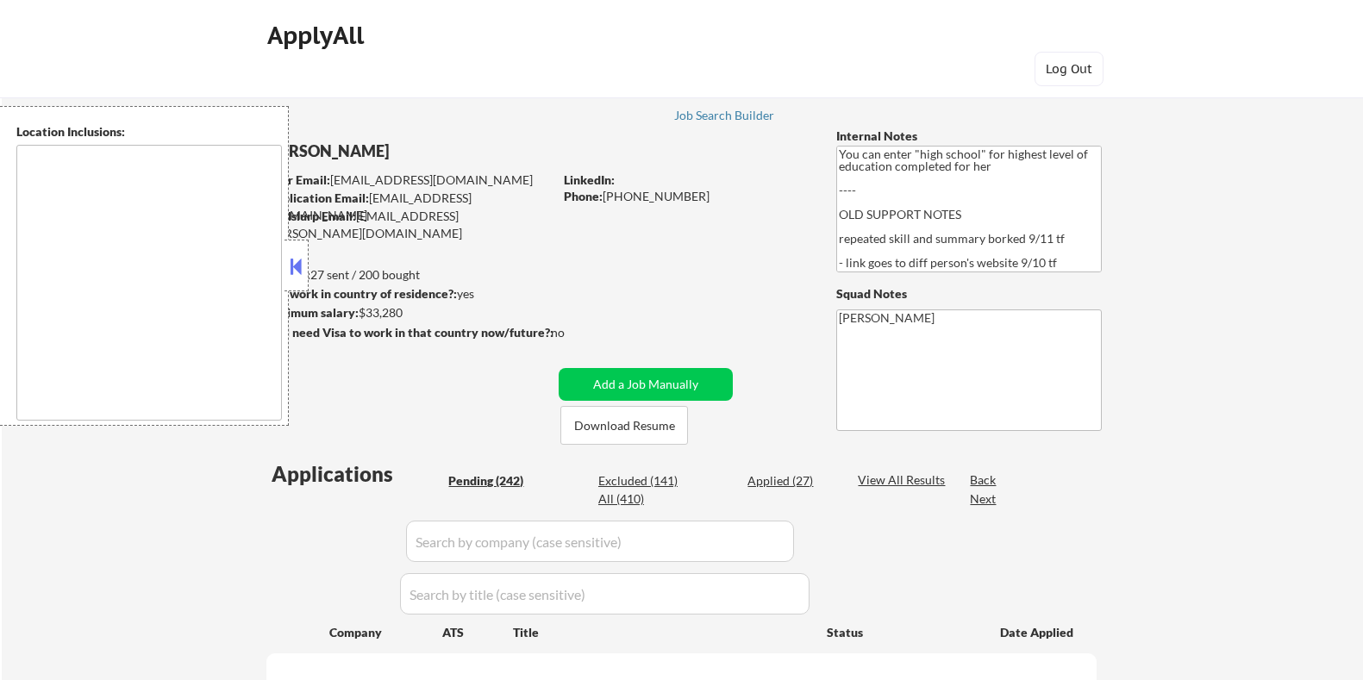
select select ""pending""
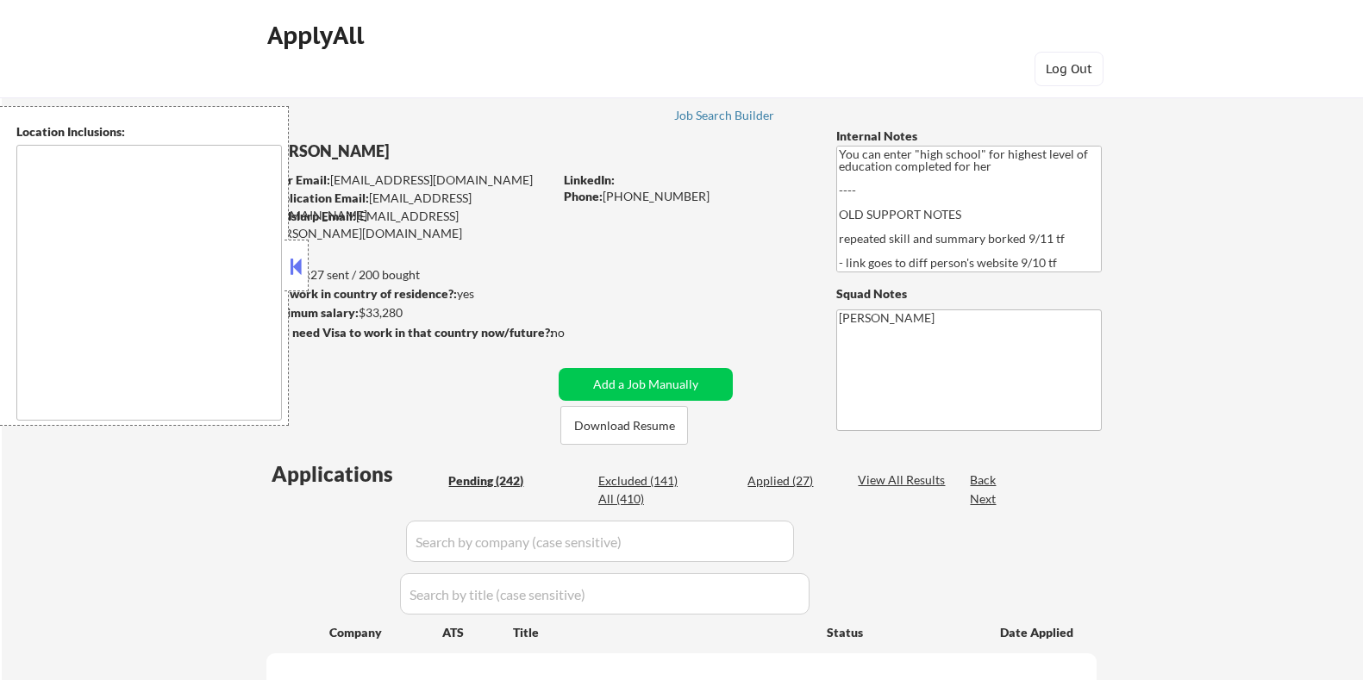
select select ""pending""
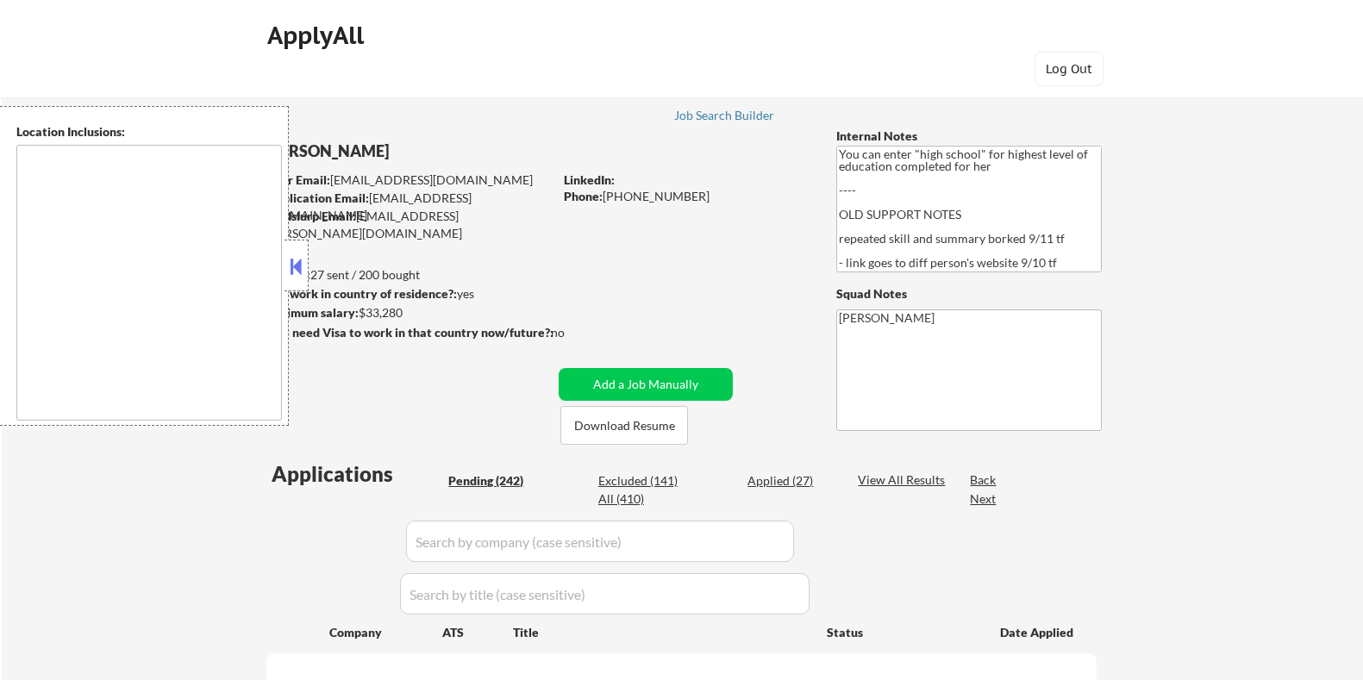
select select ""pending""
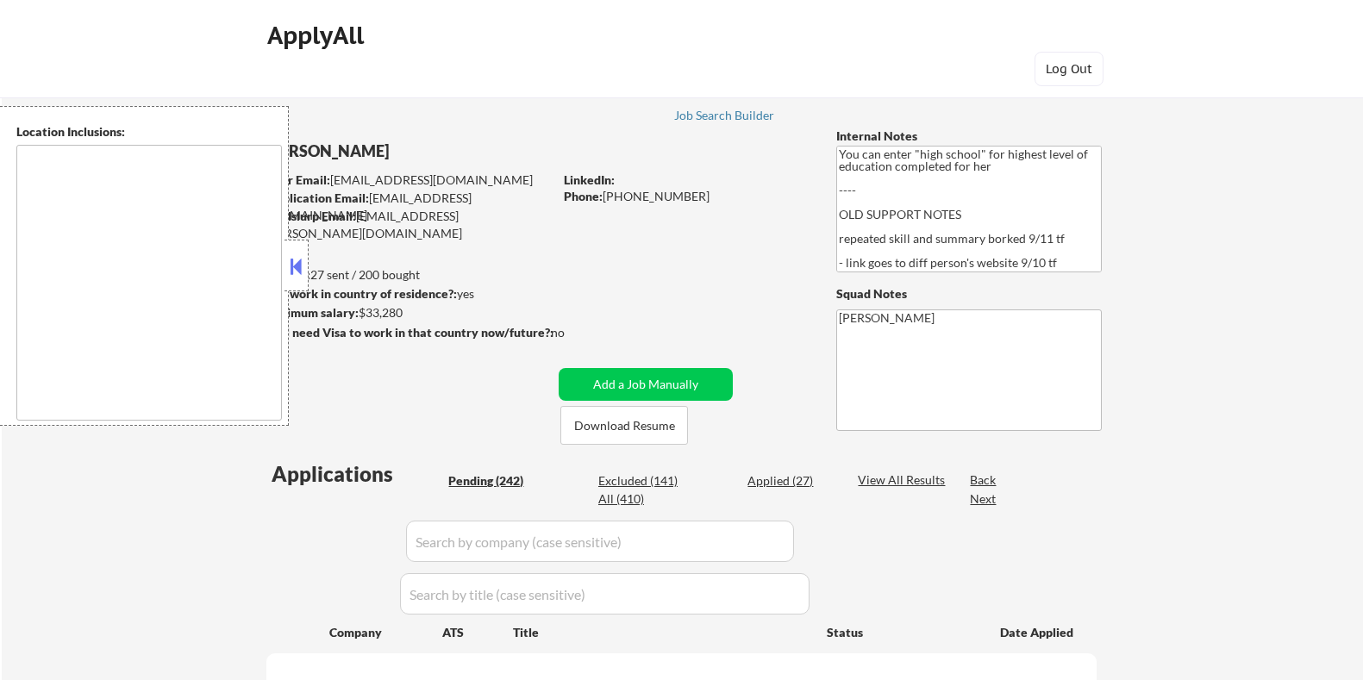
select select ""pending""
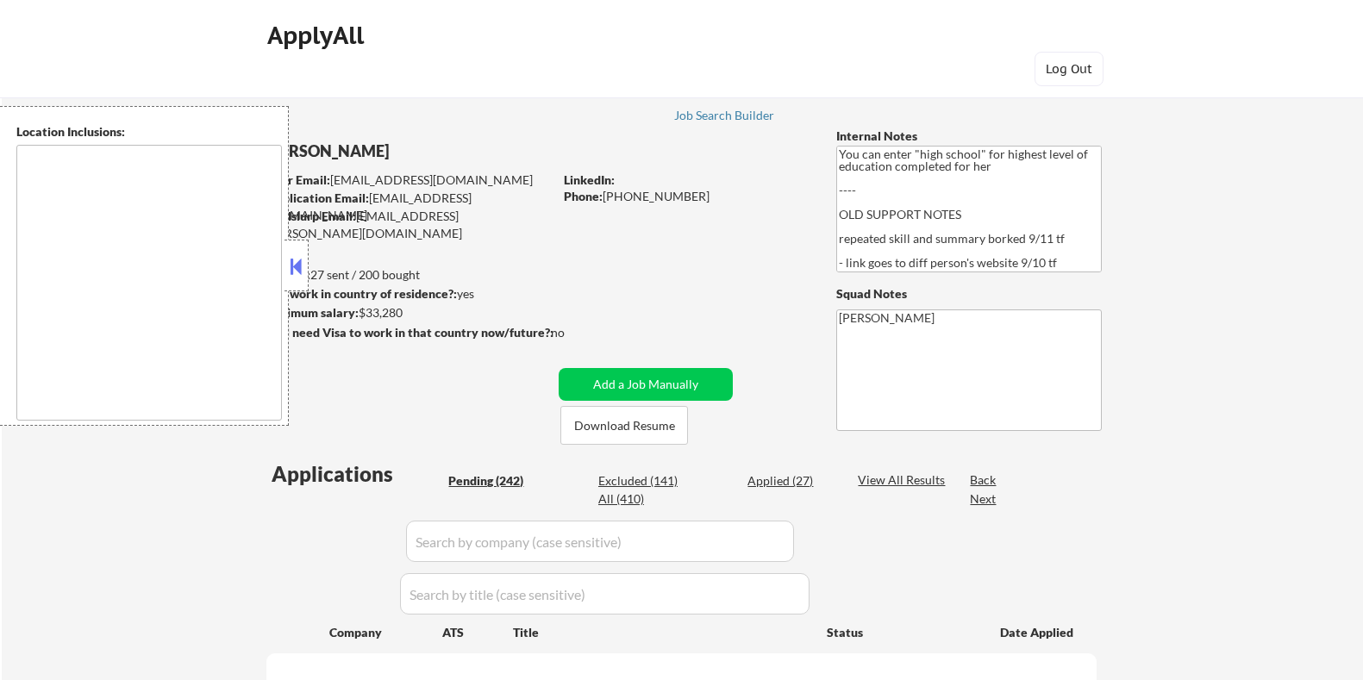
select select ""pending""
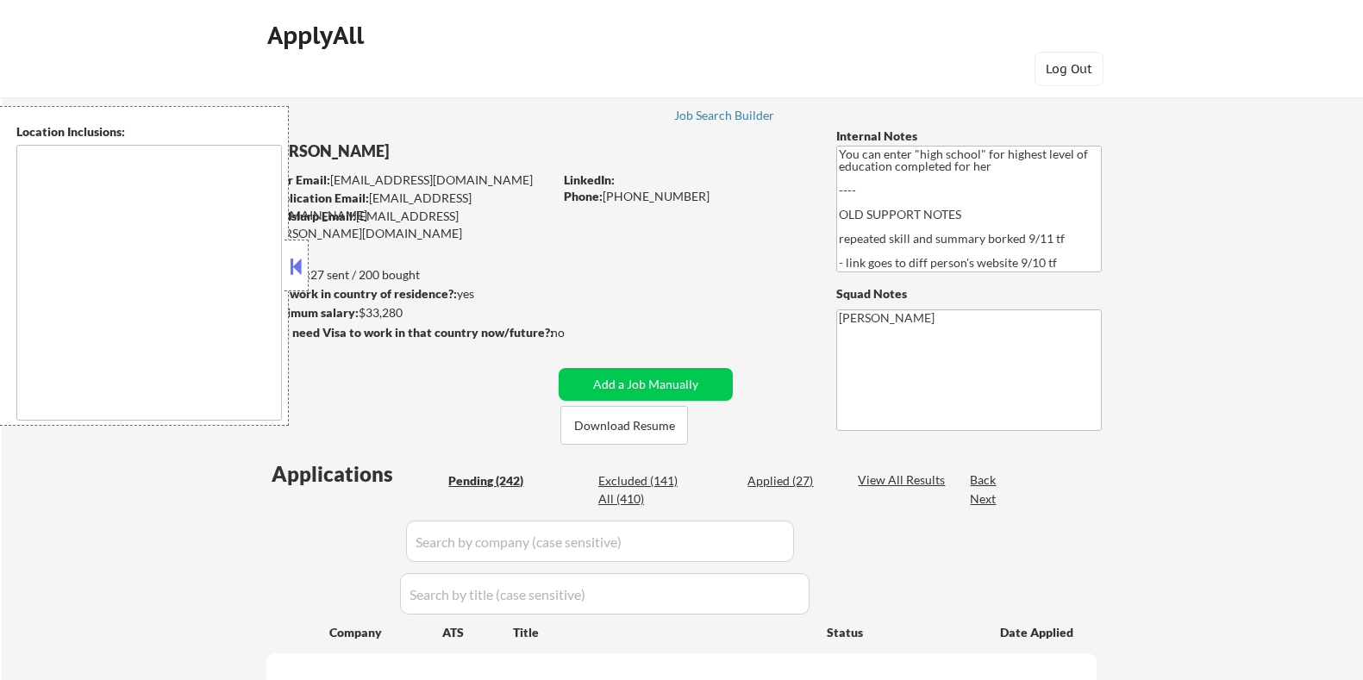
select select ""pending""
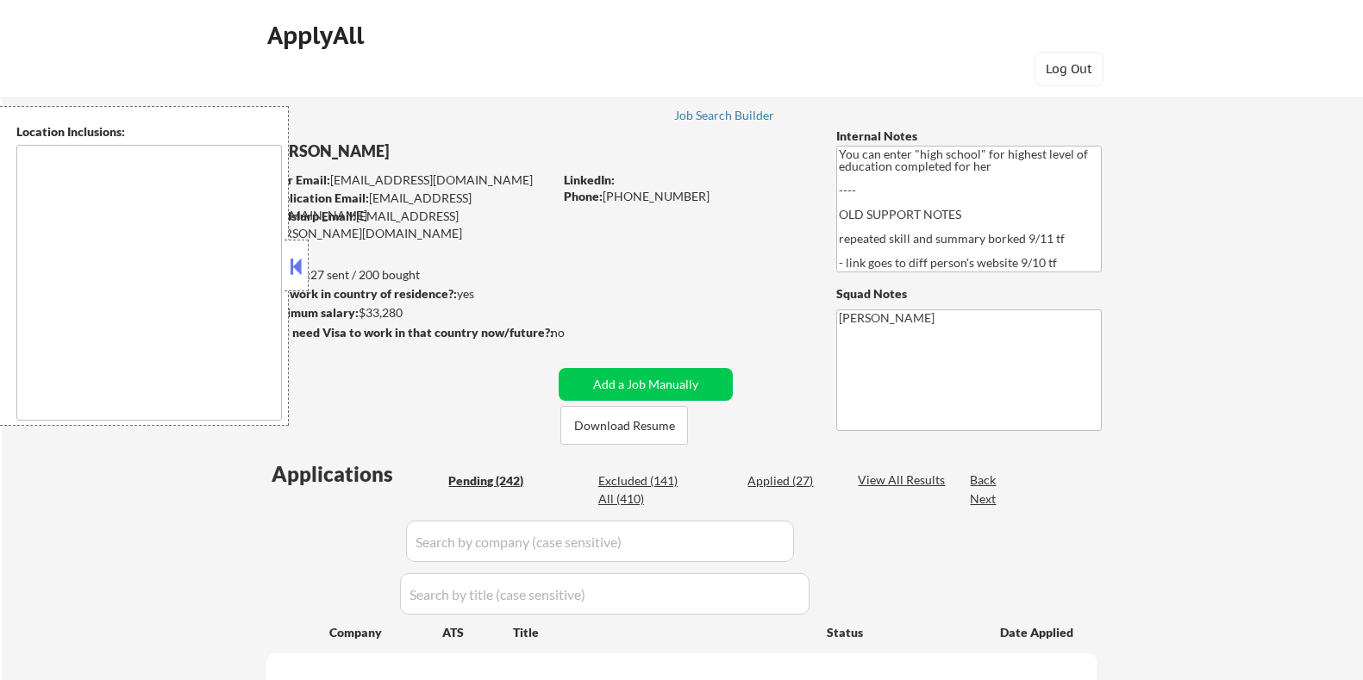
select select ""pending""
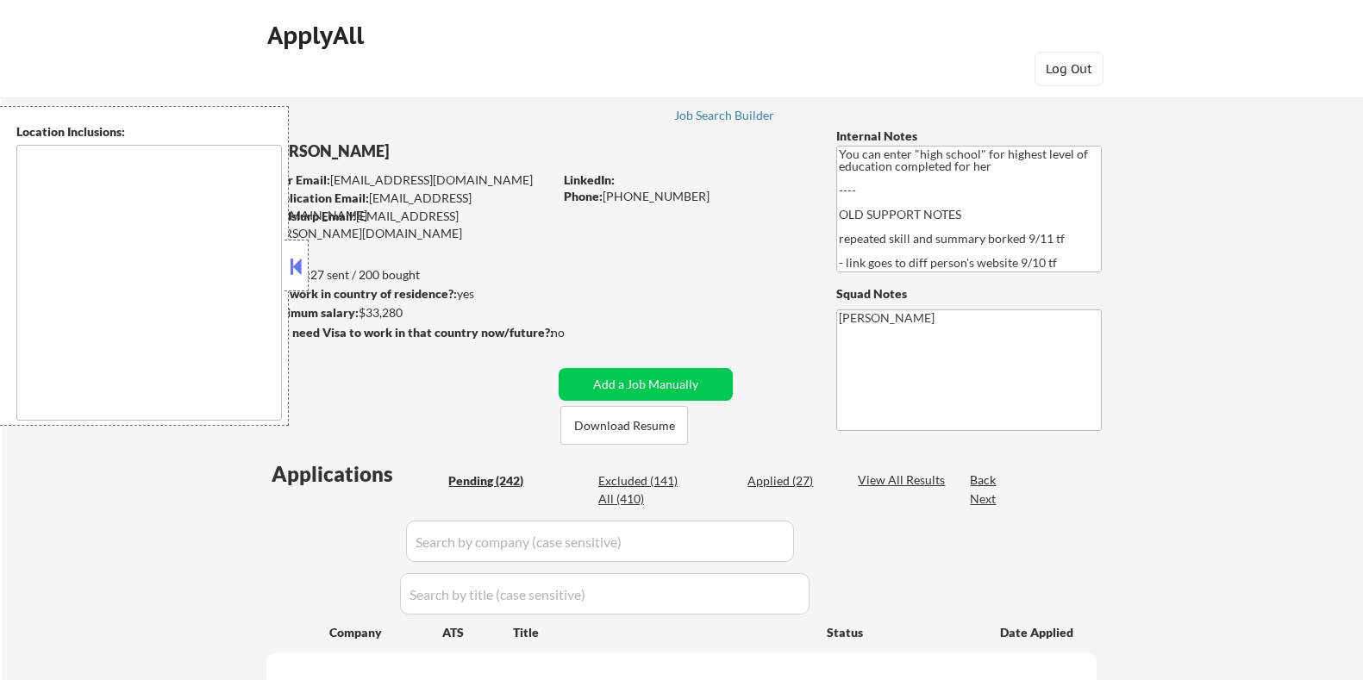
select select ""pending""
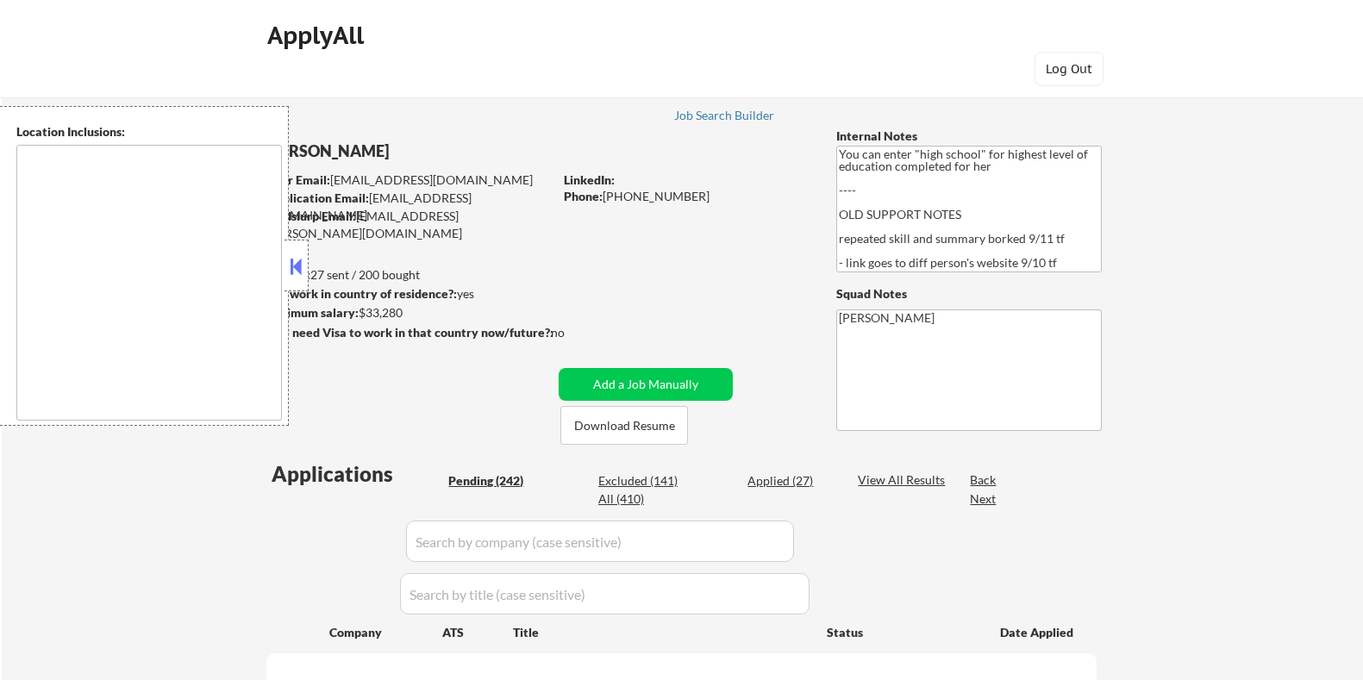
select select ""pending""
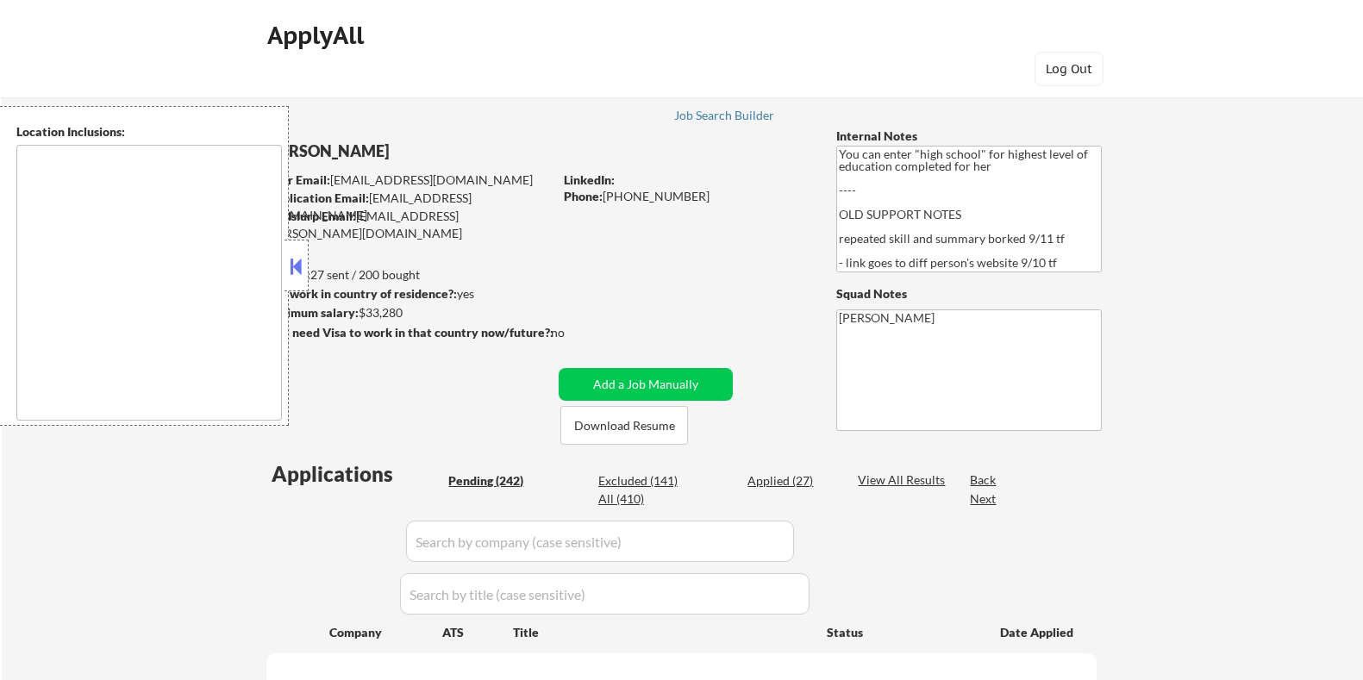
select select ""pending""
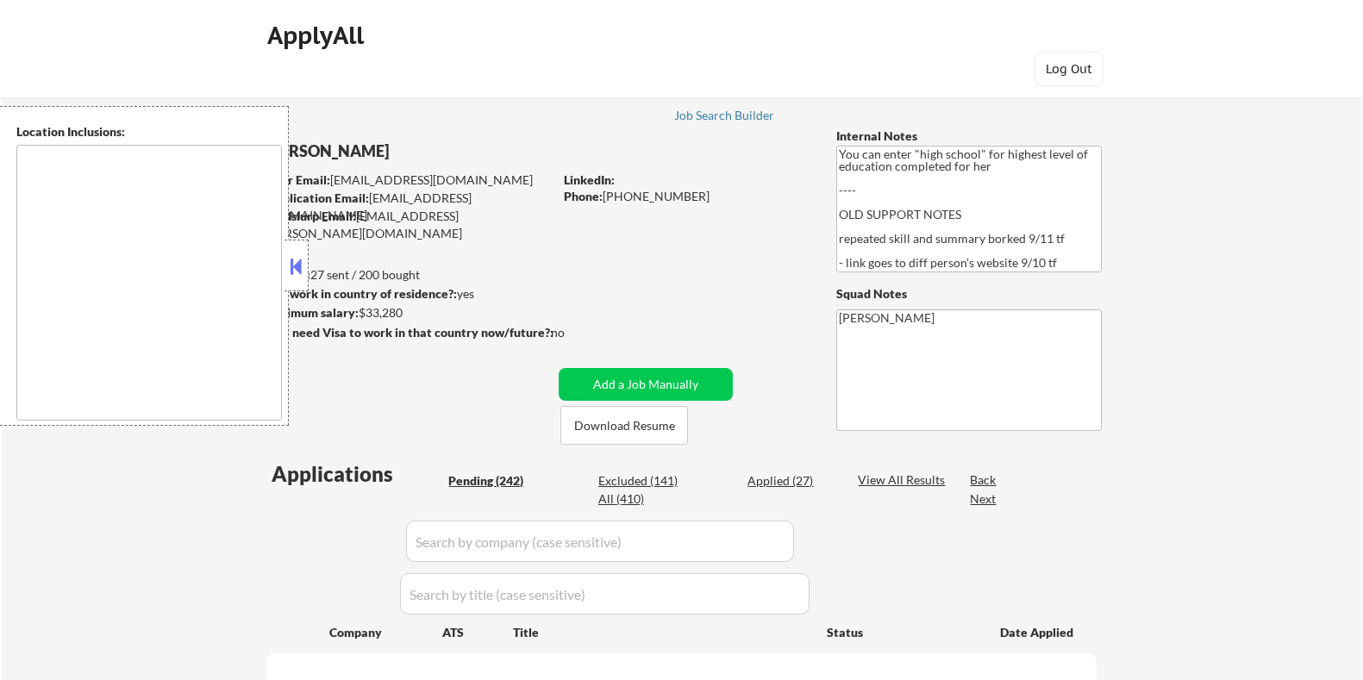
select select ""pending""
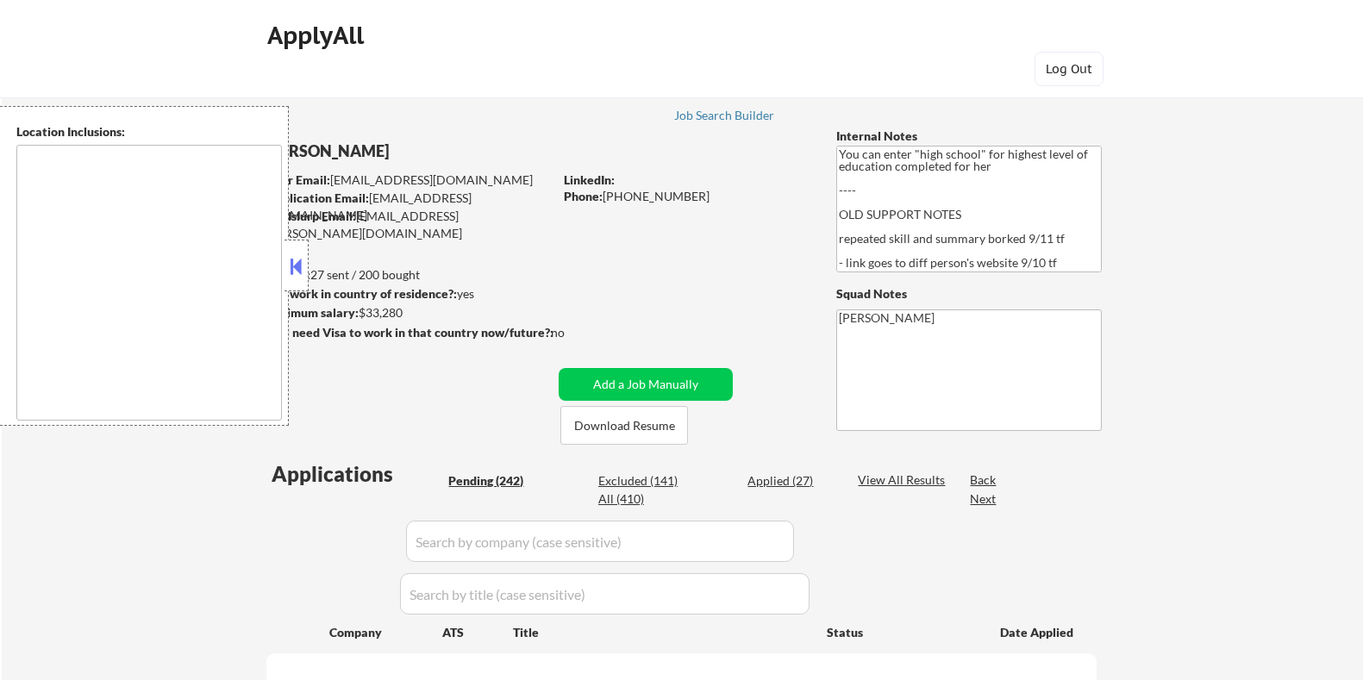
select select ""pending""
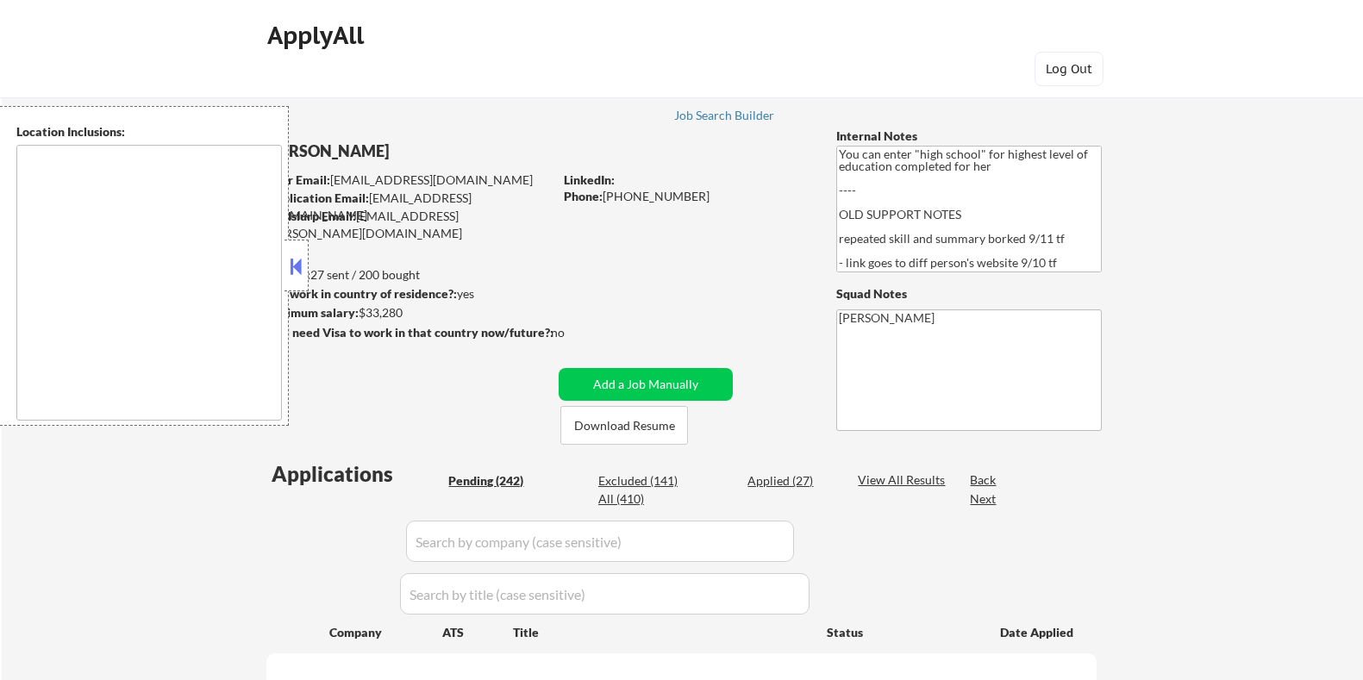
select select ""pending""
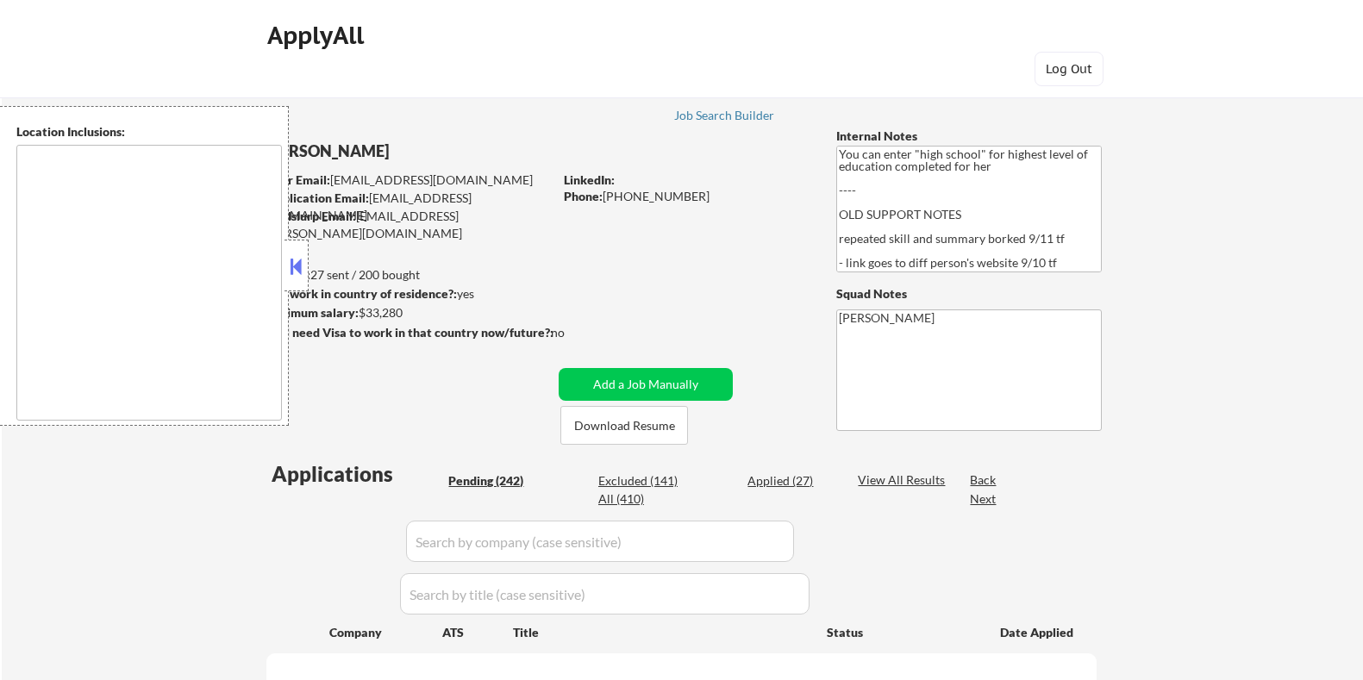
select select ""pending""
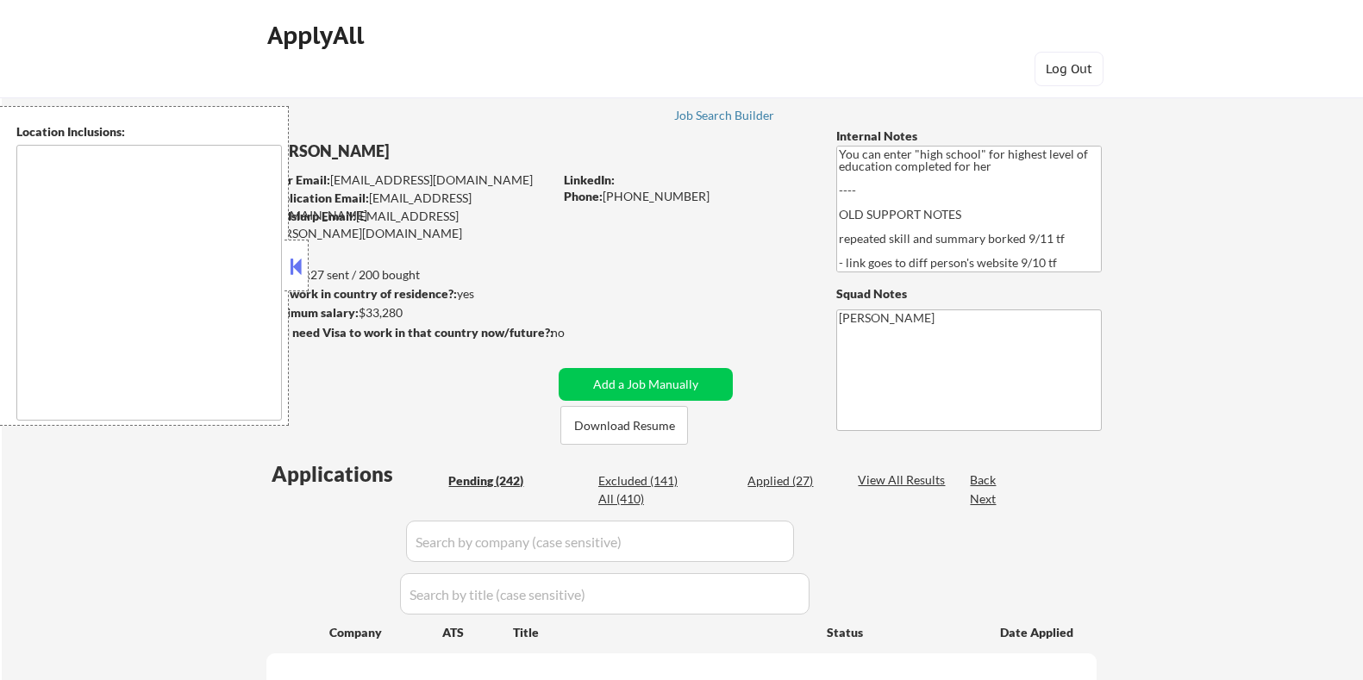
select select ""pending""
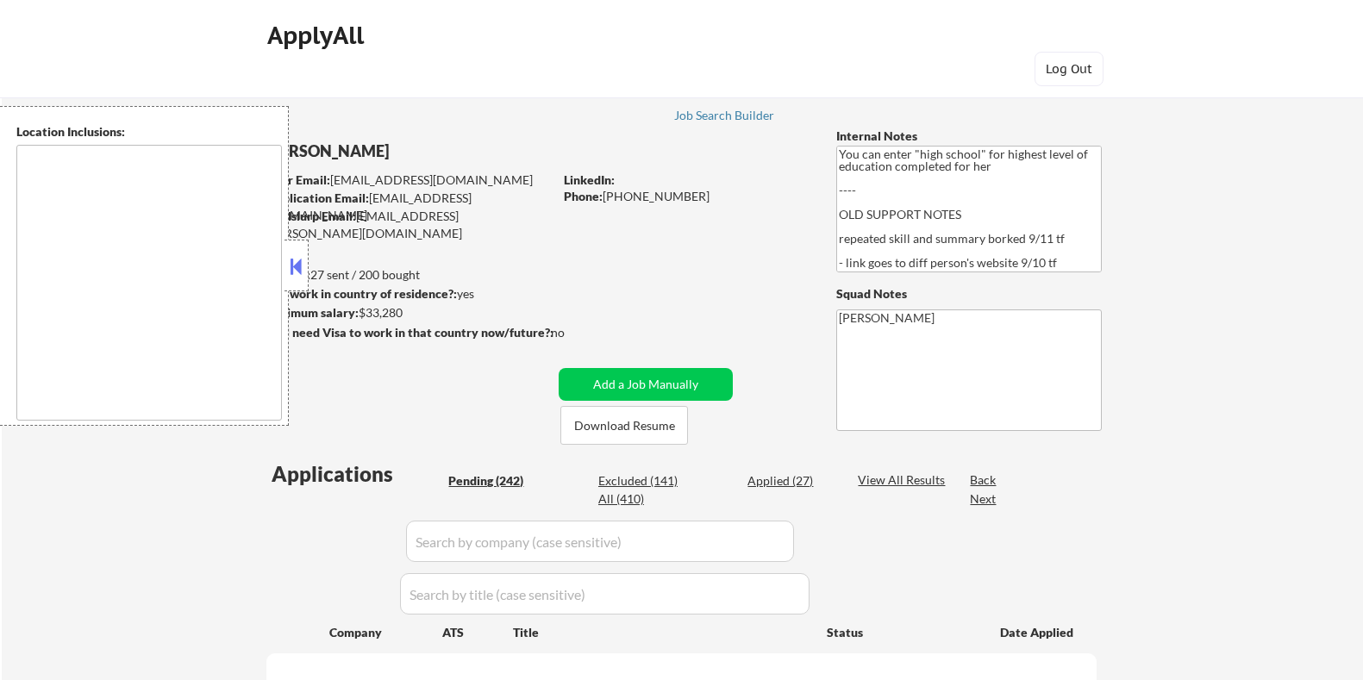
select select ""pending""
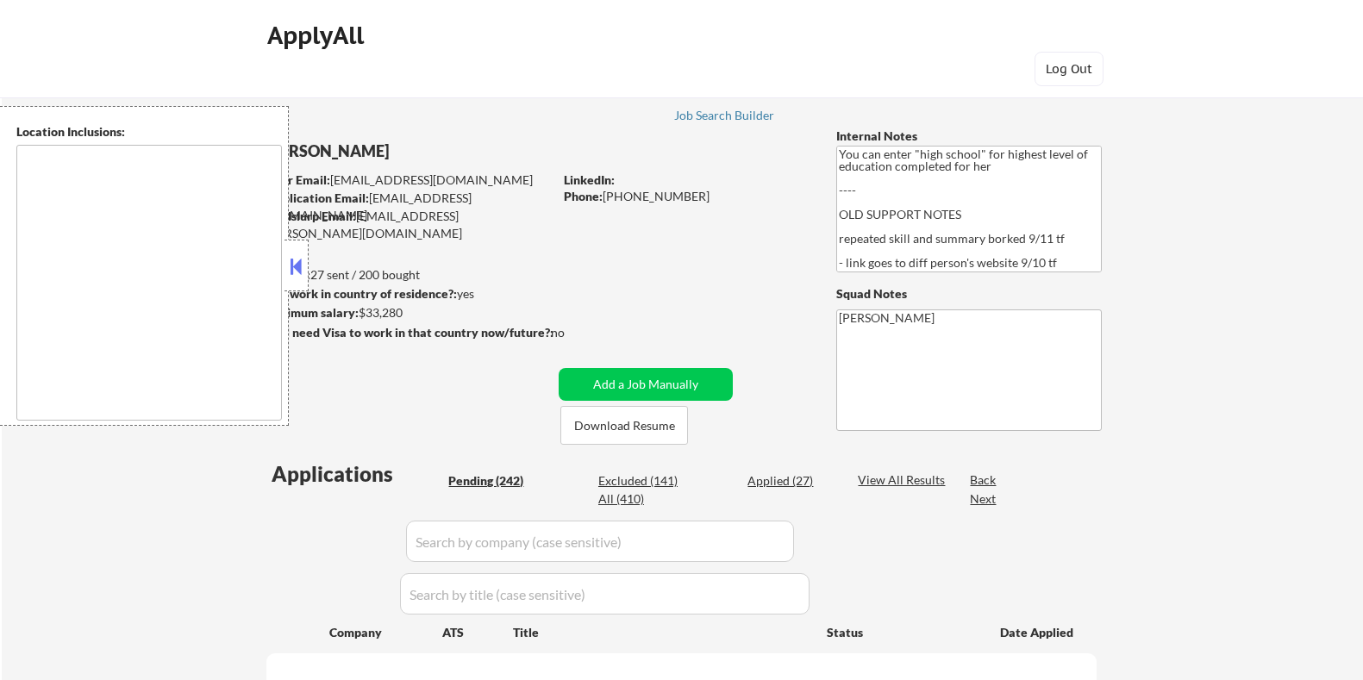
select select ""pending""
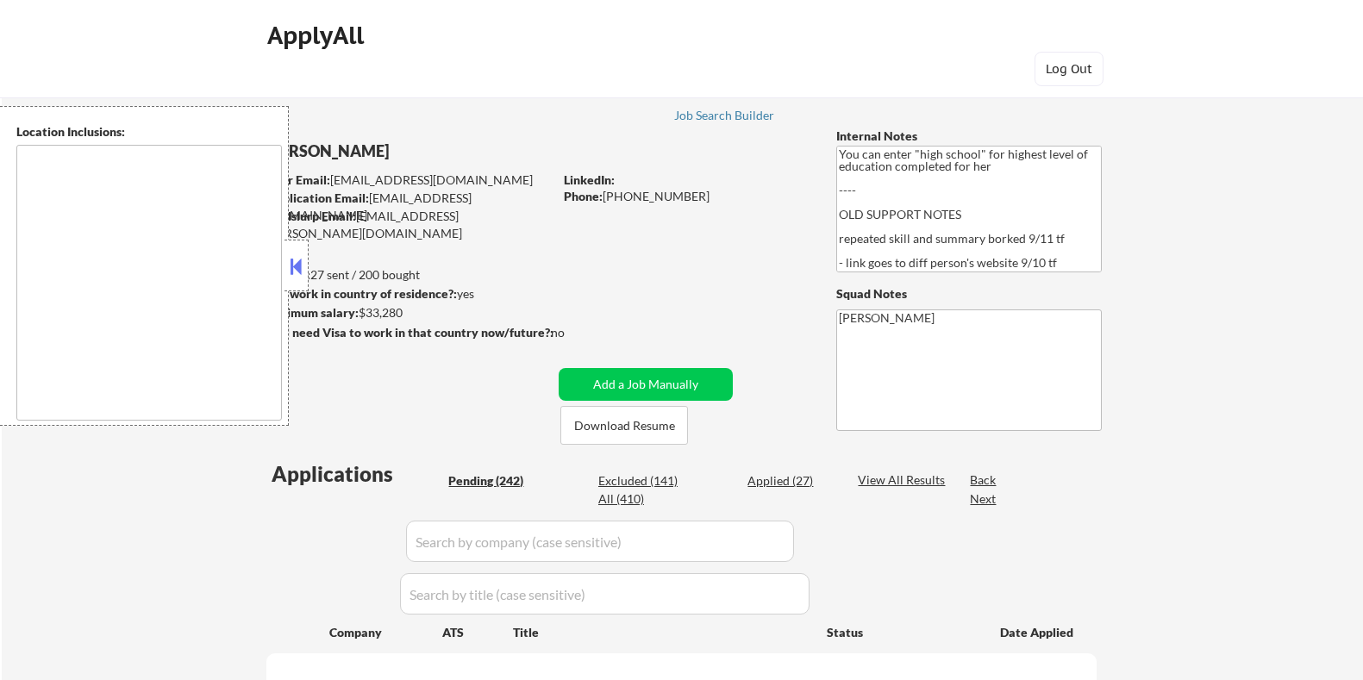
select select ""pending""
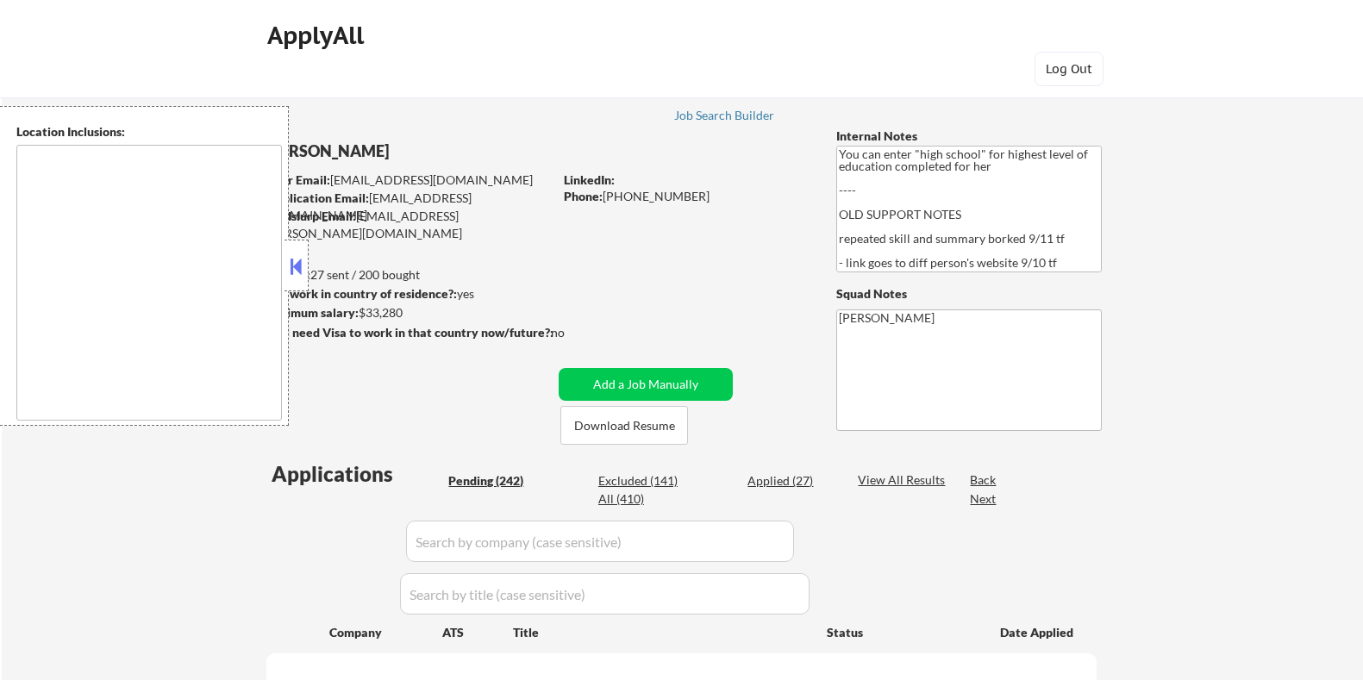
select select ""pending""
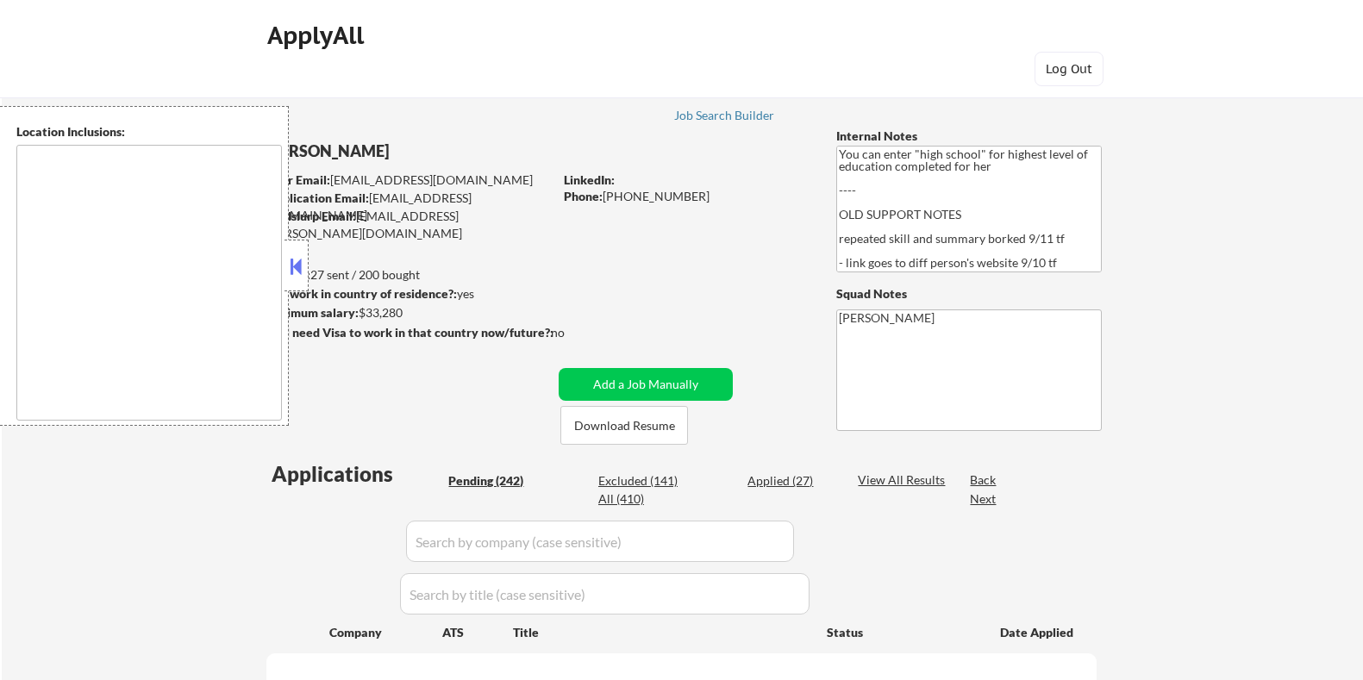
select select ""pending""
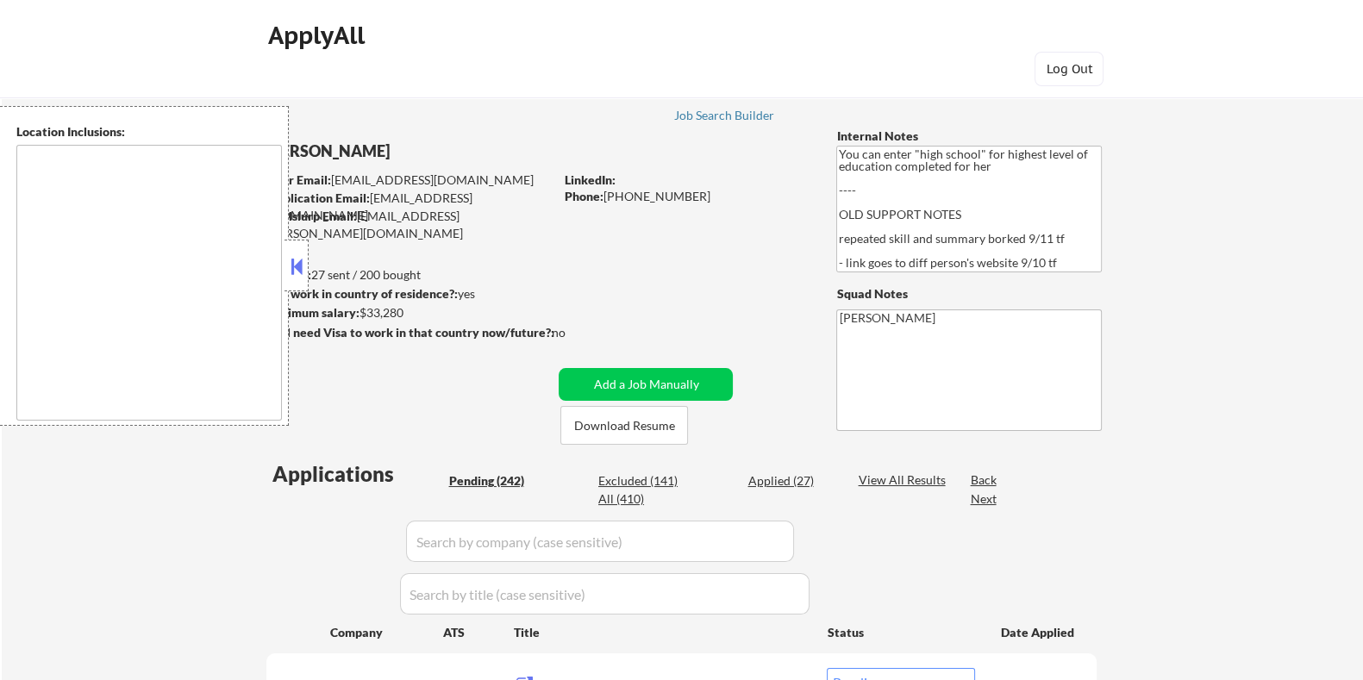
type textarea "[GEOGRAPHIC_DATA], [GEOGRAPHIC_DATA] [GEOGRAPHIC_DATA], [GEOGRAPHIC_DATA] [GEOG…"
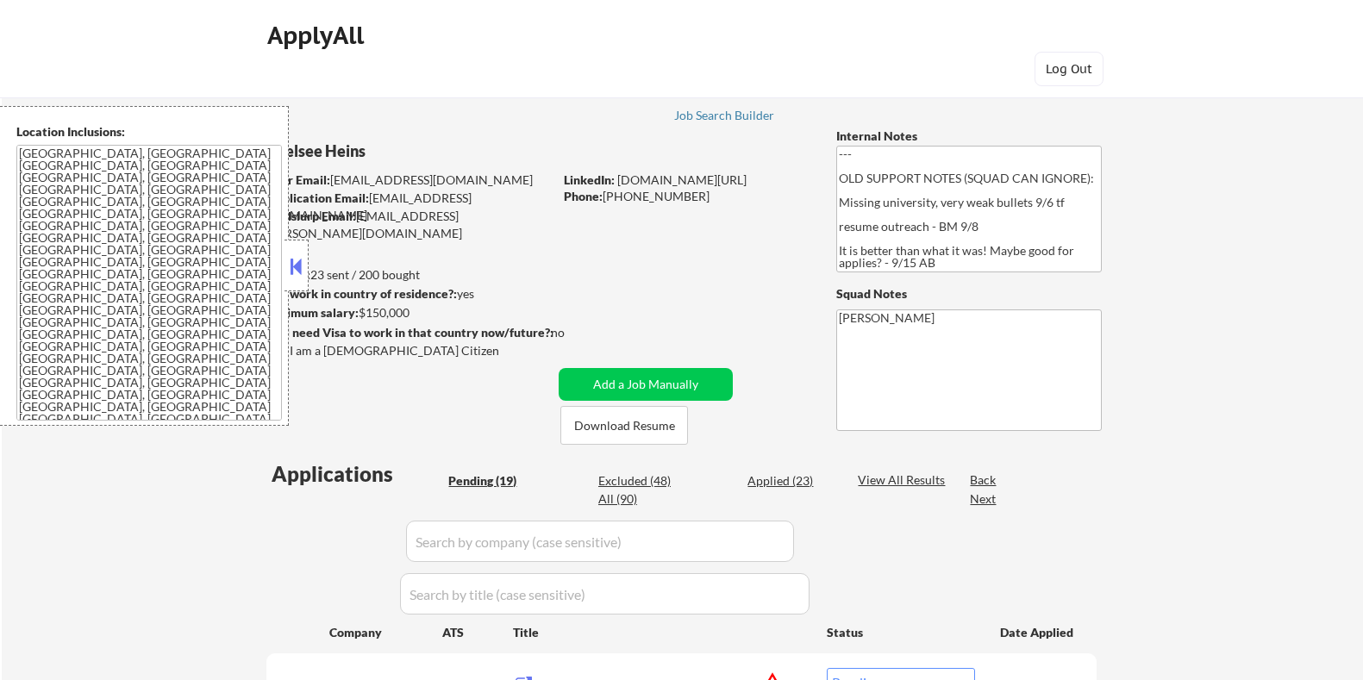
select select ""pending""
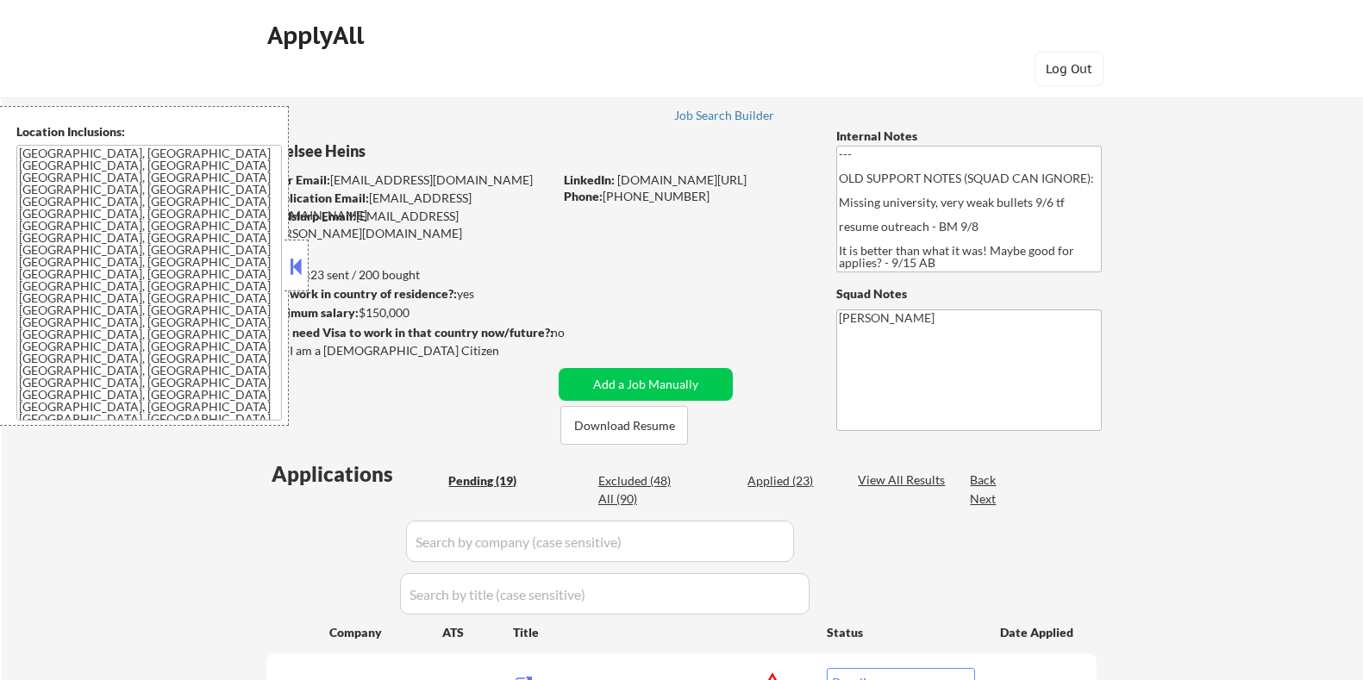
select select ""pending""
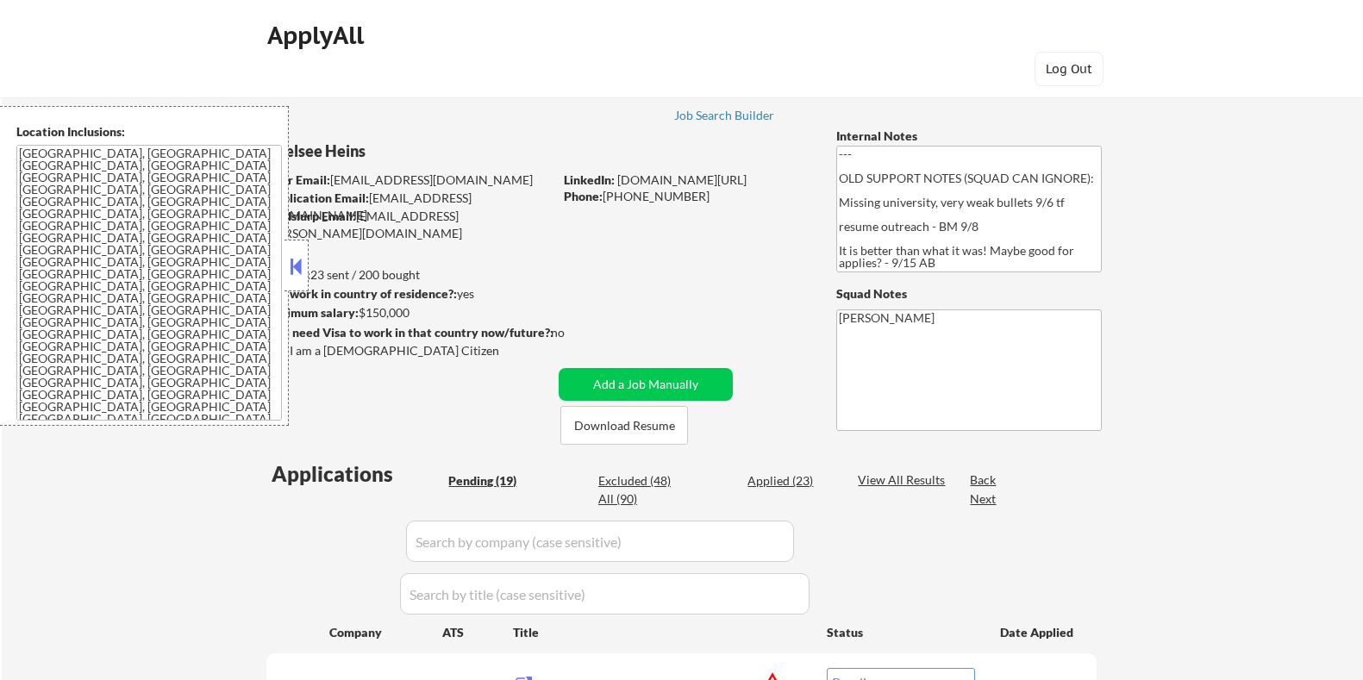
select select ""pending""
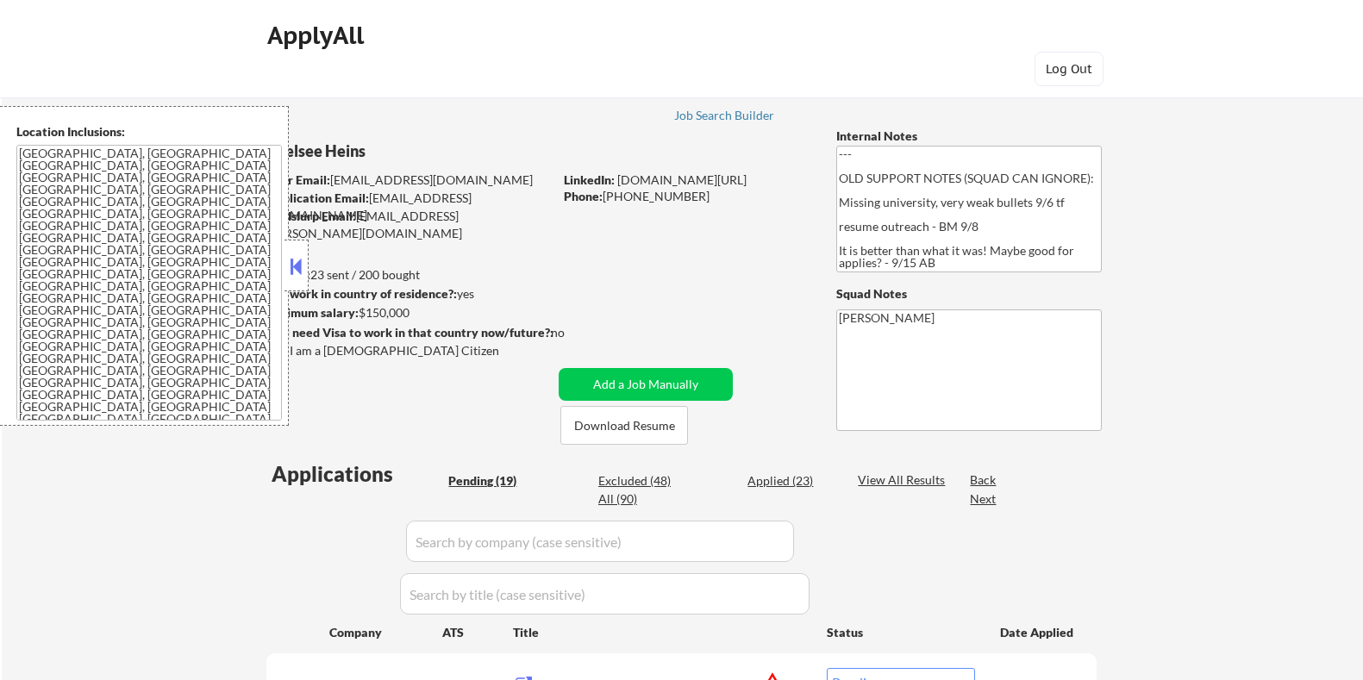
select select ""pending""
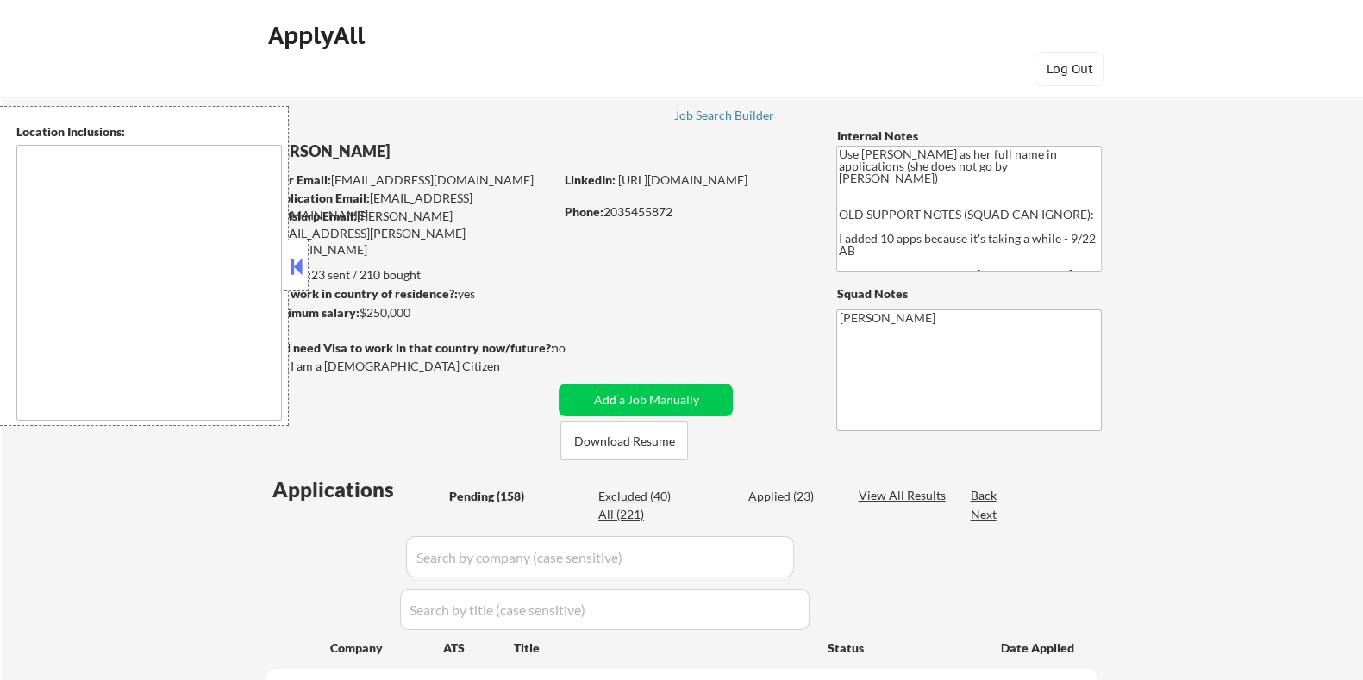
select select ""pending""
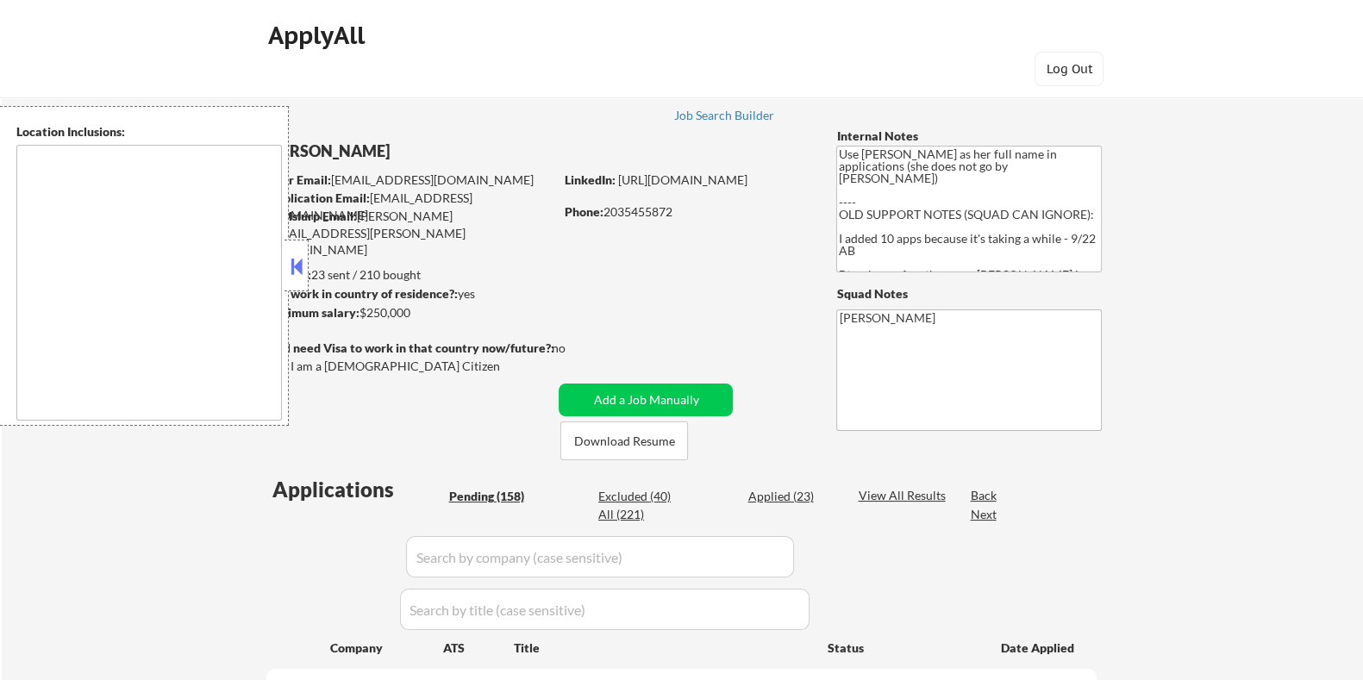
select select ""pending""
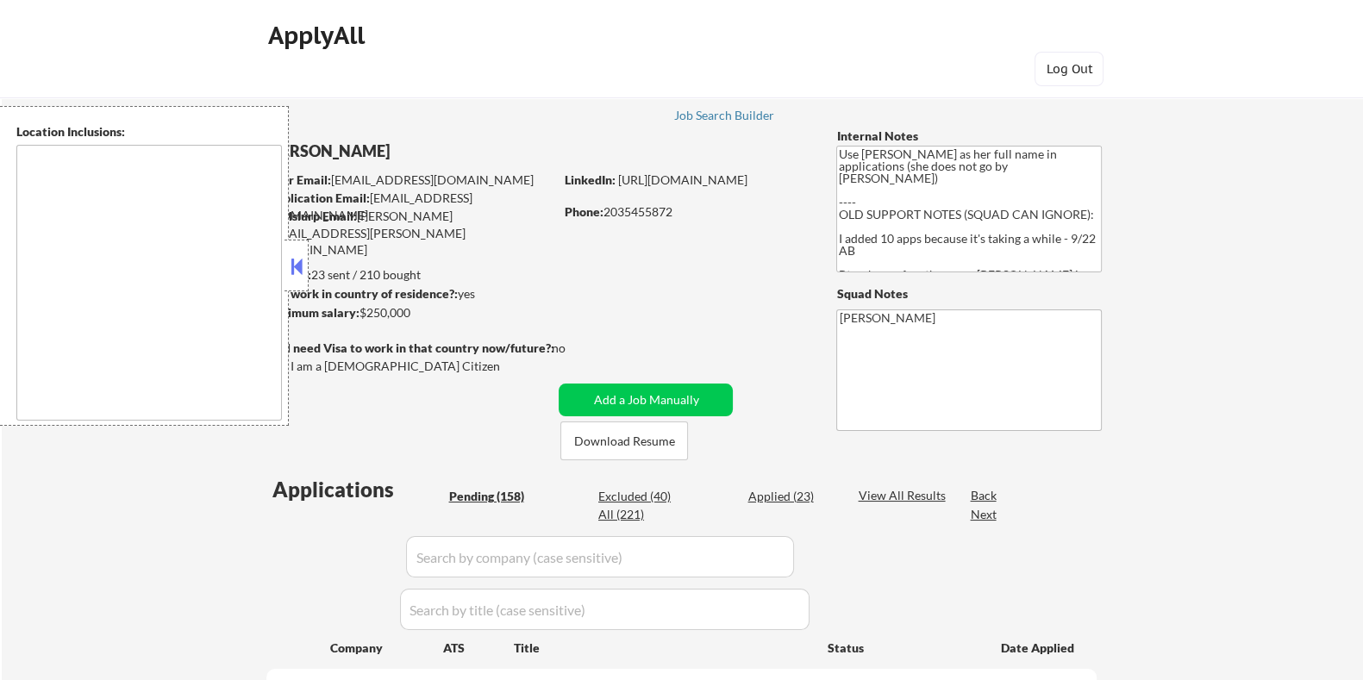
select select ""pending""
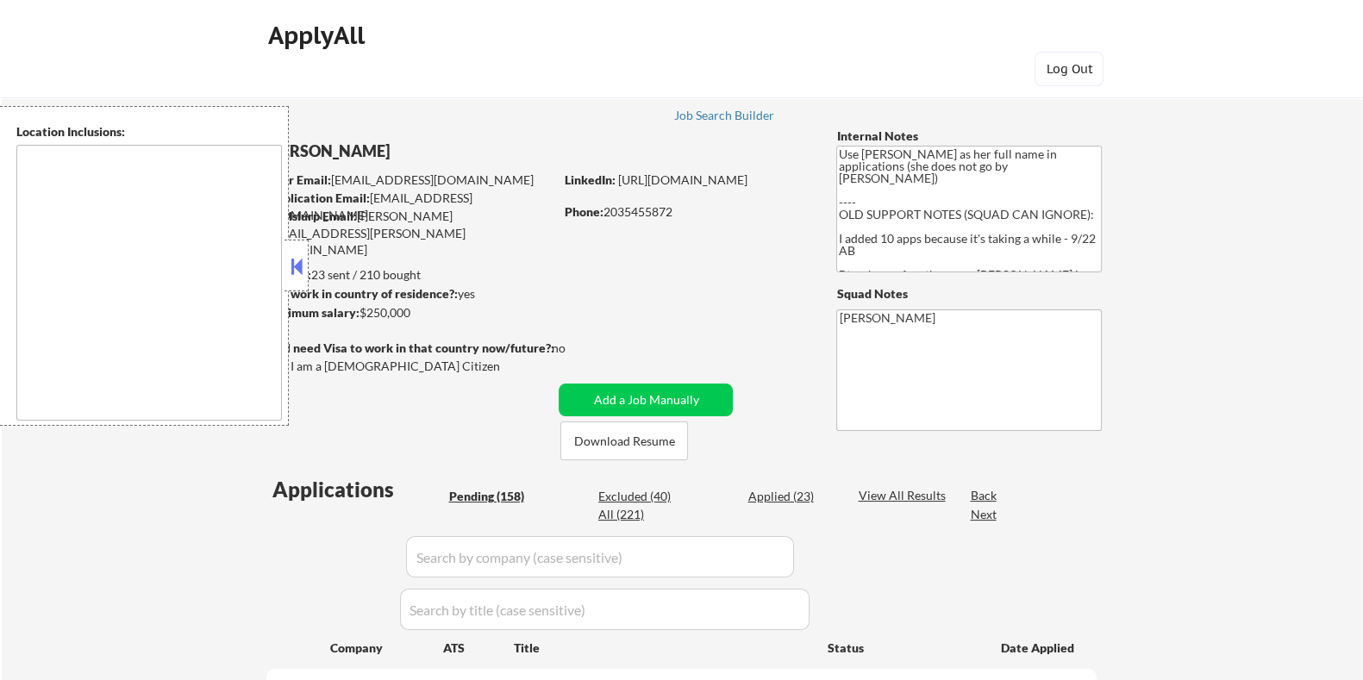
select select ""pending""
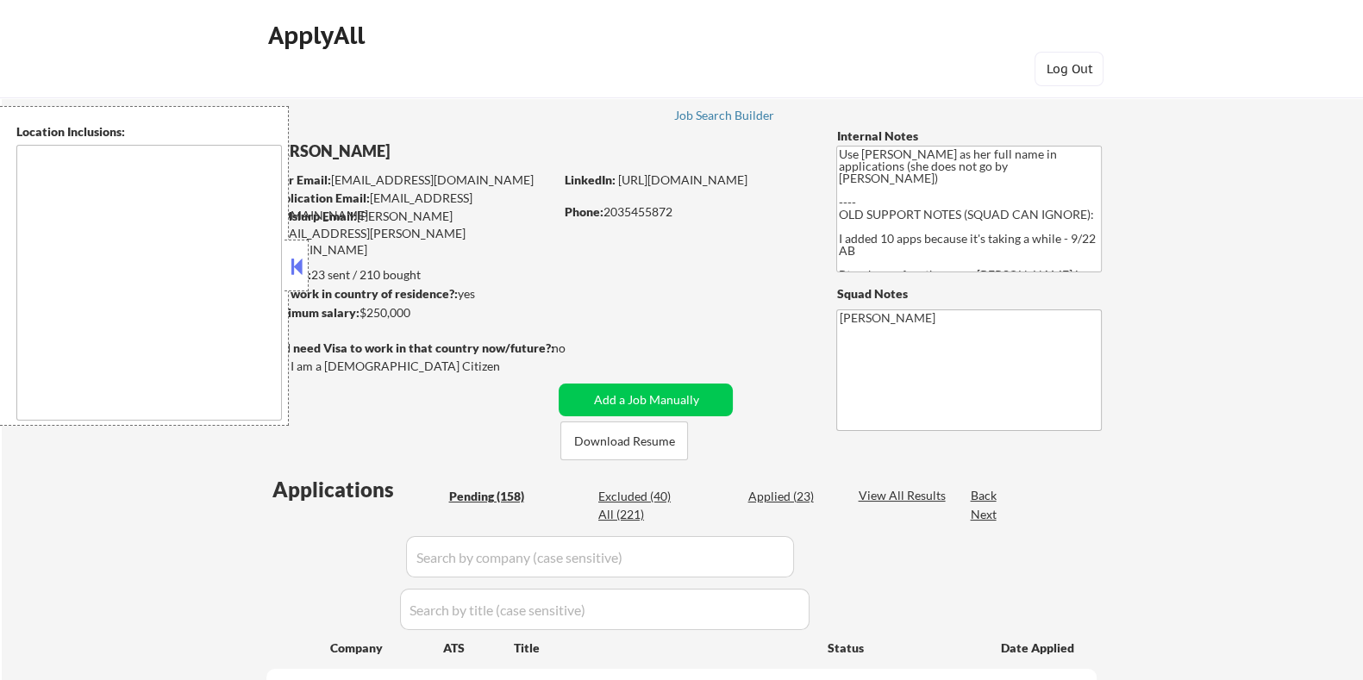
select select ""pending""
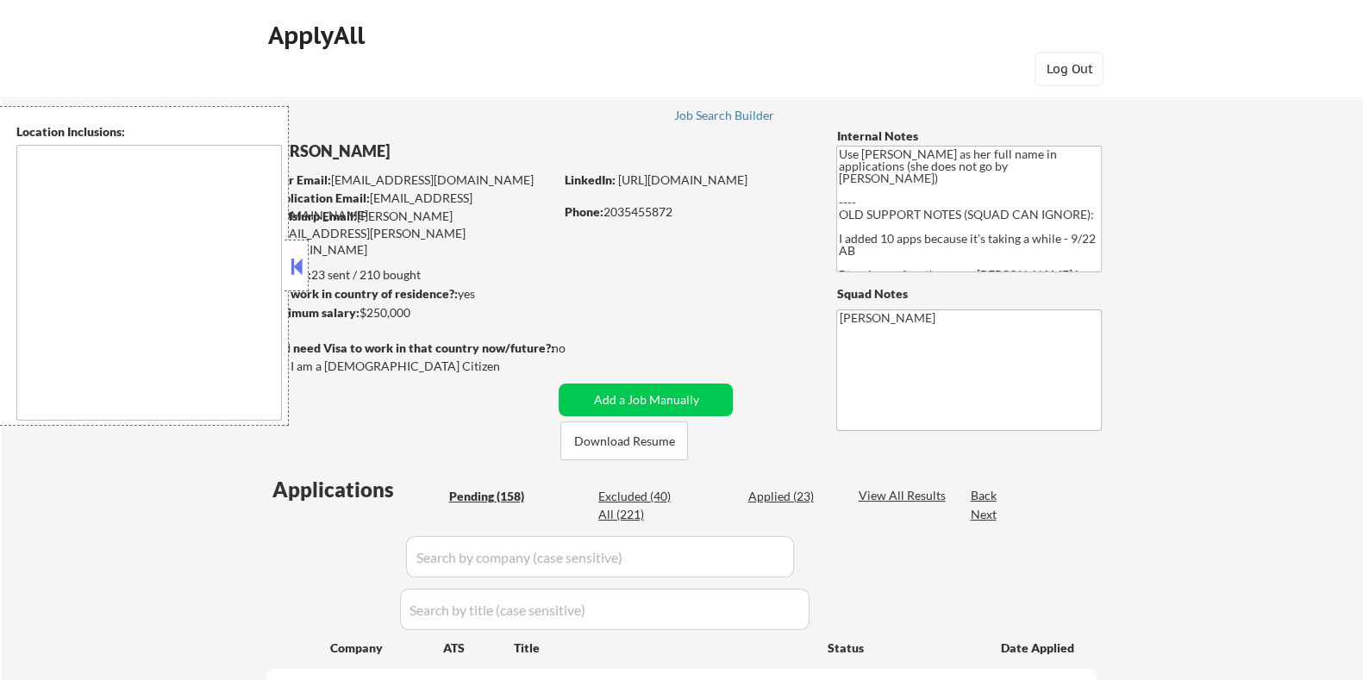
select select ""pending""
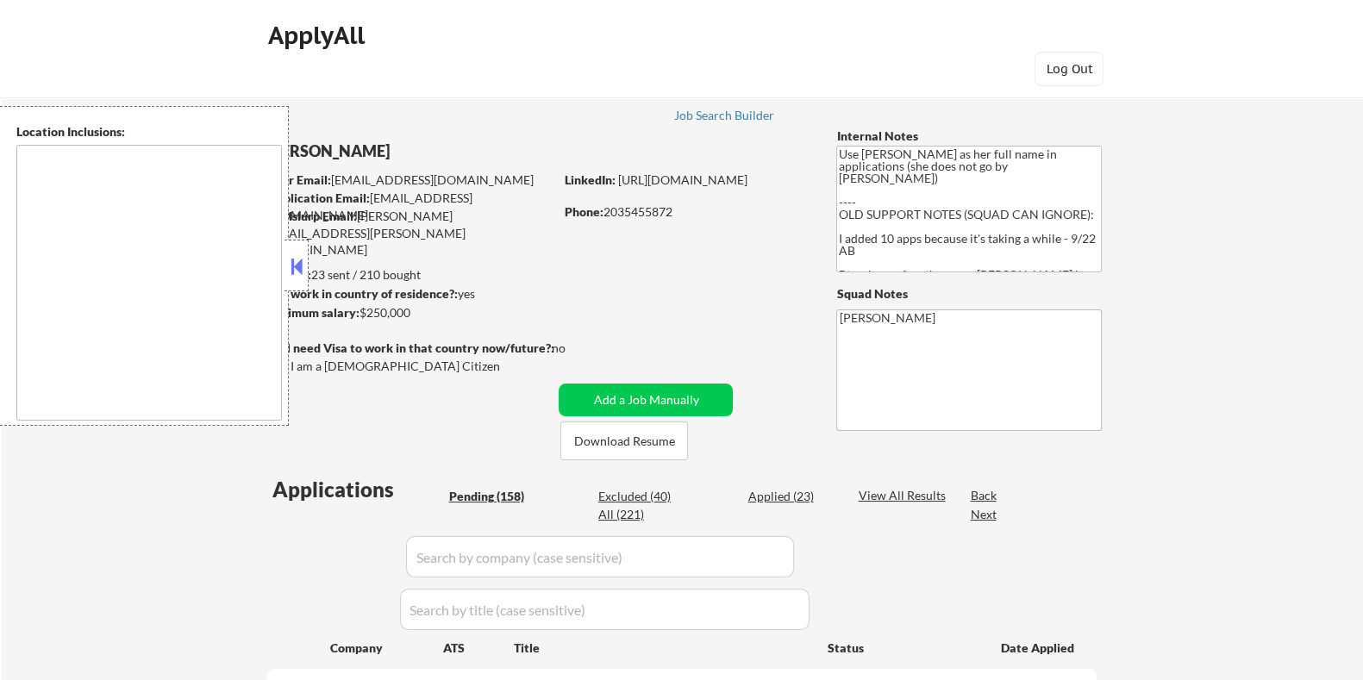
select select ""pending""
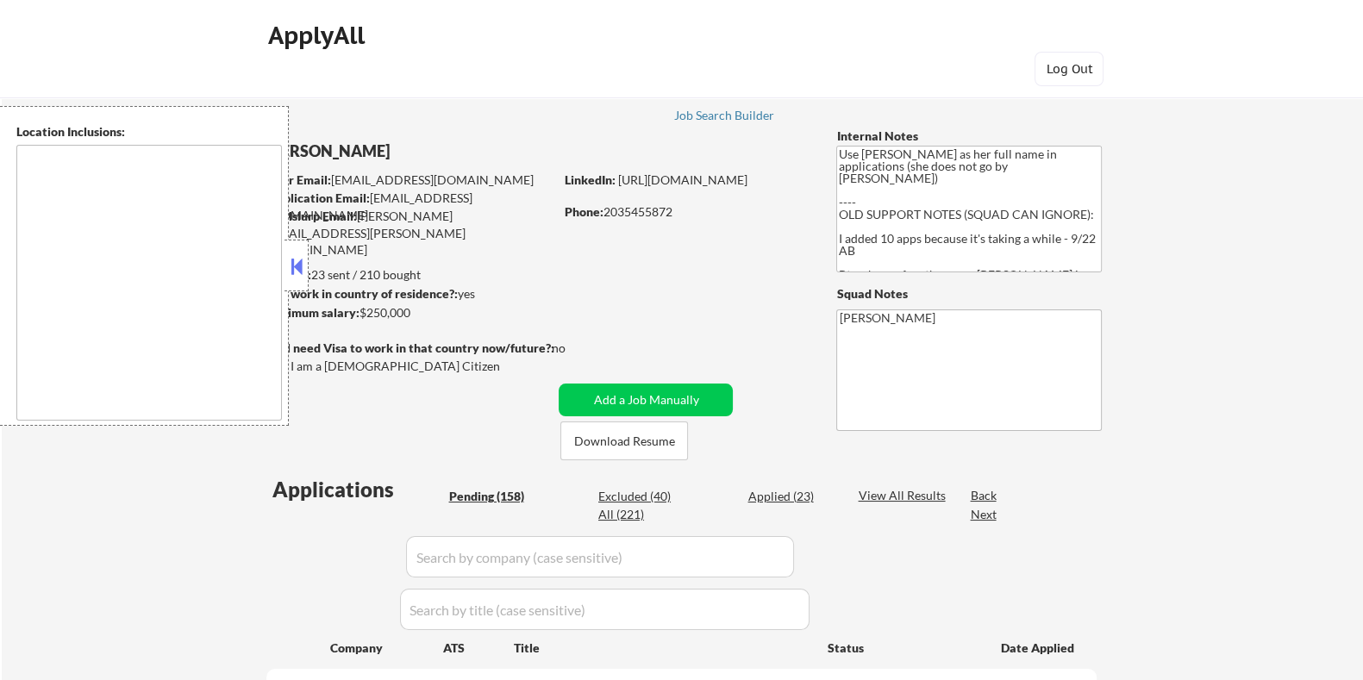
select select ""pending""
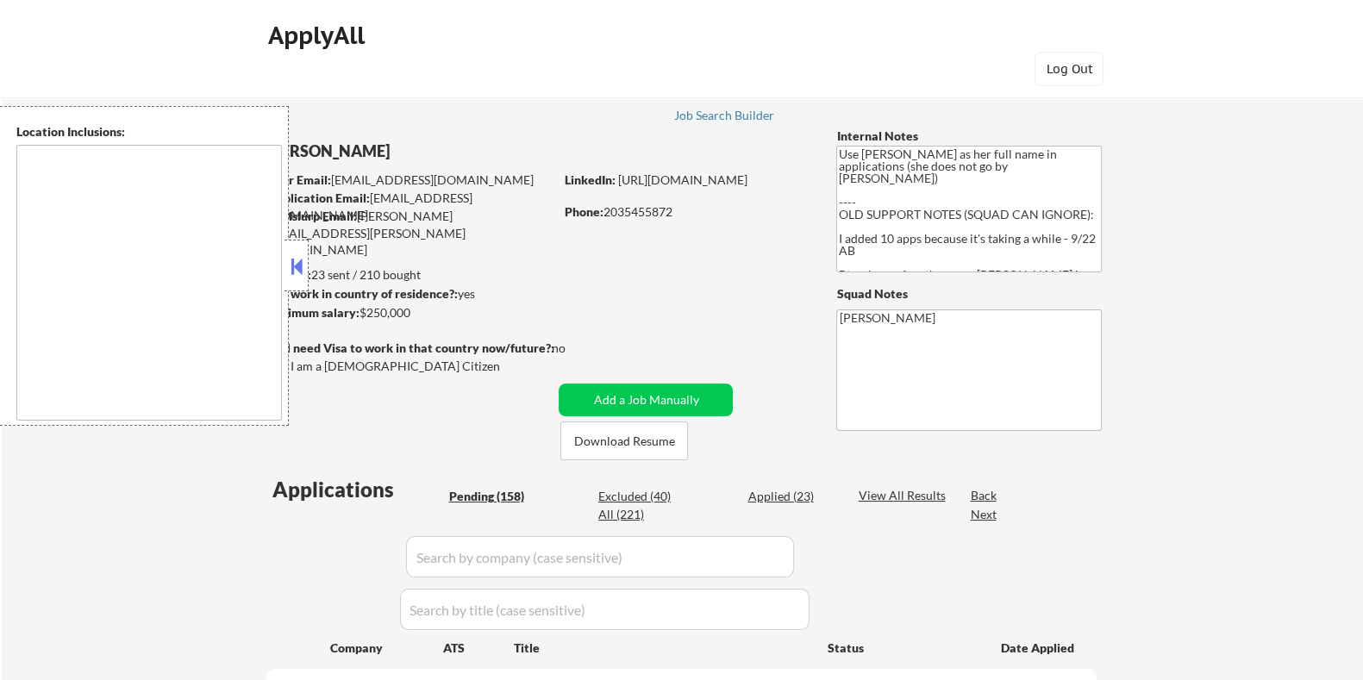
select select ""pending""
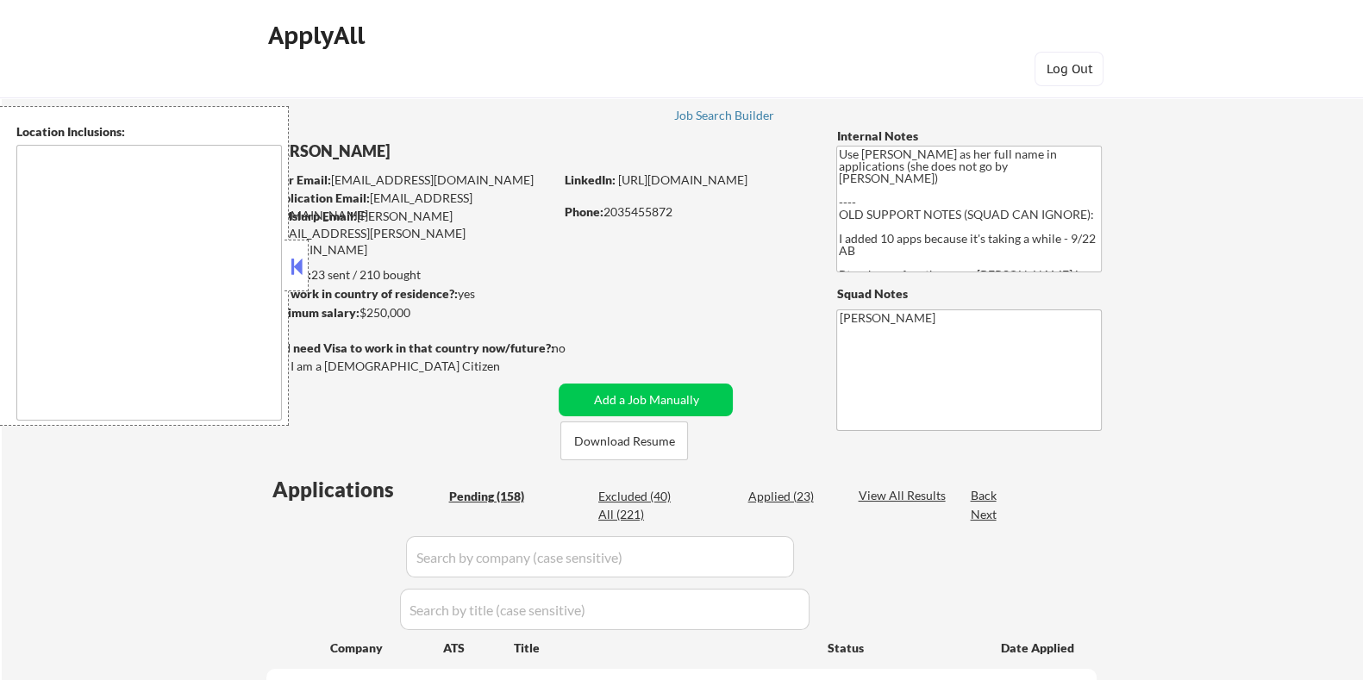
select select ""pending""
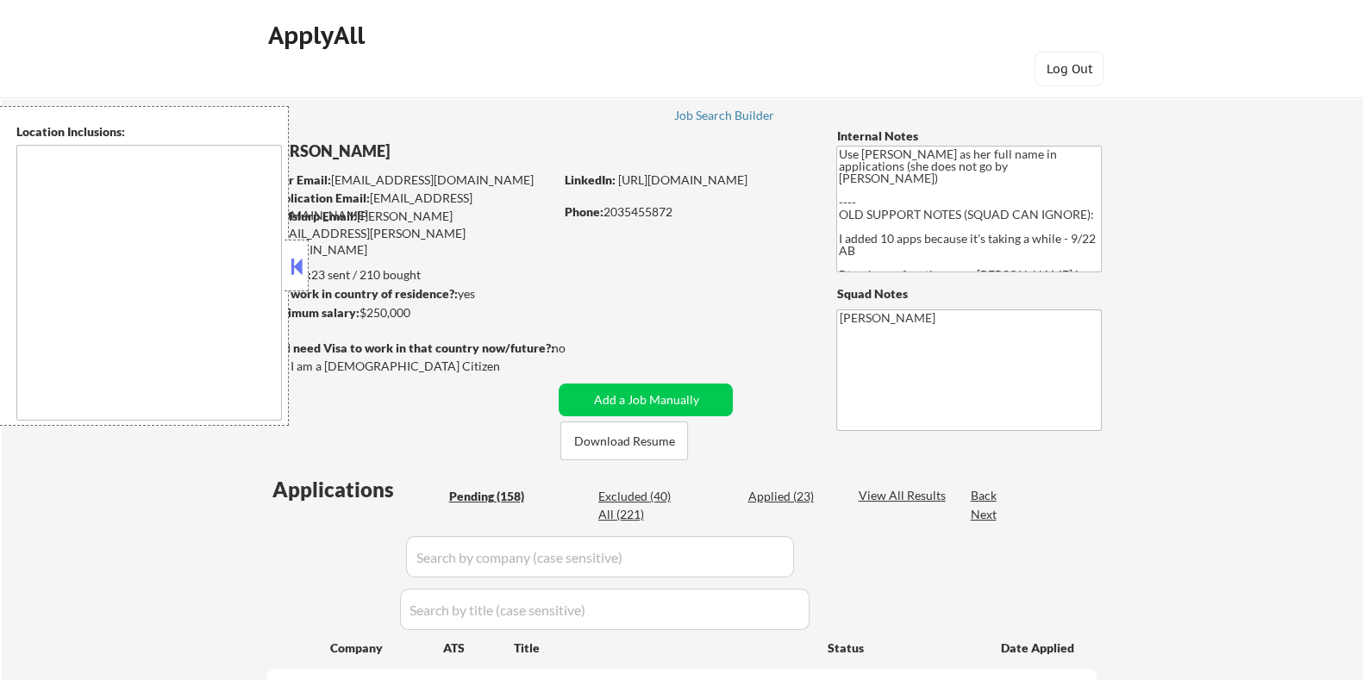
select select ""pending""
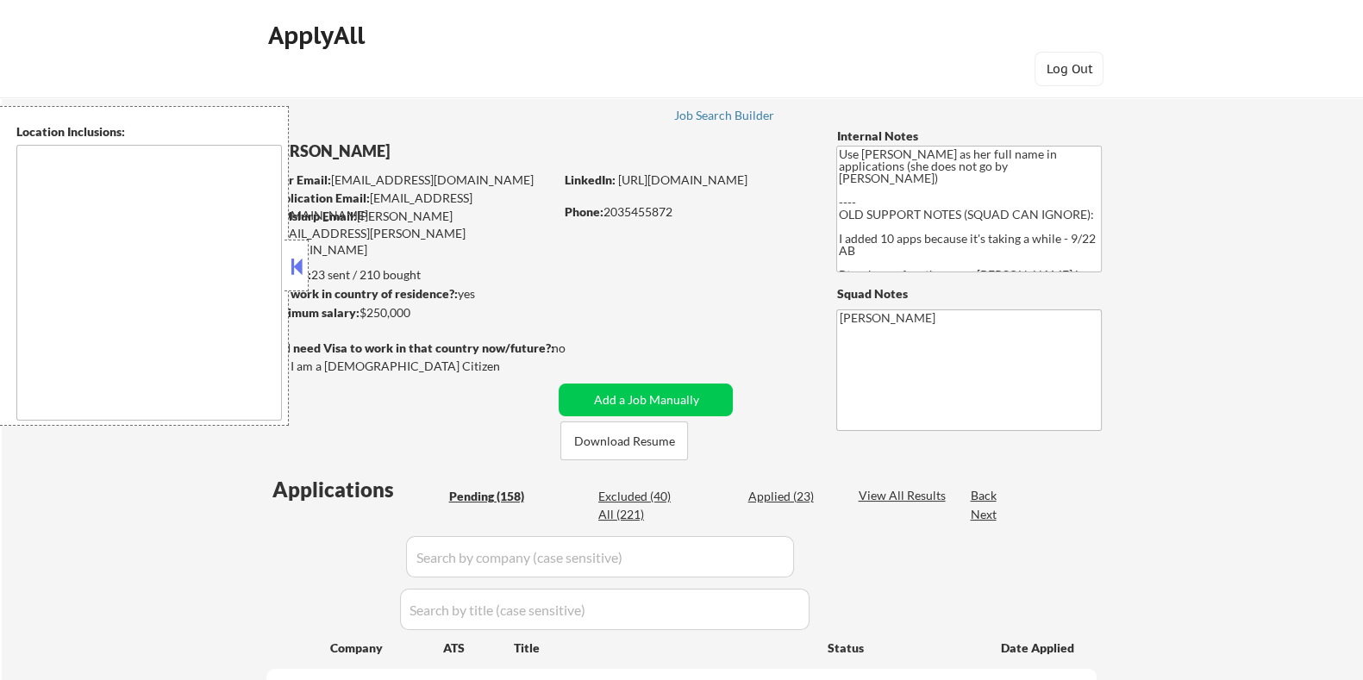
select select ""pending""
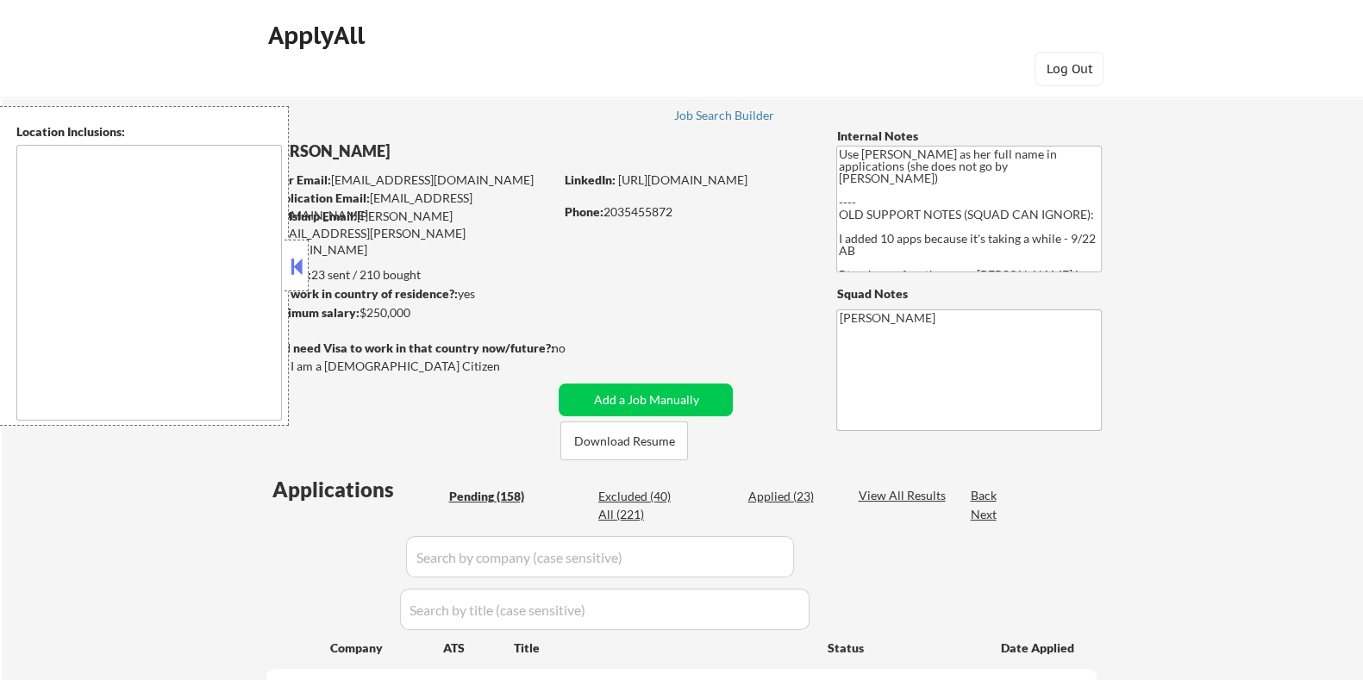
select select ""pending""
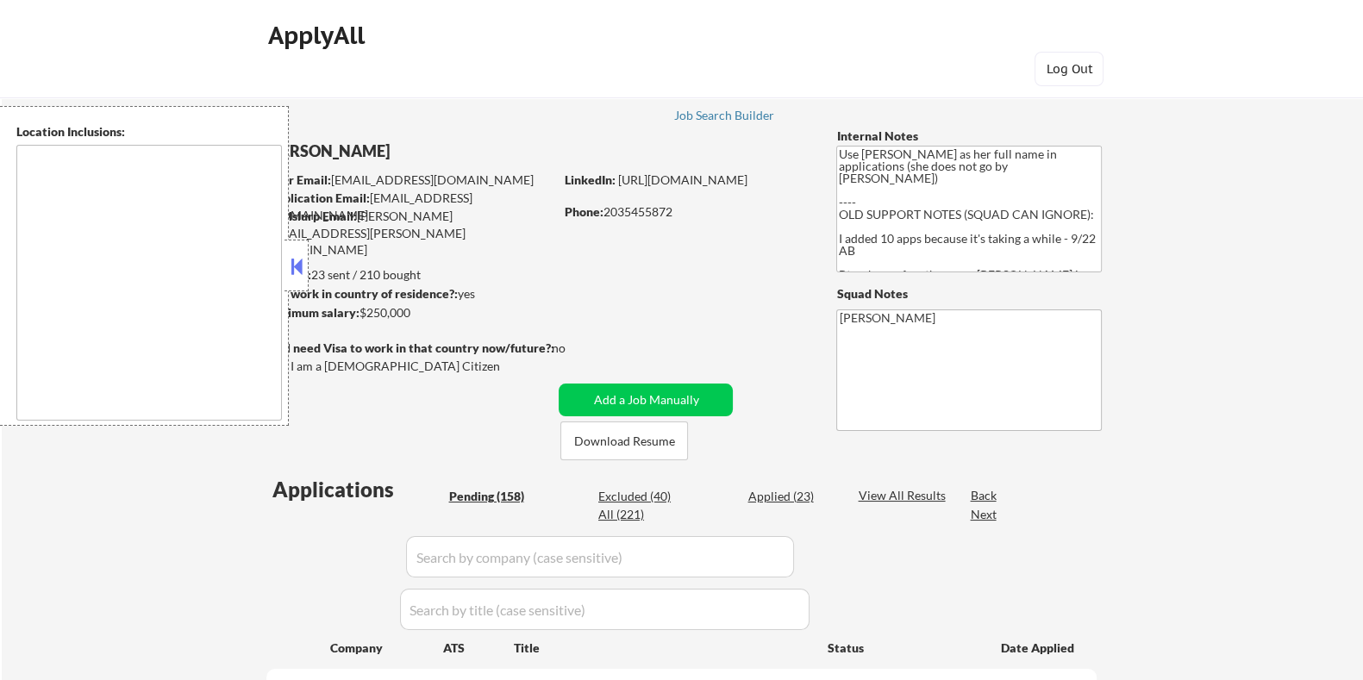
select select ""pending""
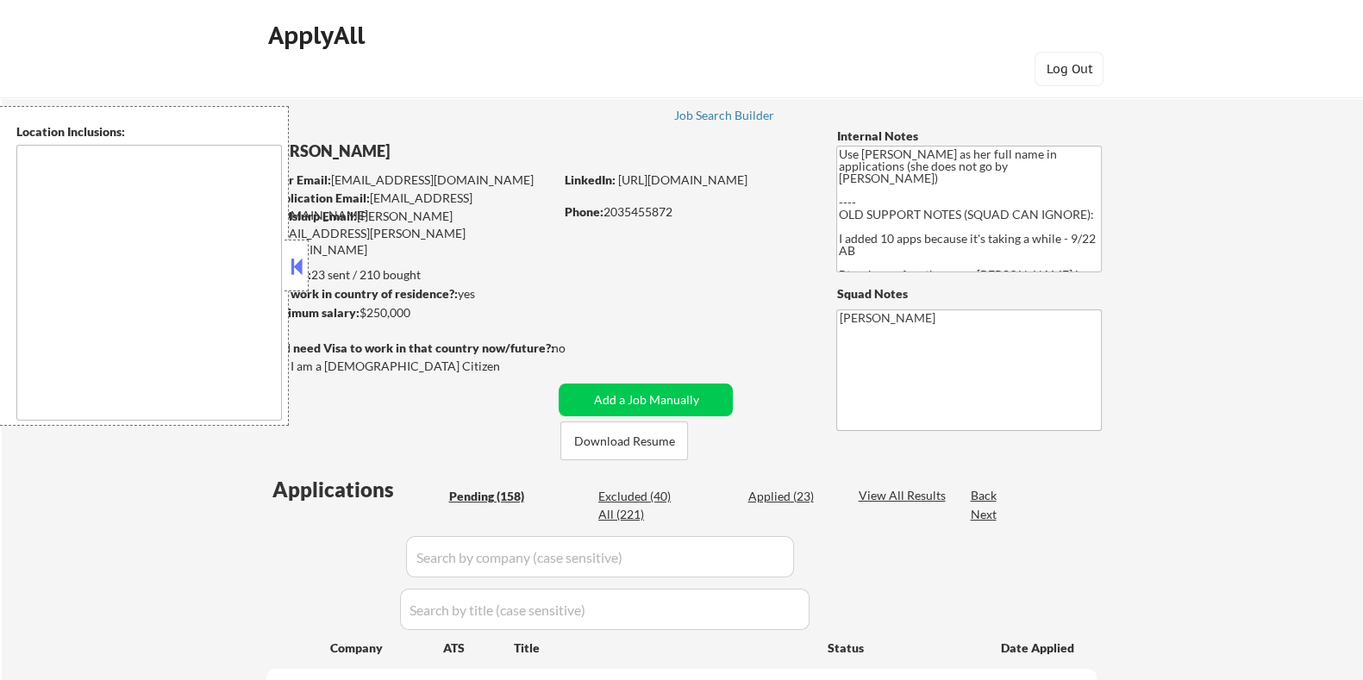
select select ""pending""
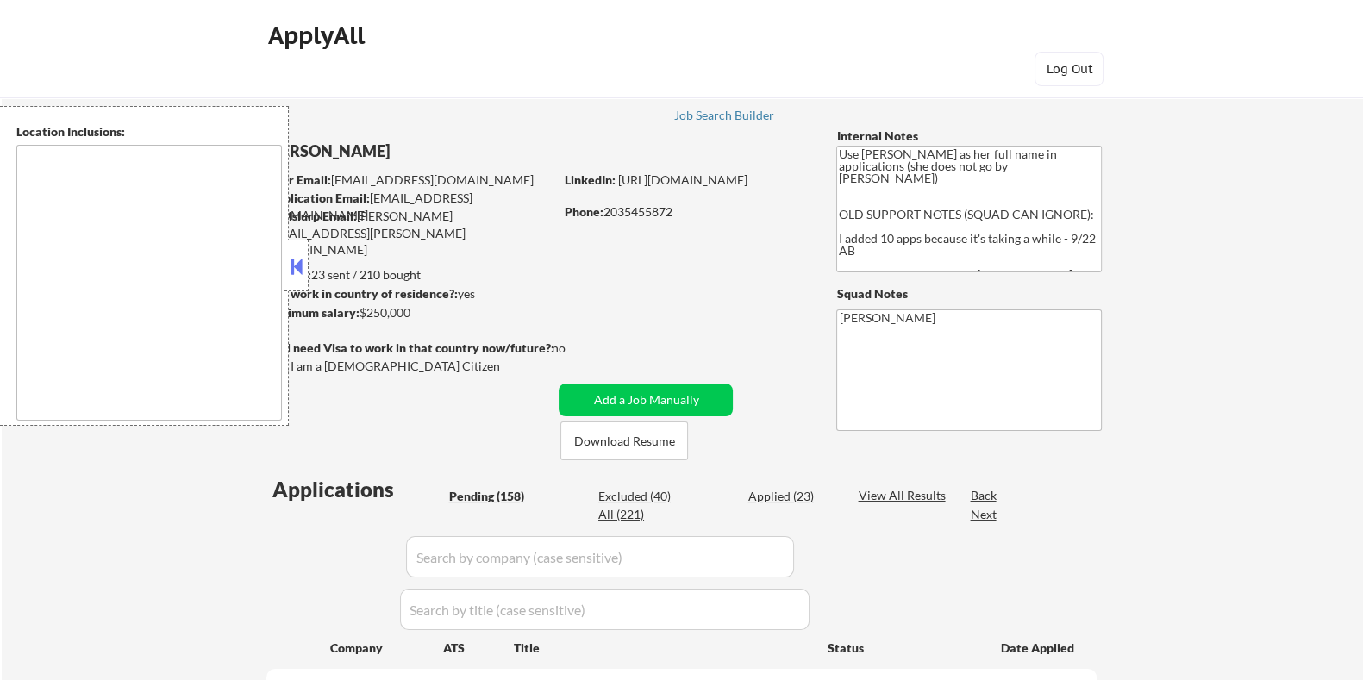
select select ""pending""
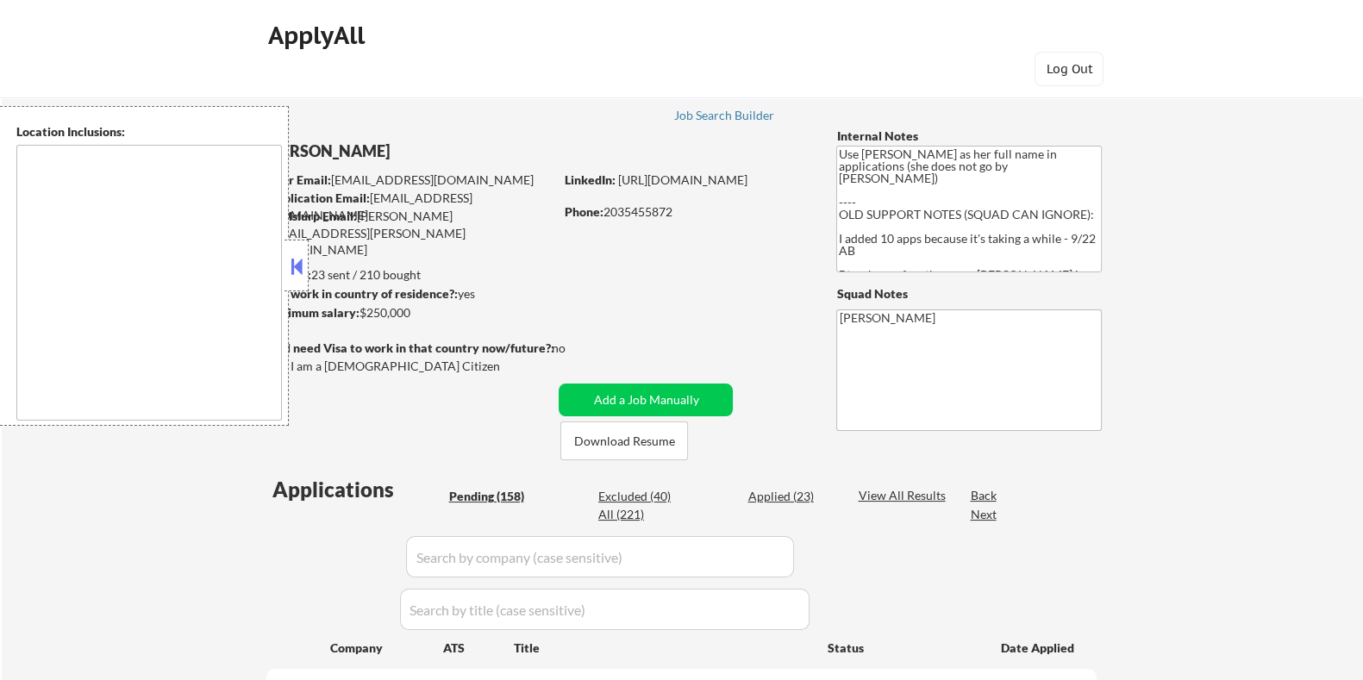
select select ""pending""
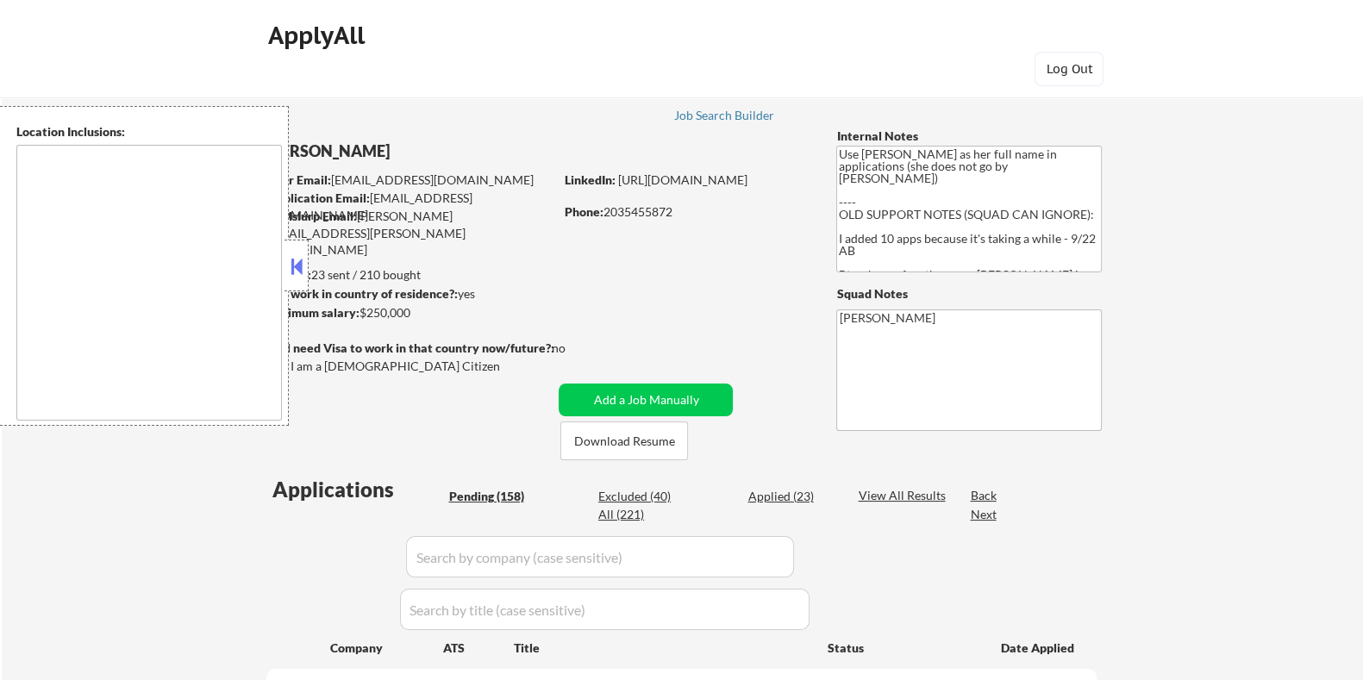
select select ""pending""
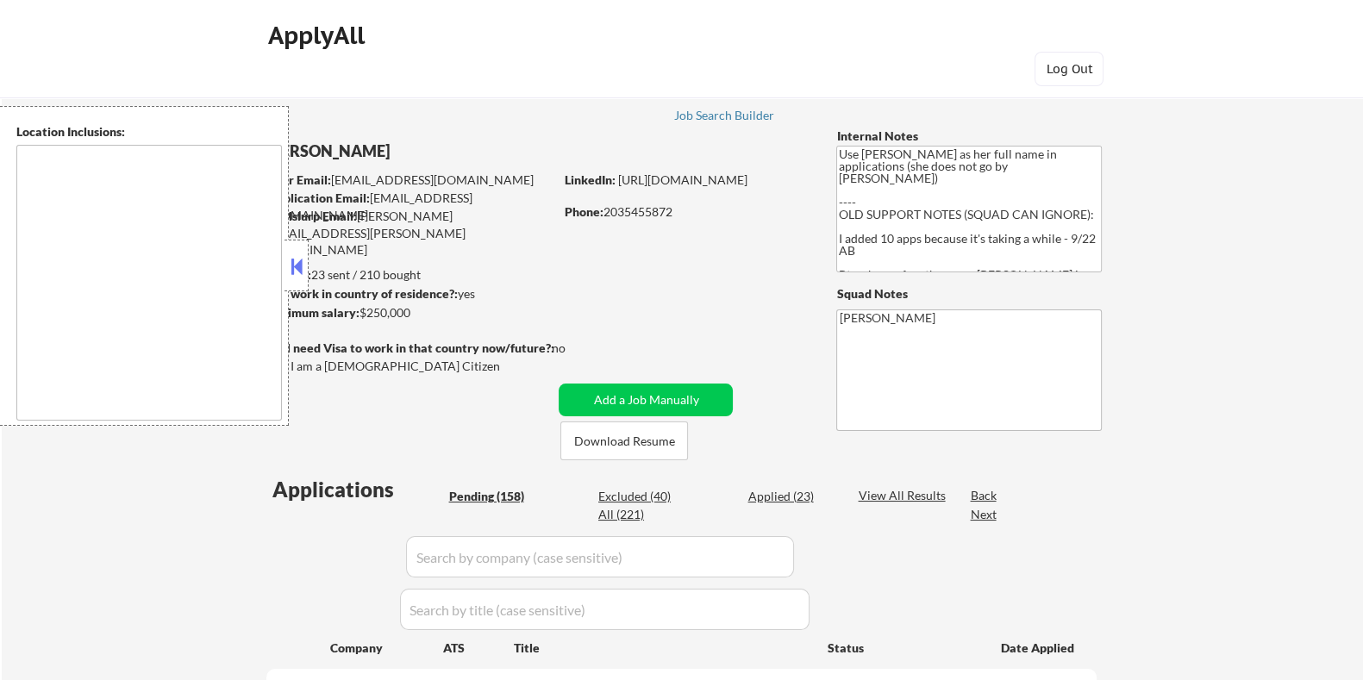
select select ""pending""
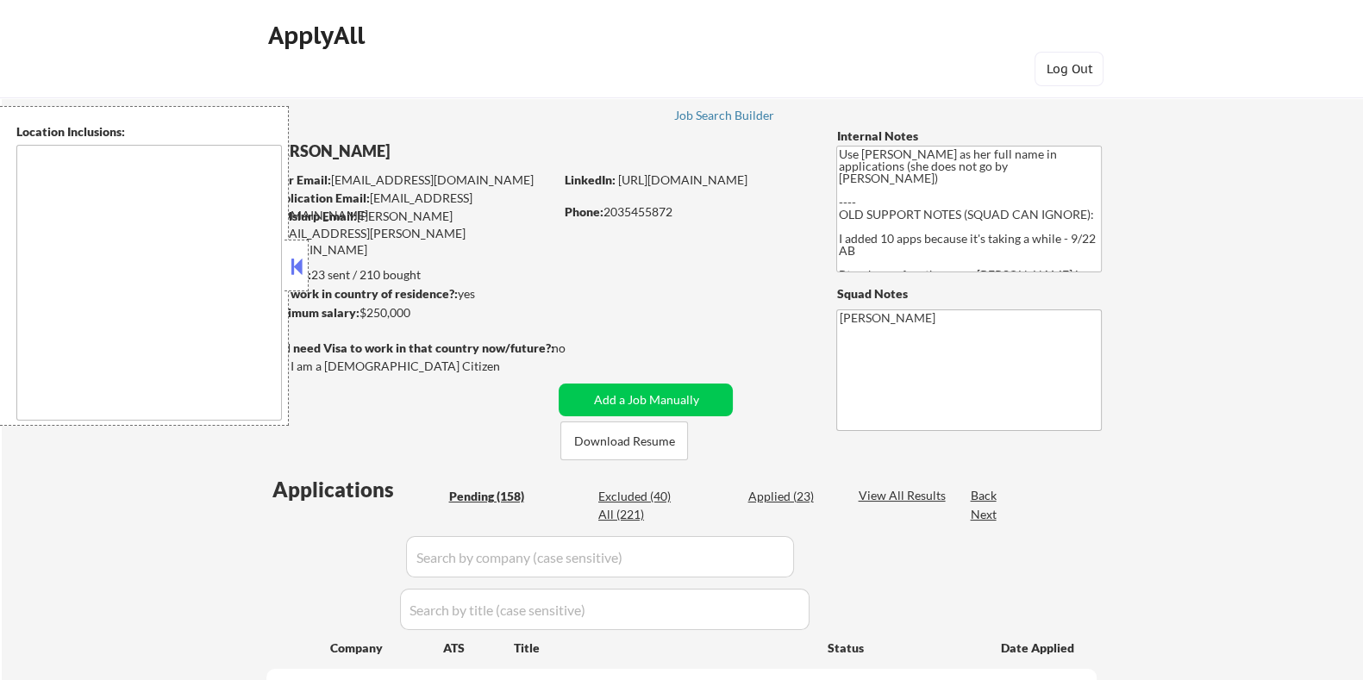
select select ""pending""
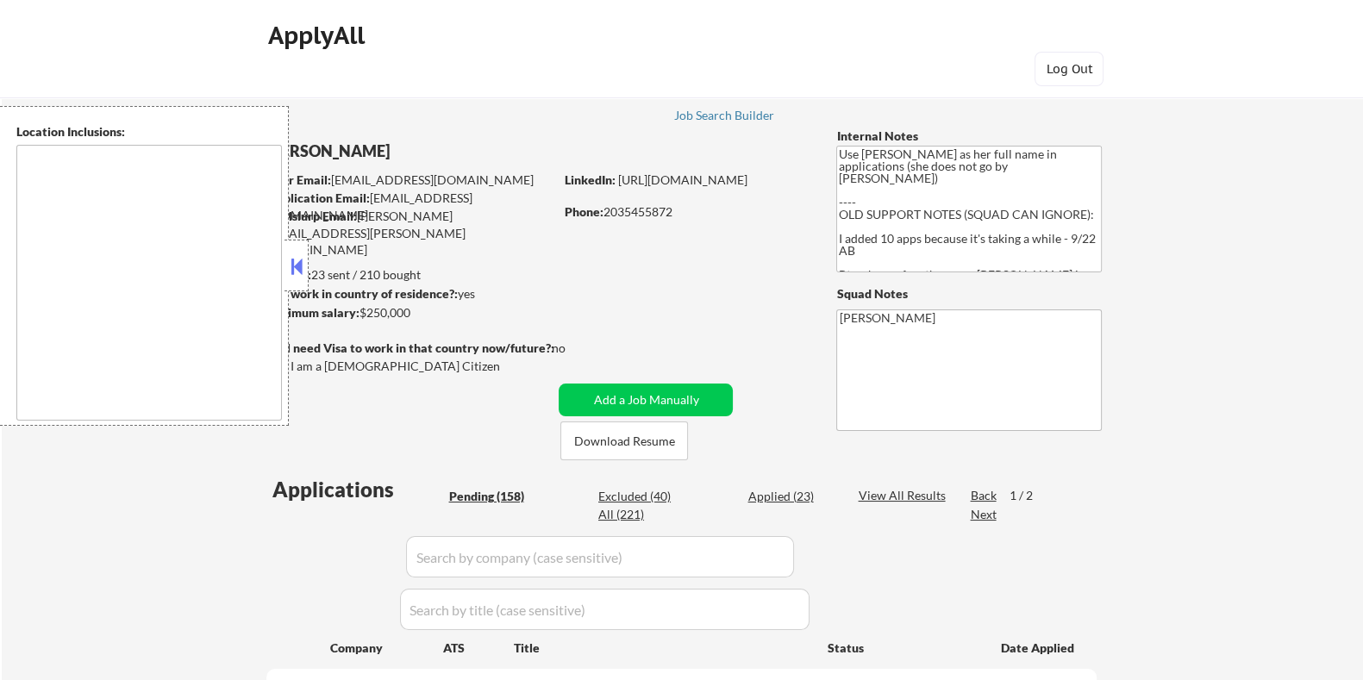
type textarea "[GEOGRAPHIC_DATA], [GEOGRAPHIC_DATA] [GEOGRAPHIC_DATA], [GEOGRAPHIC_DATA] [GEOG…"
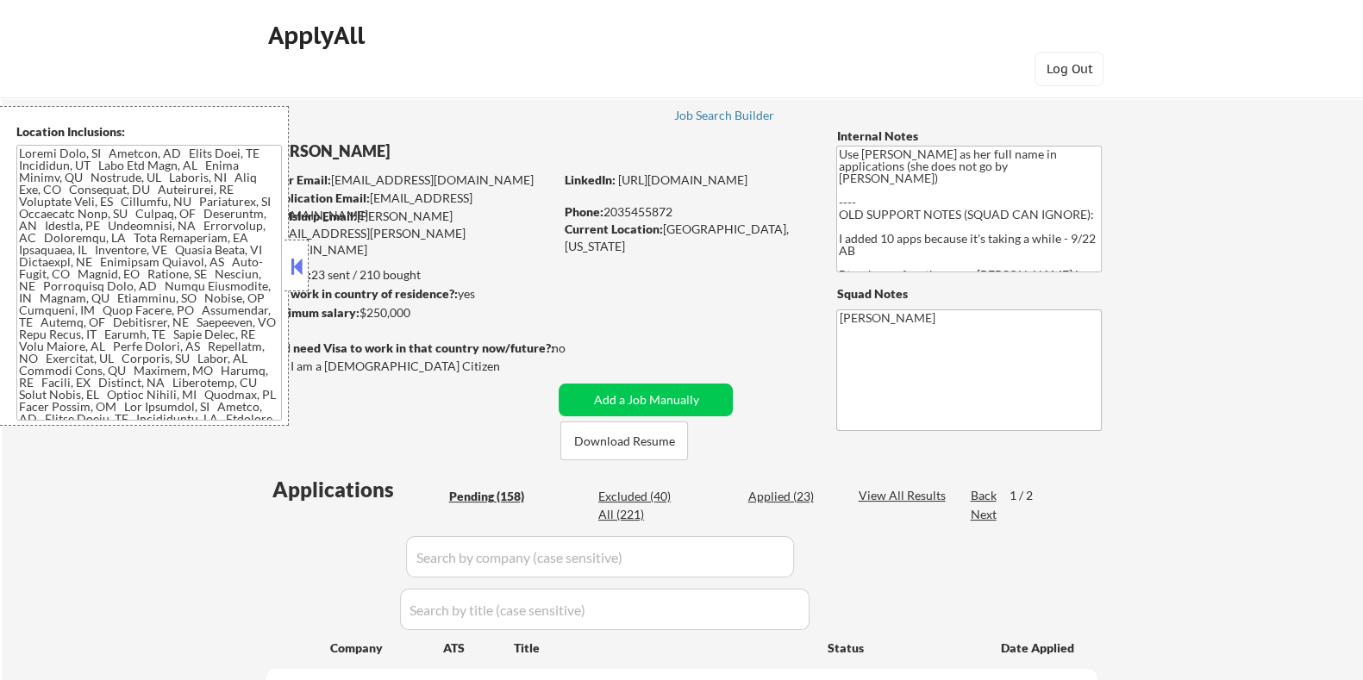
click at [288, 265] on button at bounding box center [296, 266] width 19 height 26
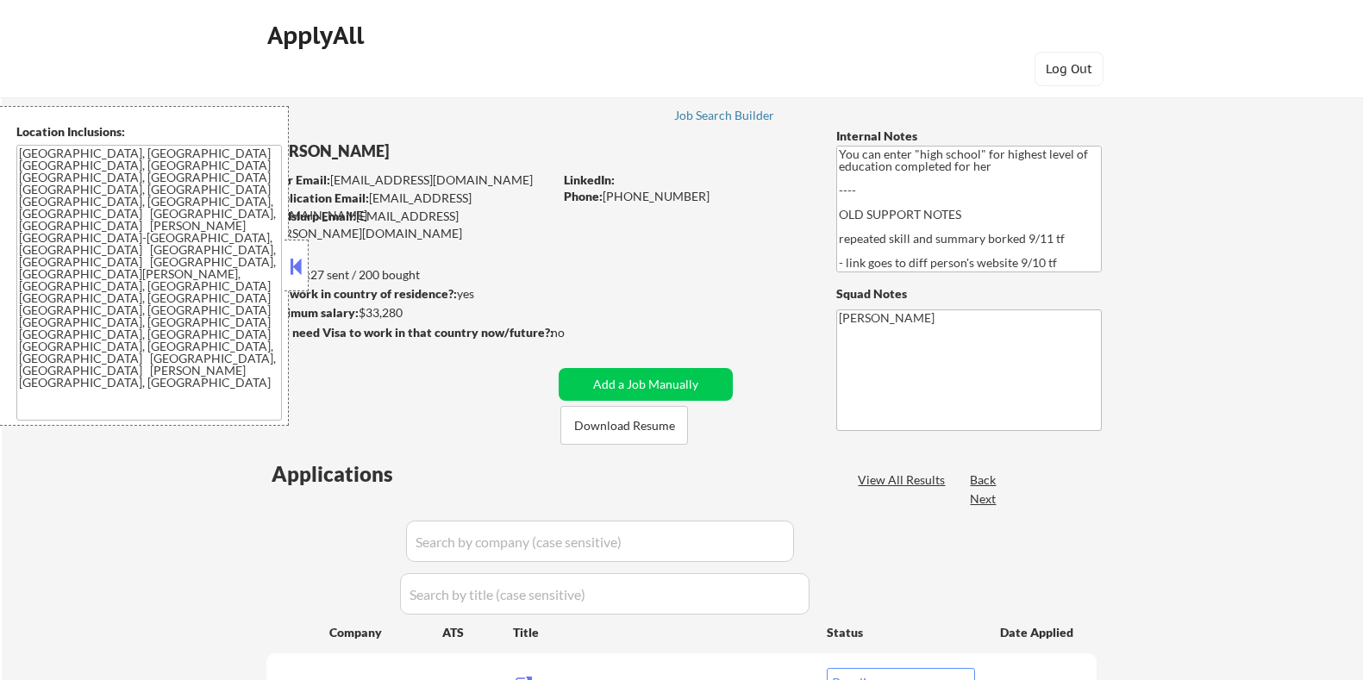
select select ""pending""
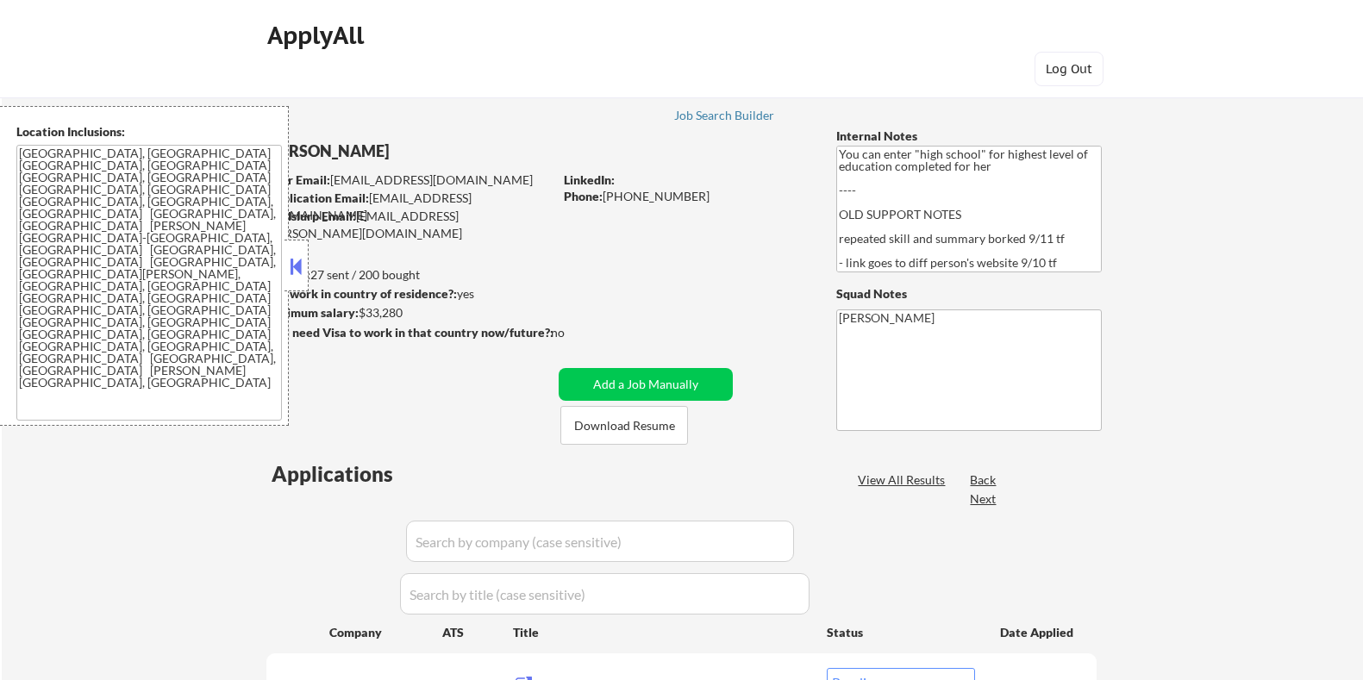
select select ""pending""
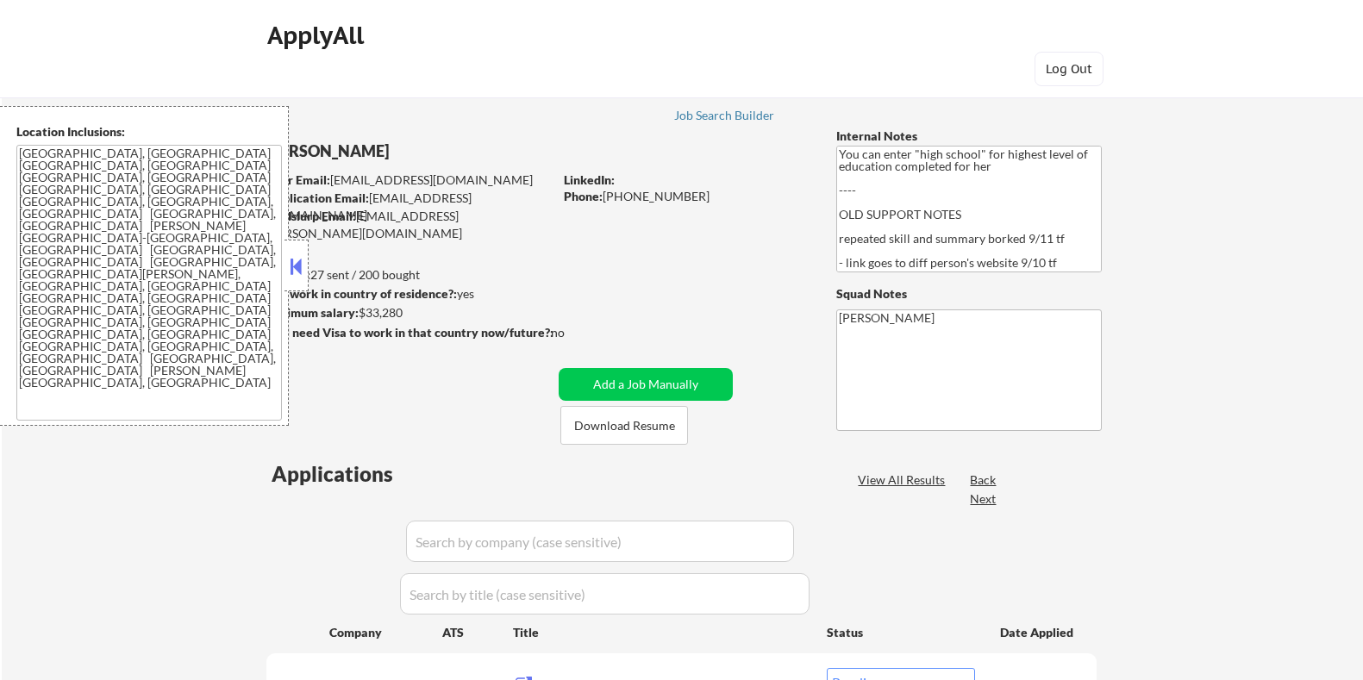
select select ""pending""
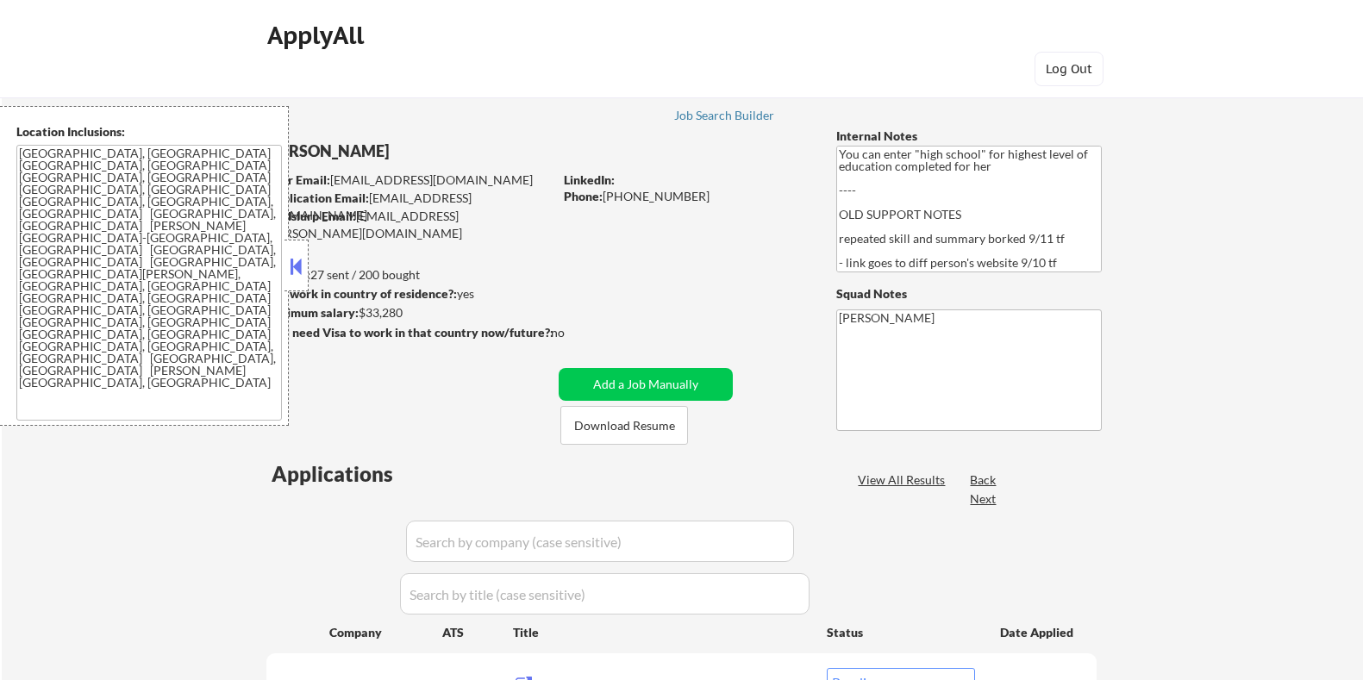
select select ""pending""
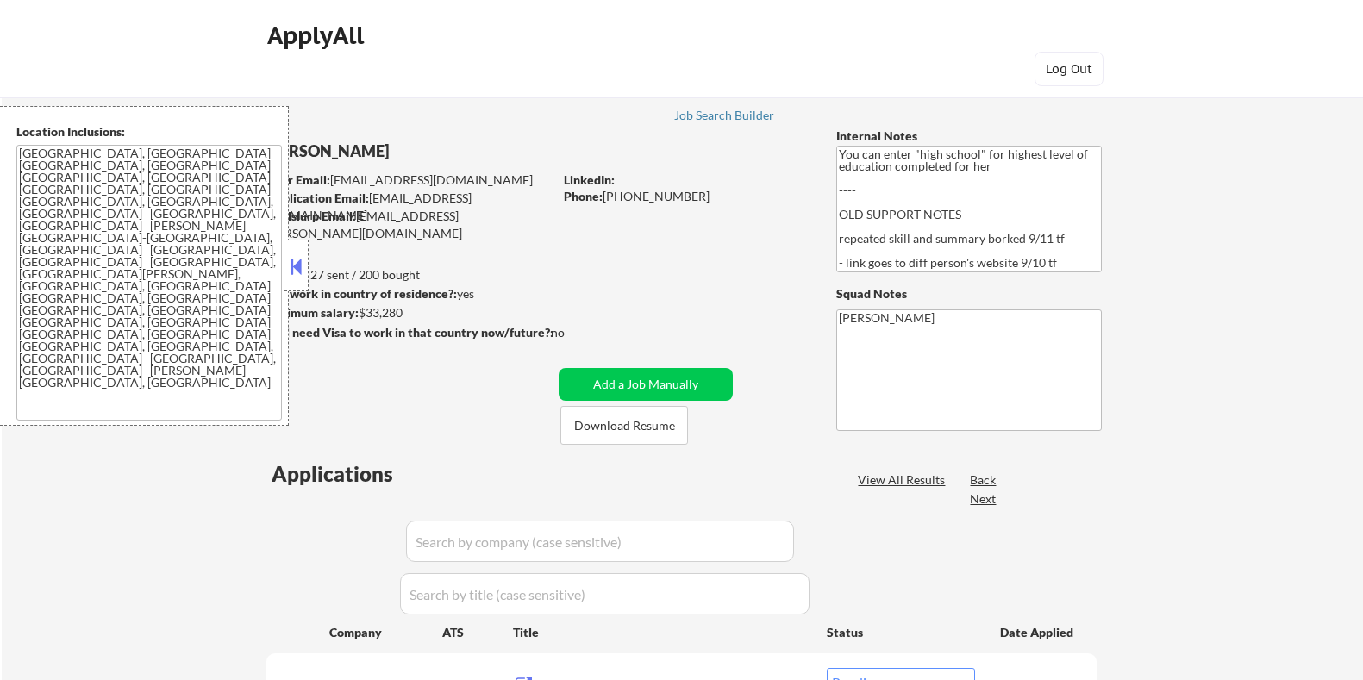
select select ""pending""
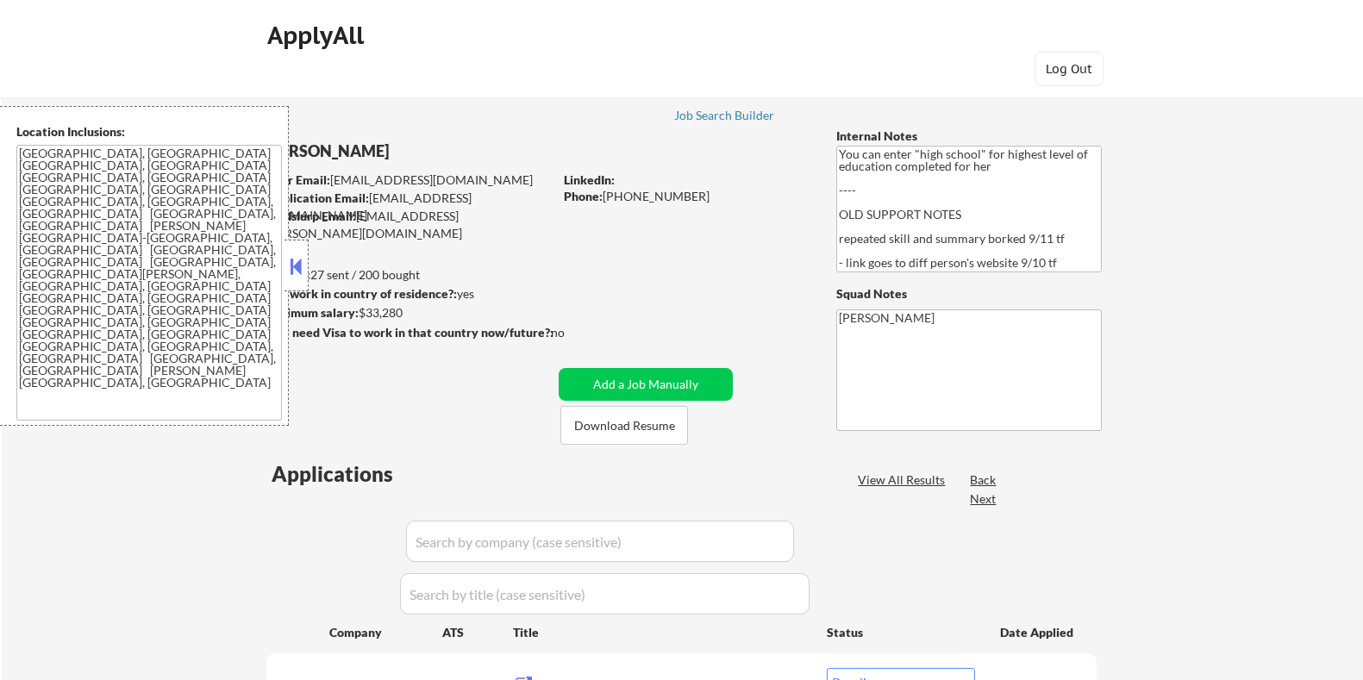
select select ""pending""
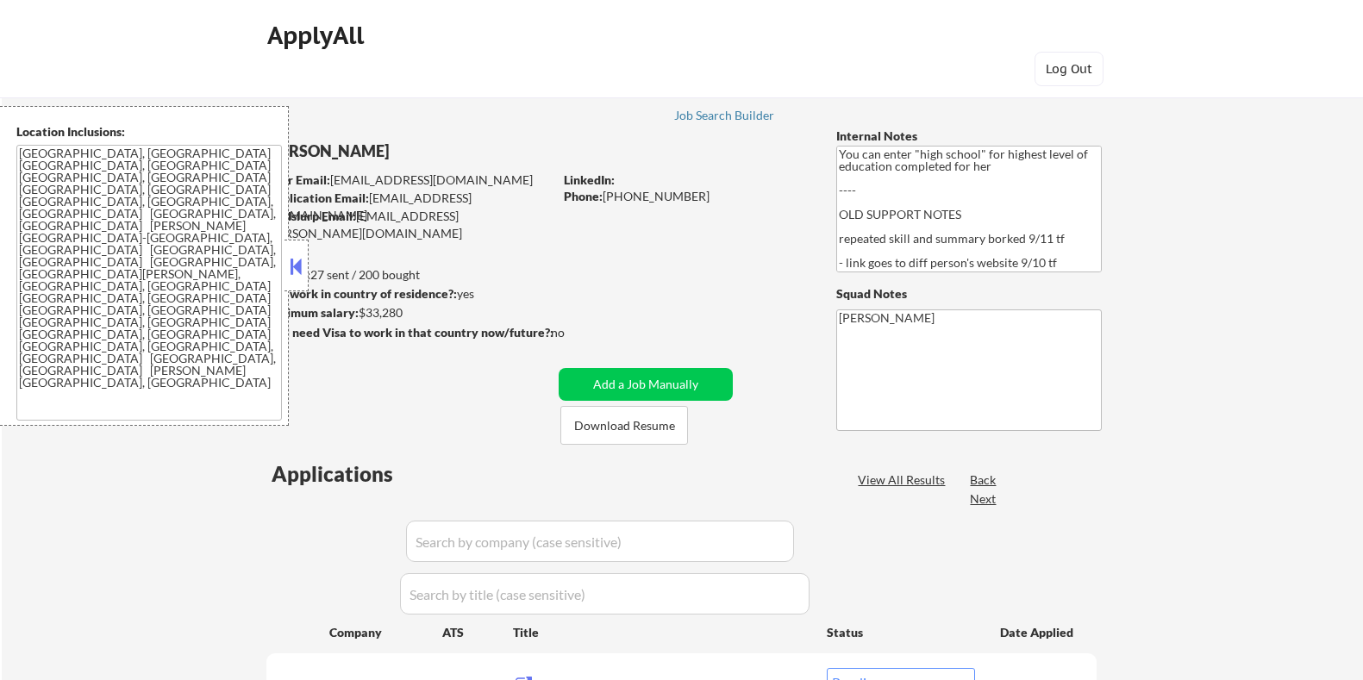
select select ""pending""
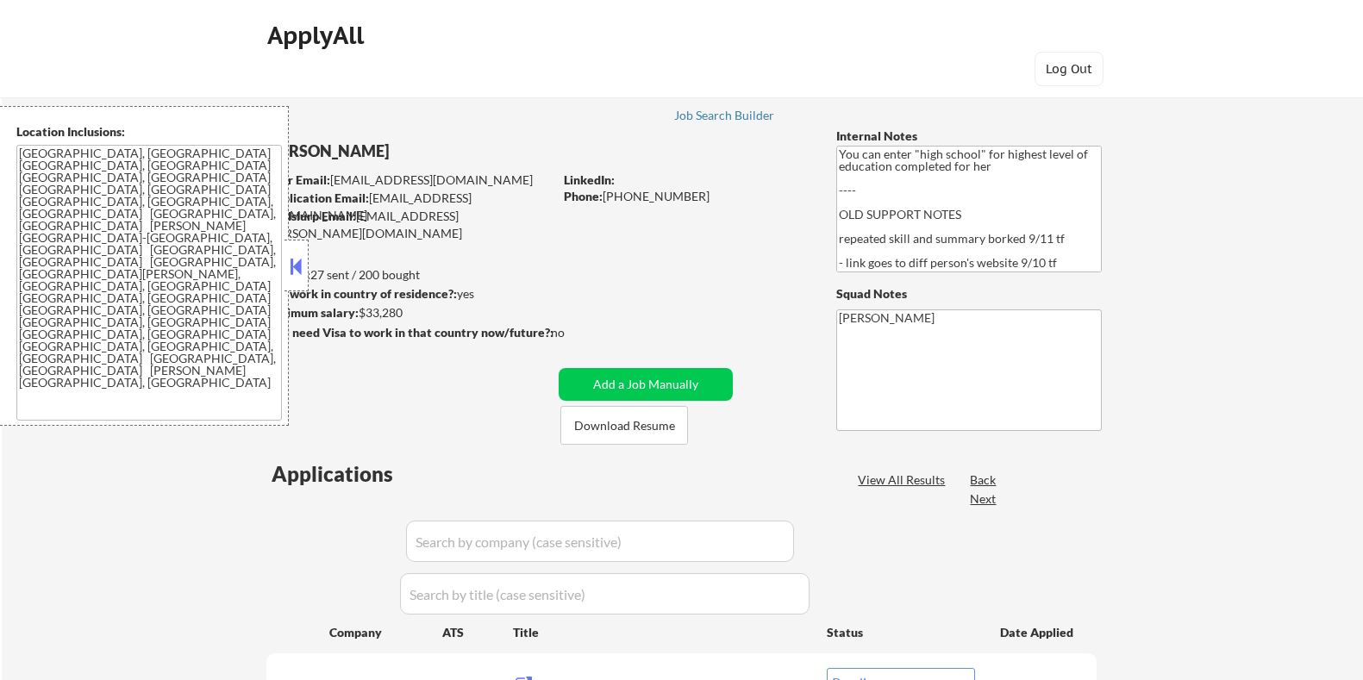
select select ""pending""
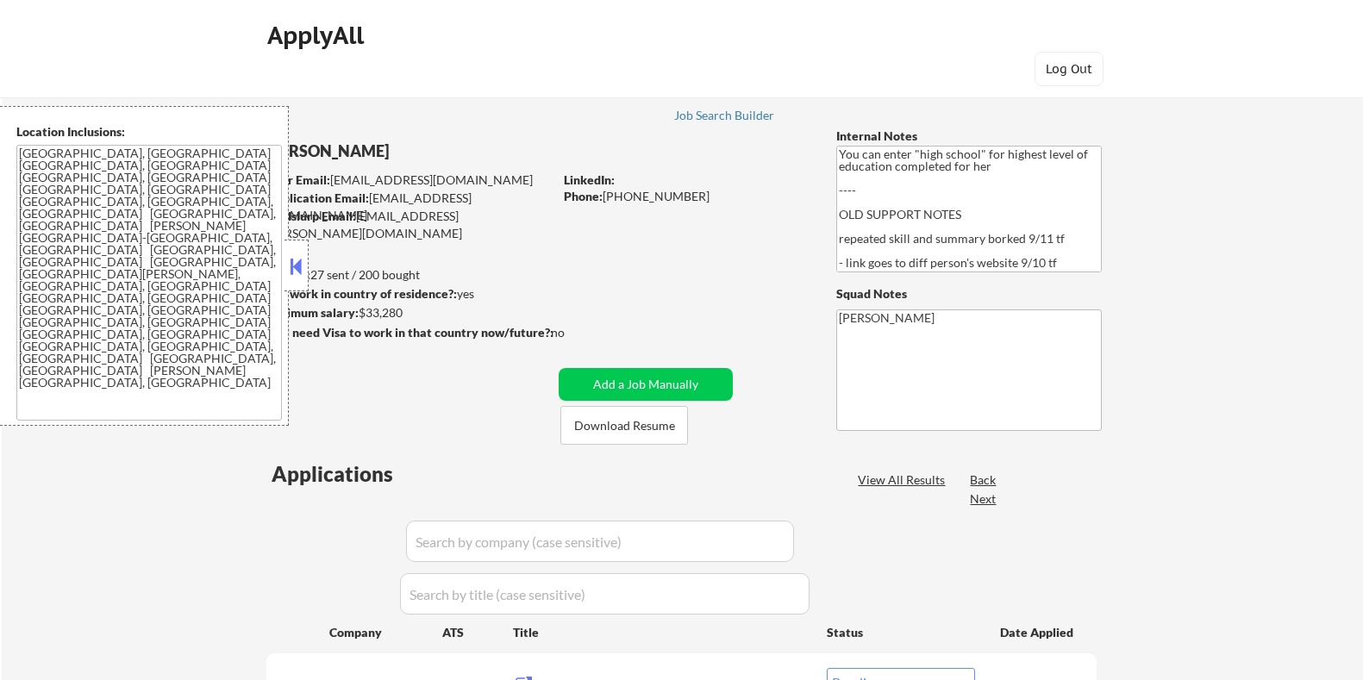
select select ""pending""
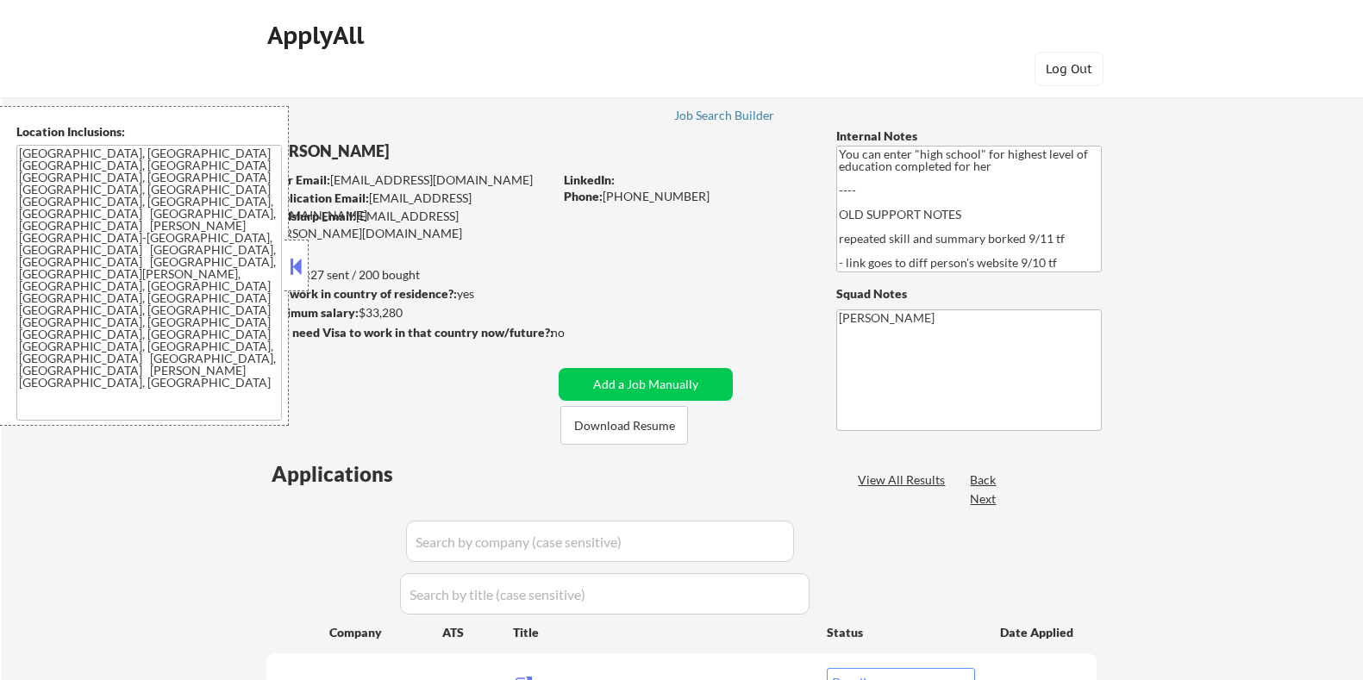
select select ""pending""
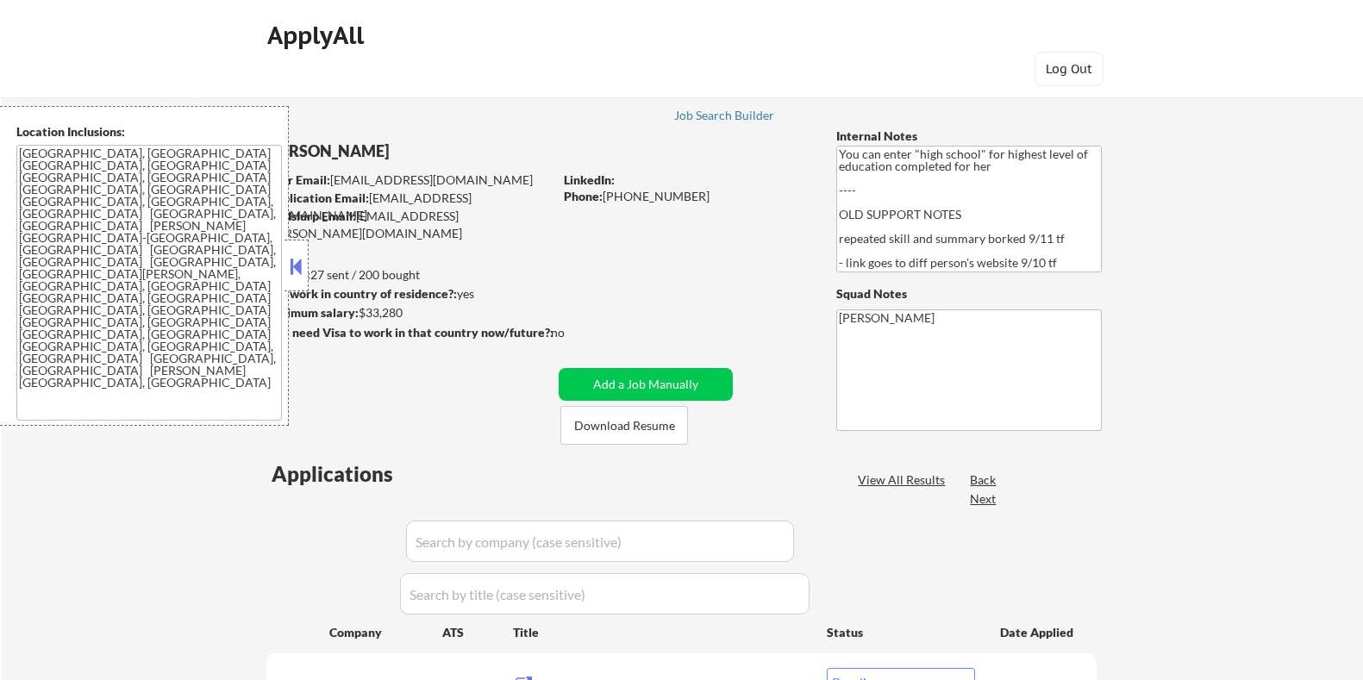
select select ""pending""
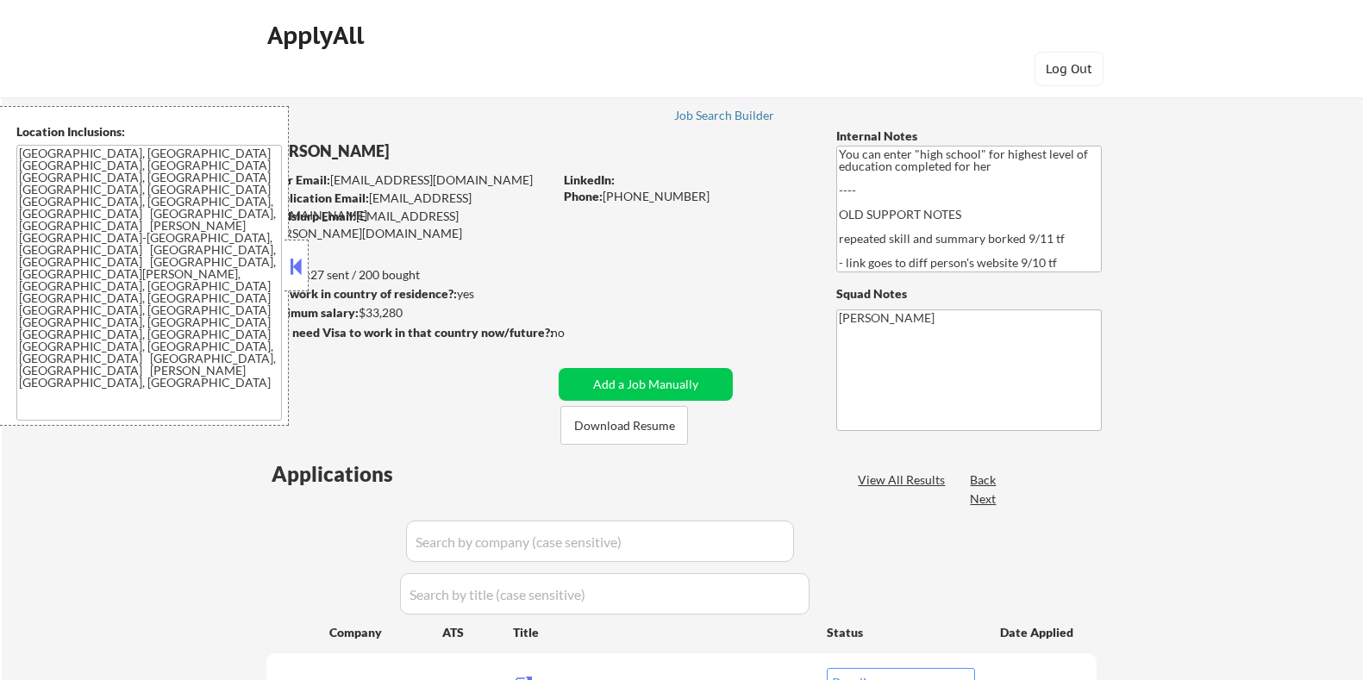
select select ""pending""
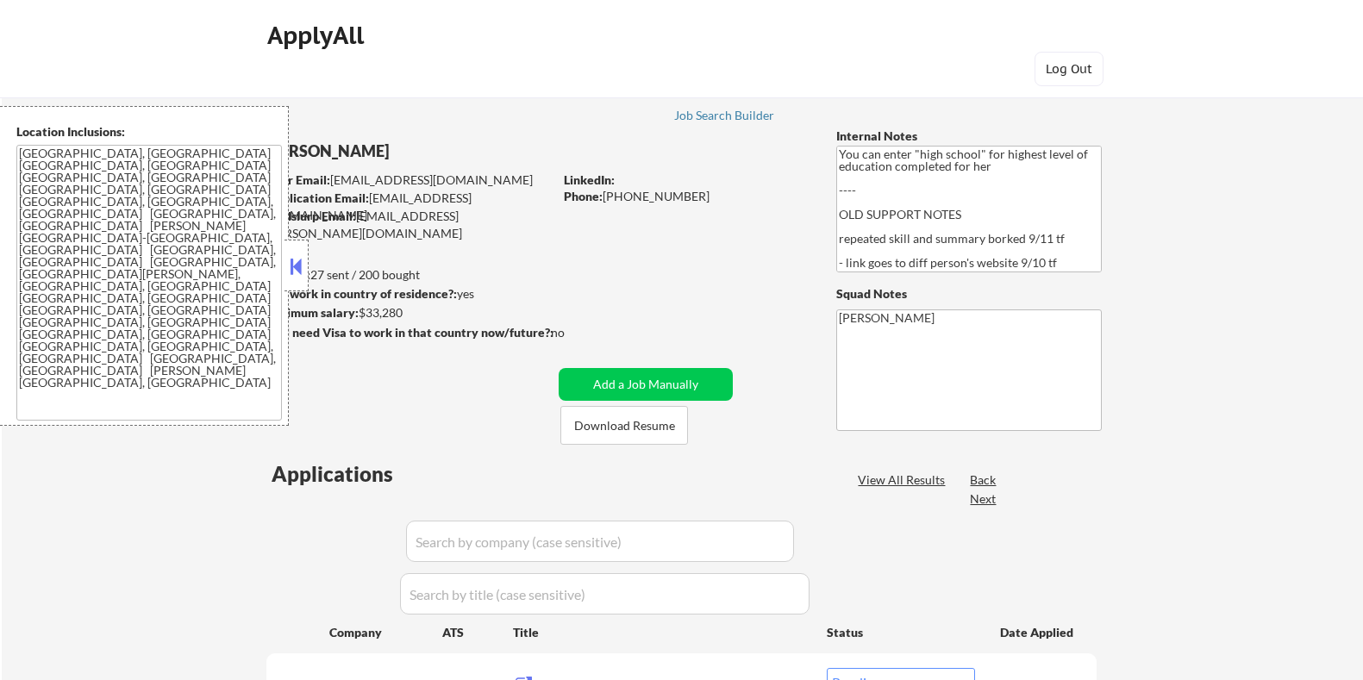
select select ""pending""
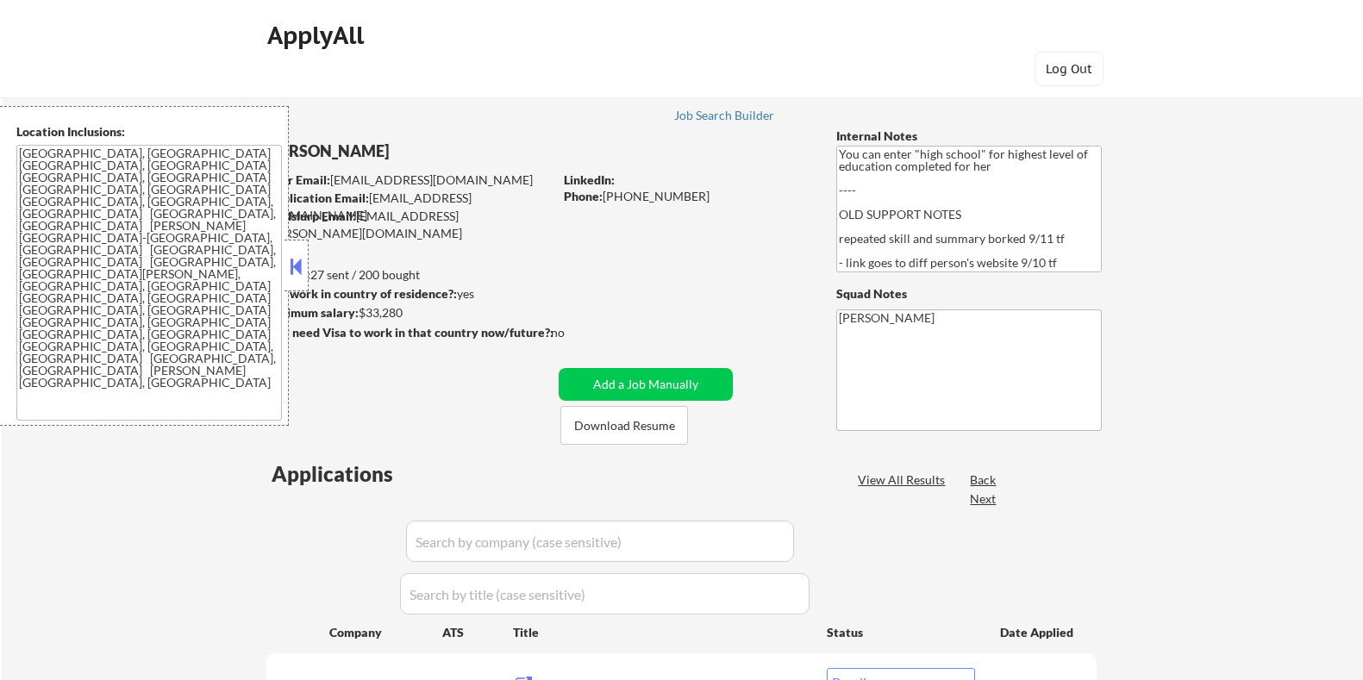
select select ""pending""
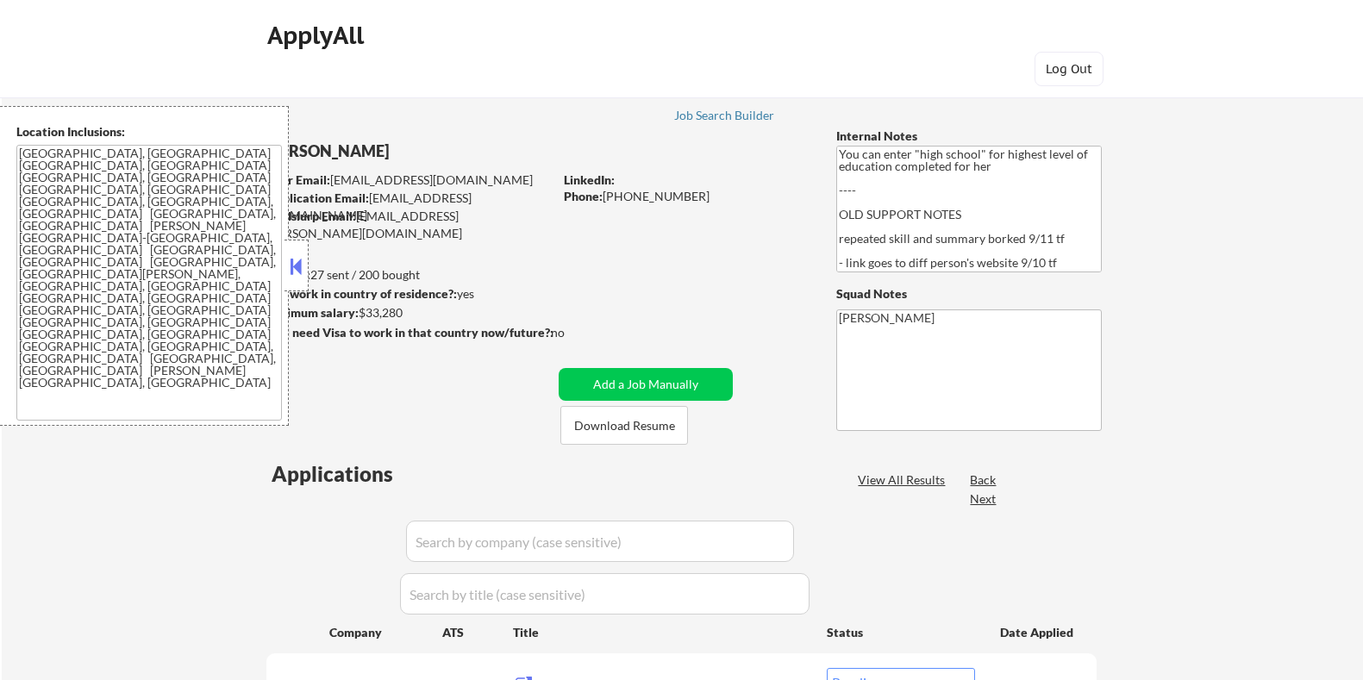
select select ""pending""
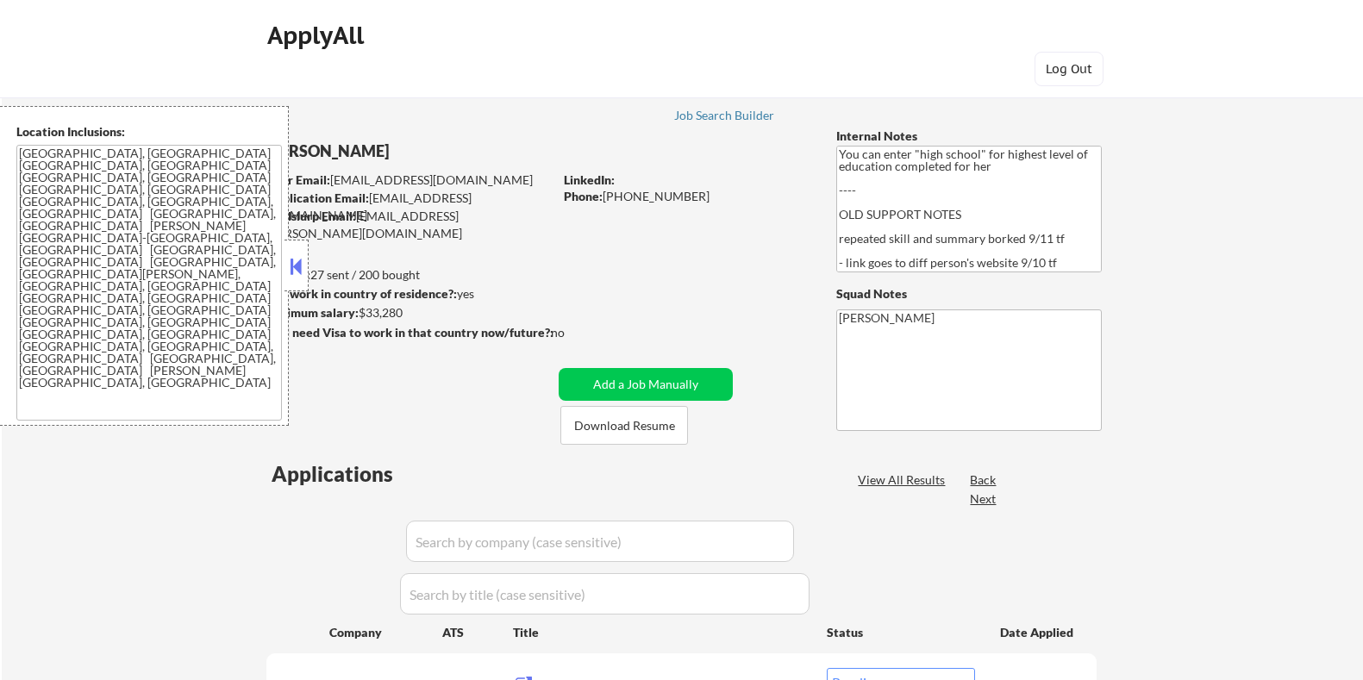
select select ""pending""
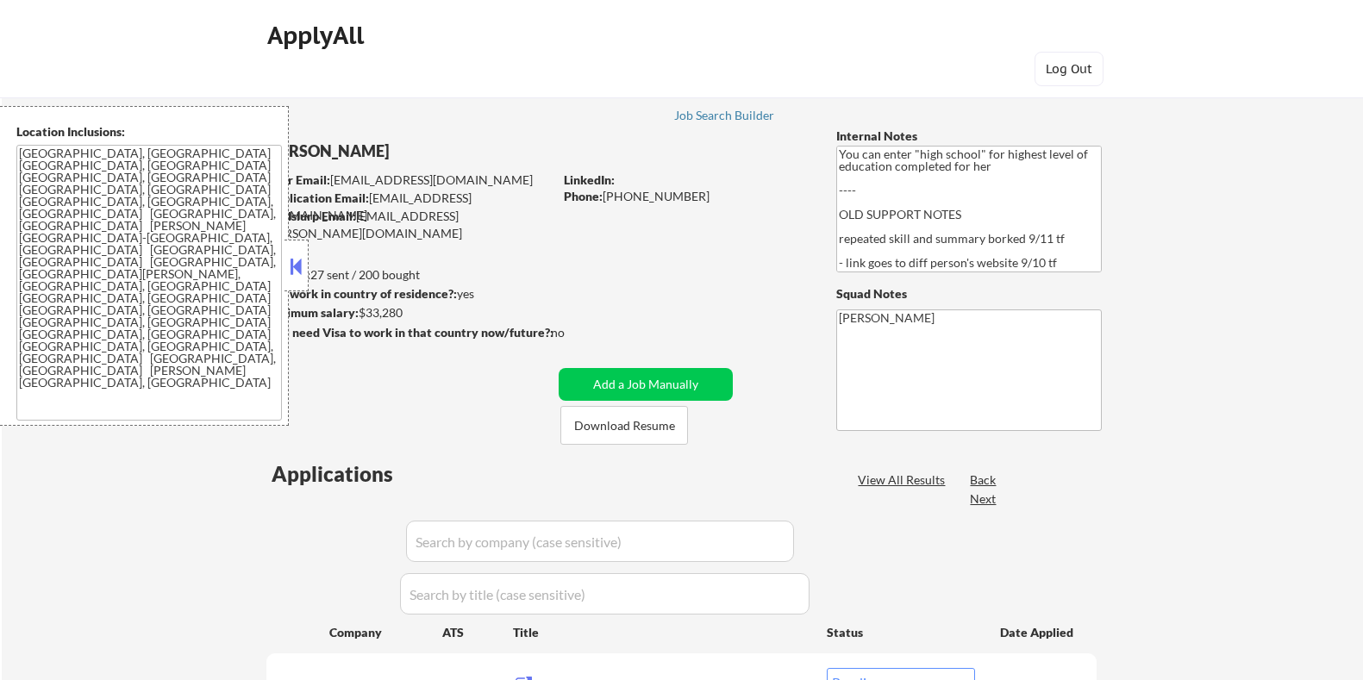
select select ""pending""
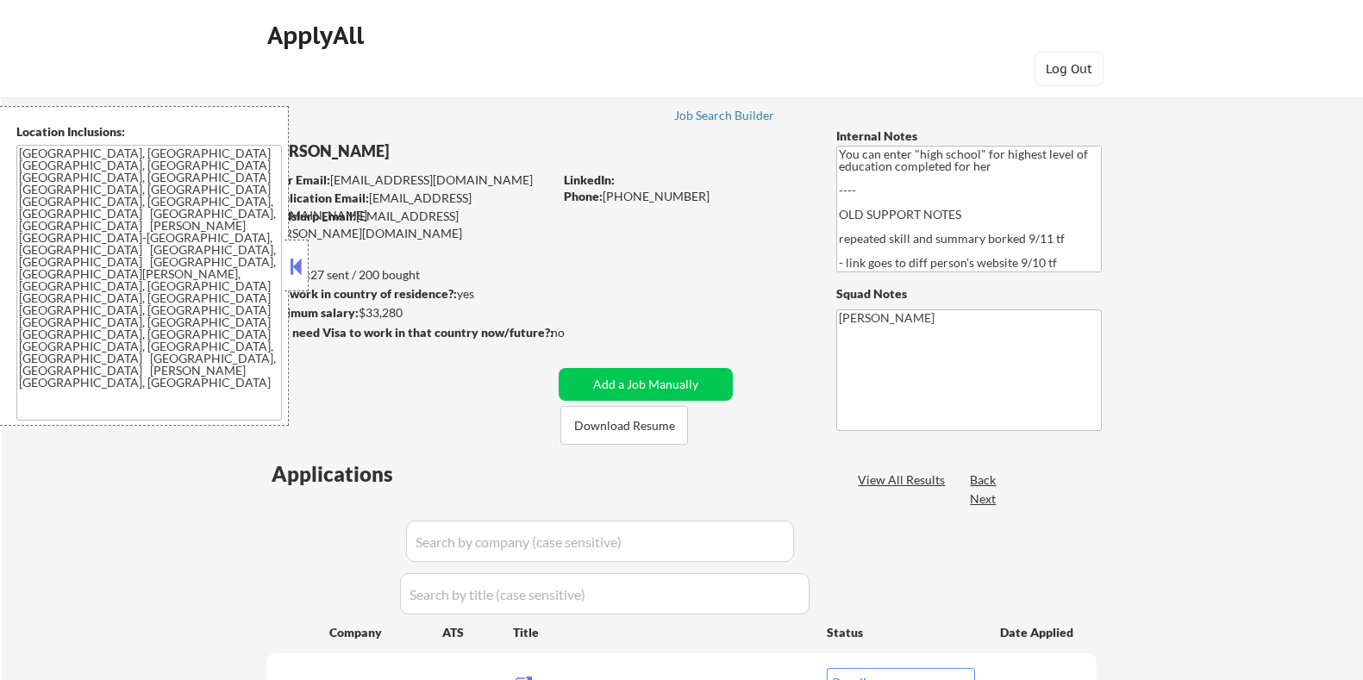
select select ""pending""
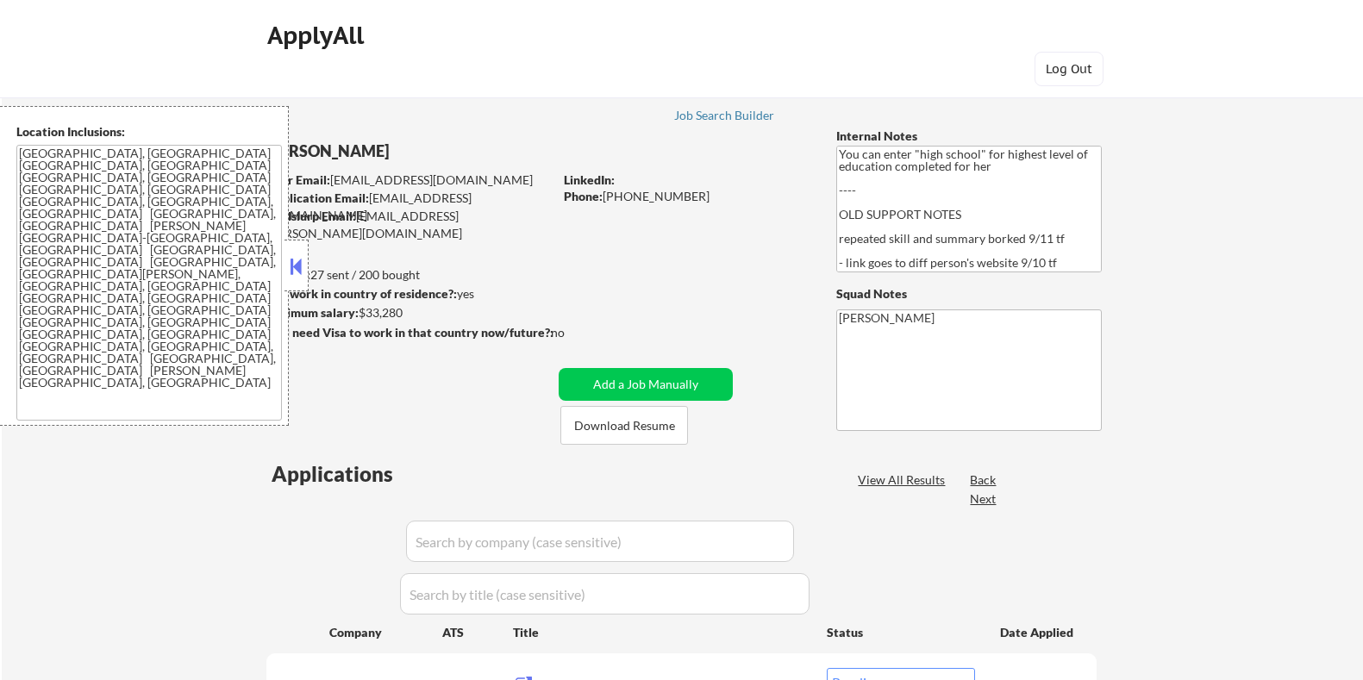
select select ""pending""
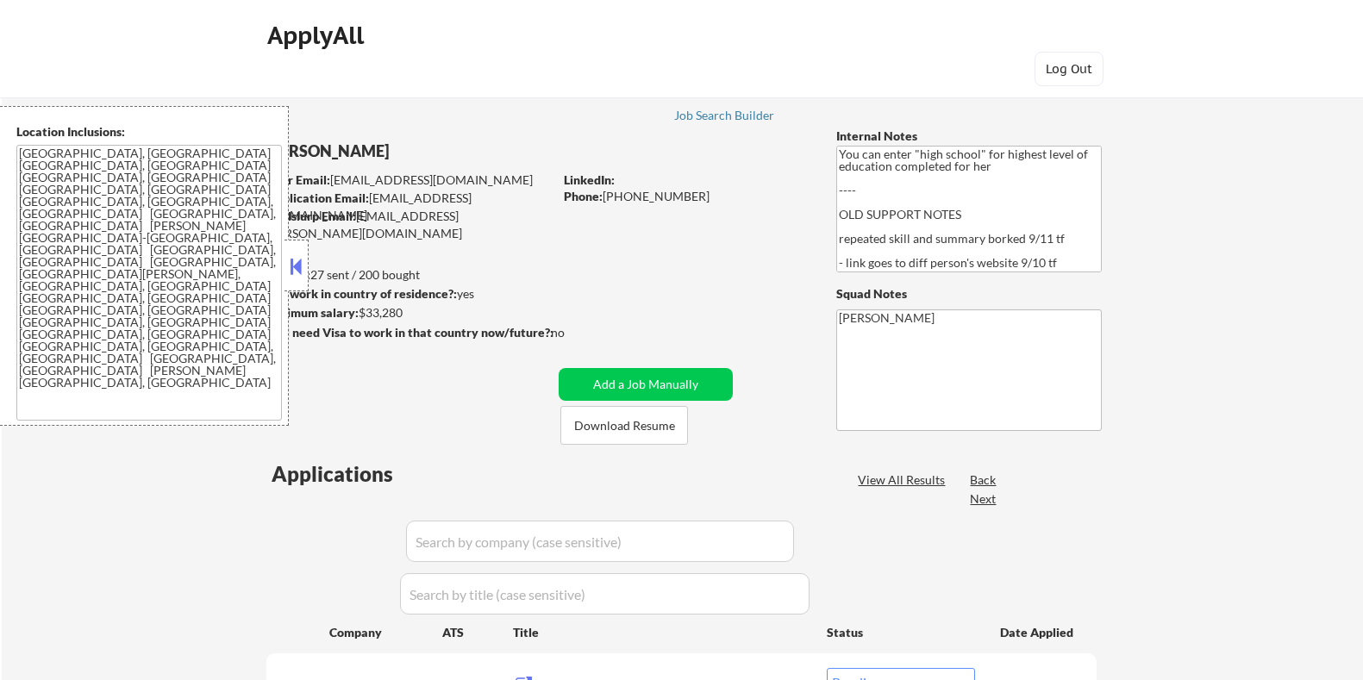
select select ""pending""
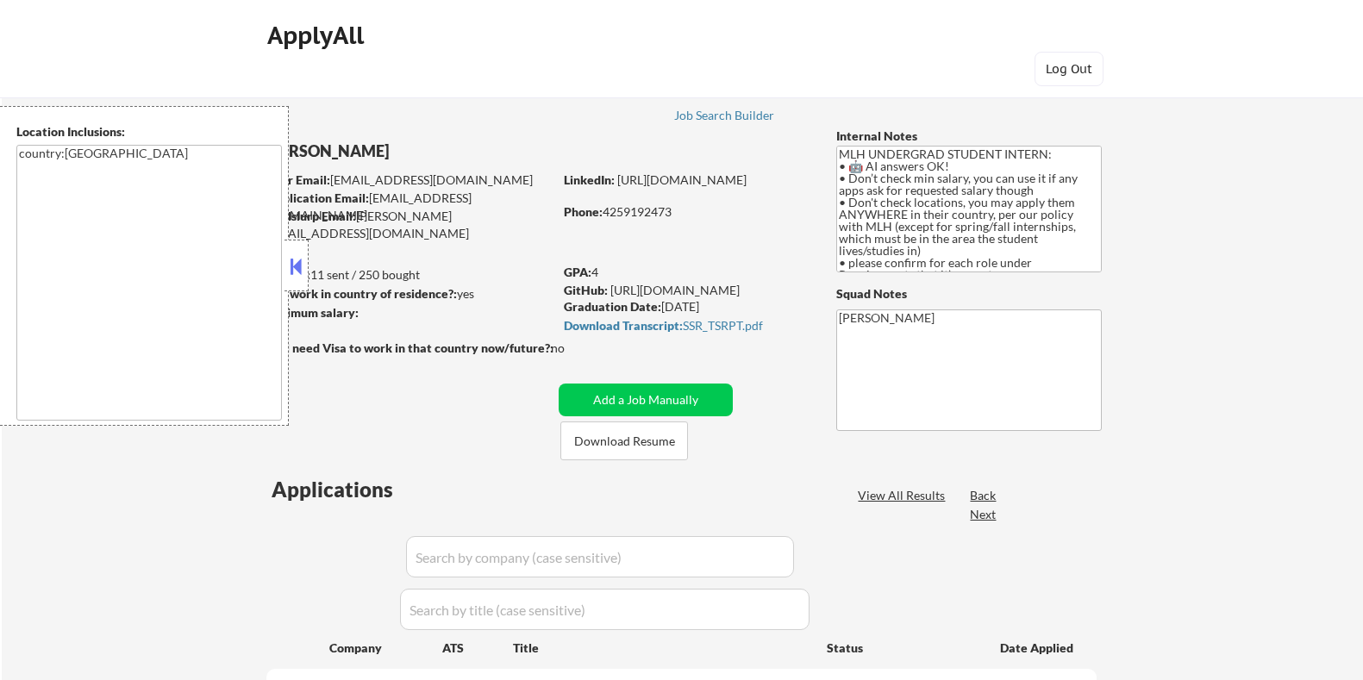
select select ""pending""
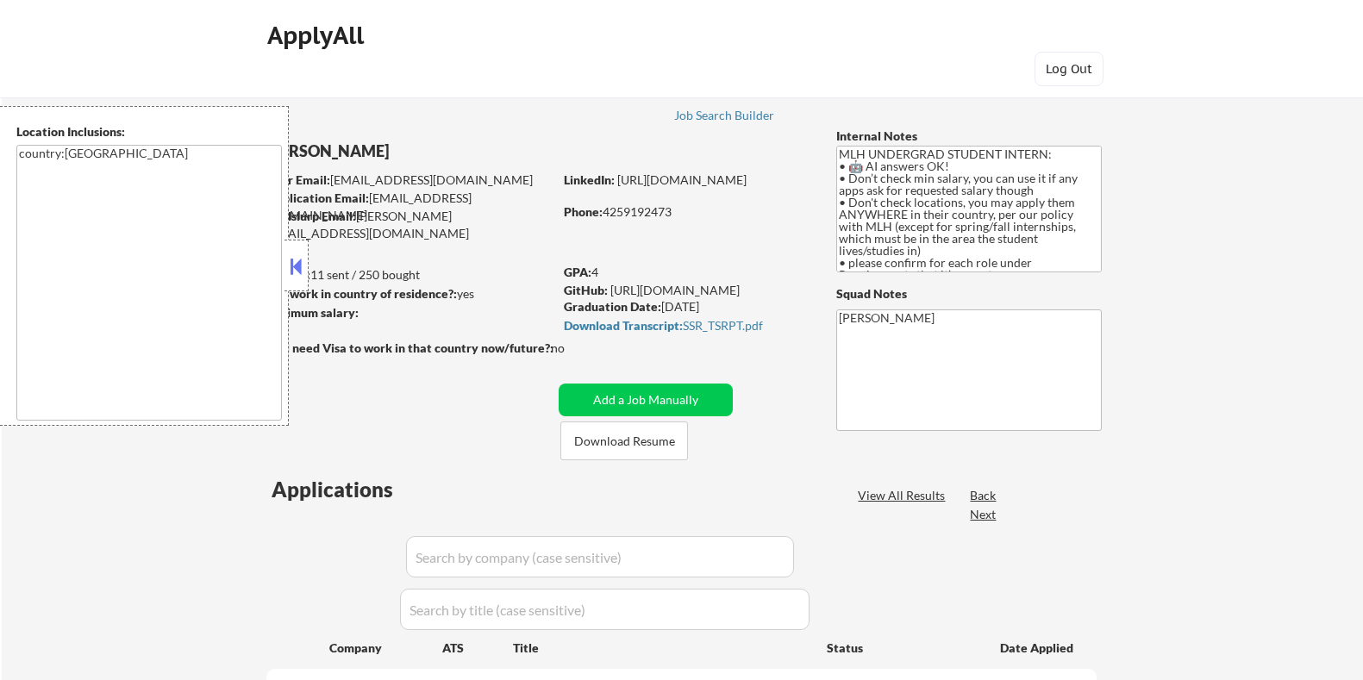
select select ""pending""
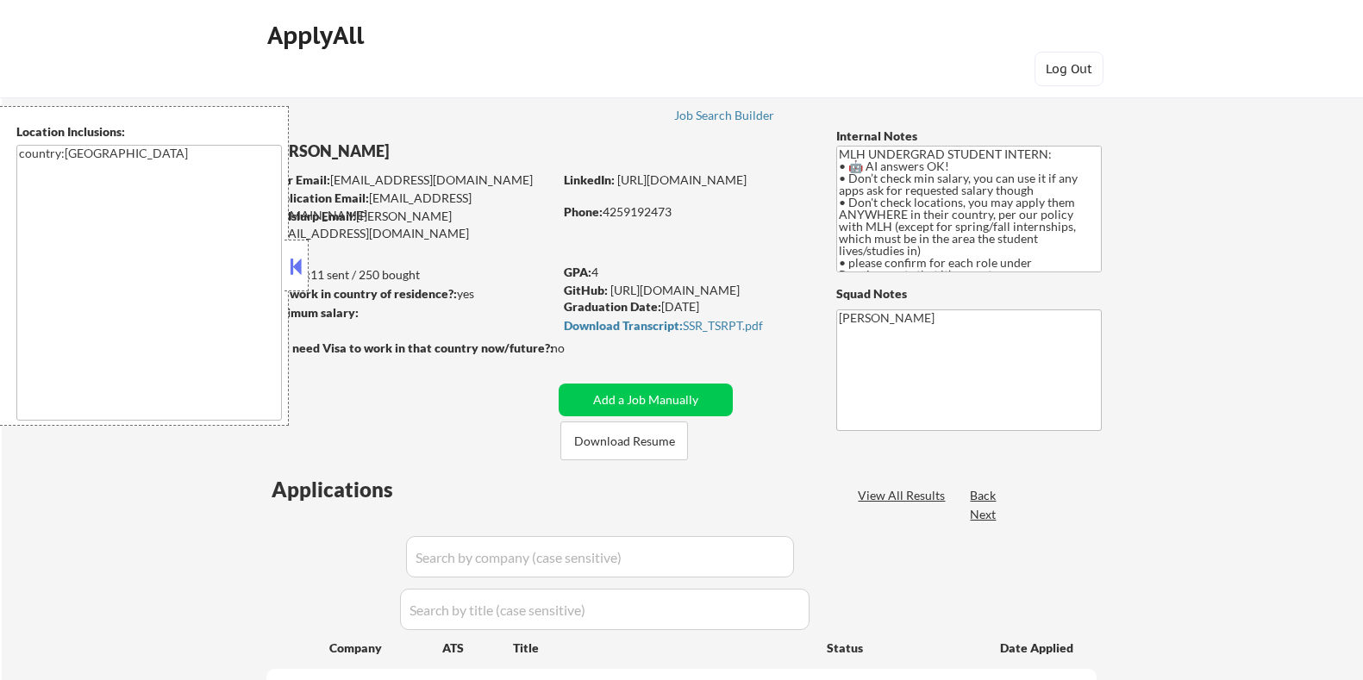
select select ""pending""
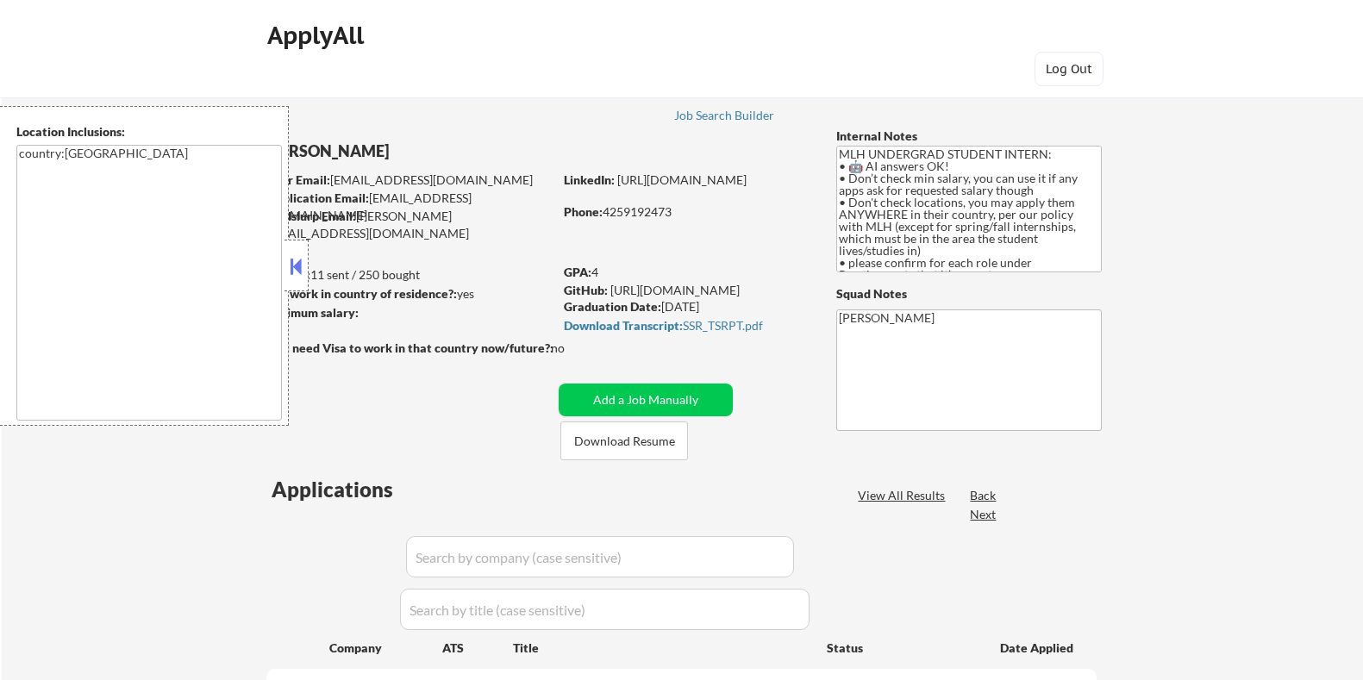
select select ""pending""
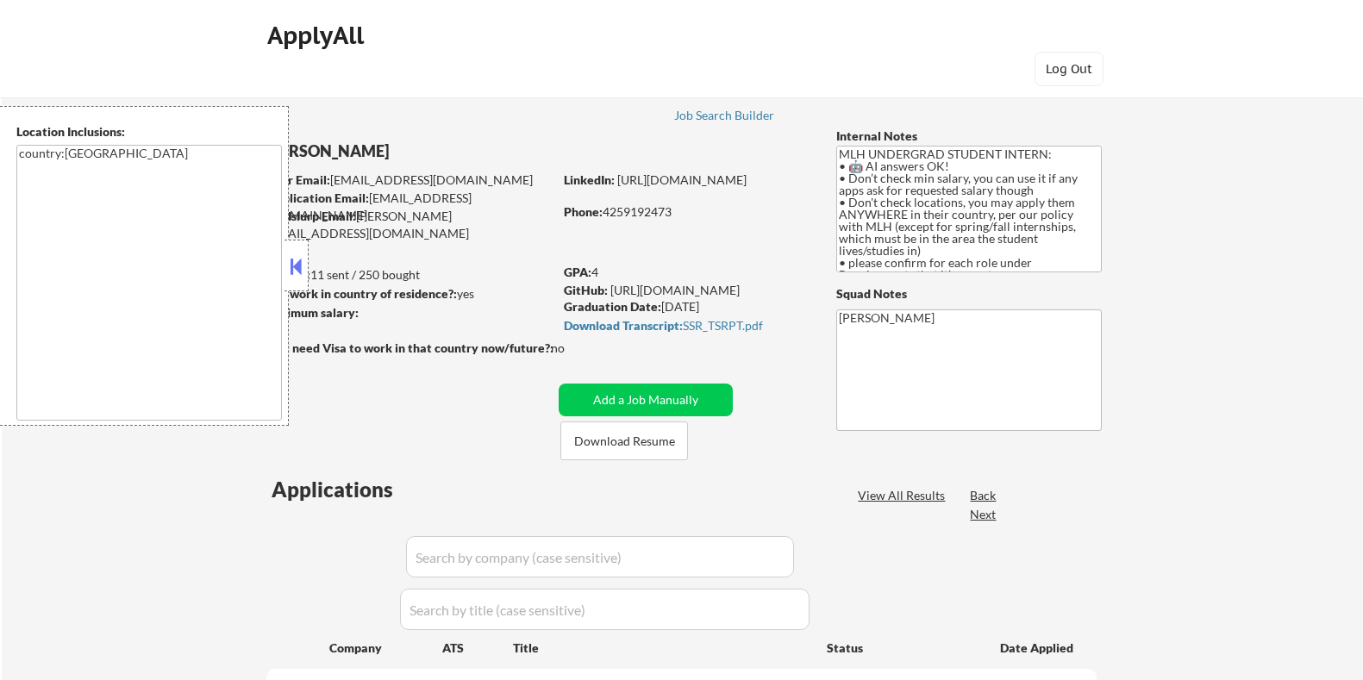
select select ""pending""
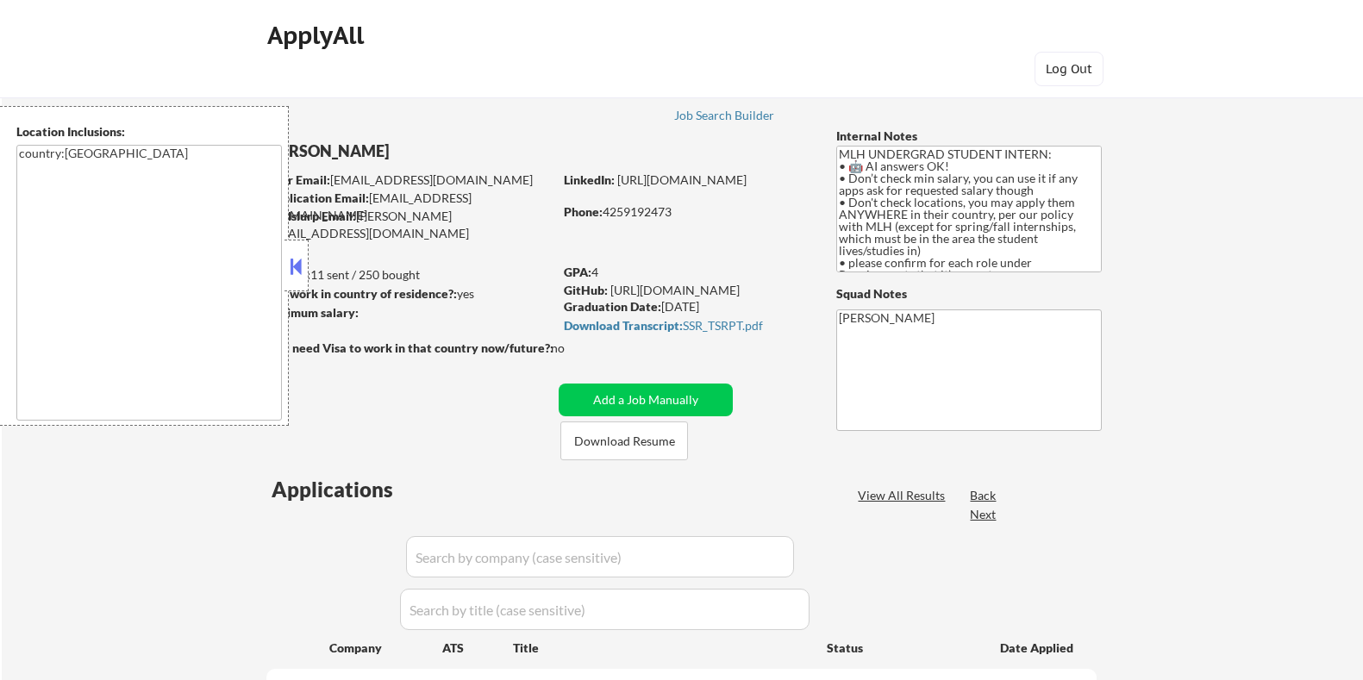
select select ""pending""
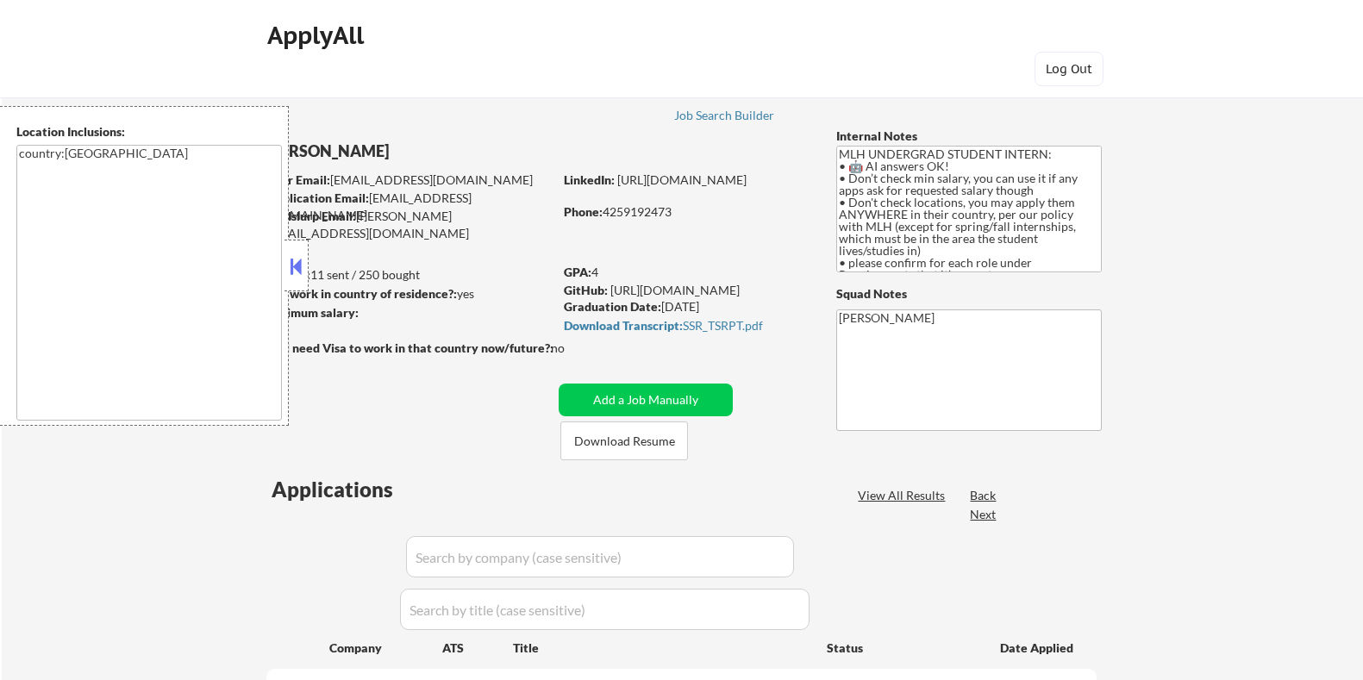
select select ""pending""
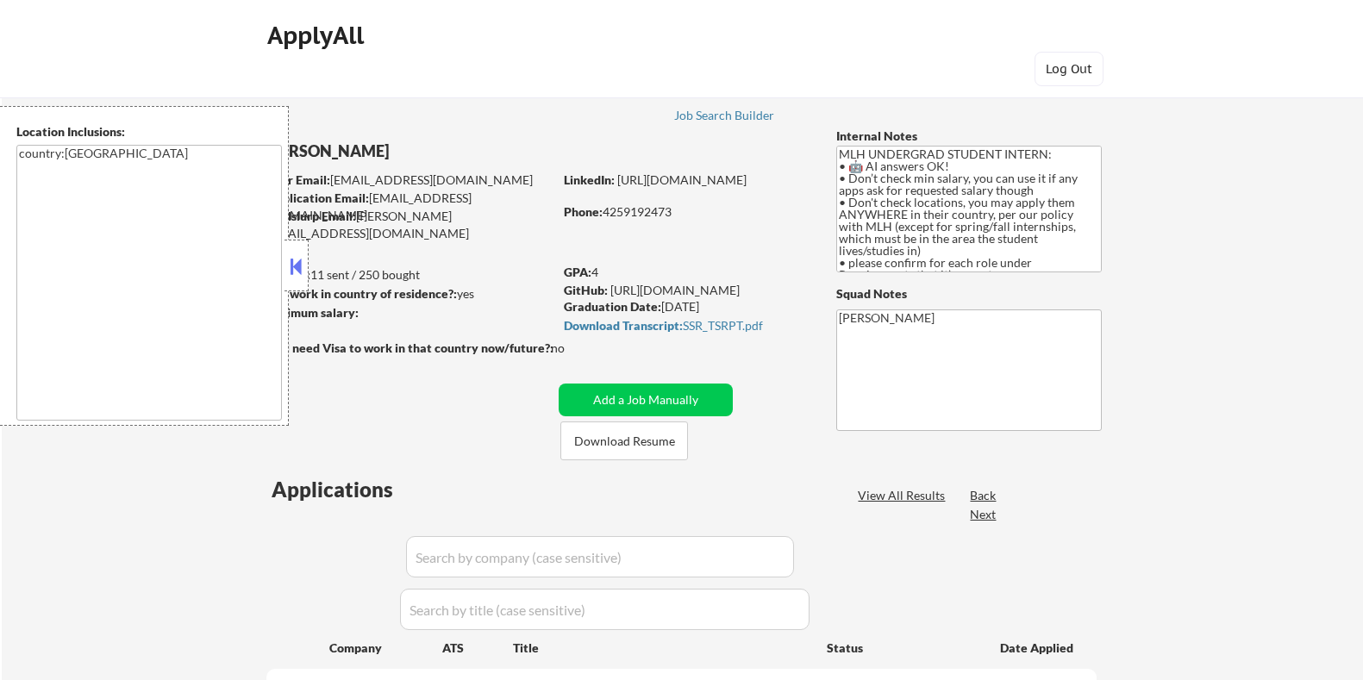
select select ""pending""
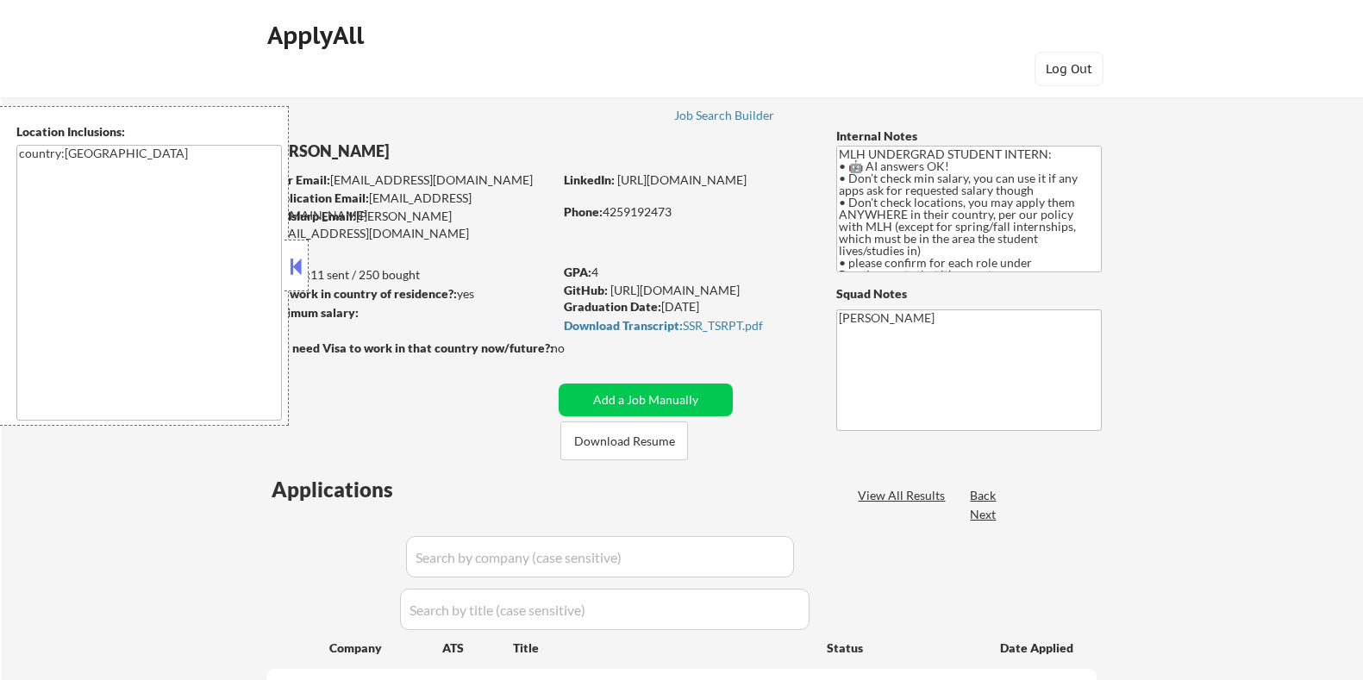
select select ""pending""
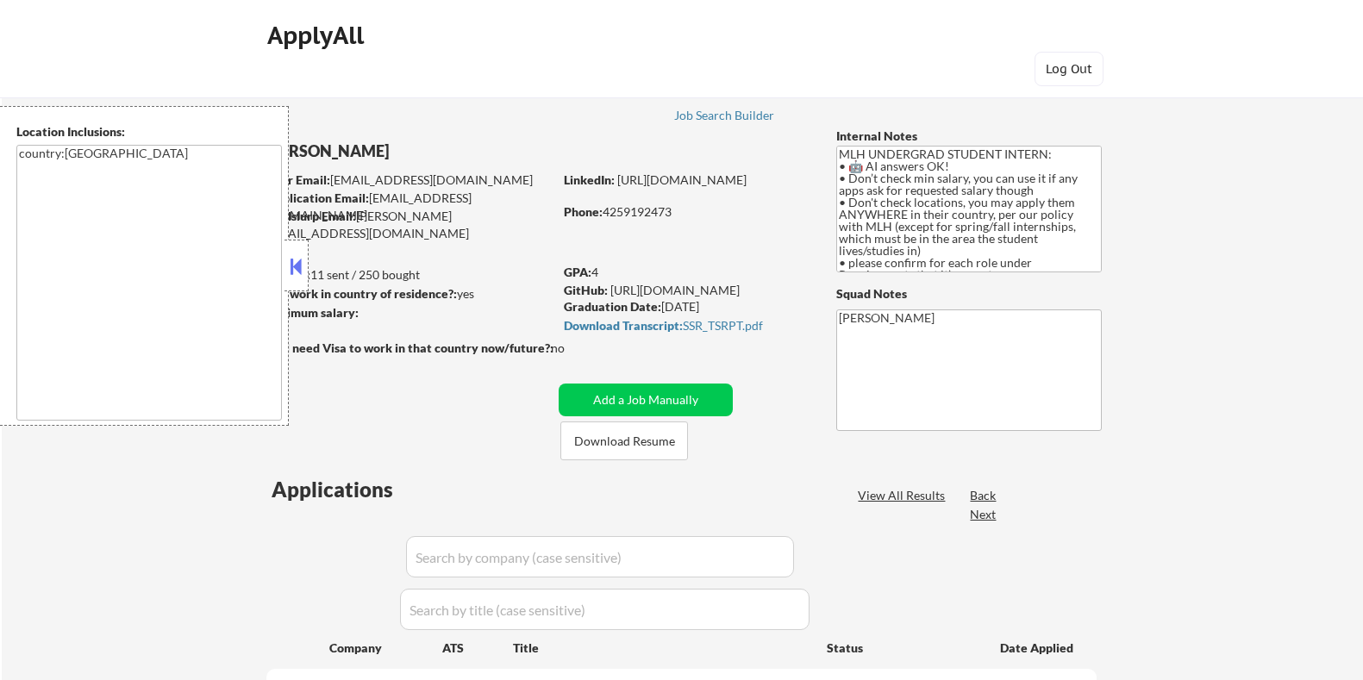
select select ""pending""
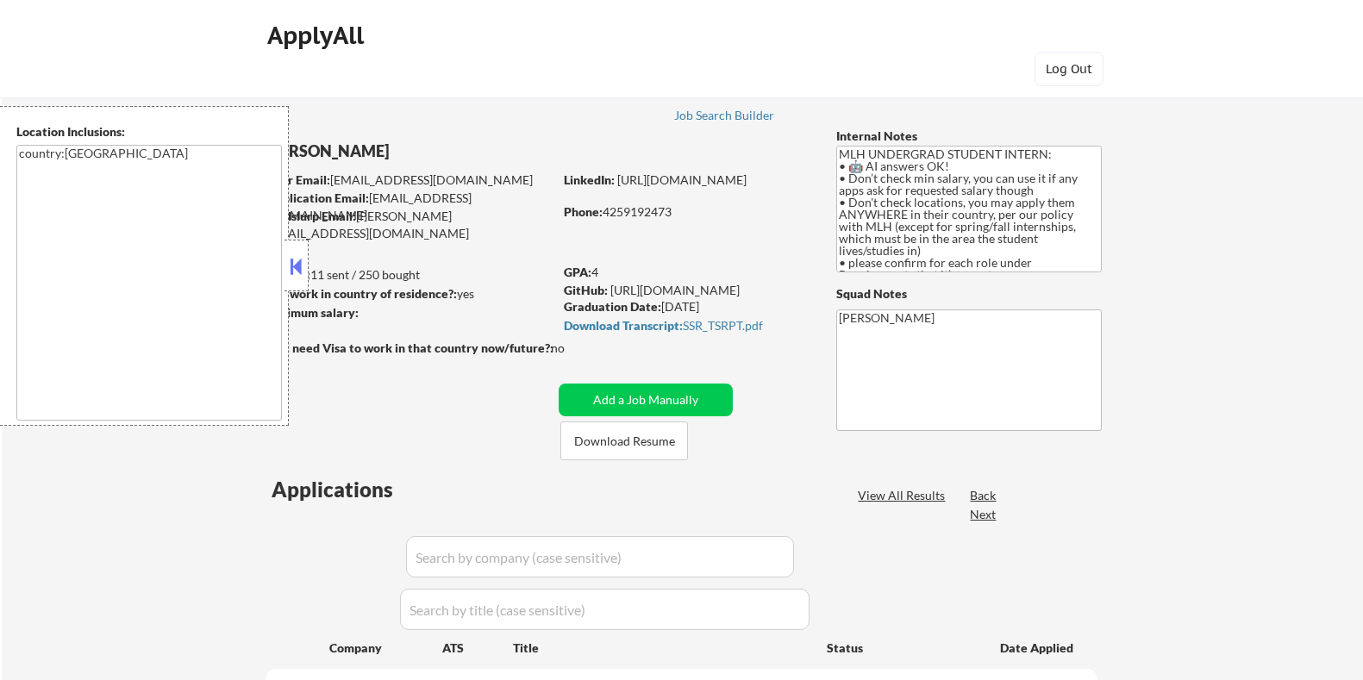
select select ""pending""
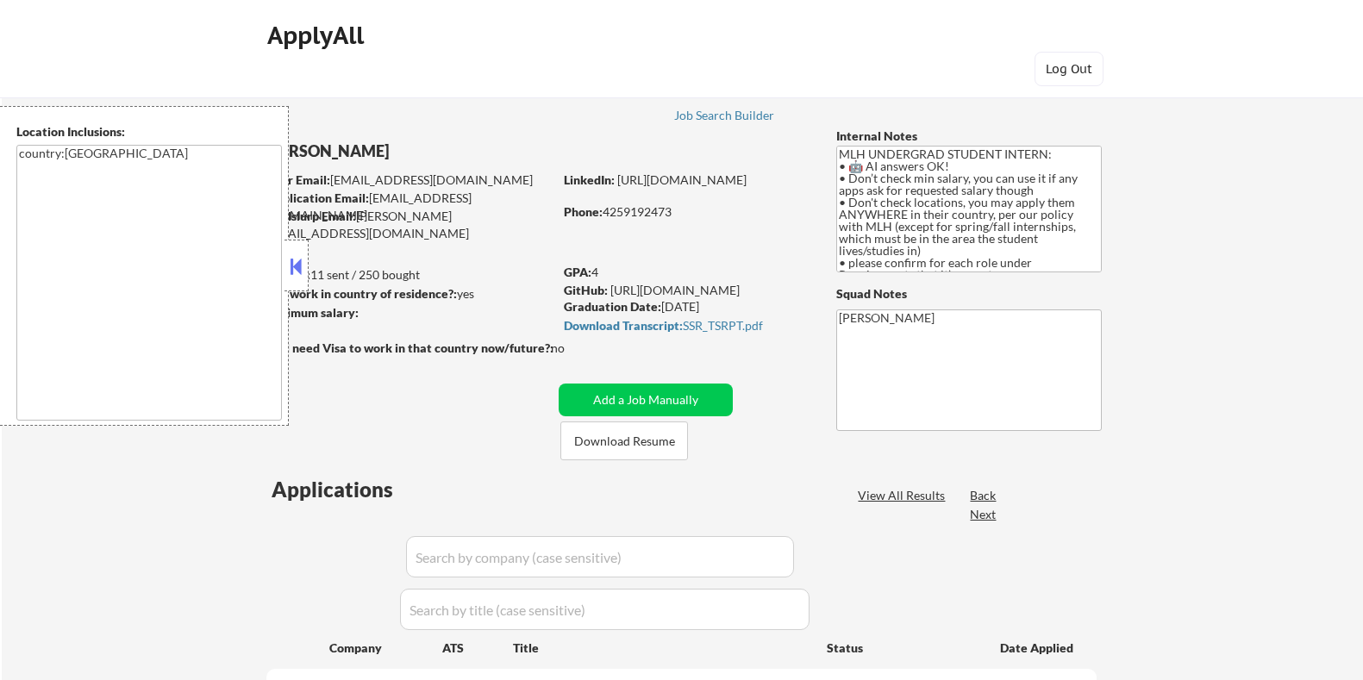
select select ""pending""
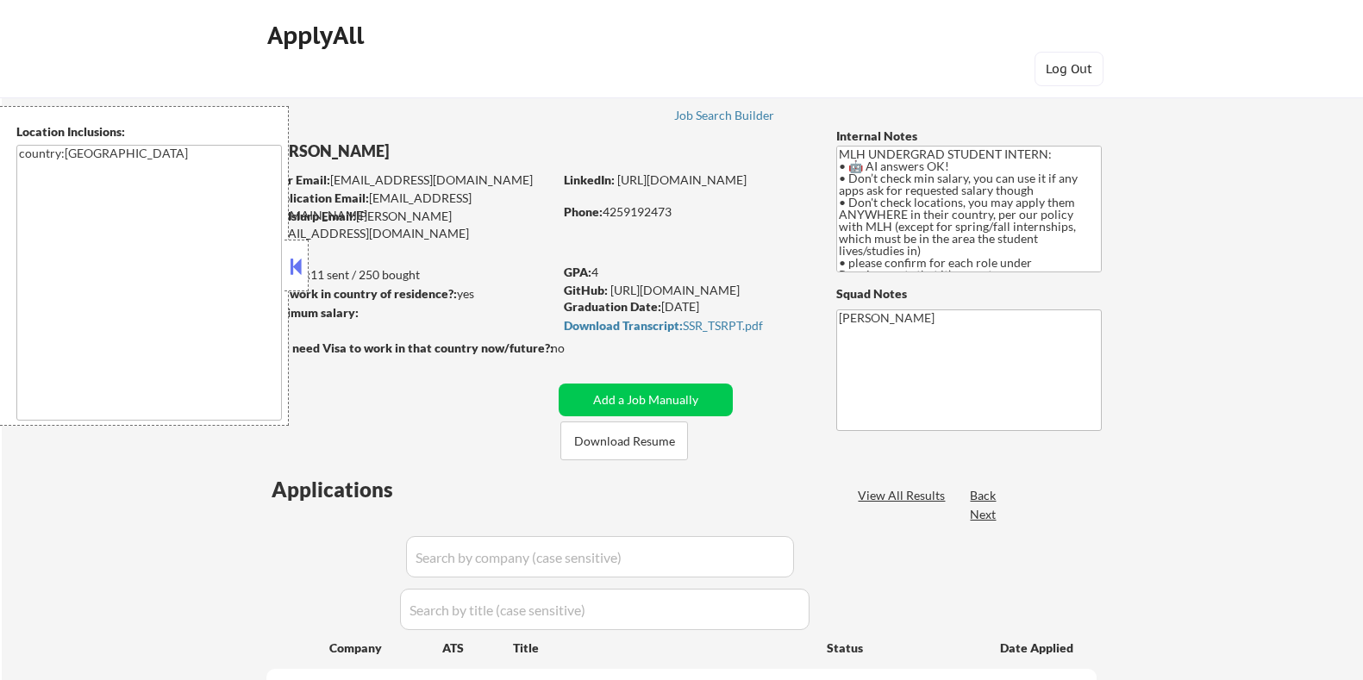
select select ""pending""
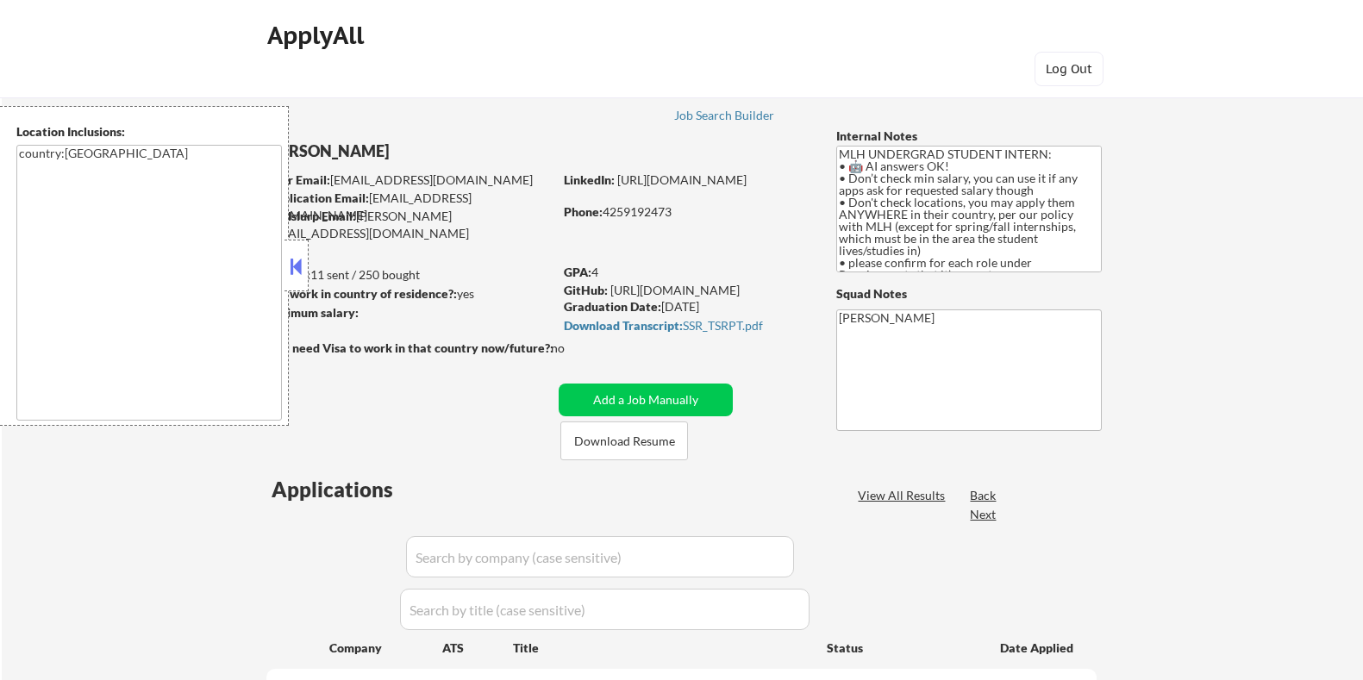
select select ""pending""
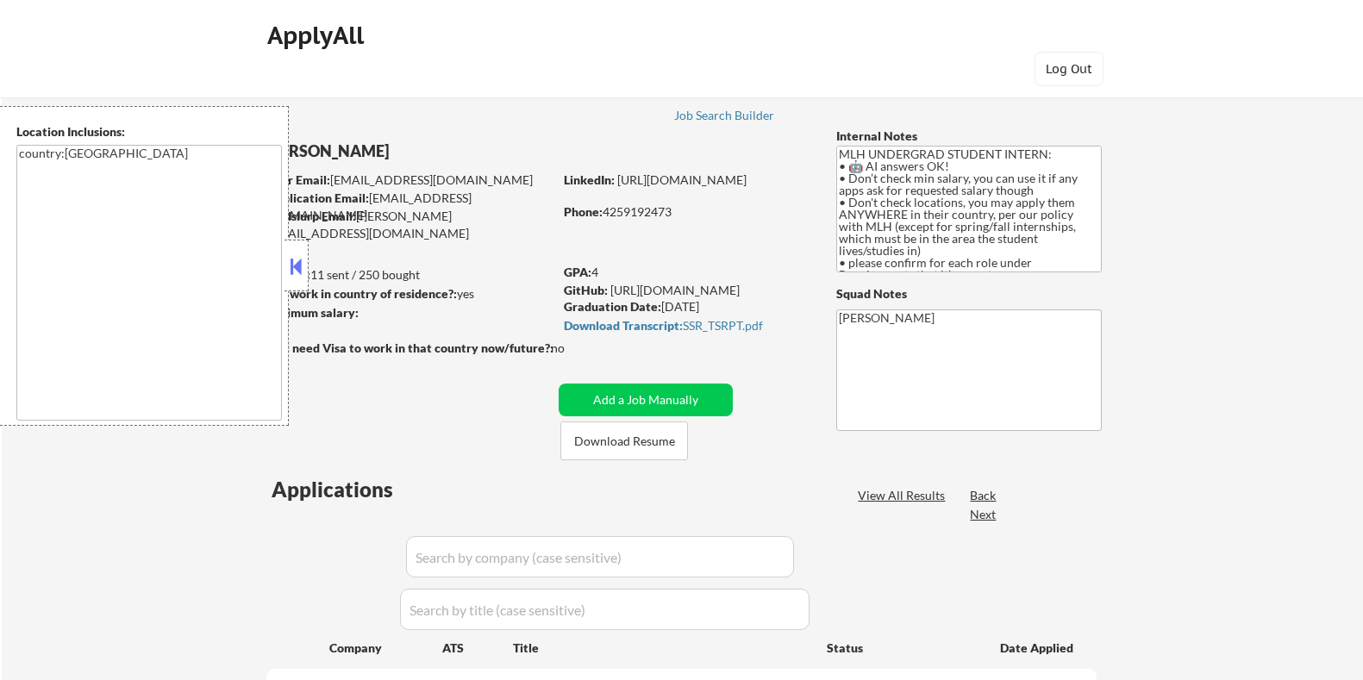
select select ""pending""
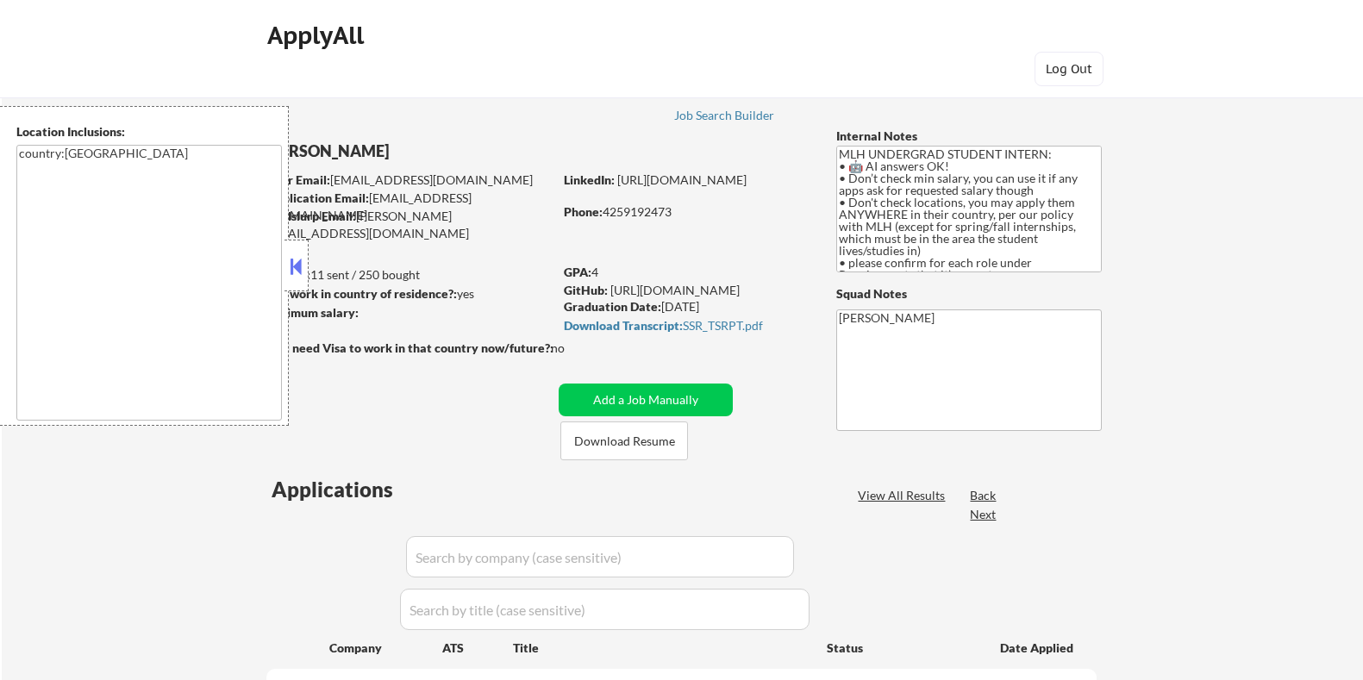
select select ""pending""
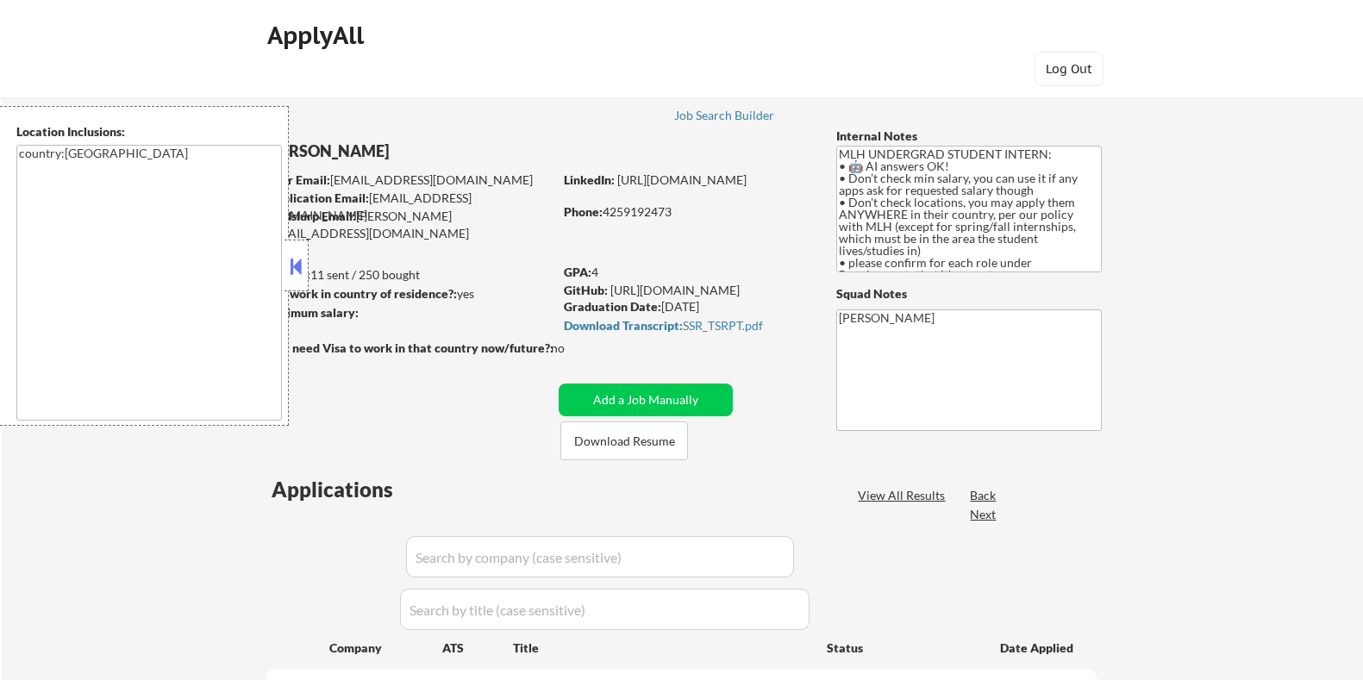
select select ""pending""
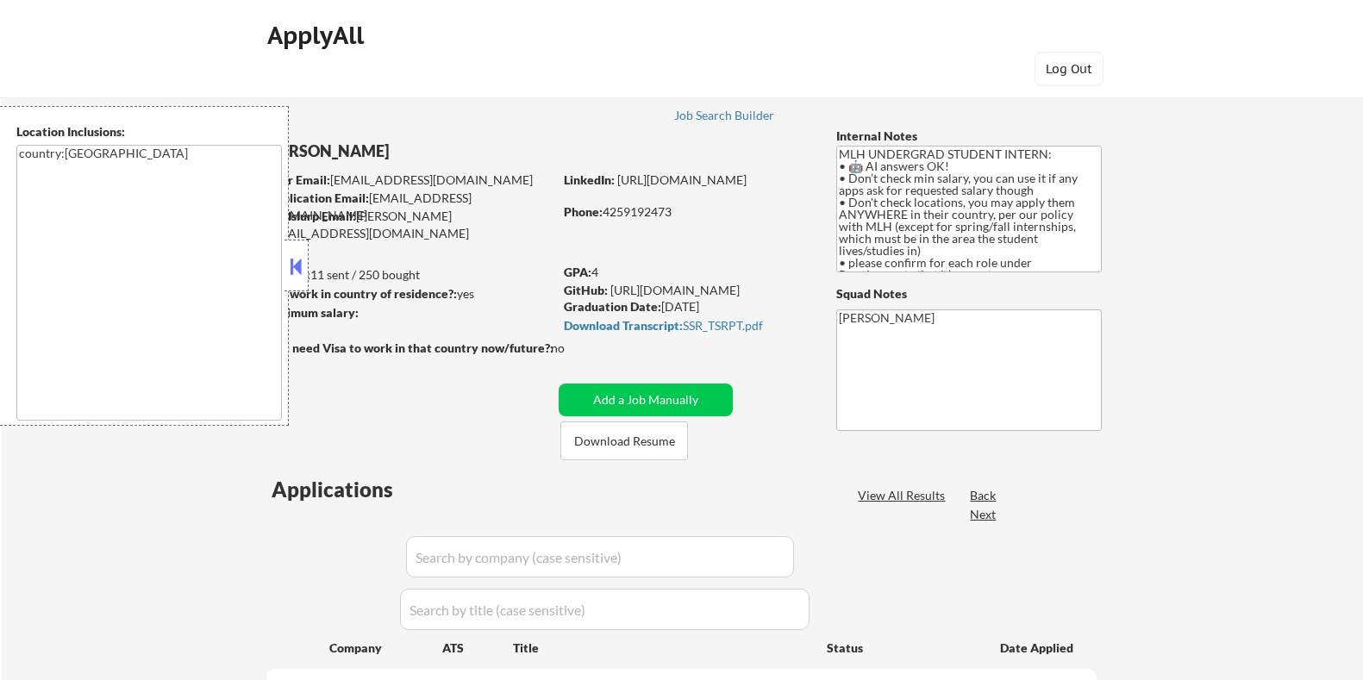
select select ""pending""
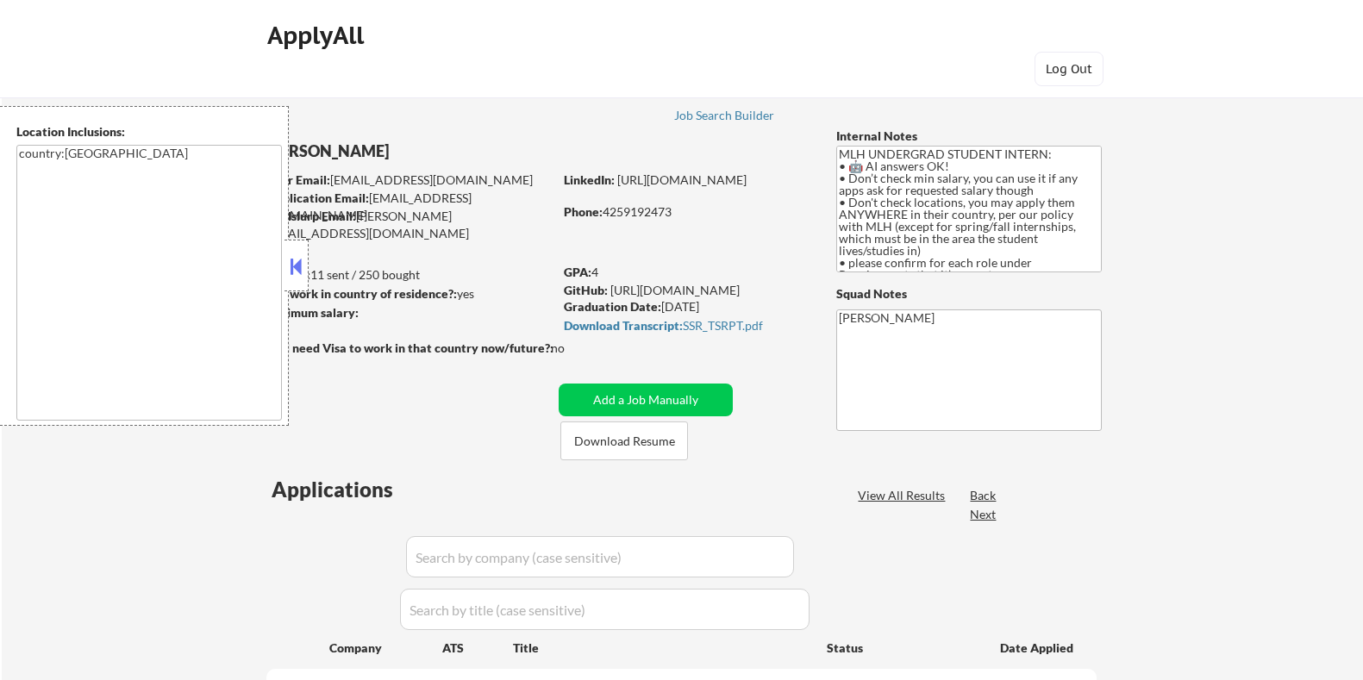
select select ""pending""
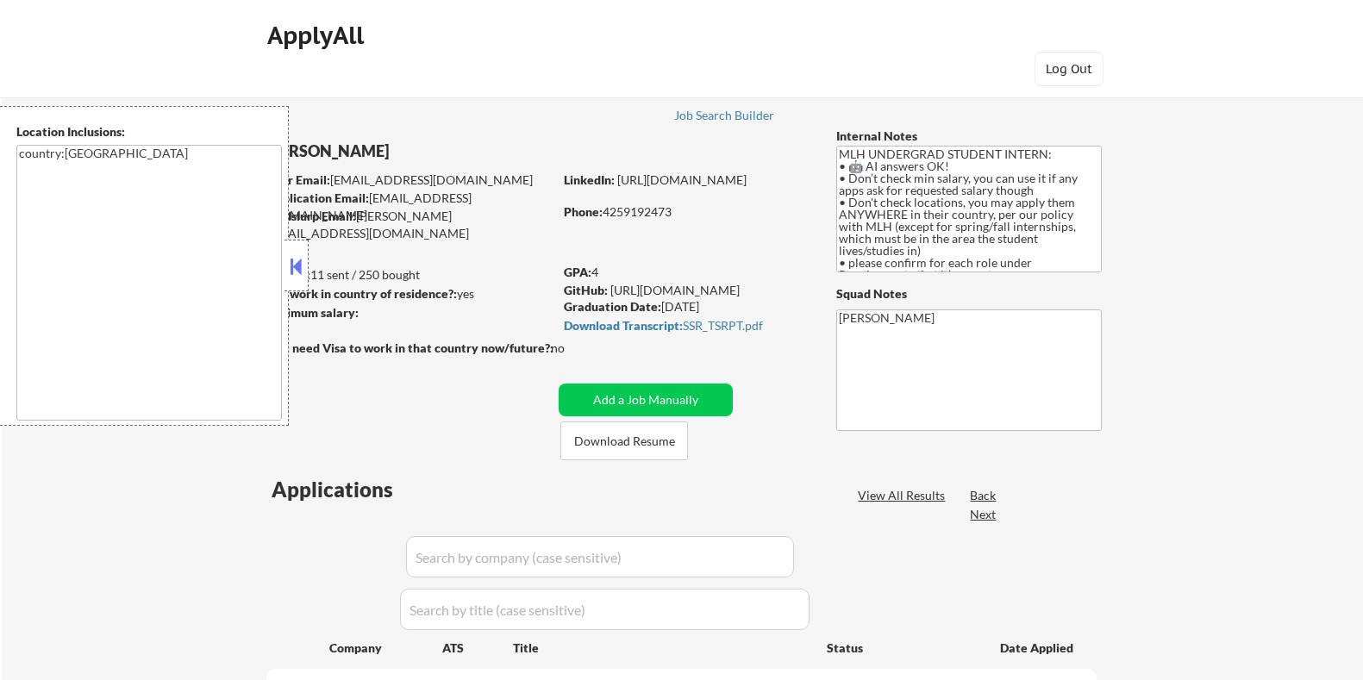
select select ""pending""
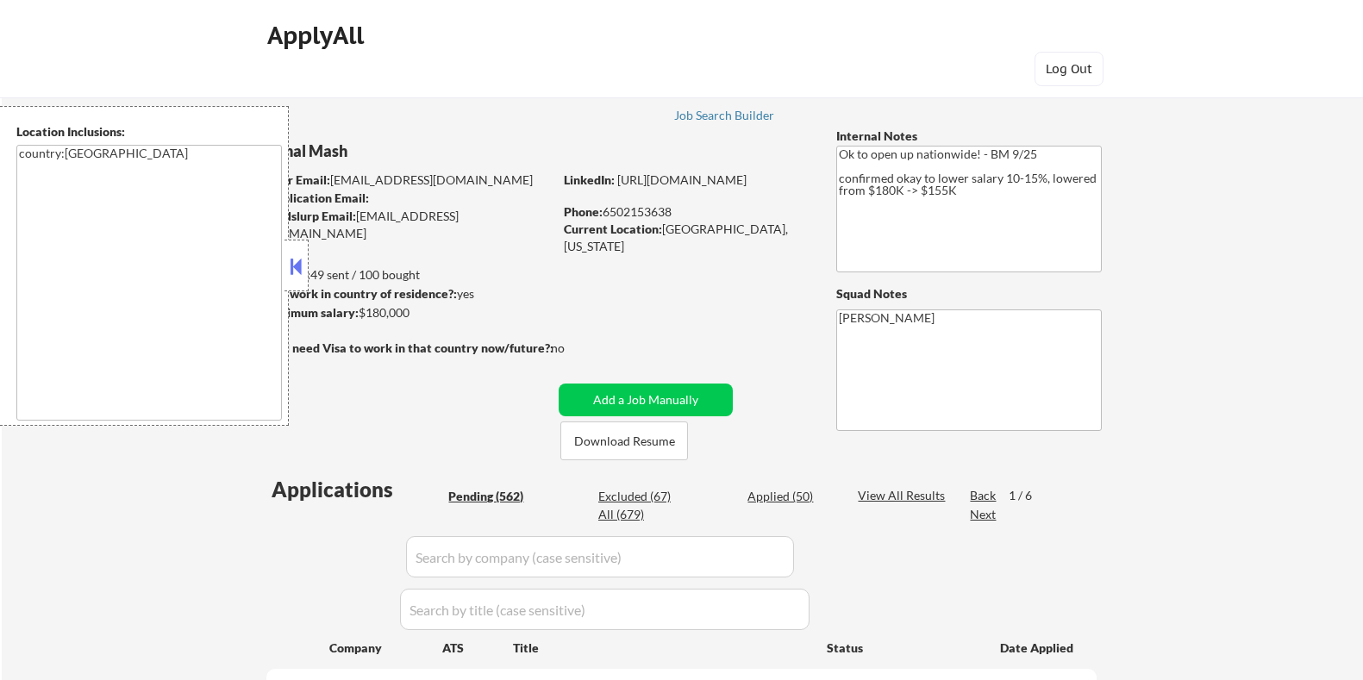
select select ""pending""
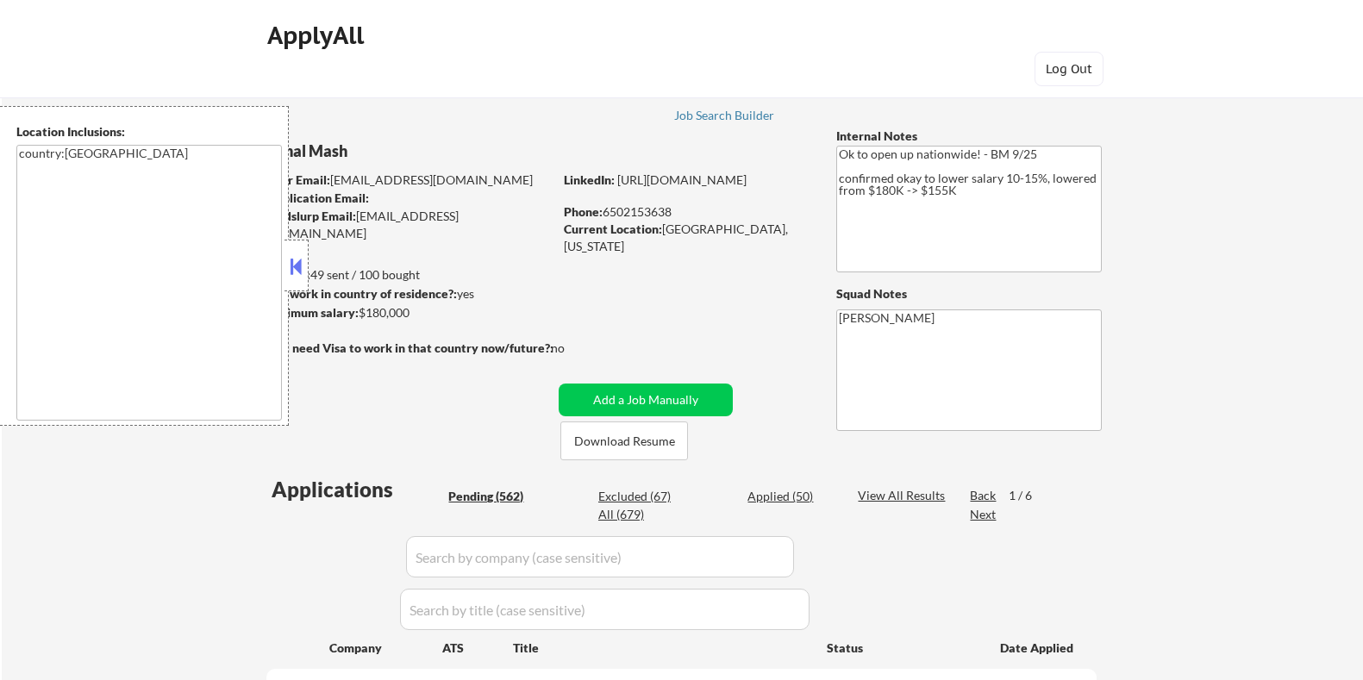
select select ""pending""
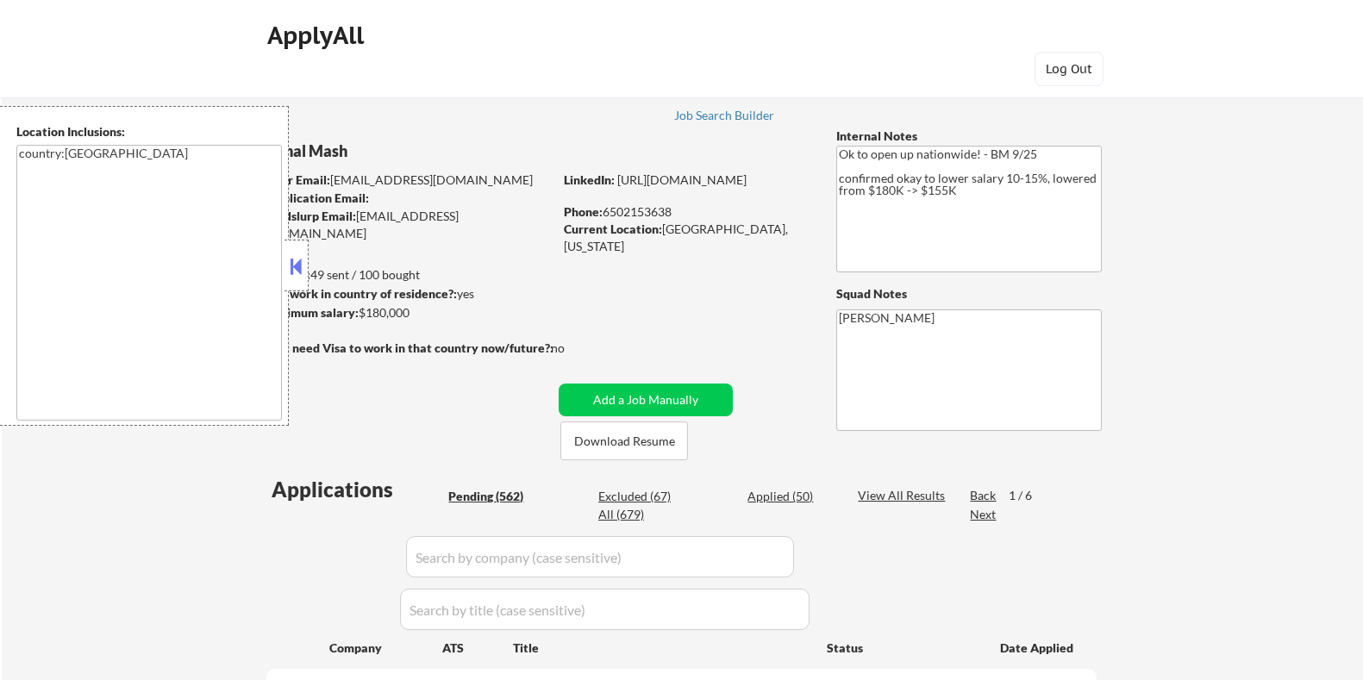
select select ""pending""
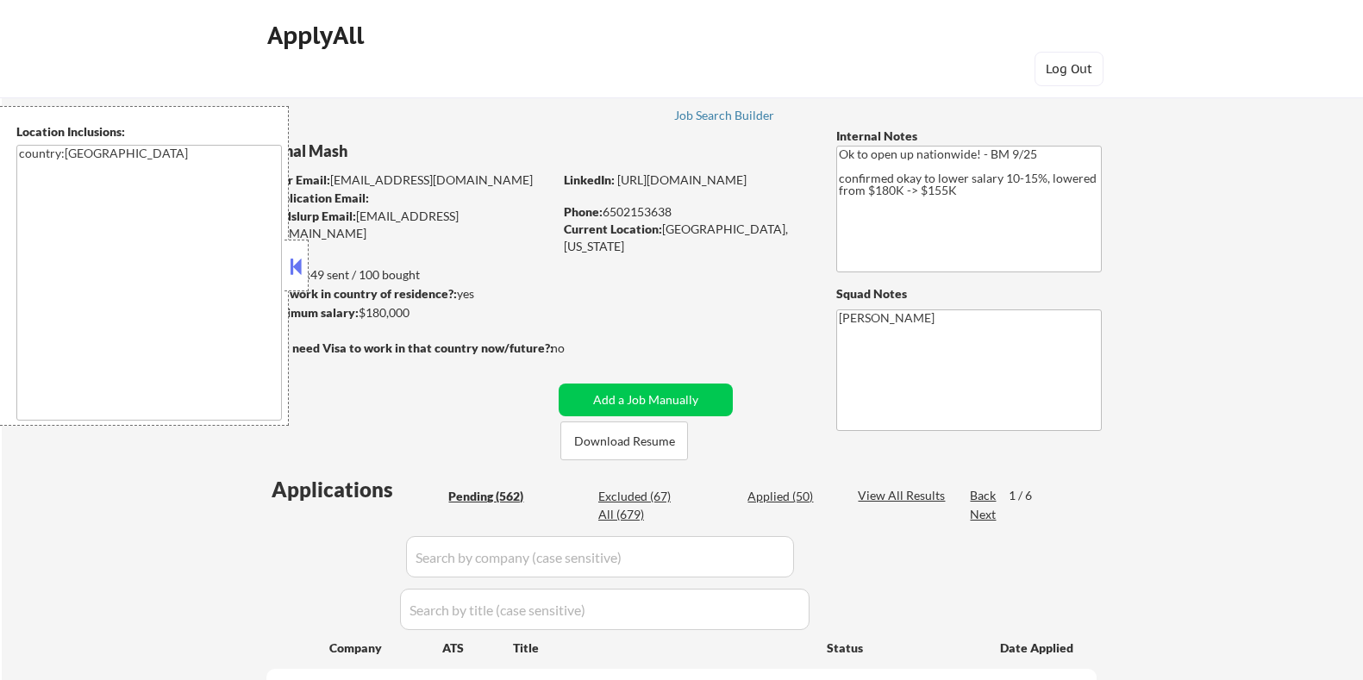
select select ""pending""
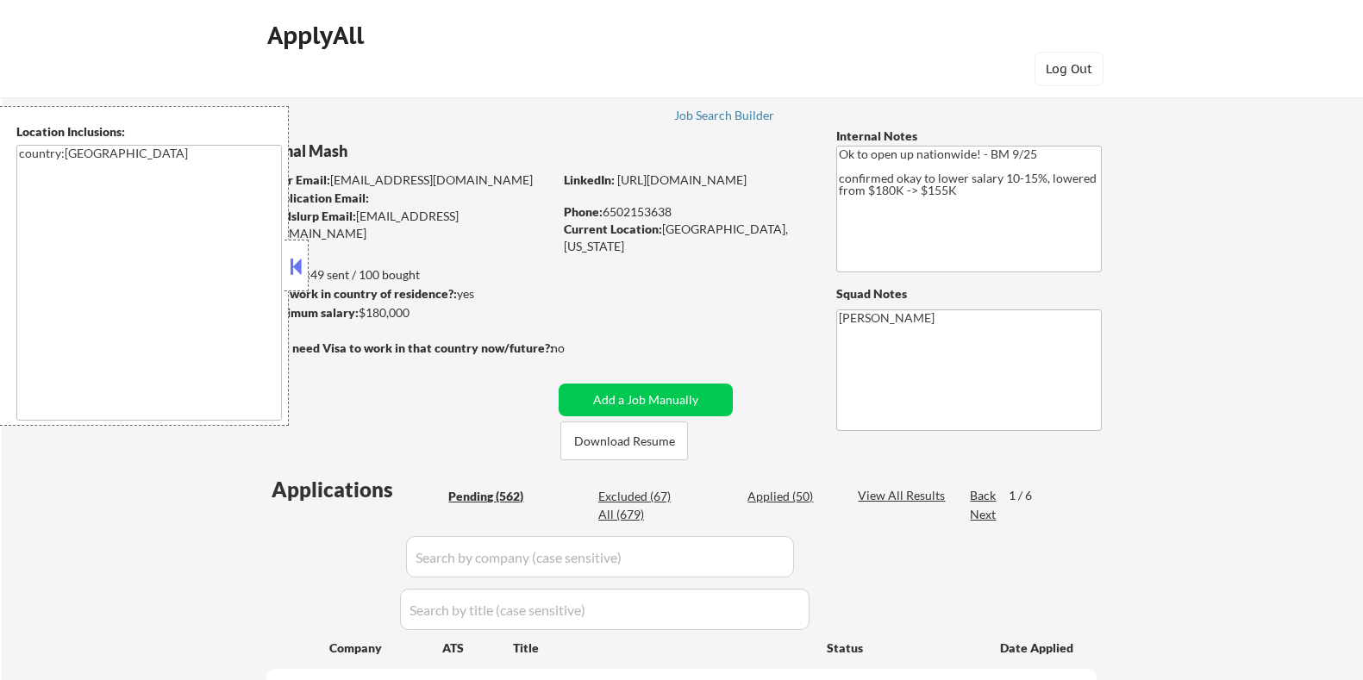
select select ""pending""
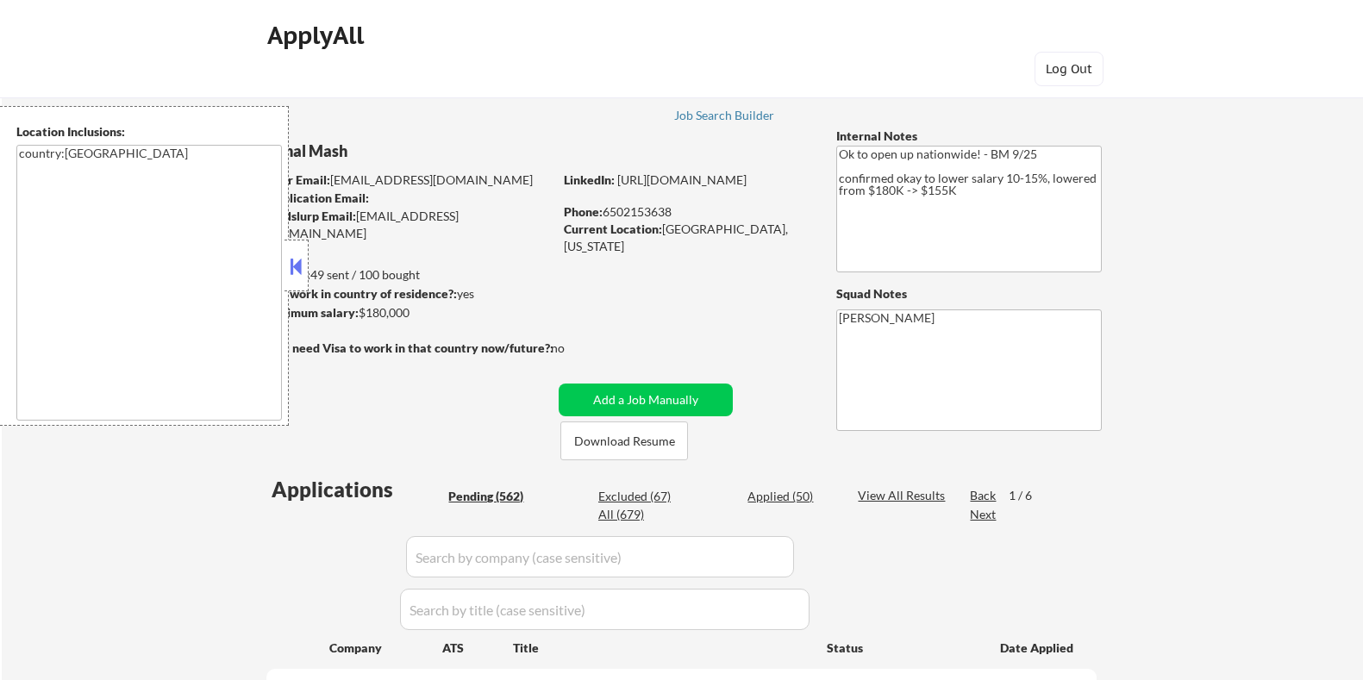
select select ""pending""
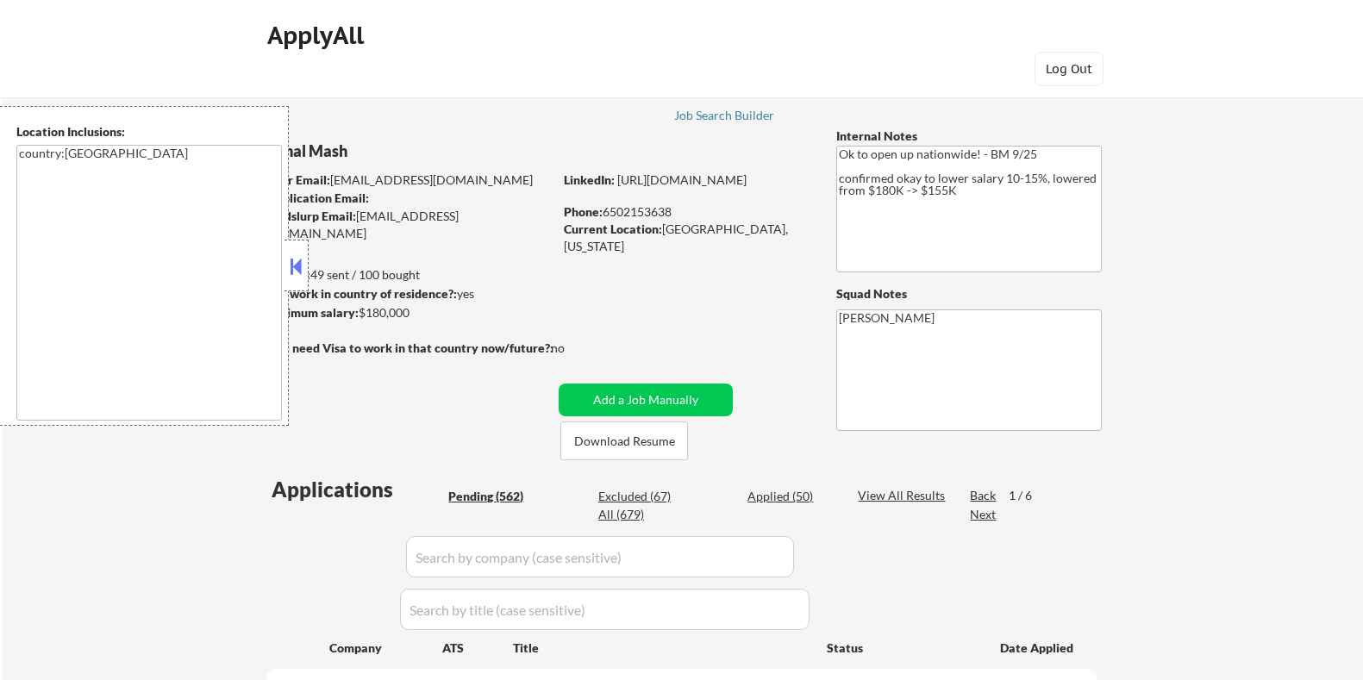
select select ""pending""
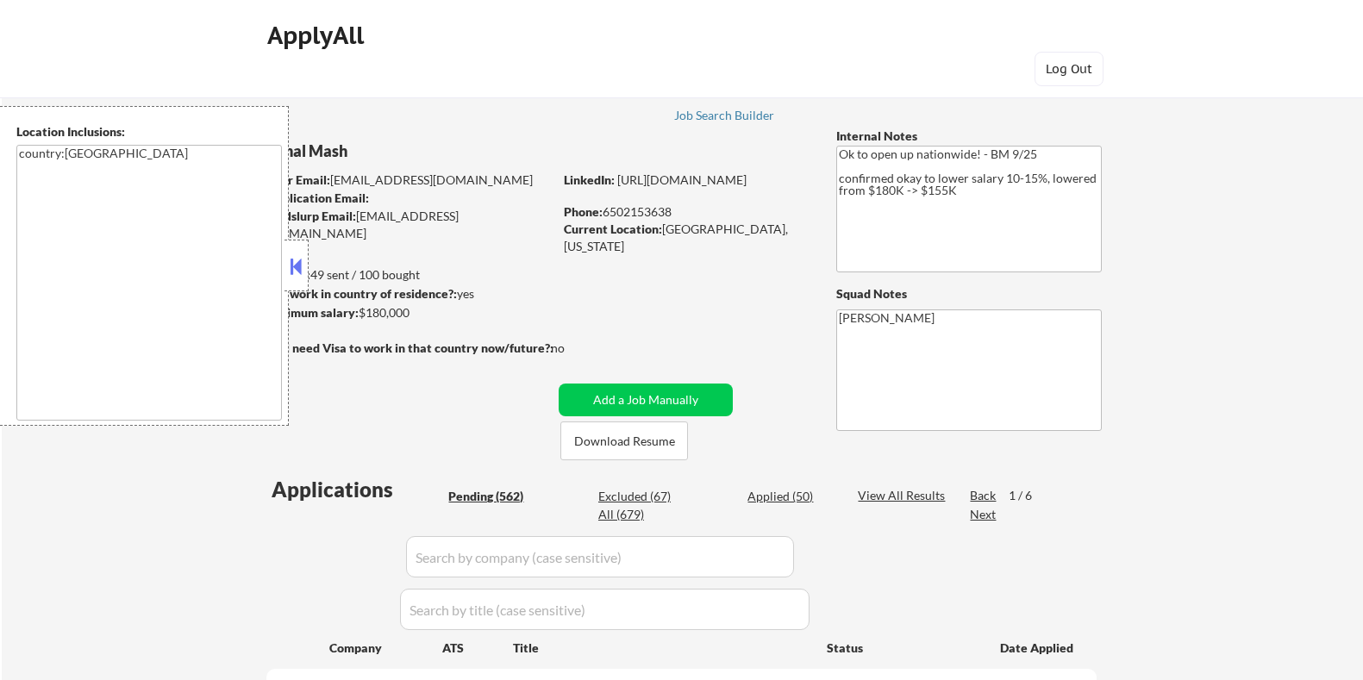
select select ""pending""
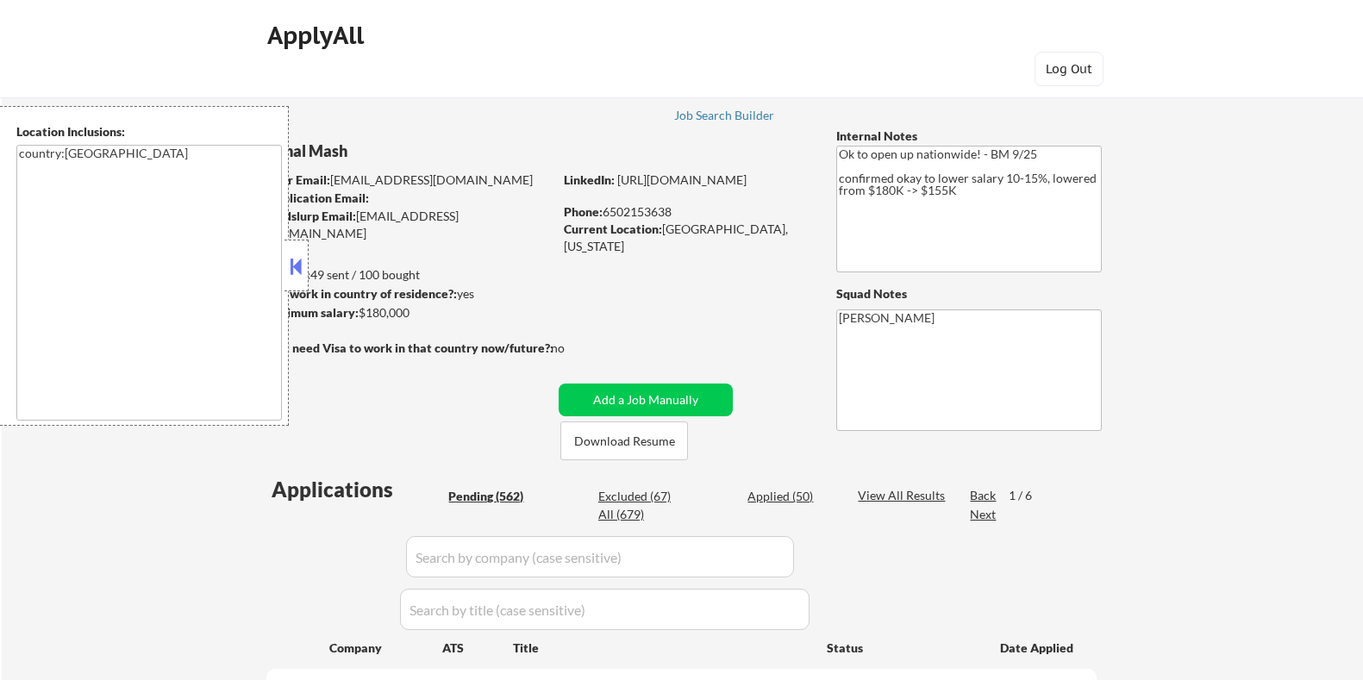
select select ""pending""
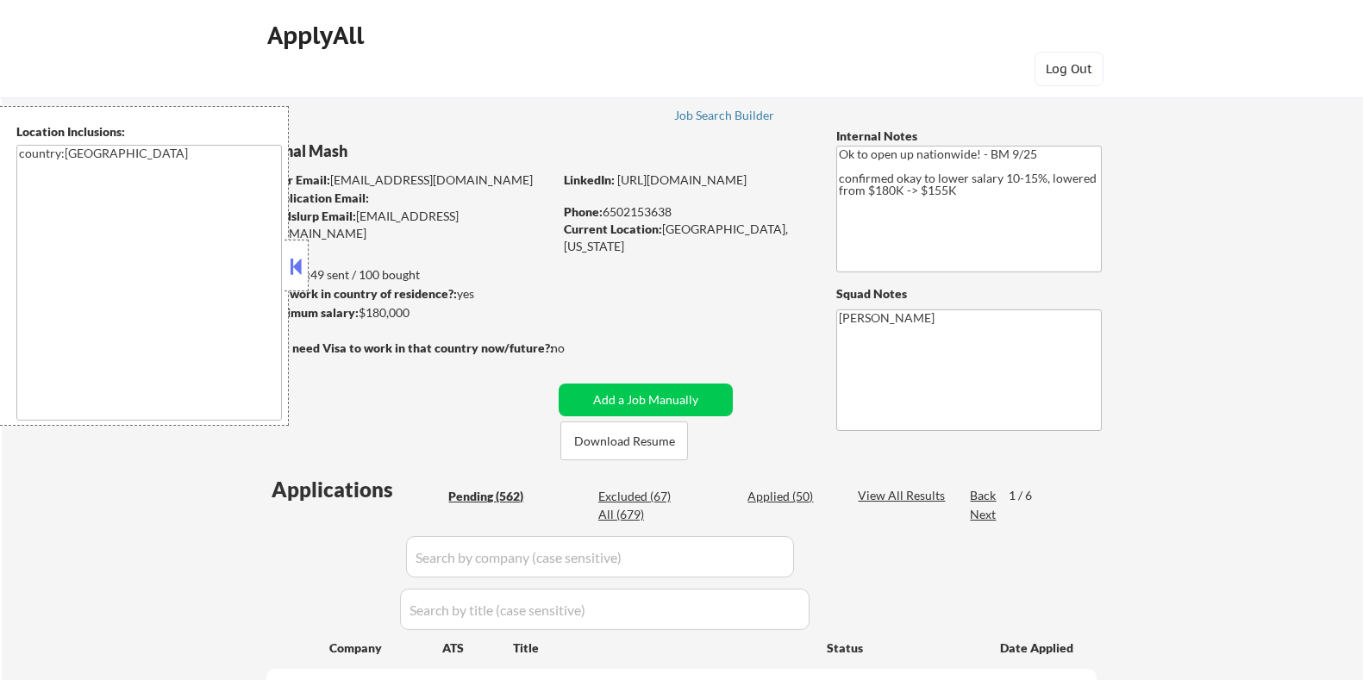
select select ""pending""
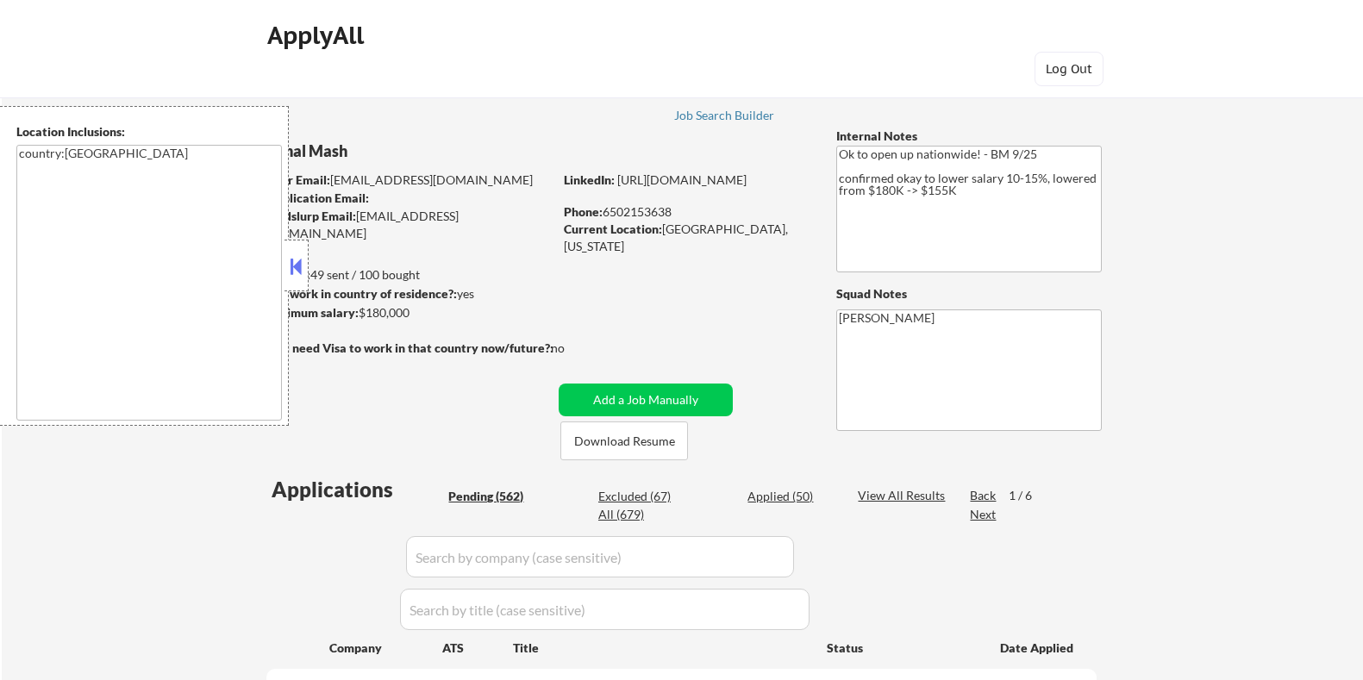
select select ""pending""
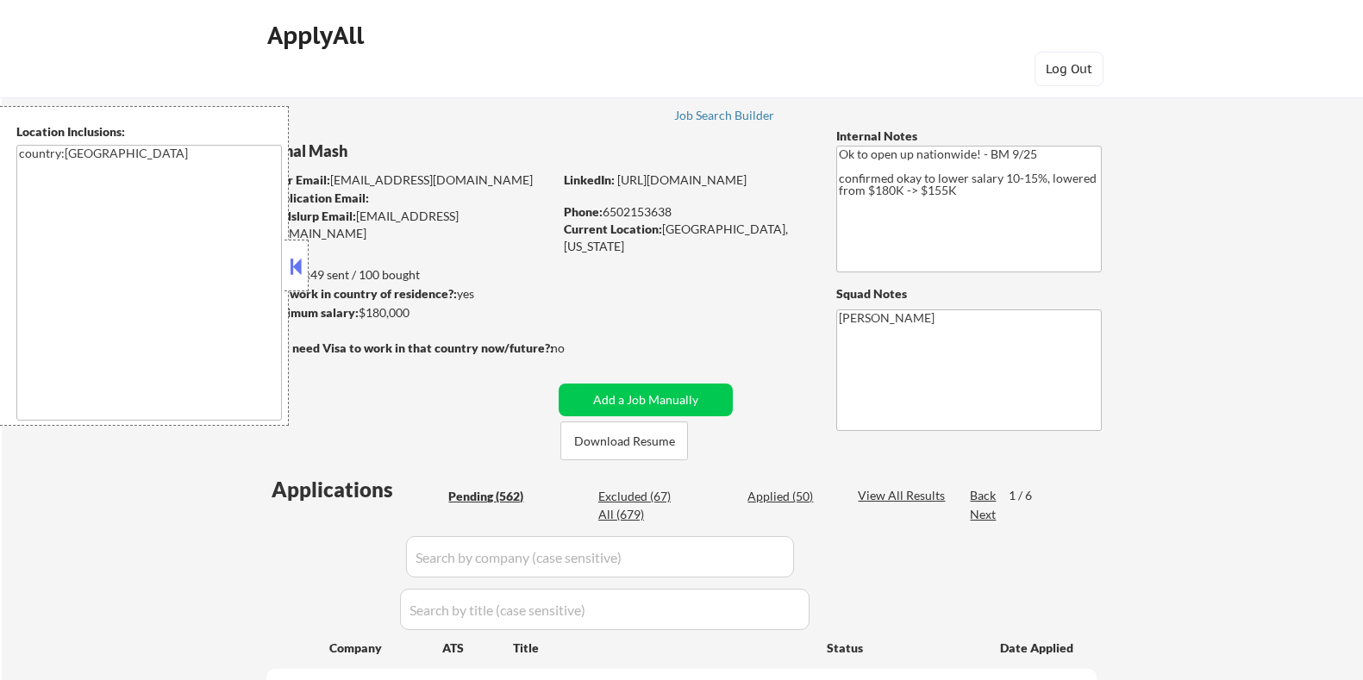
select select ""pending""
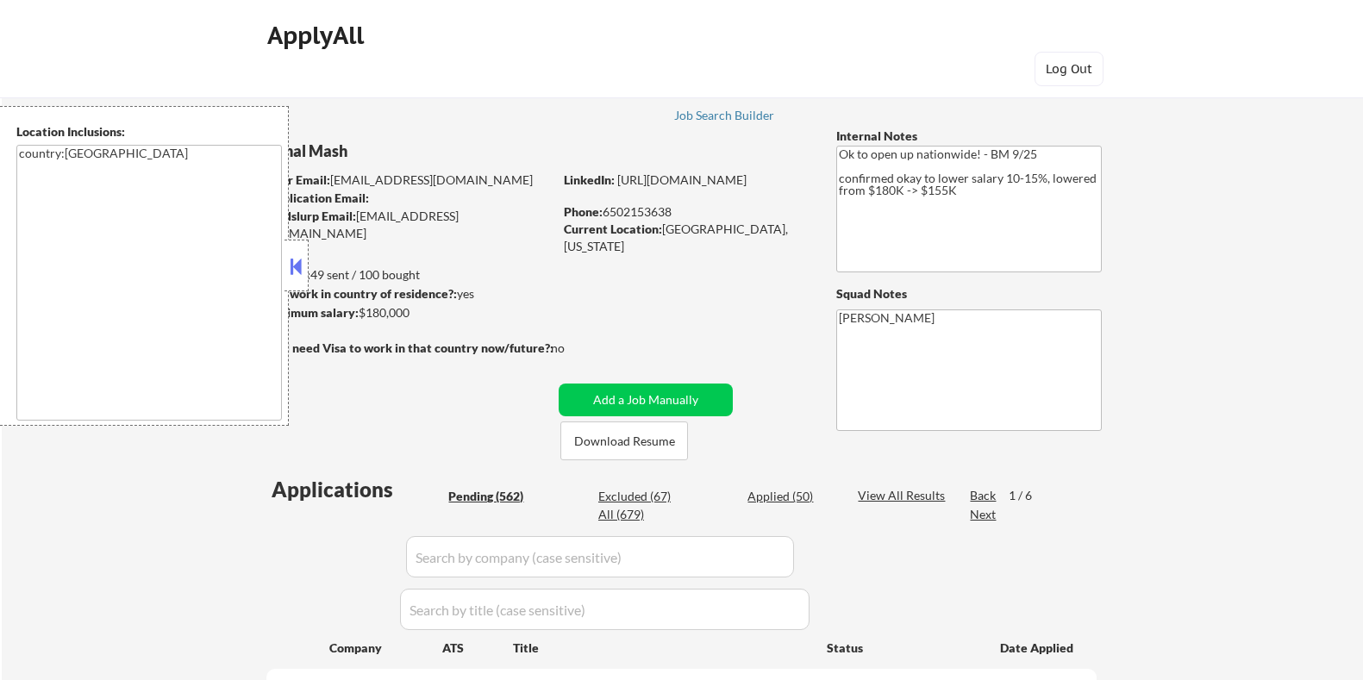
select select ""pending""
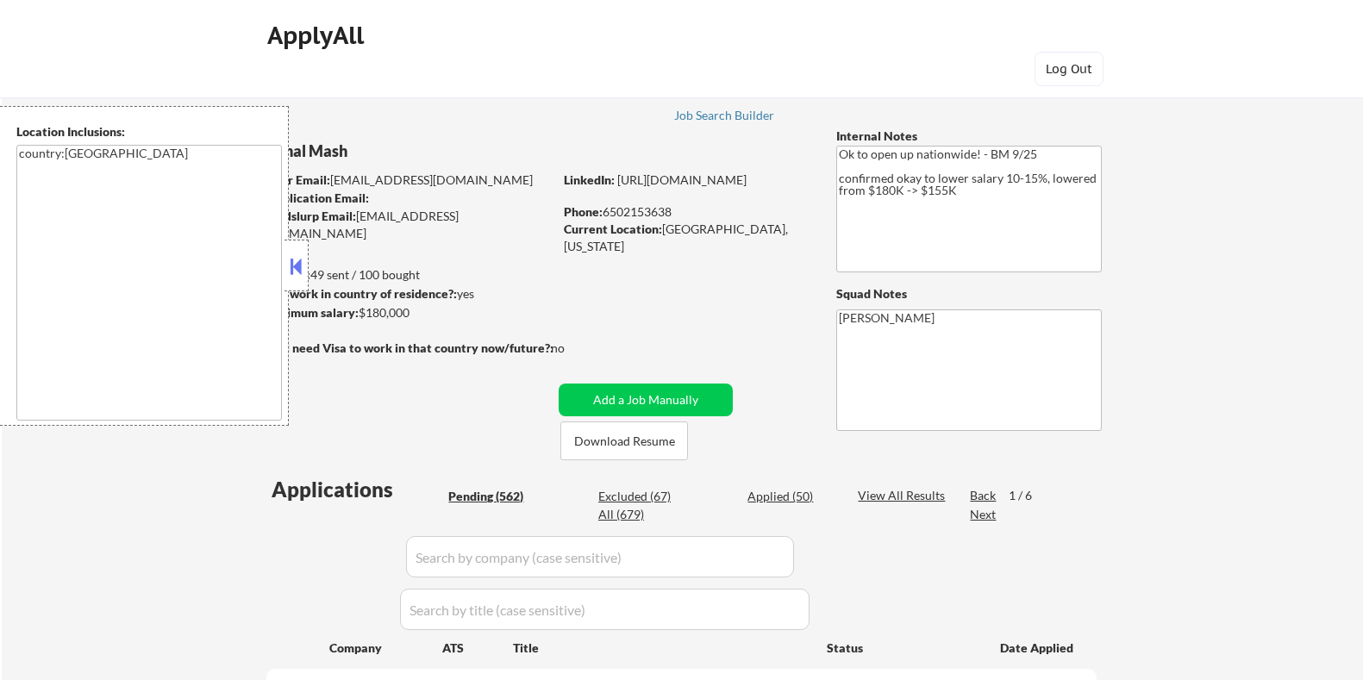
select select ""pending""
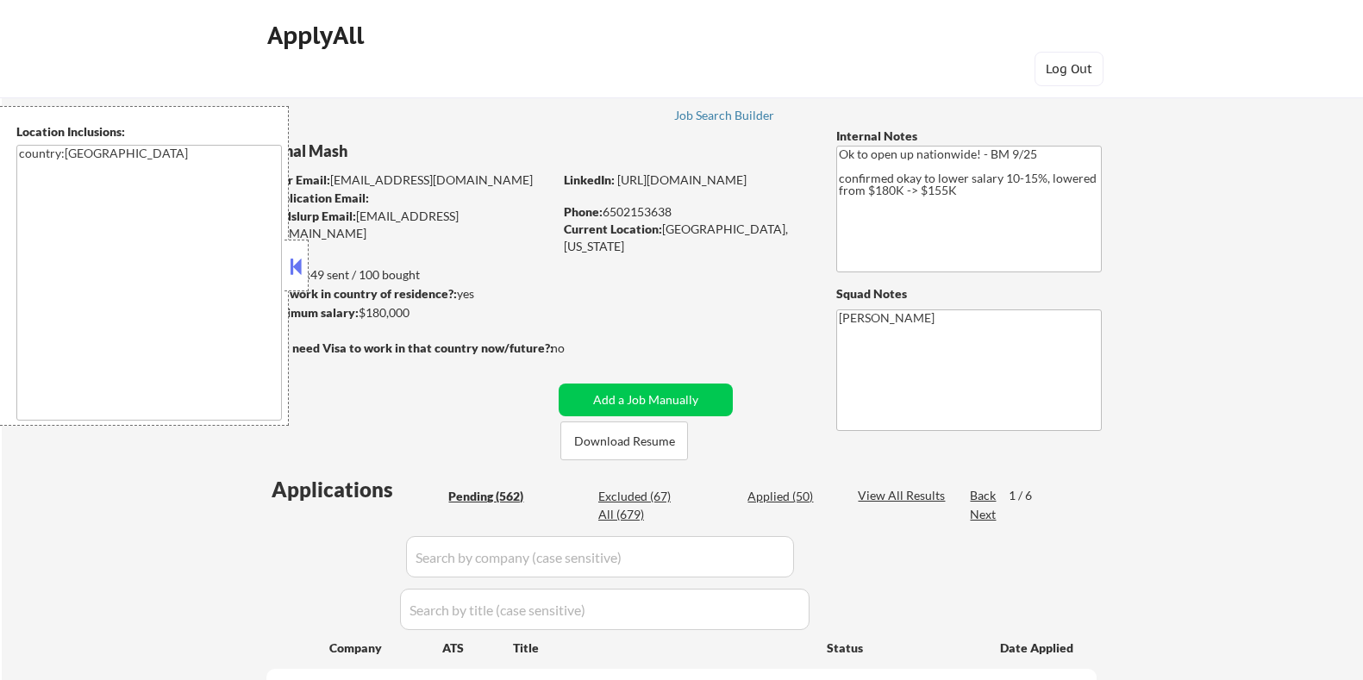
select select ""pending""
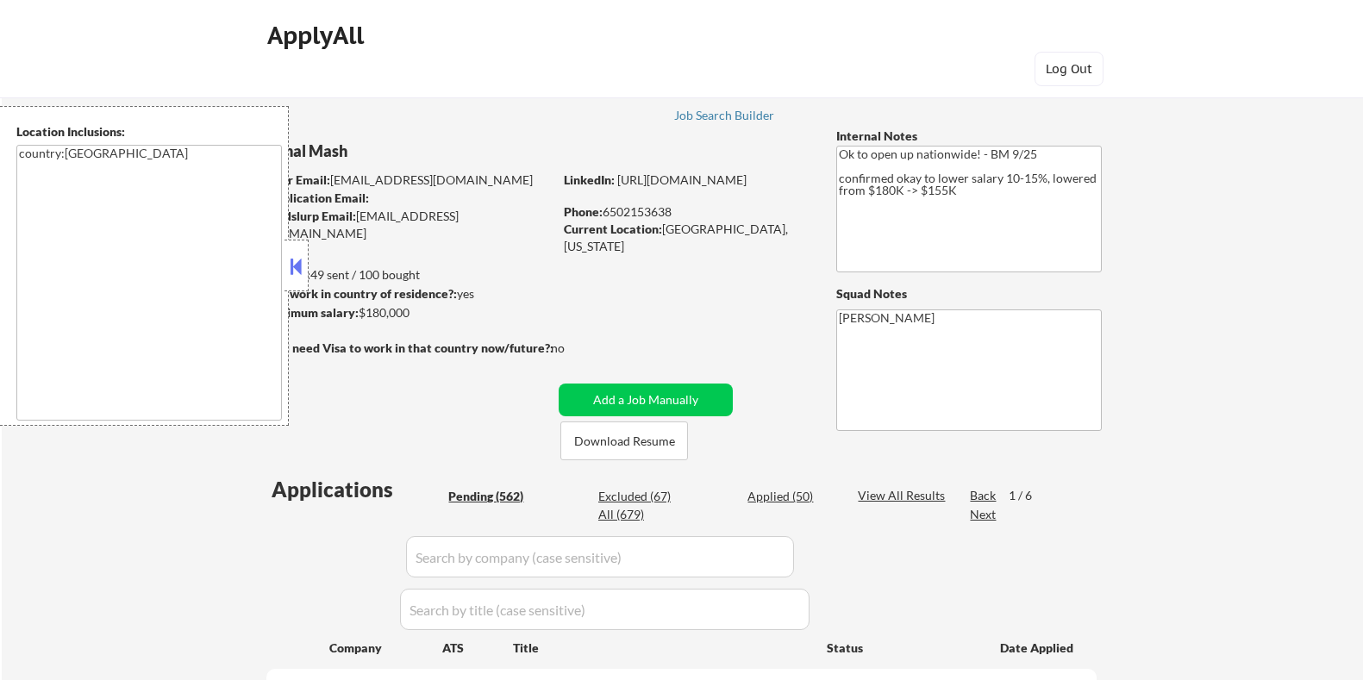
select select ""pending""
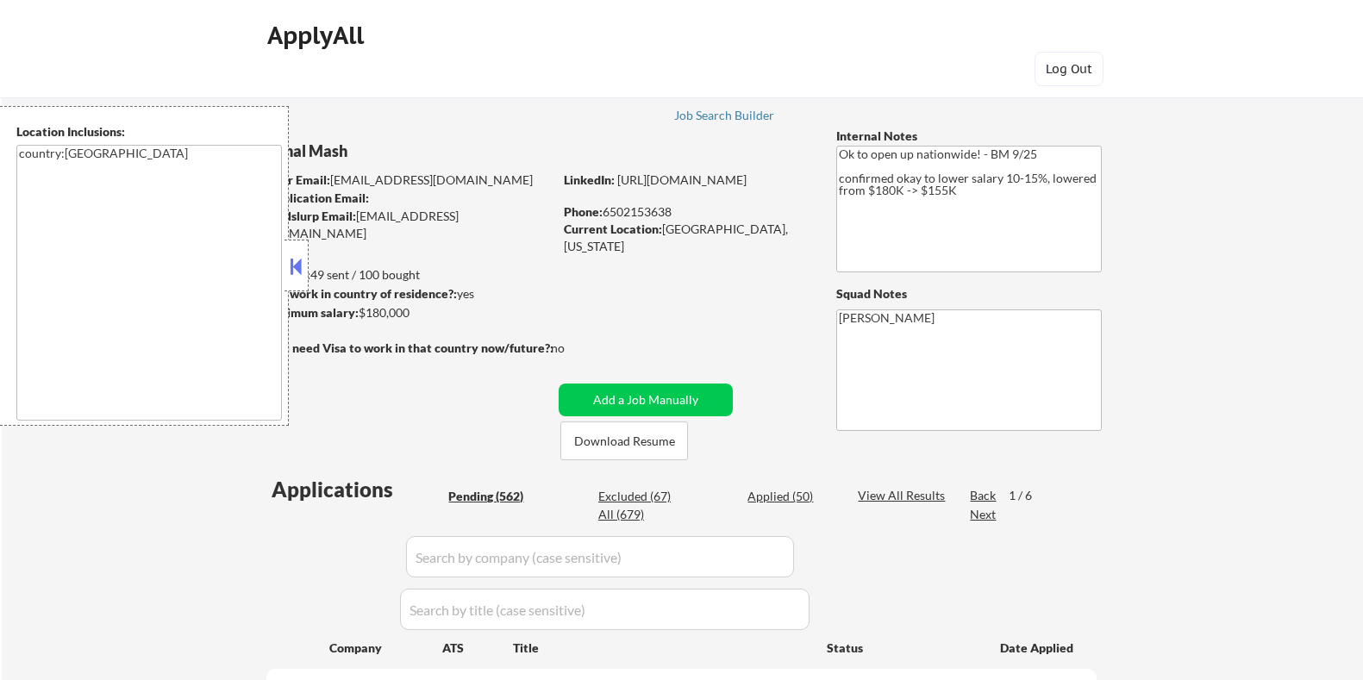
select select ""pending""
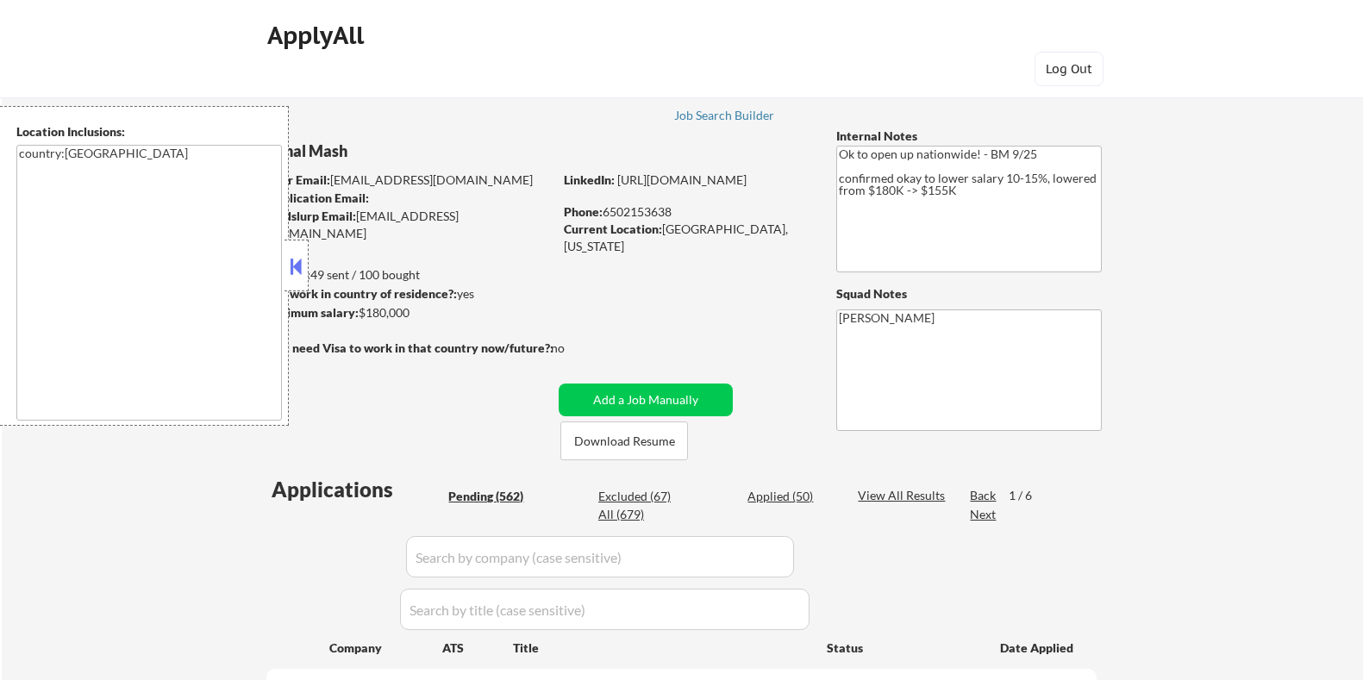
select select ""pending""
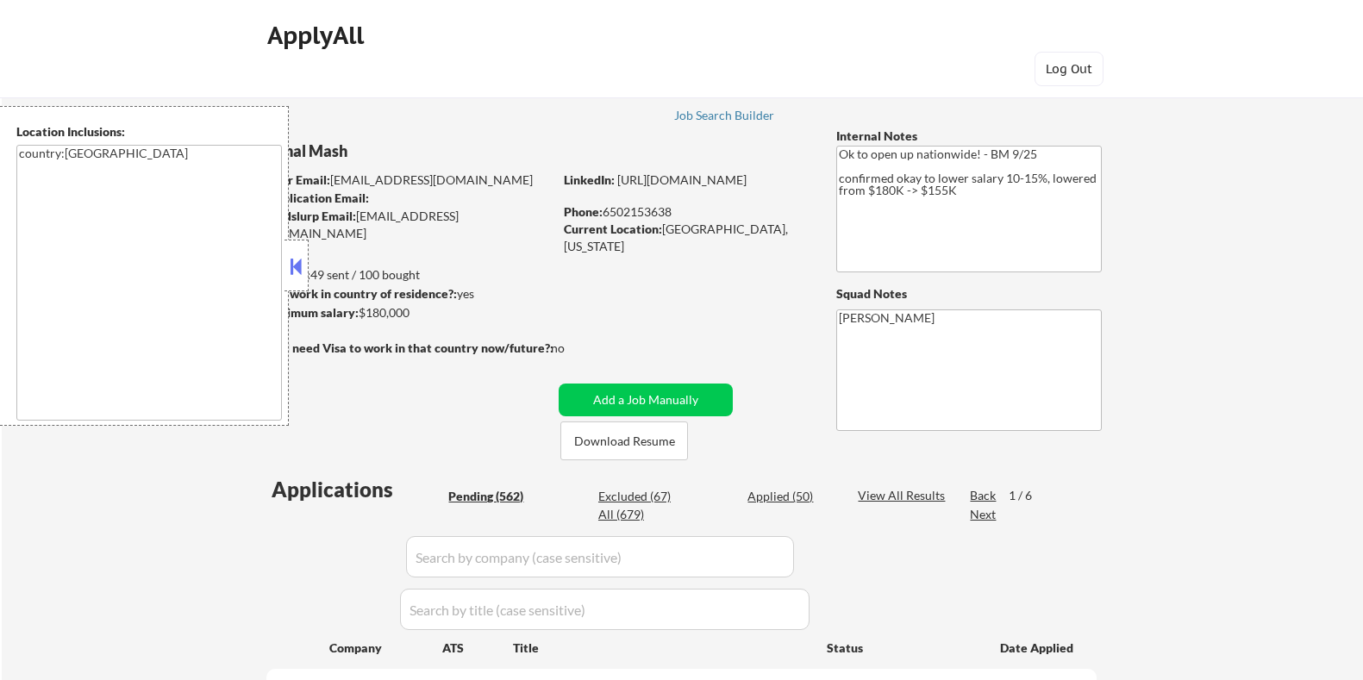
select select ""pending""
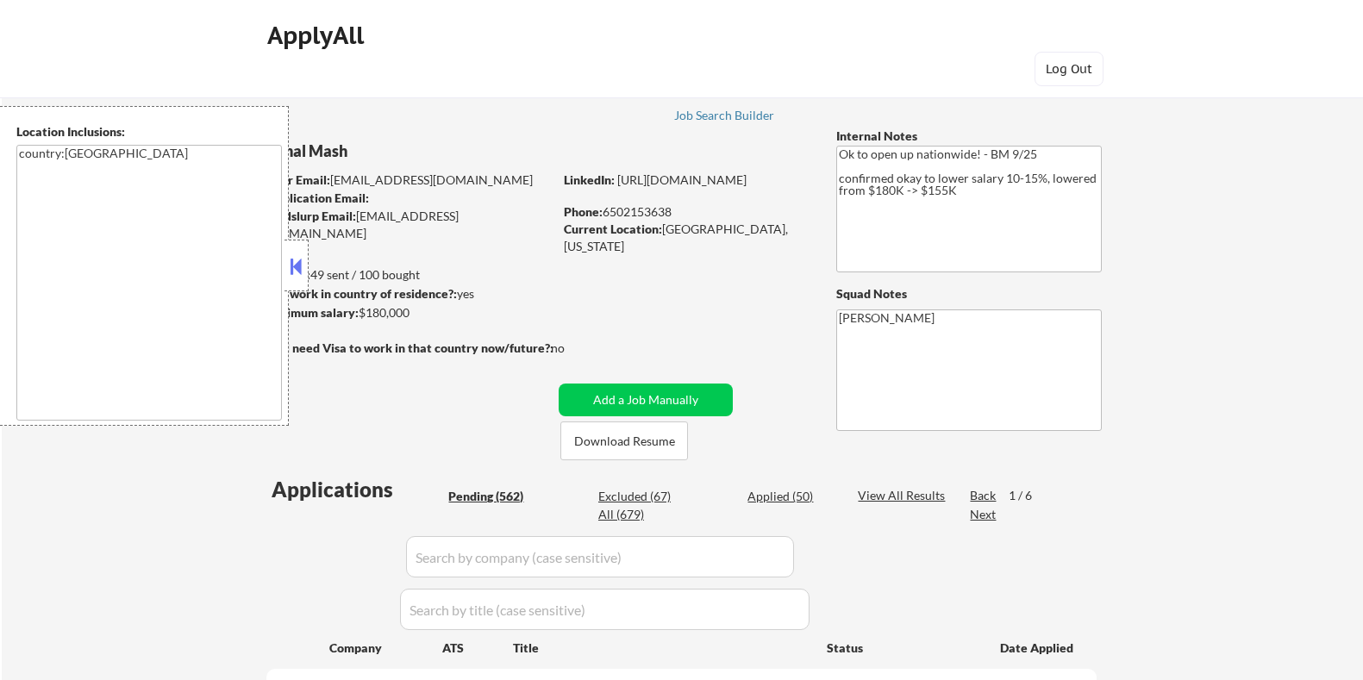
select select ""pending""
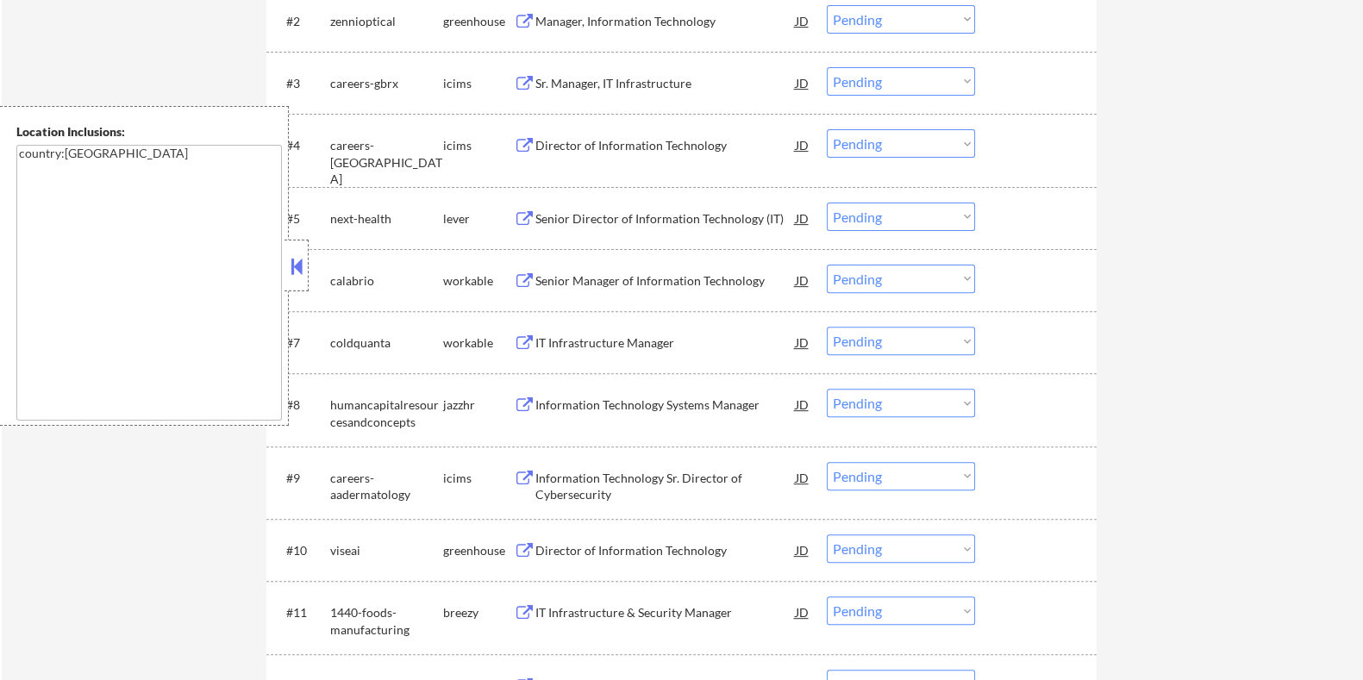
scroll to position [754, 0]
click at [599, 215] on div "Senior Director of Information Technology (IT)" at bounding box center [665, 217] width 260 height 17
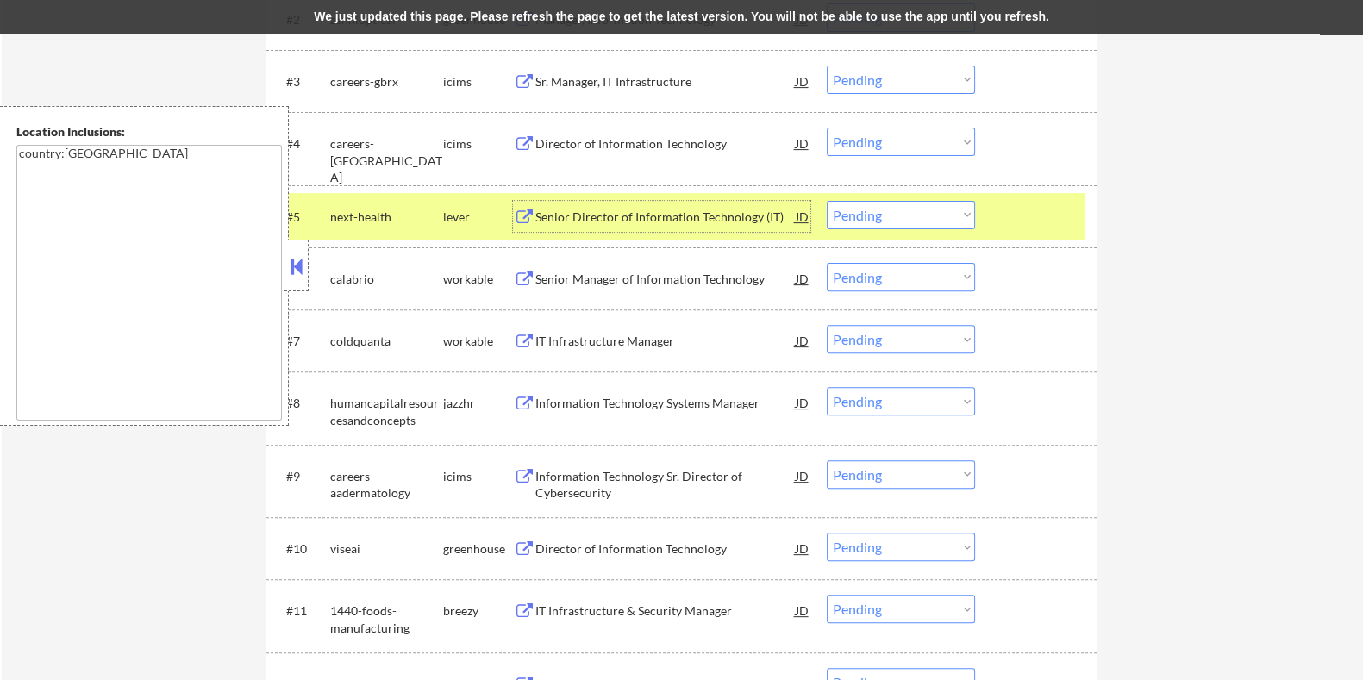
click at [907, 220] on select "Choose an option... Pending Applied Excluded (Questions) Excluded (Expired) Exc…" at bounding box center [901, 215] width 148 height 28
select select ""excluded__salary_""
click at [827, 201] on select "Choose an option... Pending Applied Excluded (Questions) Excluded (Expired) Exc…" at bounding box center [901, 215] width 148 height 28
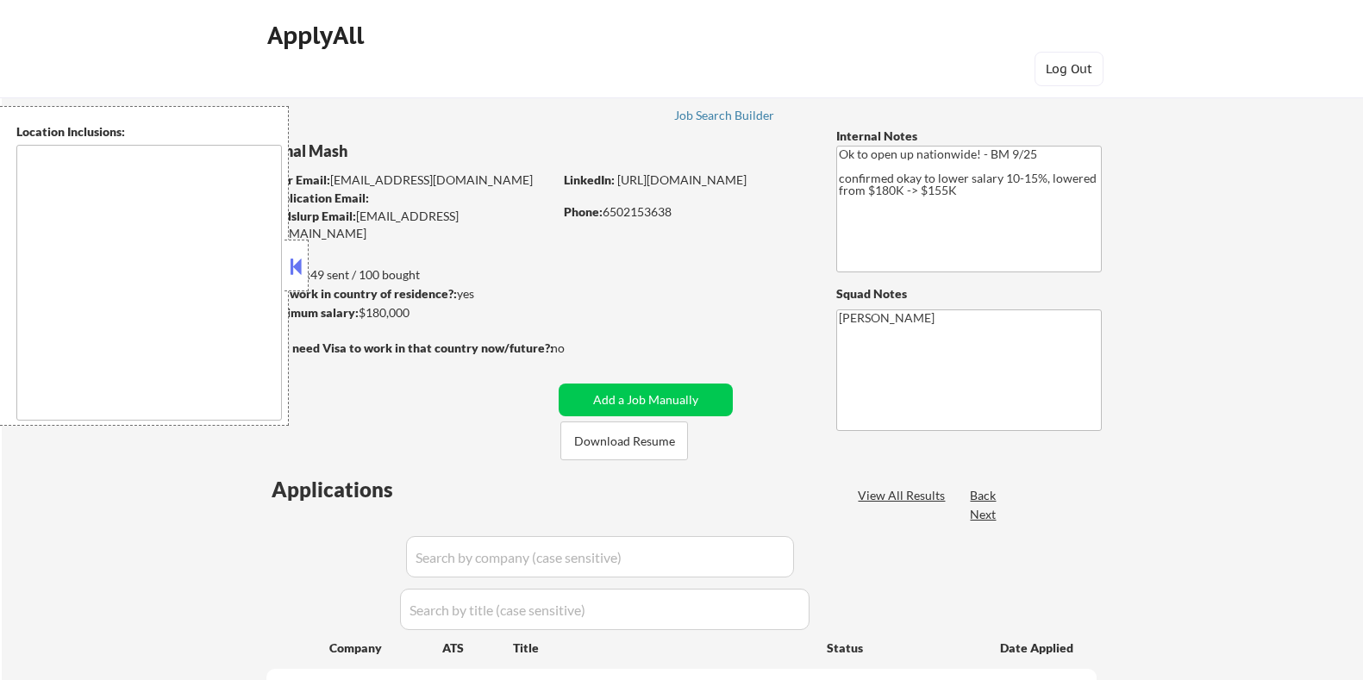
type textarea "country:[GEOGRAPHIC_DATA]"
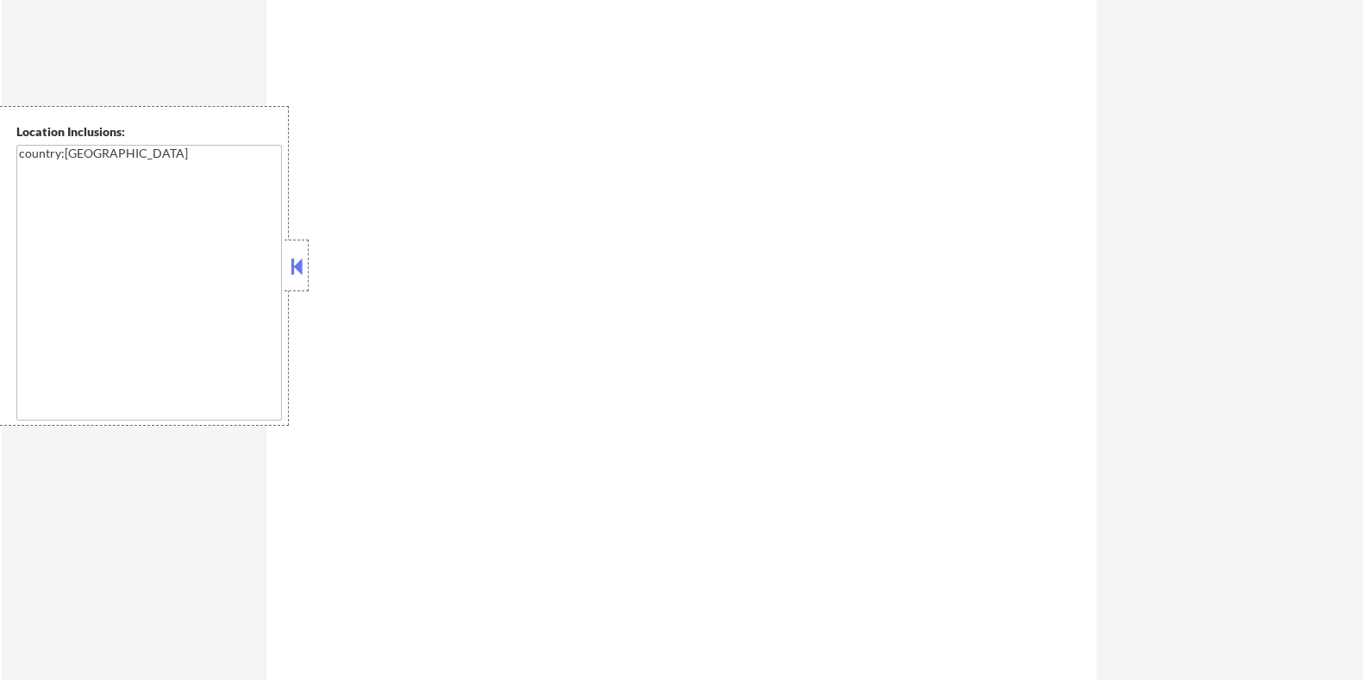
select select ""pending""
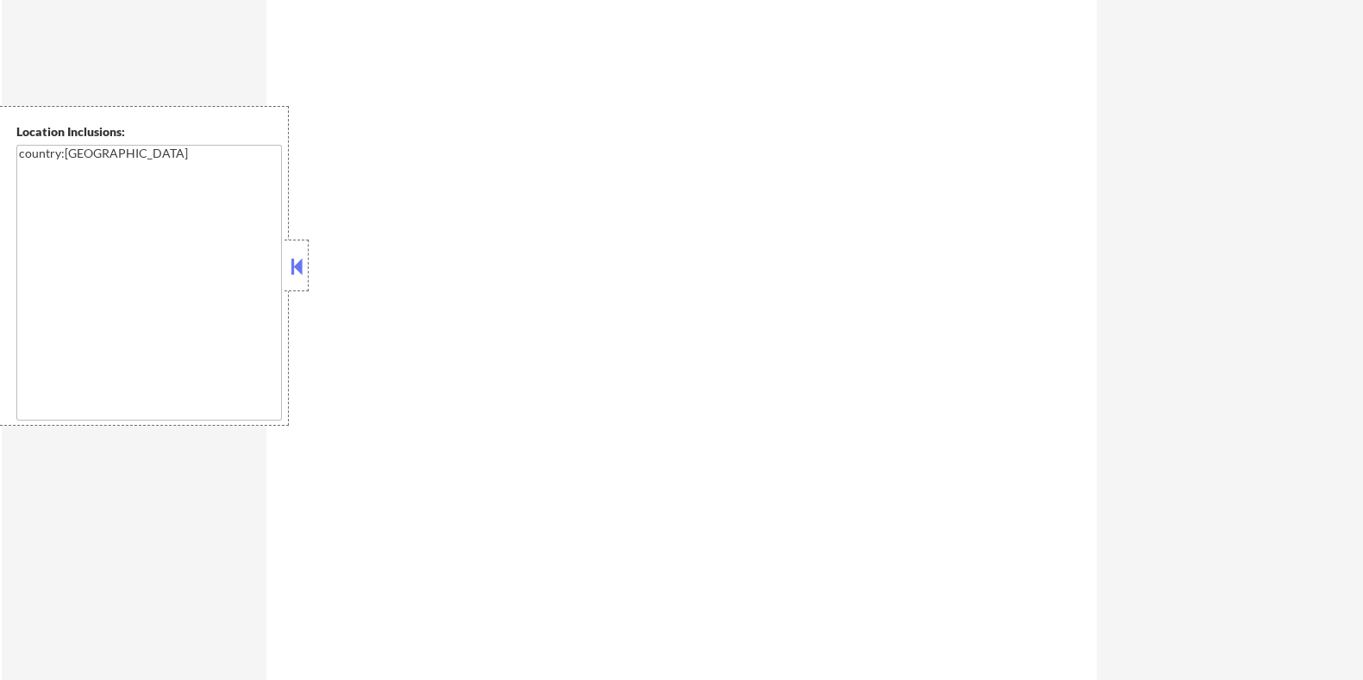
select select ""pending""
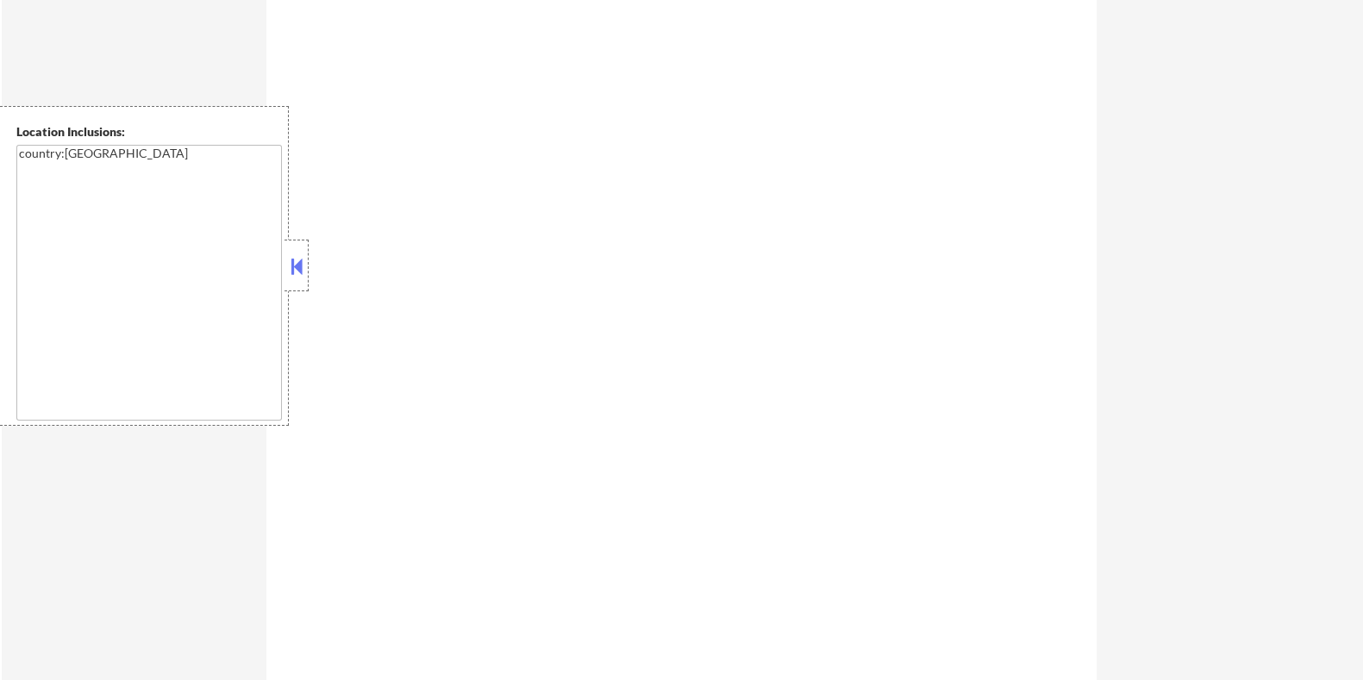
select select ""pending""
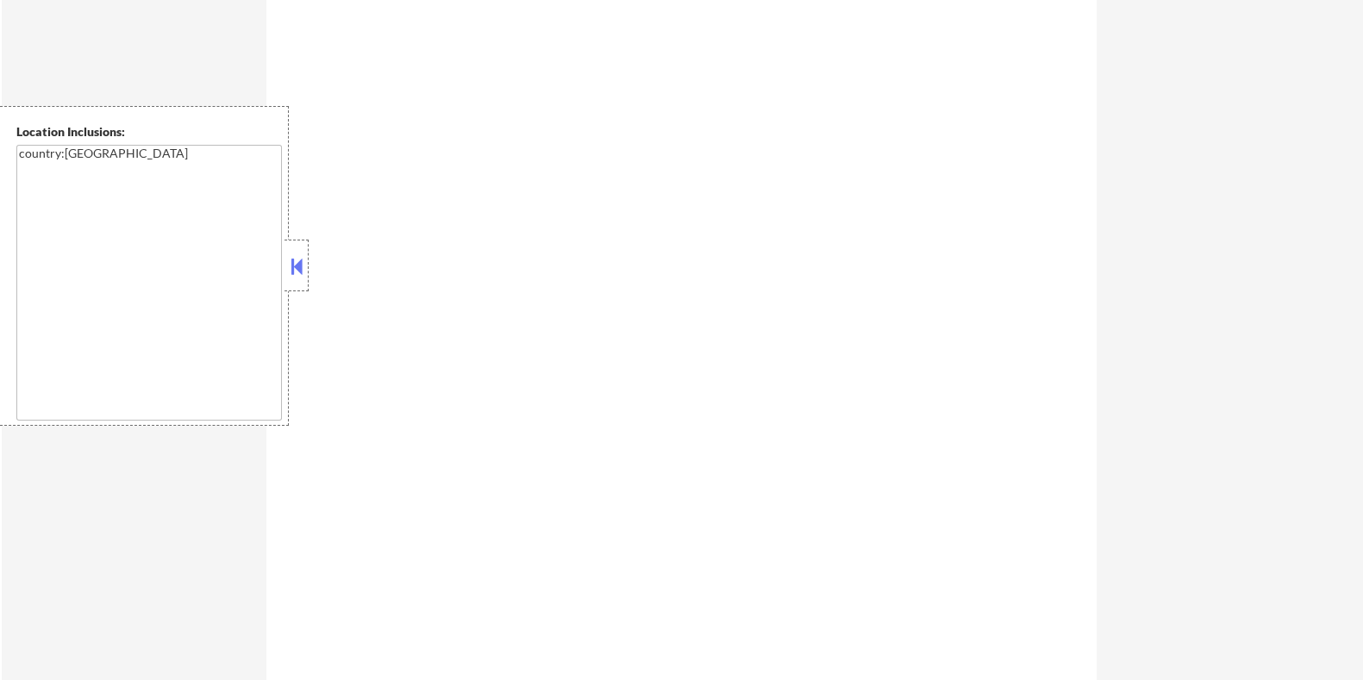
select select ""pending""
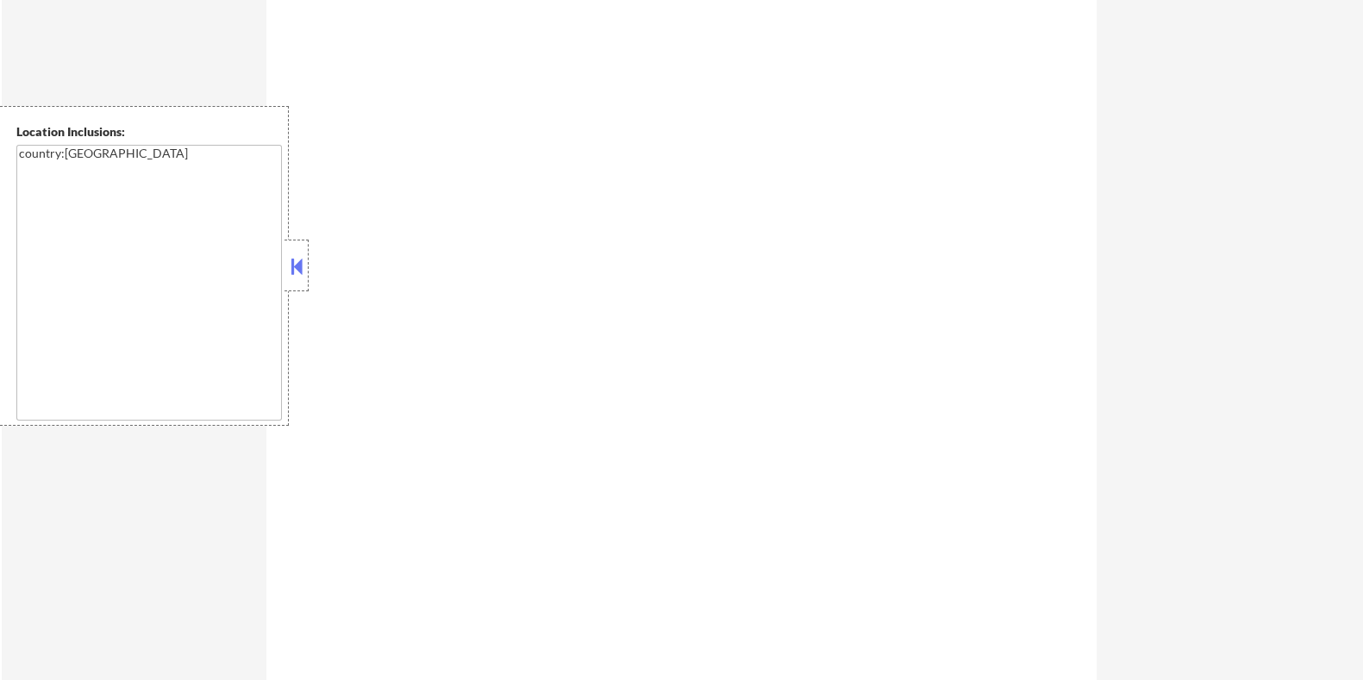
select select ""pending""
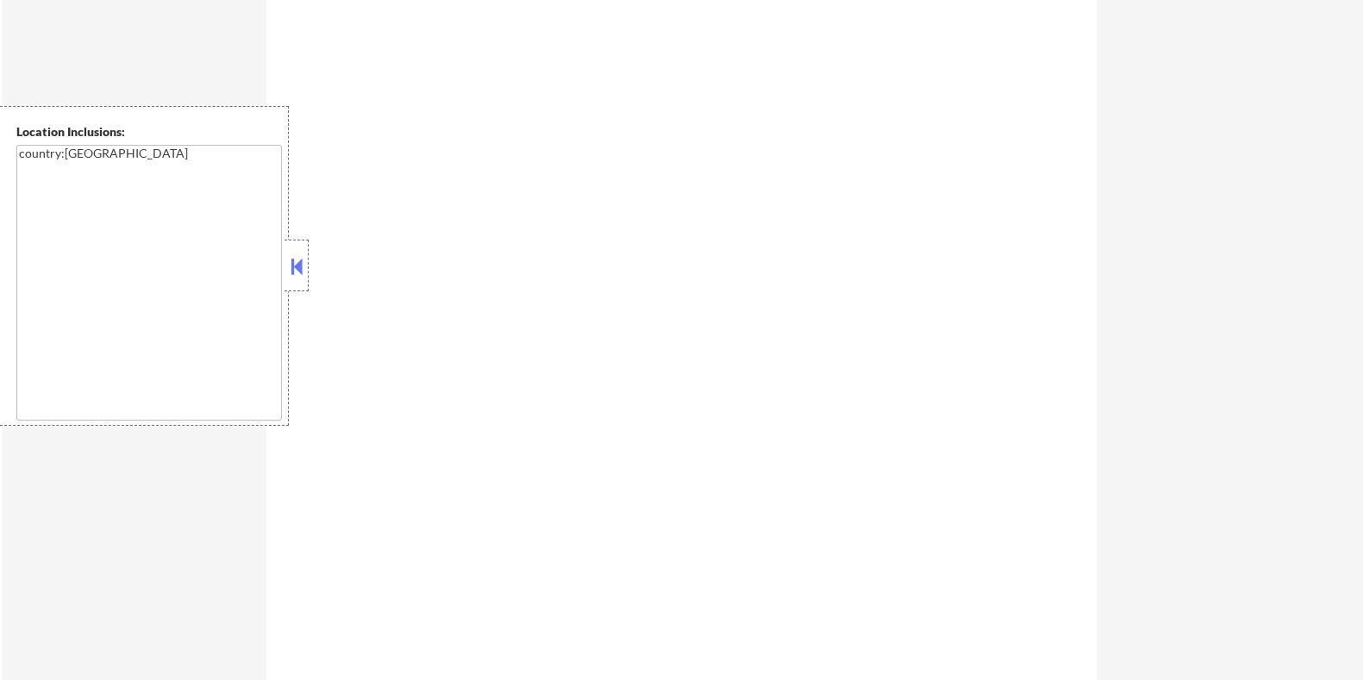
select select ""pending""
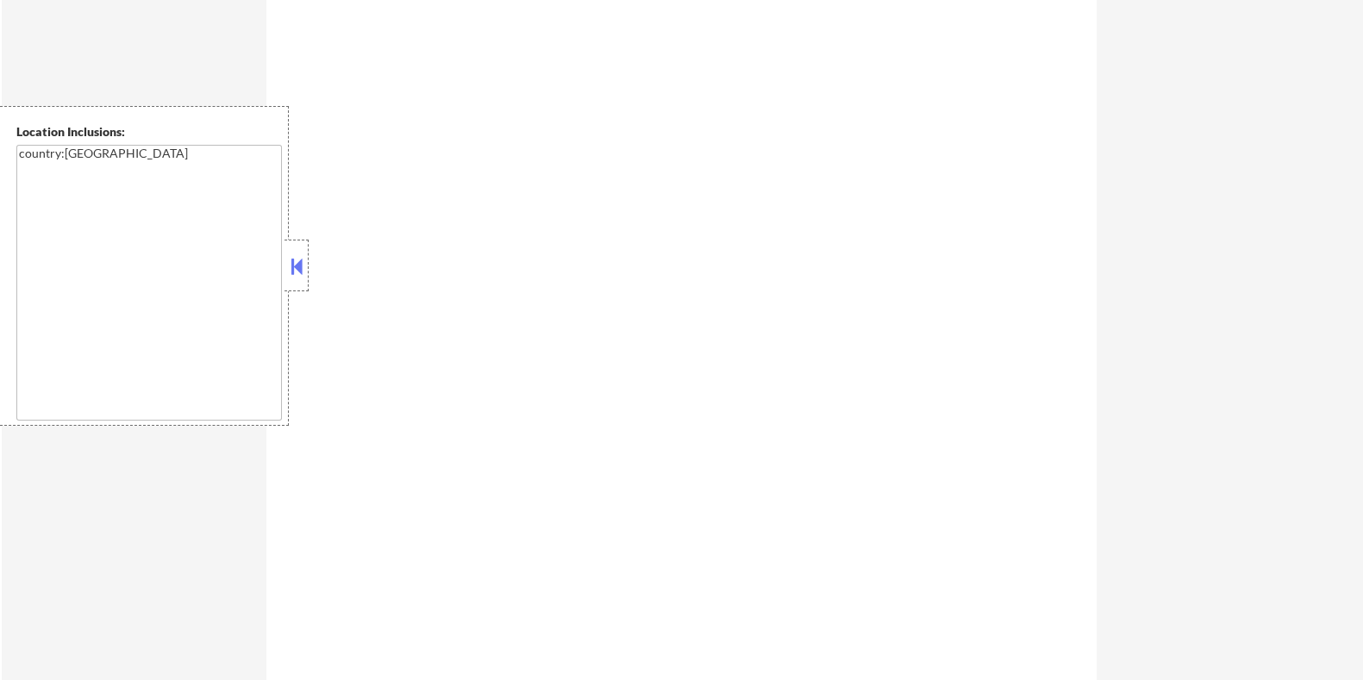
select select ""pending""
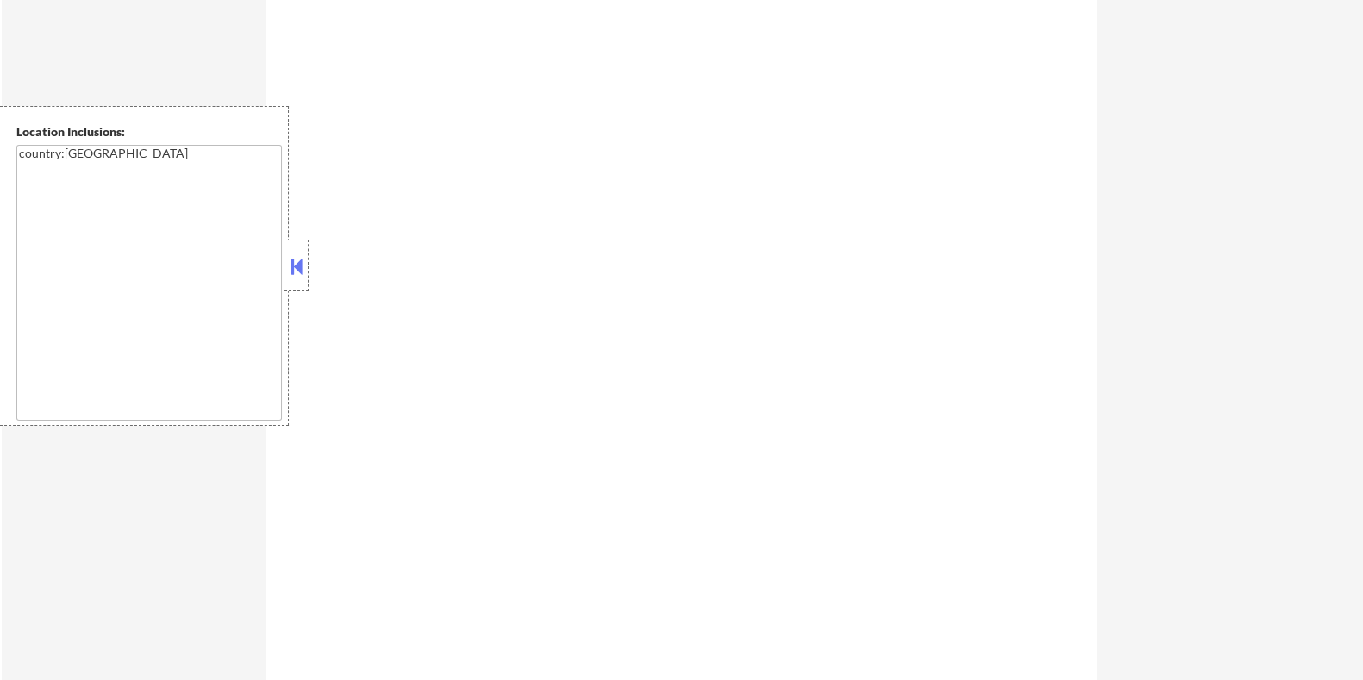
select select ""pending""
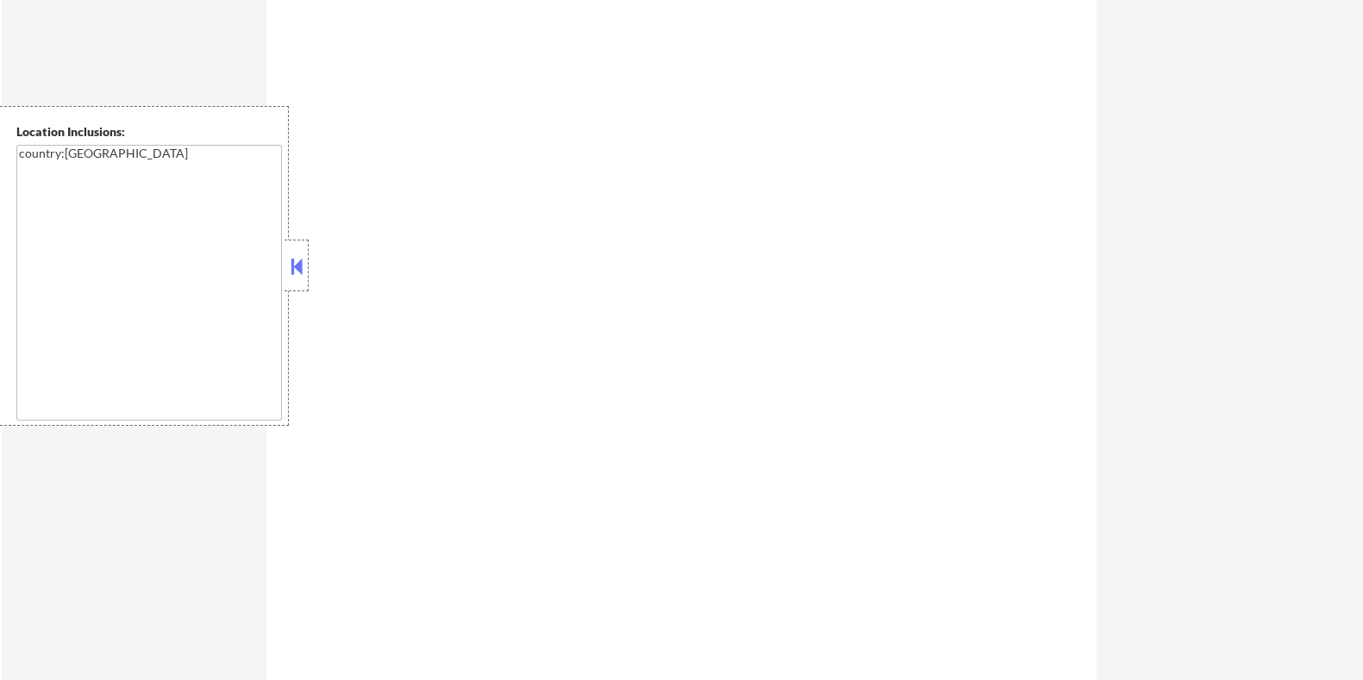
select select ""pending""
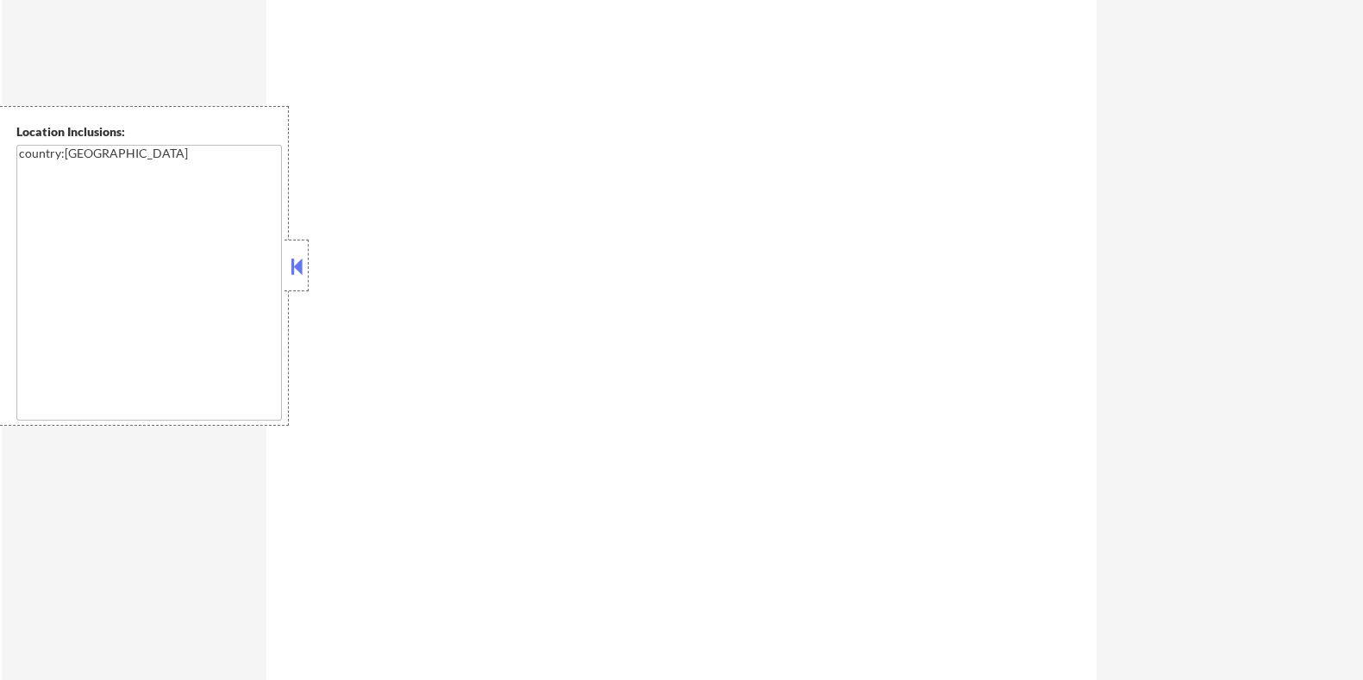
select select ""pending""
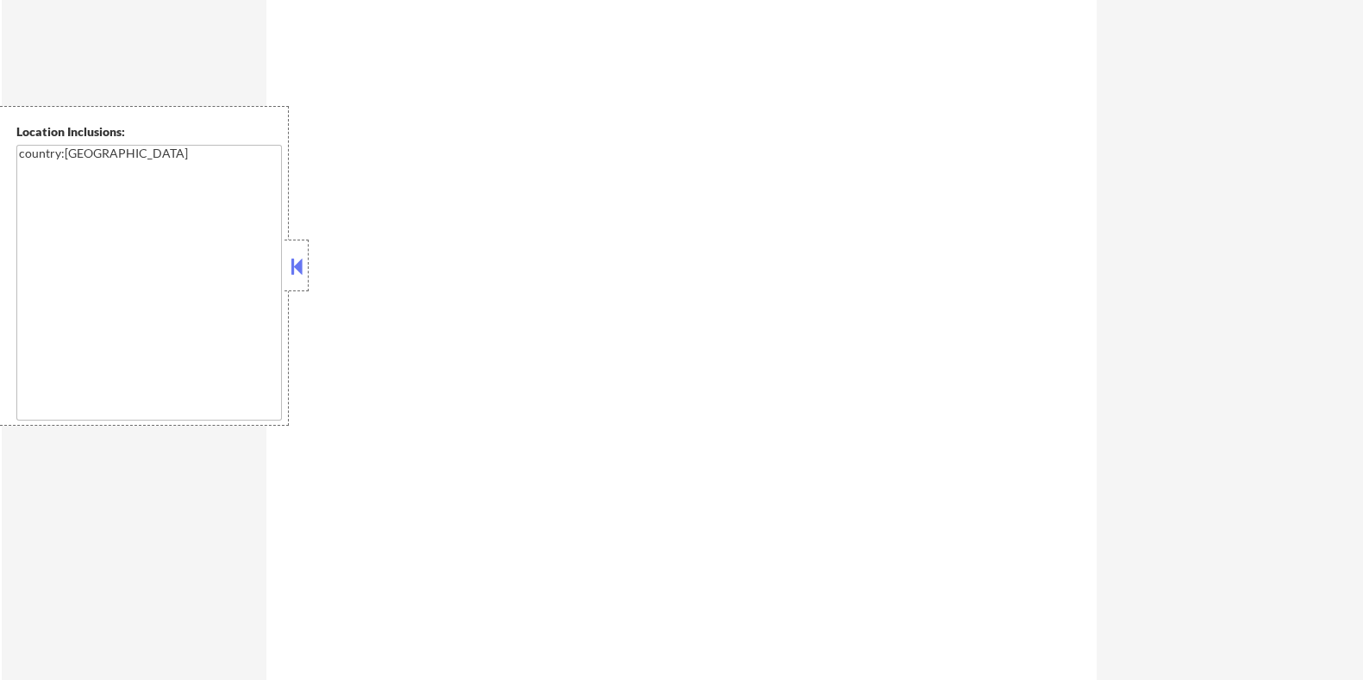
select select ""pending""
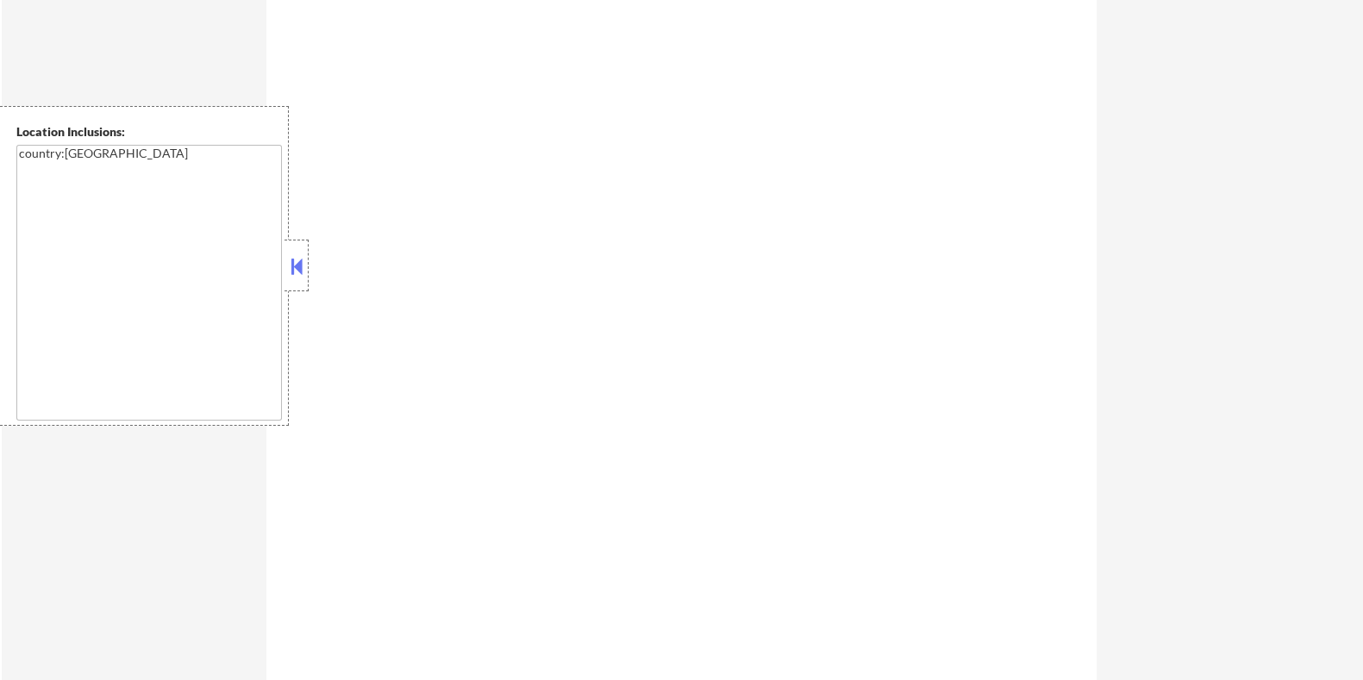
select select ""pending""
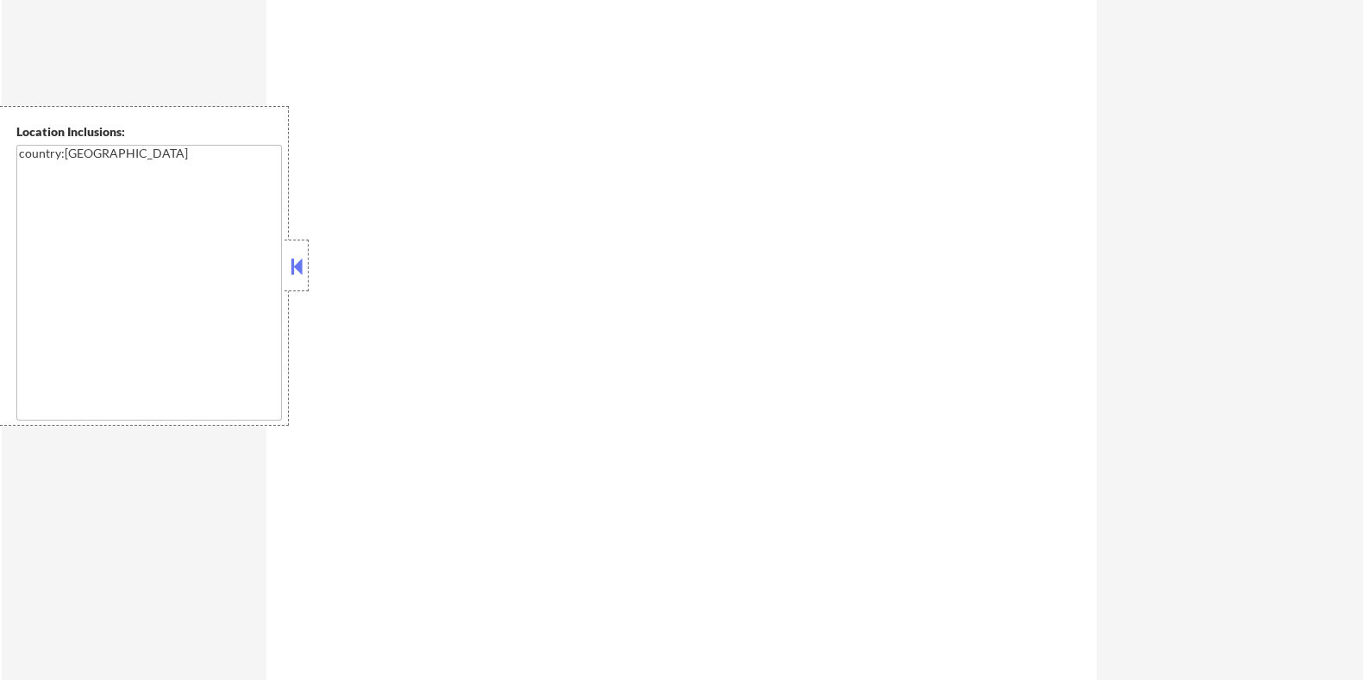
select select ""pending""
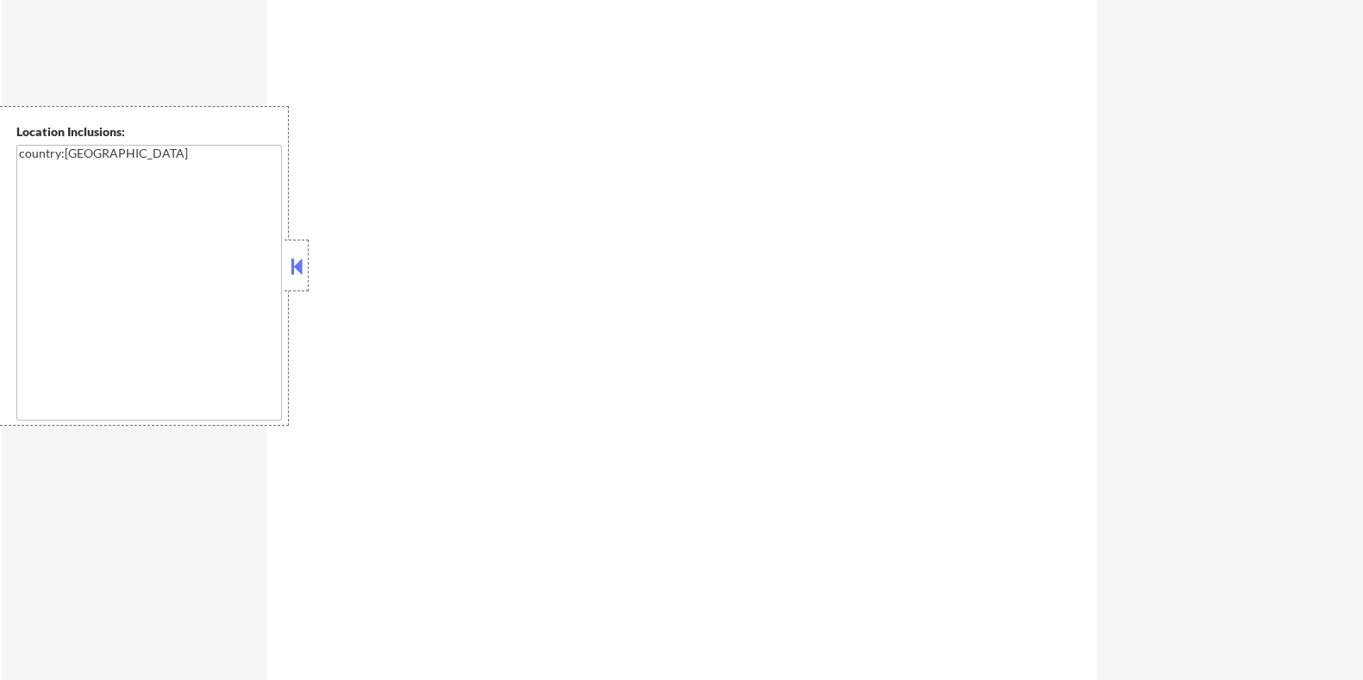
select select ""pending""
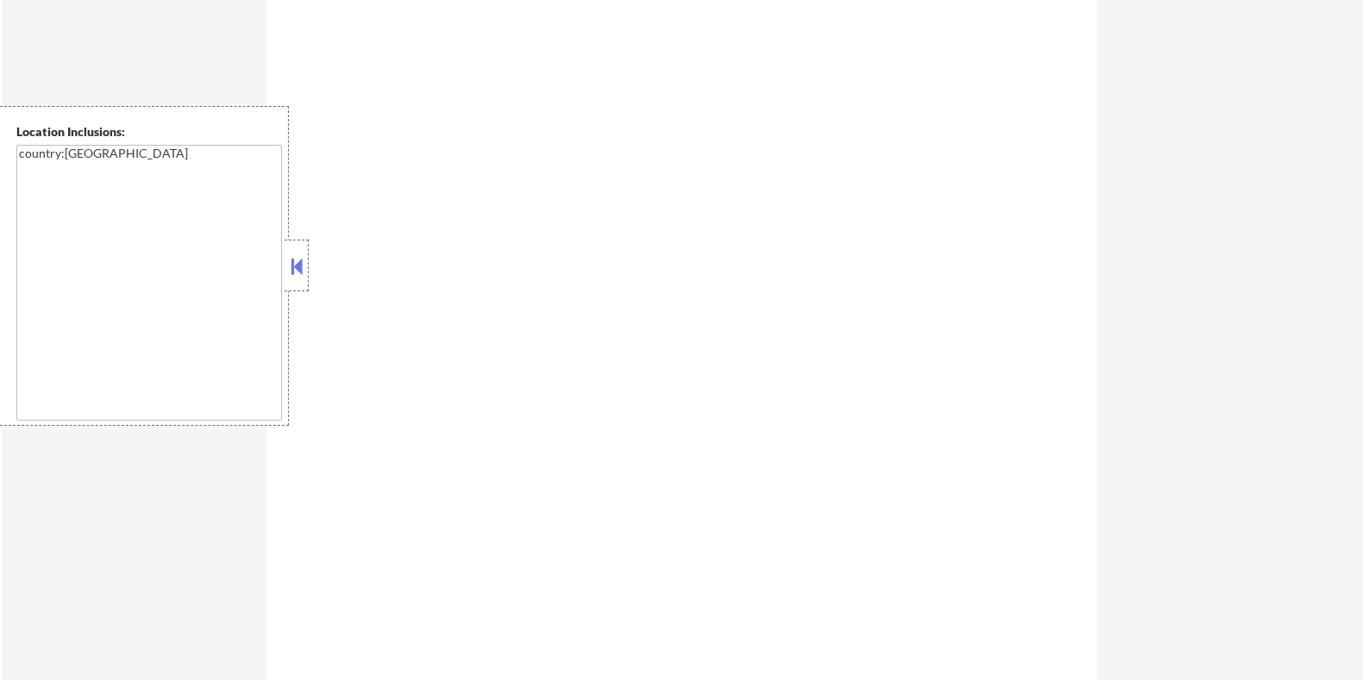
select select ""pending""
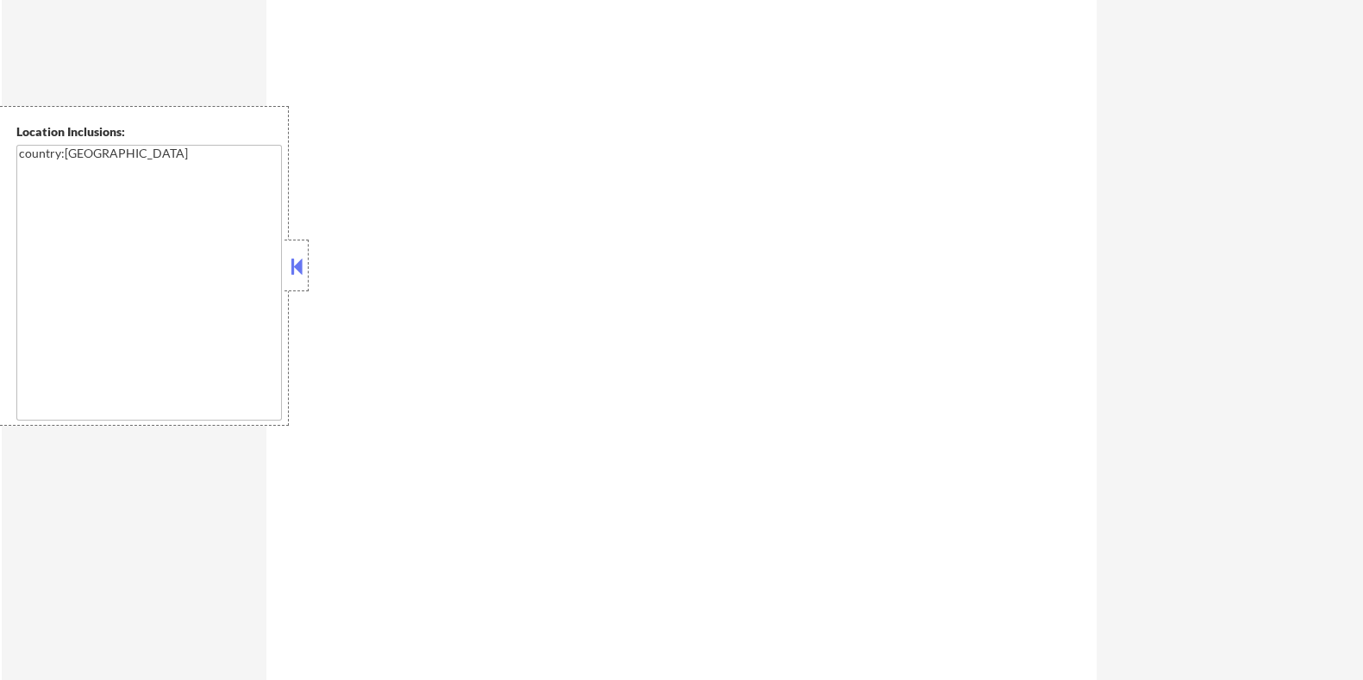
select select ""pending""
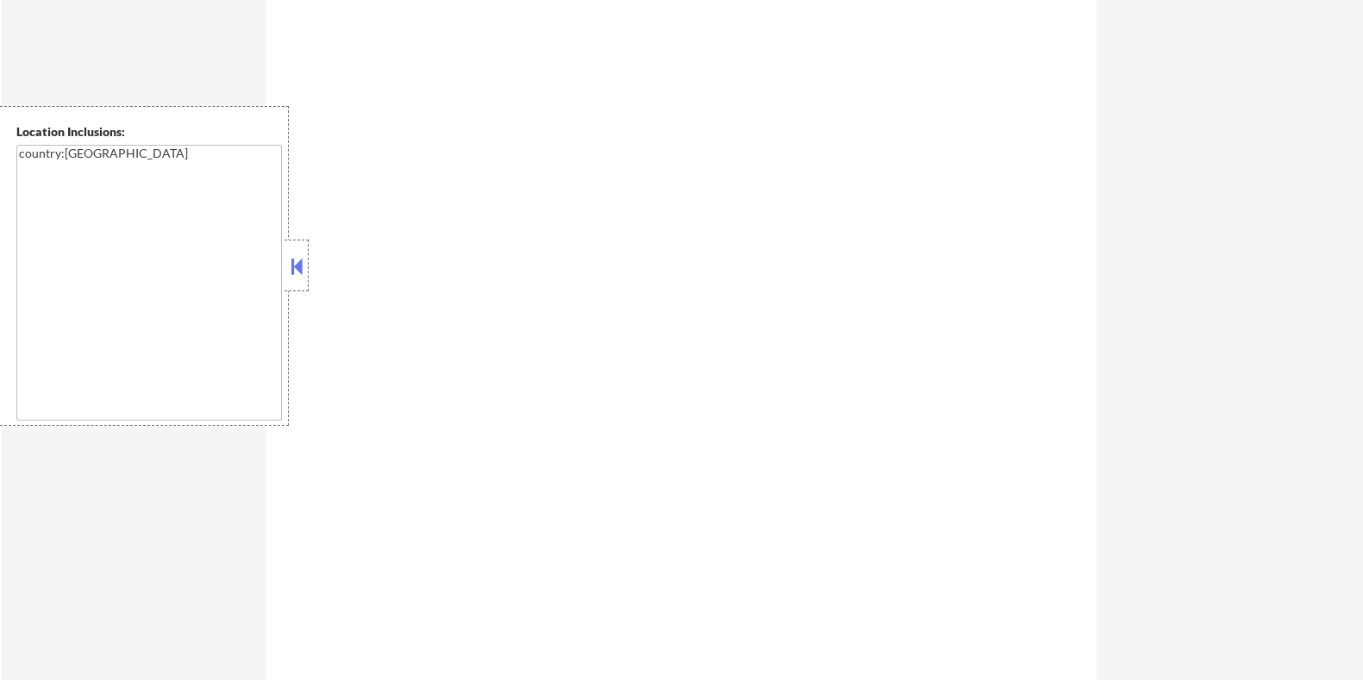
select select ""pending""
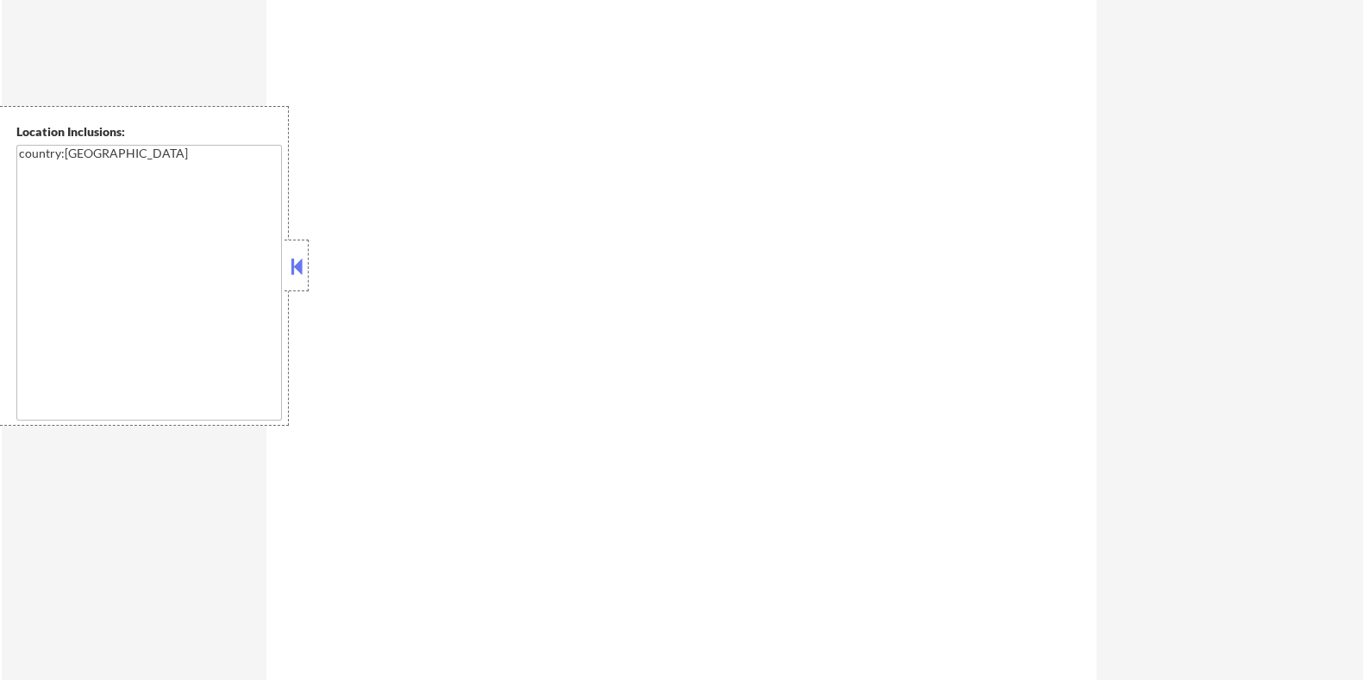
select select ""pending""
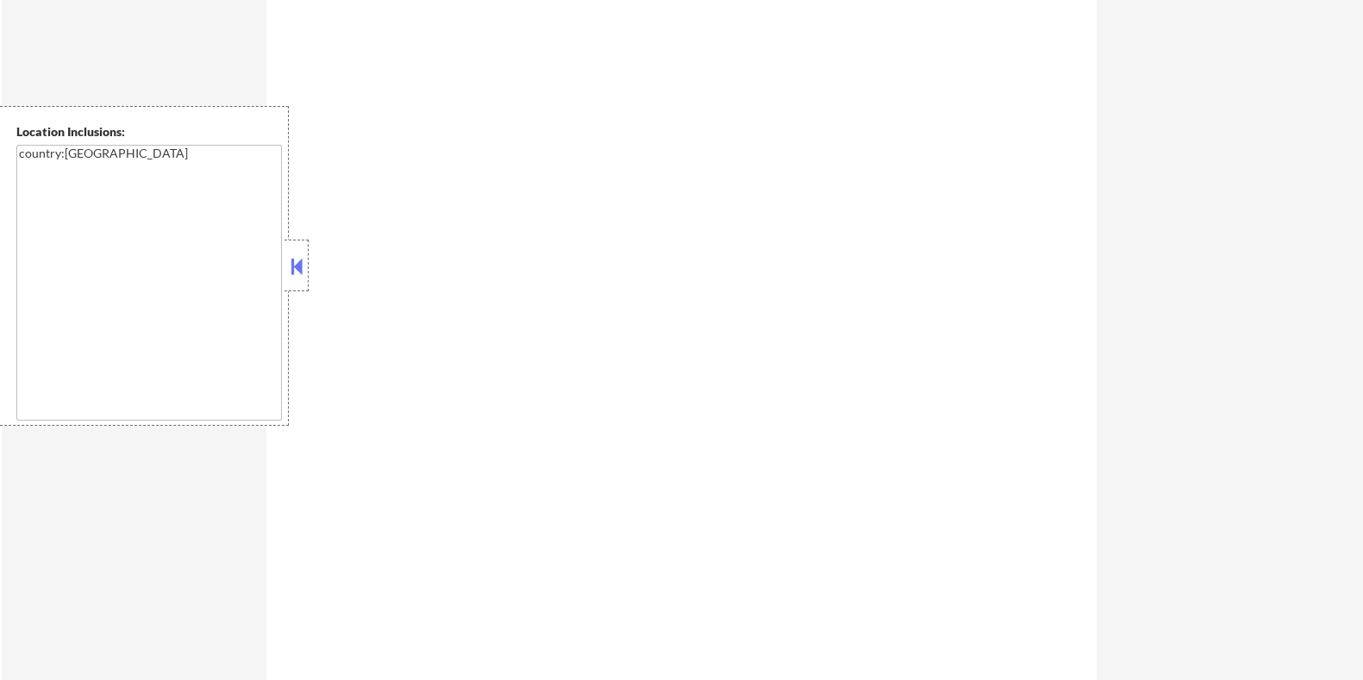
select select ""pending""
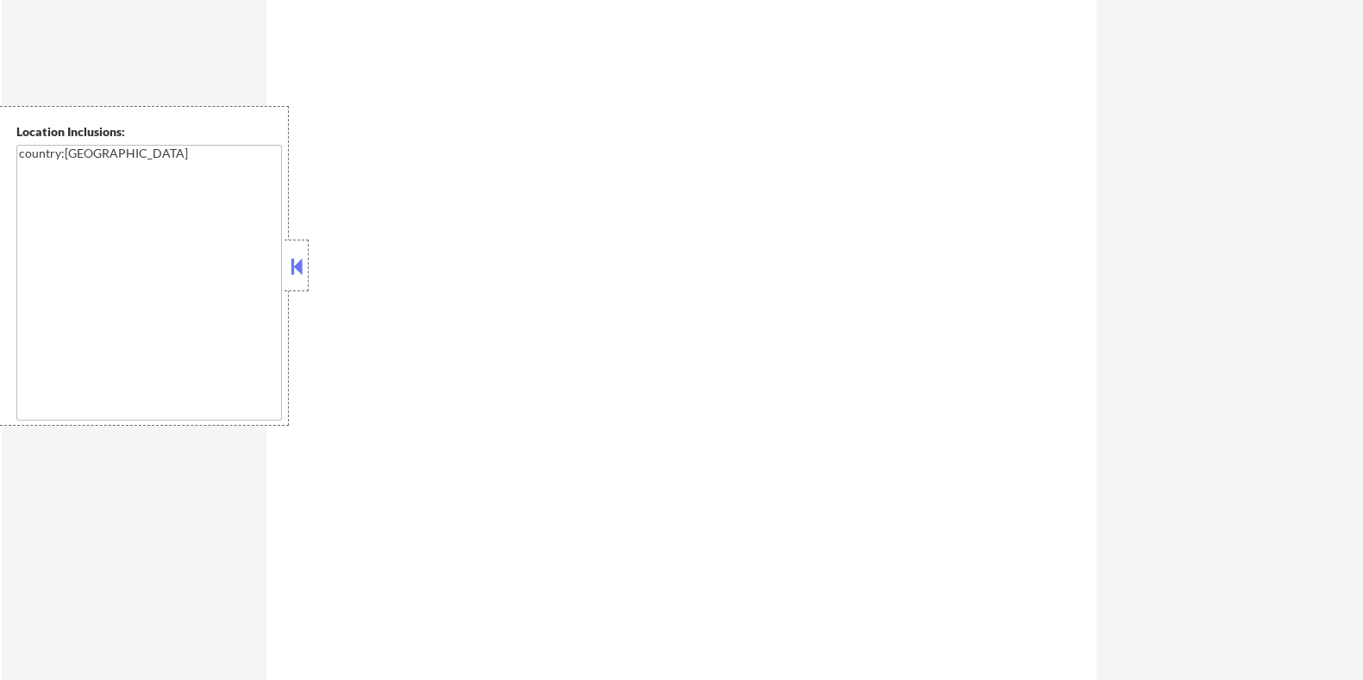
select select ""pending""
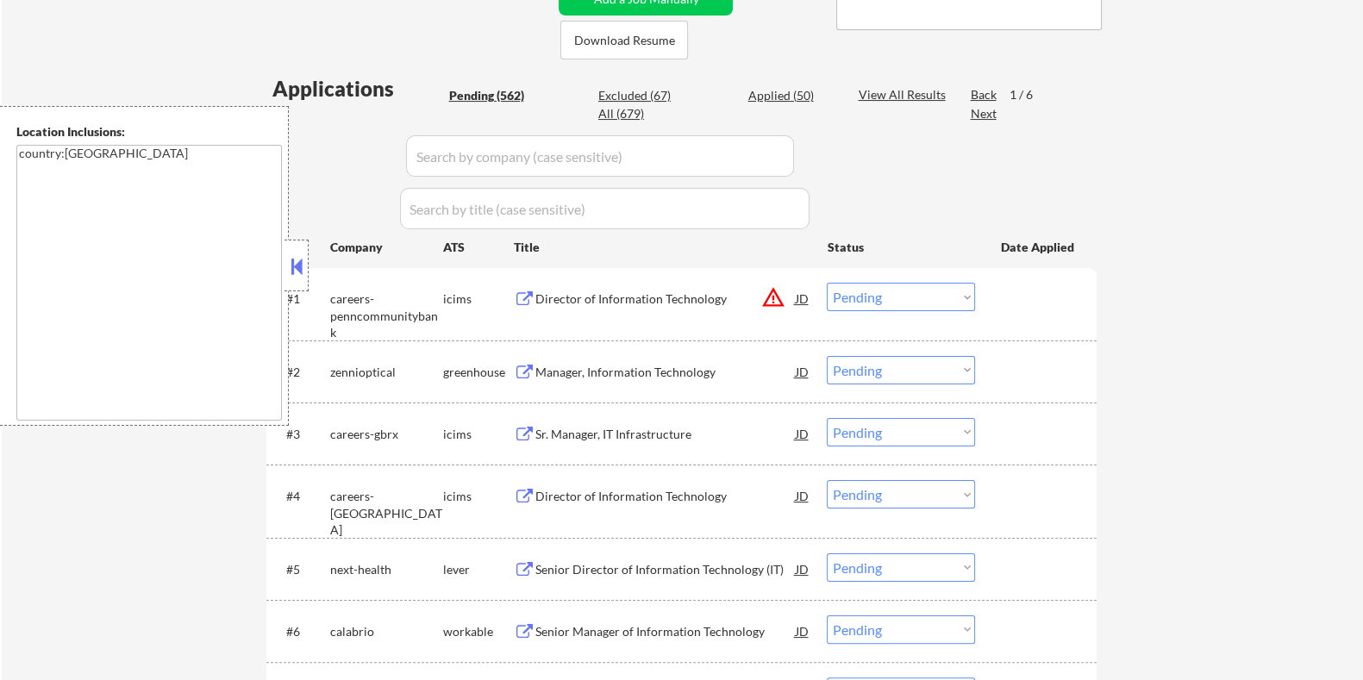
scroll to position [539, 0]
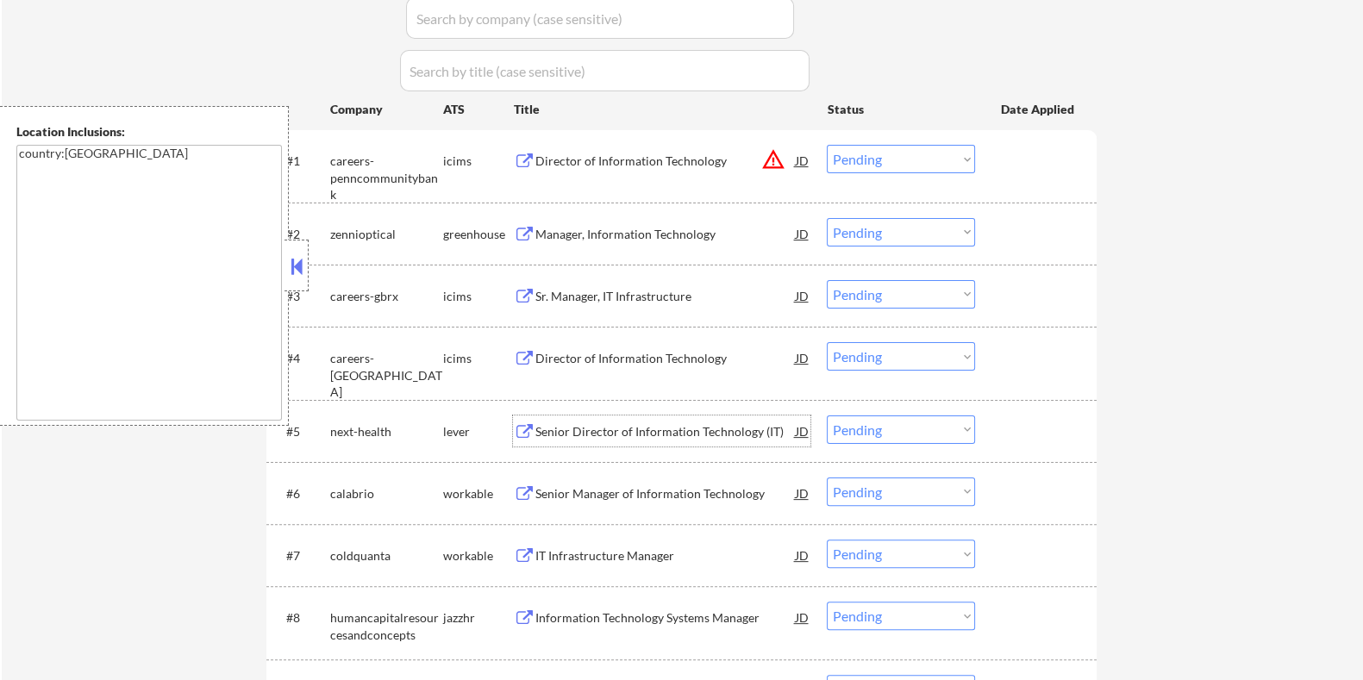
click at [591, 424] on div "Senior Director of Information Technology (IT)" at bounding box center [665, 431] width 260 height 17
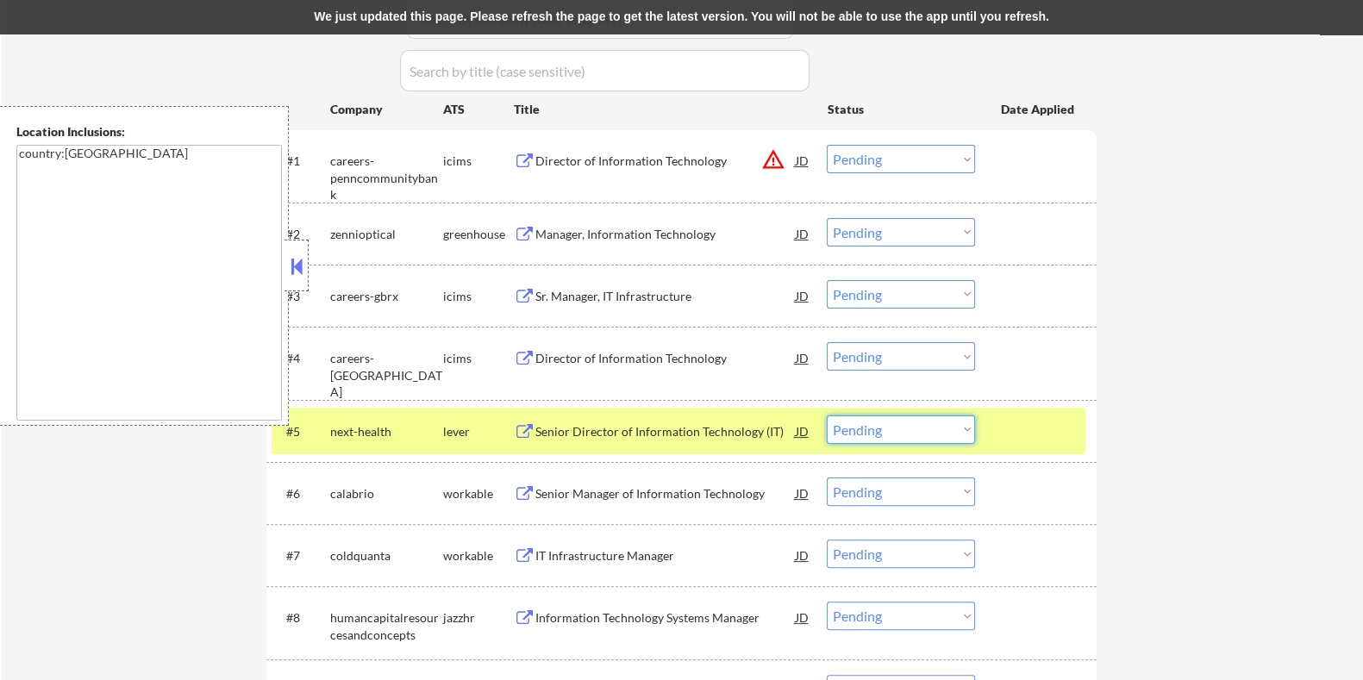
drag, startPoint x: 874, startPoint y: 427, endPoint x: 871, endPoint y: 441, distance: 14.2
click at [874, 427] on select "Choose an option... Pending Applied Excluded (Questions) Excluded (Expired) Exc…" at bounding box center [901, 430] width 148 height 28
select select ""excluded__bad_match_""
click at [827, 416] on select "Choose an option... Pending Applied Excluded (Questions) Excluded (Expired) Exc…" at bounding box center [901, 430] width 148 height 28
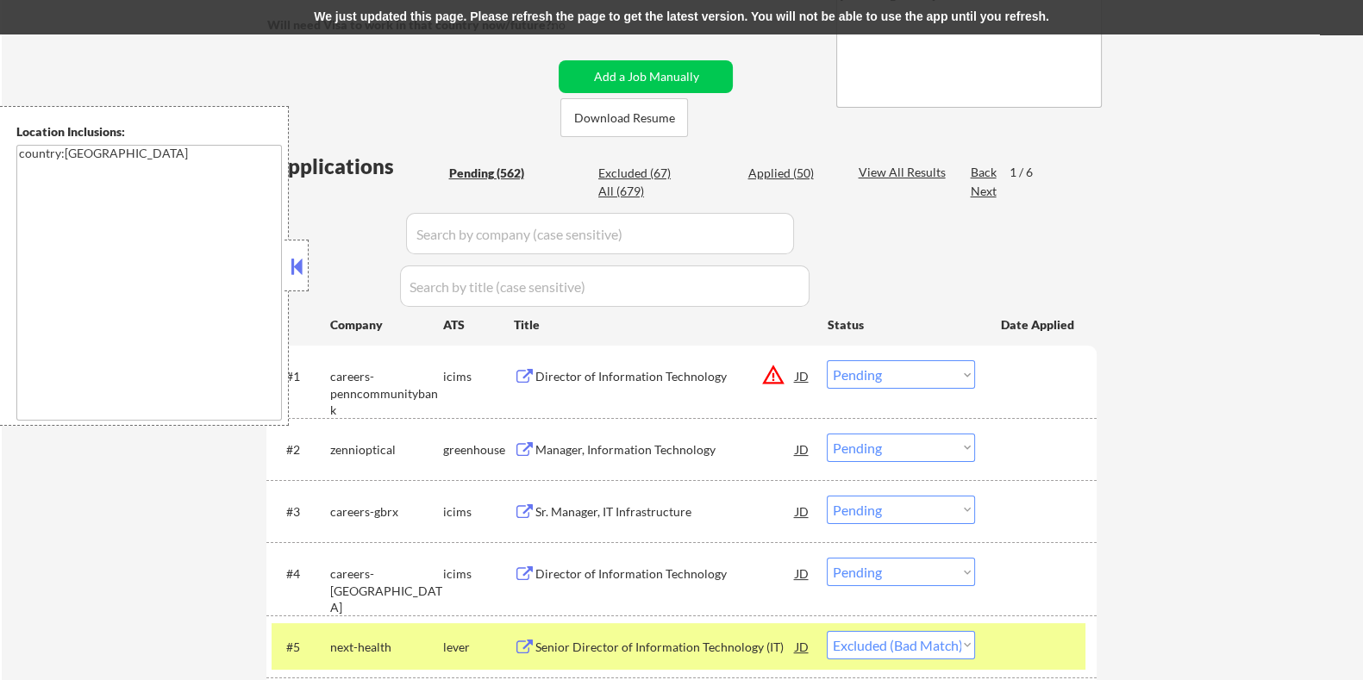
scroll to position [107, 0]
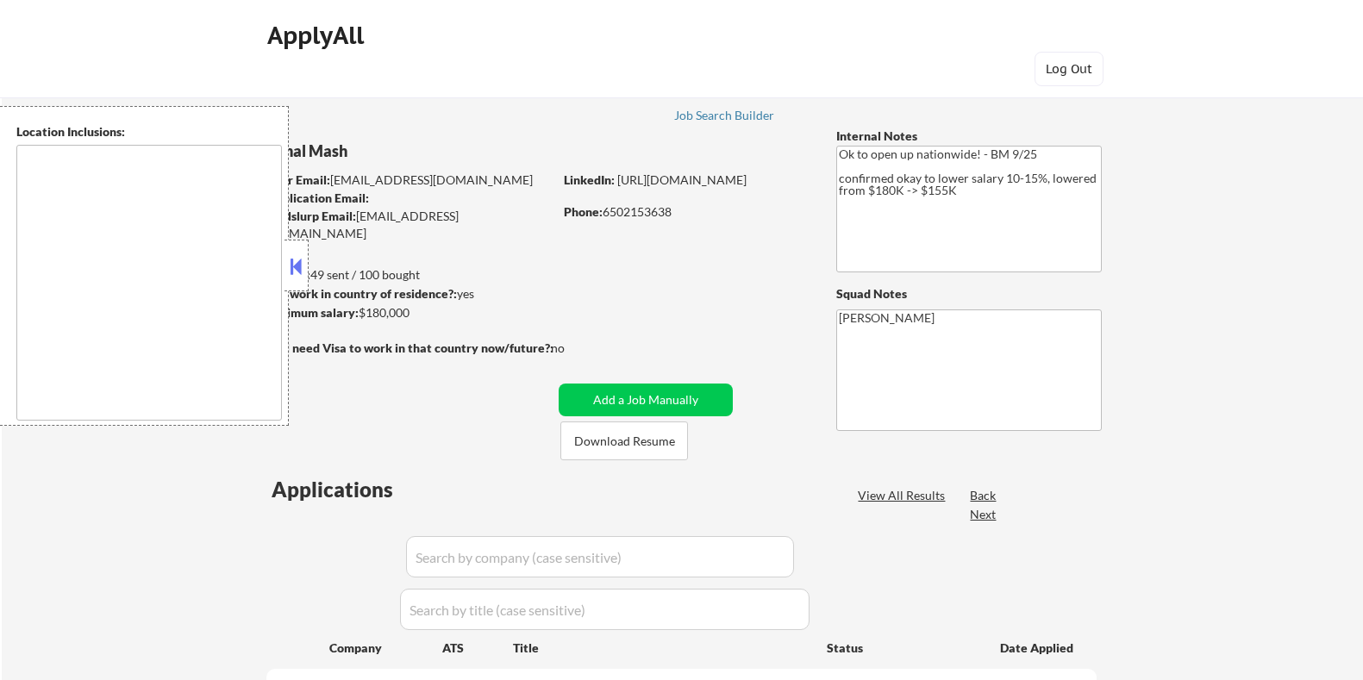
scroll to position [107, 0]
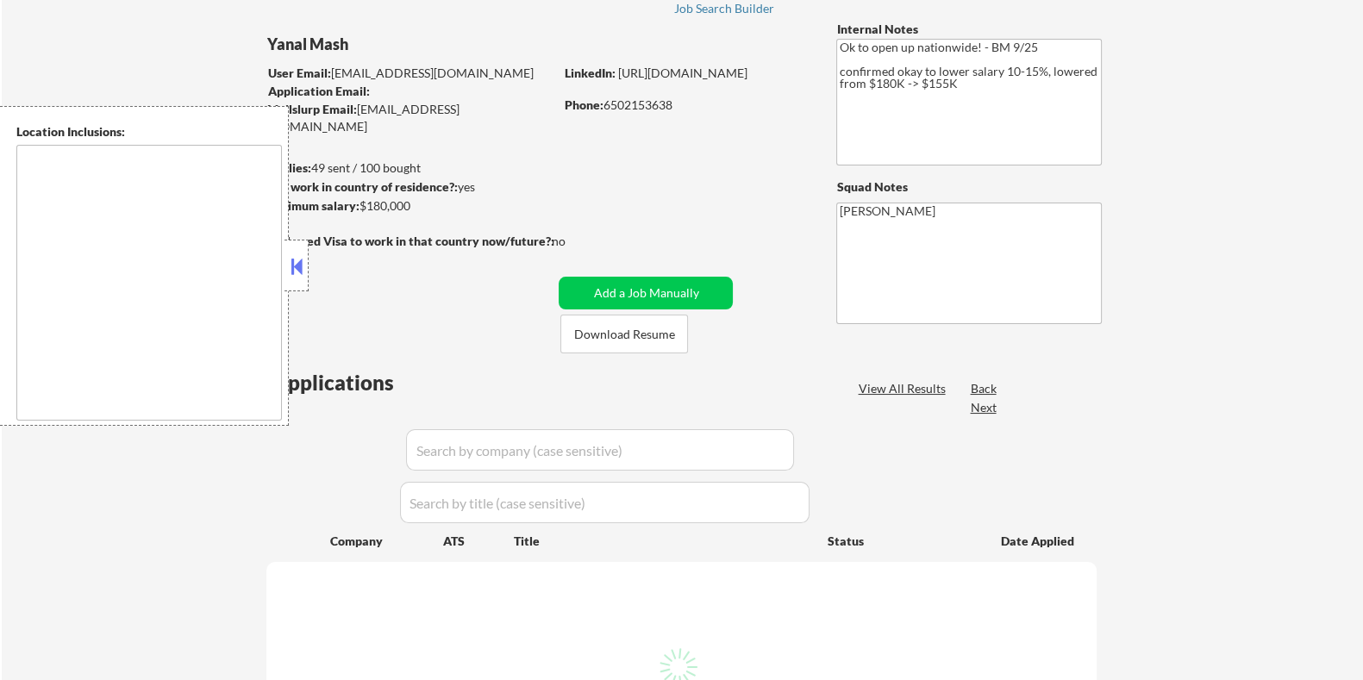
type textarea "country:[GEOGRAPHIC_DATA]"
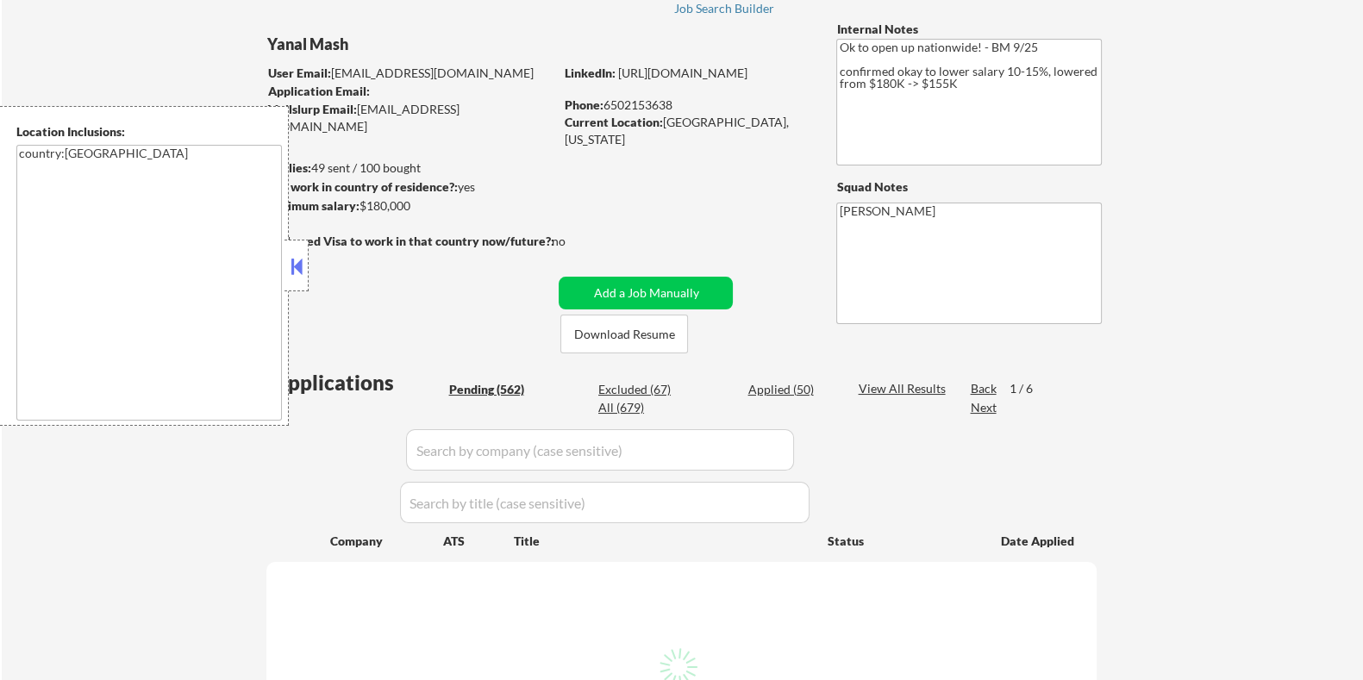
click at [295, 267] on button at bounding box center [296, 266] width 19 height 26
select select ""pending""
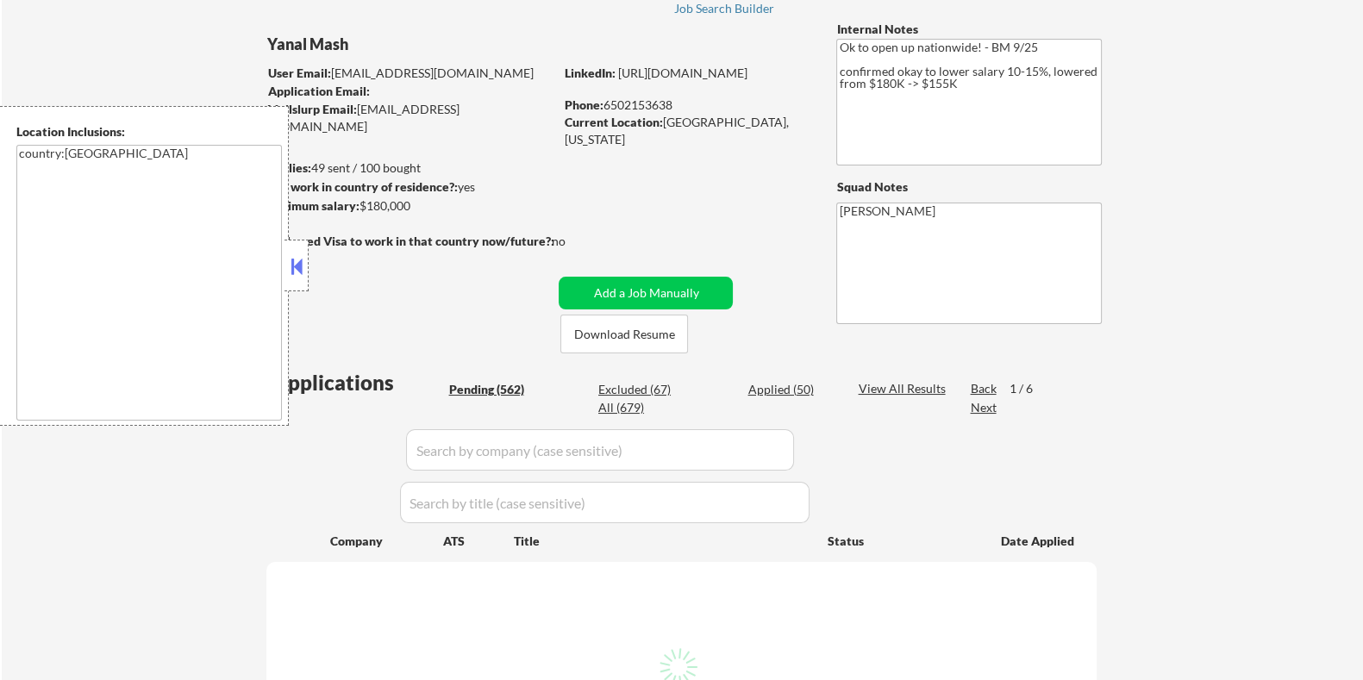
select select ""pending""
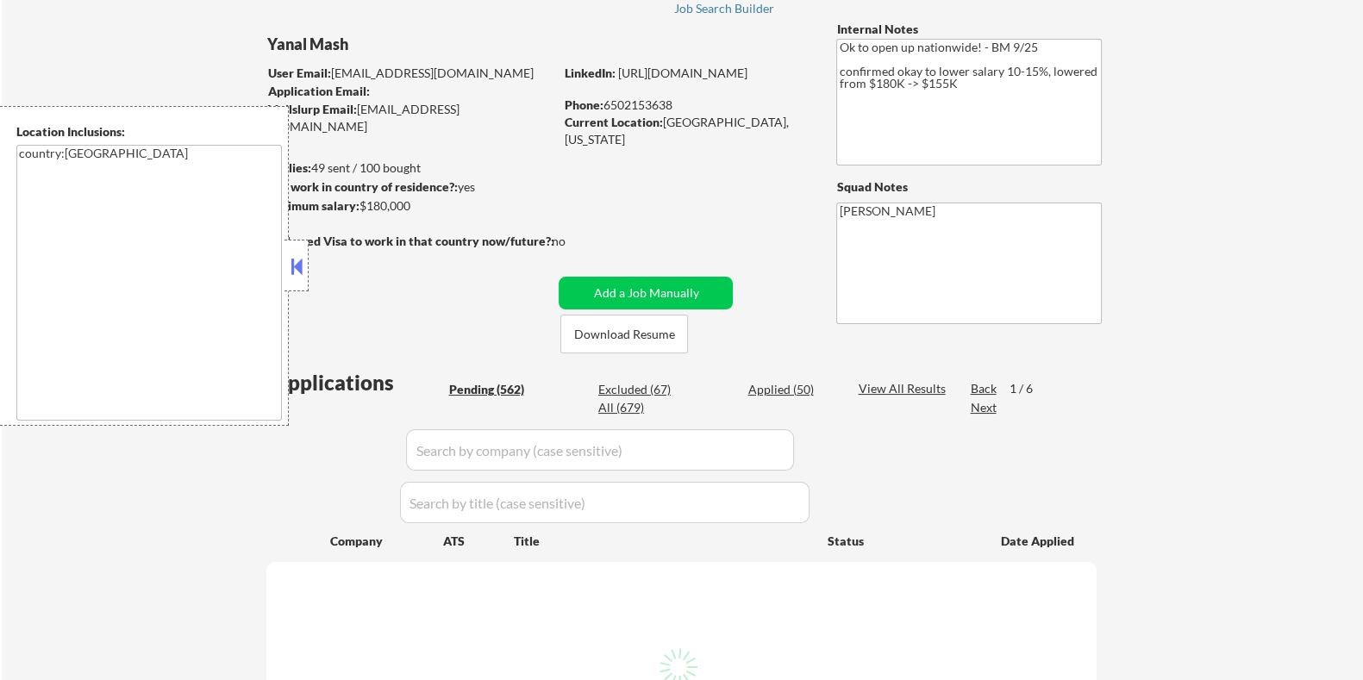
select select ""pending""
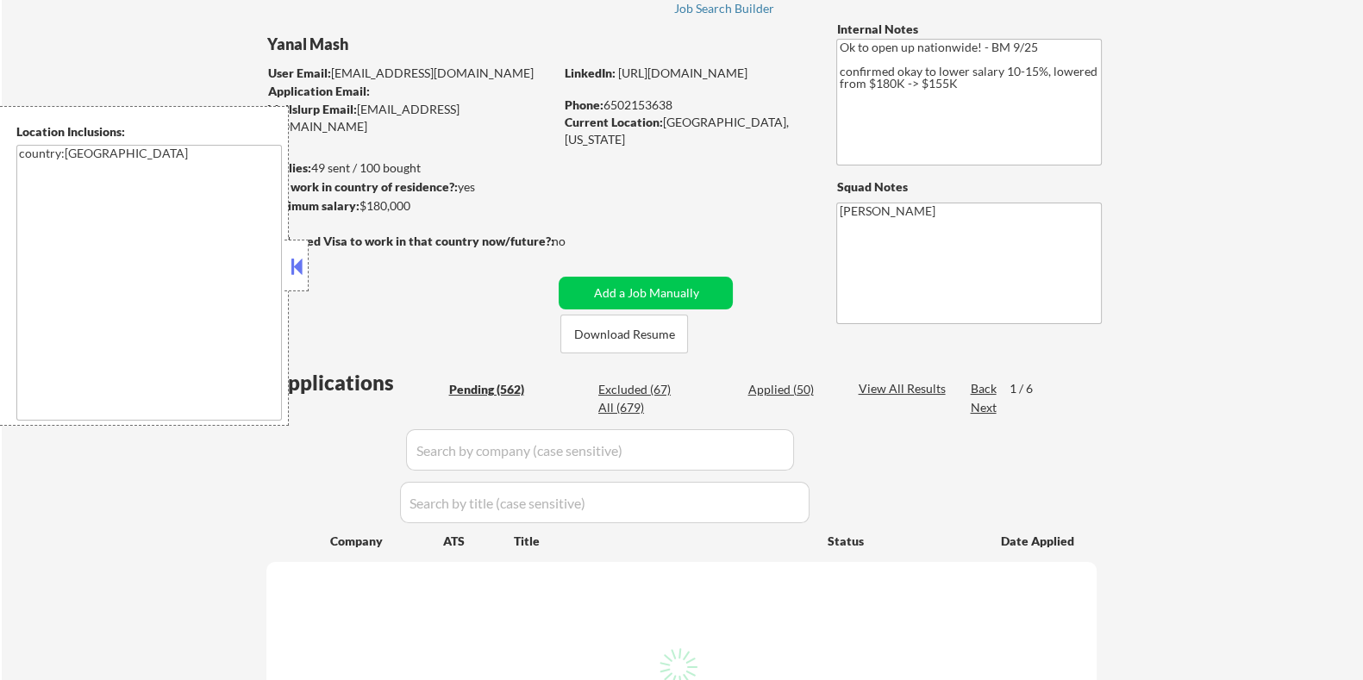
select select ""pending""
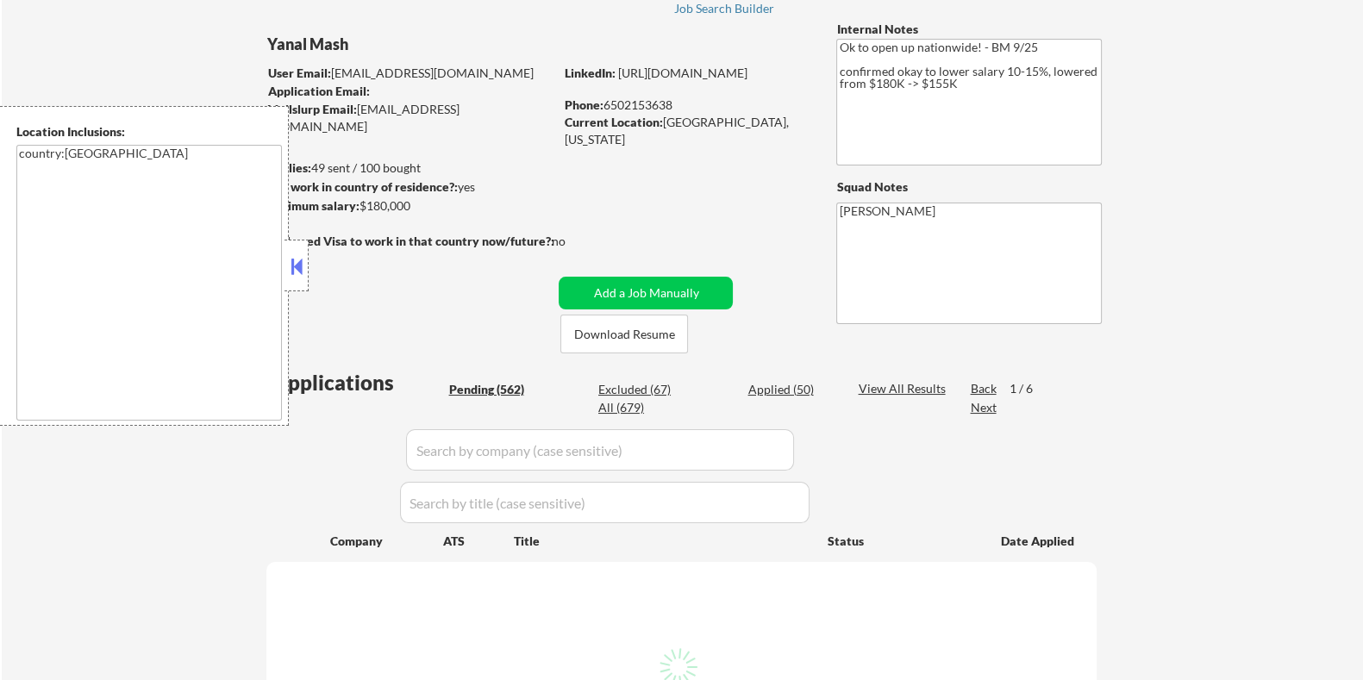
select select ""pending""
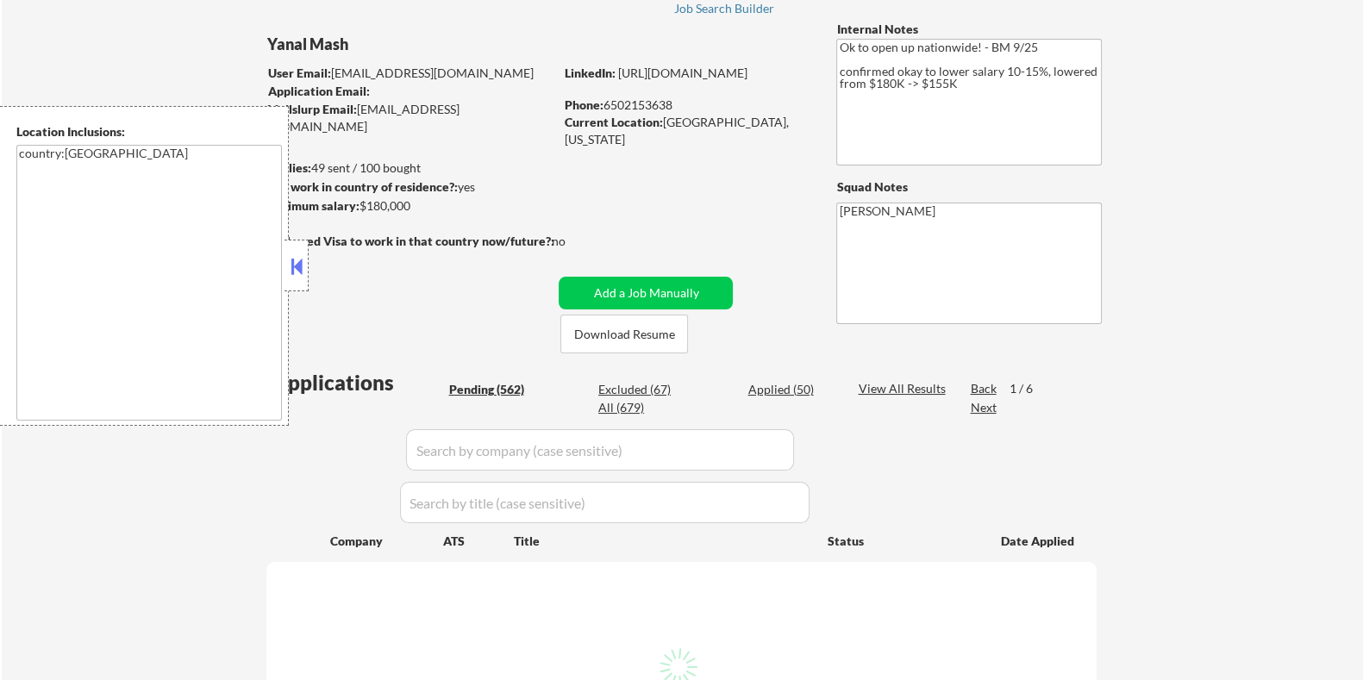
select select ""pending""
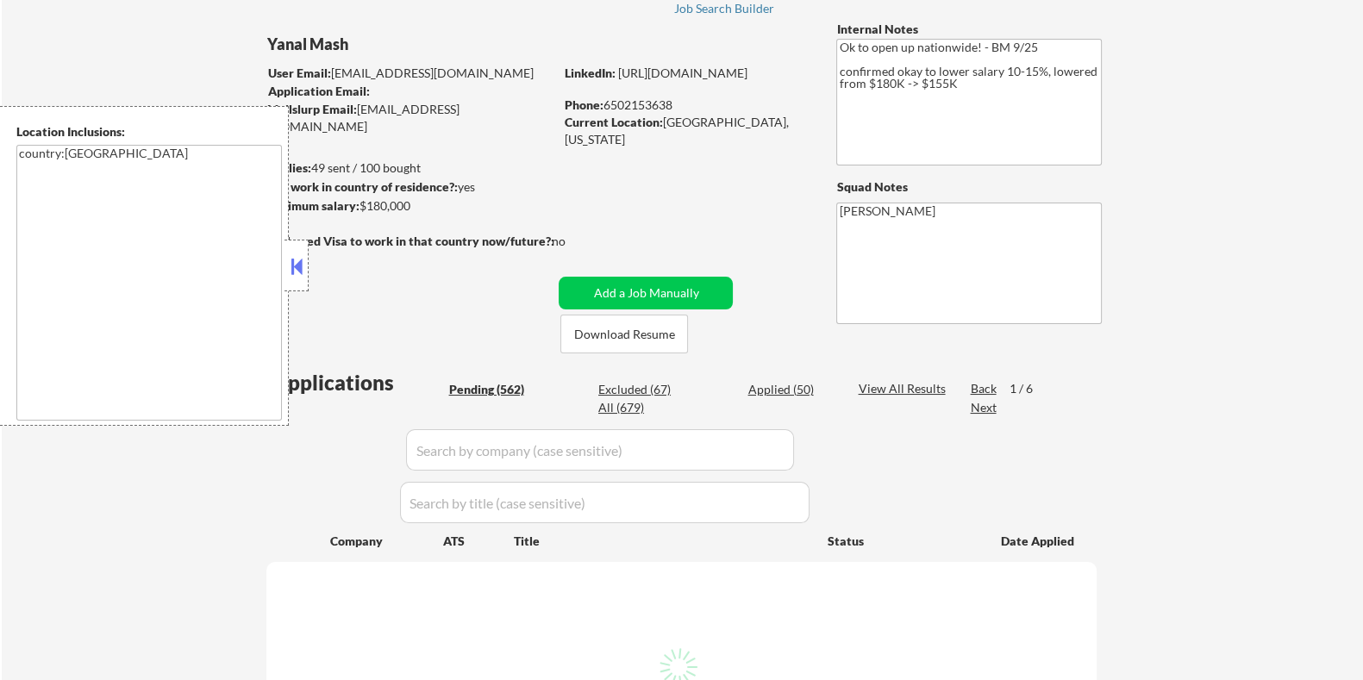
select select ""pending""
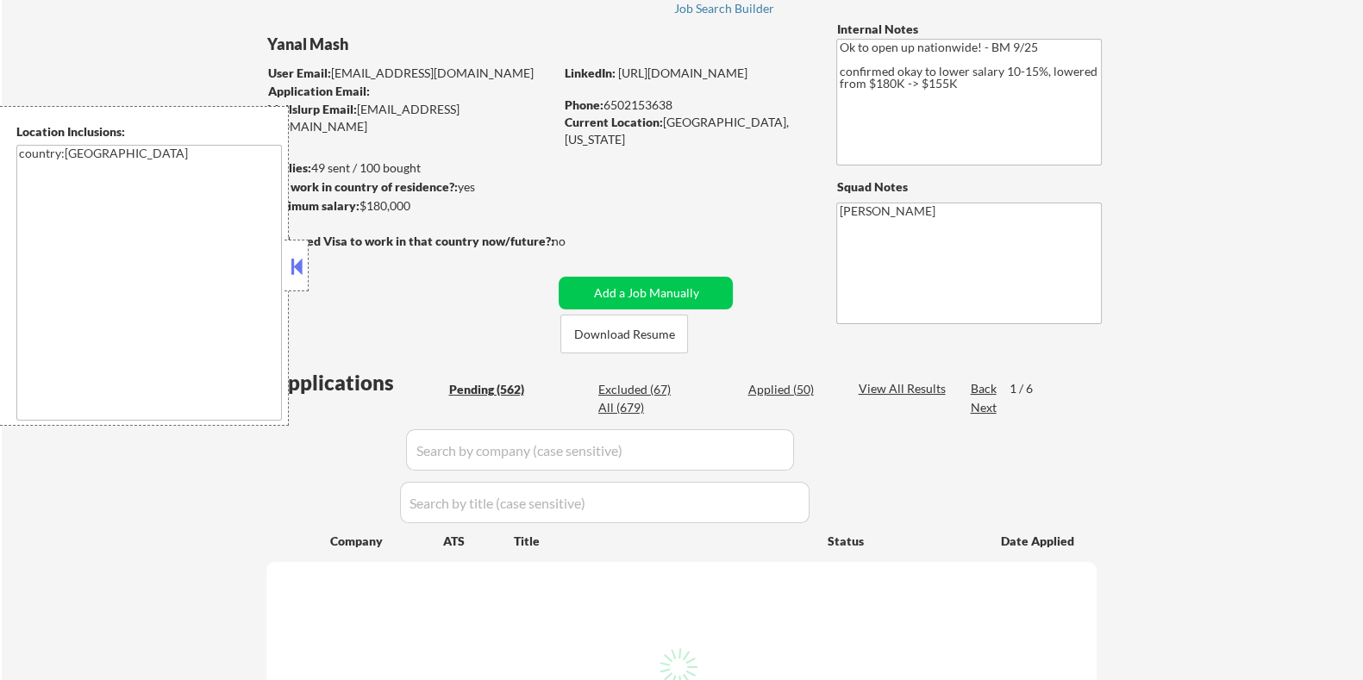
select select ""pending""
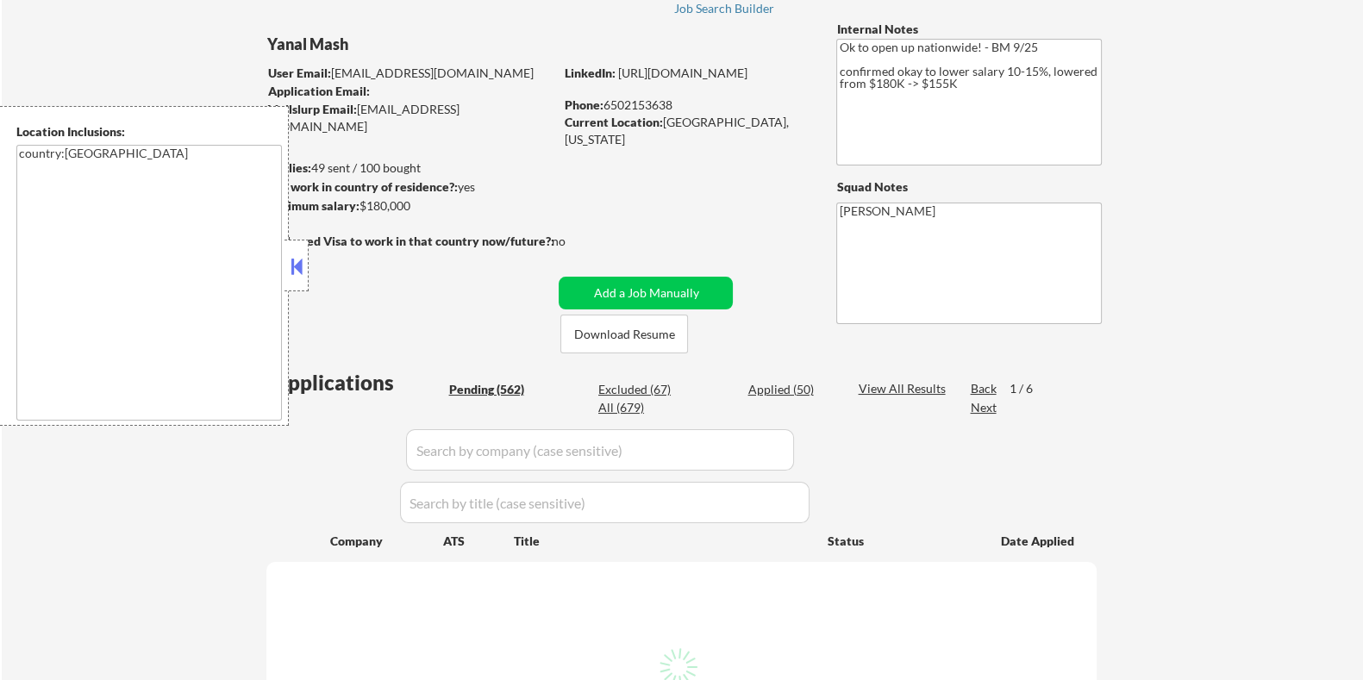
select select ""pending""
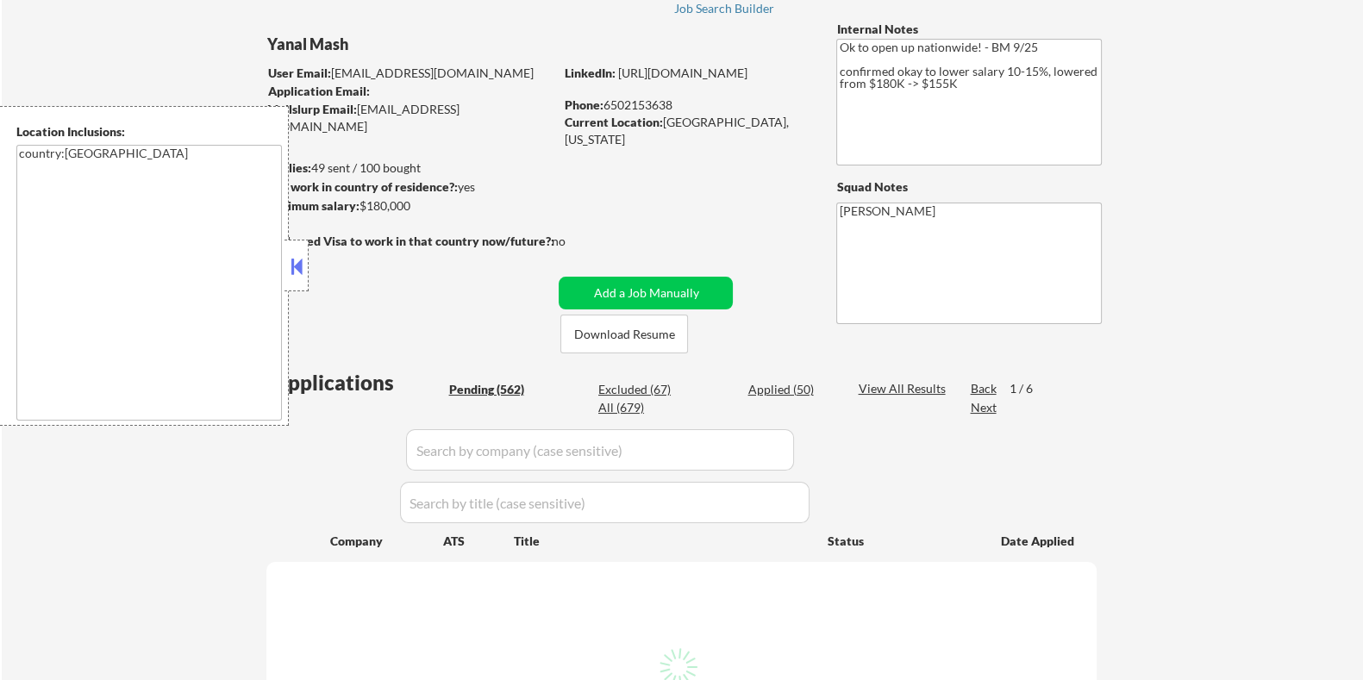
select select ""pending""
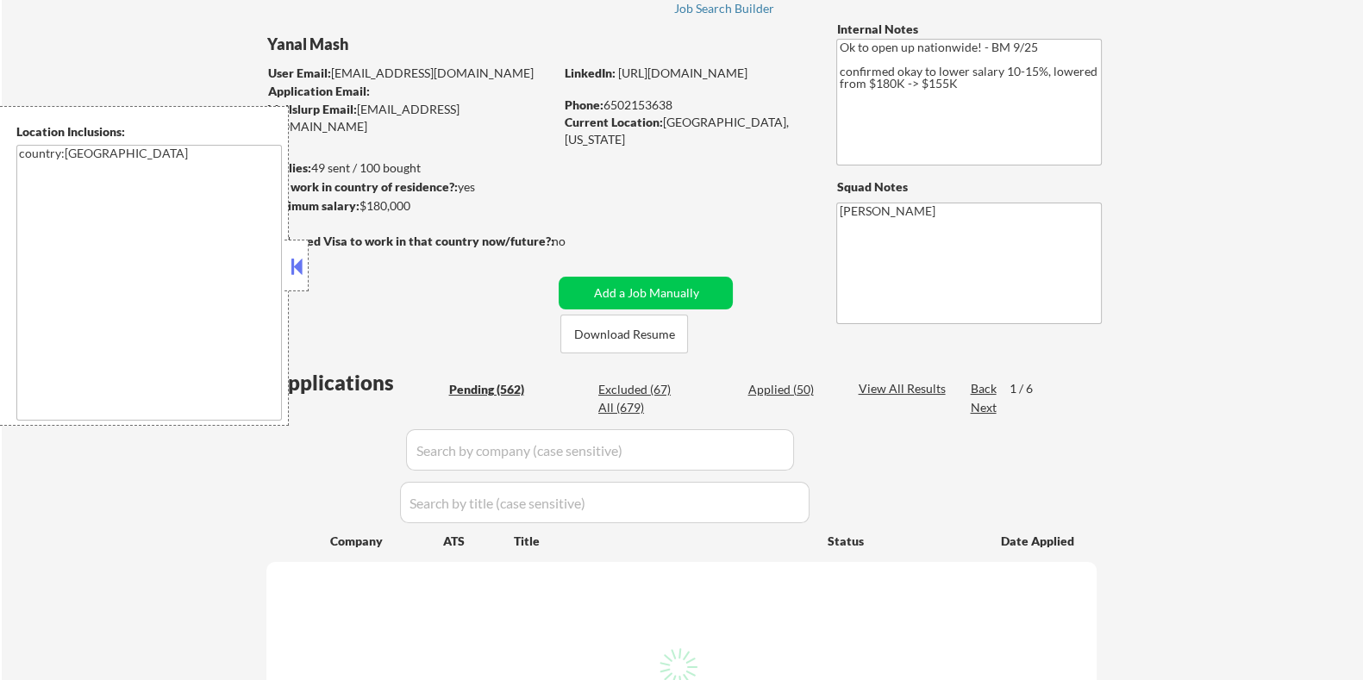
select select ""pending""
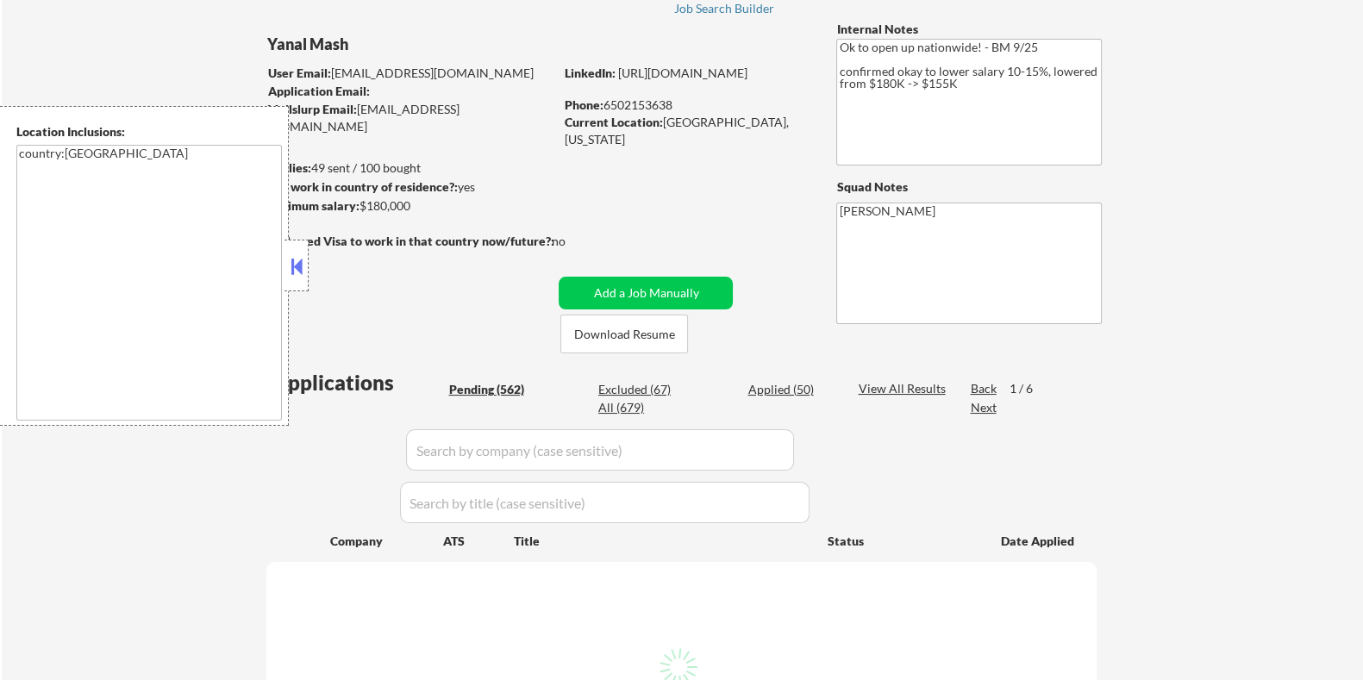
select select ""pending""
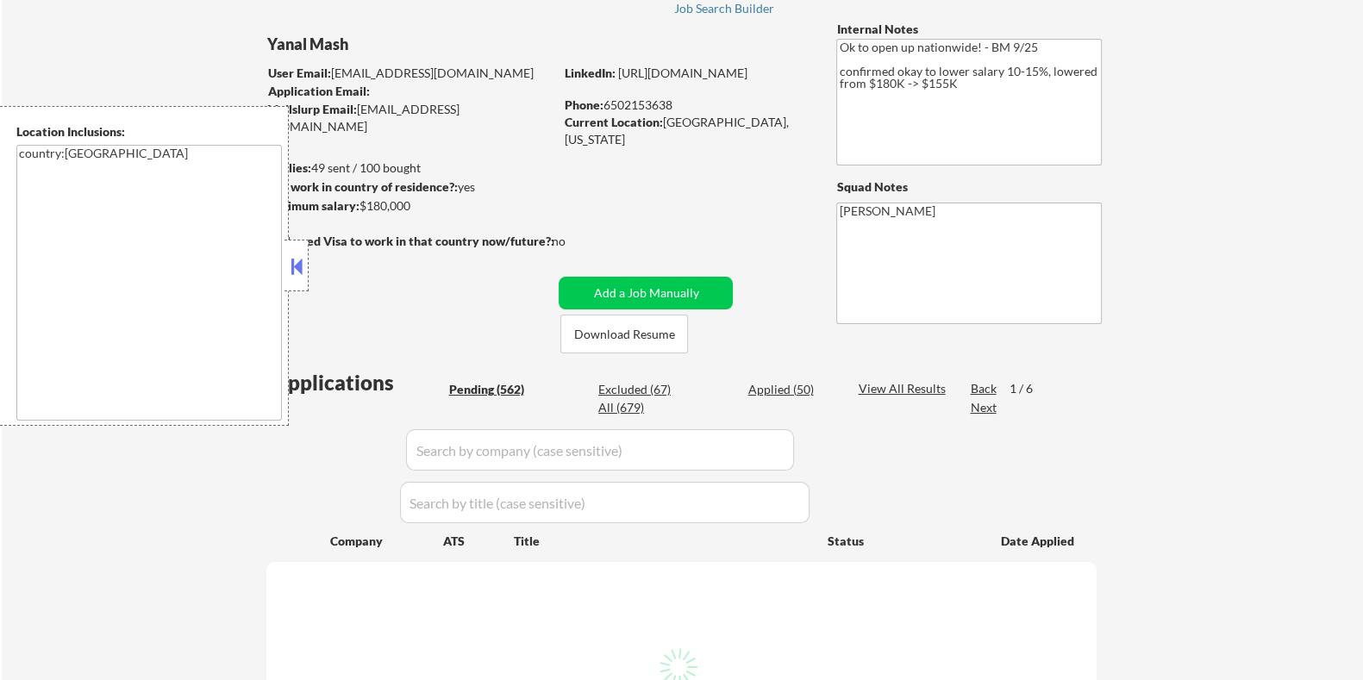
select select ""pending""
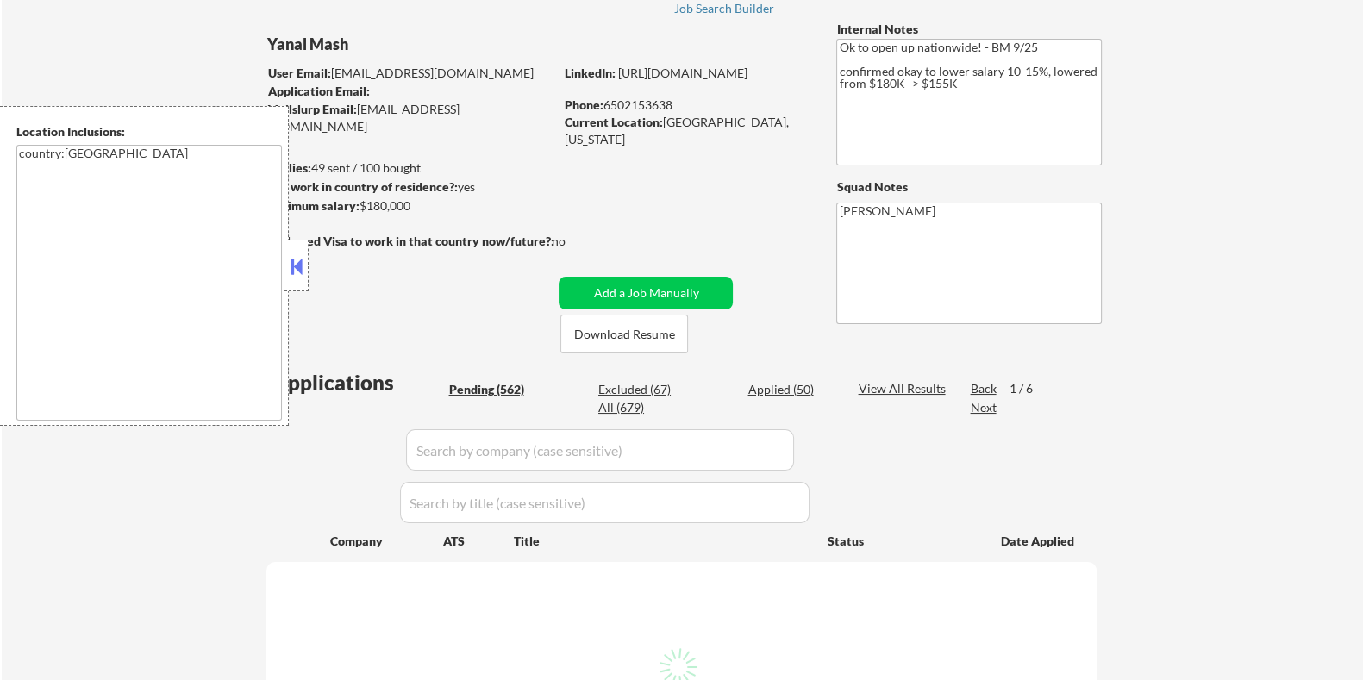
select select ""pending""
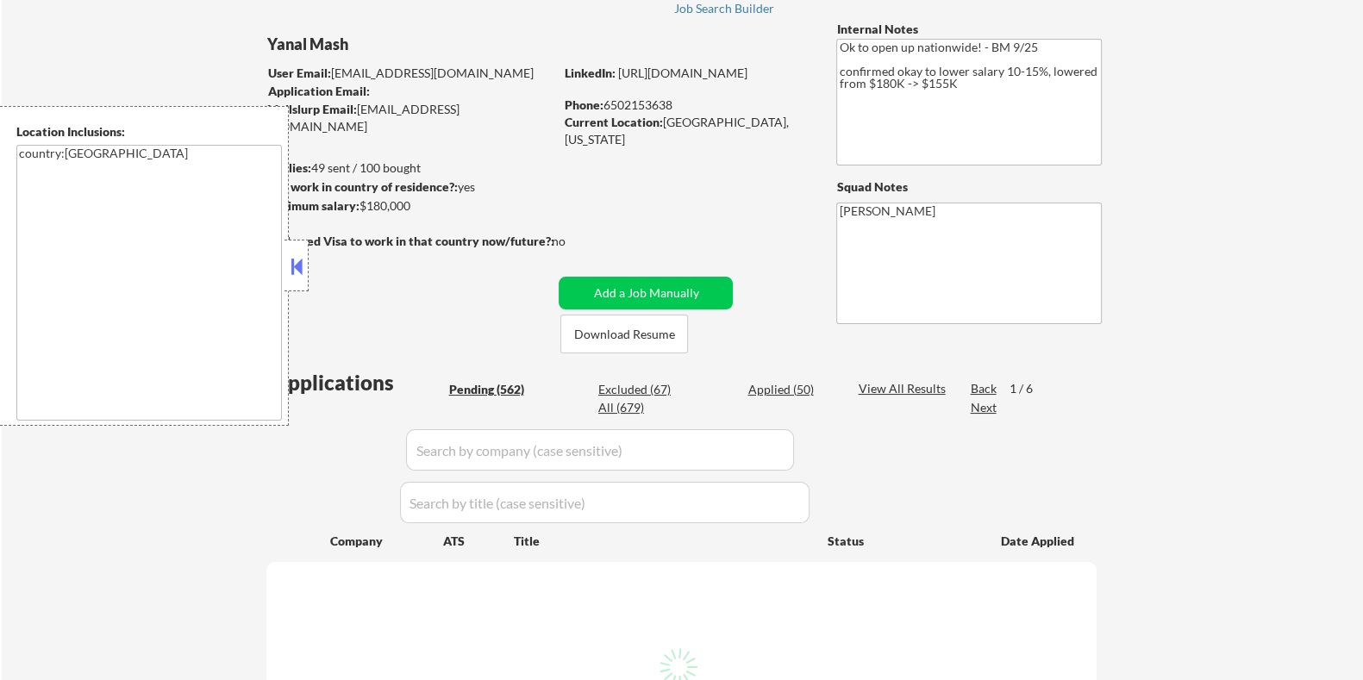
select select ""pending""
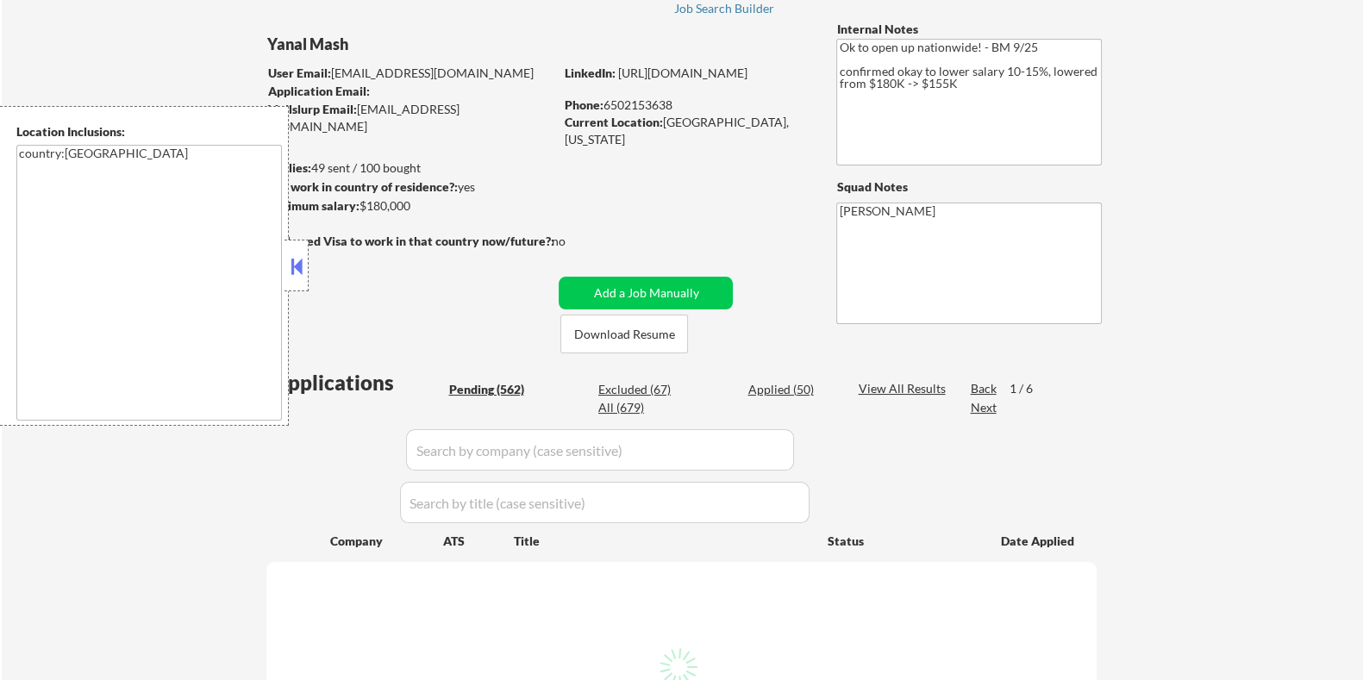
select select ""pending""
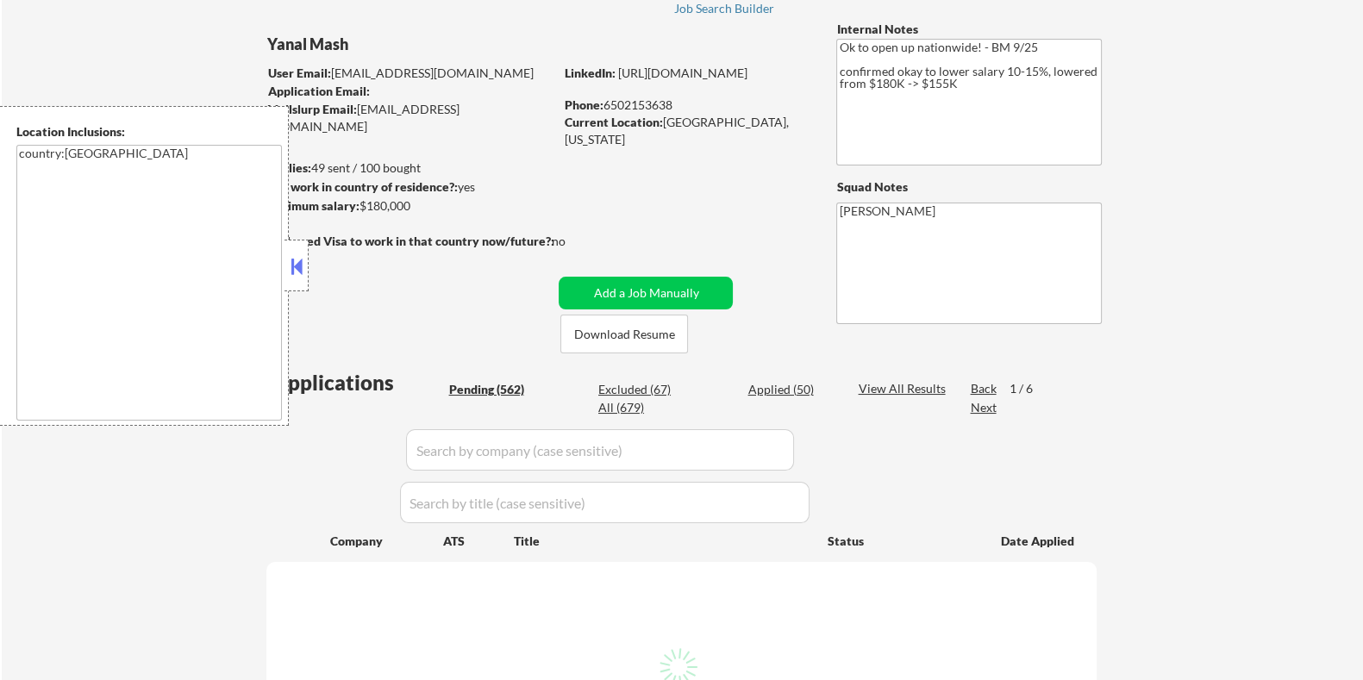
select select ""pending""
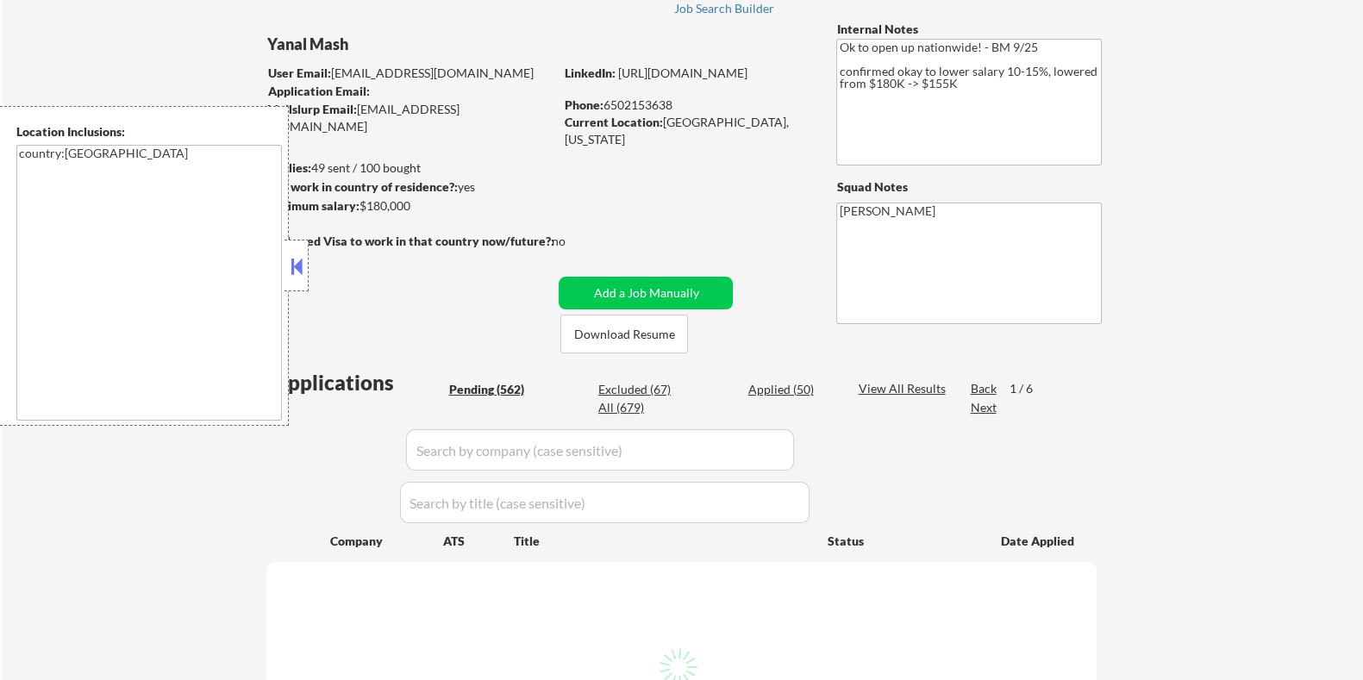
select select ""pending""
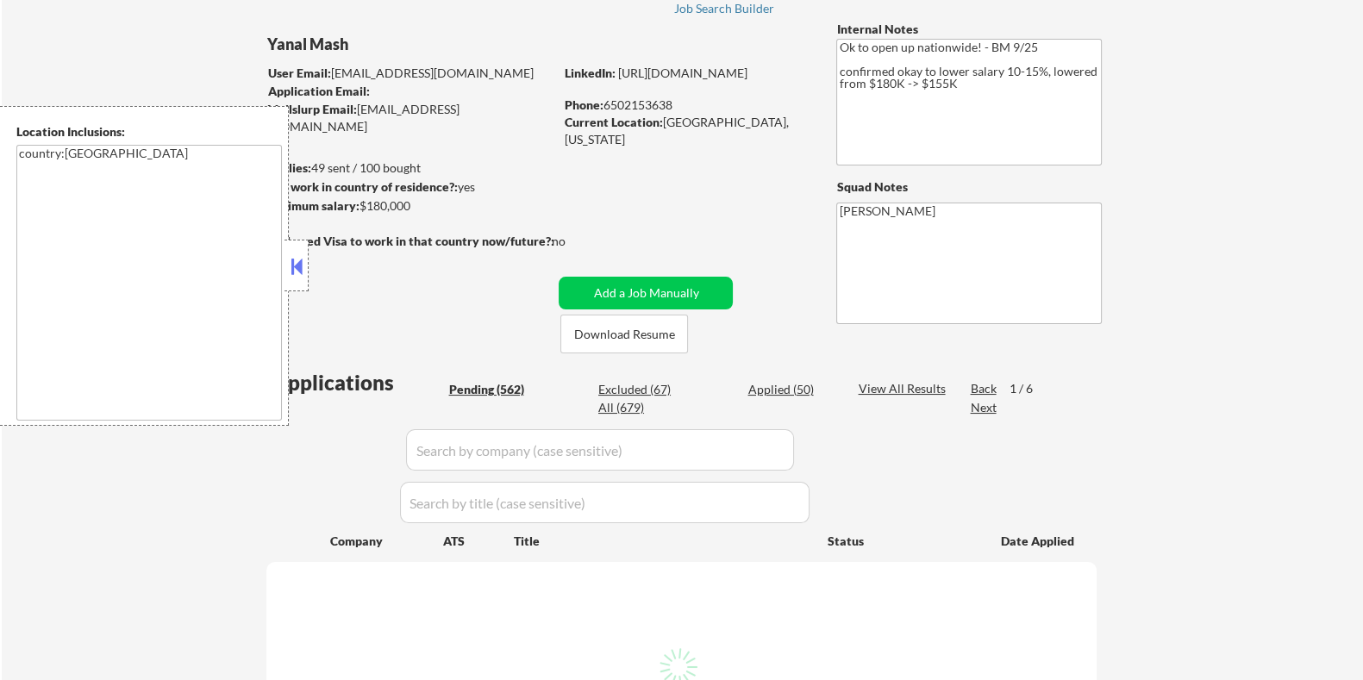
select select ""pending""
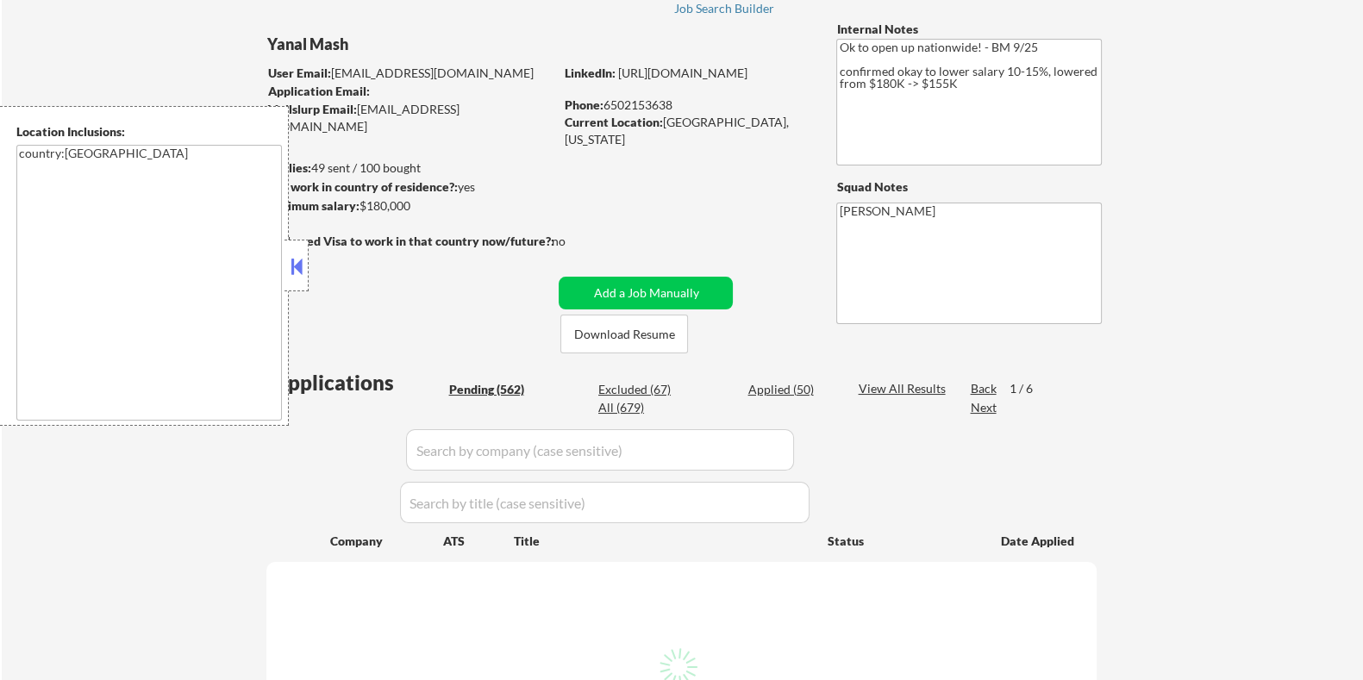
select select ""pending""
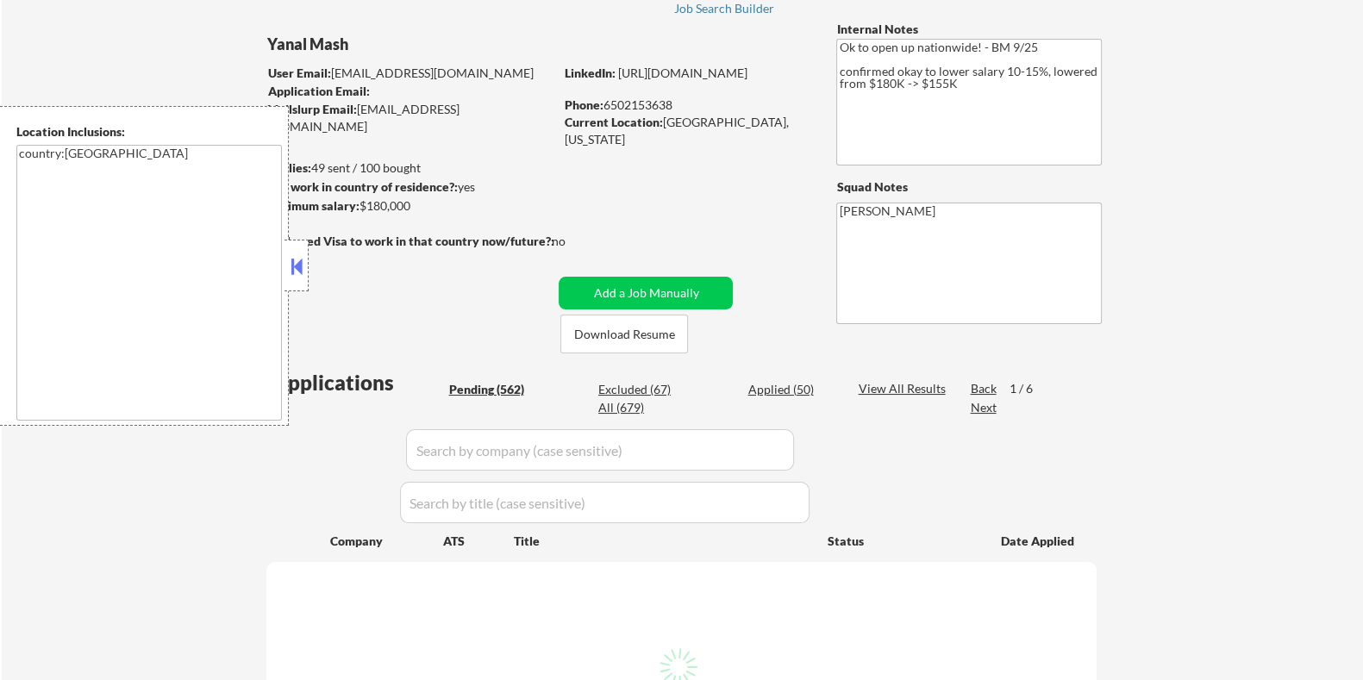
select select ""pending""
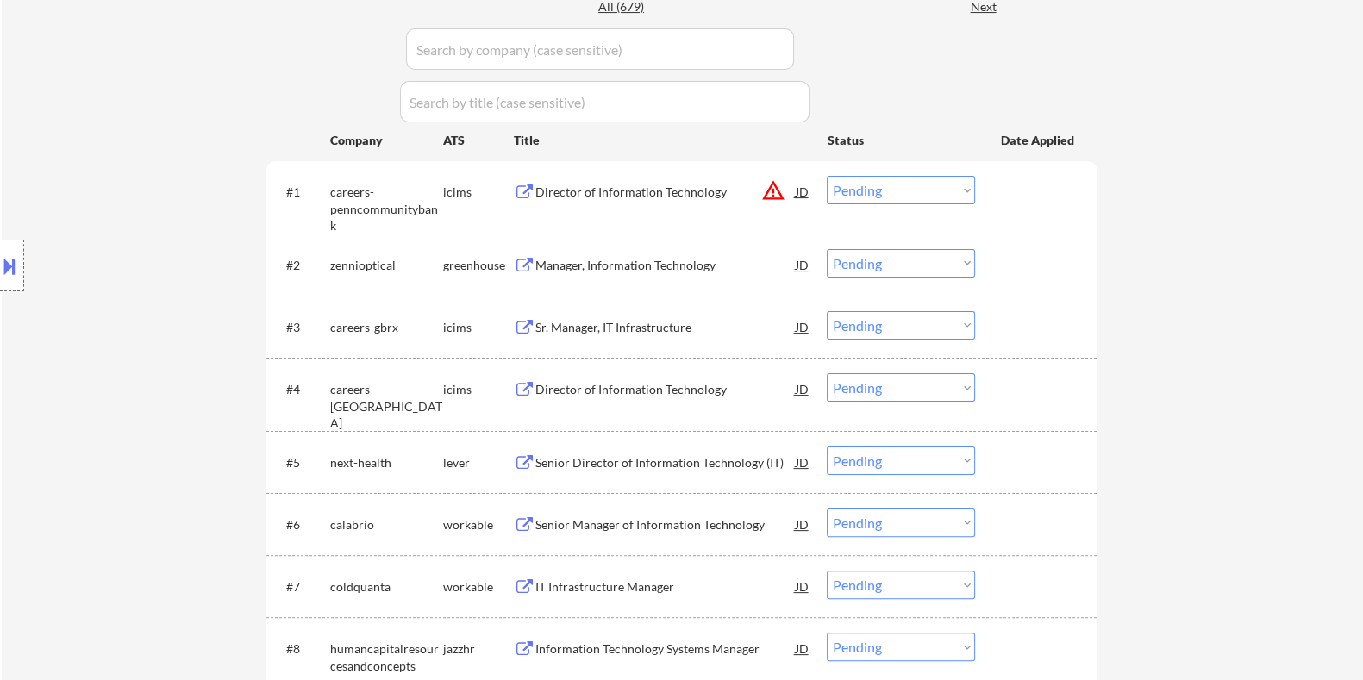
scroll to position [647, 0]
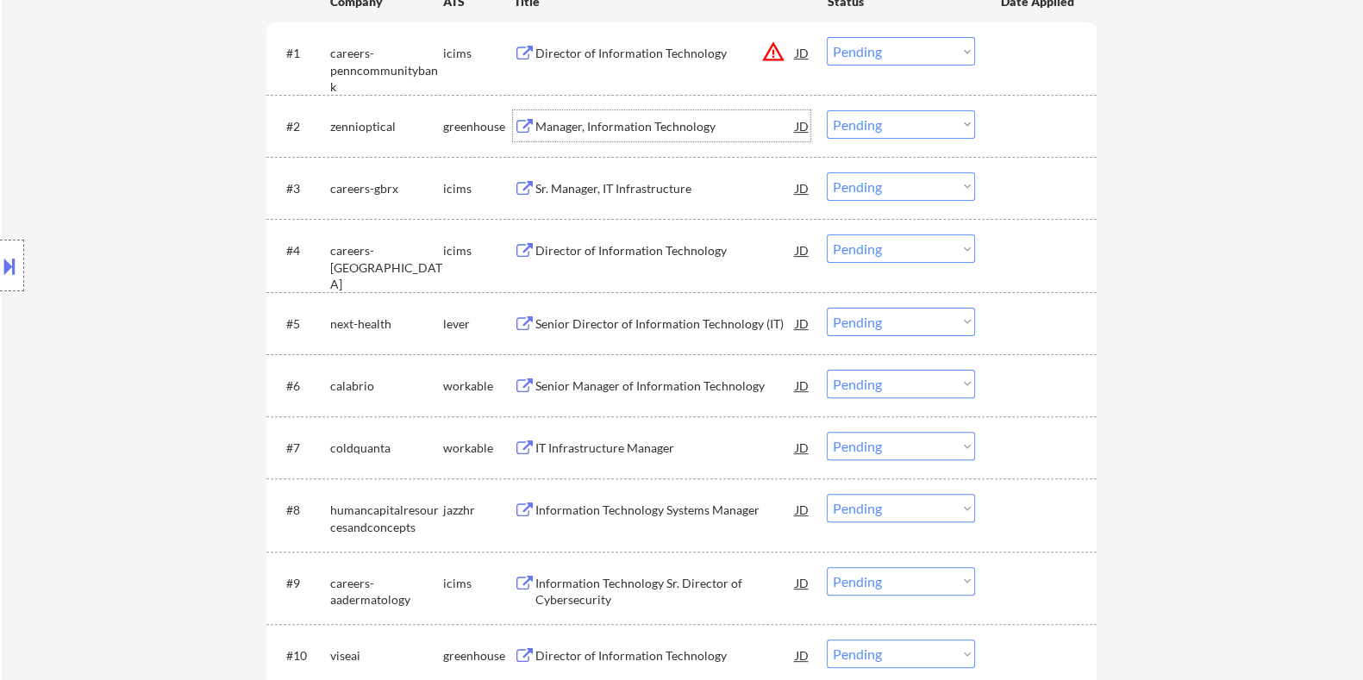
click at [600, 130] on div "Manager, Information Technology" at bounding box center [665, 126] width 260 height 17
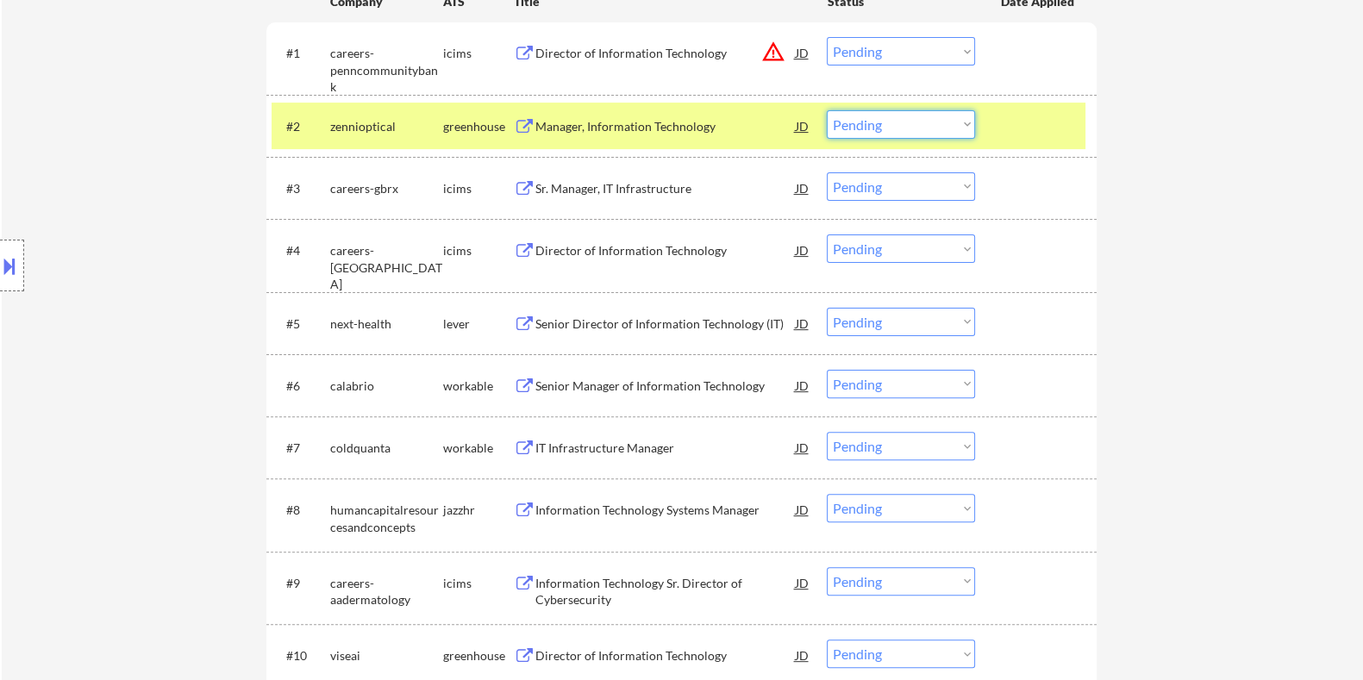
click at [872, 118] on select "Choose an option... Pending Applied Excluded (Questions) Excluded (Expired) Exc…" at bounding box center [901, 124] width 148 height 28
click at [827, 110] on select "Choose an option... Pending Applied Excluded (Questions) Excluded (Expired) Exc…" at bounding box center [901, 124] width 148 height 28
select select ""pending""
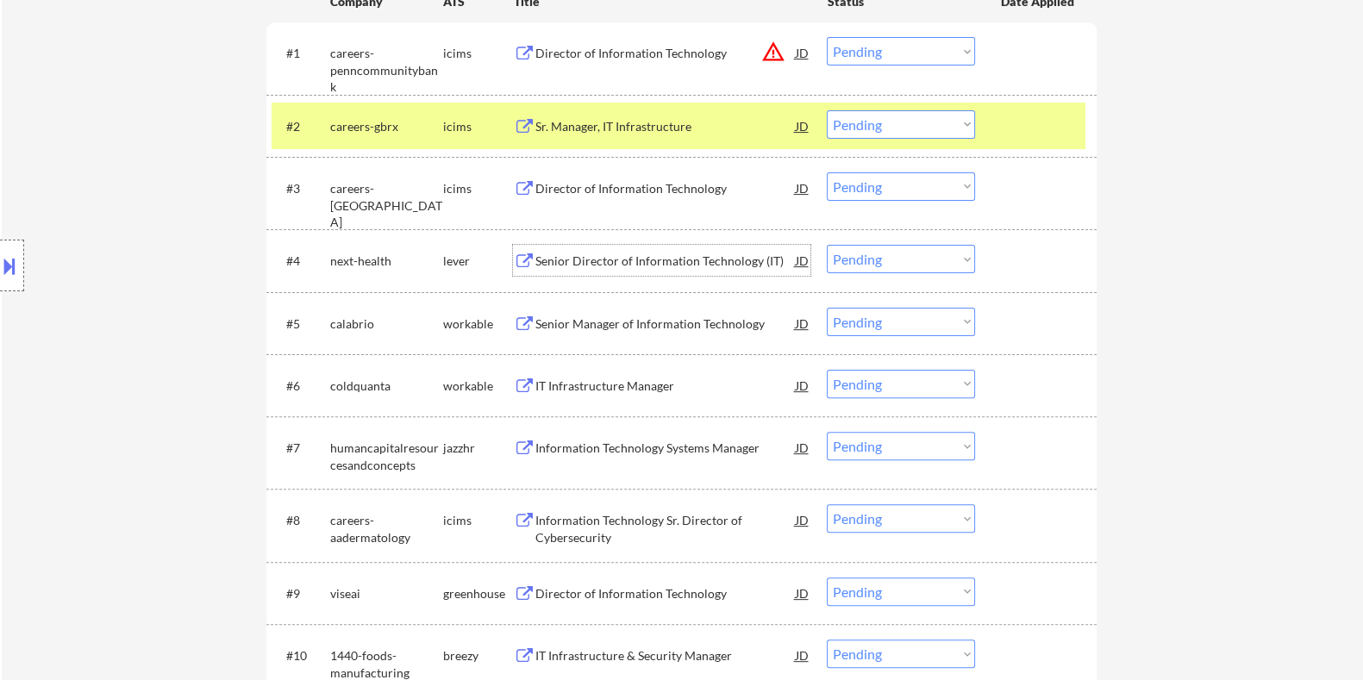
click at [586, 252] on div "Senior Director of Information Technology (IT)" at bounding box center [665, 260] width 260 height 31
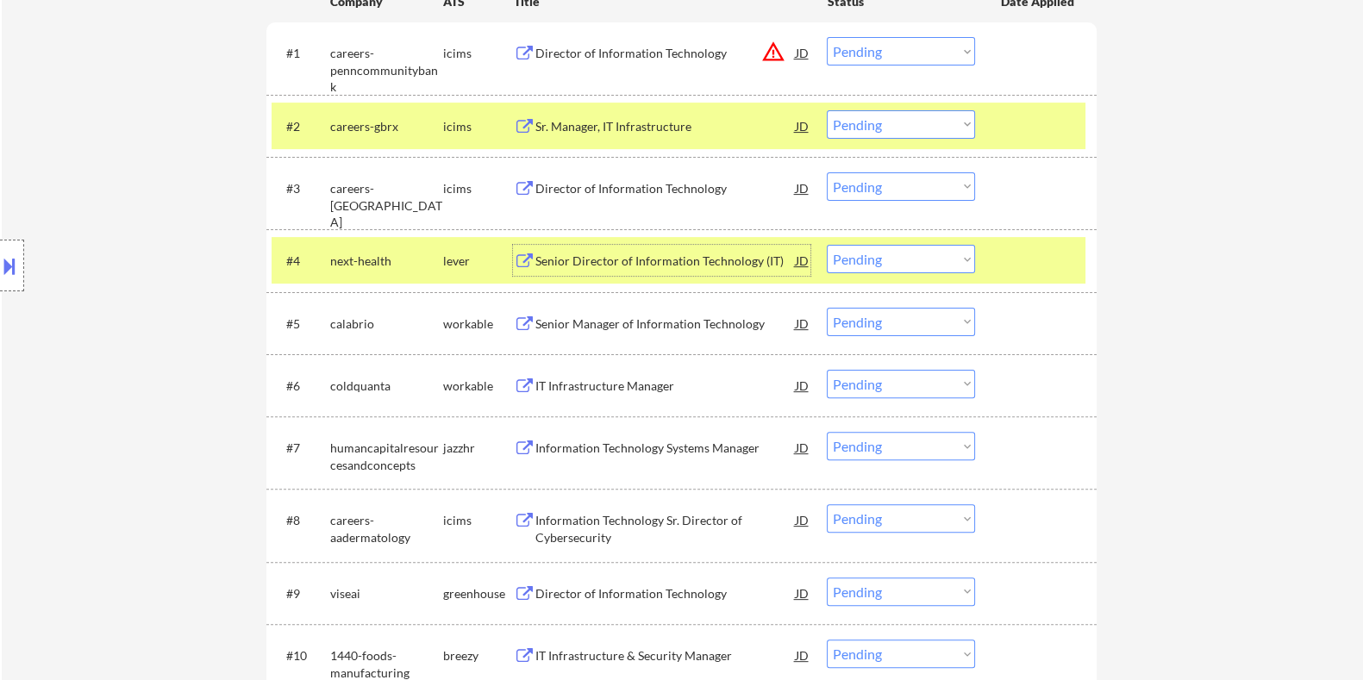
click at [918, 252] on select "Choose an option... Pending Applied Excluded (Questions) Excluded (Expired) Exc…" at bounding box center [901, 259] width 148 height 28
click at [827, 245] on select "Choose an option... Pending Applied Excluded (Questions) Excluded (Expired) Exc…" at bounding box center [901, 259] width 148 height 28
select select ""pending""
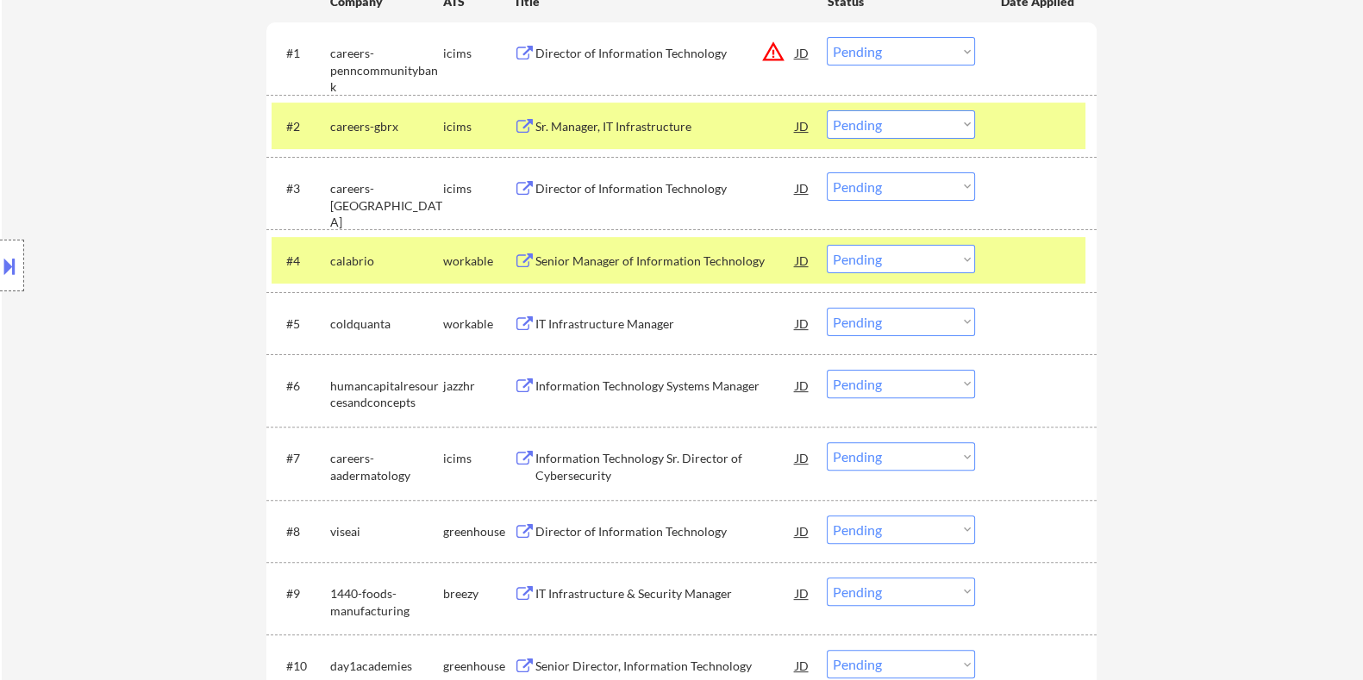
scroll to position [861, 0]
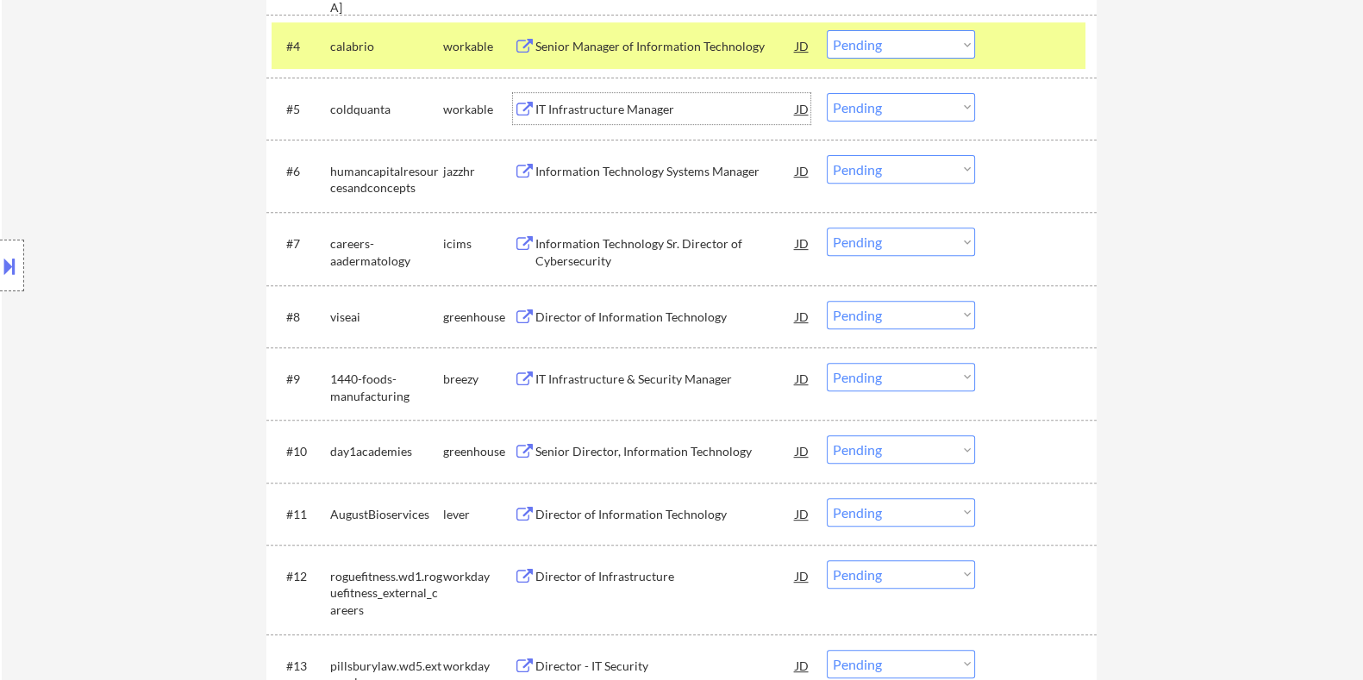
click at [571, 104] on div "IT Infrastructure Manager" at bounding box center [665, 109] width 260 height 17
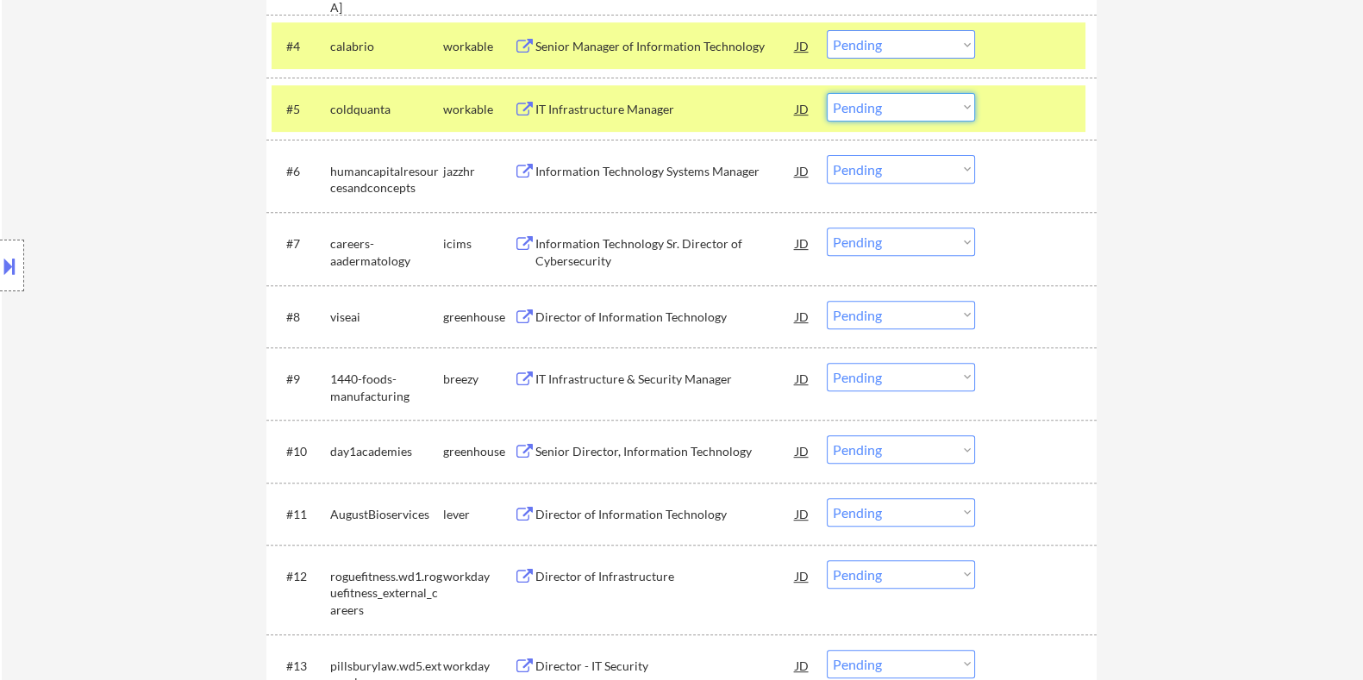
click at [867, 97] on select "Choose an option... Pending Applied Excluded (Questions) Excluded (Expired) Exc…" at bounding box center [901, 107] width 148 height 28
click at [827, 93] on select "Choose an option... Pending Applied Excluded (Questions) Excluded (Expired) Exc…" at bounding box center [901, 107] width 148 height 28
select select ""pending""
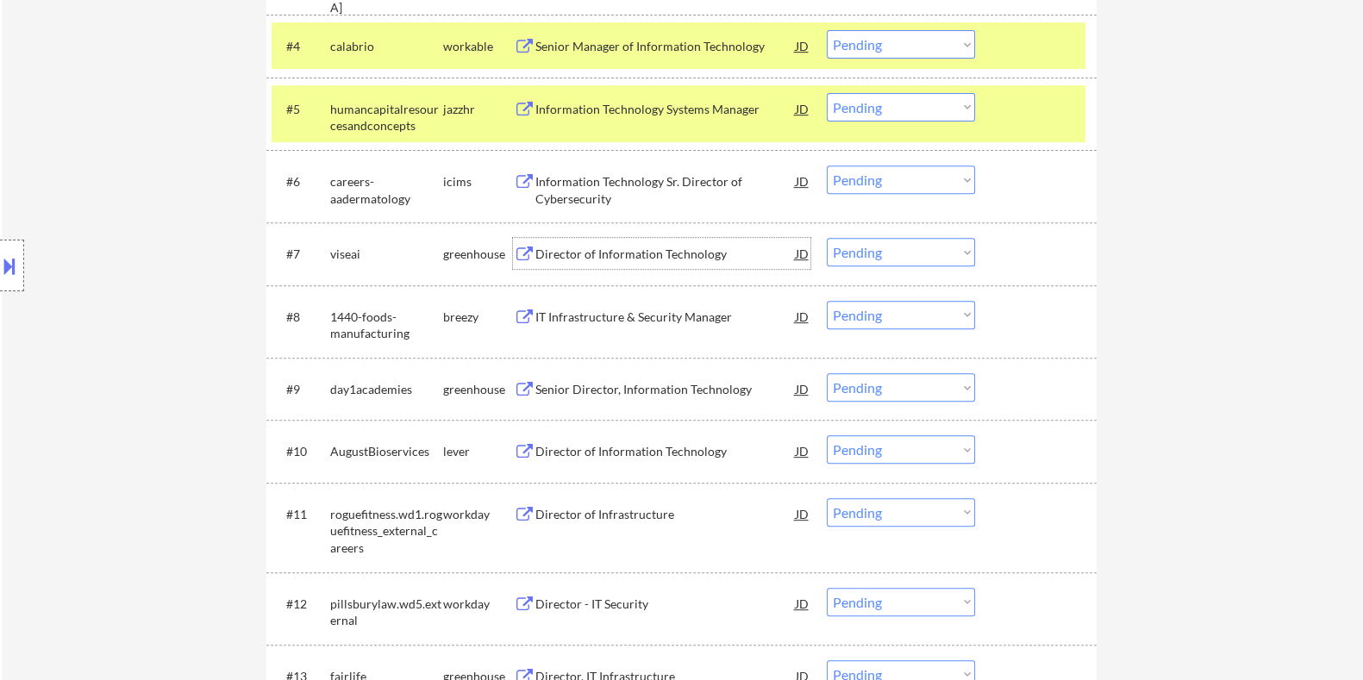
click at [628, 248] on div "Director of Information Technology" at bounding box center [665, 254] width 260 height 17
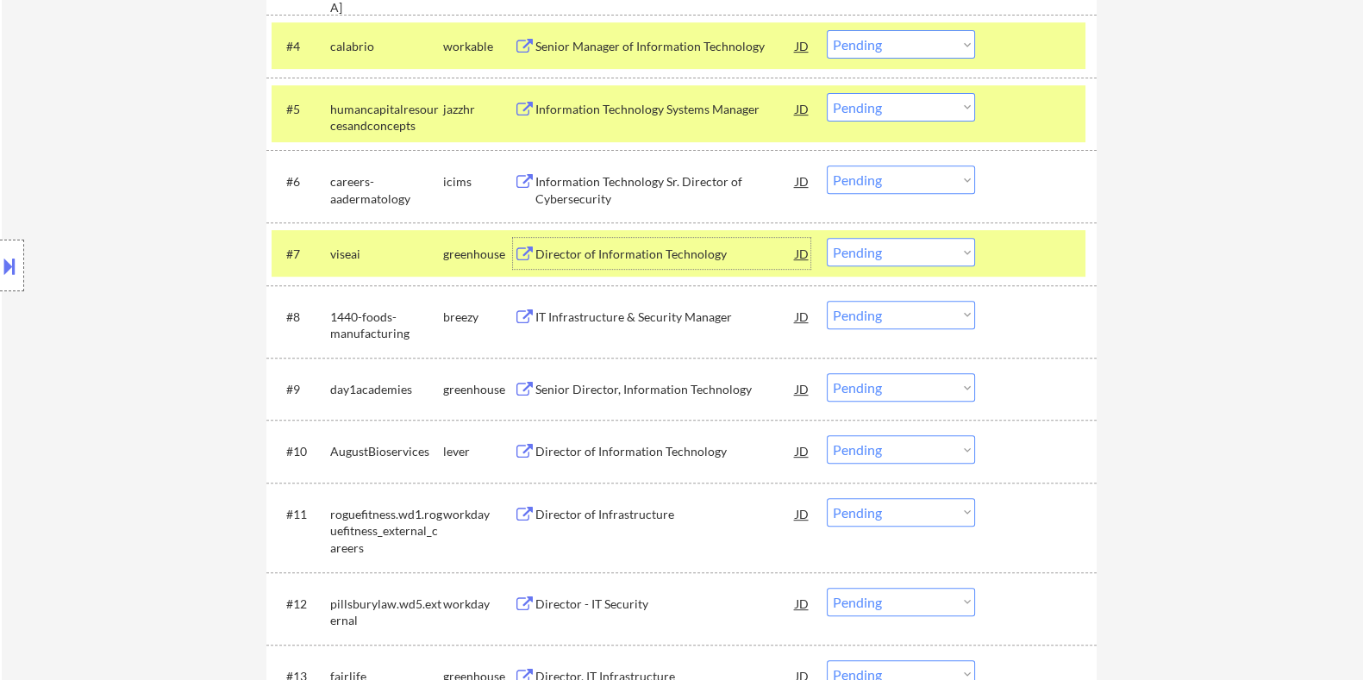
click at [898, 255] on select "Choose an option... Pending Applied Excluded (Questions) Excluded (Expired) Exc…" at bounding box center [901, 252] width 148 height 28
click at [827, 238] on select "Choose an option... Pending Applied Excluded (Questions) Excluded (Expired) Exc…" at bounding box center [901, 252] width 148 height 28
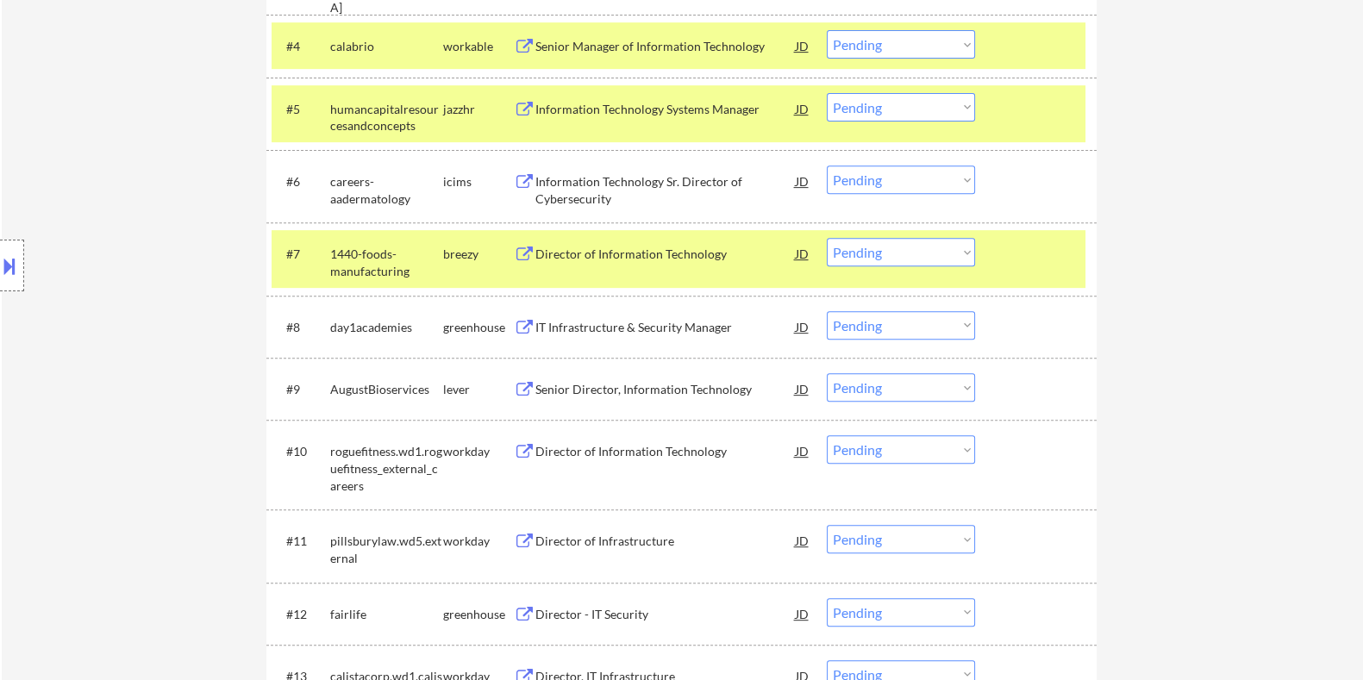
click at [602, 256] on div "Director of Information Technology" at bounding box center [665, 254] width 260 height 17
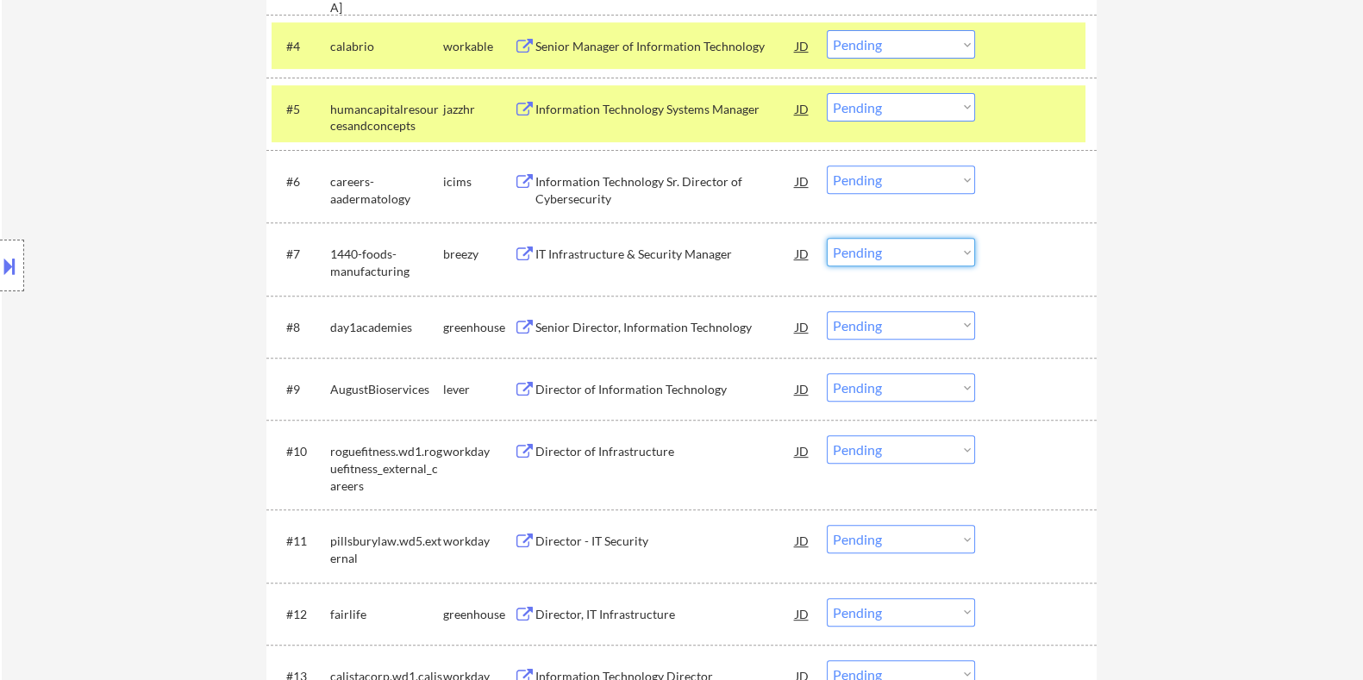
drag, startPoint x: 886, startPoint y: 243, endPoint x: 884, endPoint y: 255, distance: 12.2
click at [886, 243] on select "Choose an option... Pending Applied Excluded (Questions) Excluded (Expired) Exc…" at bounding box center [901, 252] width 148 height 28
click at [827, 238] on select "Choose an option... Pending Applied Excluded (Questions) Excluded (Expired) Exc…" at bounding box center [901, 252] width 148 height 28
select select ""pending""
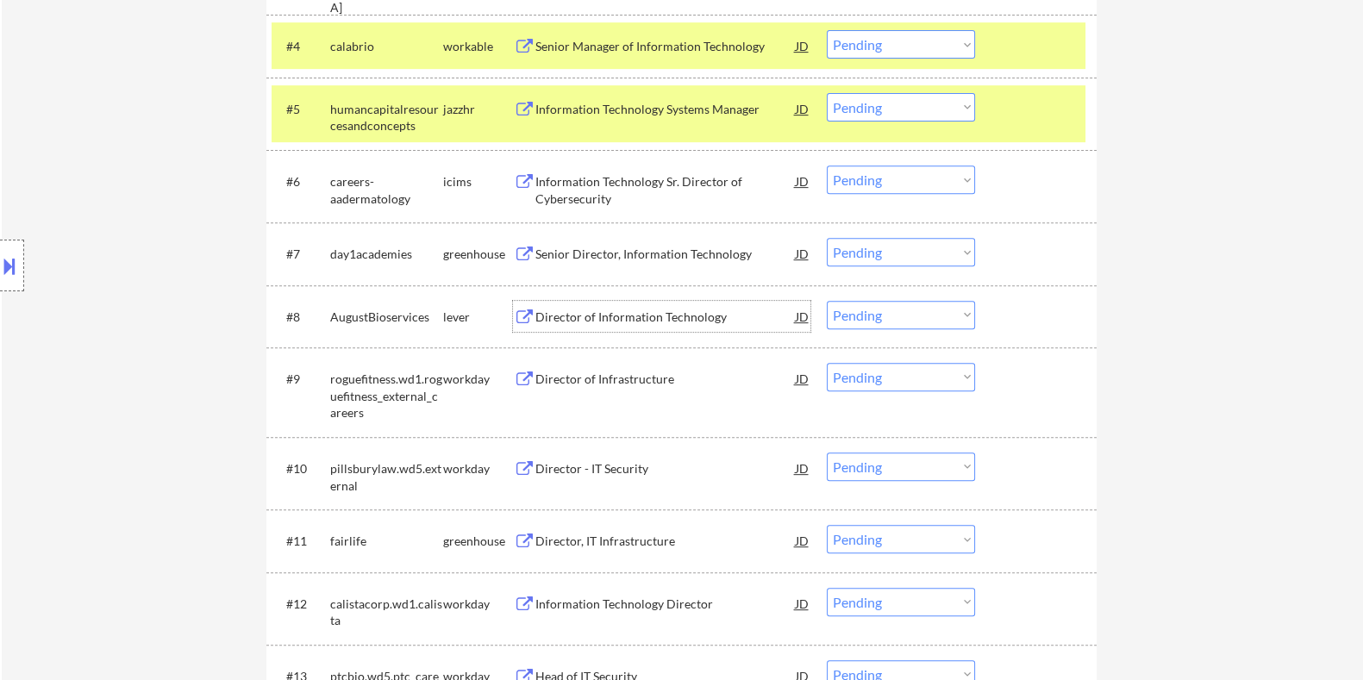
click at [591, 314] on div "Director of Information Technology" at bounding box center [665, 317] width 260 height 17
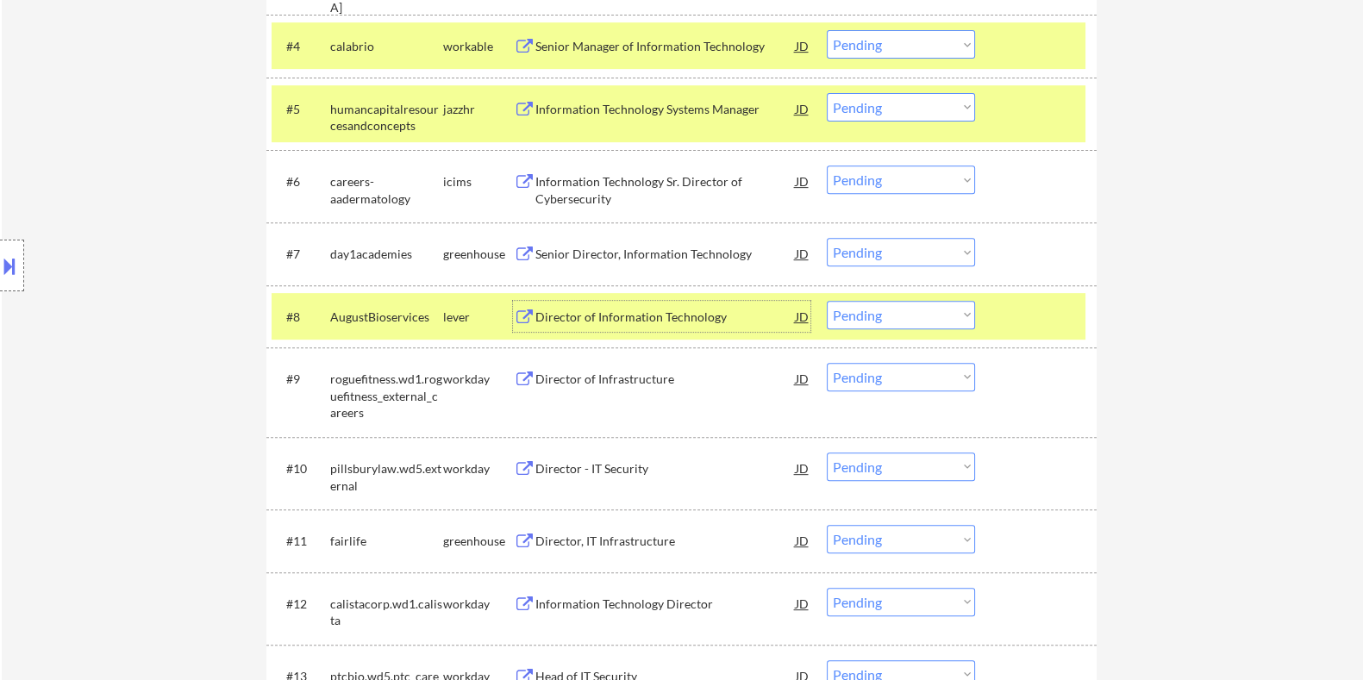
click at [897, 312] on select "Choose an option... Pending Applied Excluded (Questions) Excluded (Expired) Exc…" at bounding box center [901, 315] width 148 height 28
click at [827, 301] on select "Choose an option... Pending Applied Excluded (Questions) Excluded (Expired) Exc…" at bounding box center [901, 315] width 148 height 28
select select ""pending""
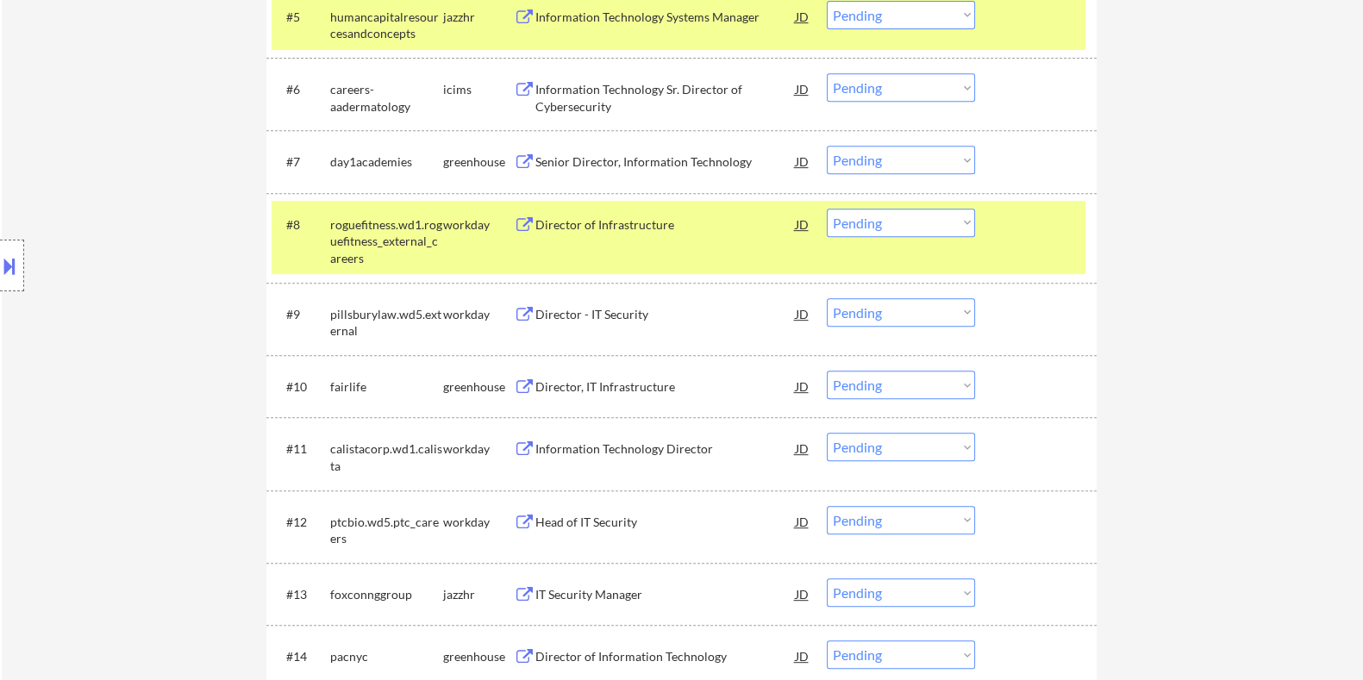
scroll to position [970, 0]
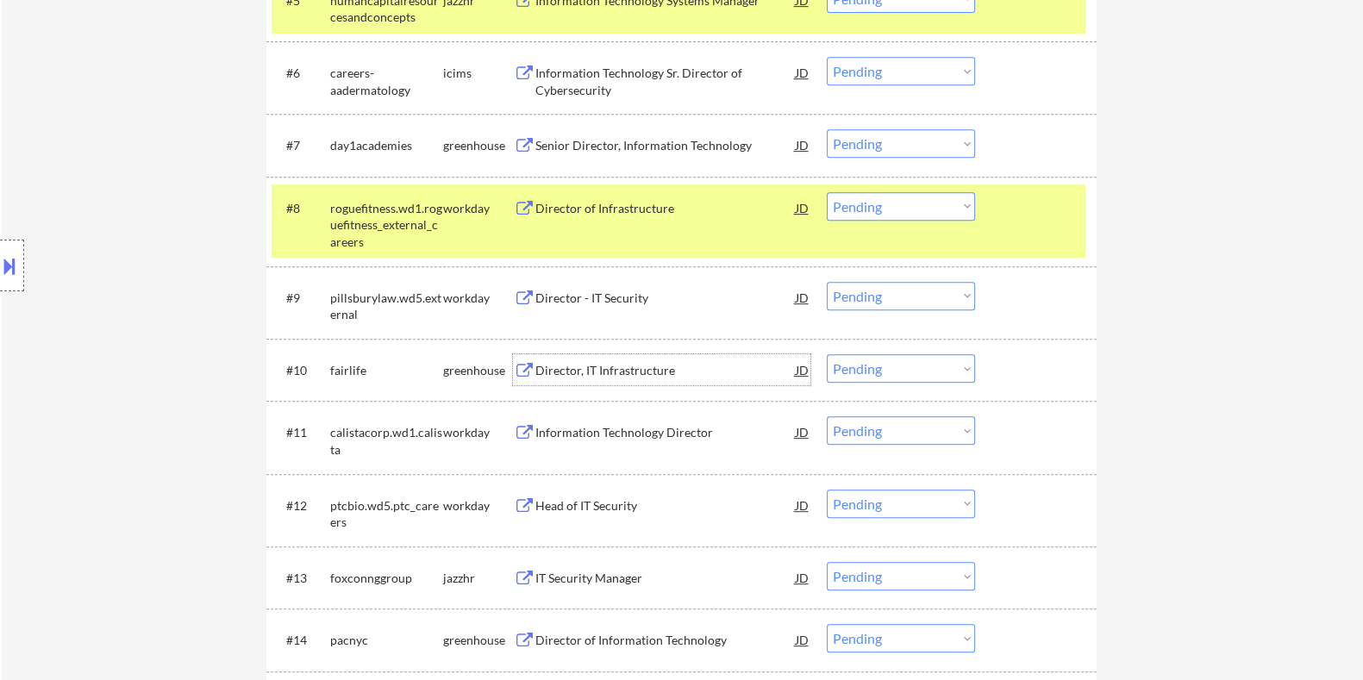
click at [558, 373] on div "Director, IT Infrastructure" at bounding box center [665, 370] width 260 height 17
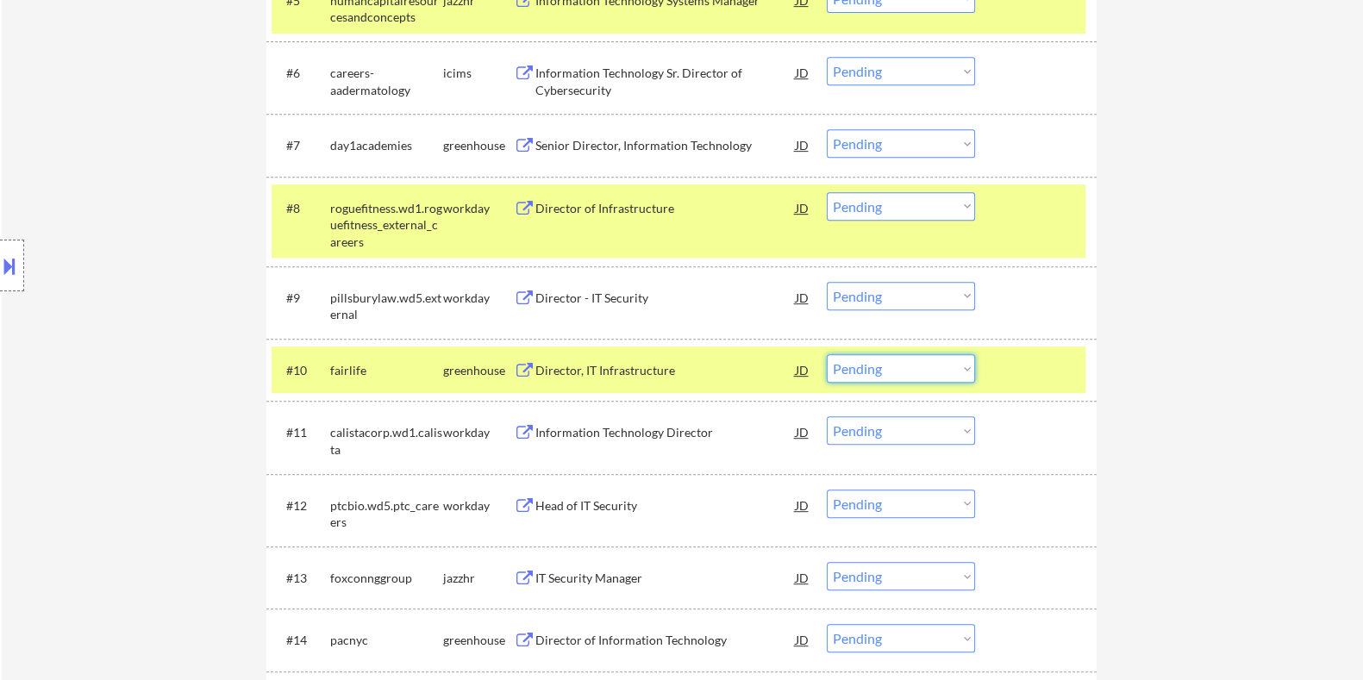
click at [892, 374] on select "Choose an option... Pending Applied Excluded (Questions) Excluded (Expired) Exc…" at bounding box center [901, 368] width 148 height 28
click at [827, 354] on select "Choose an option... Pending Applied Excluded (Questions) Excluded (Expired) Exc…" at bounding box center [901, 368] width 148 height 28
select select ""pending""
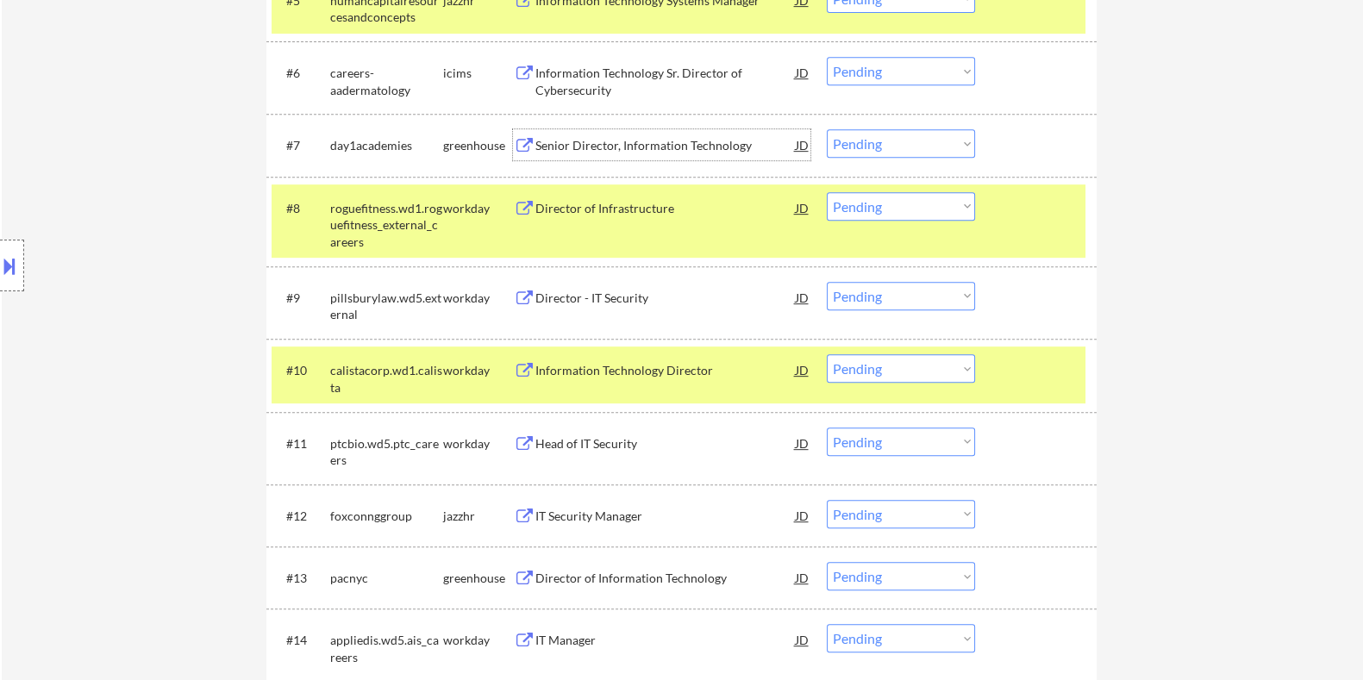
click at [556, 140] on div "Senior Director, Information Technology" at bounding box center [665, 145] width 260 height 17
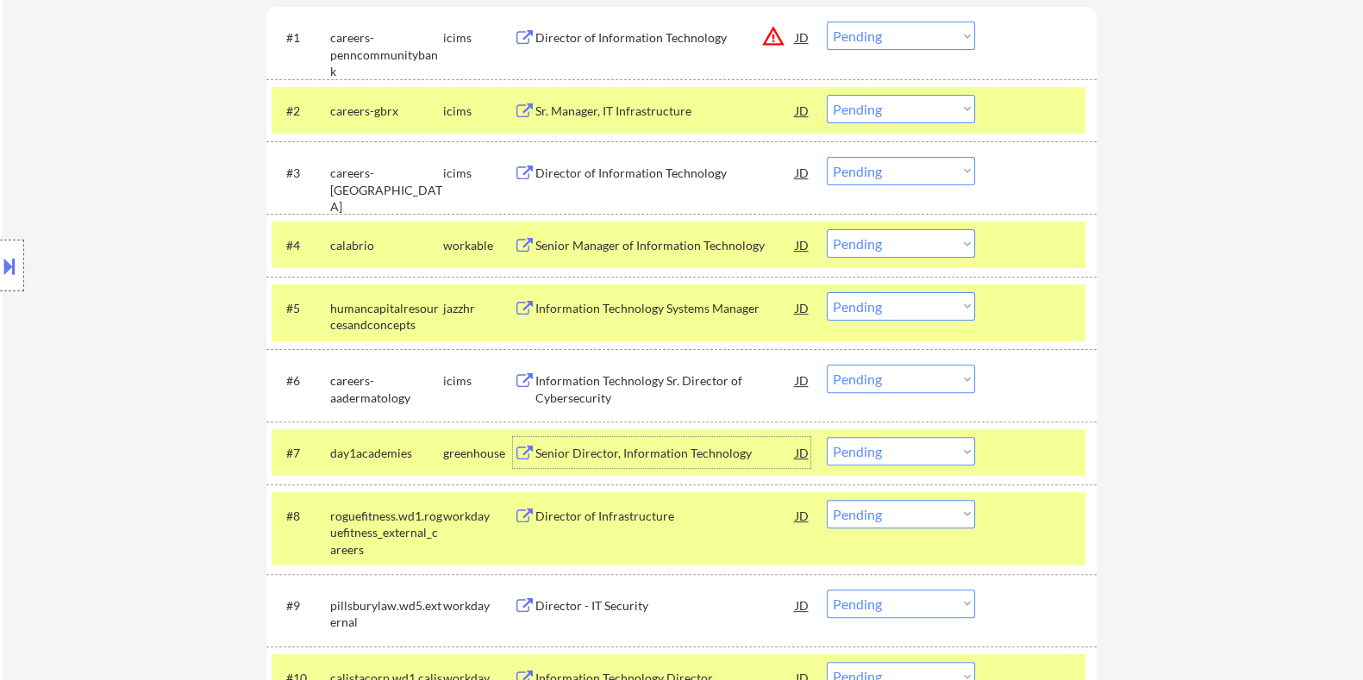
scroll to position [936, 0]
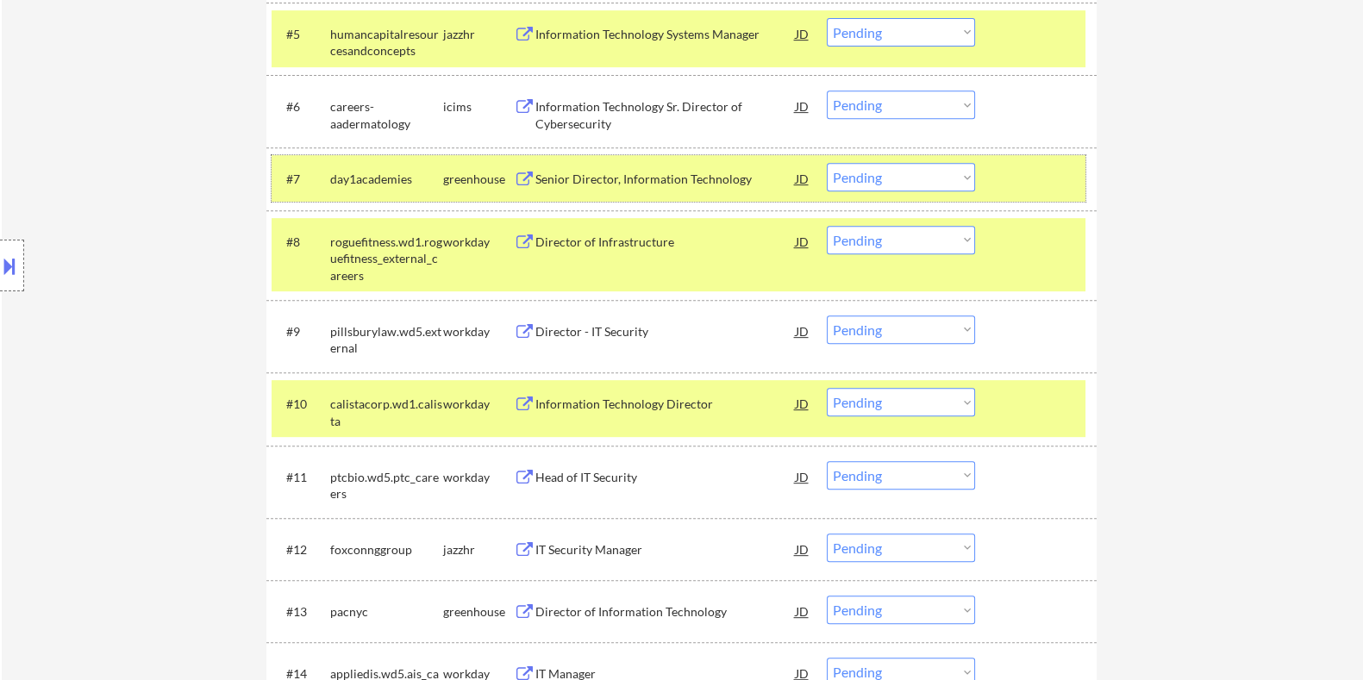
click at [904, 160] on div "#7 day1academies greenhouse Senior Director, Information Technology JD Choose a…" at bounding box center [679, 178] width 814 height 47
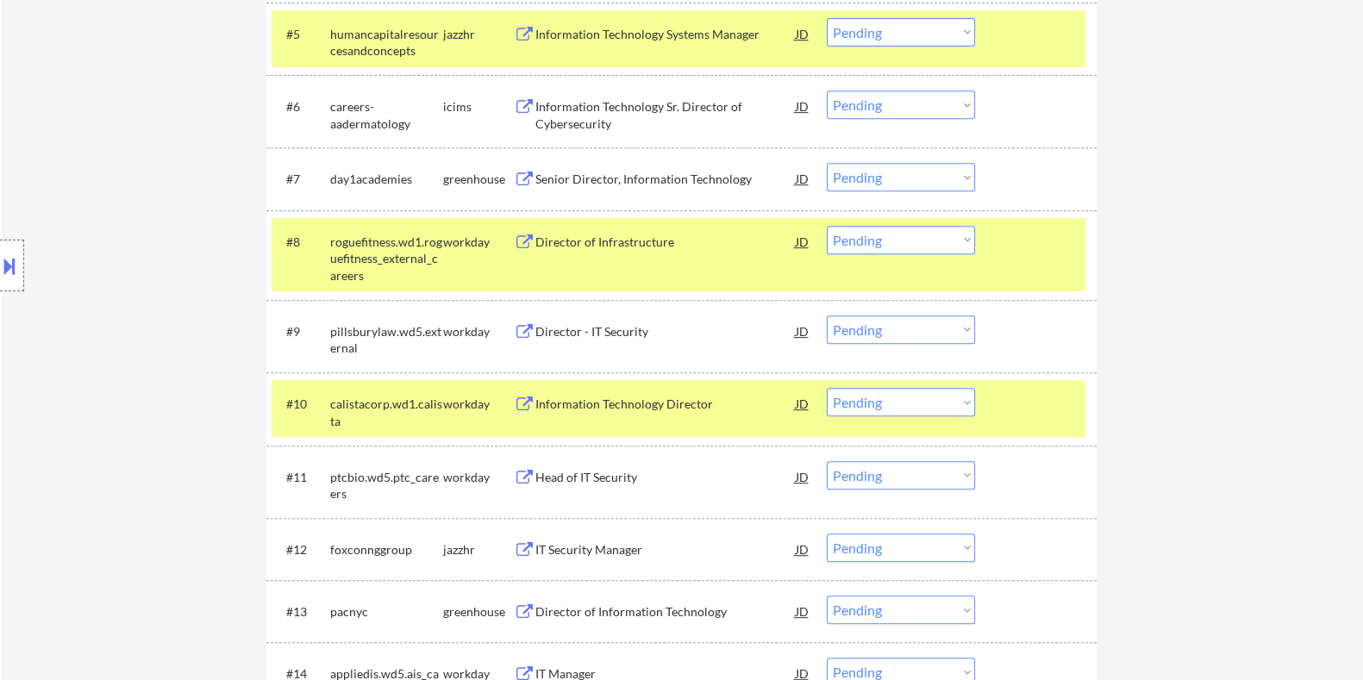
click at [901, 168] on select "Choose an option... Pending Applied Excluded (Questions) Excluded (Expired) Exc…" at bounding box center [901, 177] width 148 height 28
click at [827, 163] on select "Choose an option... Pending Applied Excluded (Questions) Excluded (Expired) Exc…" at bounding box center [901, 177] width 148 height 28
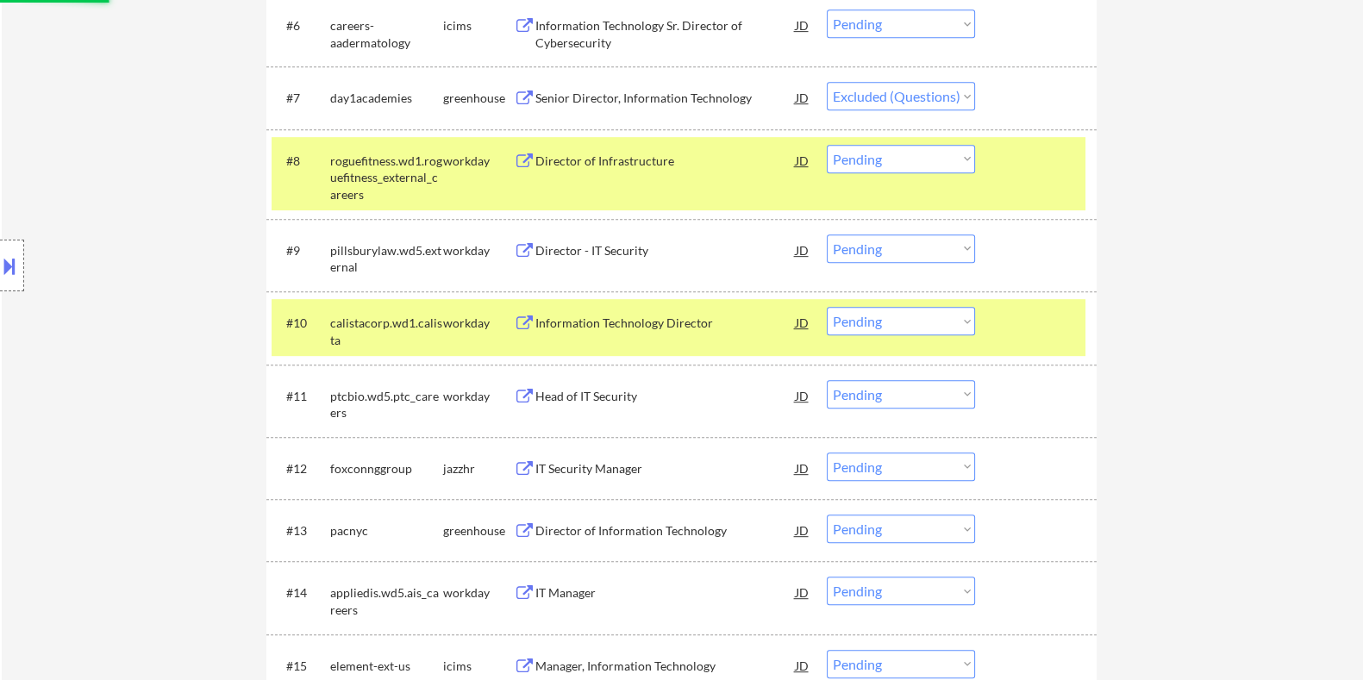
scroll to position [1044, 0]
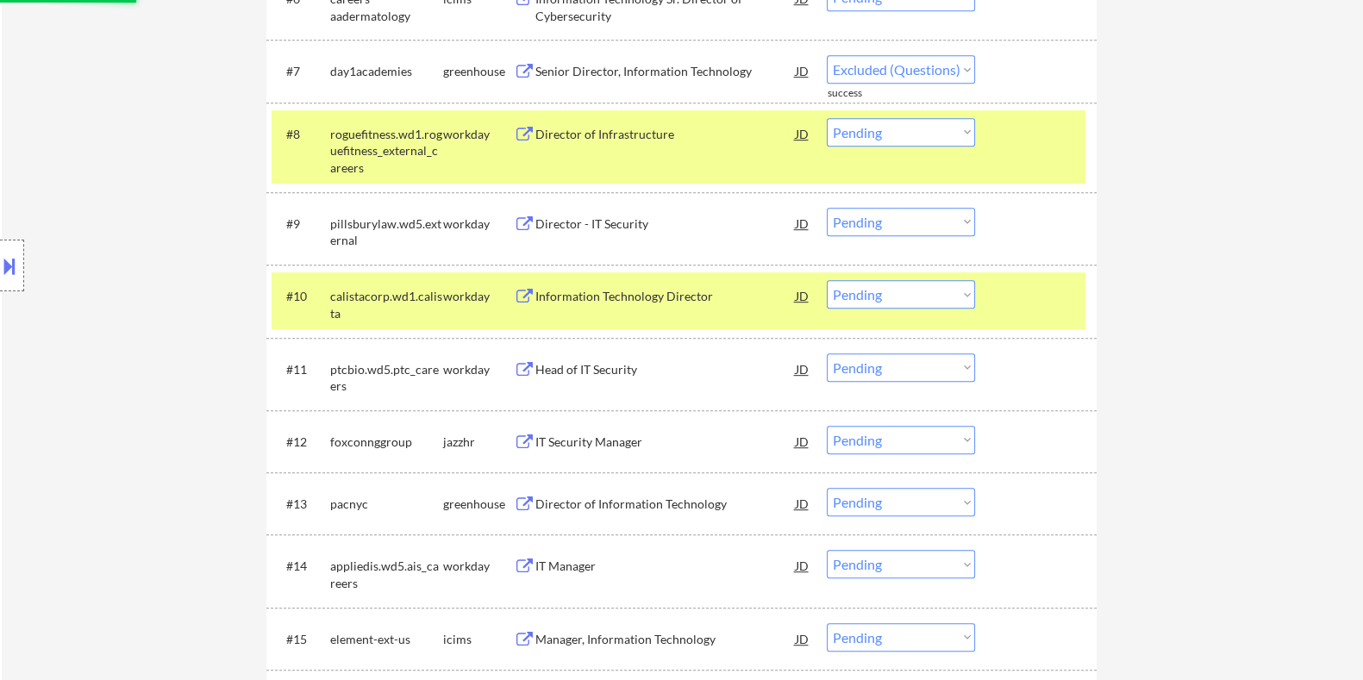
click at [573, 442] on div "IT Security Manager" at bounding box center [665, 442] width 260 height 17
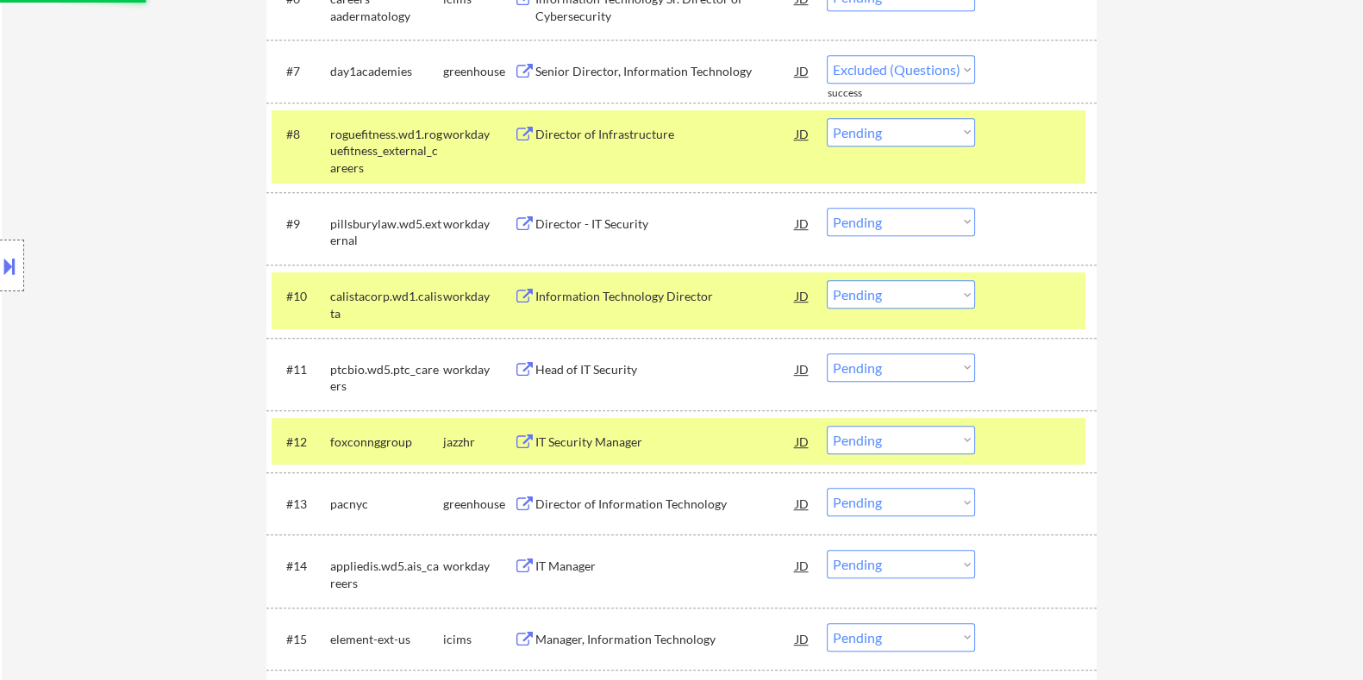
select select ""pending""
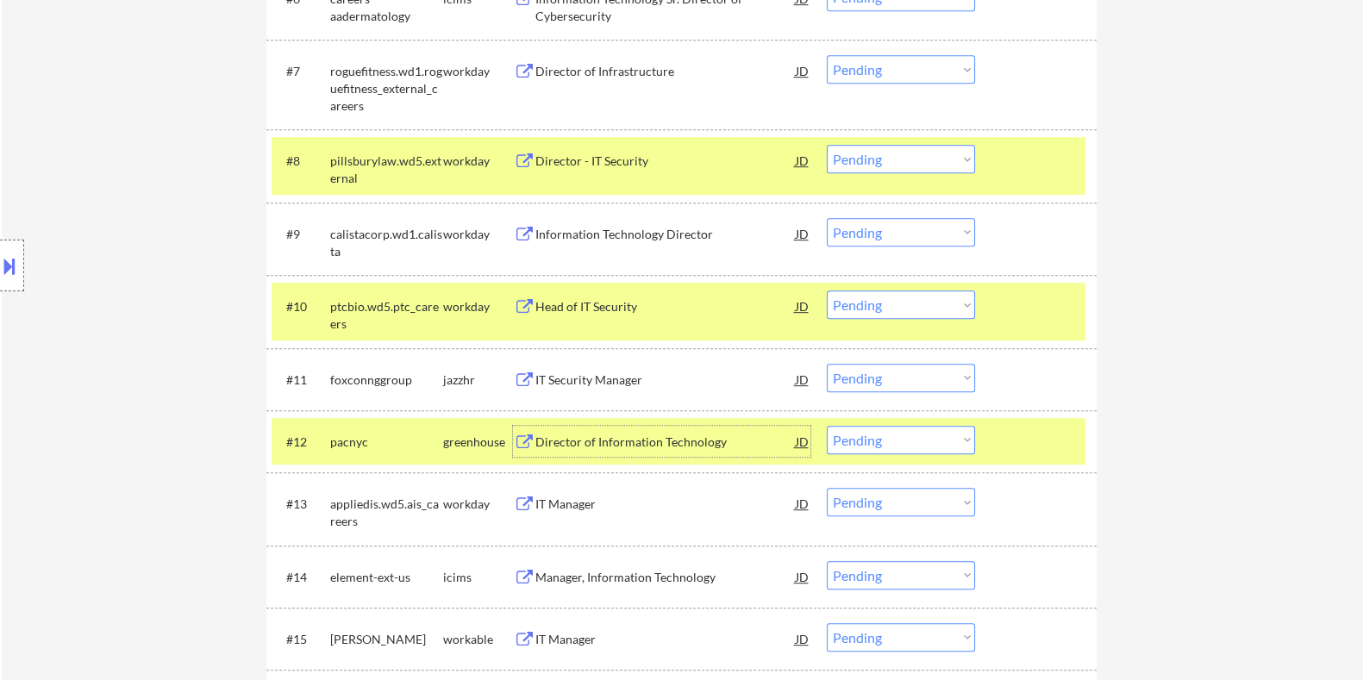
click at [878, 379] on select "Choose an option... Pending Applied Excluded (Questions) Excluded (Expired) Exc…" at bounding box center [901, 378] width 148 height 28
click at [534, 480] on div "#13 appliedis.wd5.ais_careers workday IT Manager JD Choose an option... Pending…" at bounding box center [679, 508] width 814 height 57
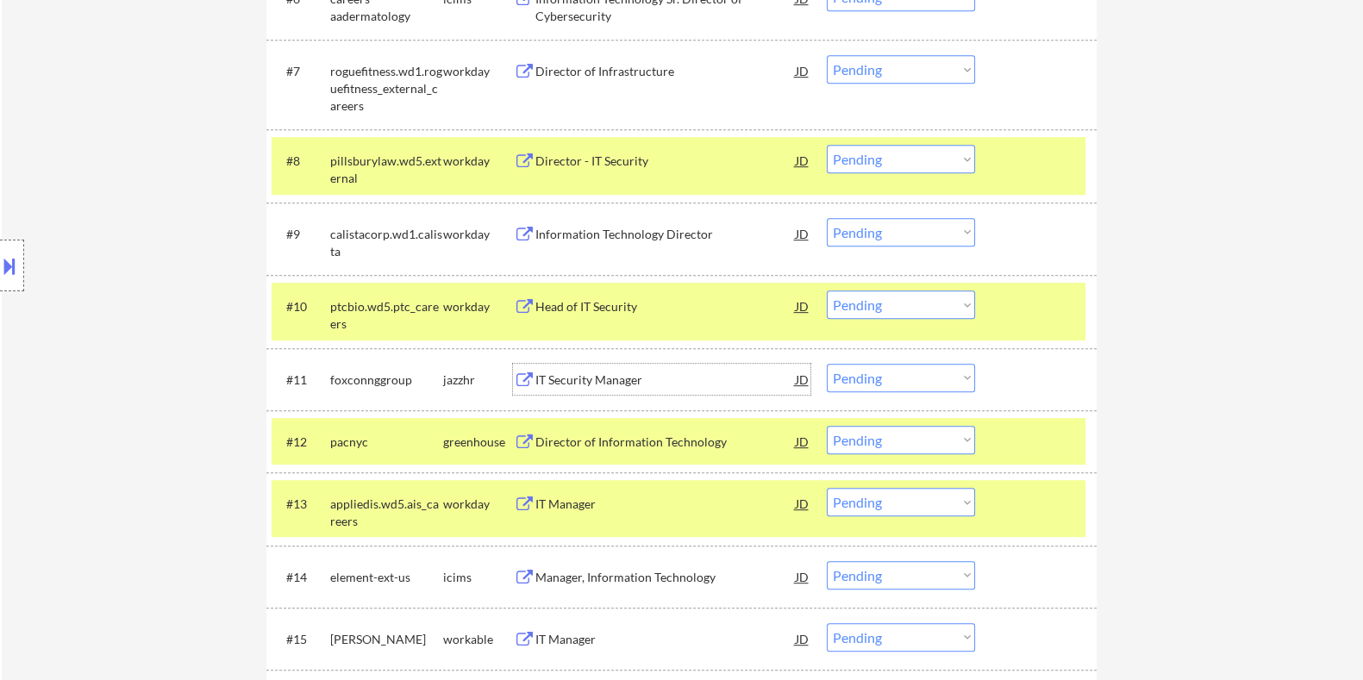
click at [586, 372] on div "IT Security Manager" at bounding box center [665, 380] width 260 height 17
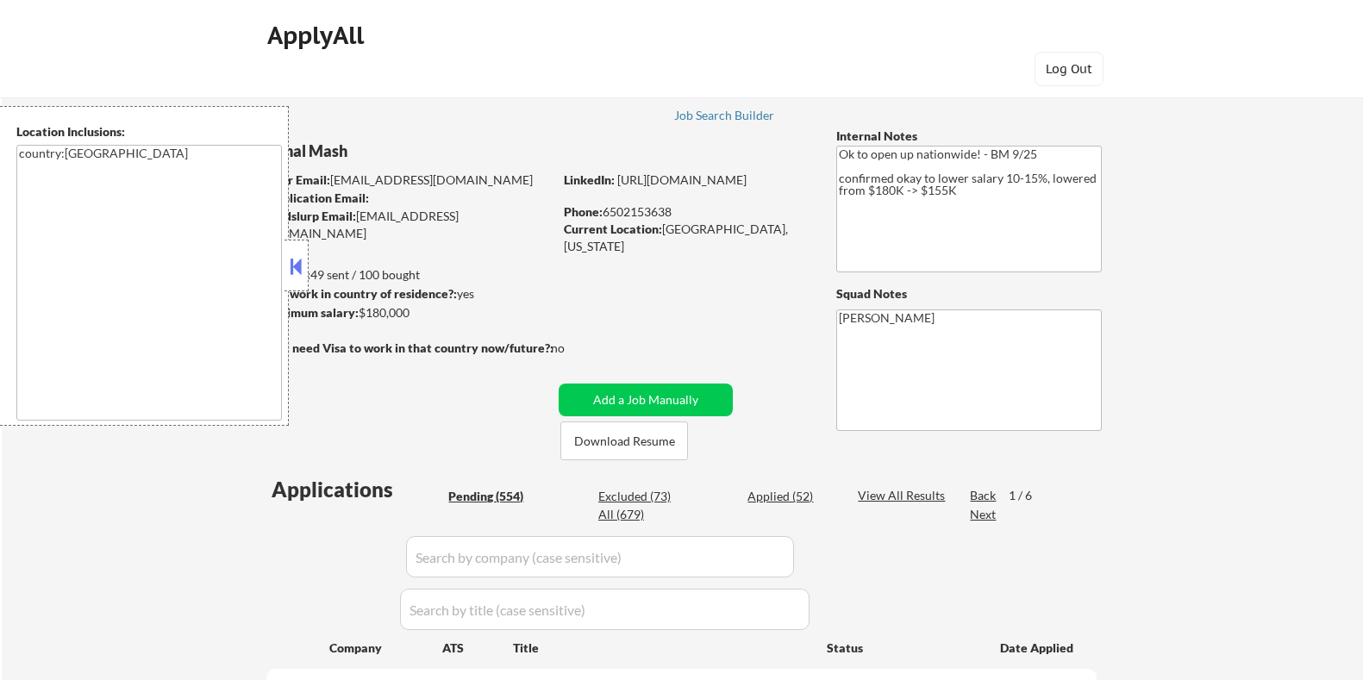
select select ""pending""
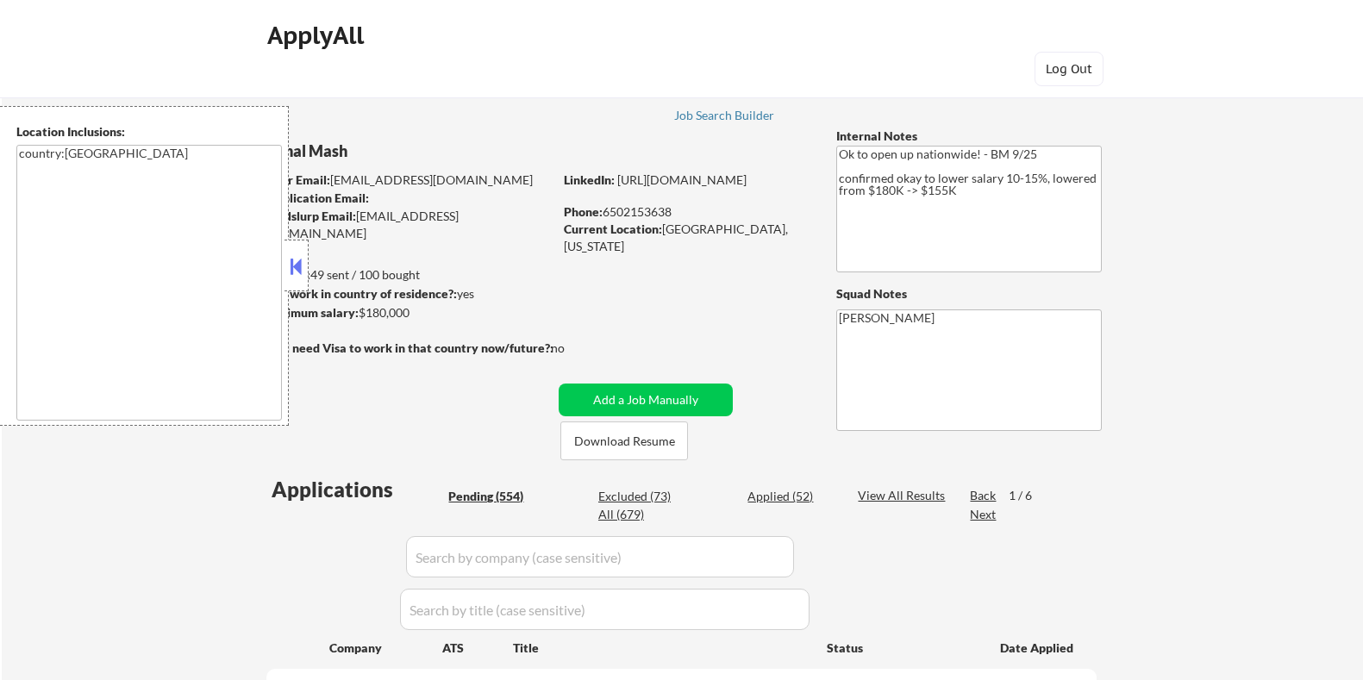
select select ""pending""
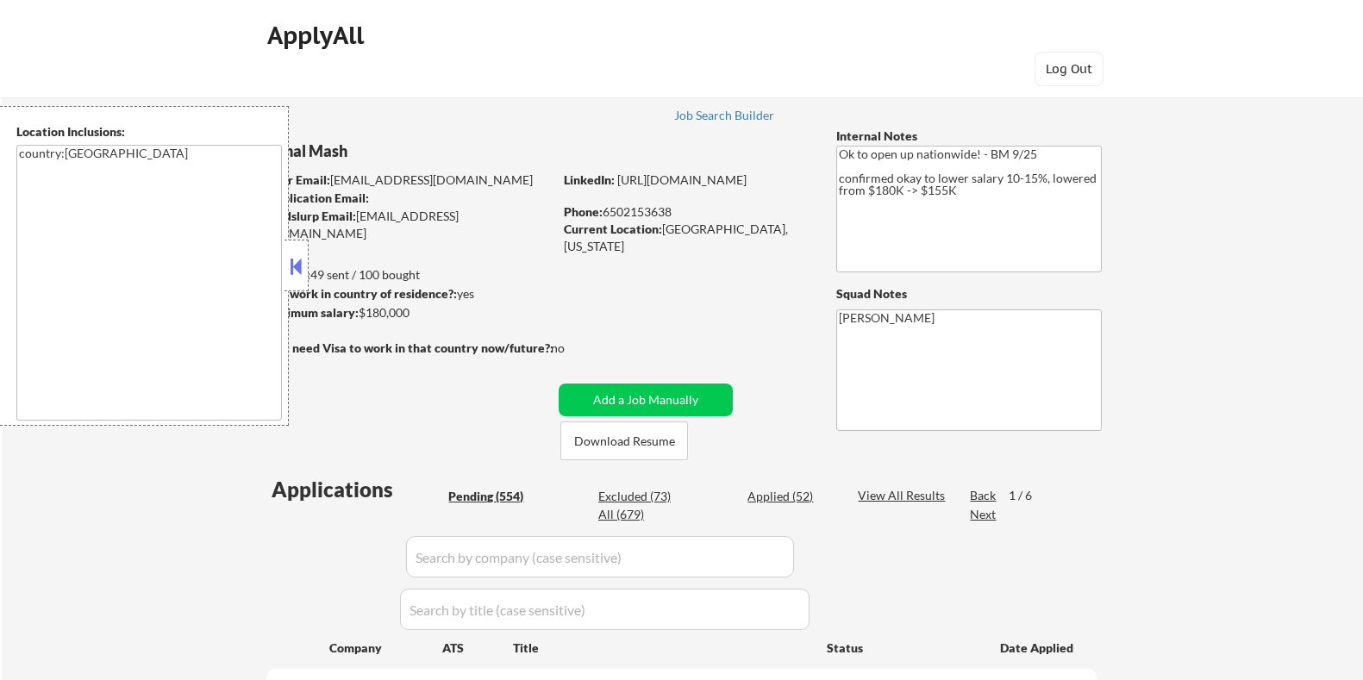
select select ""pending""
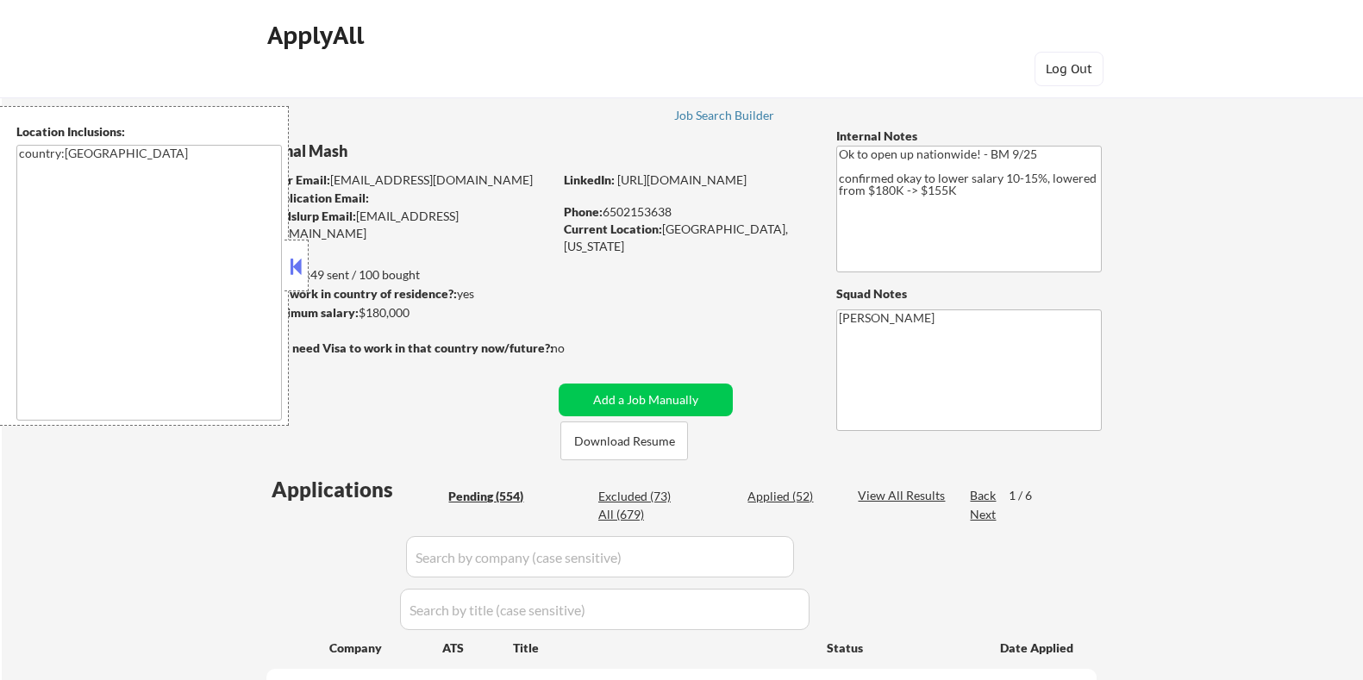
select select ""pending""
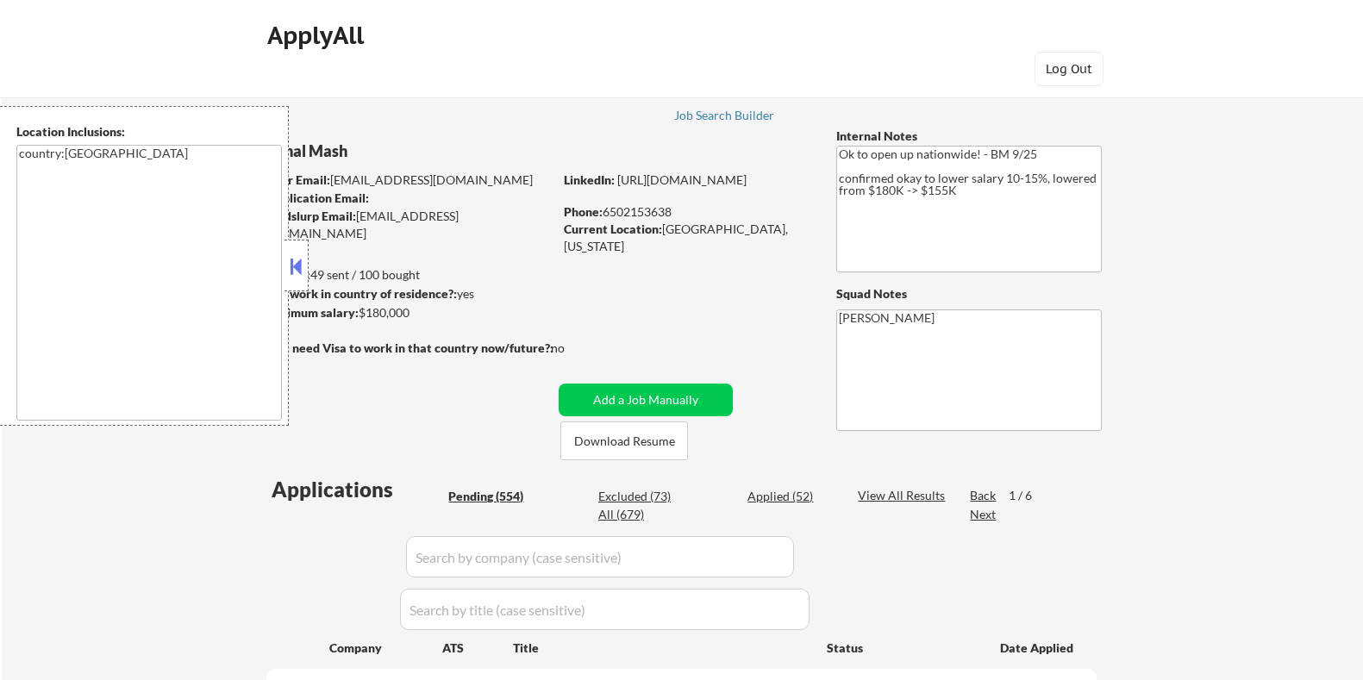
select select ""pending""
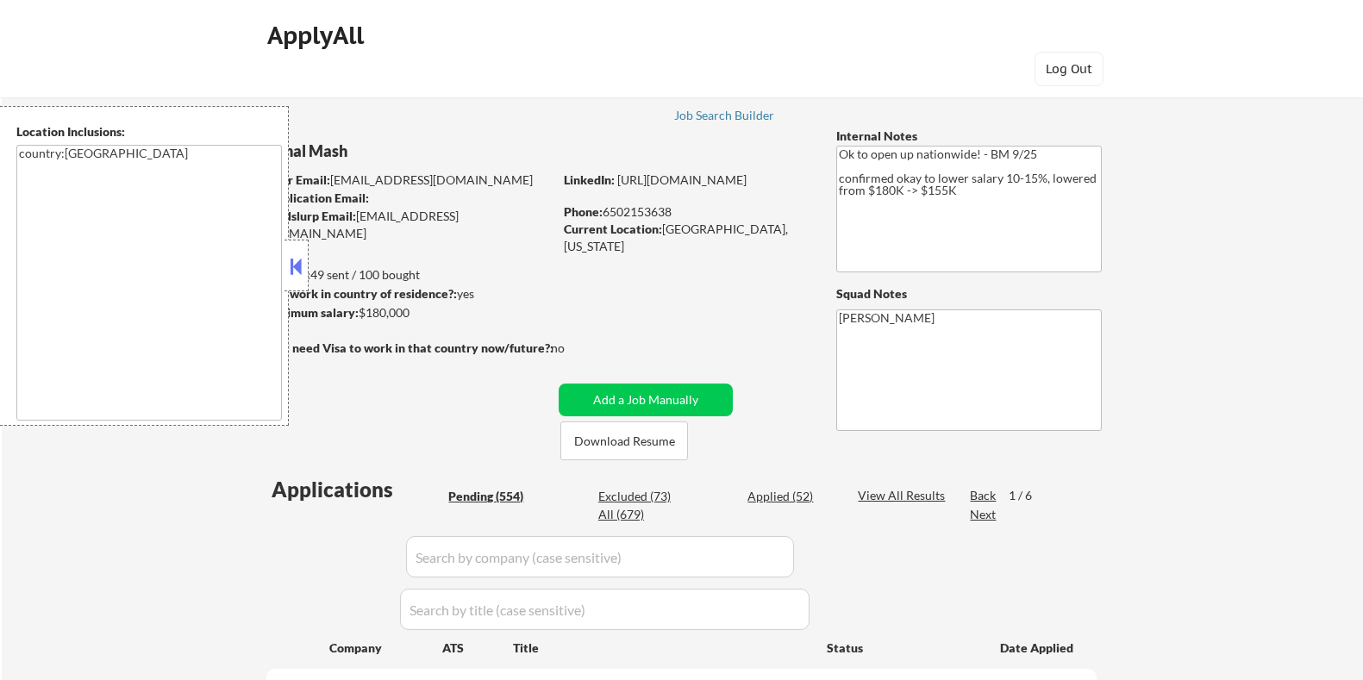
select select ""pending""
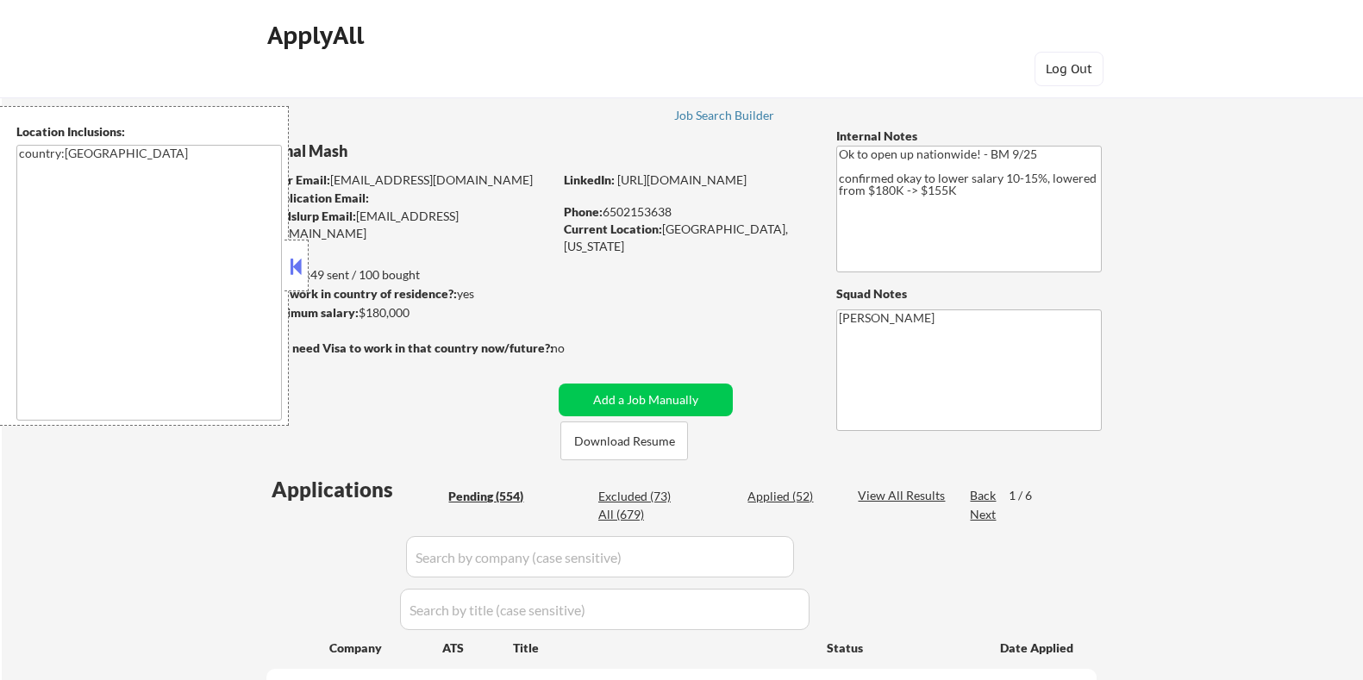
select select ""pending""
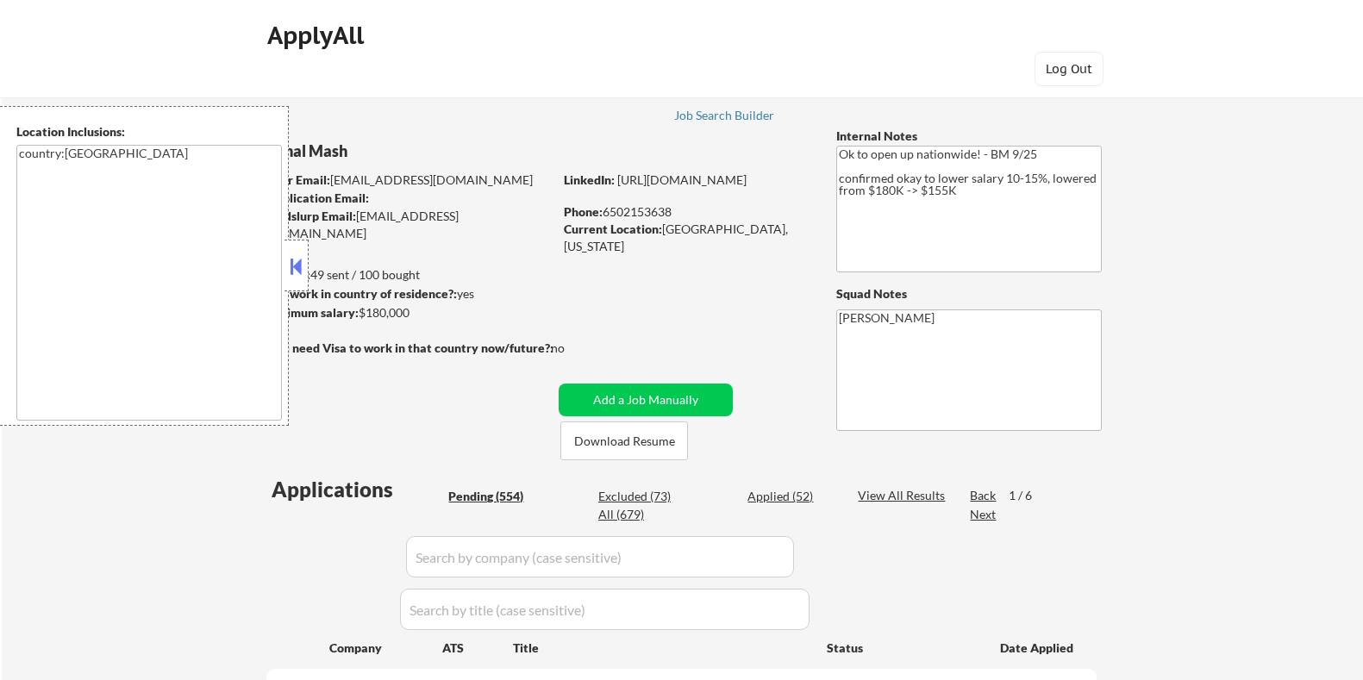
select select ""pending""
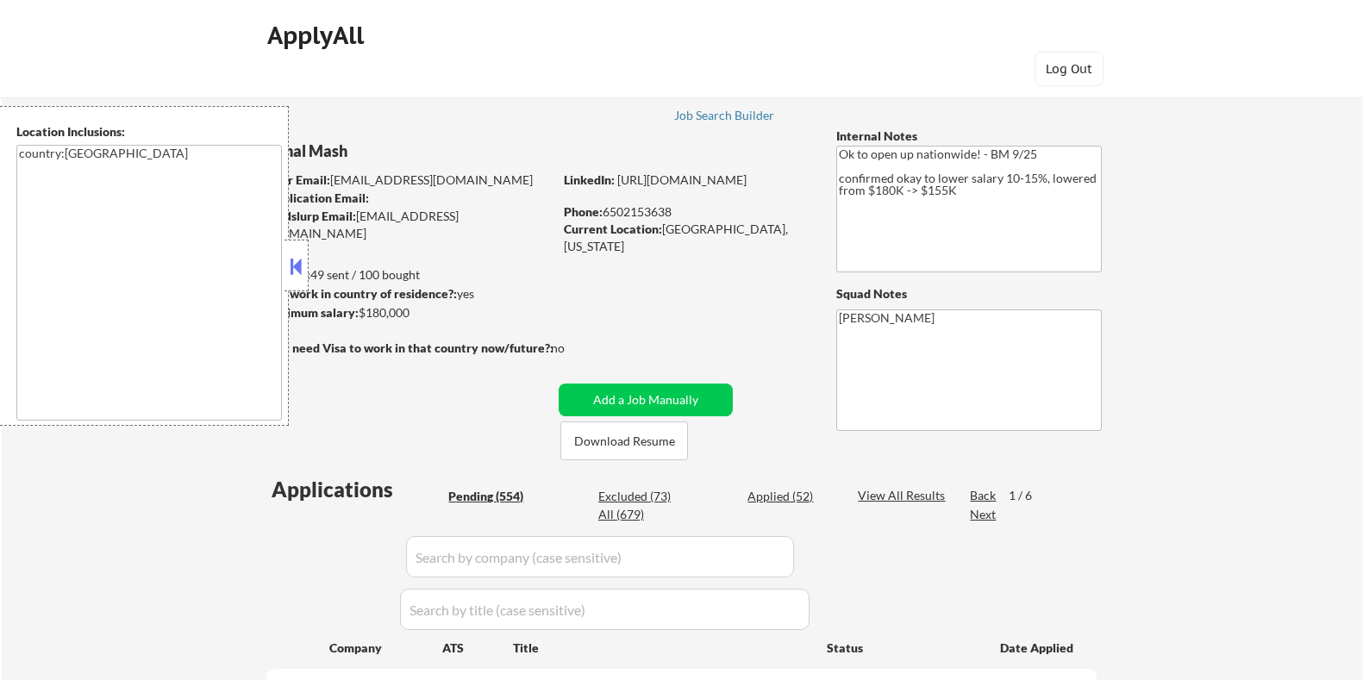
select select ""pending""
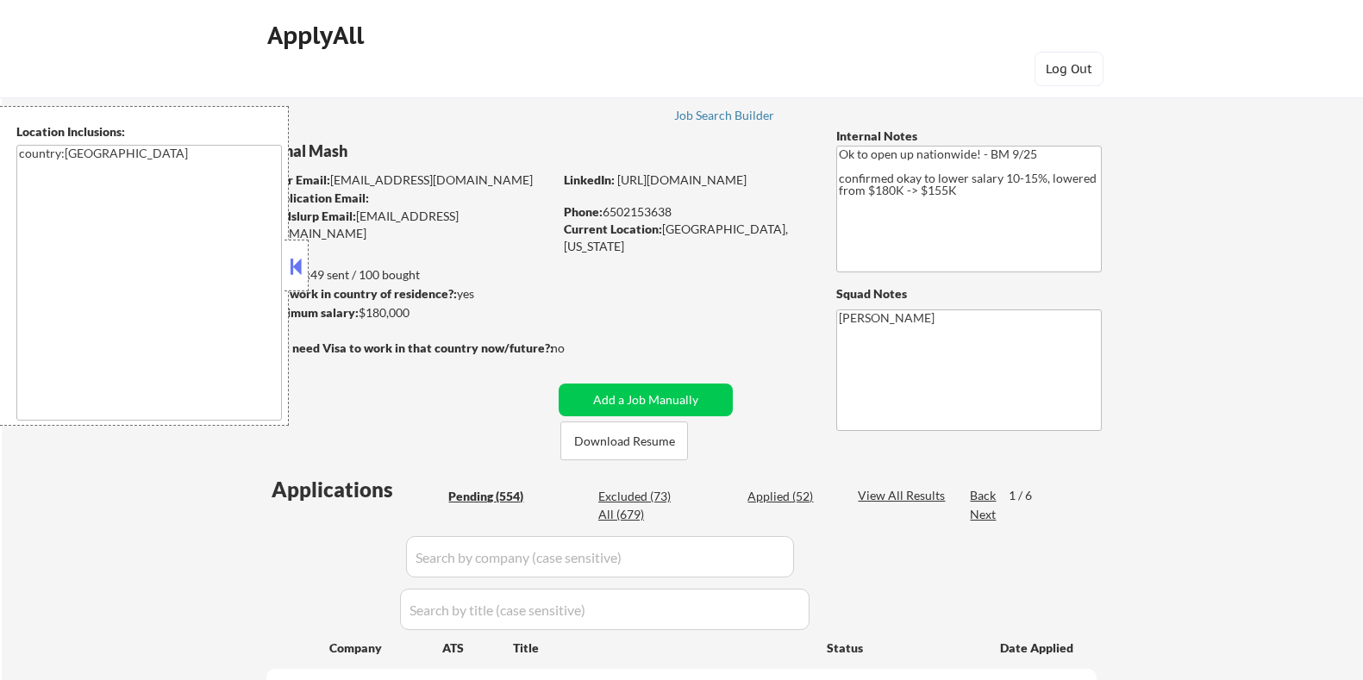
select select ""pending""
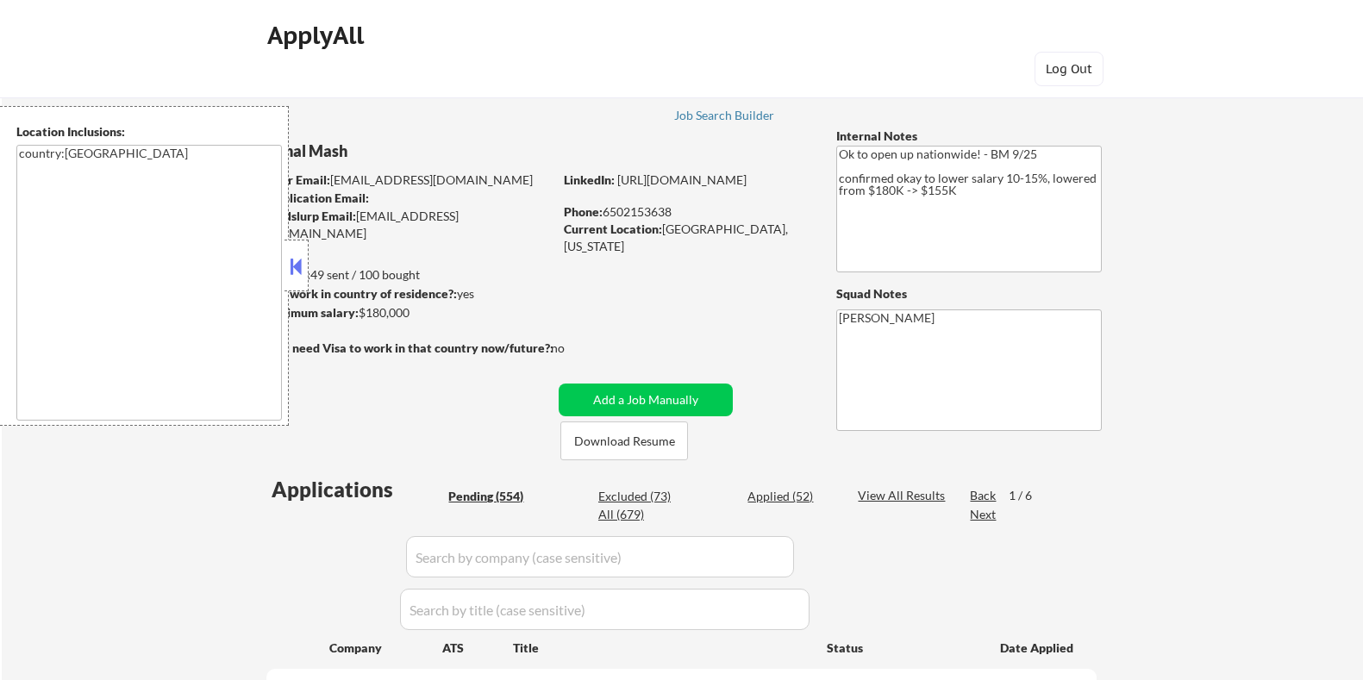
select select ""pending""
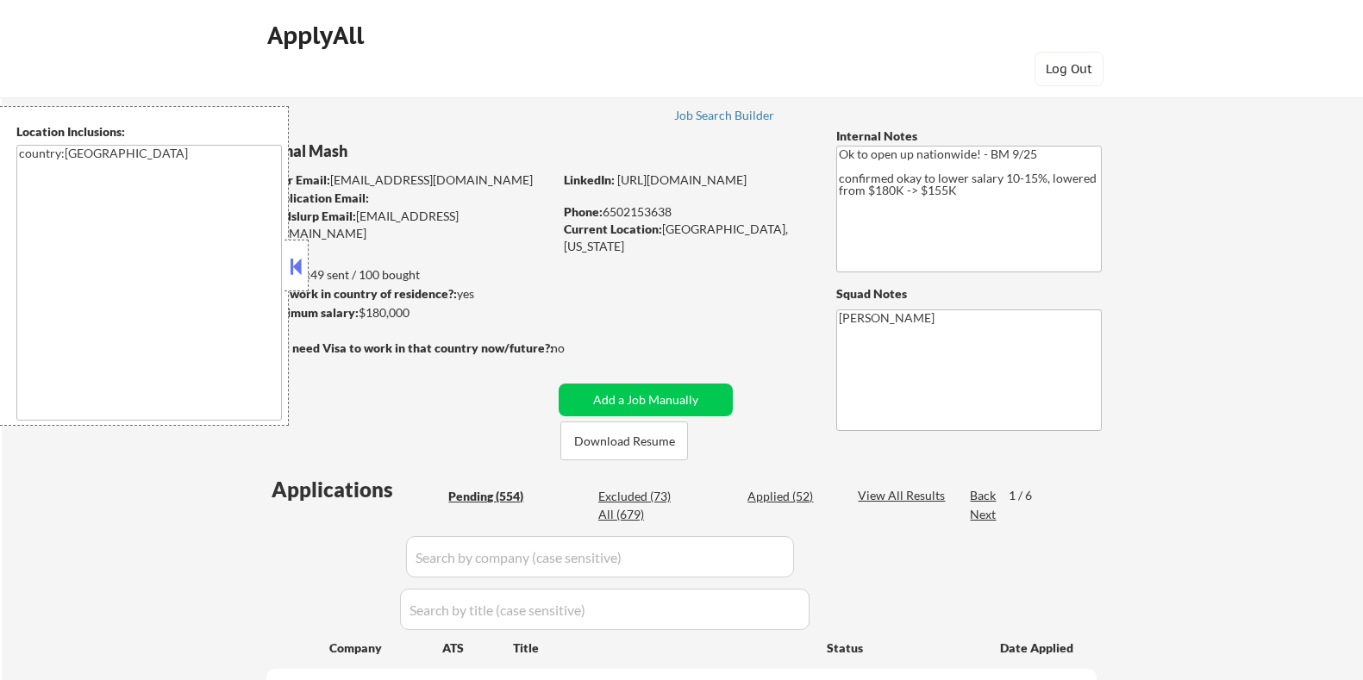
select select ""pending""
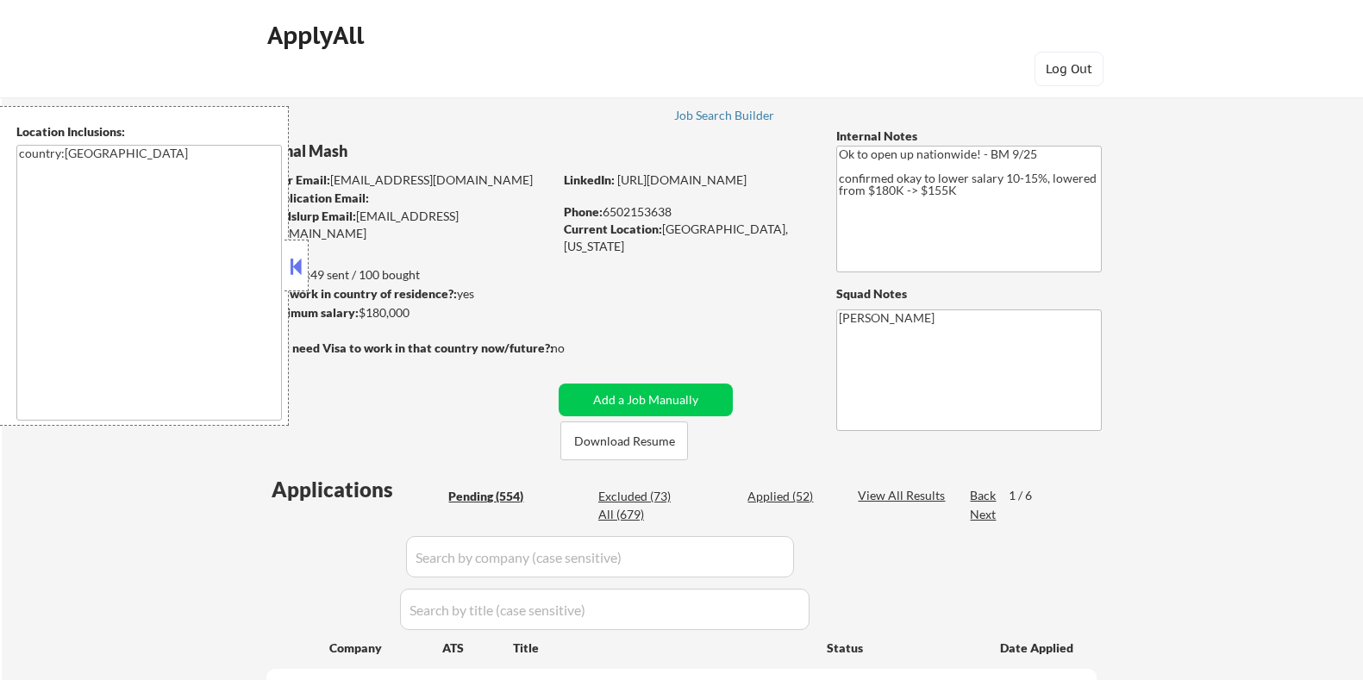
select select ""pending""
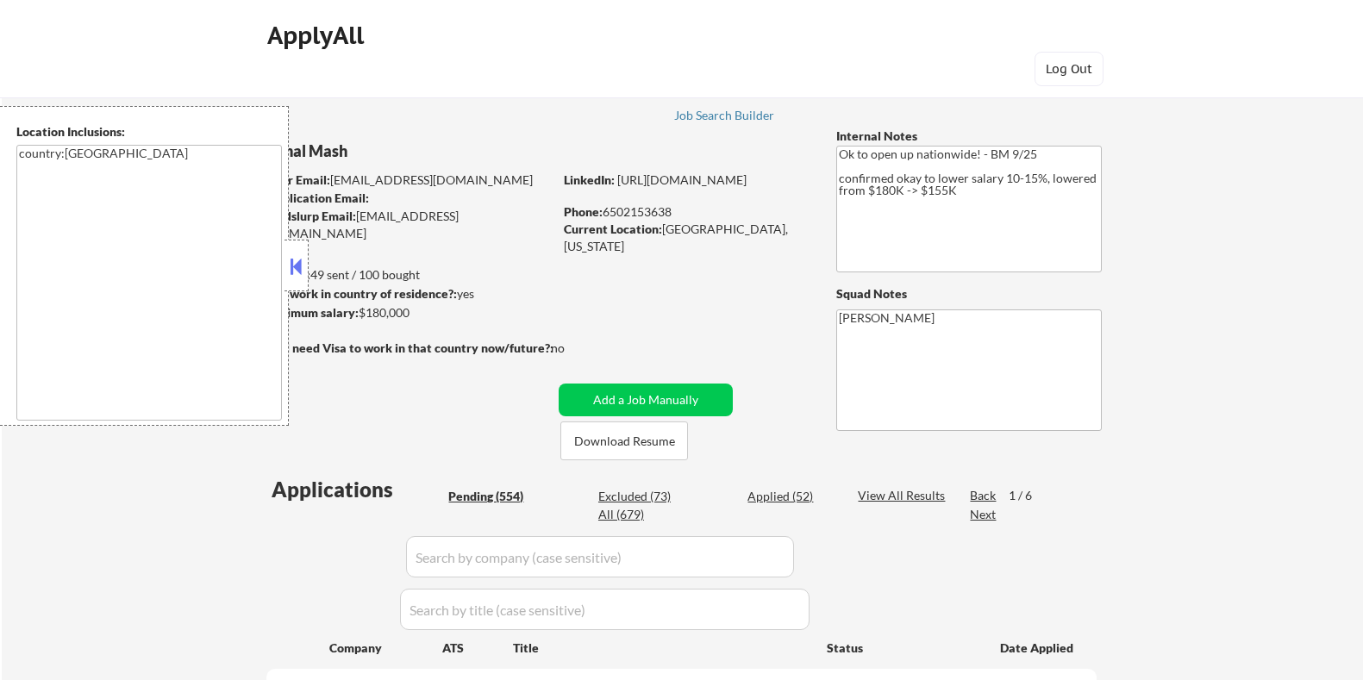
select select ""pending""
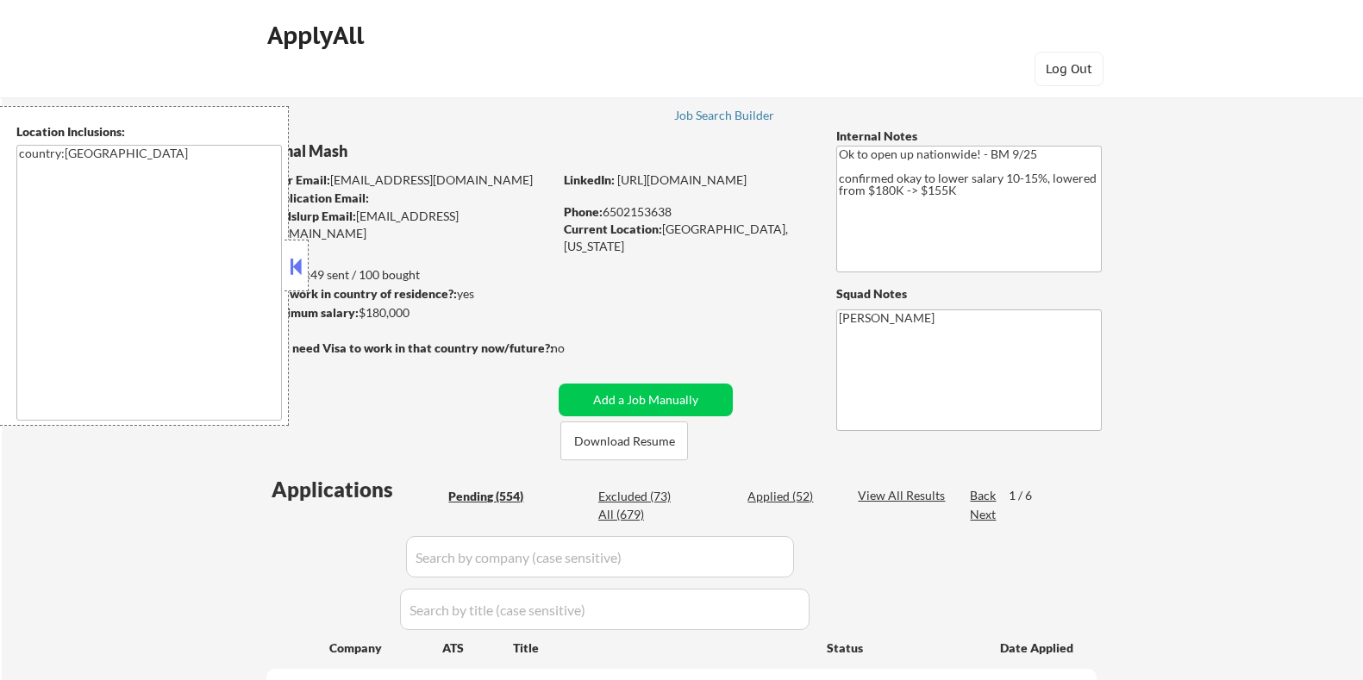
select select ""pending""
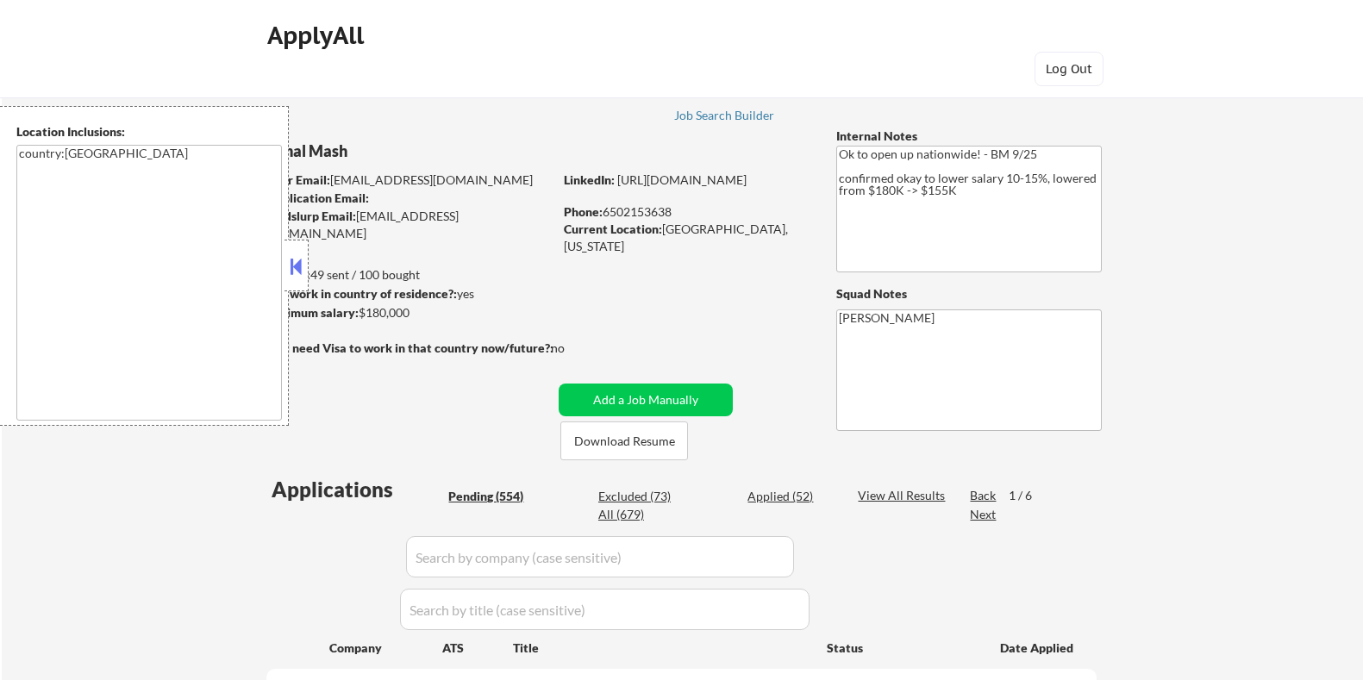
select select ""pending""
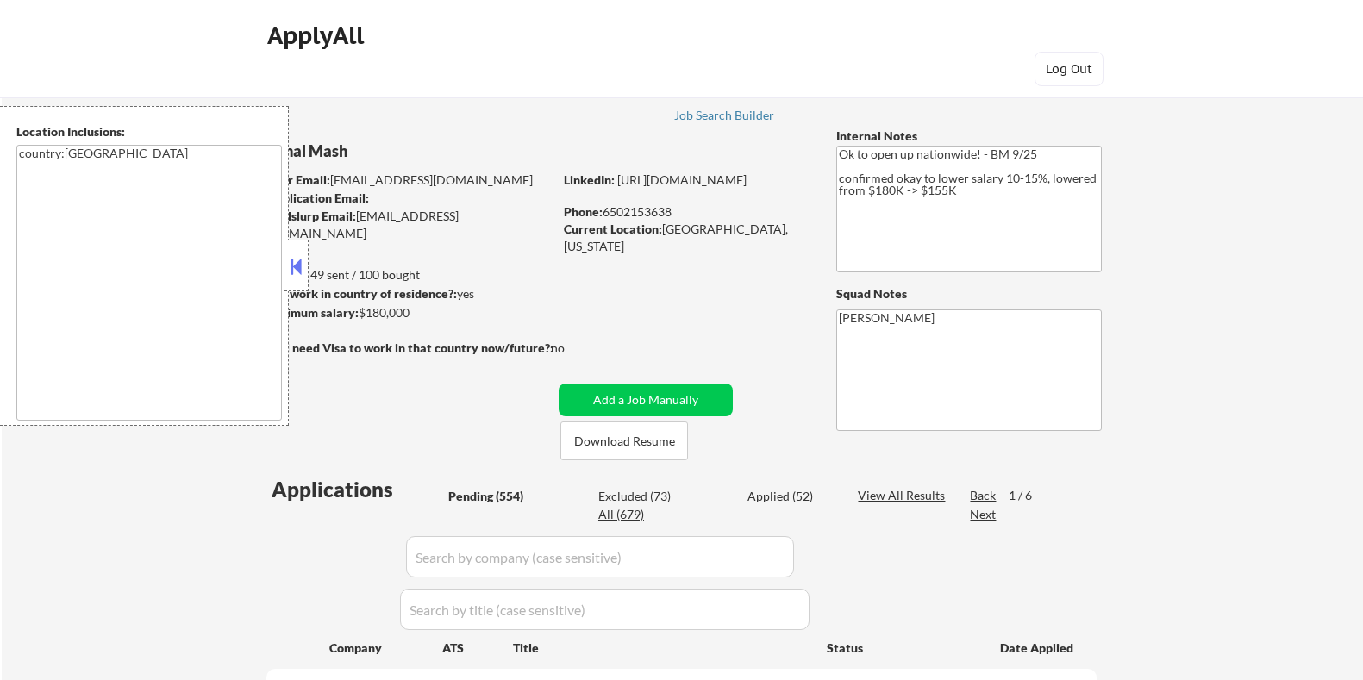
select select ""pending""
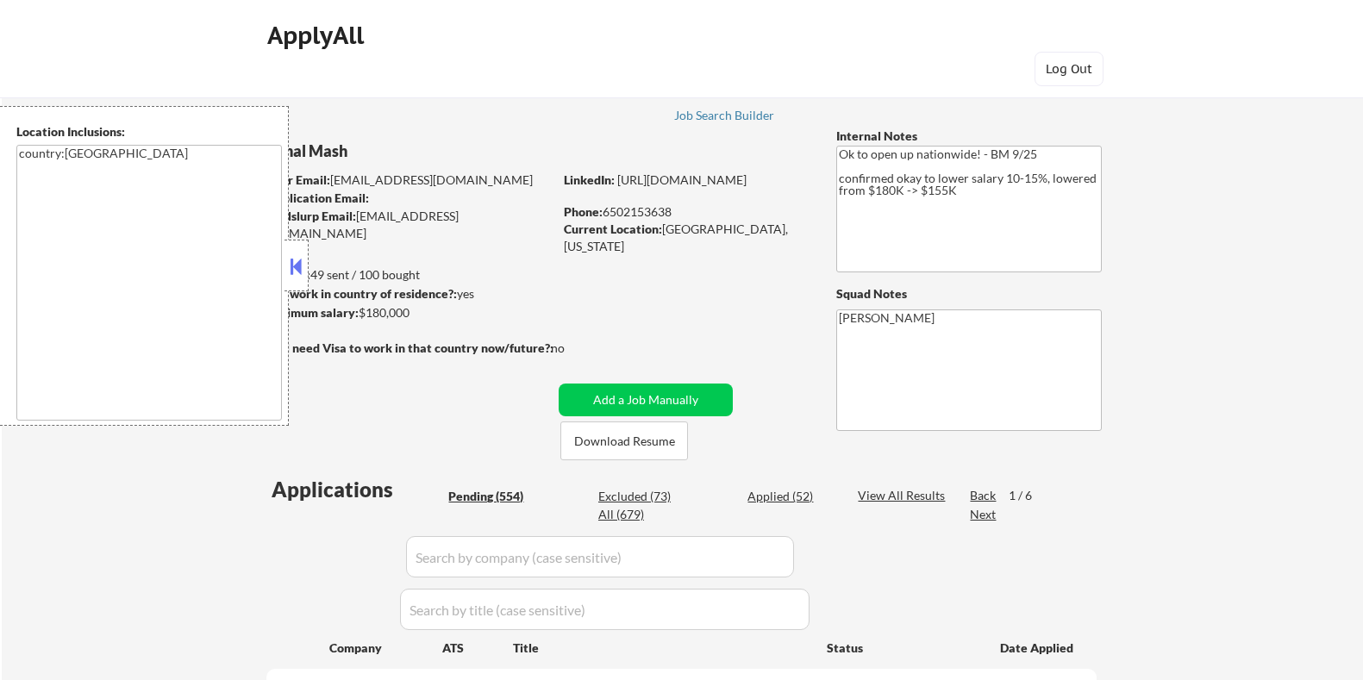
select select ""pending""
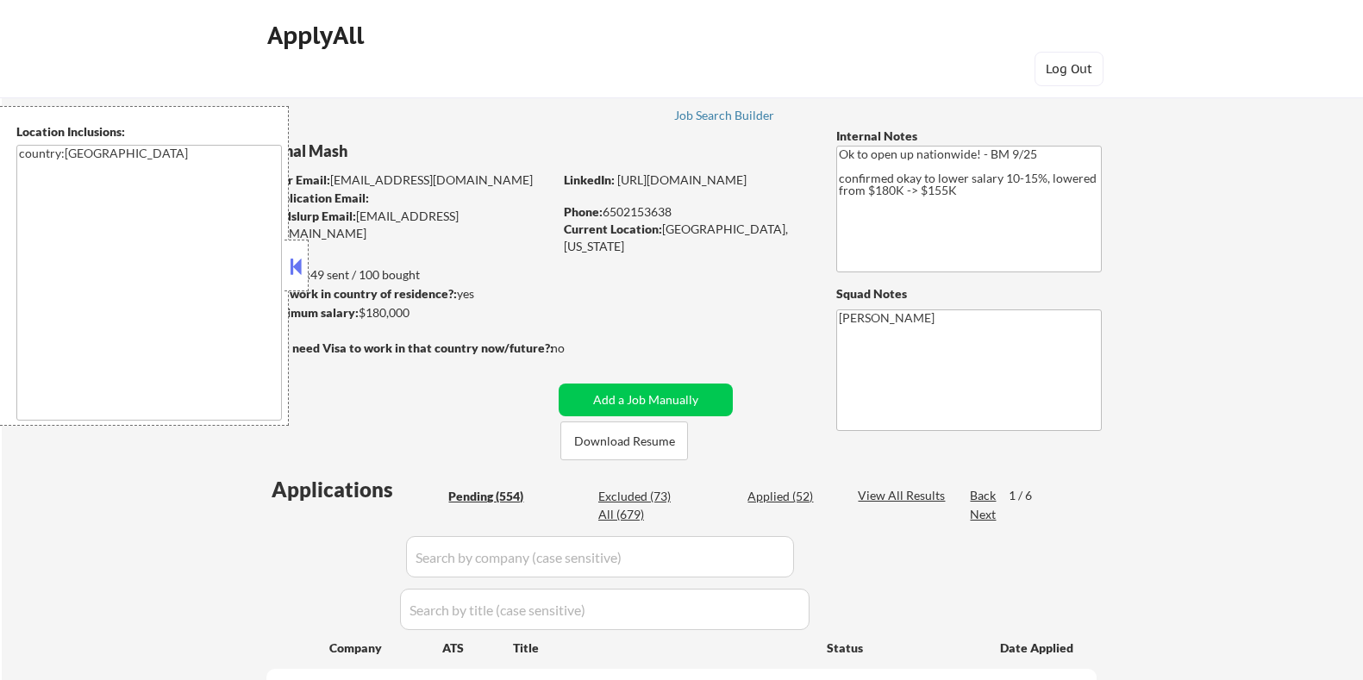
select select ""pending""
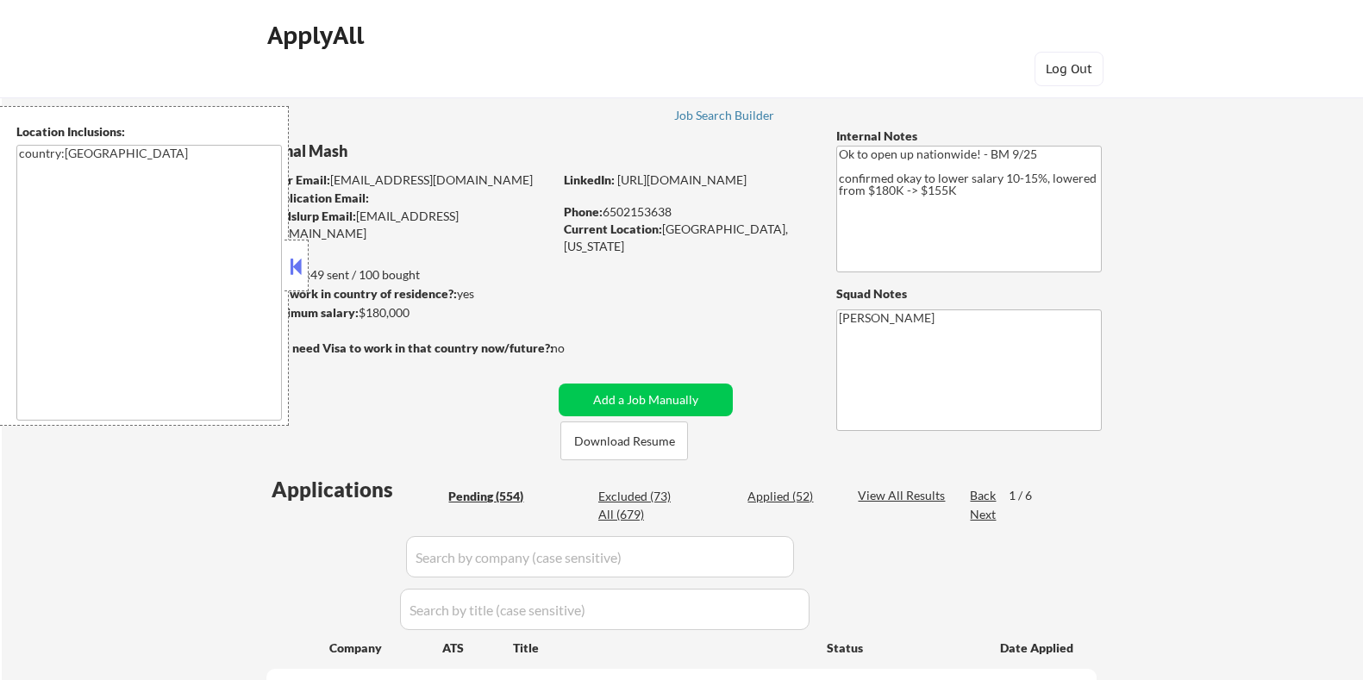
select select ""pending""
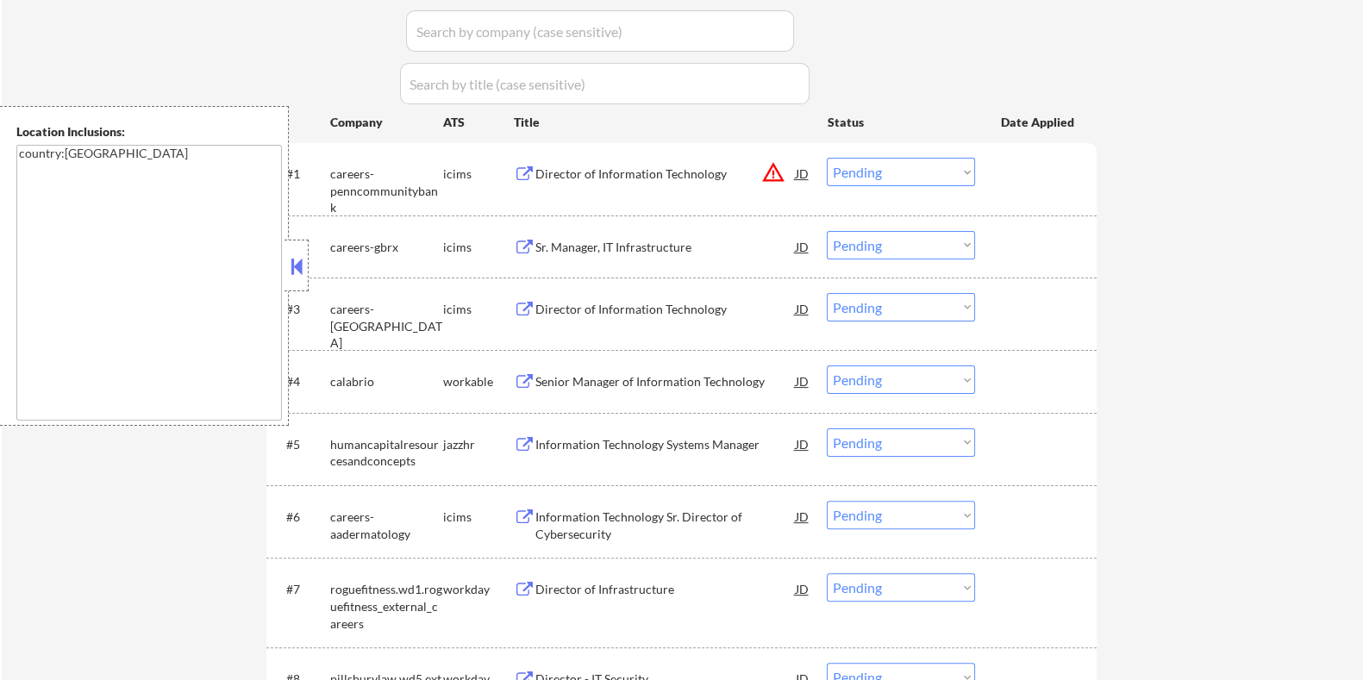
scroll to position [647, 0]
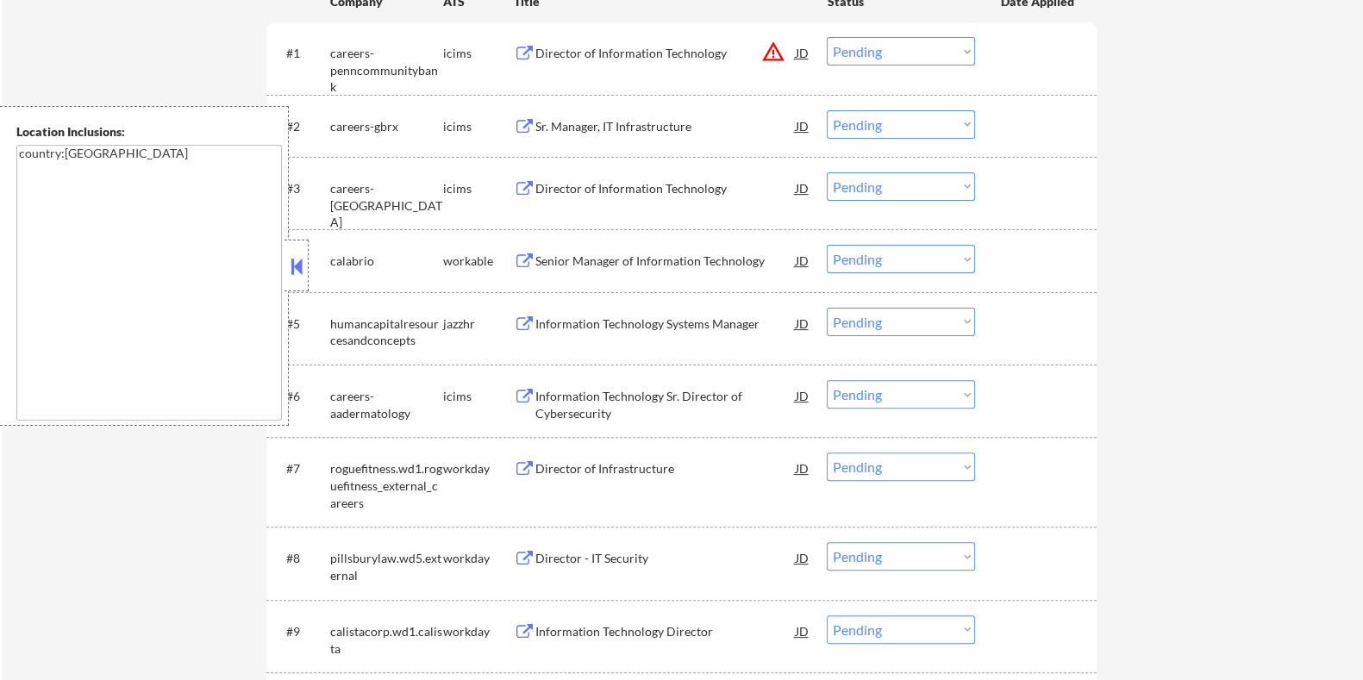
click at [617, 316] on div "Information Technology Systems Manager" at bounding box center [665, 324] width 260 height 17
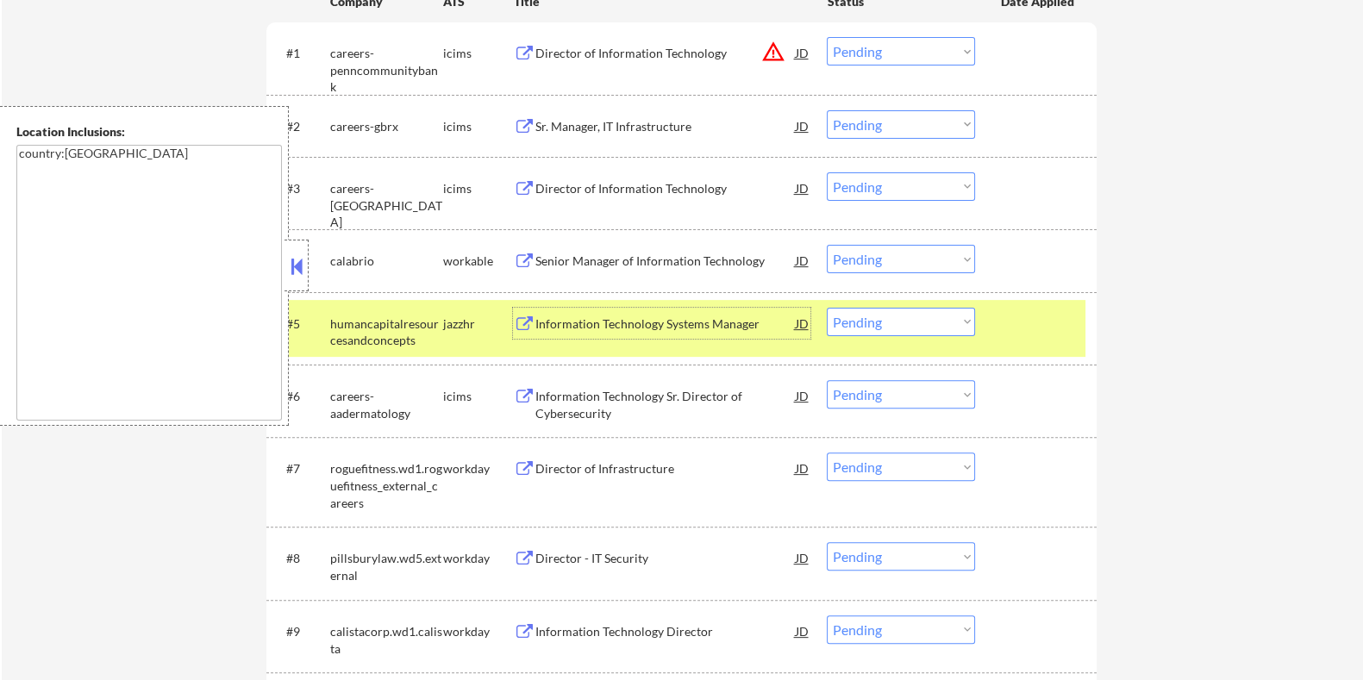
click at [931, 318] on select "Choose an option... Pending Applied Excluded (Questions) Excluded (Expired) Exc…" at bounding box center [901, 322] width 148 height 28
click at [827, 308] on select "Choose an option... Pending Applied Excluded (Questions) Excluded (Expired) Exc…" at bounding box center [901, 322] width 148 height 28
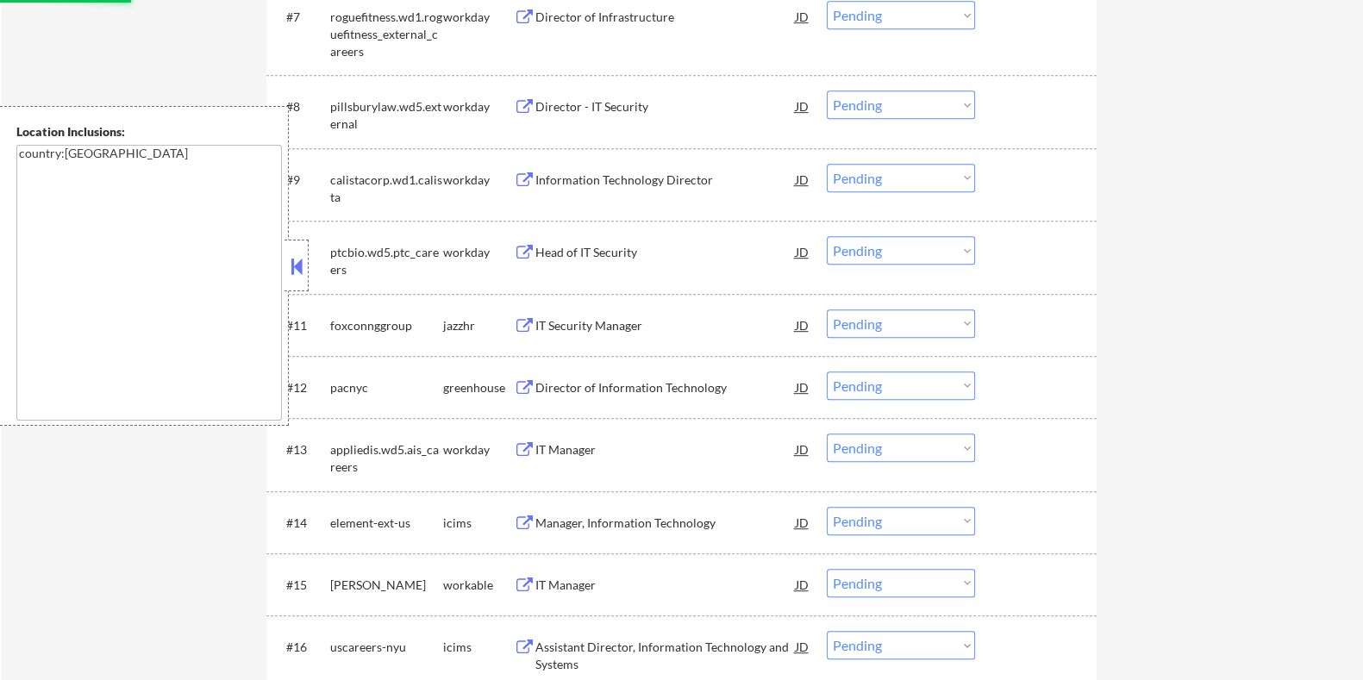
scroll to position [1186, 0]
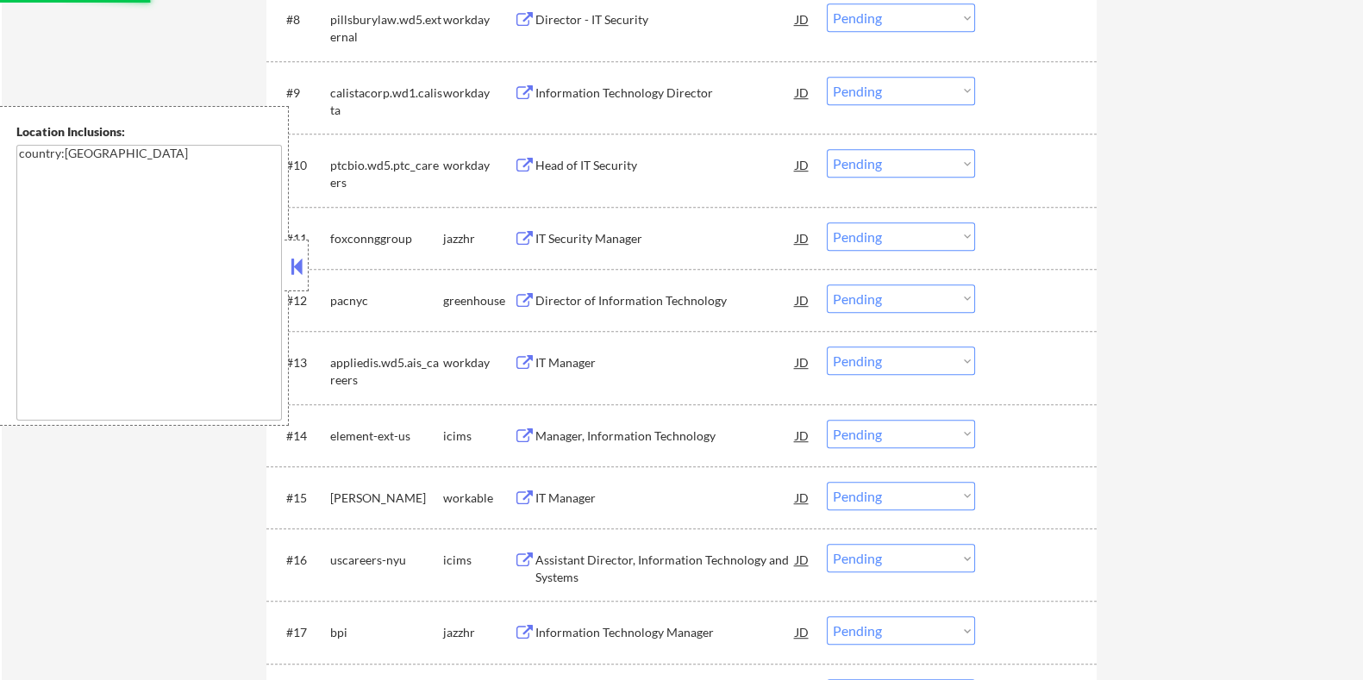
select select ""pending""
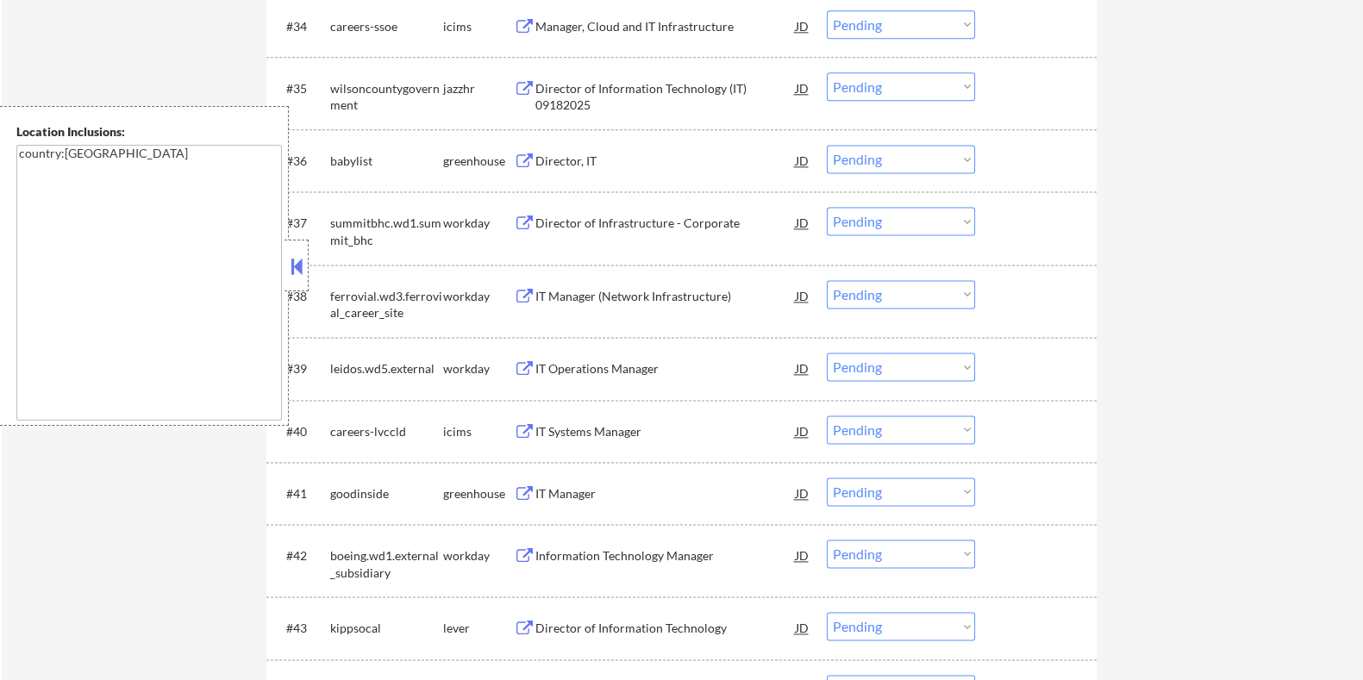
scroll to position [2909, 0]
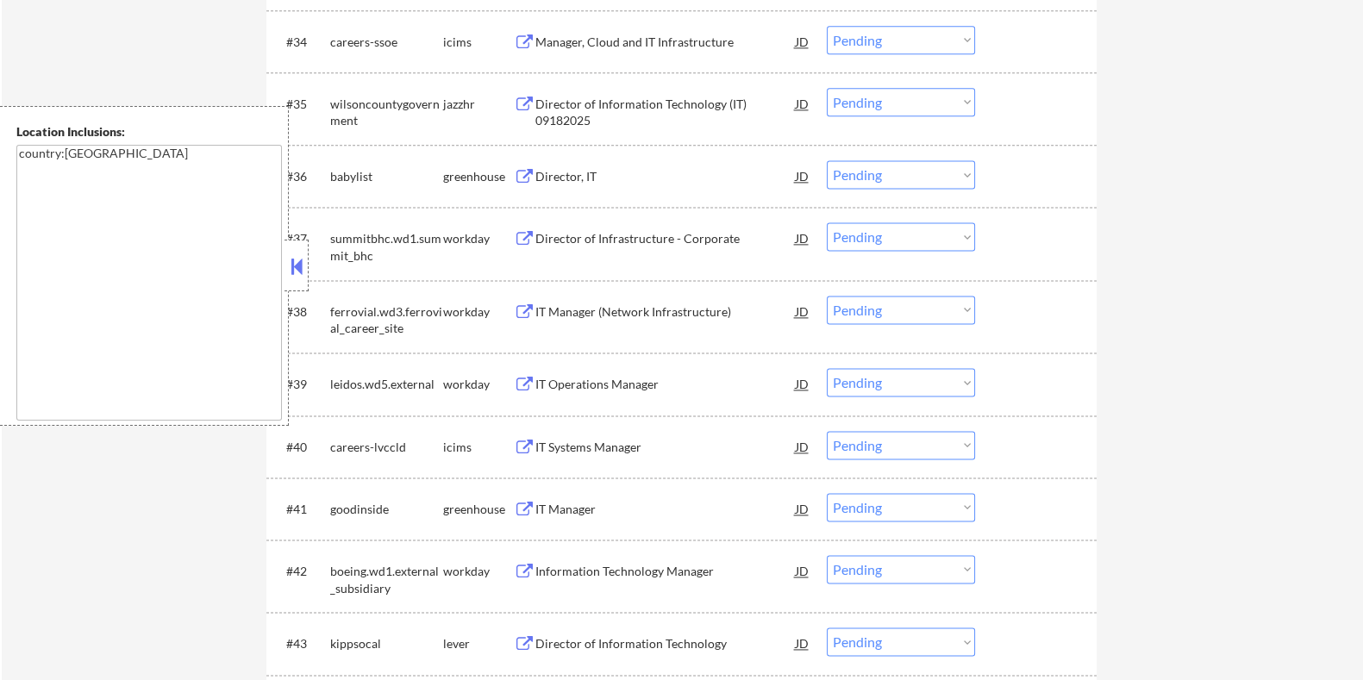
click at [581, 104] on div "Director of Information Technology (IT) 09182025" at bounding box center [665, 113] width 260 height 34
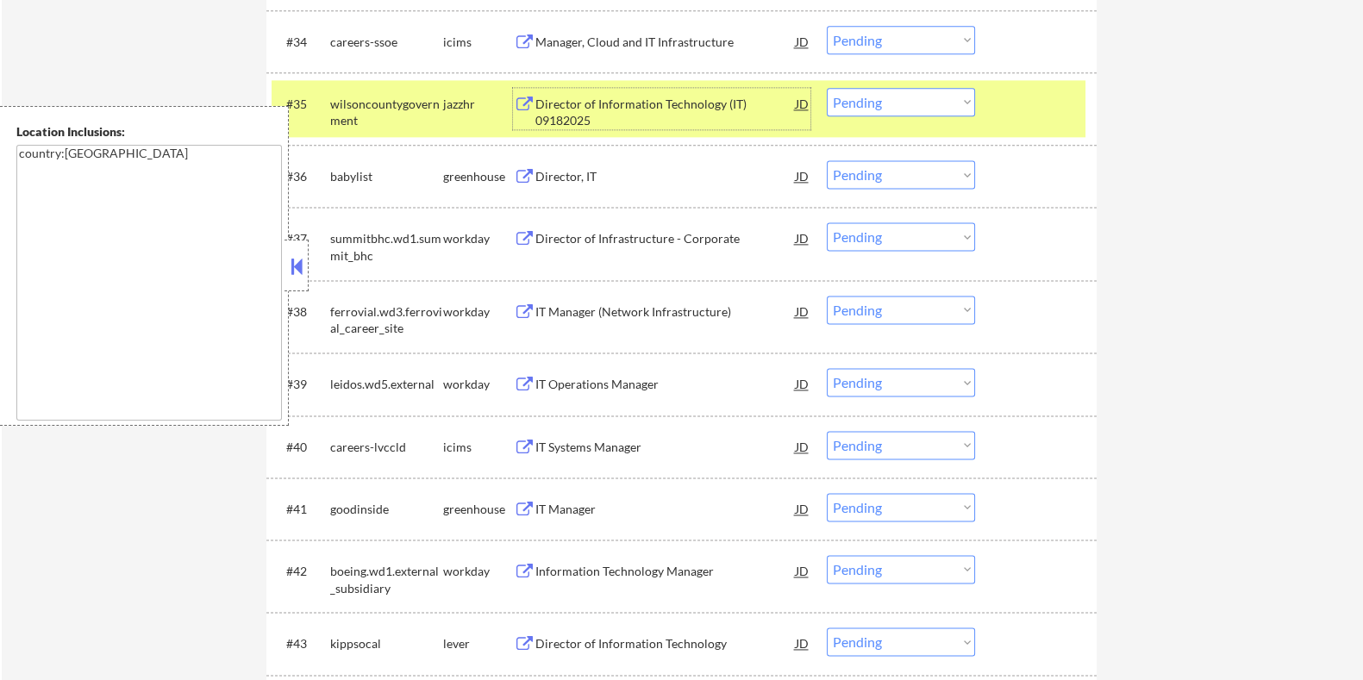
click at [936, 96] on select "Choose an option... Pending Applied Excluded (Questions) Excluded (Expired) Exc…" at bounding box center [901, 102] width 148 height 28
click at [827, 88] on select "Choose an option... Pending Applied Excluded (Questions) Excluded (Expired) Exc…" at bounding box center [901, 102] width 148 height 28
select select ""pending""
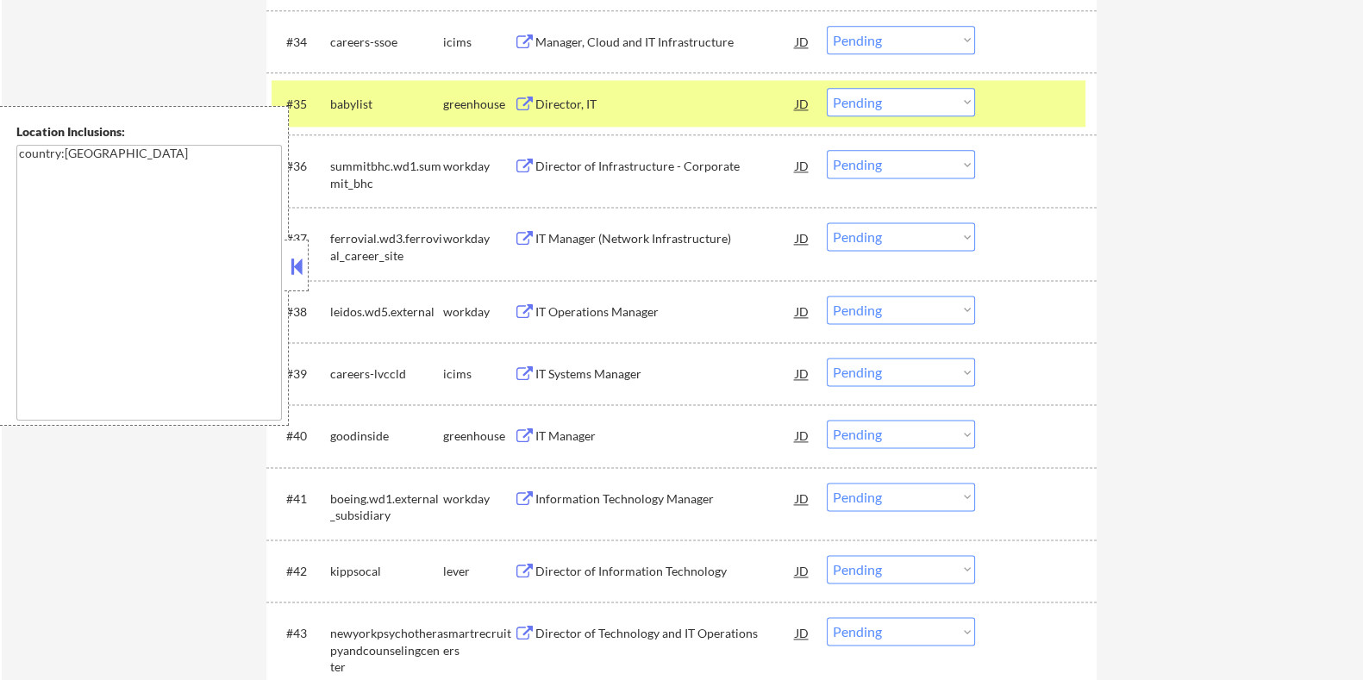
scroll to position [3017, 0]
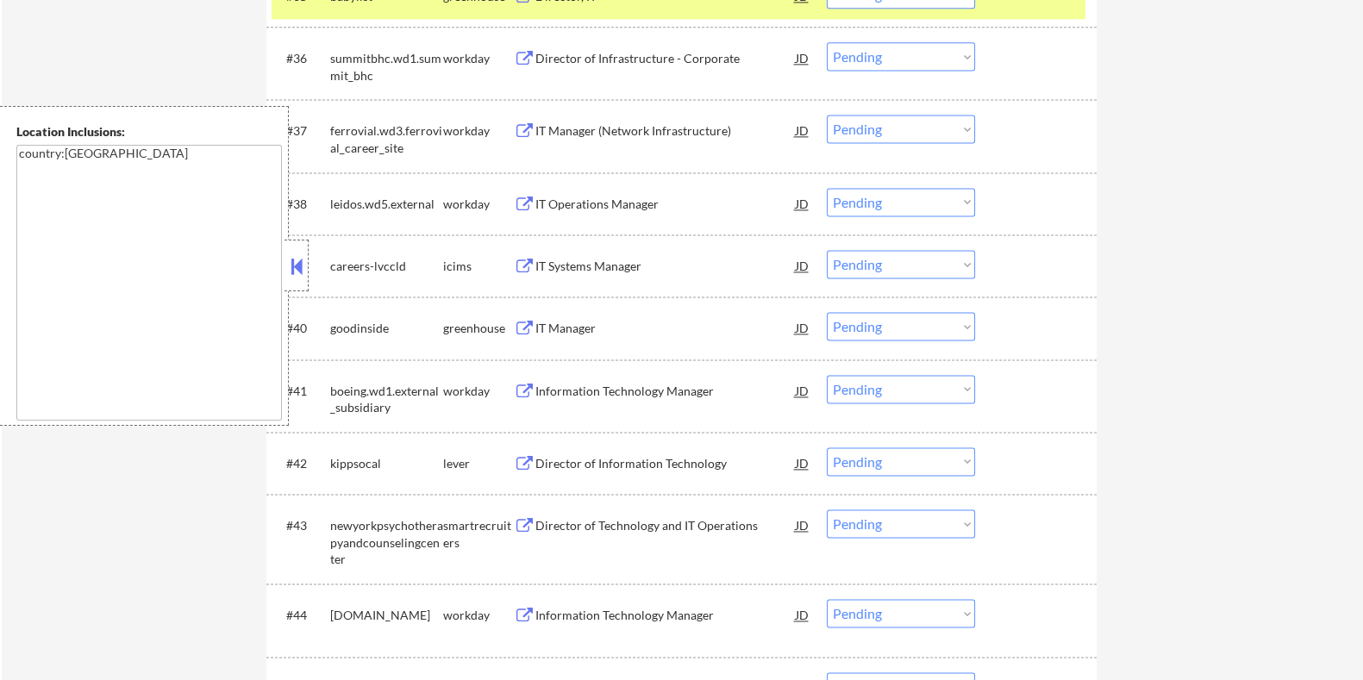
click at [563, 460] on div "Director of Information Technology" at bounding box center [665, 463] width 260 height 17
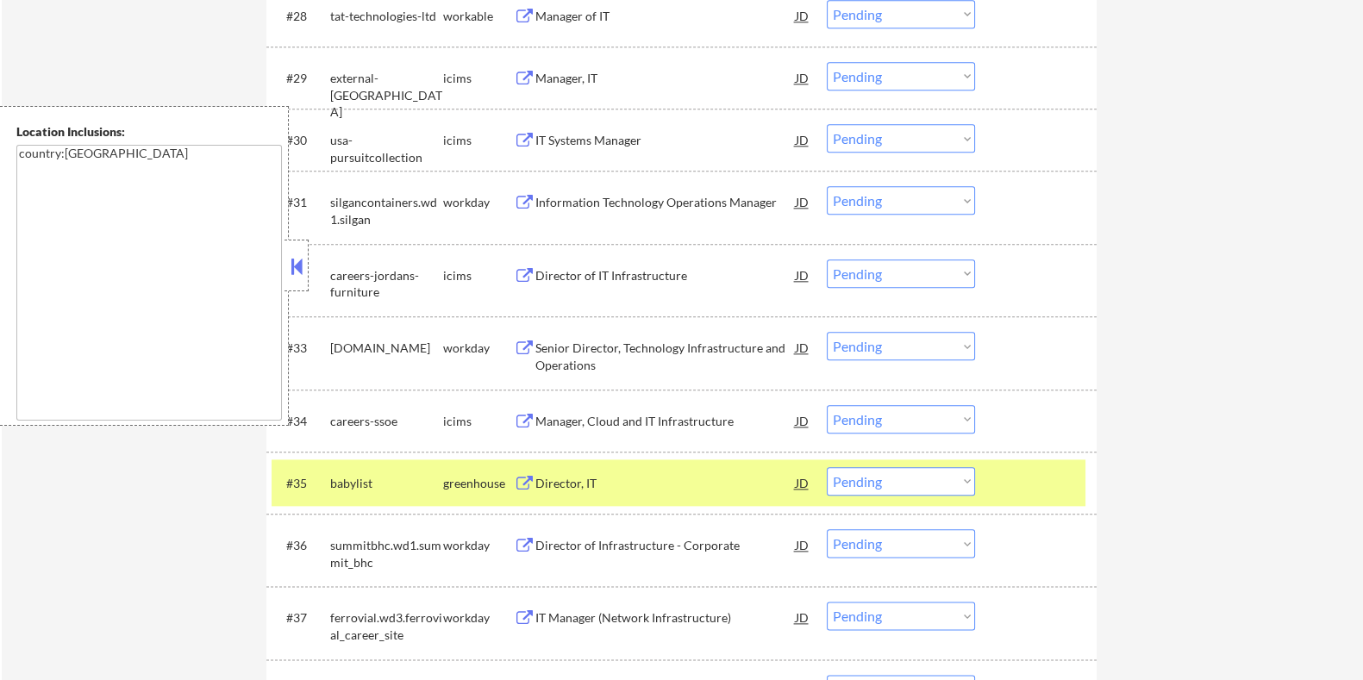
scroll to position [2853, 0]
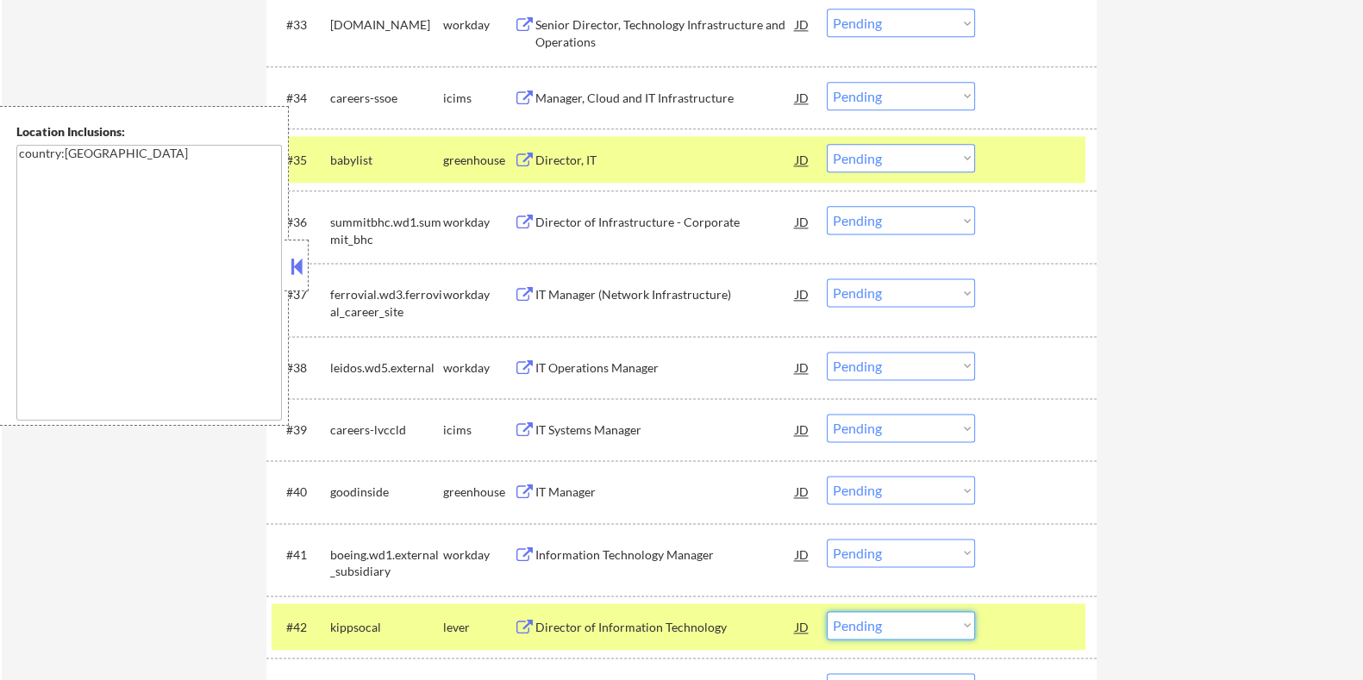
click at [900, 621] on select "Choose an option... Pending Applied Excluded (Questions) Excluded (Expired) Exc…" at bounding box center [901, 625] width 148 height 28
click at [827, 611] on select "Choose an option... Pending Applied Excluded (Questions) Excluded (Expired) Exc…" at bounding box center [901, 625] width 148 height 28
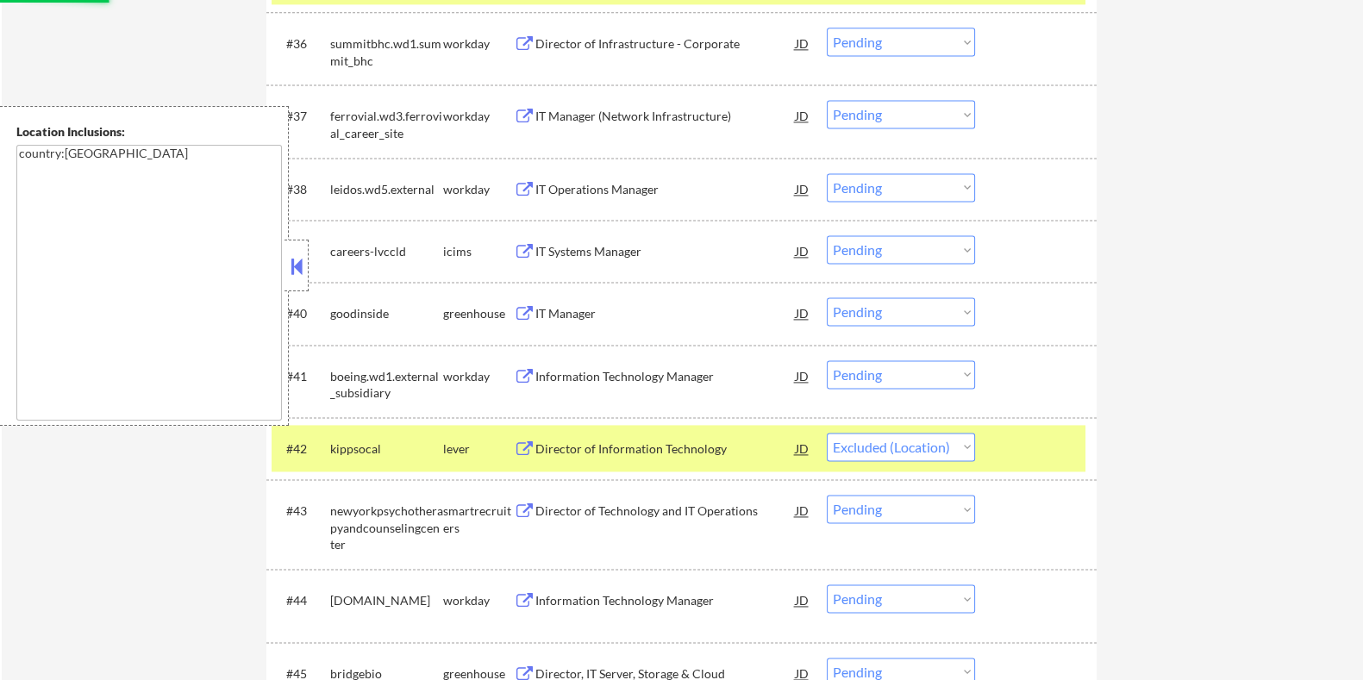
scroll to position [3176, 0]
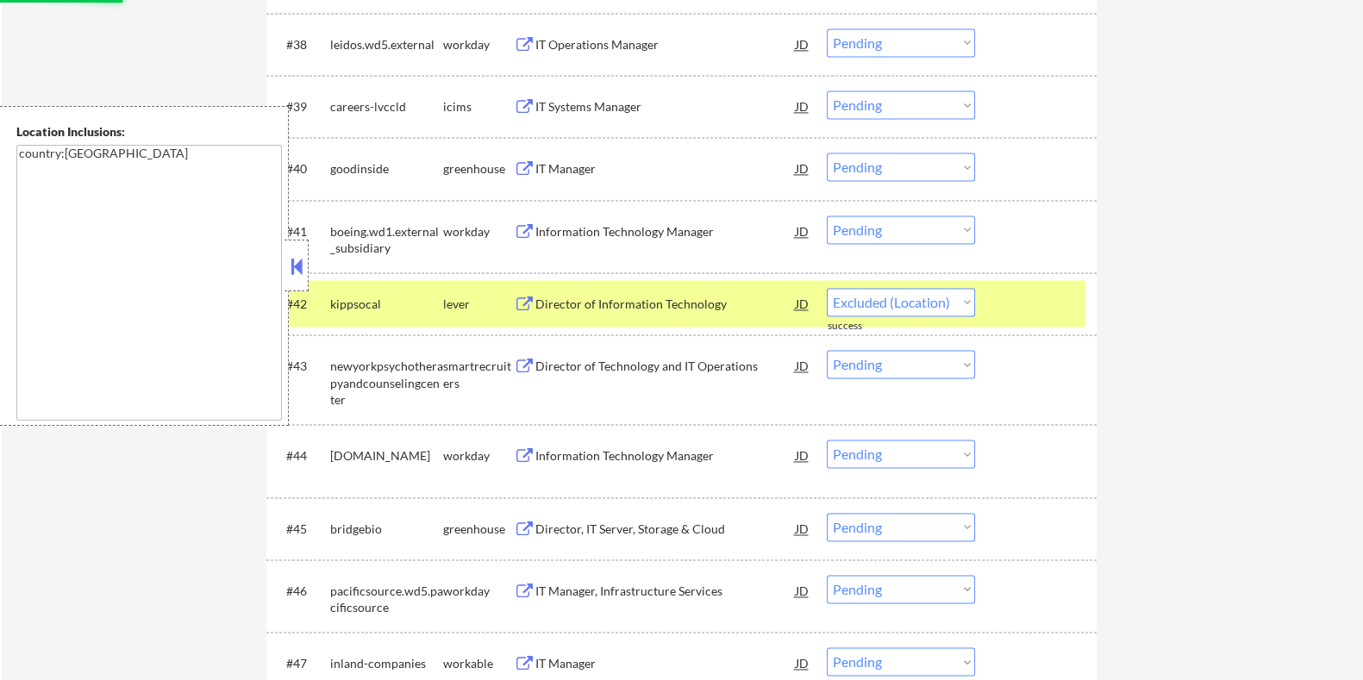
select select ""pending""
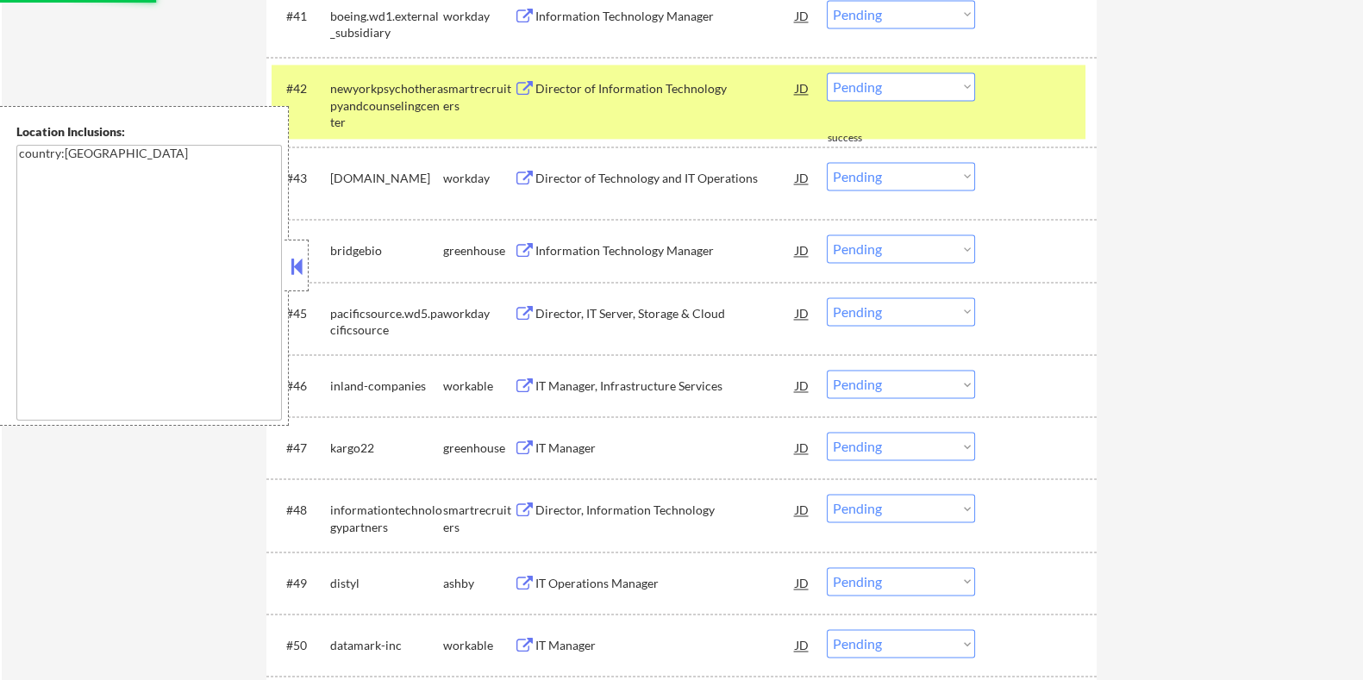
scroll to position [3500, 0]
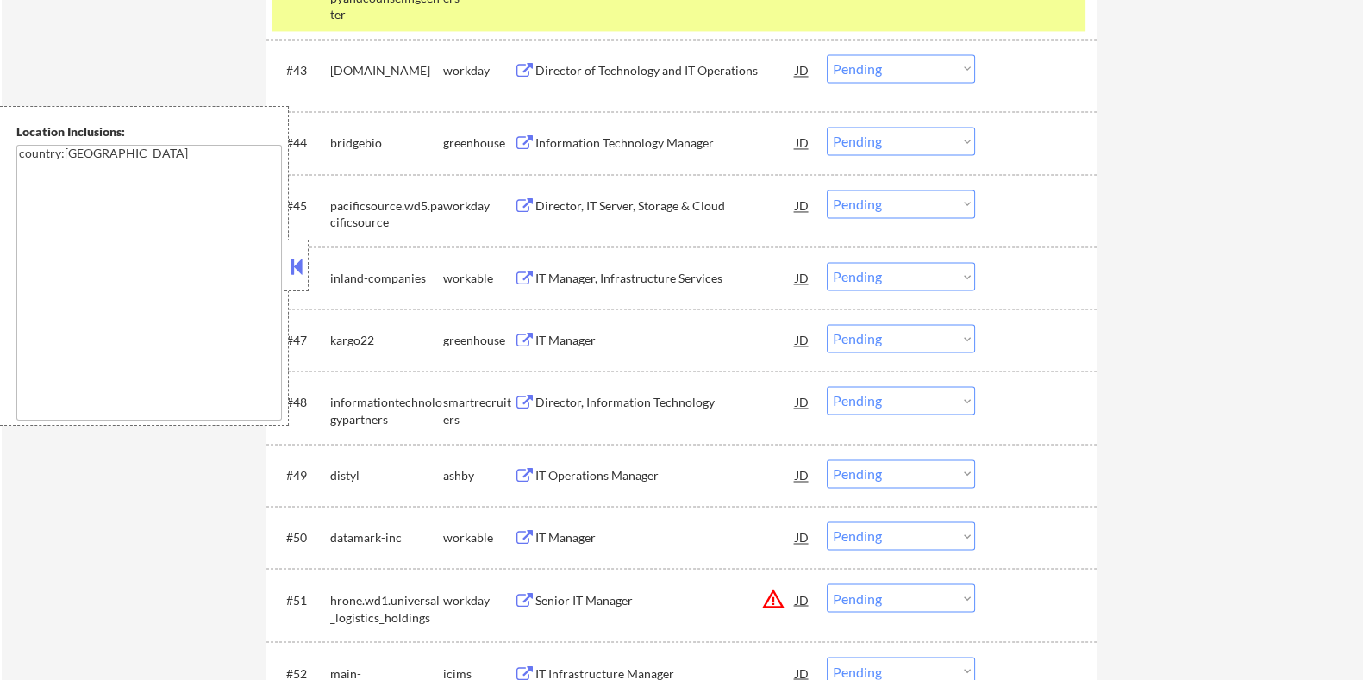
click at [585, 467] on div "IT Operations Manager" at bounding box center [665, 475] width 260 height 17
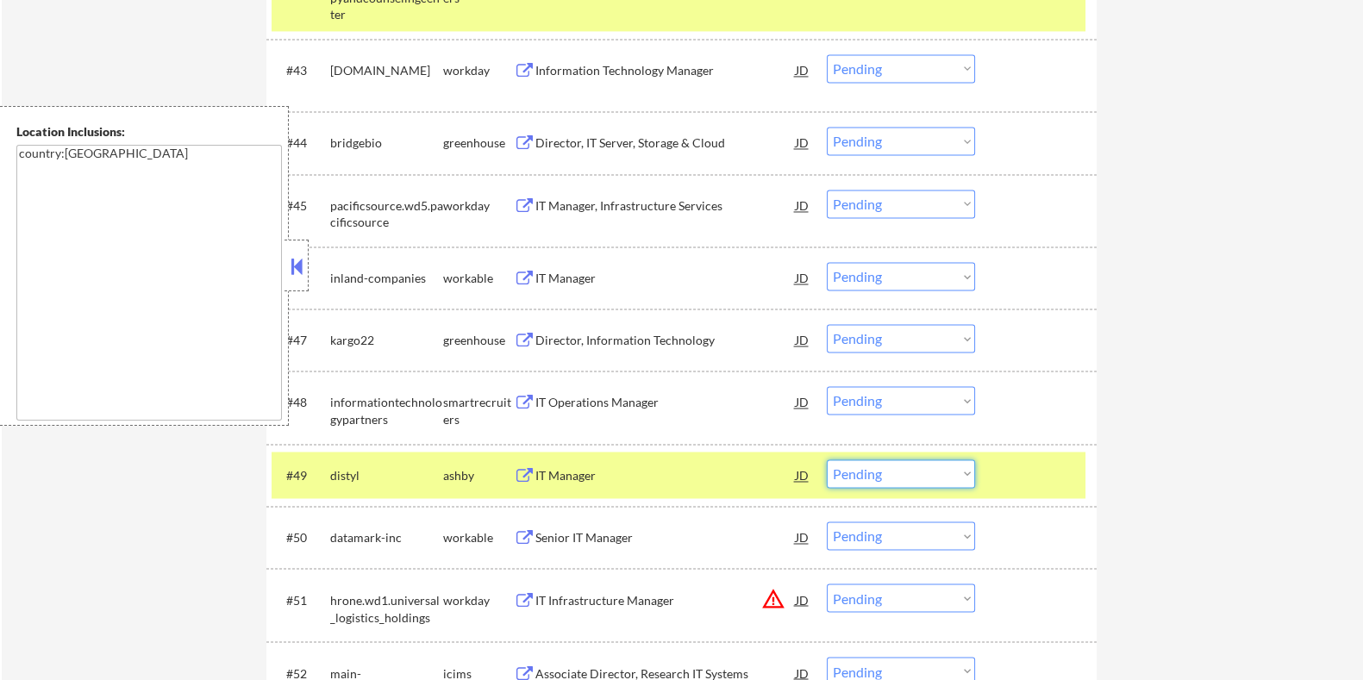
click at [945, 472] on select "Choose an option... Pending Applied Excluded (Questions) Excluded (Expired) Exc…" at bounding box center [901, 474] width 148 height 28
click at [827, 460] on select "Choose an option... Pending Applied Excluded (Questions) Excluded (Expired) Exc…" at bounding box center [901, 474] width 148 height 28
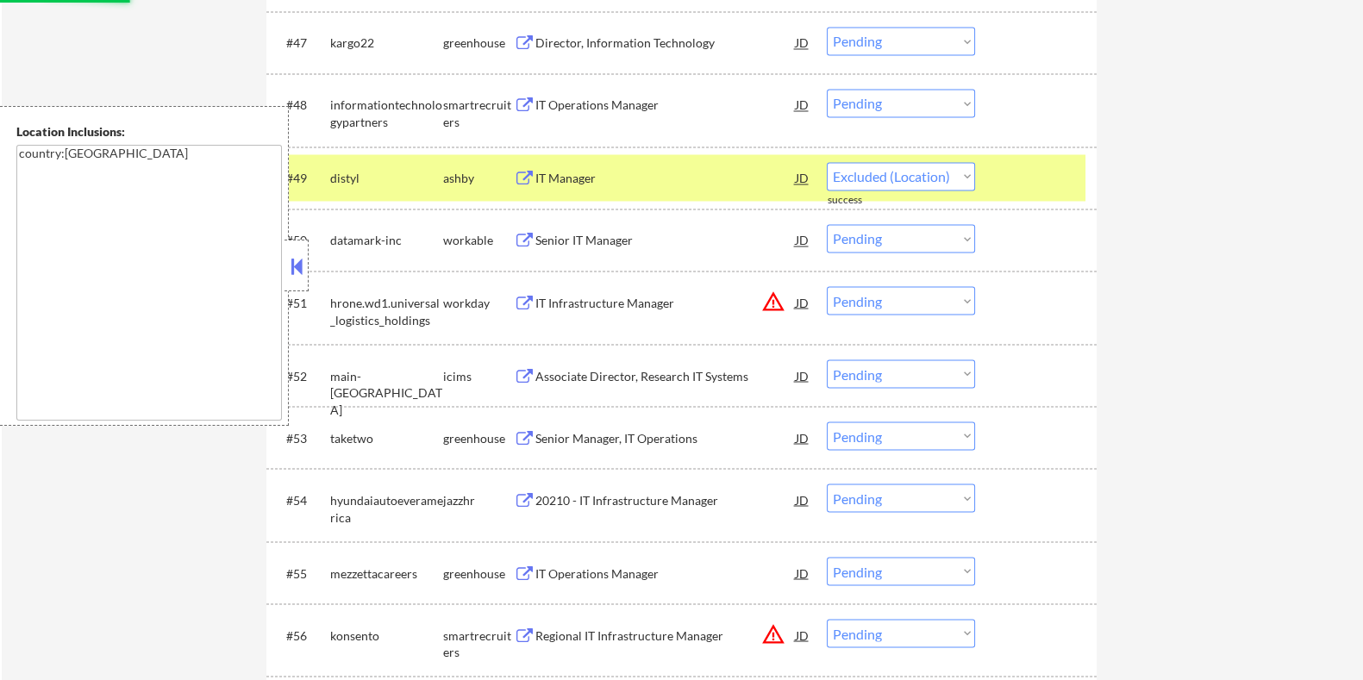
scroll to position [3823, 0]
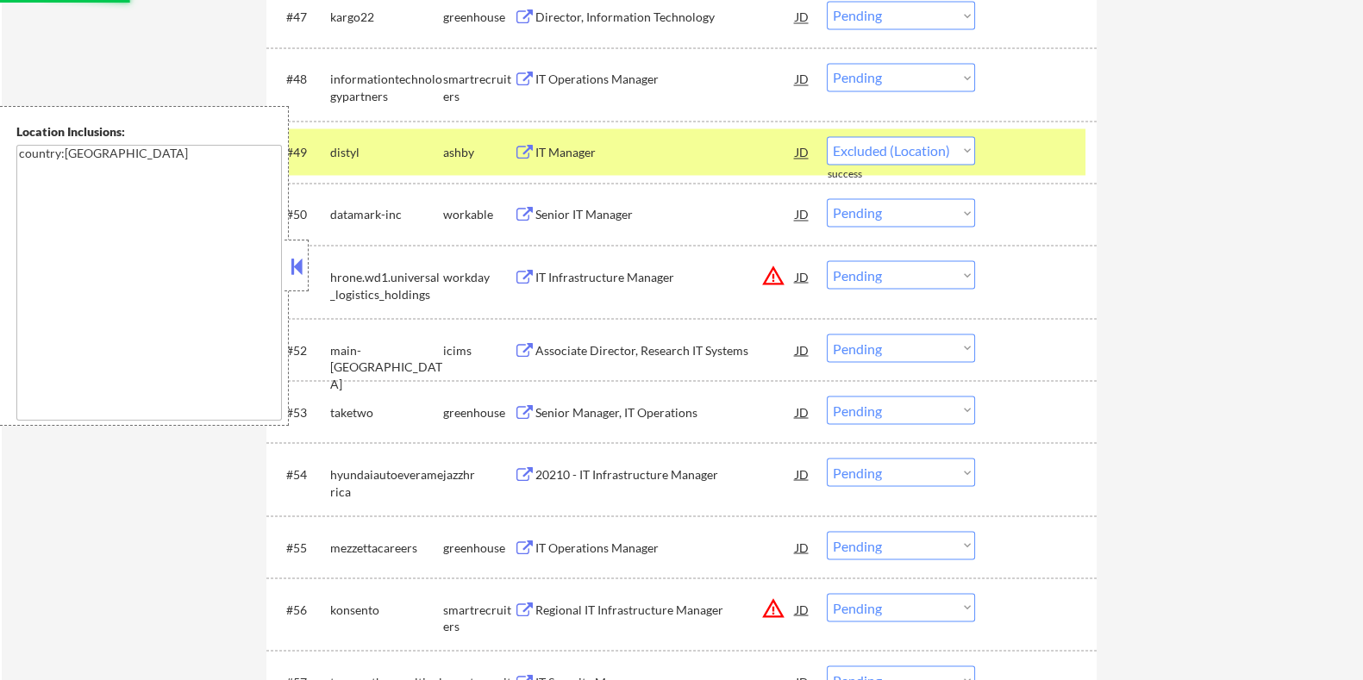
select select ""pending""
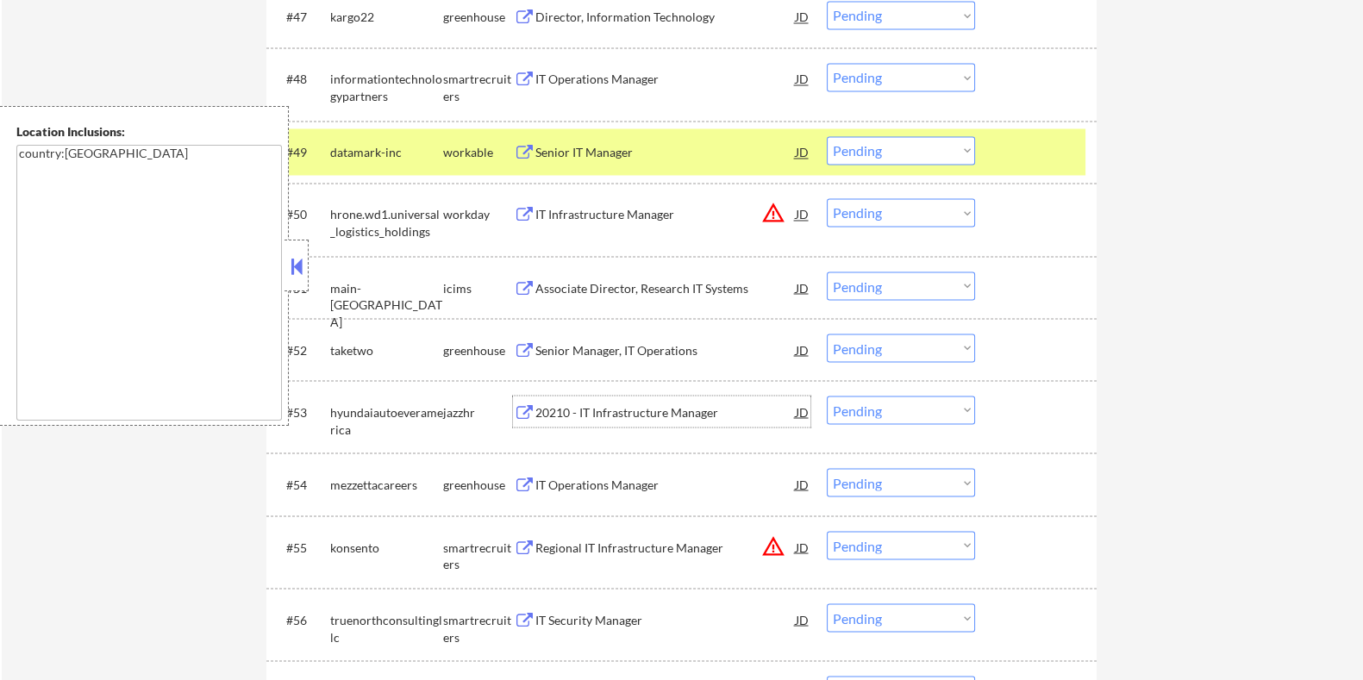
click at [561, 407] on div "20210 - IT Infrastructure Manager" at bounding box center [665, 412] width 260 height 17
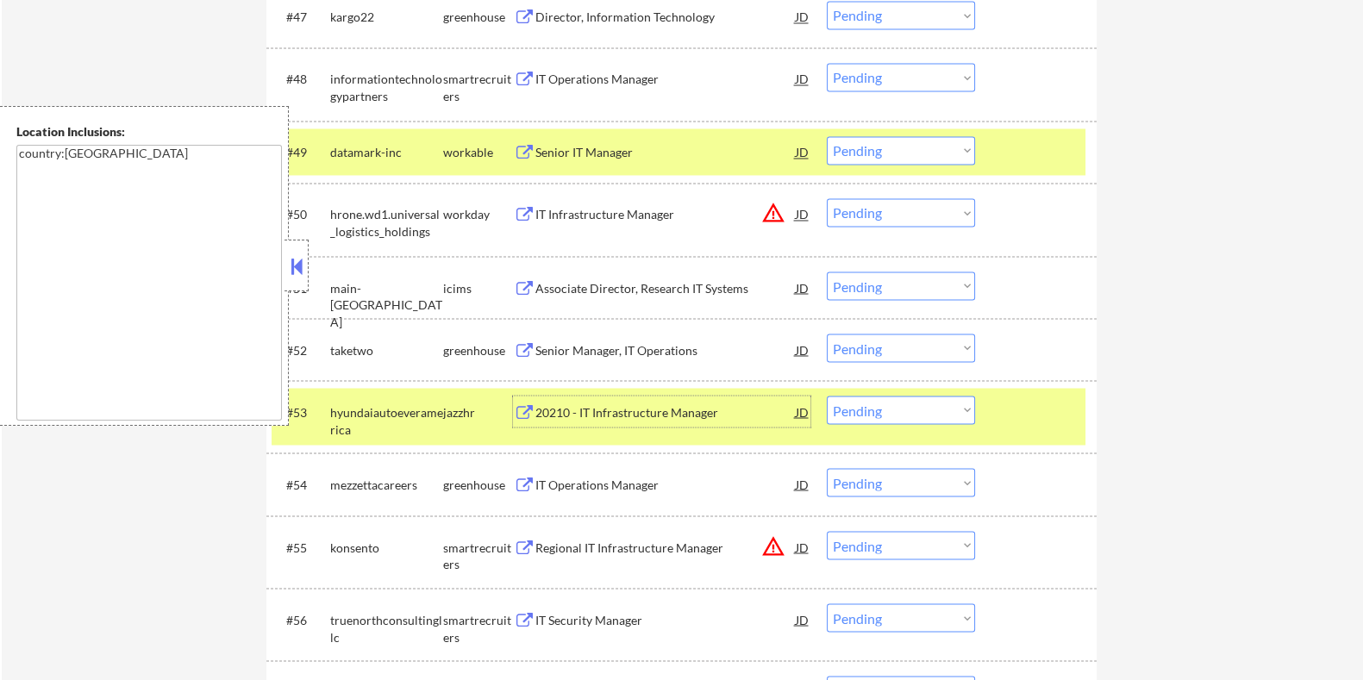
click at [871, 419] on select "Choose an option... Pending Applied Excluded (Questions) Excluded (Expired) Exc…" at bounding box center [901, 410] width 148 height 28
click at [827, 396] on select "Choose an option... Pending Applied Excluded (Questions) Excluded (Expired) Exc…" at bounding box center [901, 410] width 148 height 28
select select ""pending""
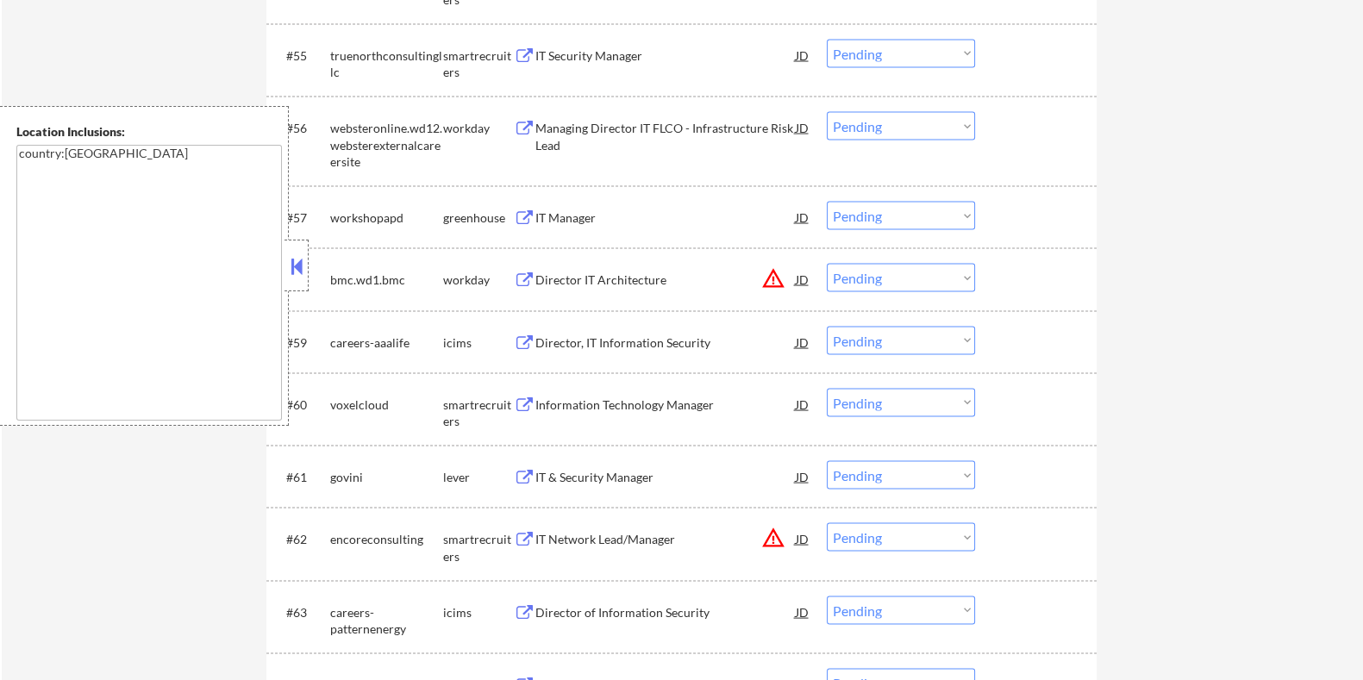
scroll to position [4470, 0]
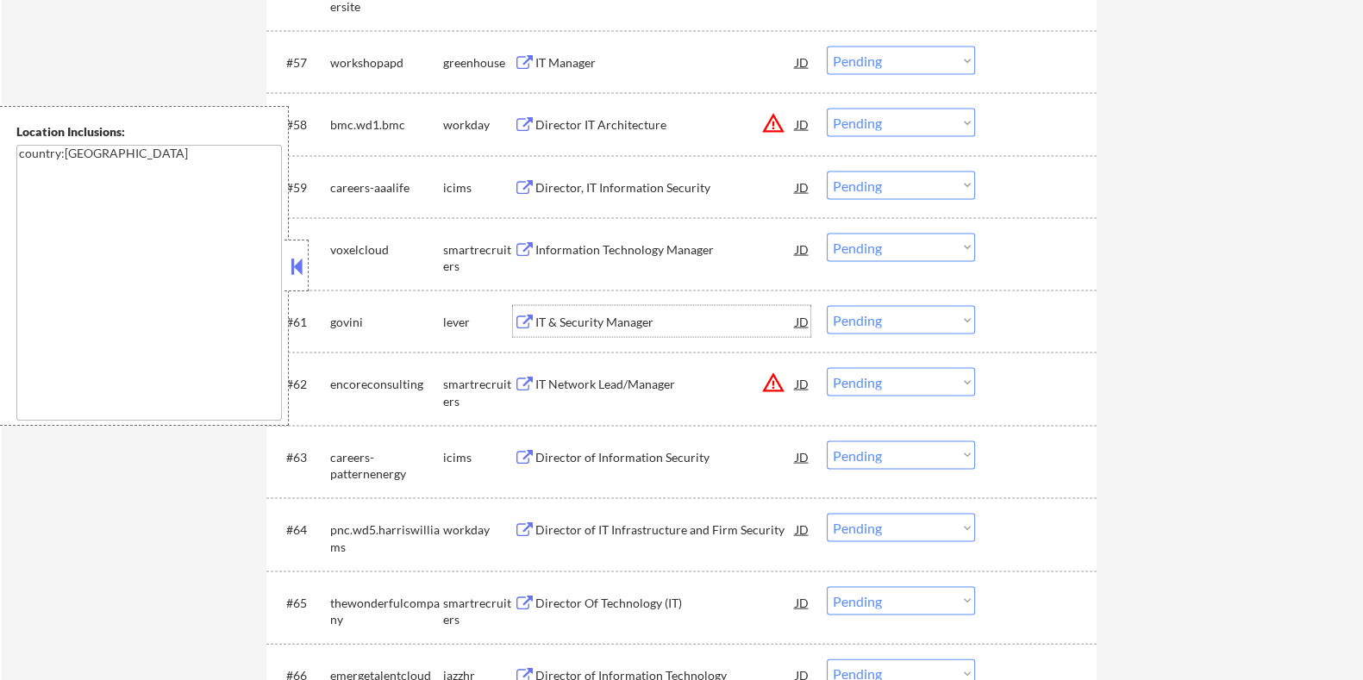
click at [593, 319] on div "IT & Security Manager" at bounding box center [665, 322] width 260 height 17
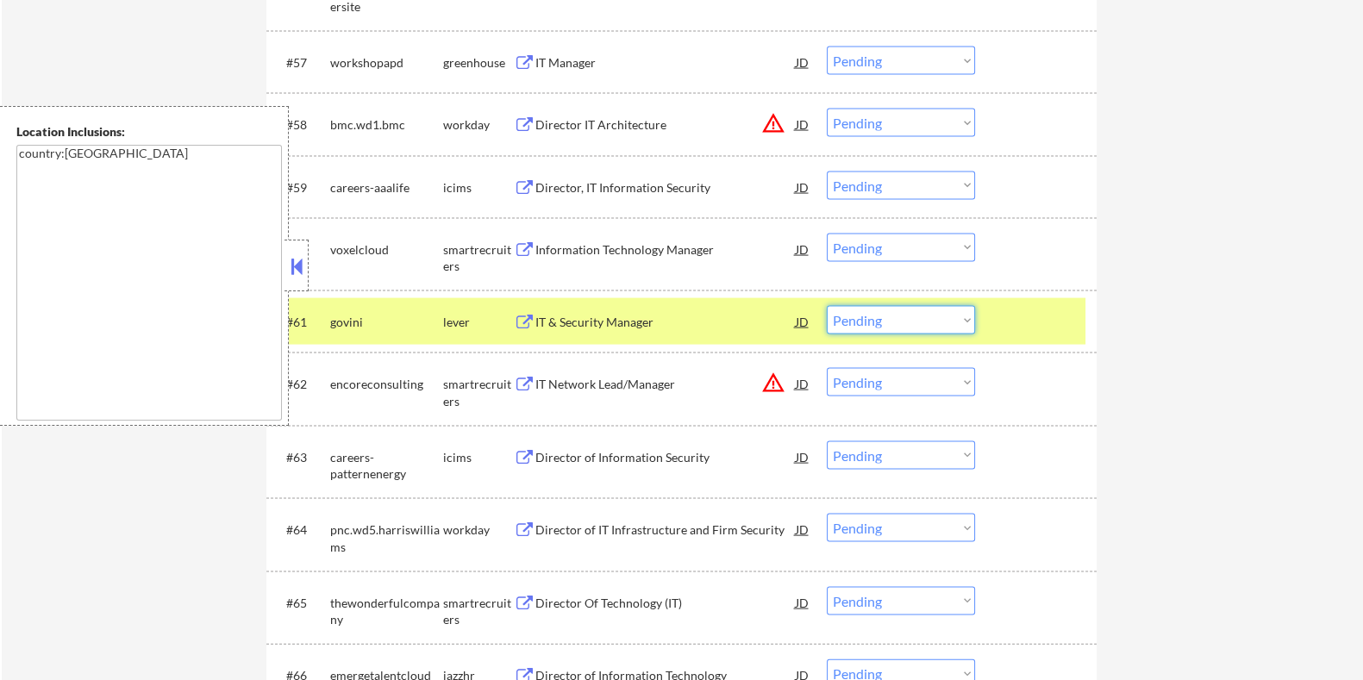
click at [882, 318] on select "Choose an option... Pending Applied Excluded (Questions) Excluded (Expired) Exc…" at bounding box center [901, 320] width 148 height 28
click at [827, 306] on select "Choose an option... Pending Applied Excluded (Questions) Excluded (Expired) Exc…" at bounding box center [901, 320] width 148 height 28
select select ""pending""
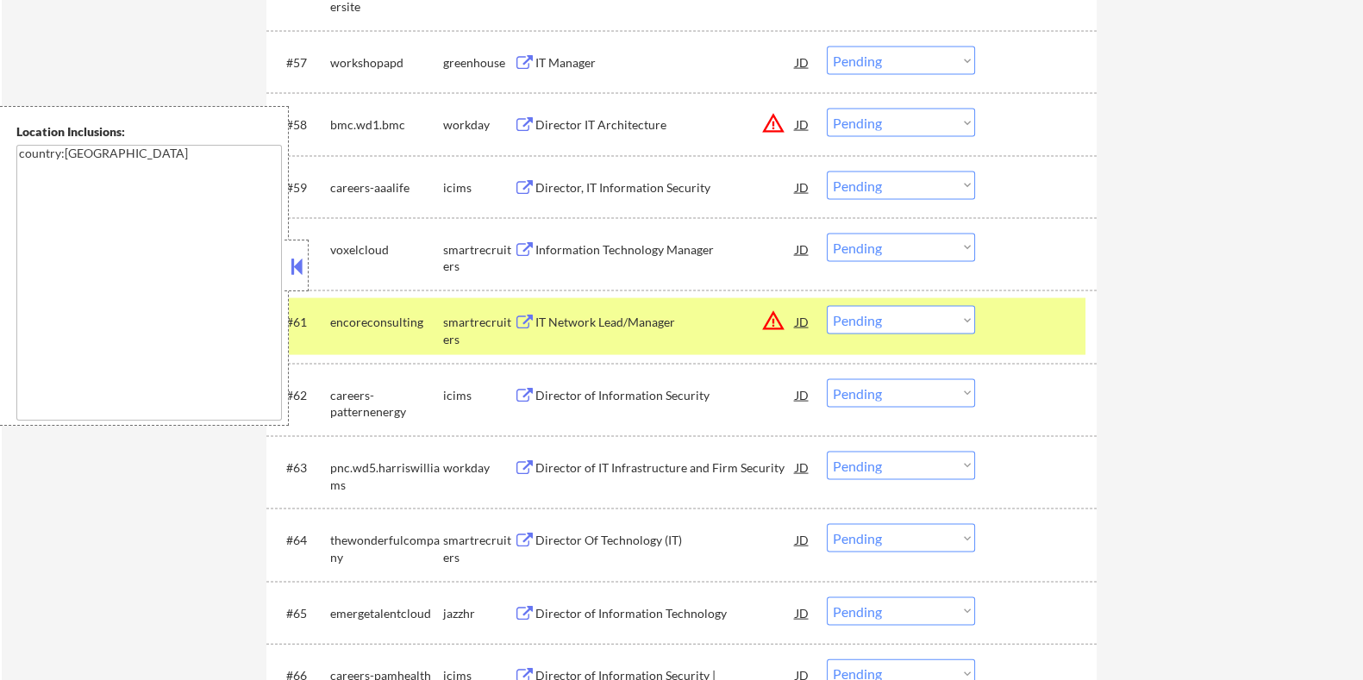
scroll to position [4685, 0]
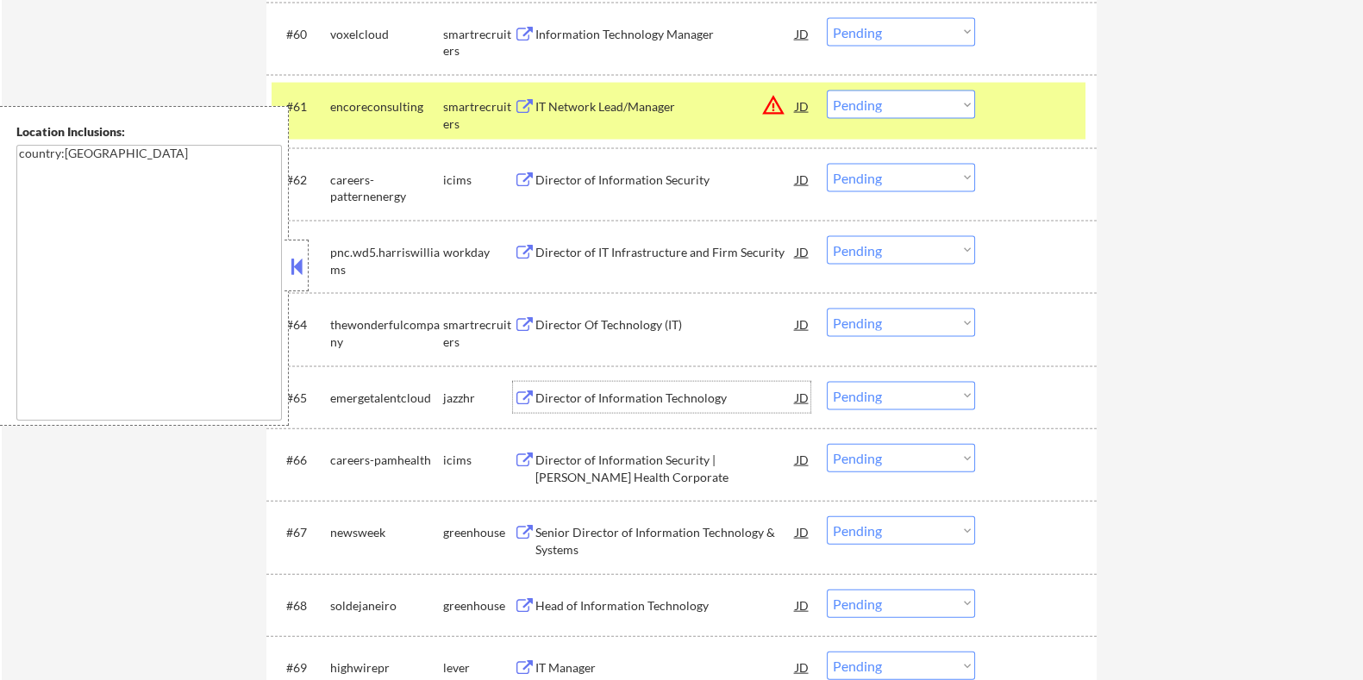
click at [597, 394] on div "Director of Information Technology" at bounding box center [665, 398] width 260 height 17
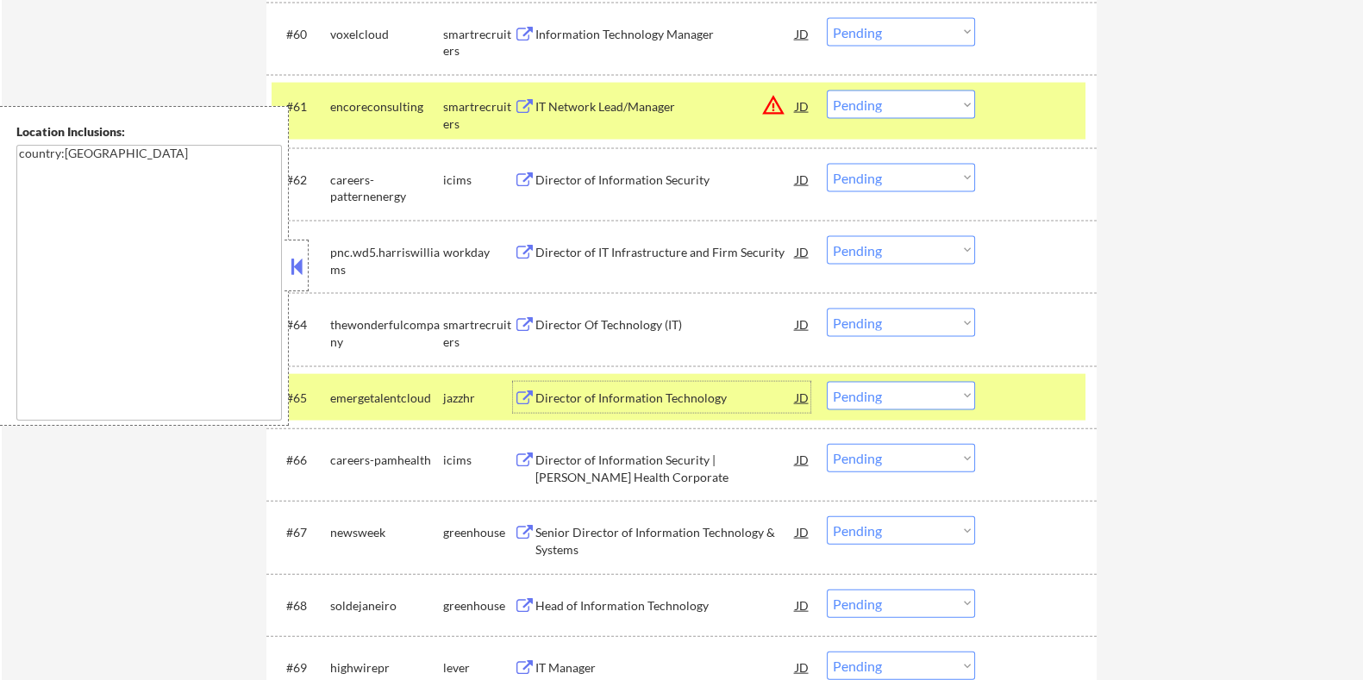
click at [942, 402] on select "Choose an option... Pending Applied Excluded (Questions) Excluded (Expired) Exc…" at bounding box center [901, 396] width 148 height 28
click at [827, 382] on select "Choose an option... Pending Applied Excluded (Questions) Excluded (Expired) Exc…" at bounding box center [901, 396] width 148 height 28
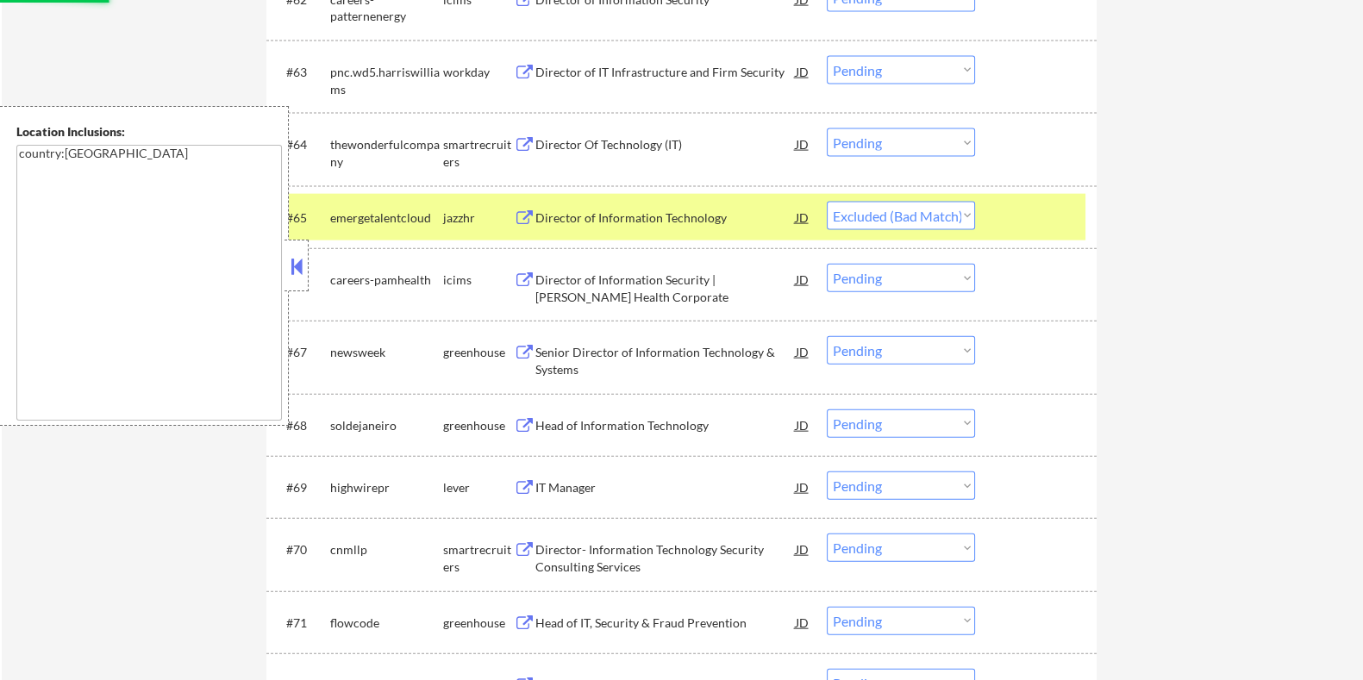
scroll to position [5009, 0]
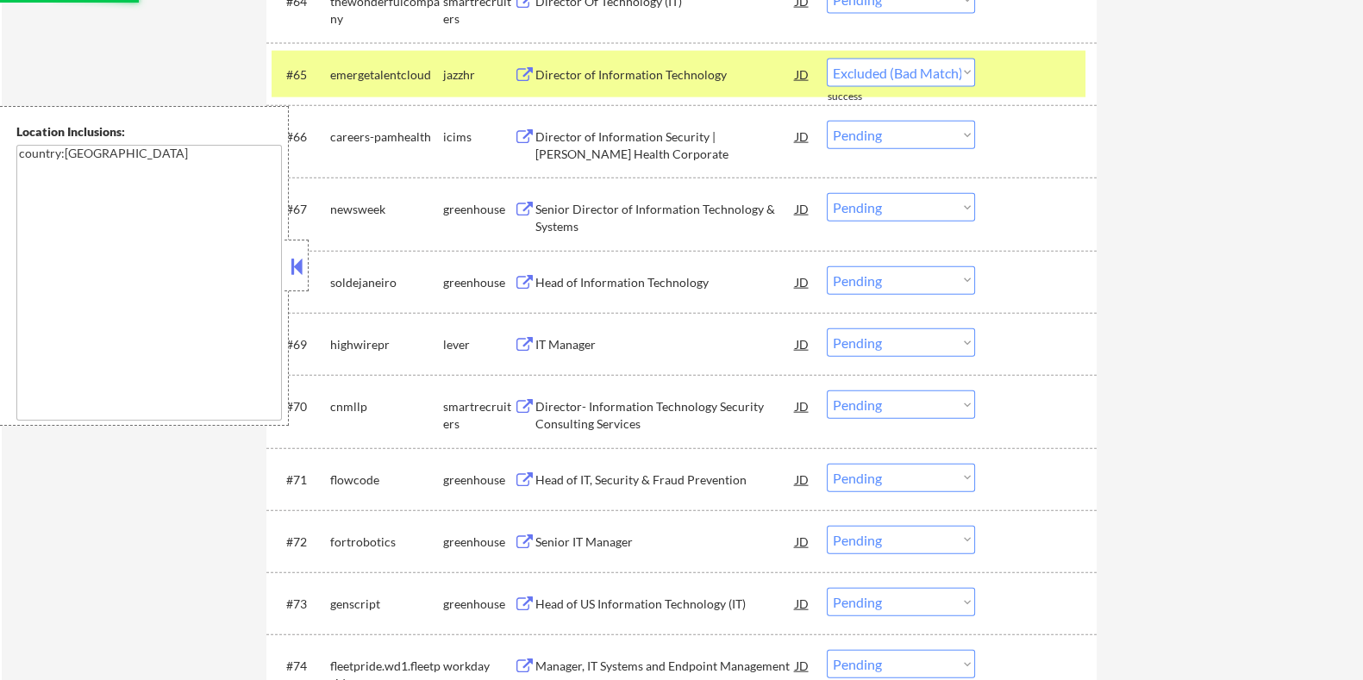
select select ""pending""
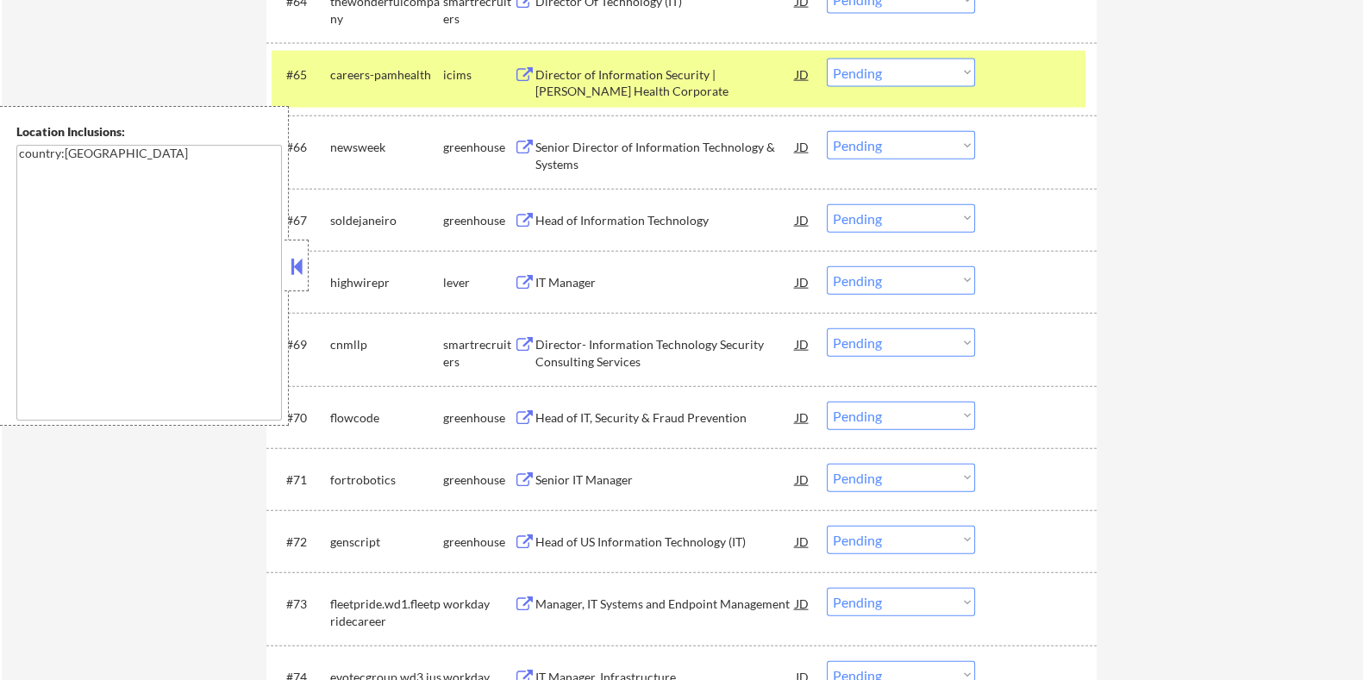
click at [555, 276] on div "IT Manager" at bounding box center [665, 282] width 260 height 17
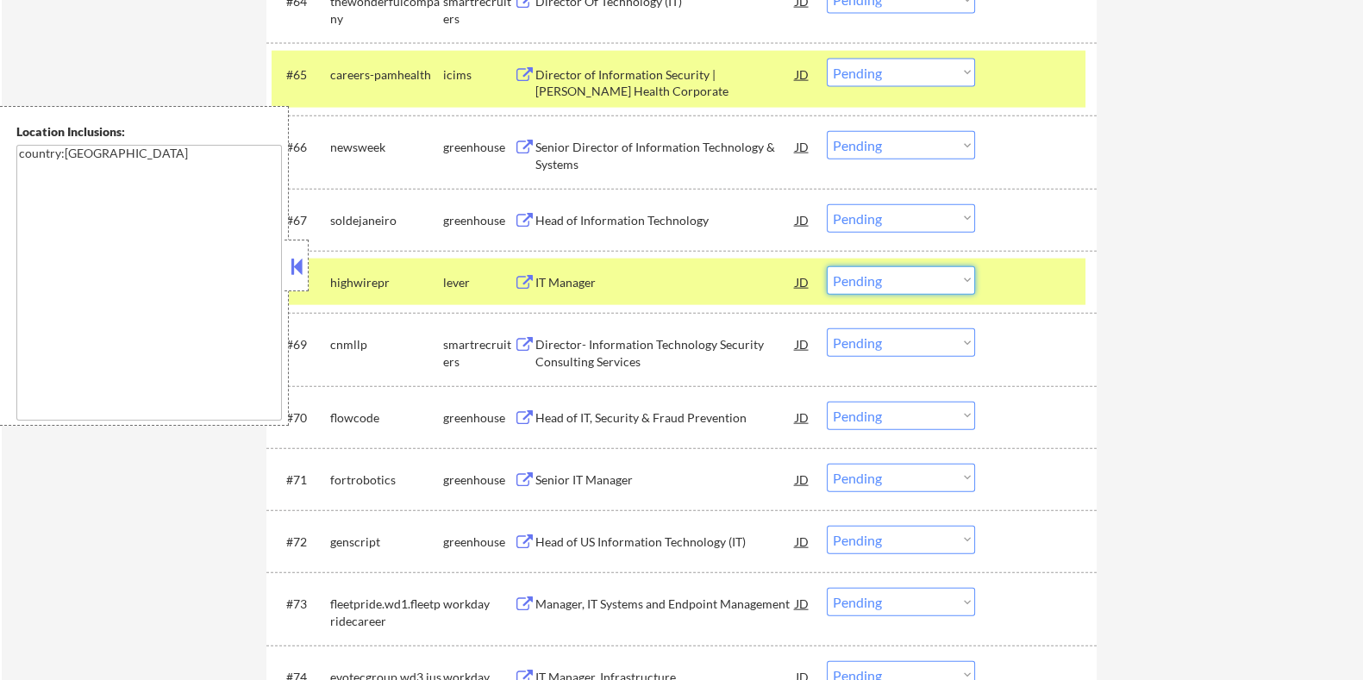
click at [940, 278] on select "Choose an option... Pending Applied Excluded (Questions) Excluded (Expired) Exc…" at bounding box center [901, 280] width 148 height 28
click at [827, 266] on select "Choose an option... Pending Applied Excluded (Questions) Excluded (Expired) Exc…" at bounding box center [901, 280] width 148 height 28
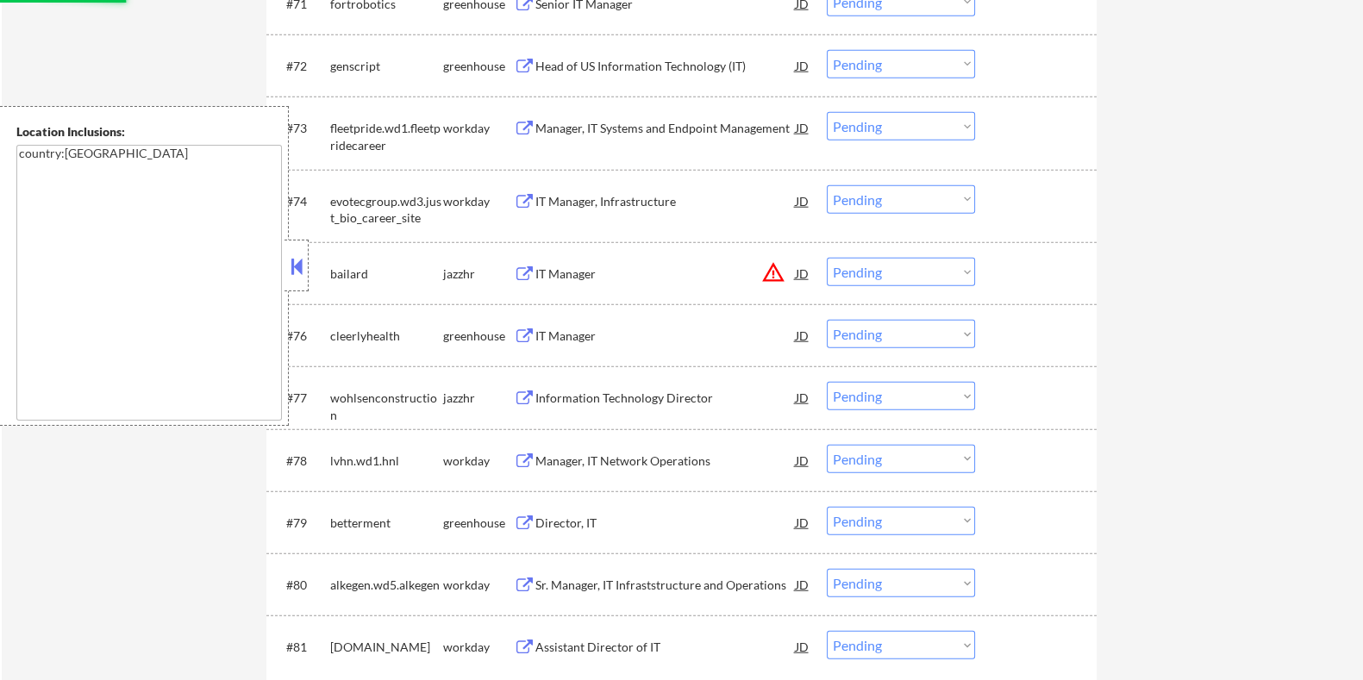
scroll to position [5655, 0]
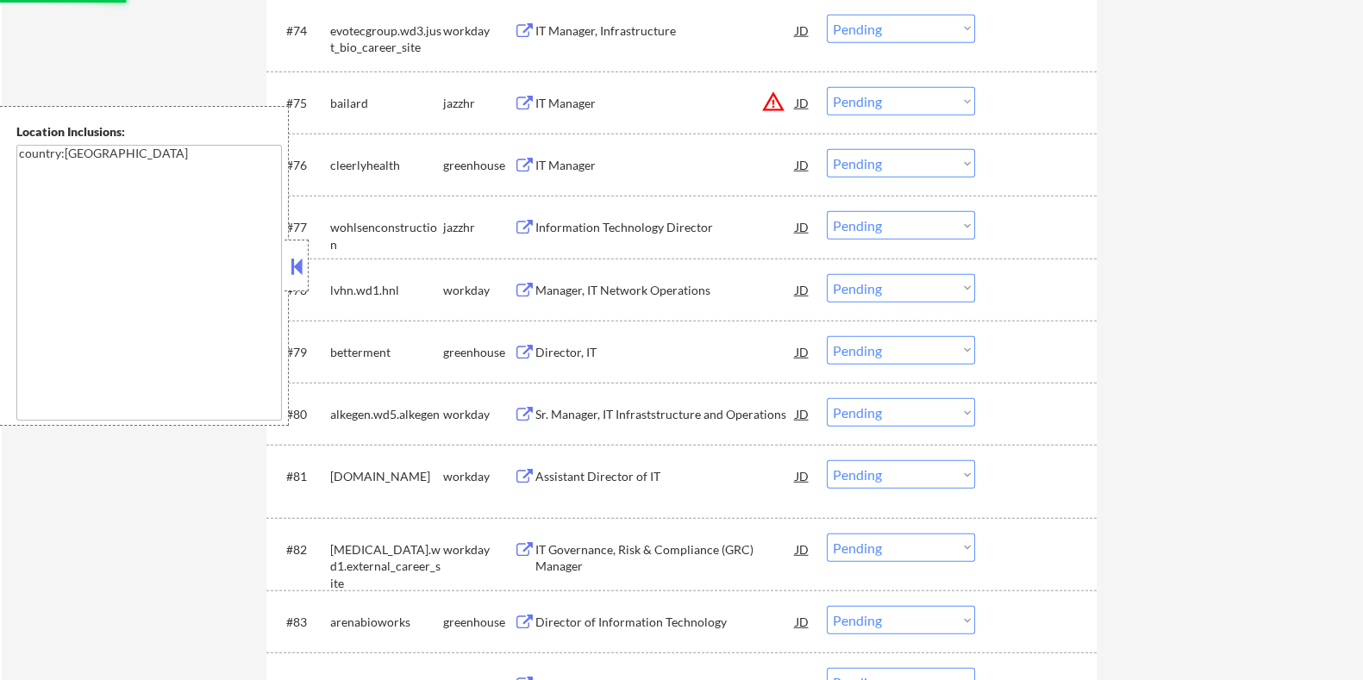
select select ""pending""
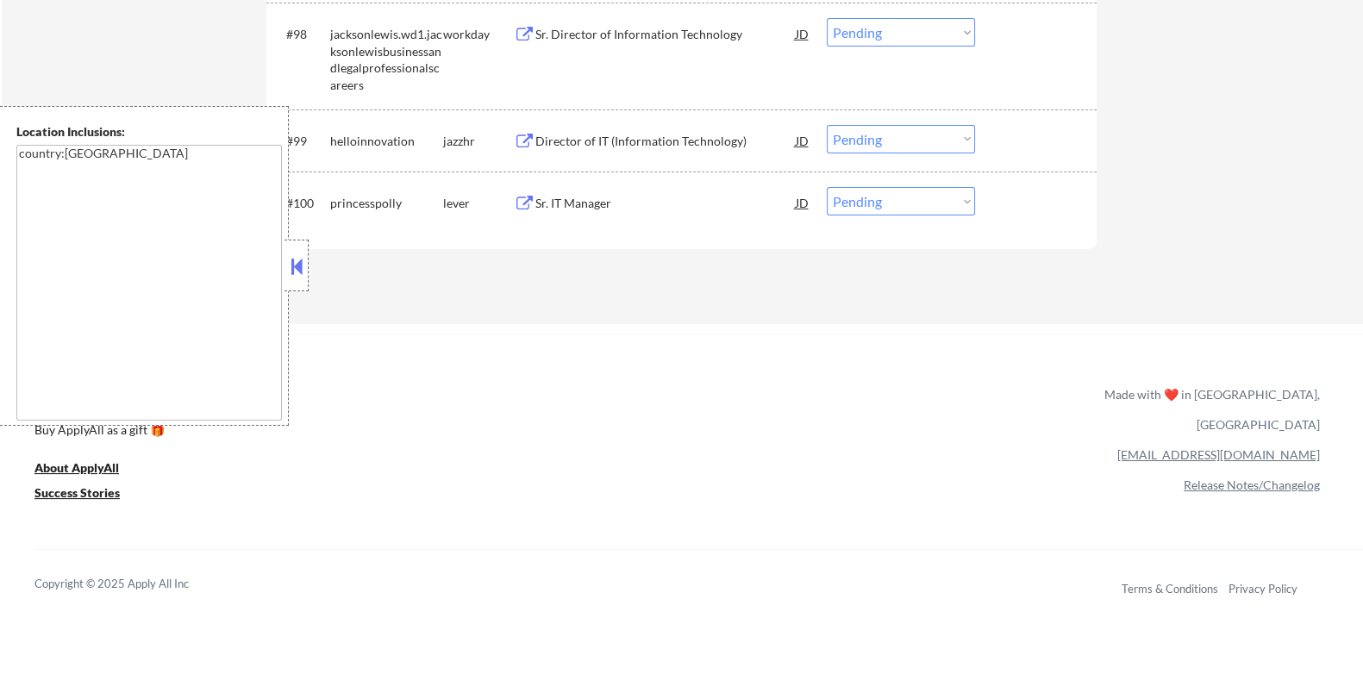
scroll to position [7164, 0]
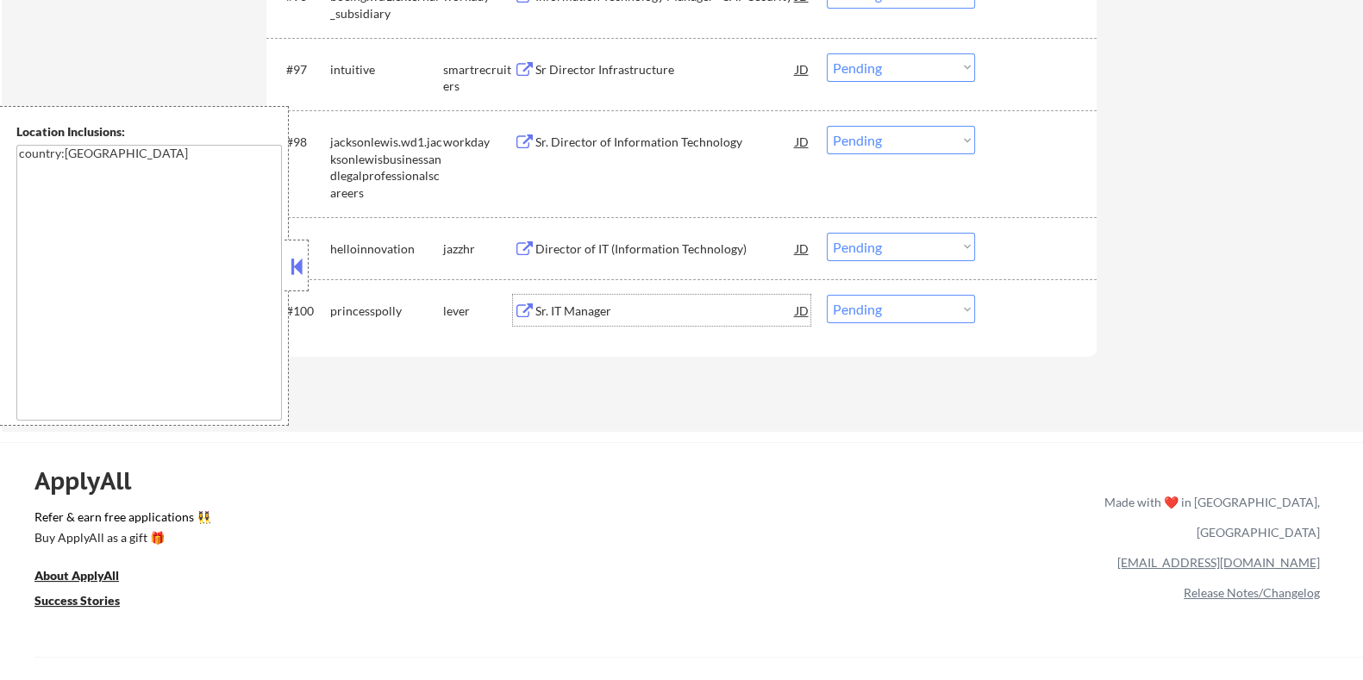
click at [585, 304] on div "Sr. IT Manager" at bounding box center [665, 311] width 260 height 17
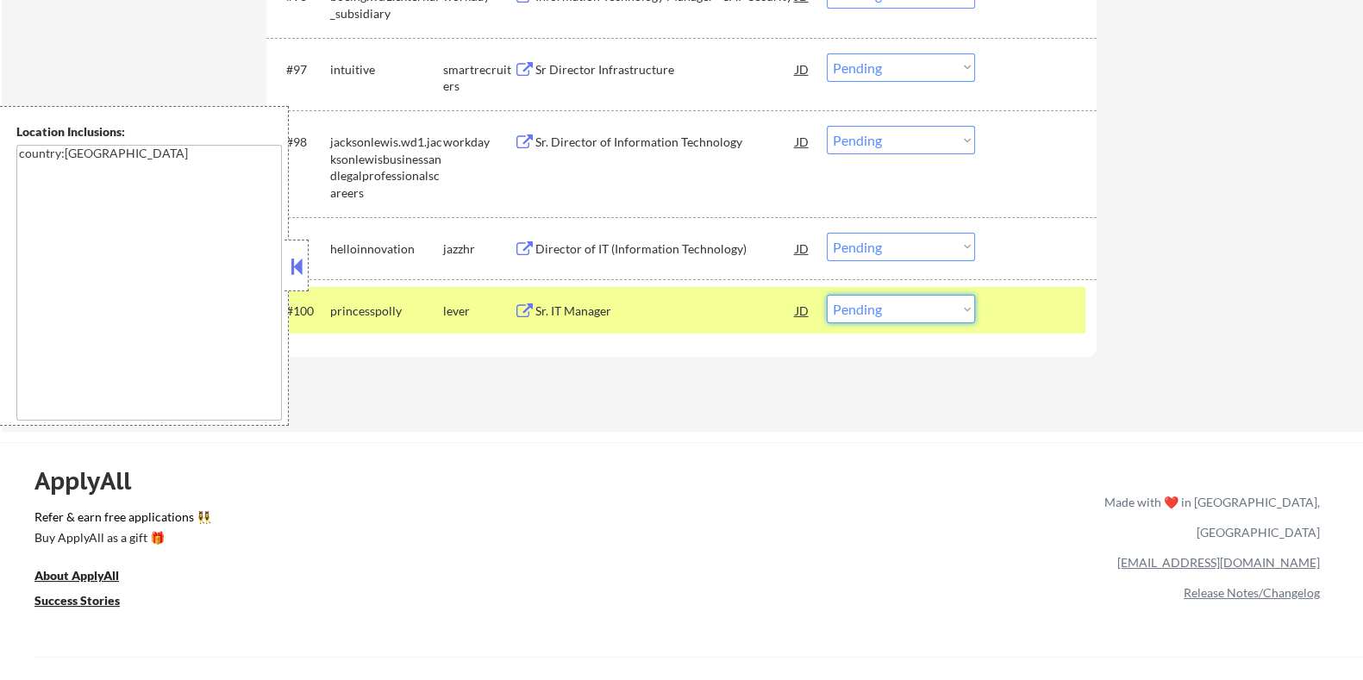
click at [892, 312] on select "Choose an option... Pending Applied Excluded (Questions) Excluded (Expired) Exc…" at bounding box center [901, 309] width 148 height 28
click at [827, 295] on select "Choose an option... Pending Applied Excluded (Questions) Excluded (Expired) Exc…" at bounding box center [901, 309] width 148 height 28
select select ""pending""
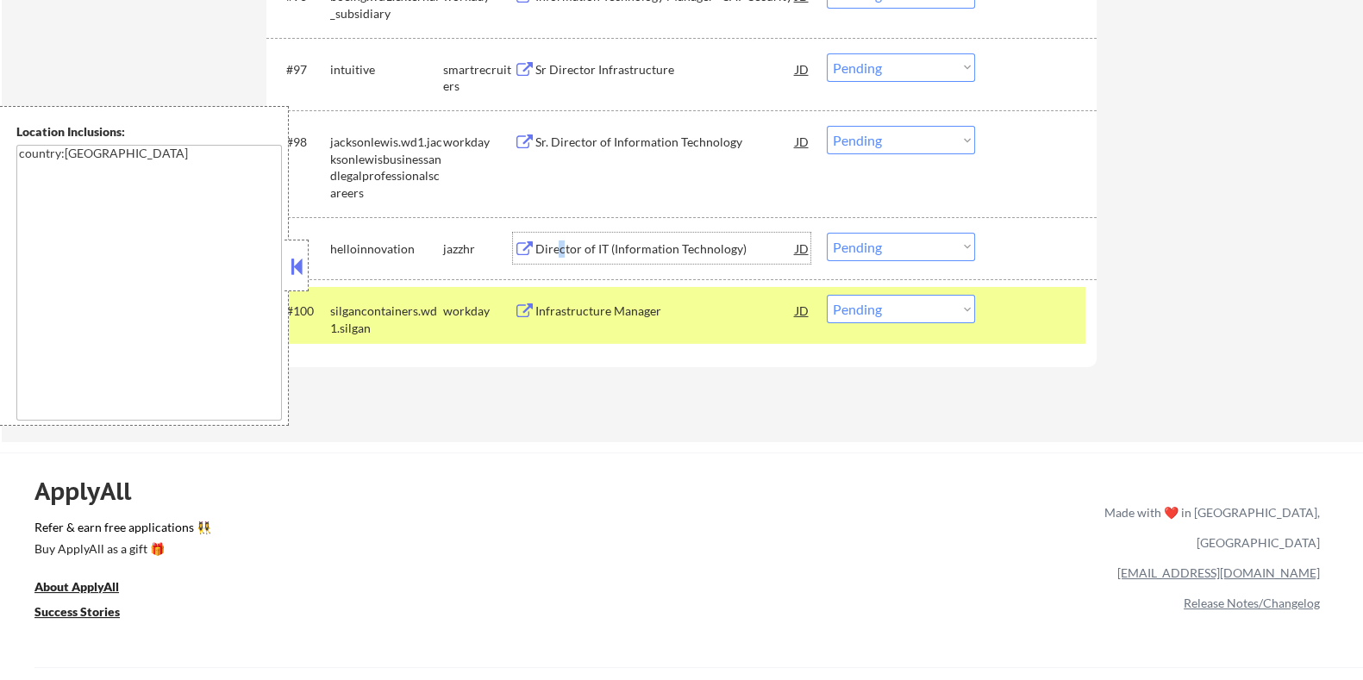
click at [561, 249] on div "Director of IT (Information Technology)" at bounding box center [665, 249] width 260 height 17
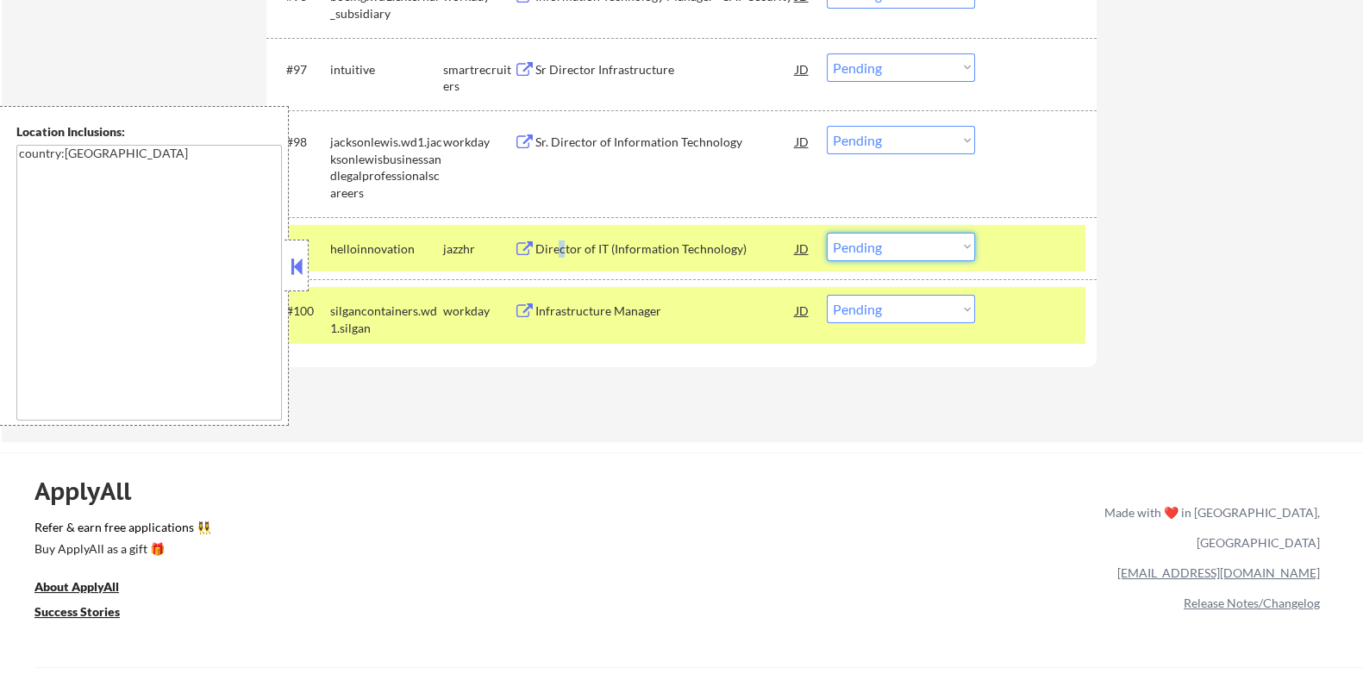
click at [898, 241] on select "Choose an option... Pending Applied Excluded (Questions) Excluded (Expired) Exc…" at bounding box center [901, 247] width 148 height 28
click at [827, 233] on select "Choose an option... Pending Applied Excluded (Questions) Excluded (Expired) Exc…" at bounding box center [901, 247] width 148 height 28
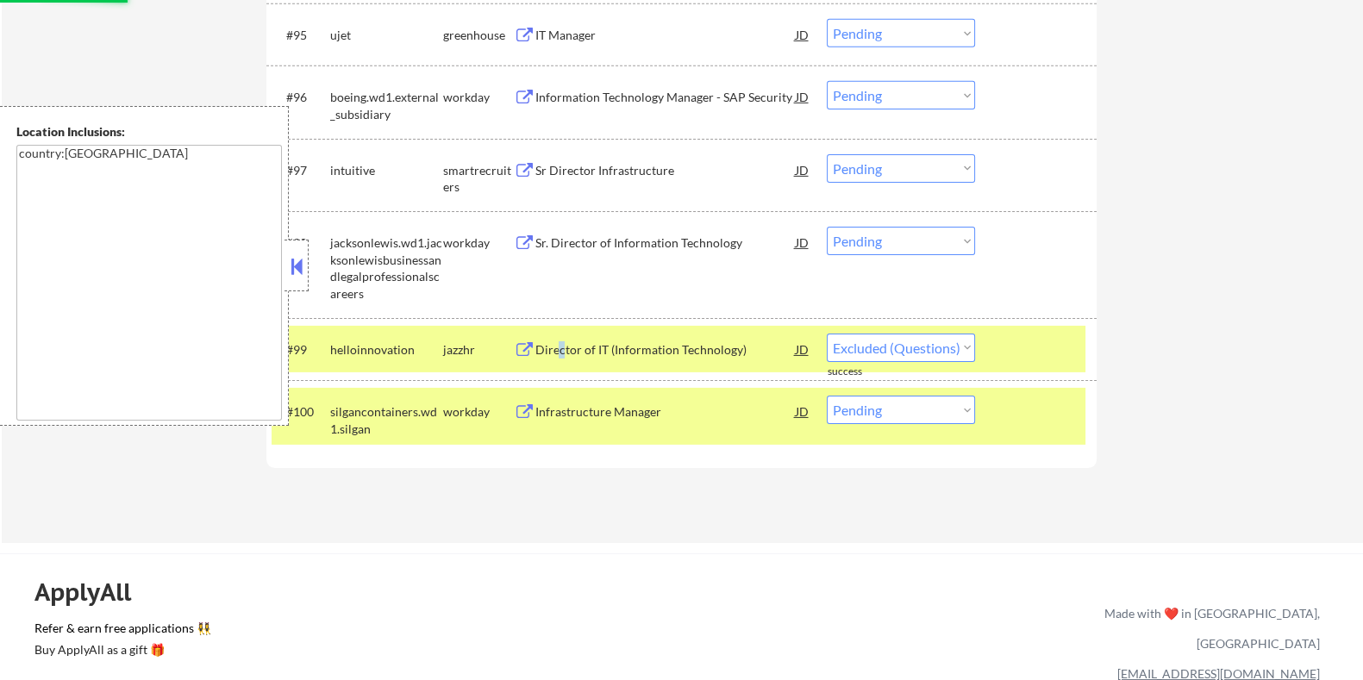
select select ""pending""
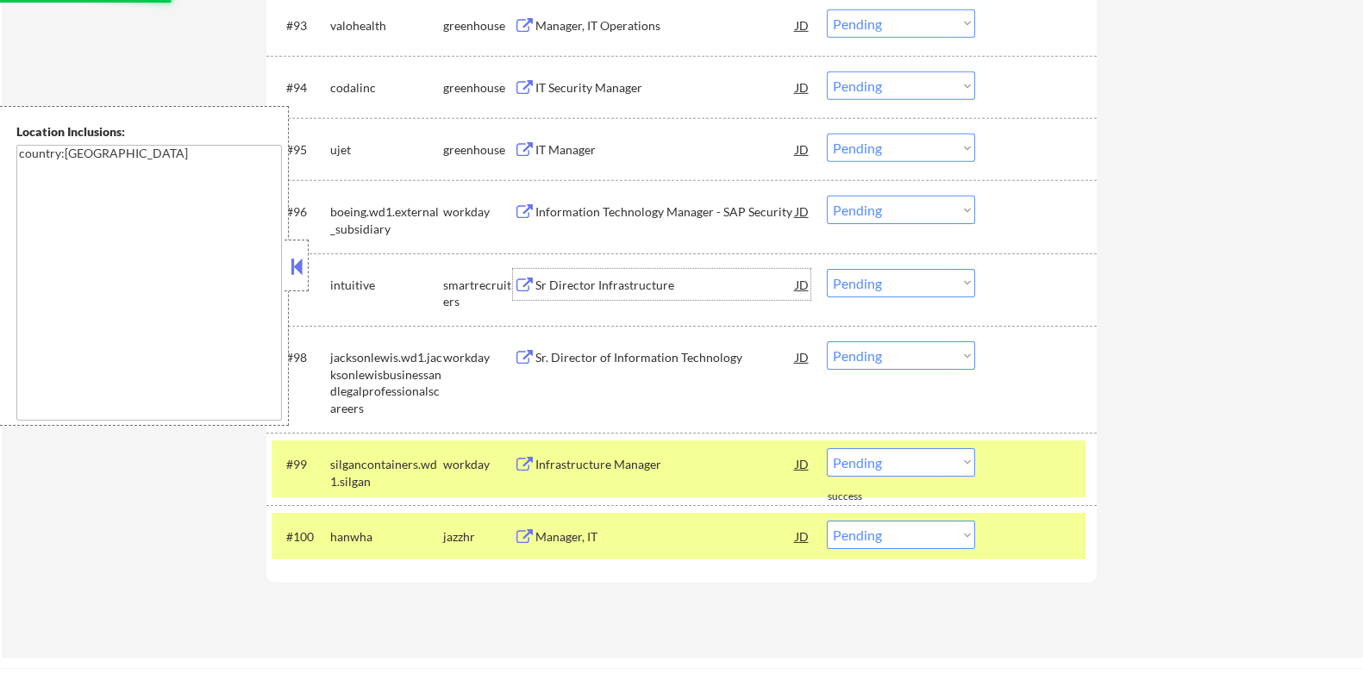
click at [604, 282] on div "Sr Director Infrastructure" at bounding box center [665, 285] width 260 height 17
